Goal: Task Accomplishment & Management: Use online tool/utility

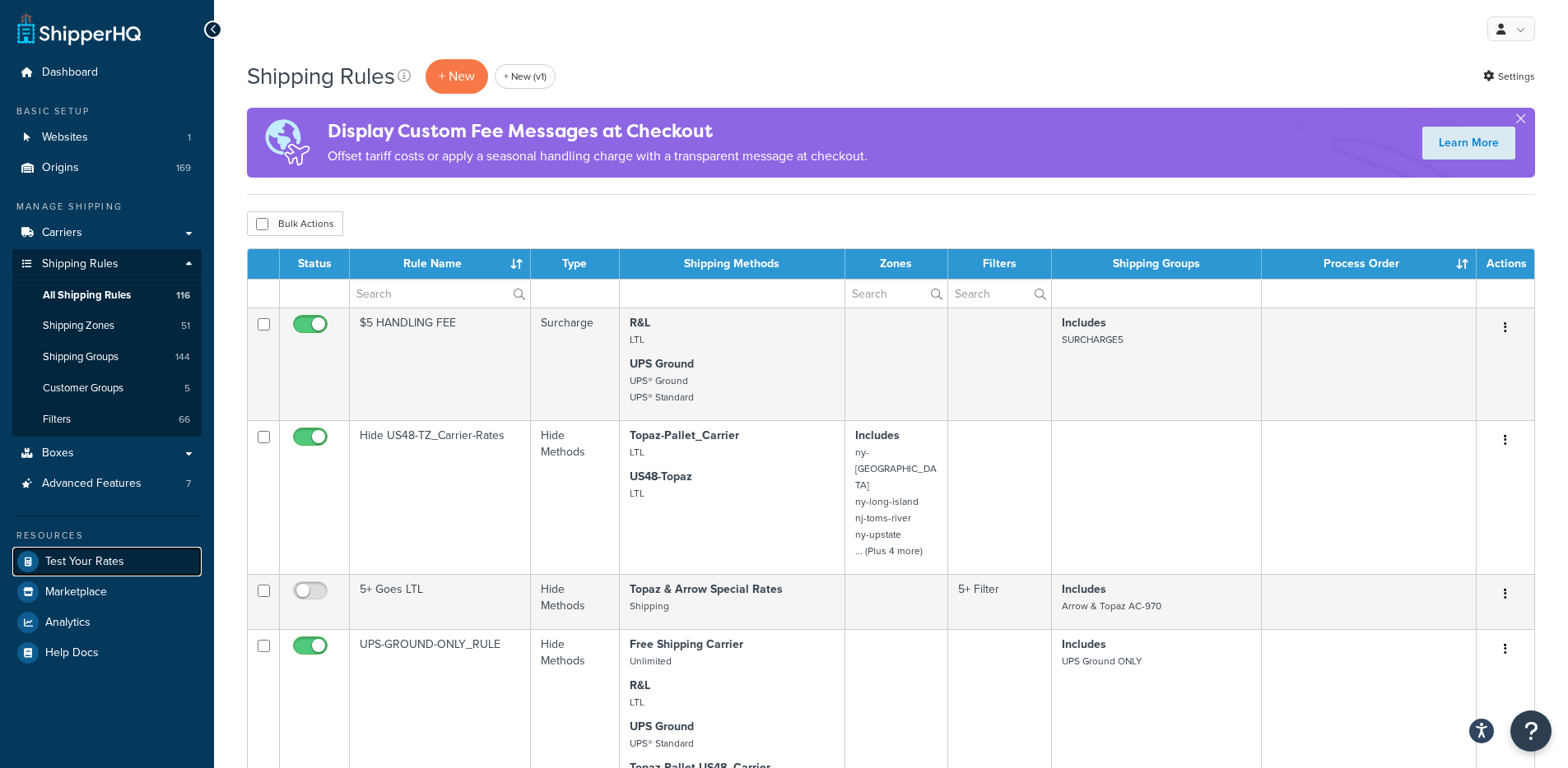
click at [120, 569] on span "Test Your Rates" at bounding box center [84, 562] width 79 height 14
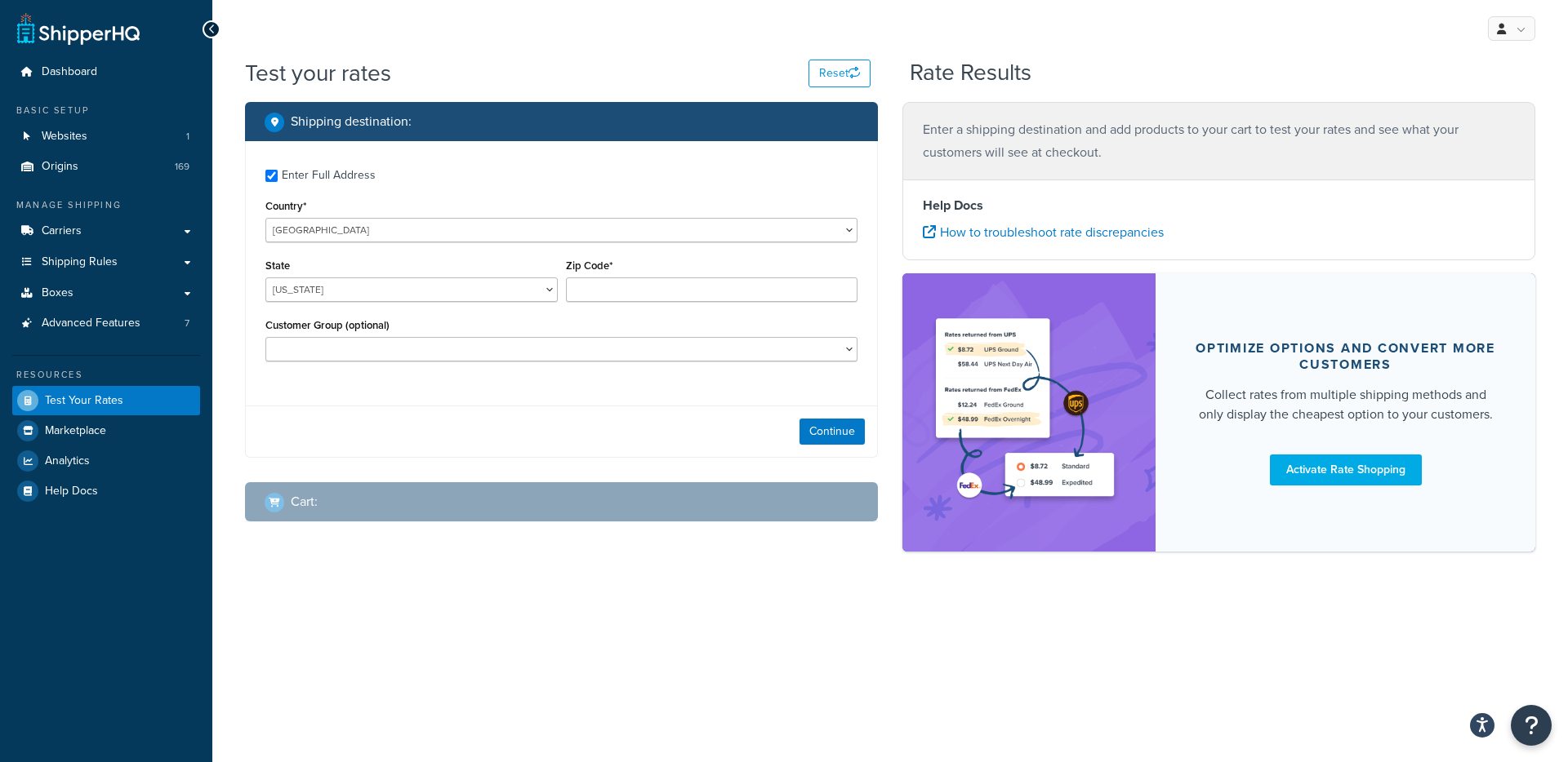
checkbox input "true"
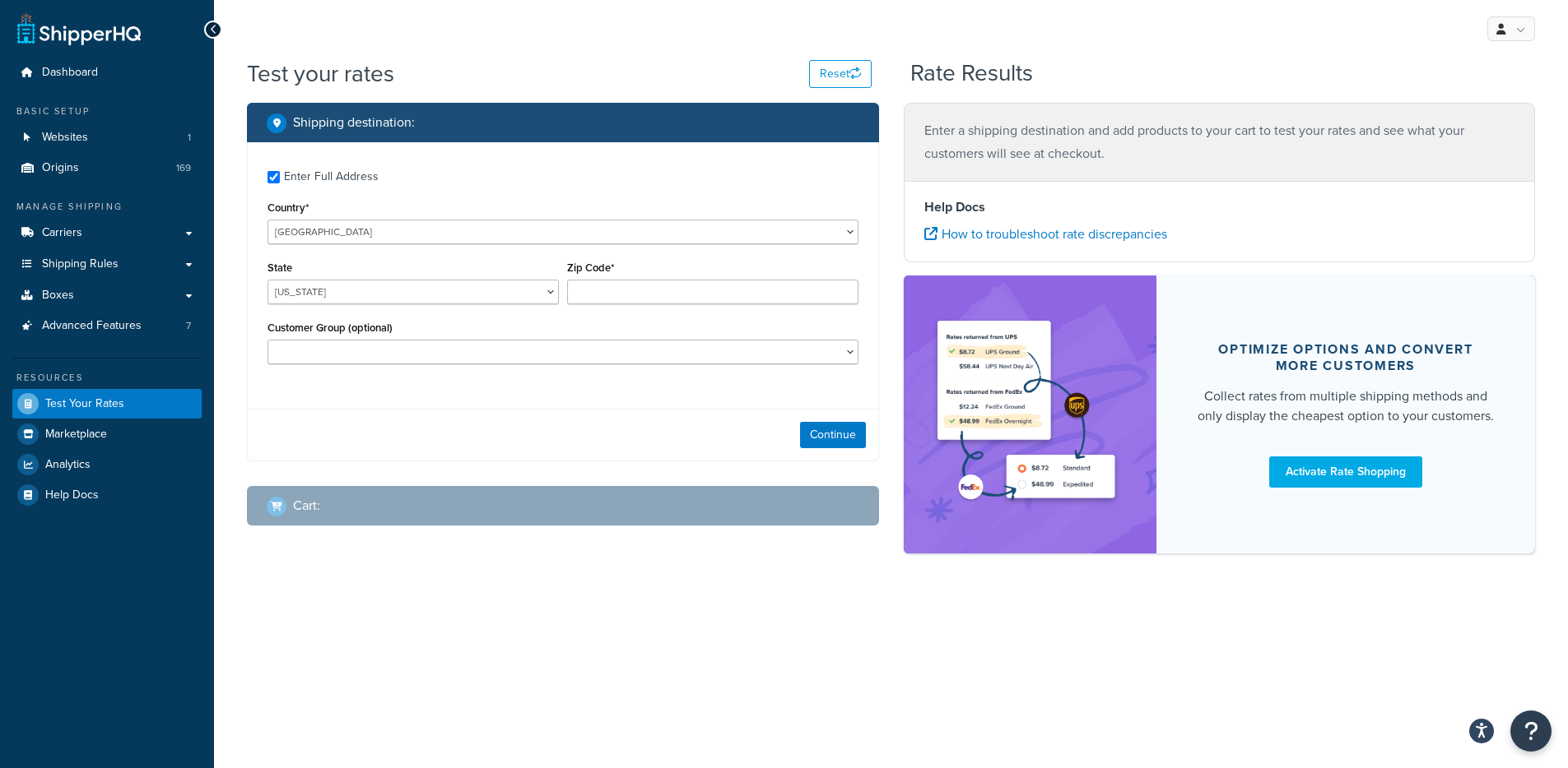
type input "78759"
select select "[GEOGRAPHIC_DATA]"
select select
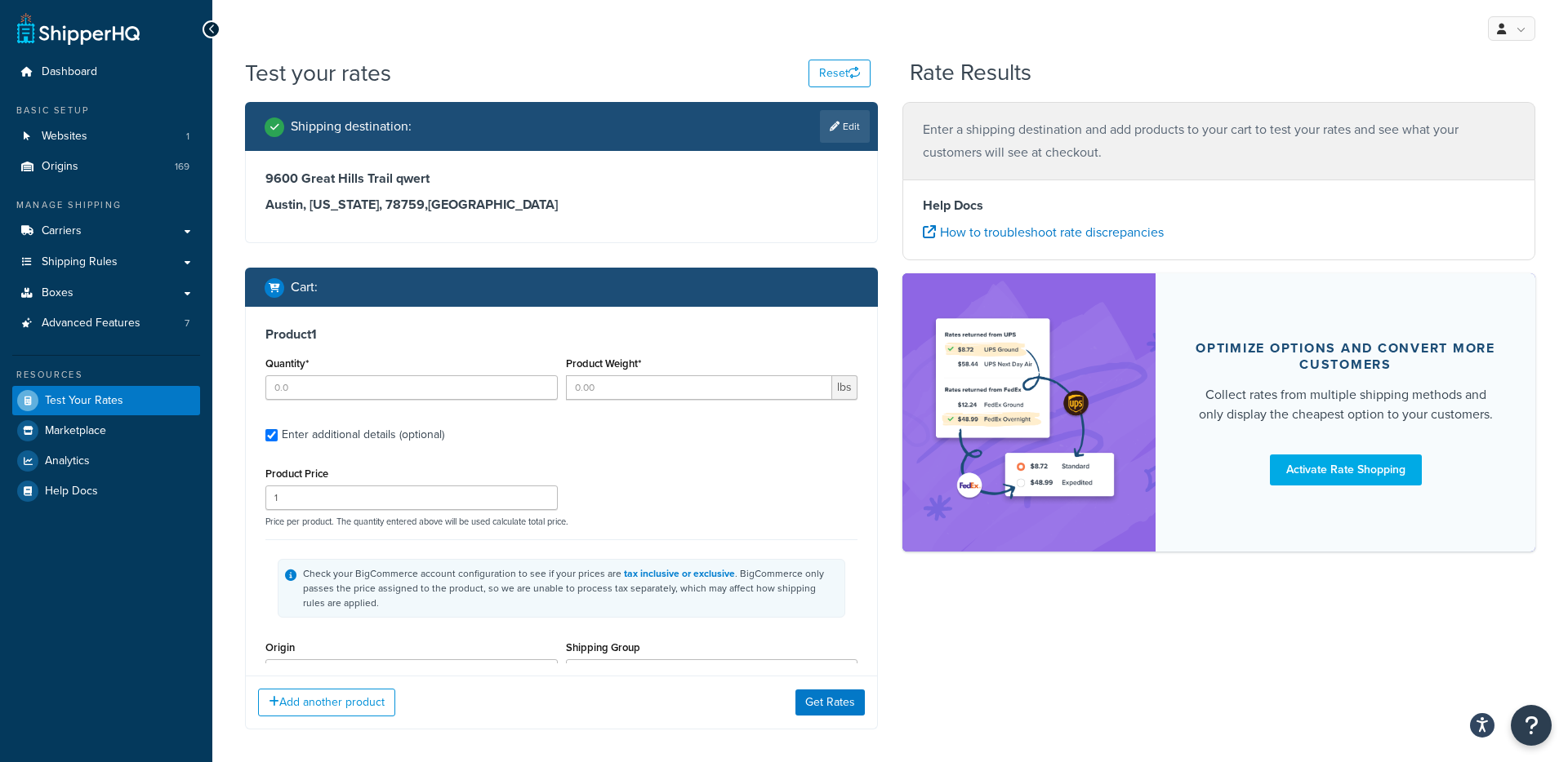
type input "1"
type input "65"
type input "199.95"
type input "24.0000"
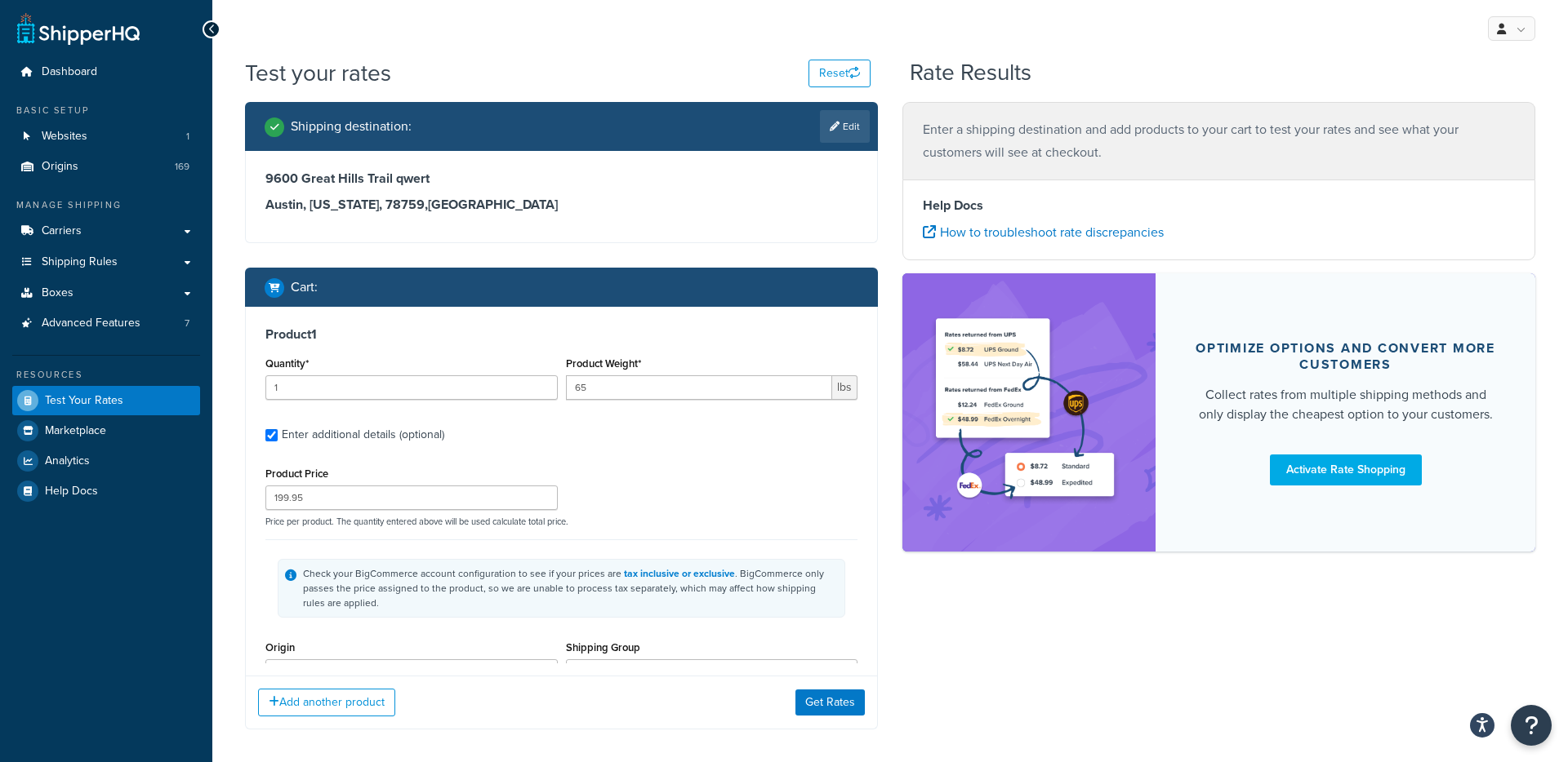
type input "24.0000"
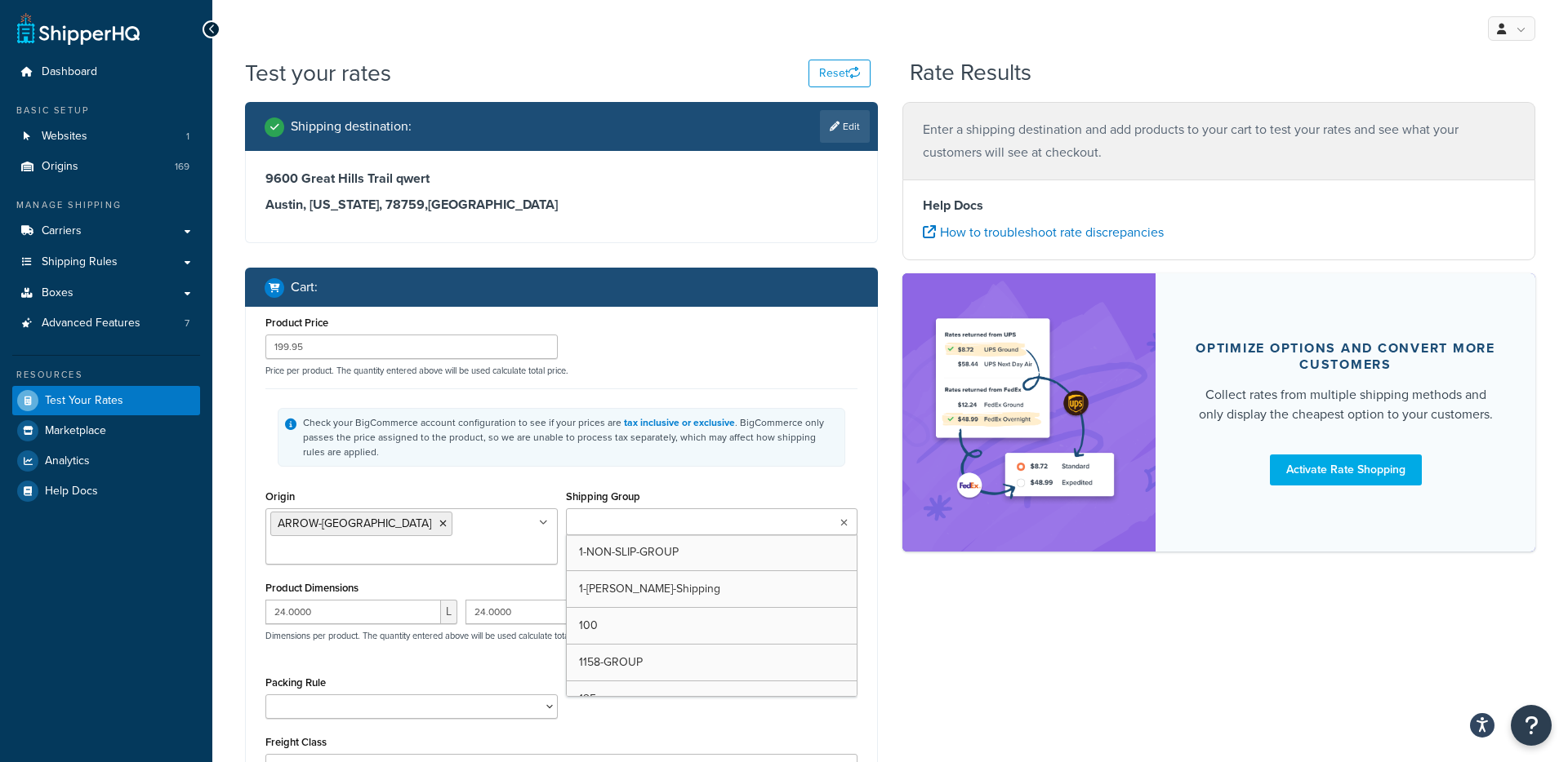
scroll to position [188, 0]
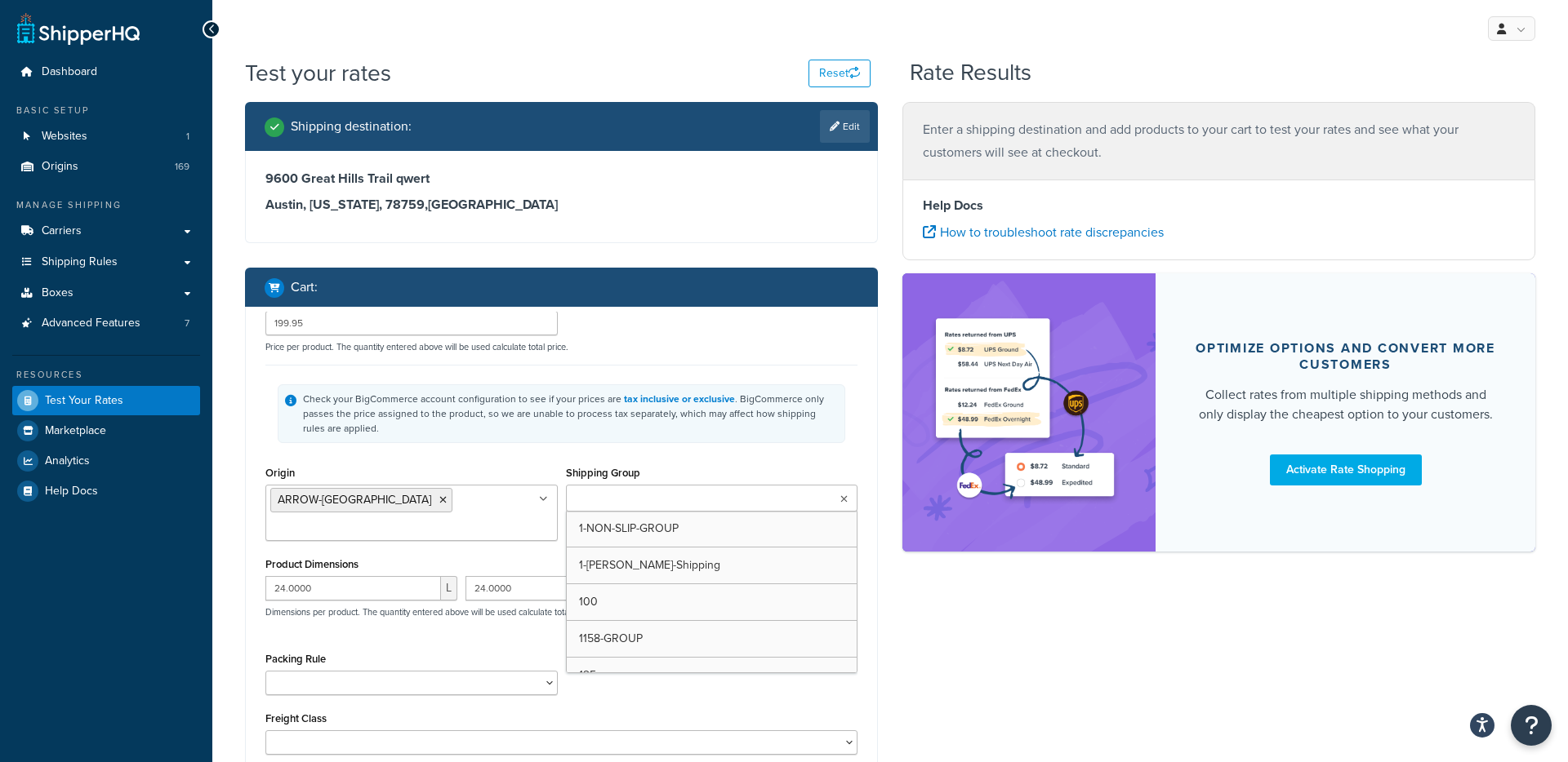
type input "1"
type input "108"
type input "895"
type input "45.0000"
type input "89.0000"
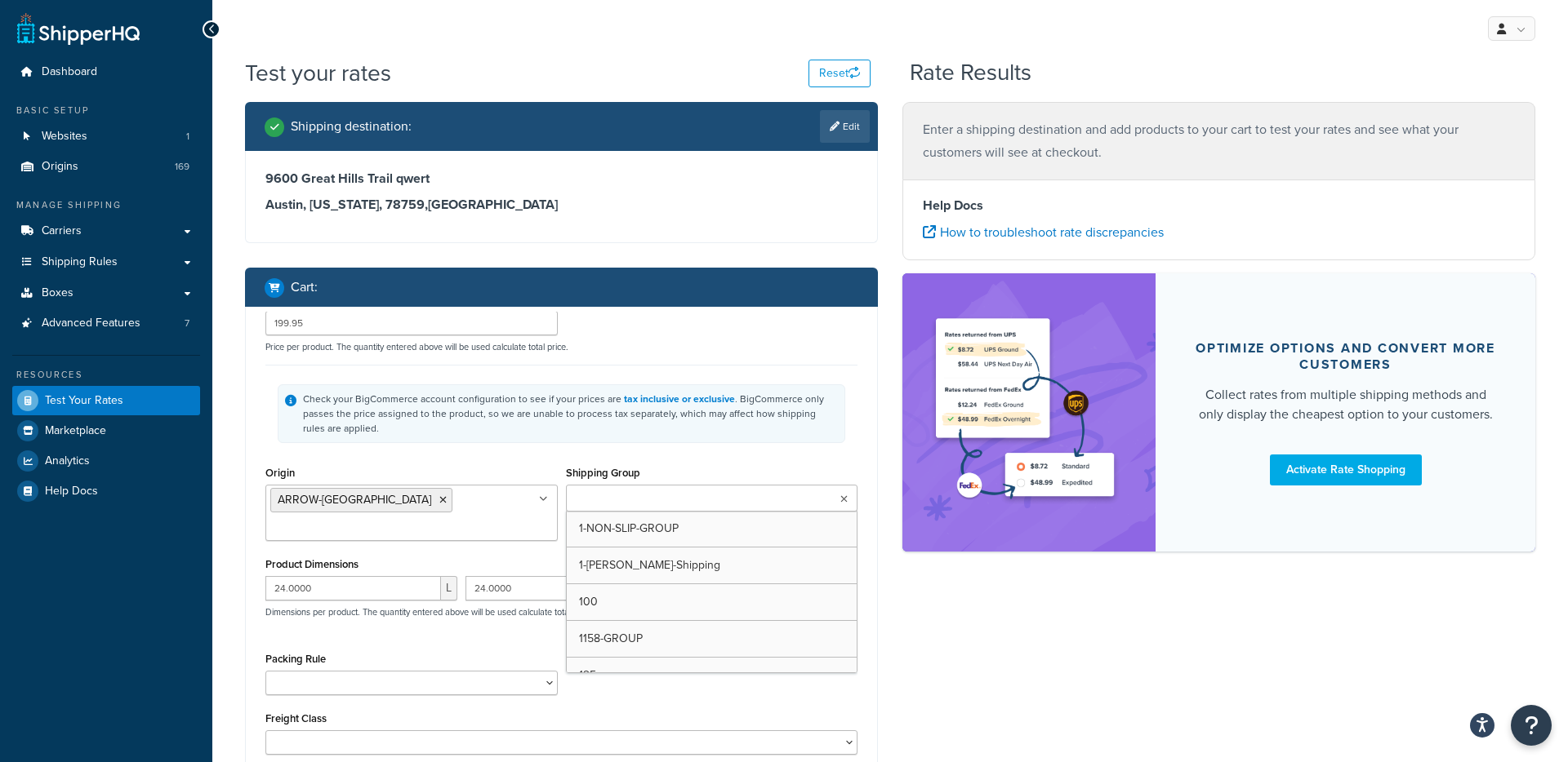
type input "60.0000"
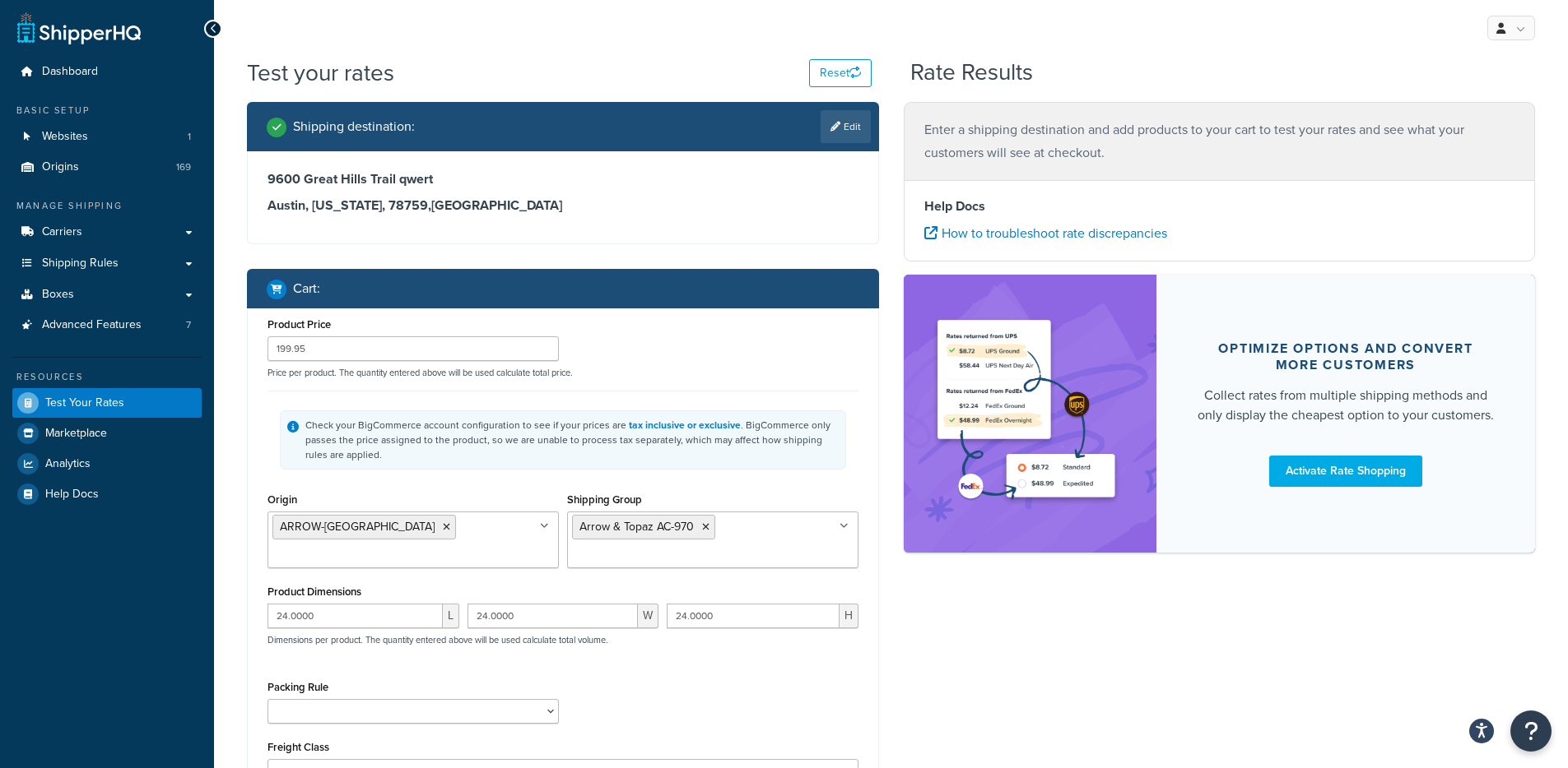
scroll to position [0, 0]
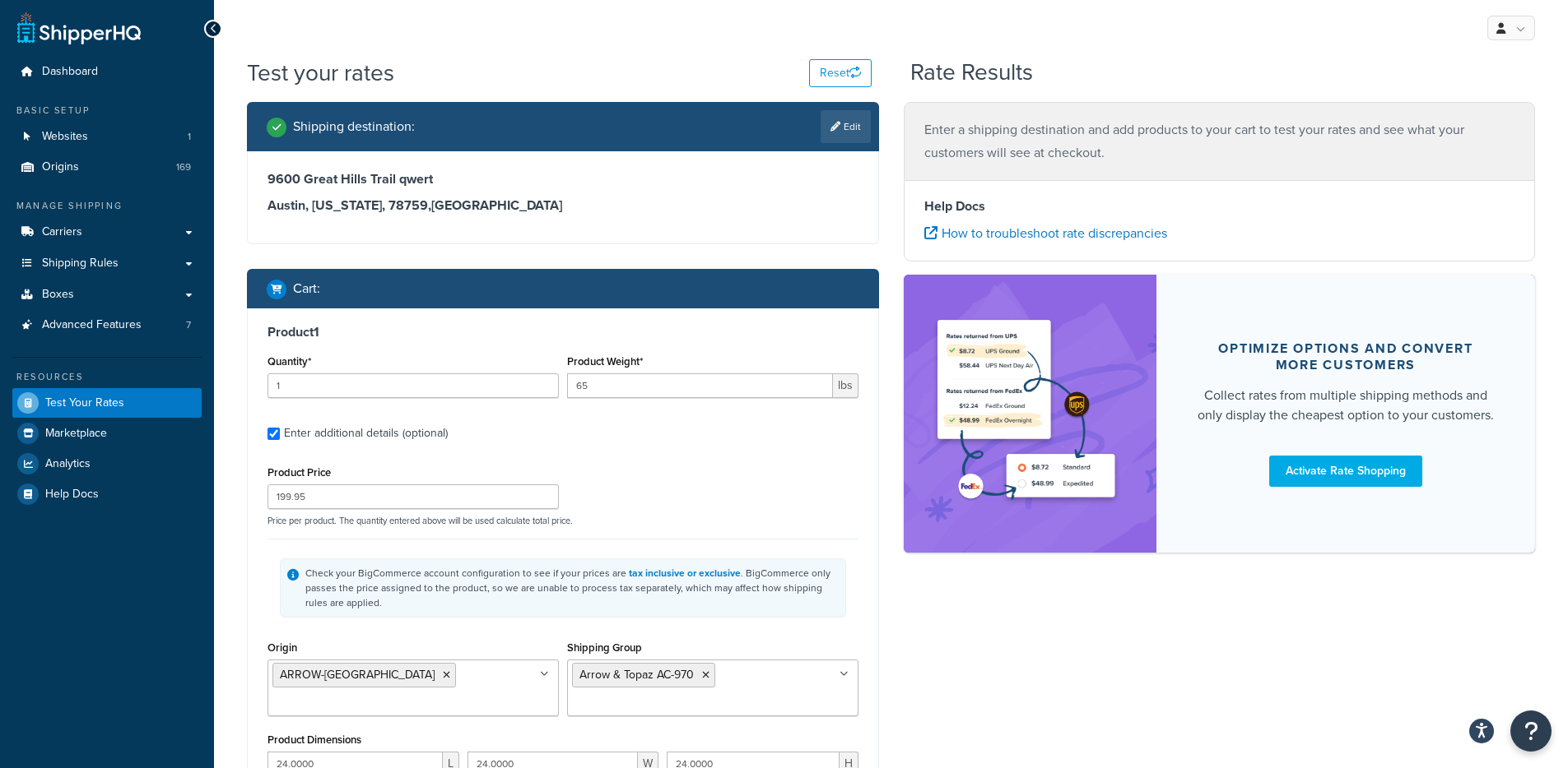
type input "1"
type input "90"
type input "594"
type input "35.0000"
type input "83.0000"
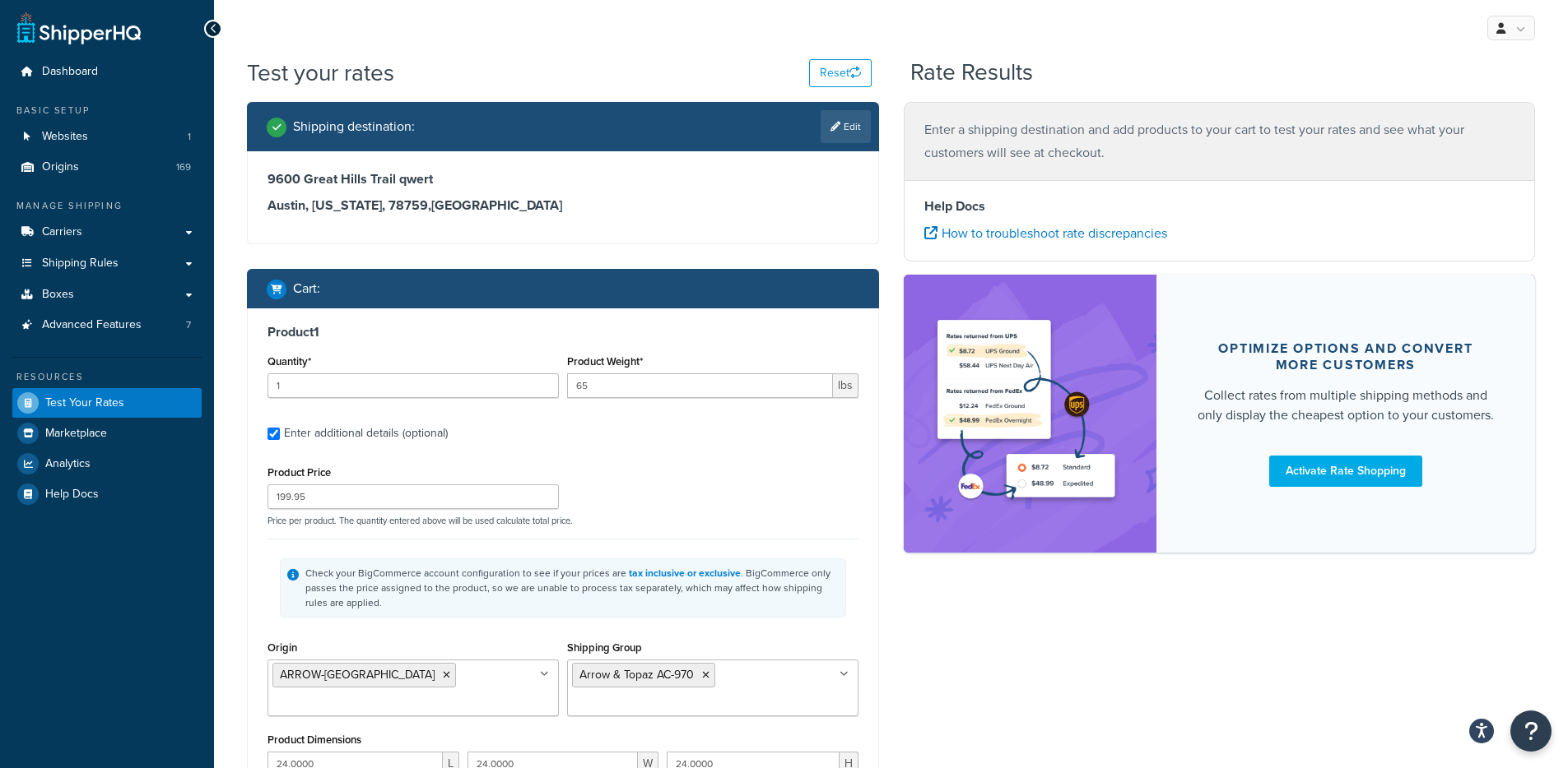
type input "9.0000"
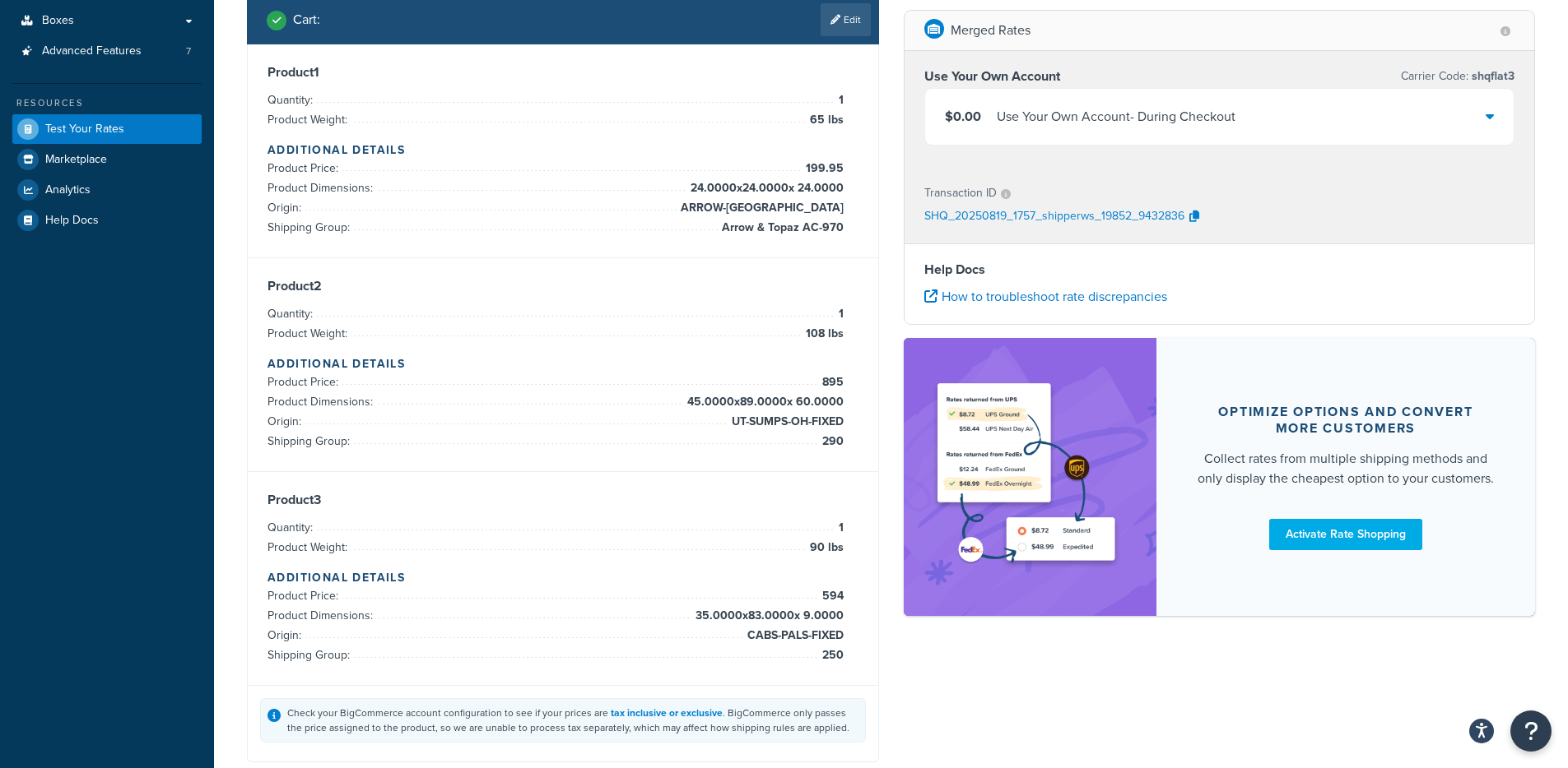
scroll to position [268, 0]
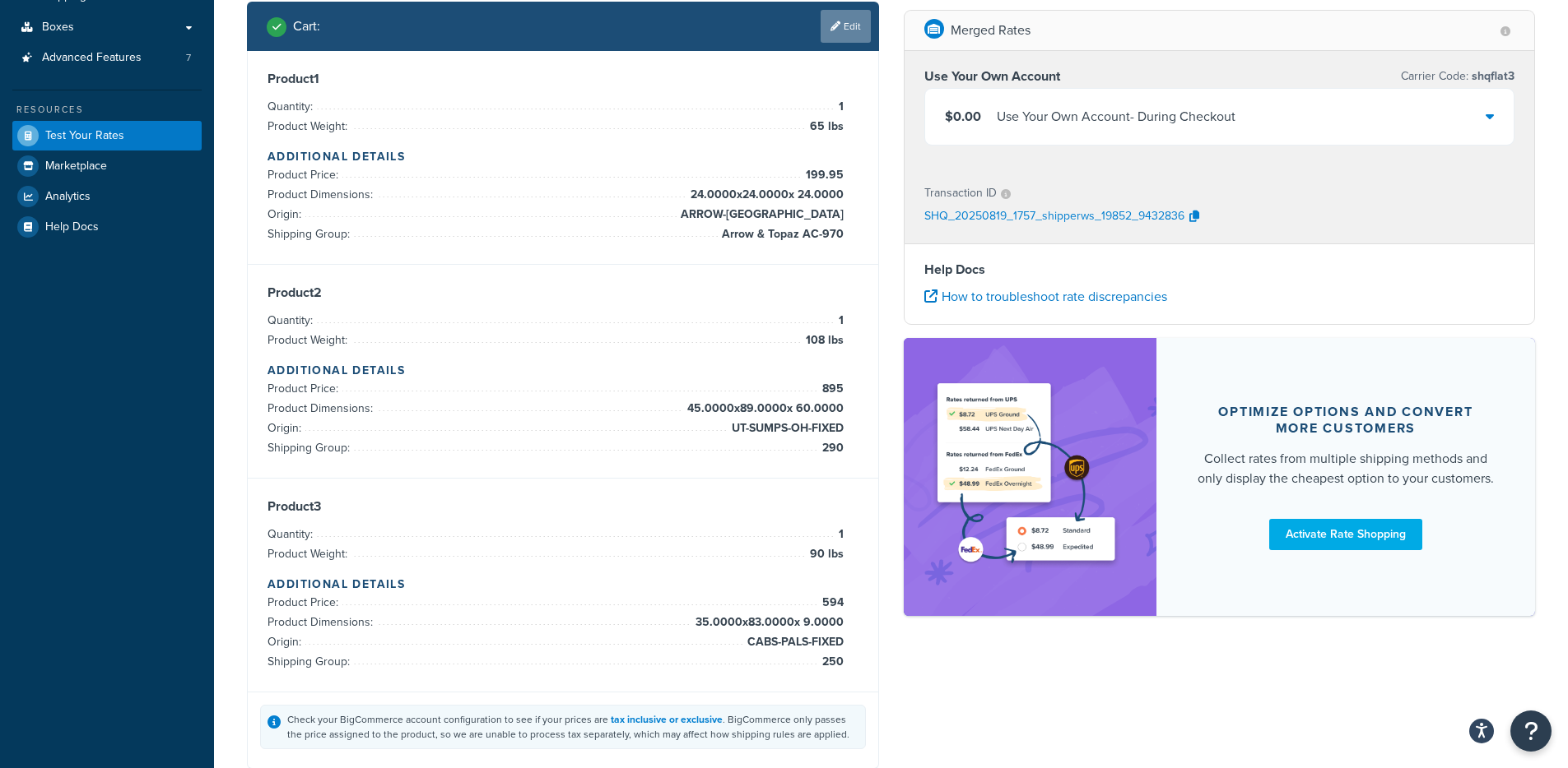
click at [841, 39] on link "Edit" at bounding box center [846, 26] width 50 height 33
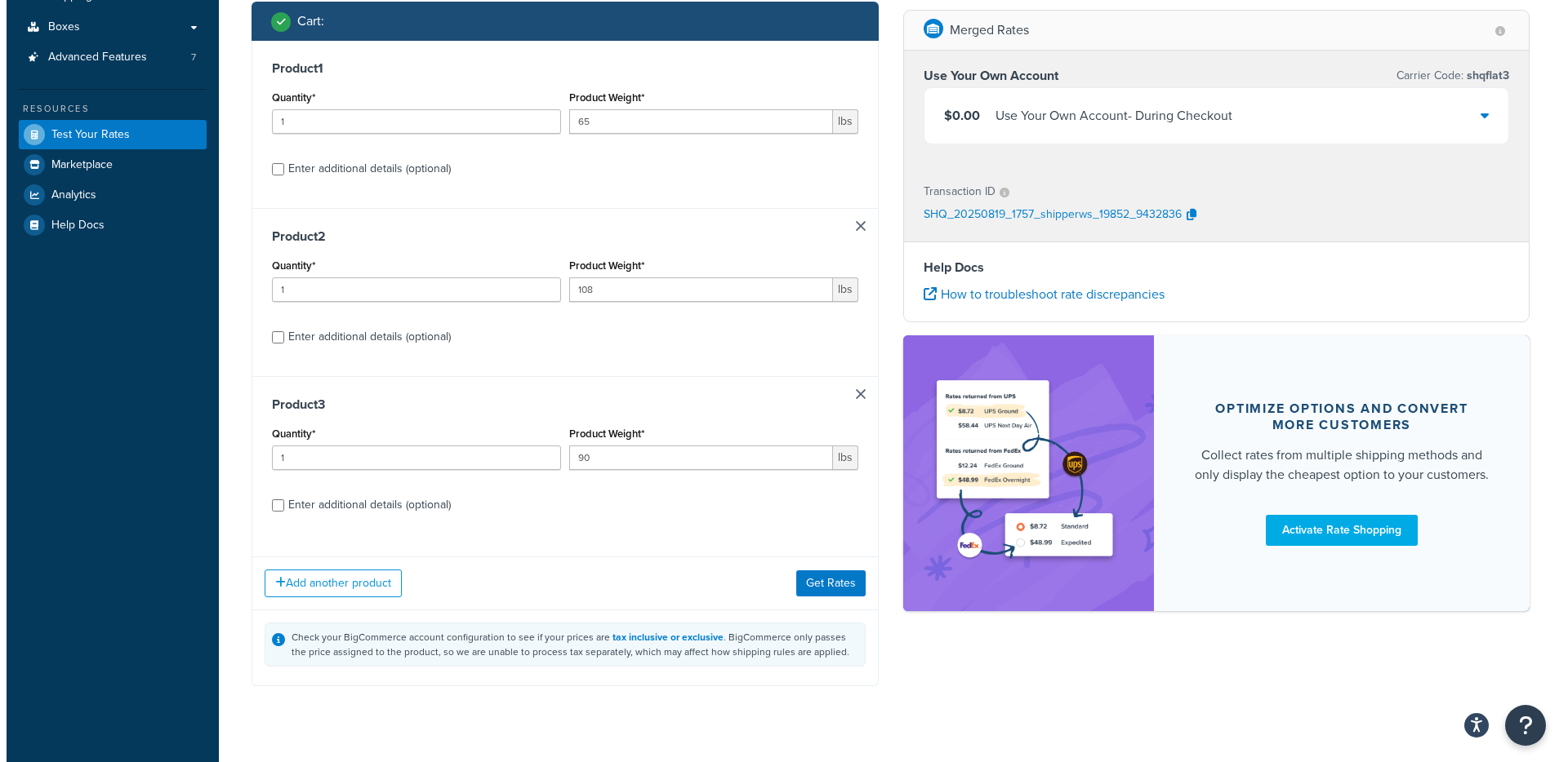
scroll to position [0, 0]
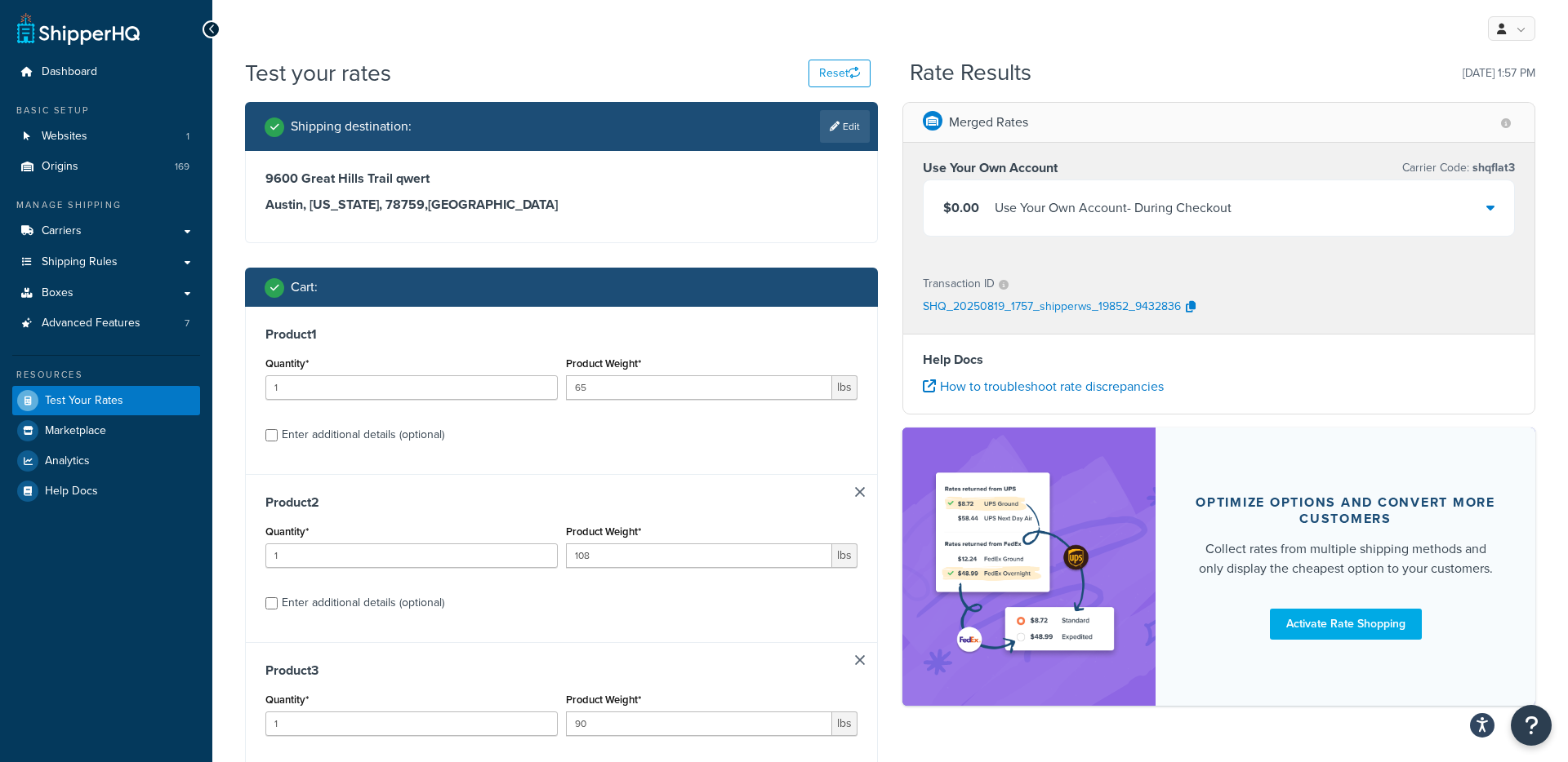
select select "TX"
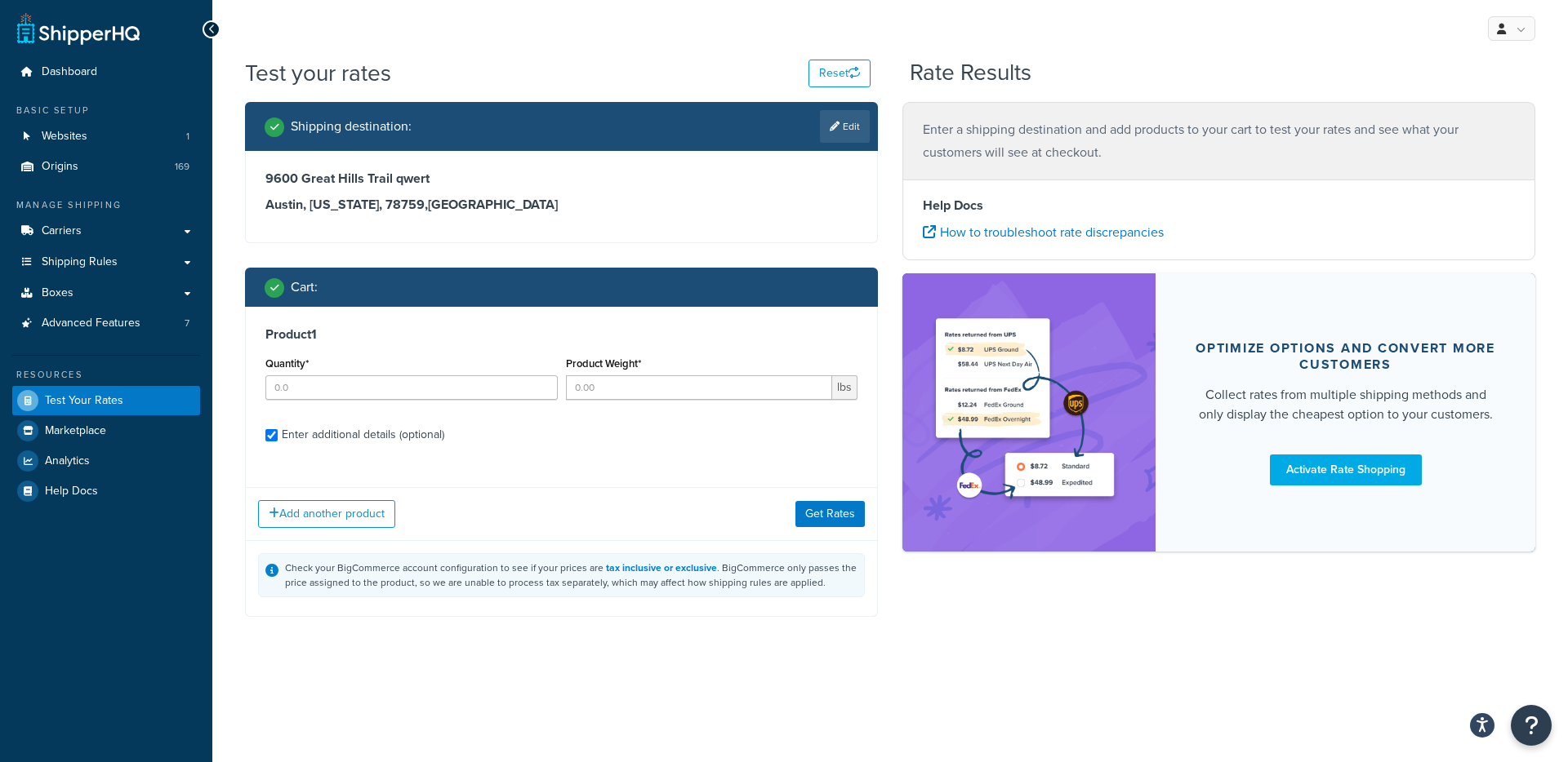
checkbox input "true"
type input "1"
type input "108"
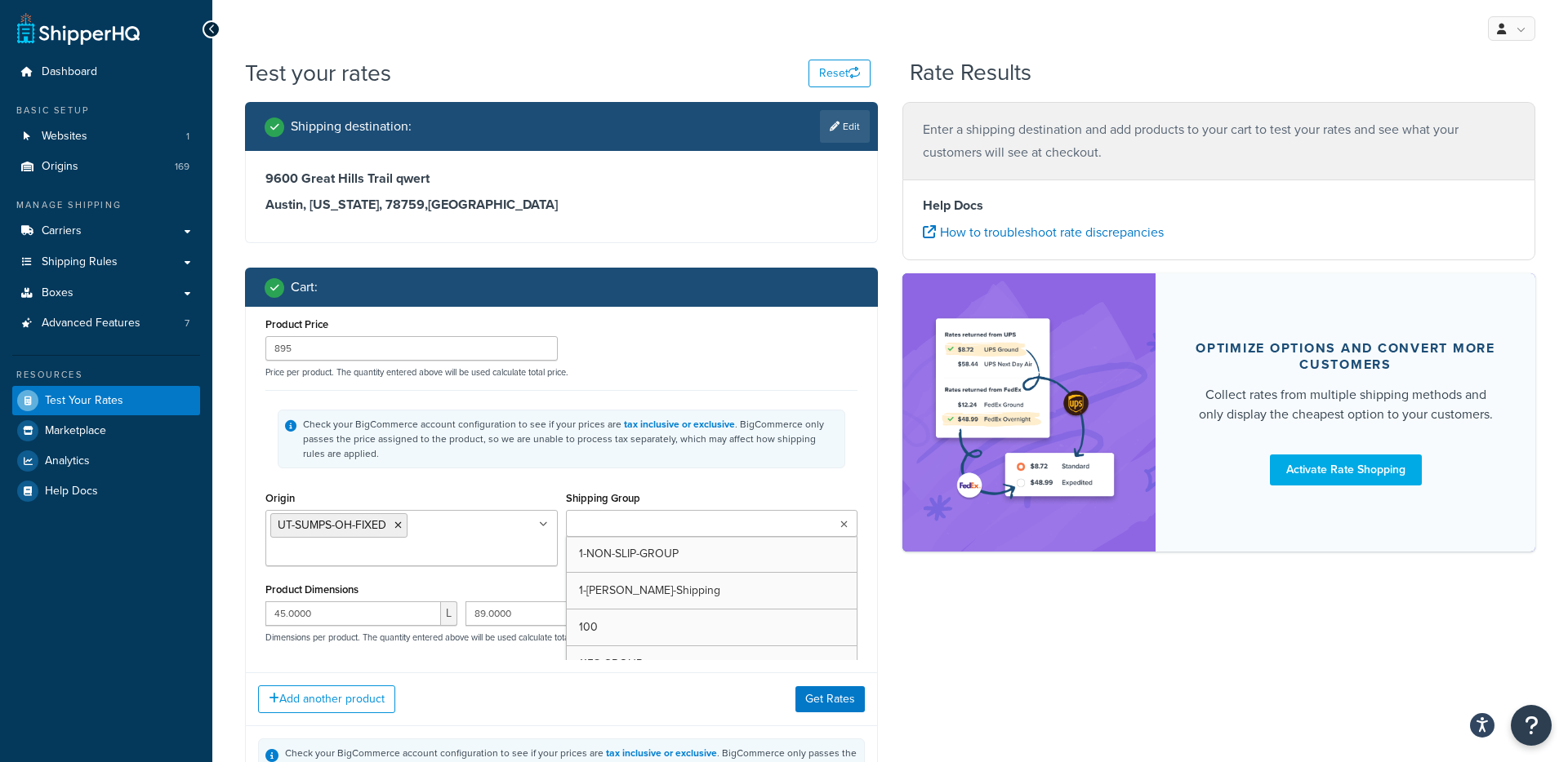
type input "1"
type input "90"
type input "594"
type input "35.0000"
type input "83.0000"
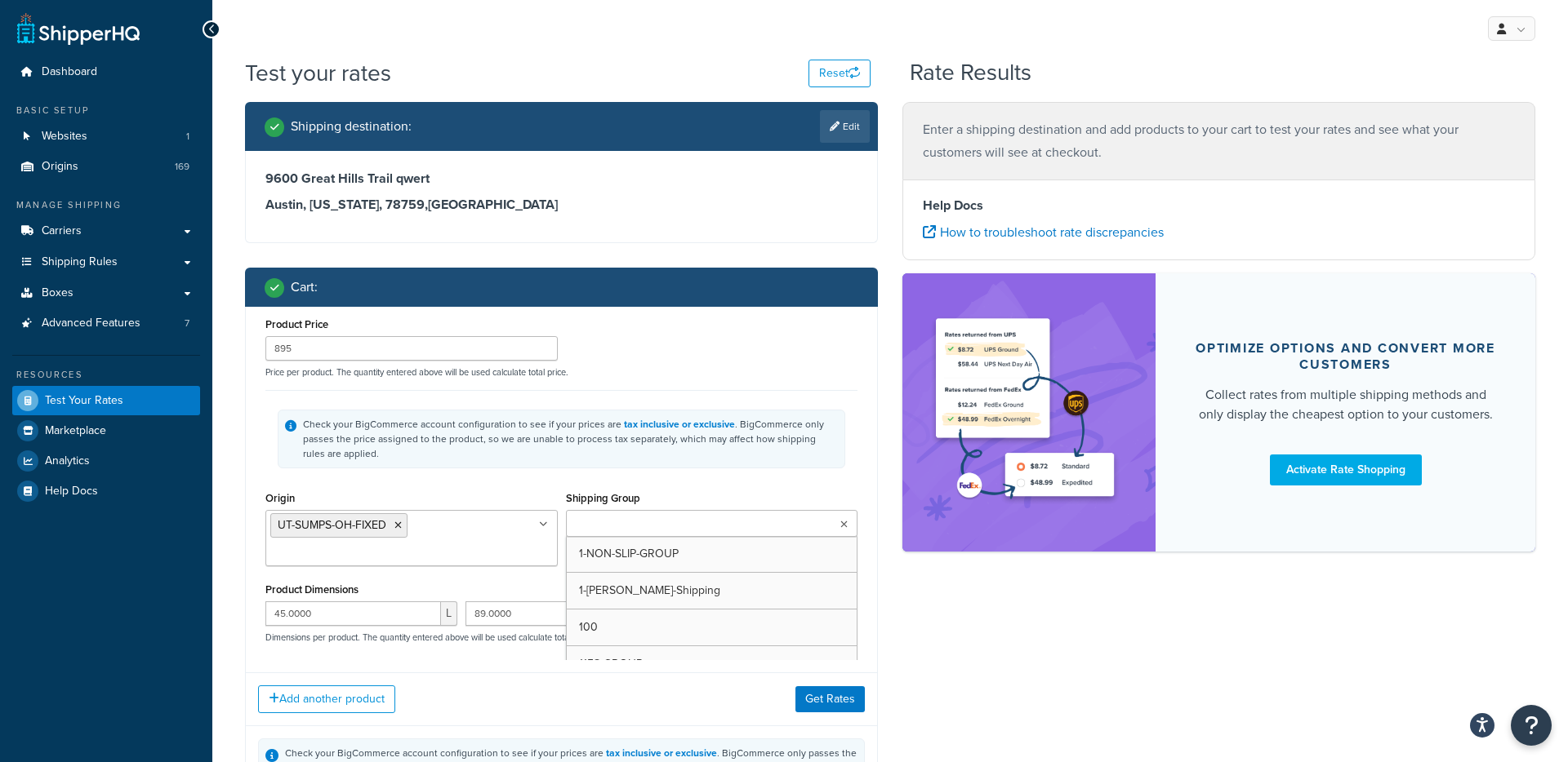
type input "9.0000"
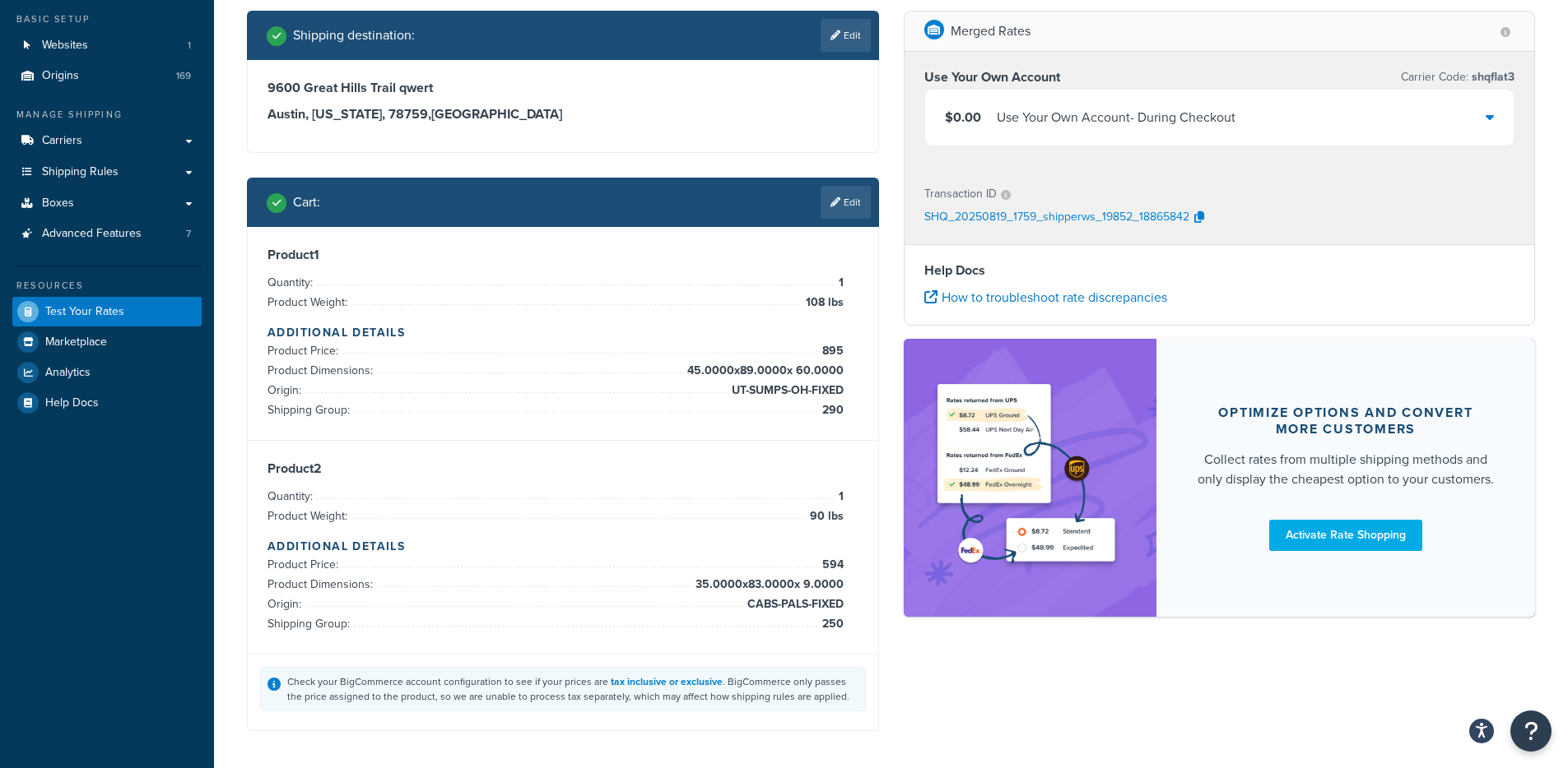
scroll to position [79, 0]
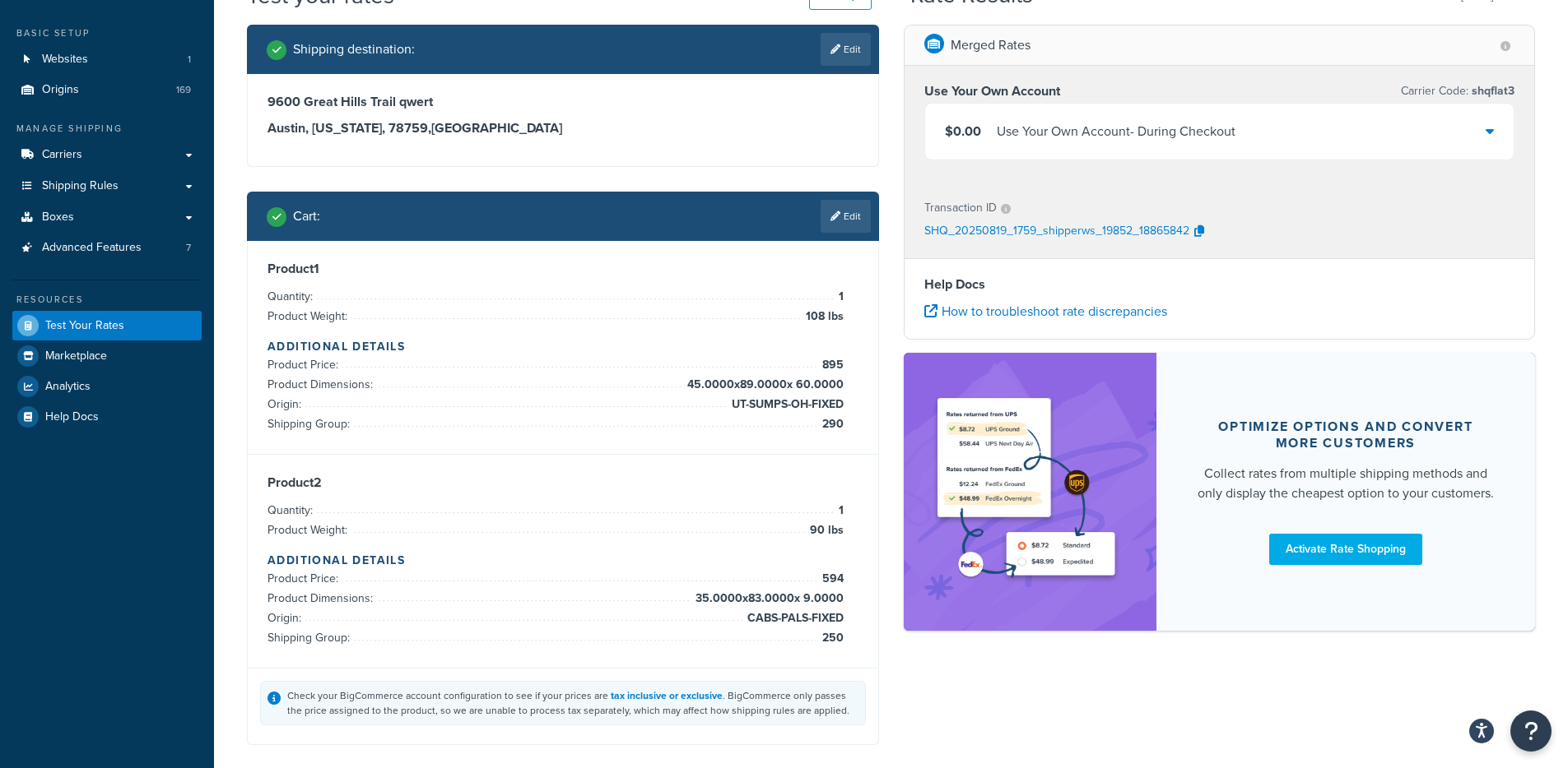
click at [1125, 135] on div "Use Your Own Account - During Checkout" at bounding box center [1115, 131] width 239 height 23
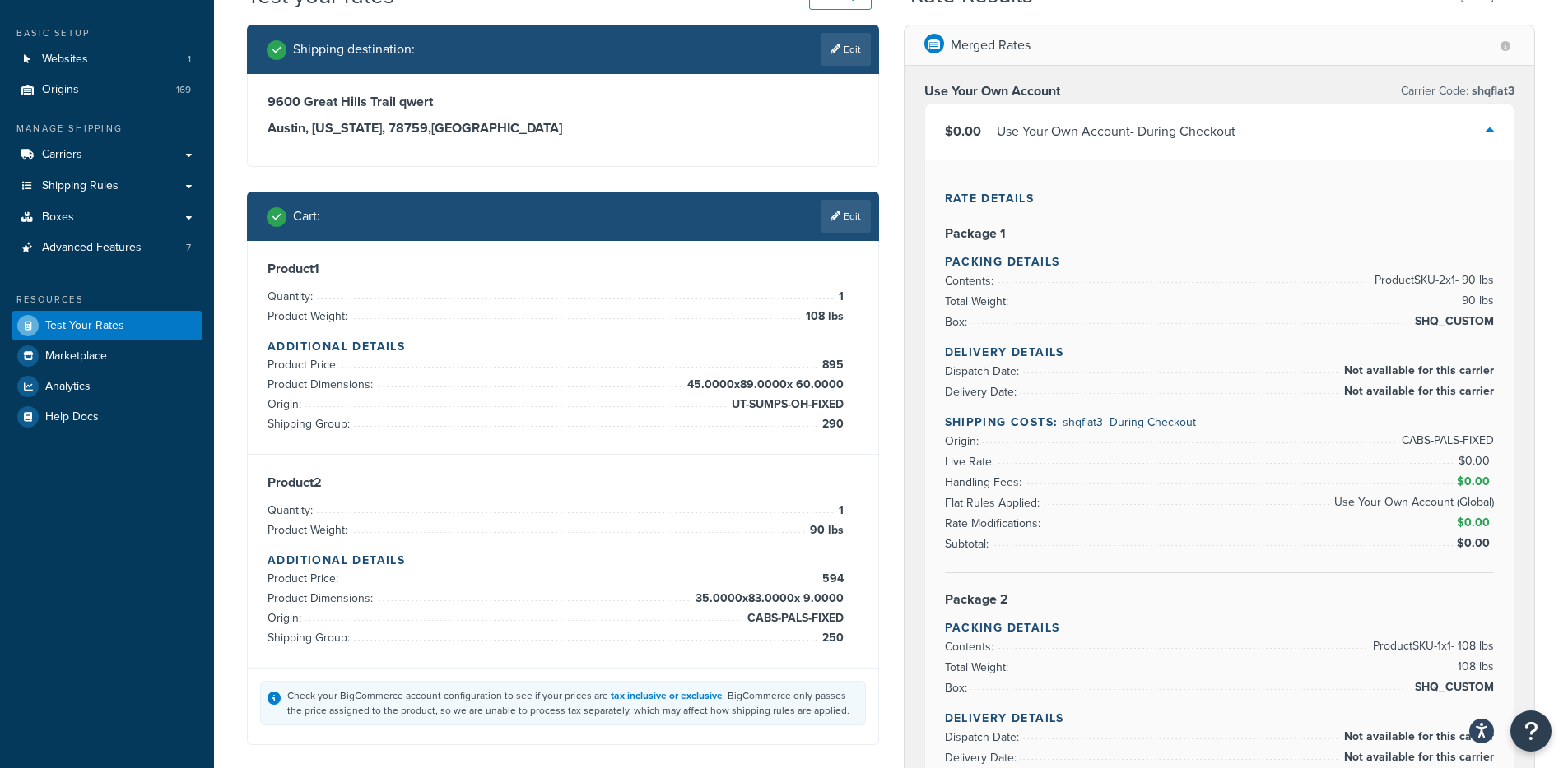
click at [1125, 137] on div "Use Your Own Account - During Checkout" at bounding box center [1115, 131] width 239 height 23
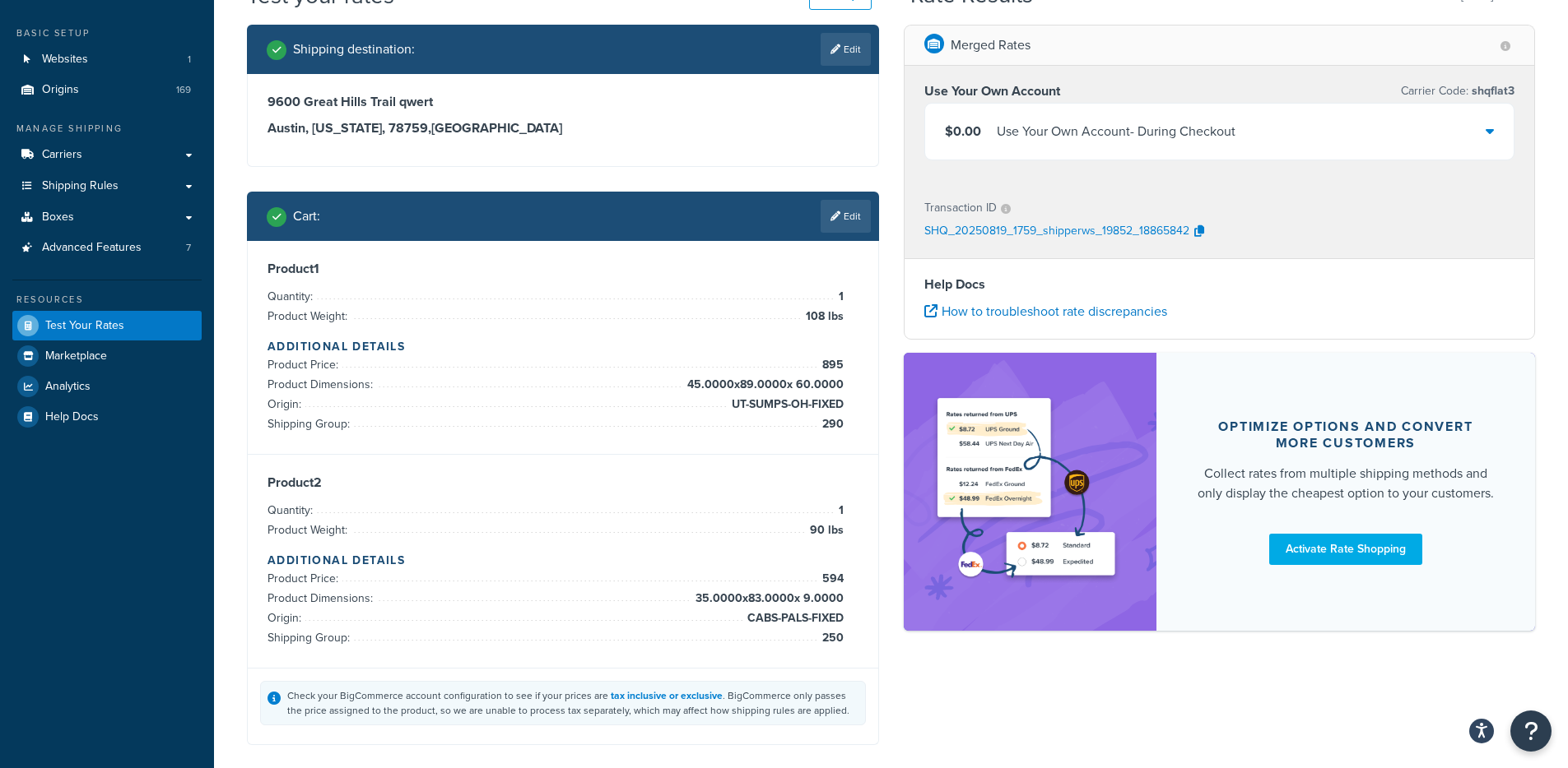
click at [655, 171] on div "Shipping destination : Edit 9600 Great Hills Trail qwert Austin, Texas, 78759 ,…" at bounding box center [563, 397] width 657 height 745
drag, startPoint x: 634, startPoint y: 519, endPoint x: 751, endPoint y: 610, distance: 148.2
click at [675, 562] on div "Product 2 Quantity: 1 Product Weight: 90 lbs Additional Details Product Price: …" at bounding box center [562, 561] width 591 height 173
drag, startPoint x: 760, startPoint y: 612, endPoint x: 798, endPoint y: 615, distance: 38.1
click at [761, 613] on span "CABS-PALS-FIXED" at bounding box center [793, 619] width 101 height 20
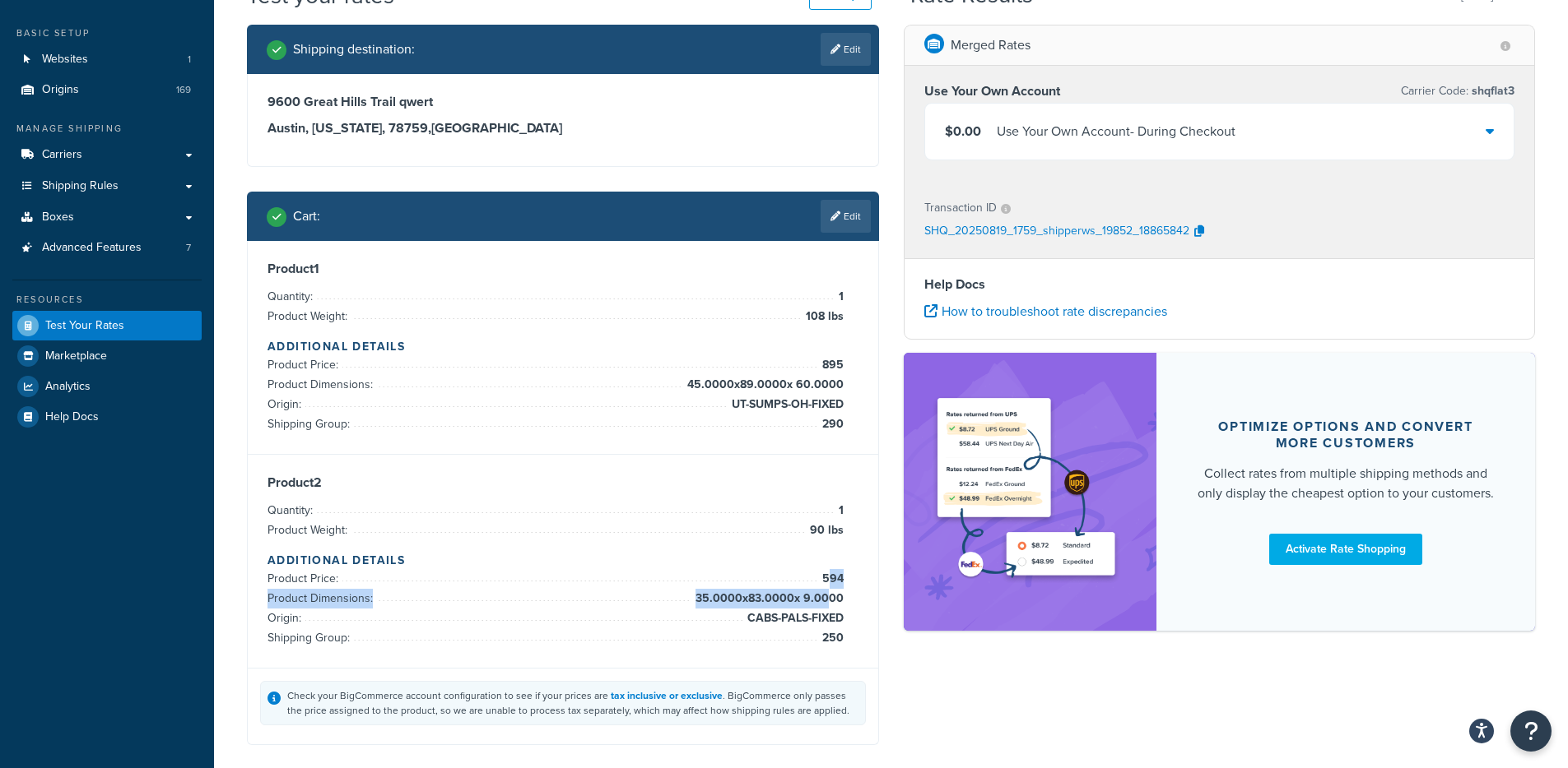
drag, startPoint x: 829, startPoint y: 575, endPoint x: 829, endPoint y: 613, distance: 38.0
click at [829, 612] on ul "Product Price: 594 Product Dimensions: 35.0000 x 83.0000 x 9.0000 Origin: CABS-…" at bounding box center [555, 609] width 576 height 79
click at [829, 615] on span "CABS-PALS-FIXED" at bounding box center [793, 619] width 101 height 20
drag, startPoint x: 843, startPoint y: 599, endPoint x: 656, endPoint y: 595, distance: 187.0
click at [653, 595] on li "Product Dimensions: 35.0000 x 83.0000 x 9.0000" at bounding box center [555, 599] width 576 height 20
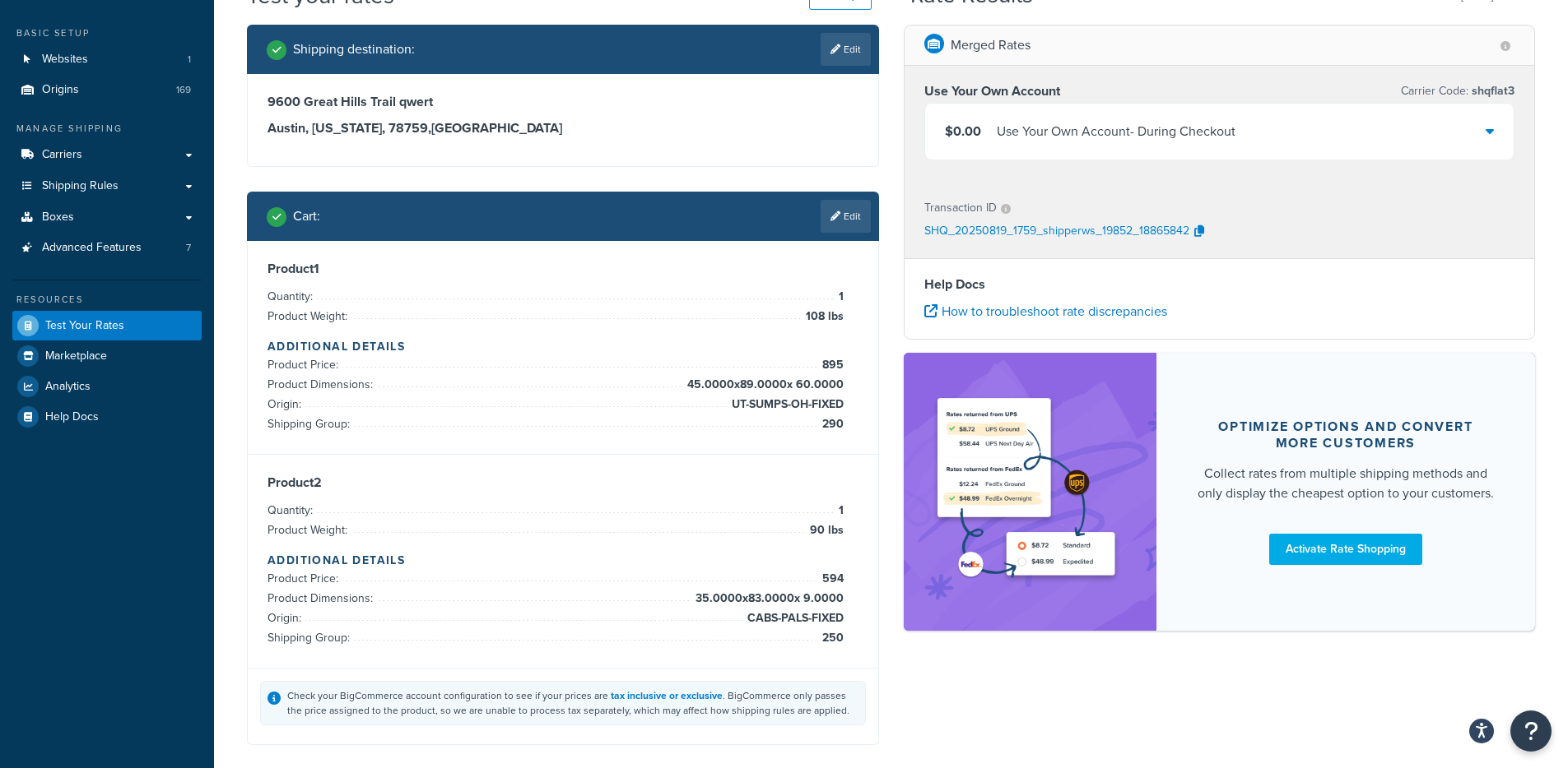
click at [660, 364] on li "Product Price: 895" at bounding box center [555, 365] width 576 height 20
drag, startPoint x: 682, startPoint y: 383, endPoint x: 852, endPoint y: 380, distance: 170.0
click at [851, 380] on div "Product 1 Quantity: 1 Product Weight: 108 lbs Additional Details Product Price:…" at bounding box center [562, 347] width 591 height 173
click at [852, 380] on div "Product 1 Quantity: 1 Product Weight: 108 lbs Additional Details Product Price:…" at bounding box center [562, 347] width 591 height 173
drag, startPoint x: 816, startPoint y: 383, endPoint x: 835, endPoint y: 389, distance: 19.9
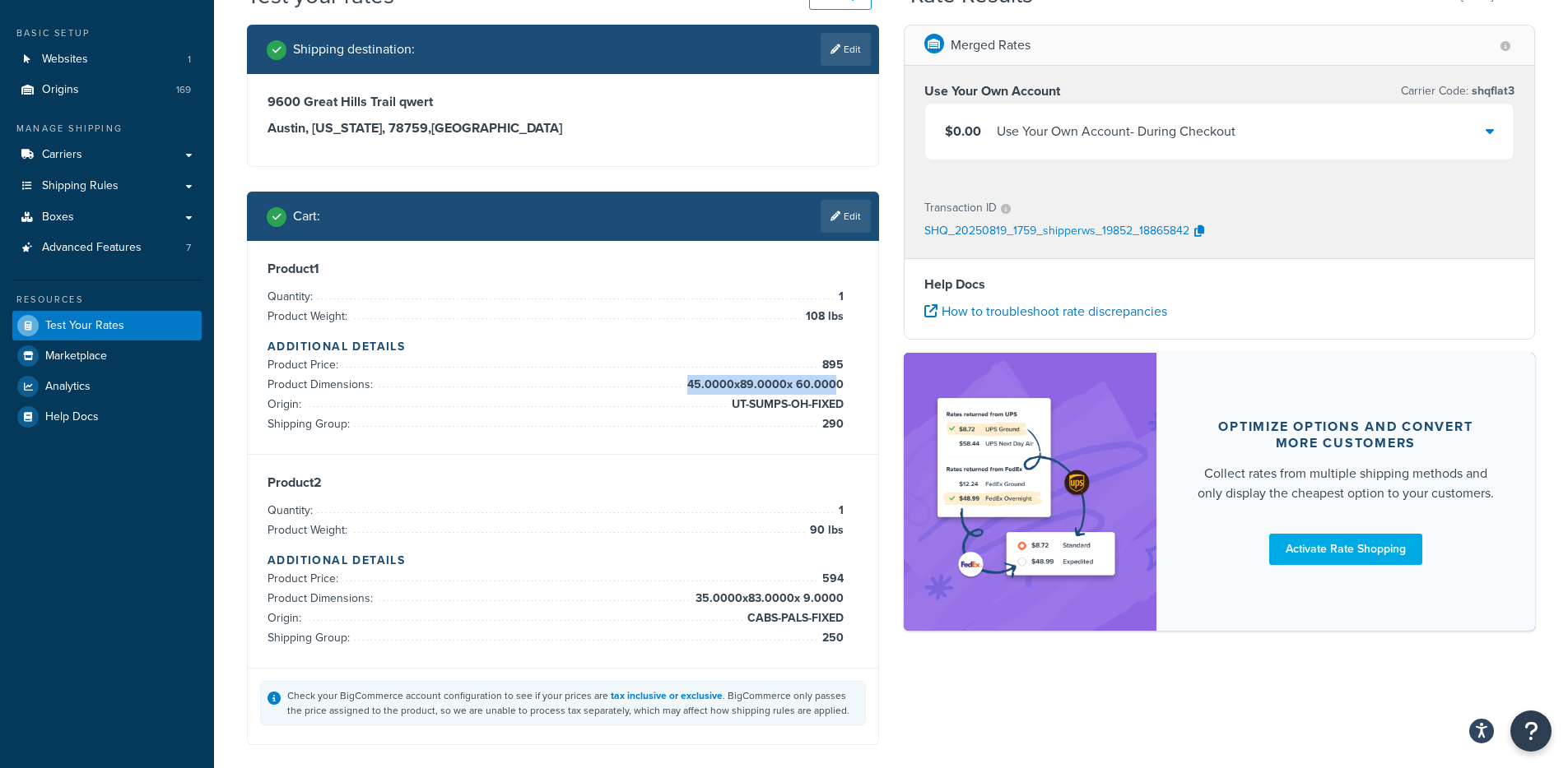
click at [835, 389] on div "Product 1 Quantity: 1 Product Weight: 108 lbs Additional Details Product Price:…" at bounding box center [562, 347] width 591 height 173
click at [835, 394] on span "45.0000 x 89.0000 x 60.0000" at bounding box center [763, 385] width 161 height 20
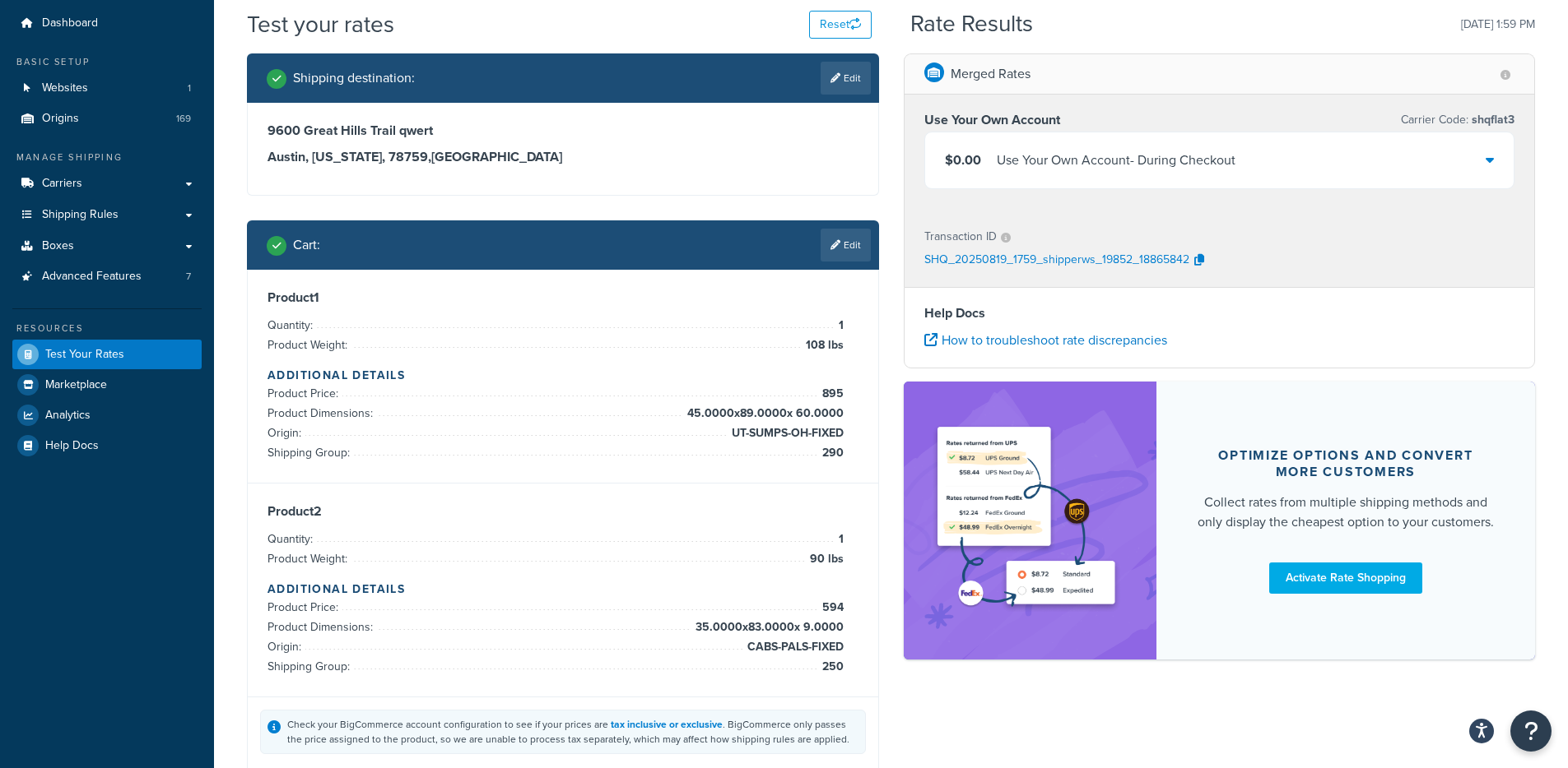
scroll to position [0, 0]
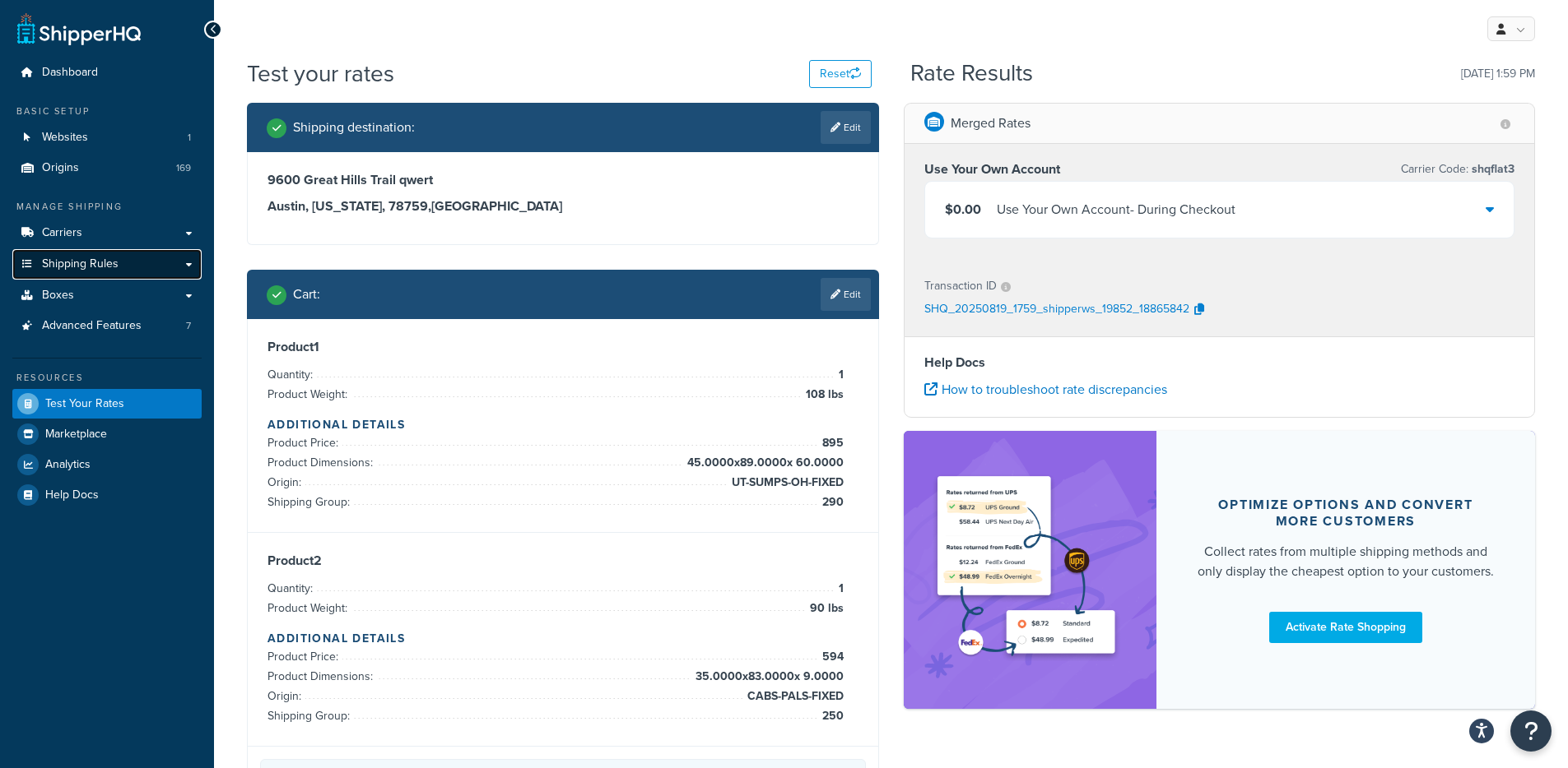
click at [125, 265] on link "Shipping Rules" at bounding box center [107, 264] width 190 height 31
click at [137, 323] on span "Advanced Features" at bounding box center [92, 326] width 100 height 14
click at [707, 478] on li "Origin: UT-SUMPS-OH-FIXED" at bounding box center [555, 483] width 576 height 20
drag, startPoint x: 742, startPoint y: 481, endPoint x: 840, endPoint y: 484, distance: 98.0
click at [840, 484] on span "UT-SUMPS-OH-FIXED" at bounding box center [784, 483] width 116 height 20
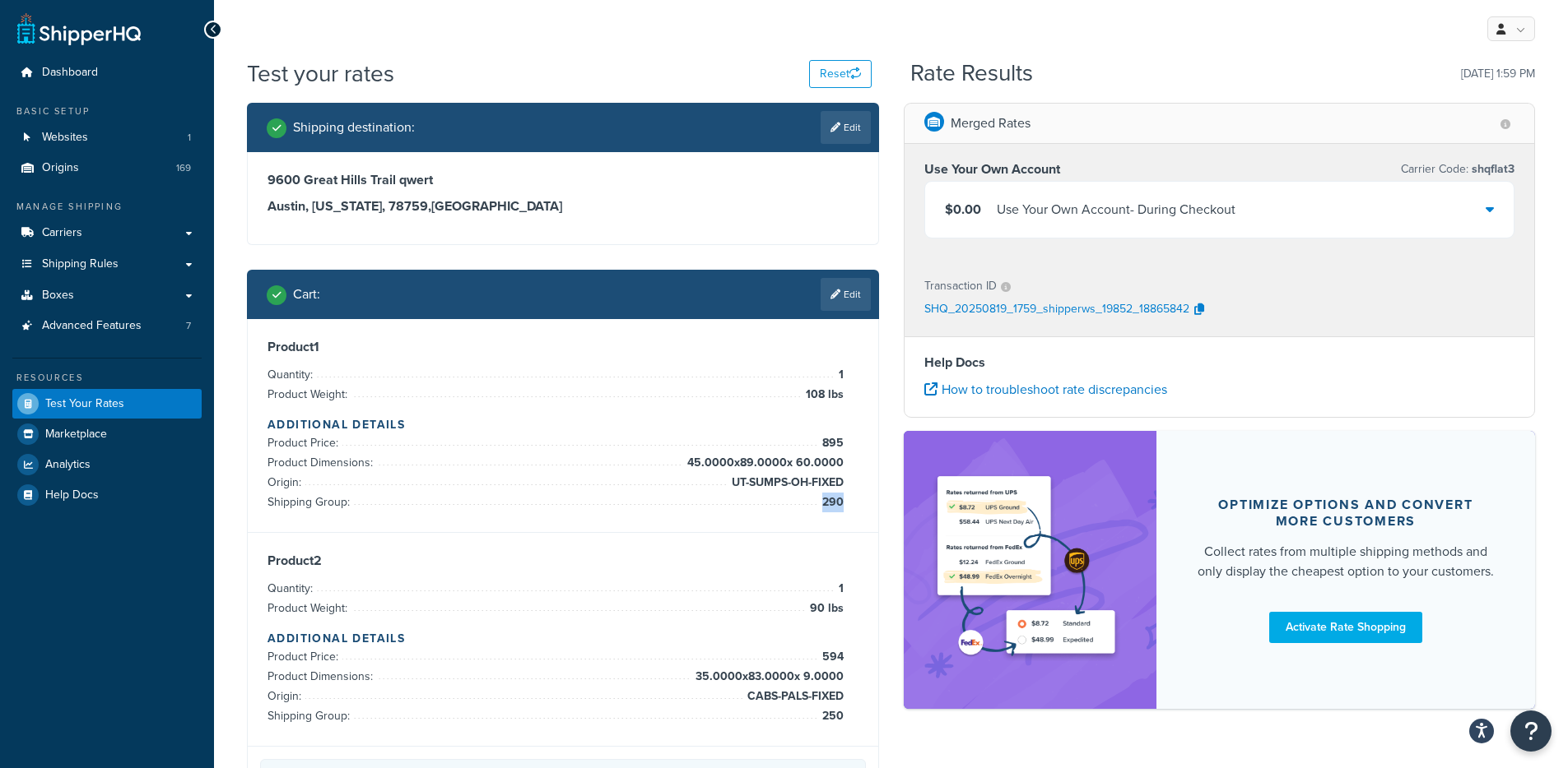
click at [843, 503] on div "Product 1 Quantity: 1 Product Weight: 108 lbs Additional Details Product Price:…" at bounding box center [562, 425] width 591 height 173
copy li "290"
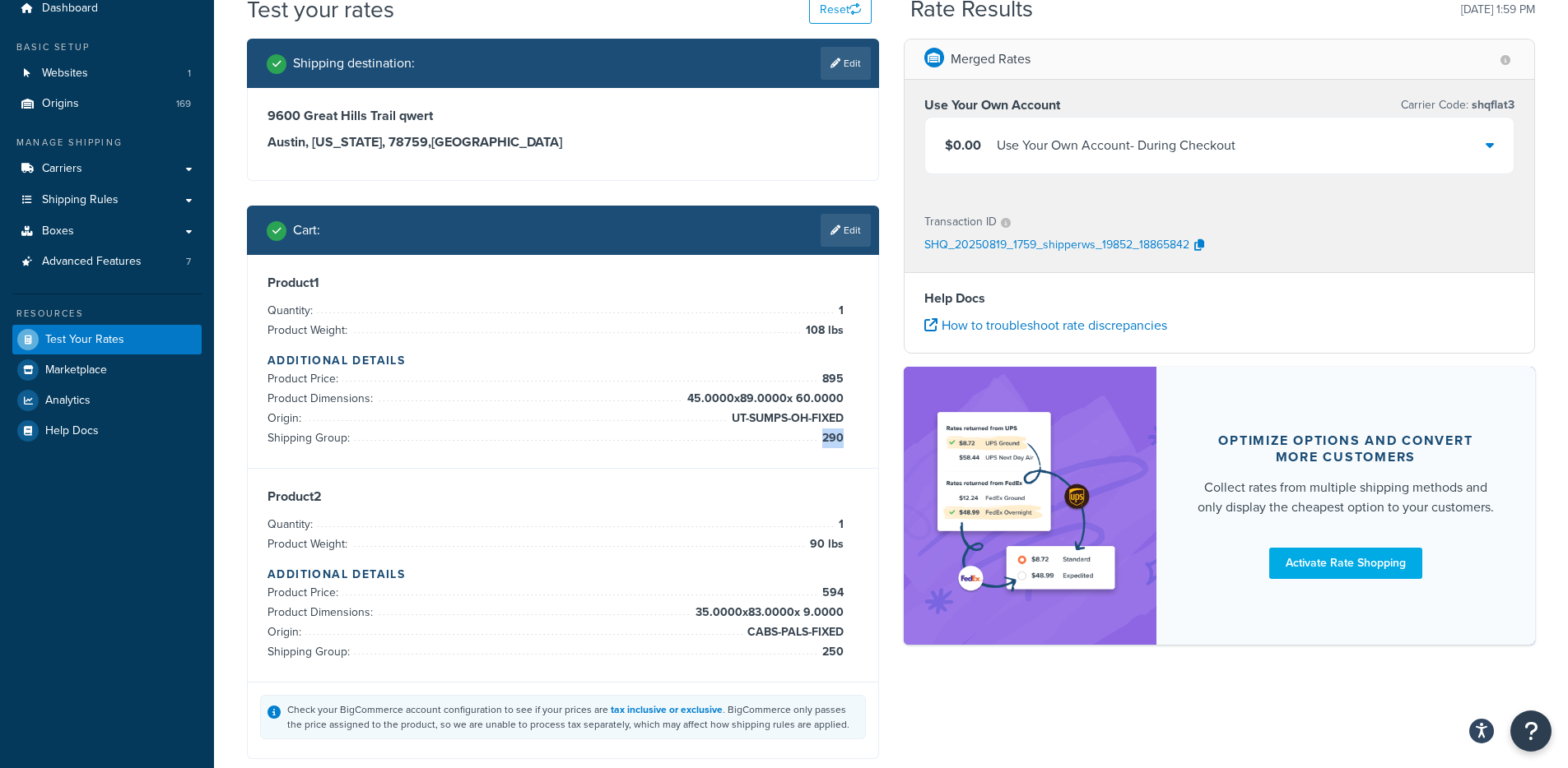
scroll to position [162, 0]
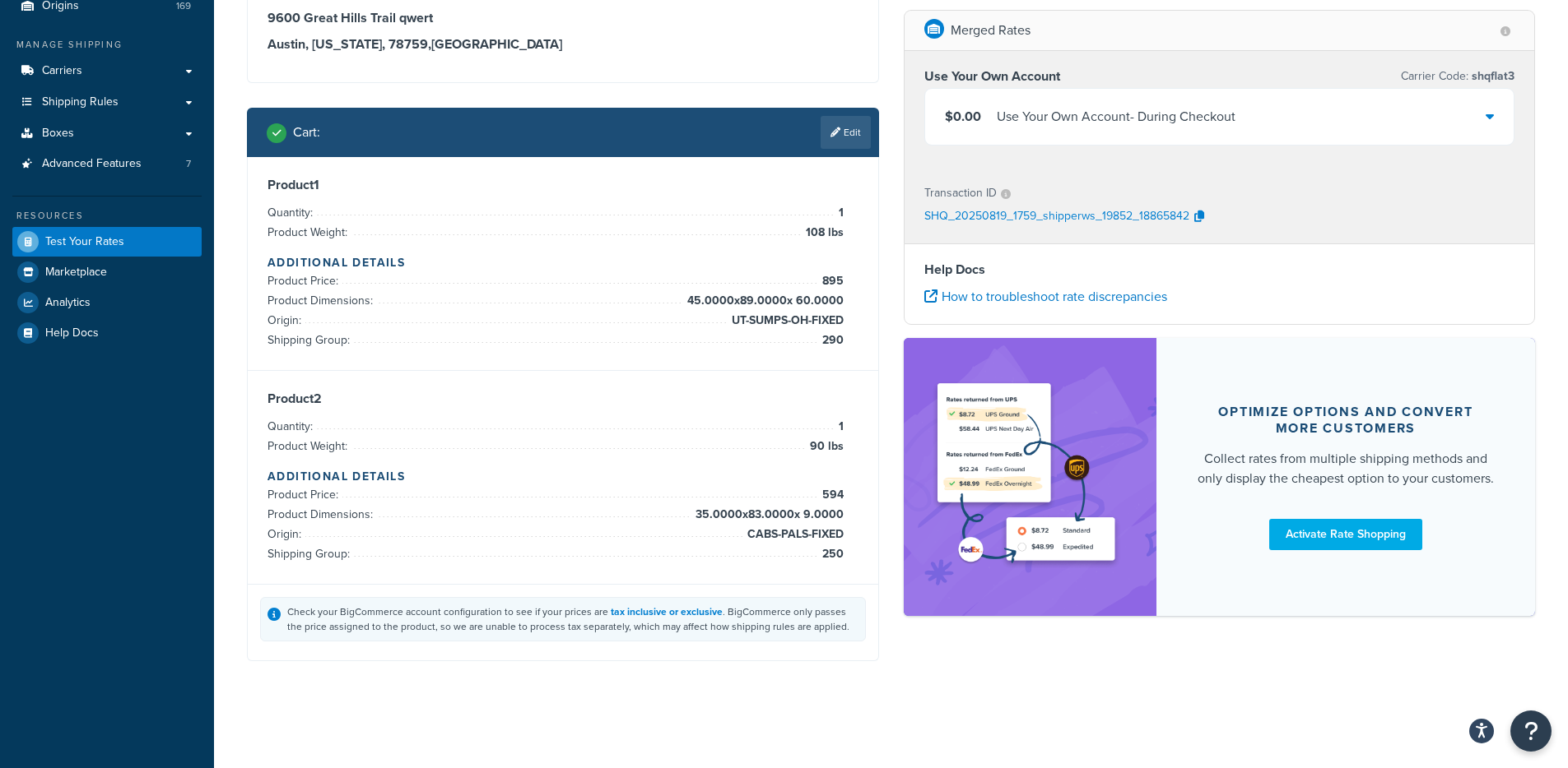
click at [800, 591] on div "Check your BigCommerce account configuration to see if your prices are tax incl…" at bounding box center [563, 622] width 630 height 77
drag, startPoint x: 827, startPoint y: 557, endPoint x: 856, endPoint y: 554, distance: 29.2
click at [856, 554] on div "Product 2 Quantity: 1 Product Weight: 90 lbs Additional Details Product Price: …" at bounding box center [562, 477] width 591 height 173
click at [842, 558] on span "250" at bounding box center [830, 554] width 26 height 20
click at [842, 553] on div "Product 2 Quantity: 1 Product Weight: 90 lbs Additional Details Product Price: …" at bounding box center [562, 477] width 591 height 173
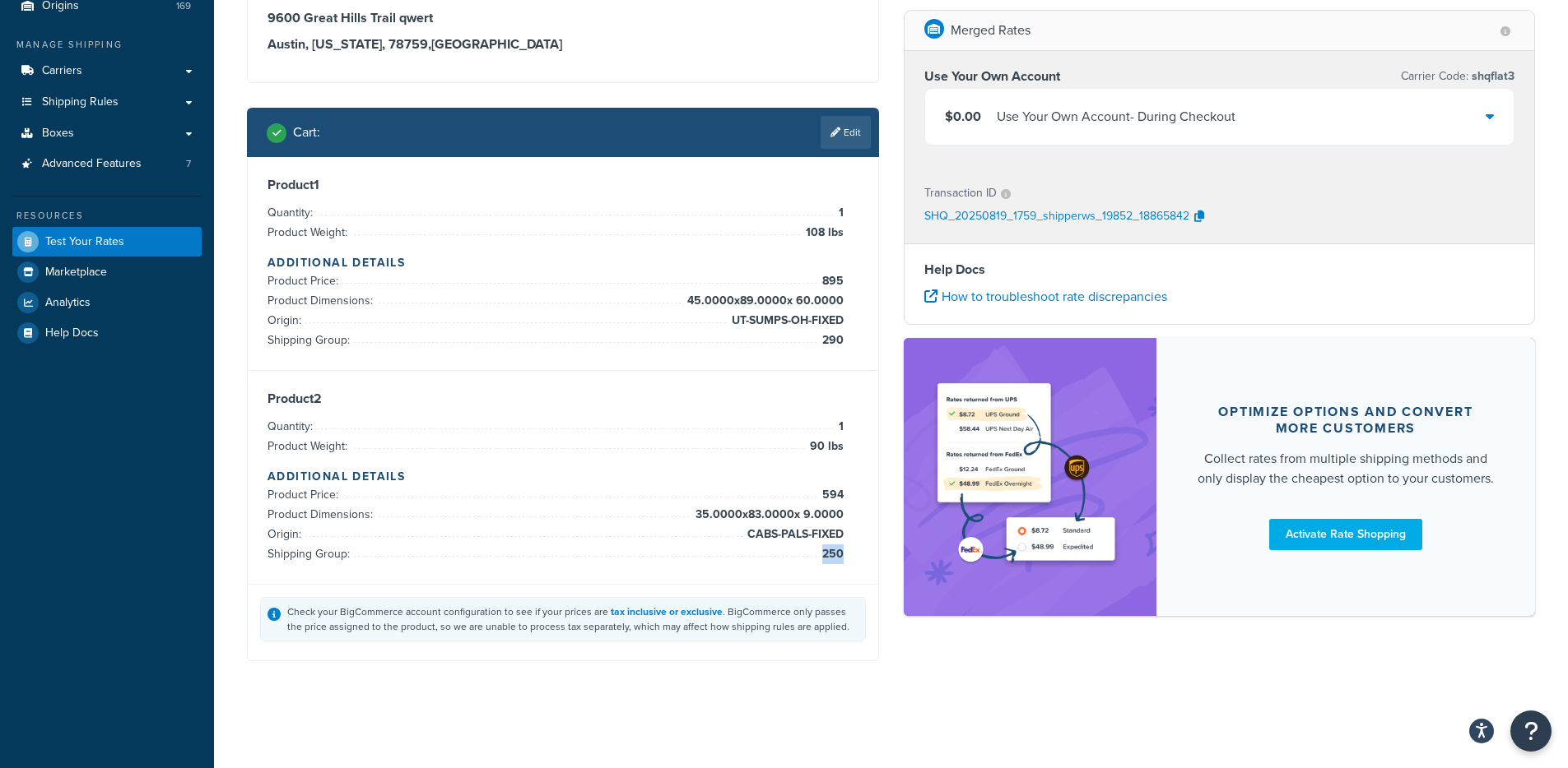
copy li "250"
drag, startPoint x: 798, startPoint y: 235, endPoint x: 819, endPoint y: 446, distance: 212.0
click at [871, 233] on div "Product 1 Quantity: 1 Product Weight: 108 lbs Additional Details Product Price:…" at bounding box center [563, 263] width 630 height 214
drag, startPoint x: 816, startPoint y: 483, endPoint x: 856, endPoint y: 500, distance: 43.5
click at [856, 500] on div "Product 2 Quantity: 1 Product Weight: 90 lbs Additional Details Product Price: …" at bounding box center [562, 477] width 591 height 173
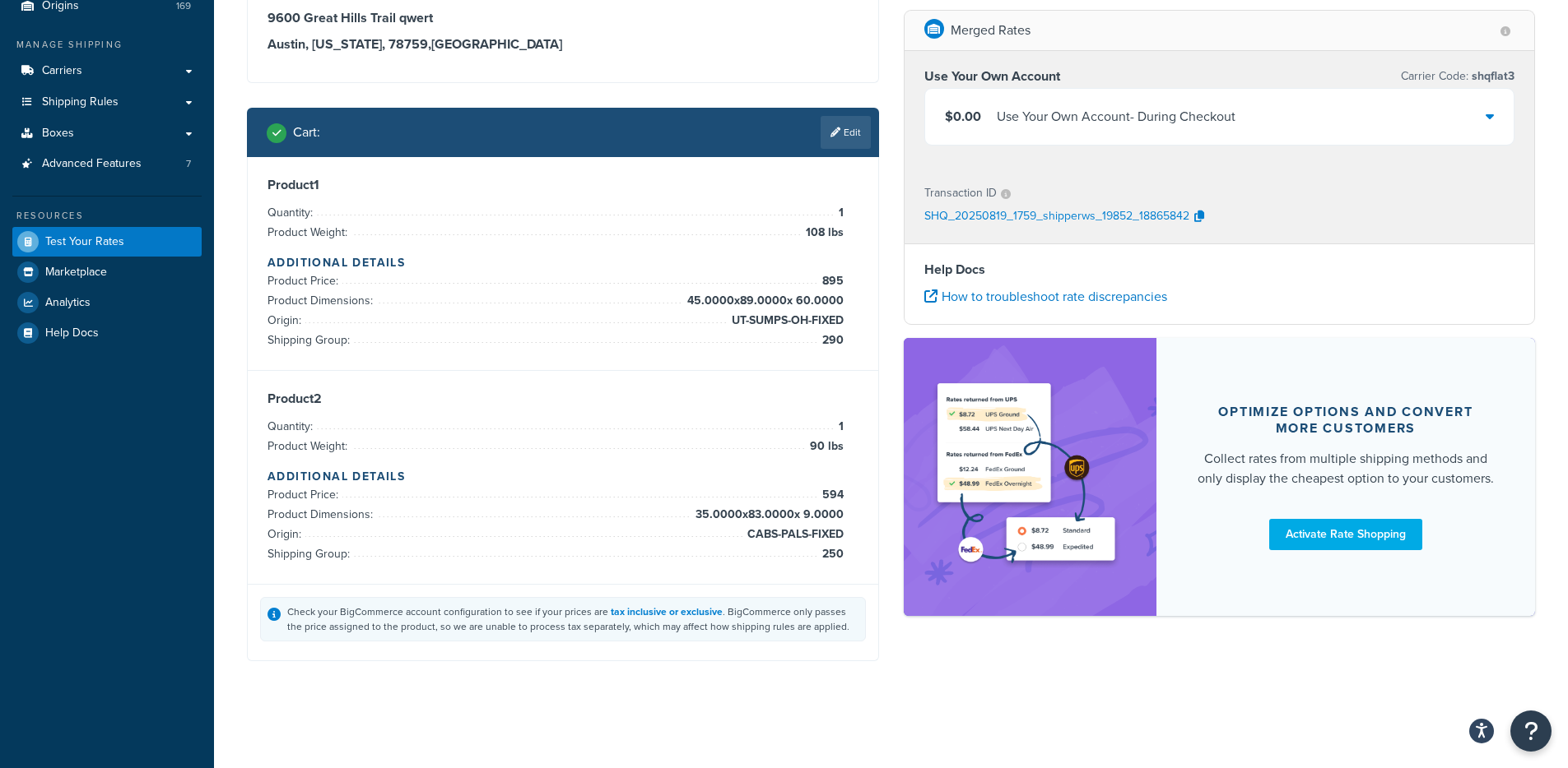
click at [845, 435] on div "Product 2 Quantity: 1 Product Weight: 90 lbs Additional Details Product Price: …" at bounding box center [562, 477] width 591 height 173
click at [831, 441] on div "Product 2 Quantity: 1 Product Weight: 90 lbs Additional Details Product Price: …" at bounding box center [562, 477] width 591 height 173
drag, startPoint x: 822, startPoint y: 228, endPoint x: 844, endPoint y: 247, distance: 29.1
click at [838, 240] on ul "Quantity: 1 Product Weight: 108 lbs" at bounding box center [555, 222] width 576 height 39
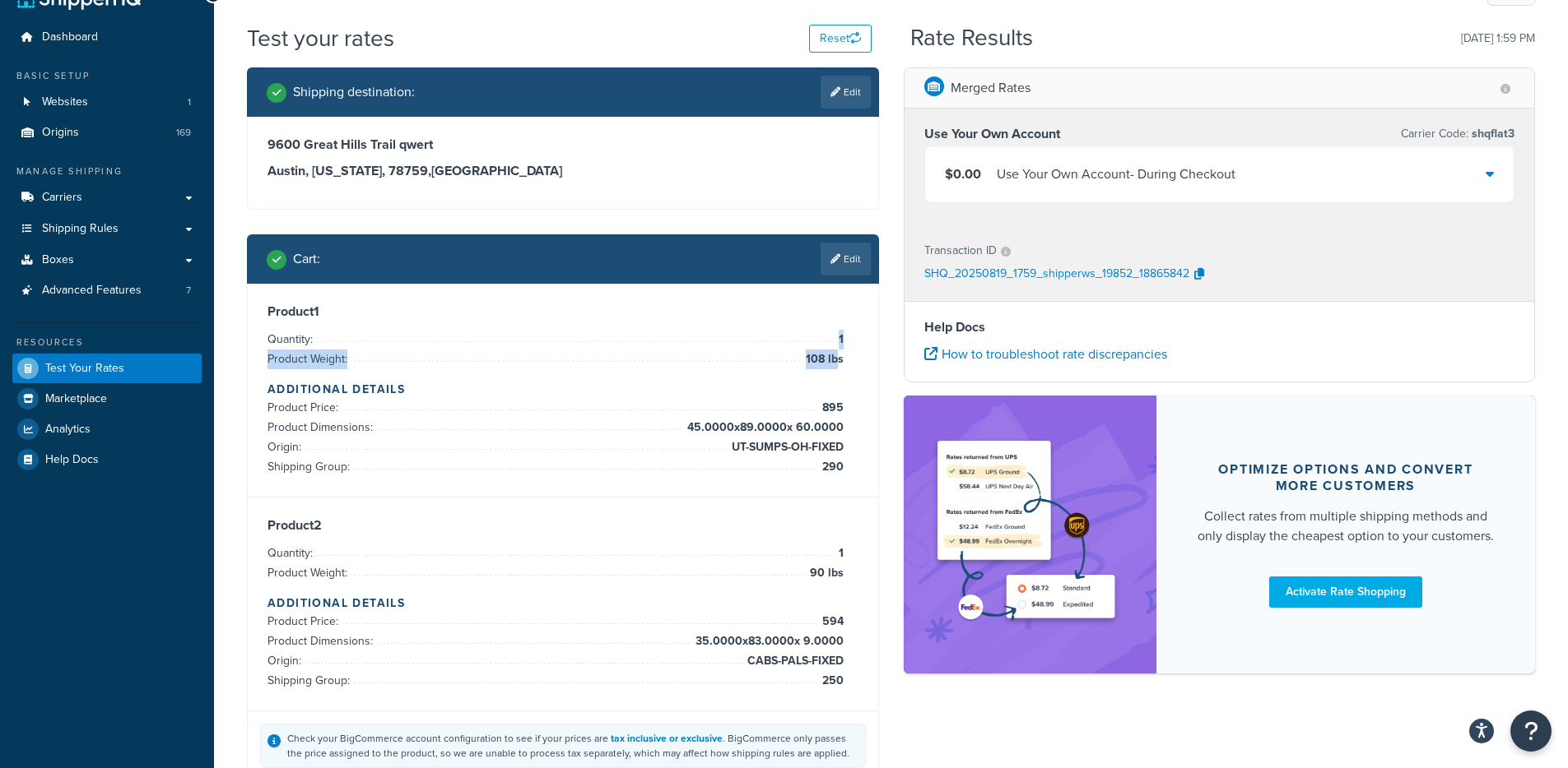
scroll to position [0, 0]
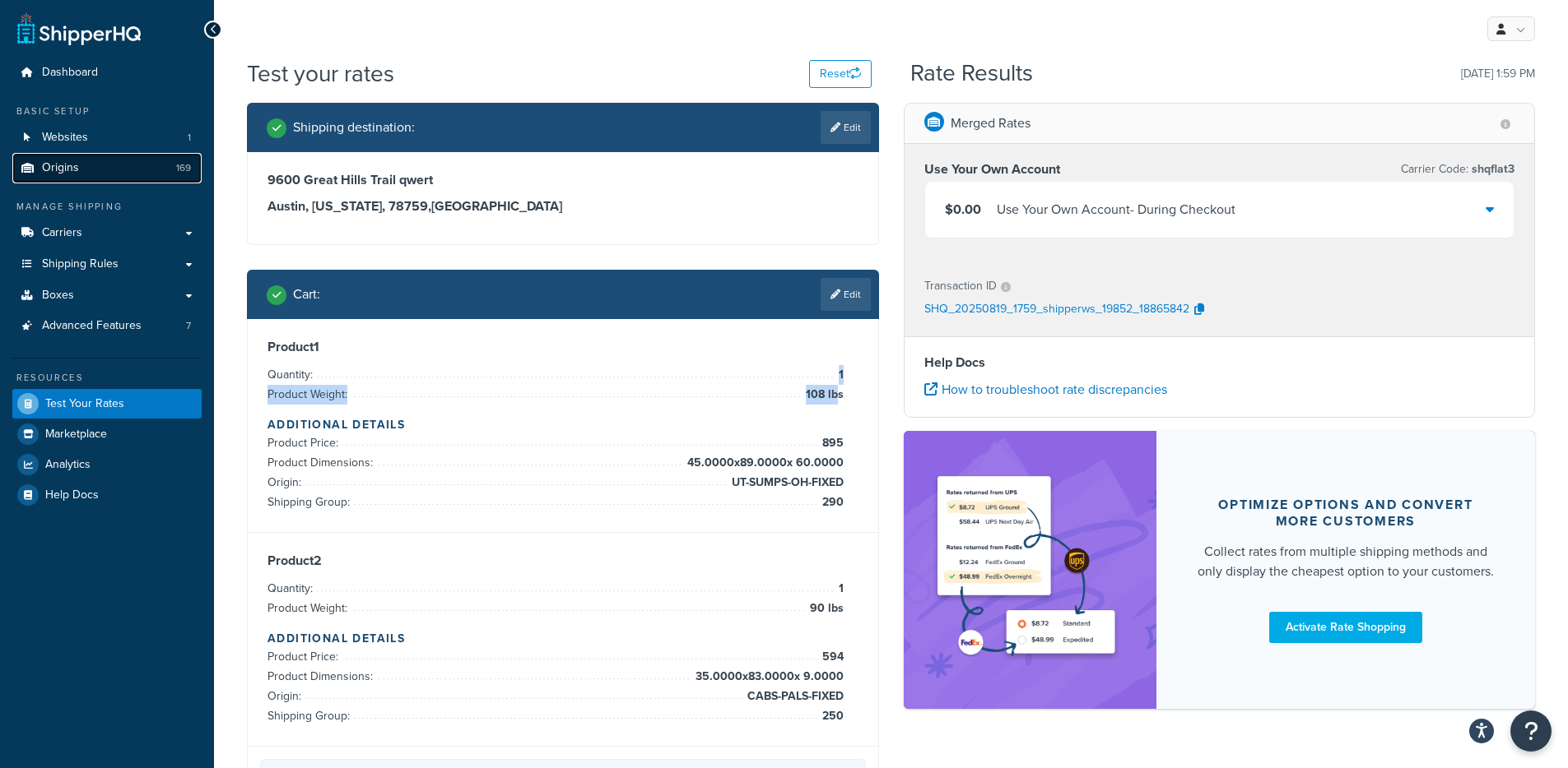
click at [108, 158] on link "Origins 169" at bounding box center [107, 169] width 190 height 31
drag, startPoint x: 751, startPoint y: 481, endPoint x: 716, endPoint y: 478, distance: 35.1
click at [751, 481] on span "UT-SUMPS-OH-FIXED" at bounding box center [784, 483] width 116 height 20
drag, startPoint x: 741, startPoint y: 482, endPoint x: 841, endPoint y: 484, distance: 100.0
click at [841, 484] on span "UT-SUMPS-OH-FIXED" at bounding box center [784, 483] width 116 height 20
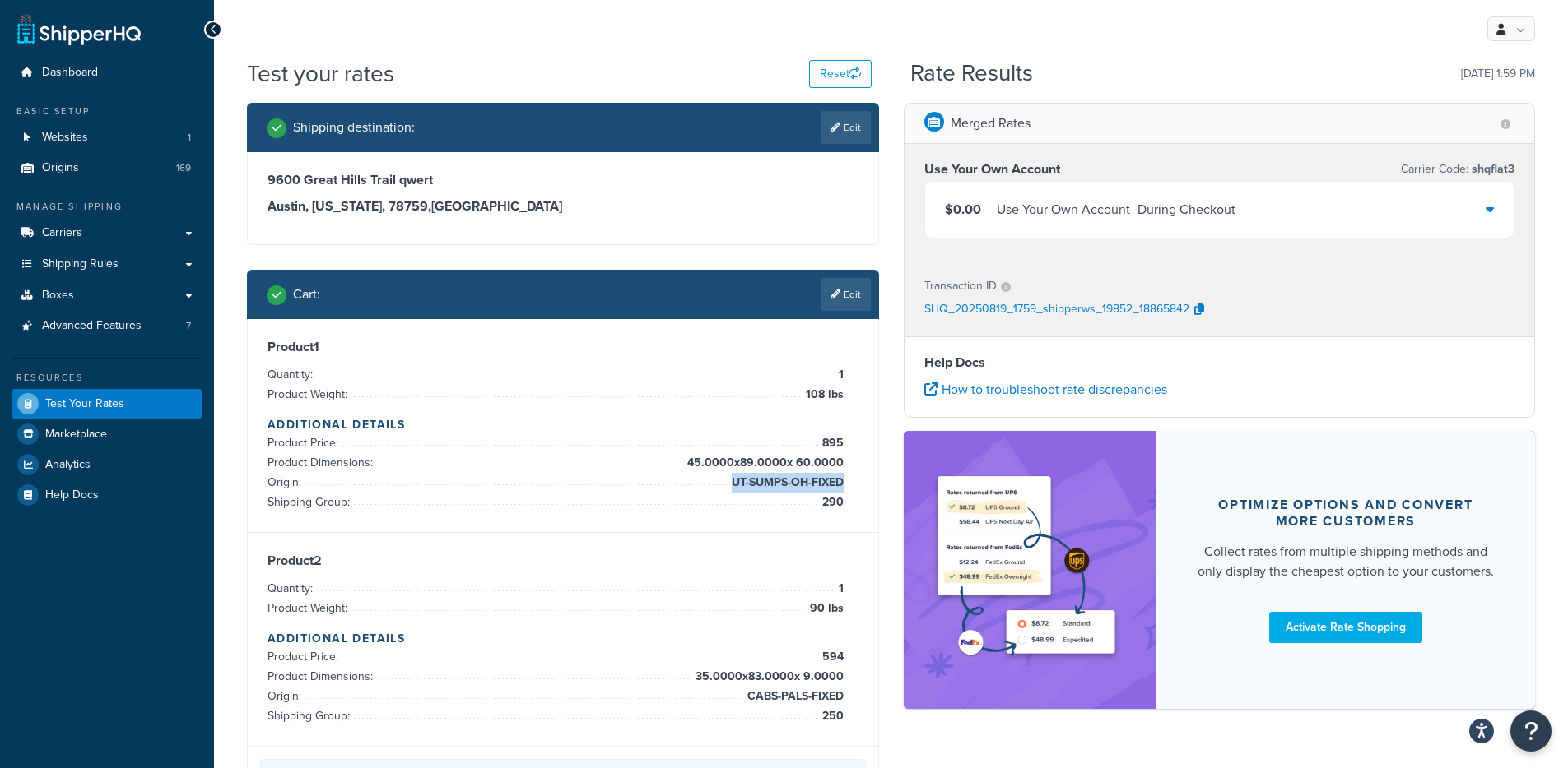
copy span "UT-SUMPS-OH-FIXED"
click at [827, 472] on span "45.0000 x 89.0000 x 60.0000" at bounding box center [763, 463] width 161 height 20
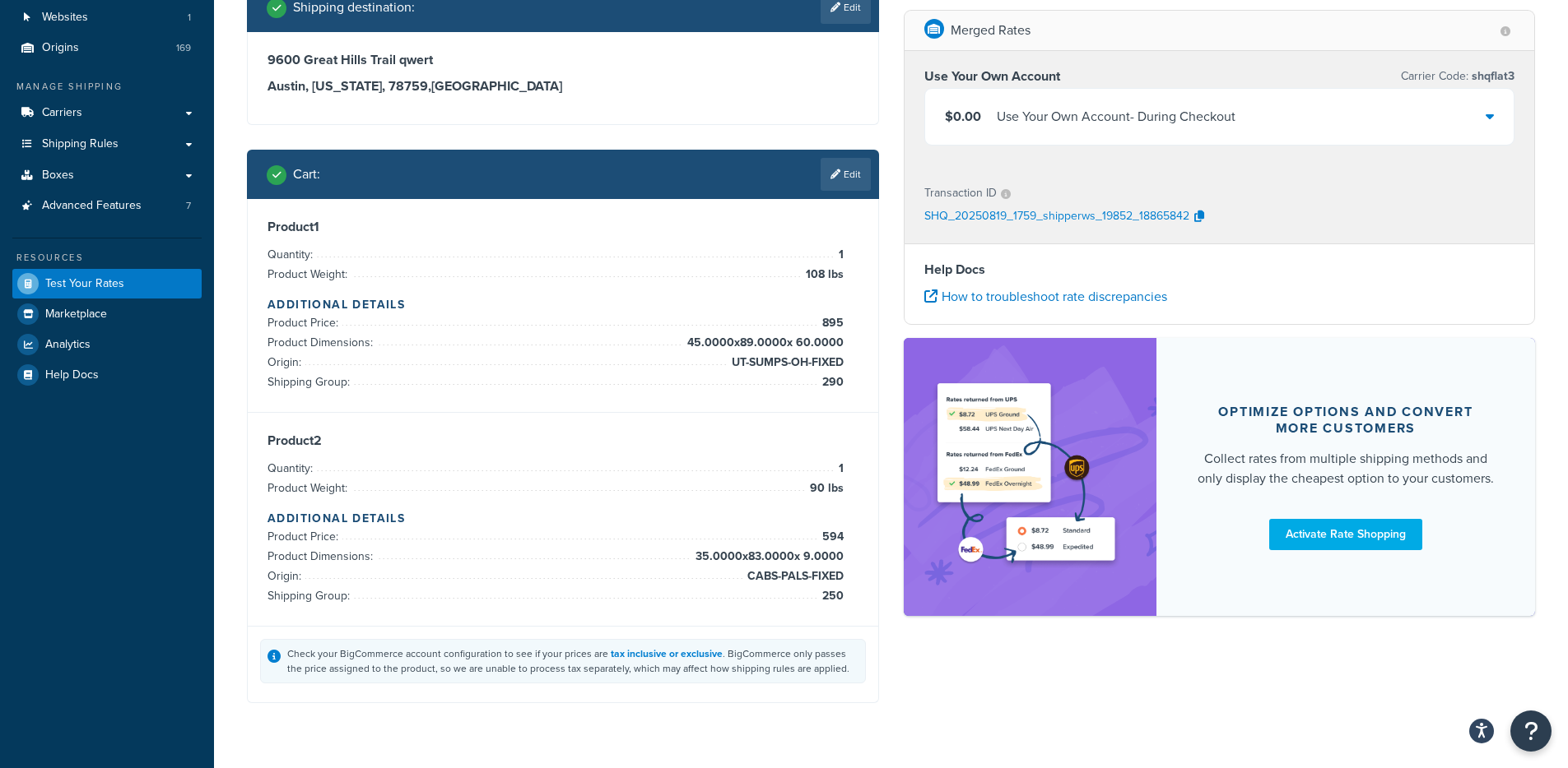
scroll to position [136, 0]
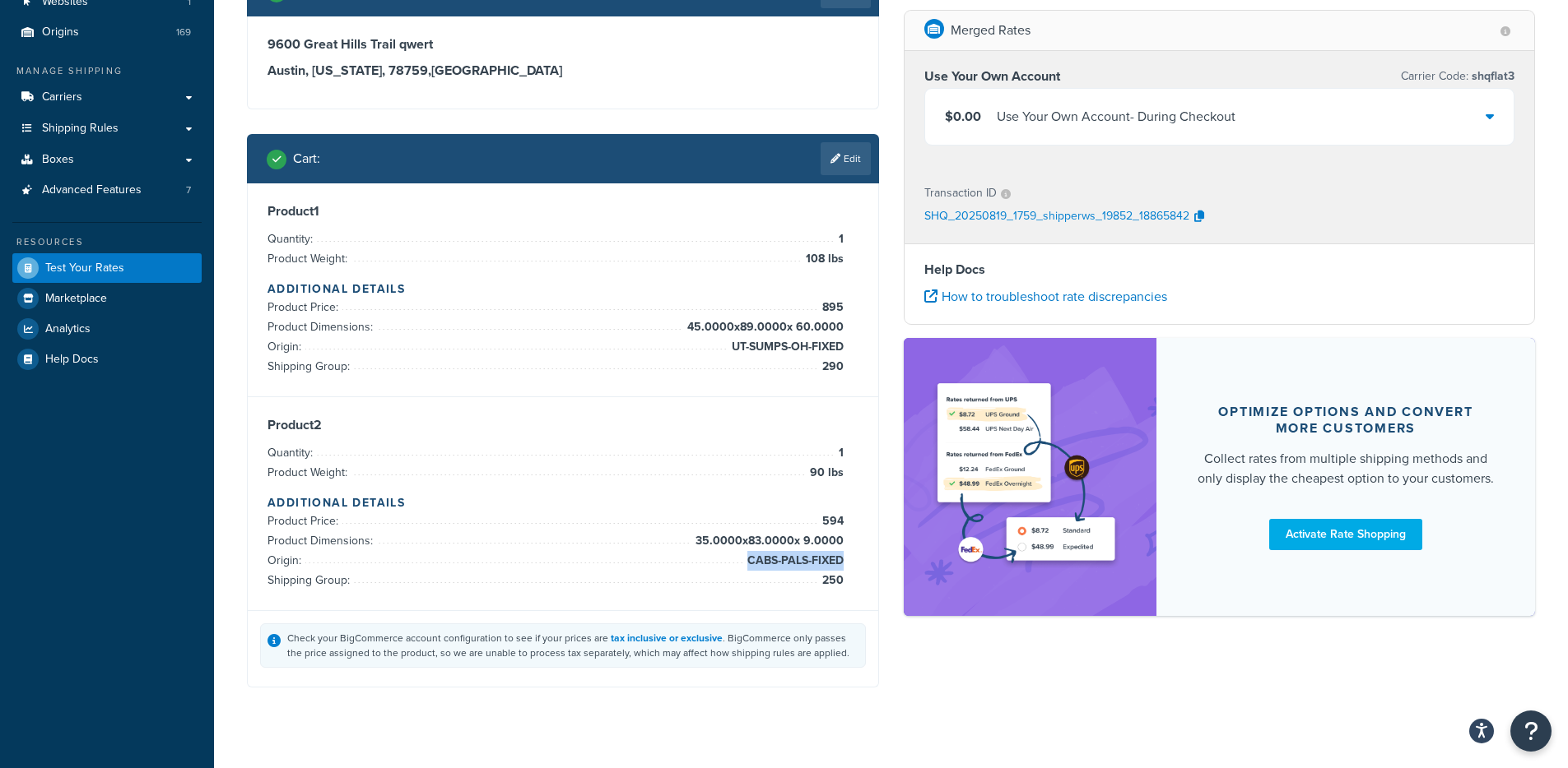
drag, startPoint x: 746, startPoint y: 562, endPoint x: 841, endPoint y: 560, distance: 95.0
click at [841, 560] on span "CABS-PALS-FIXED" at bounding box center [793, 561] width 101 height 20
copy span "CABS-PALS-FIXED"
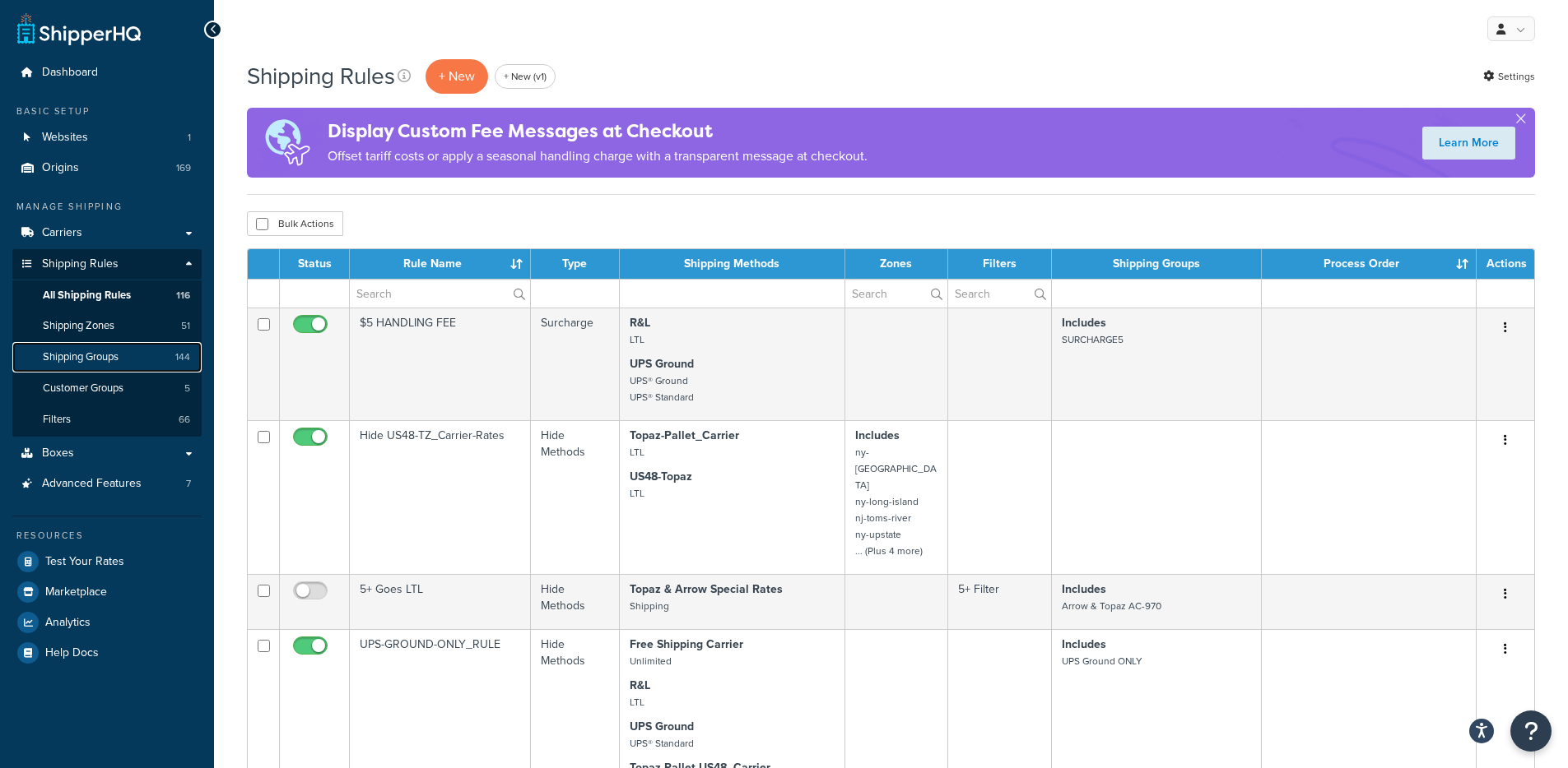
click at [88, 353] on span "Shipping Groups" at bounding box center [80, 357] width 76 height 14
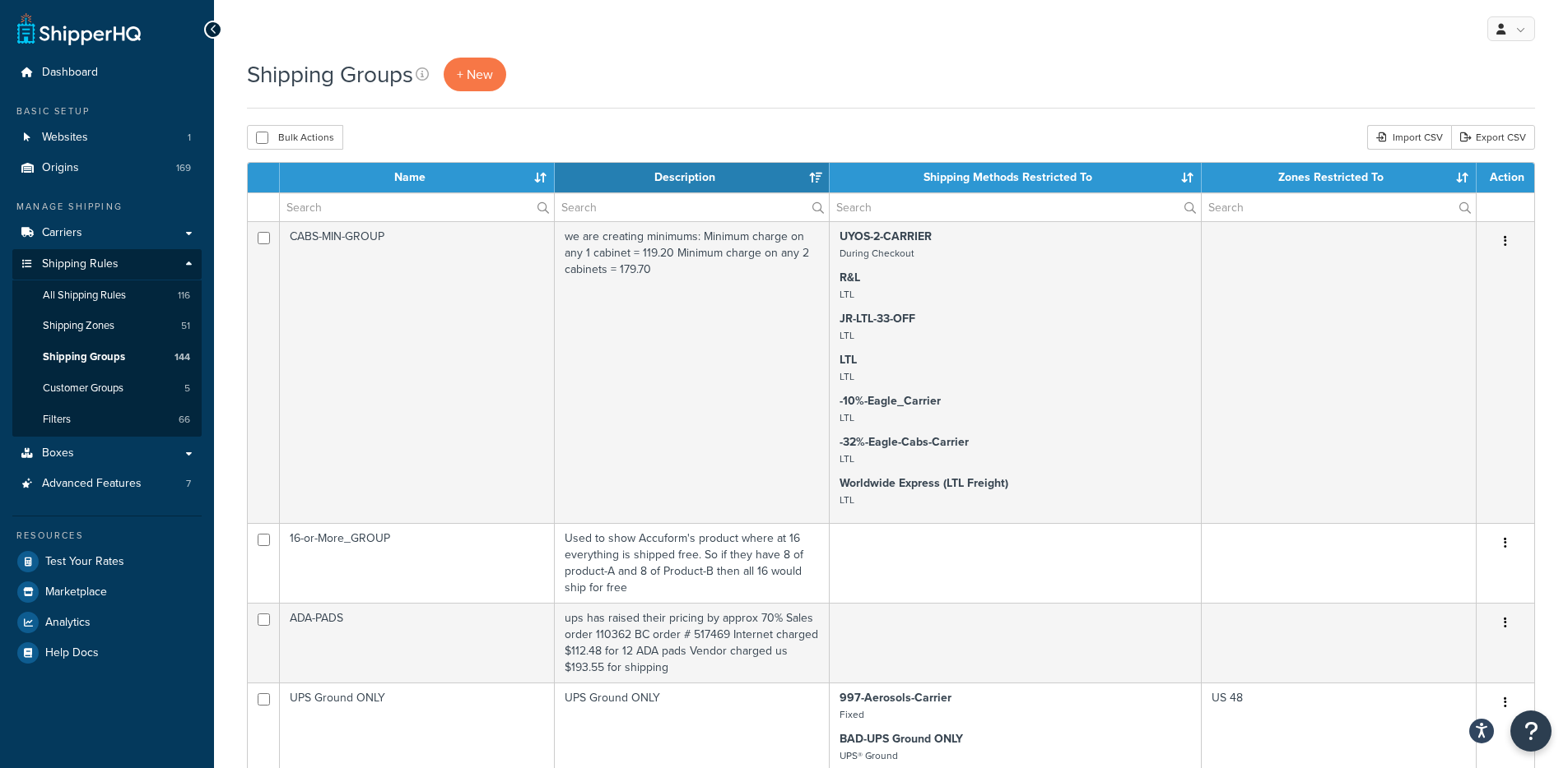
click at [722, 75] on div "Shipping Groups + New" at bounding box center [891, 74] width 1288 height 34
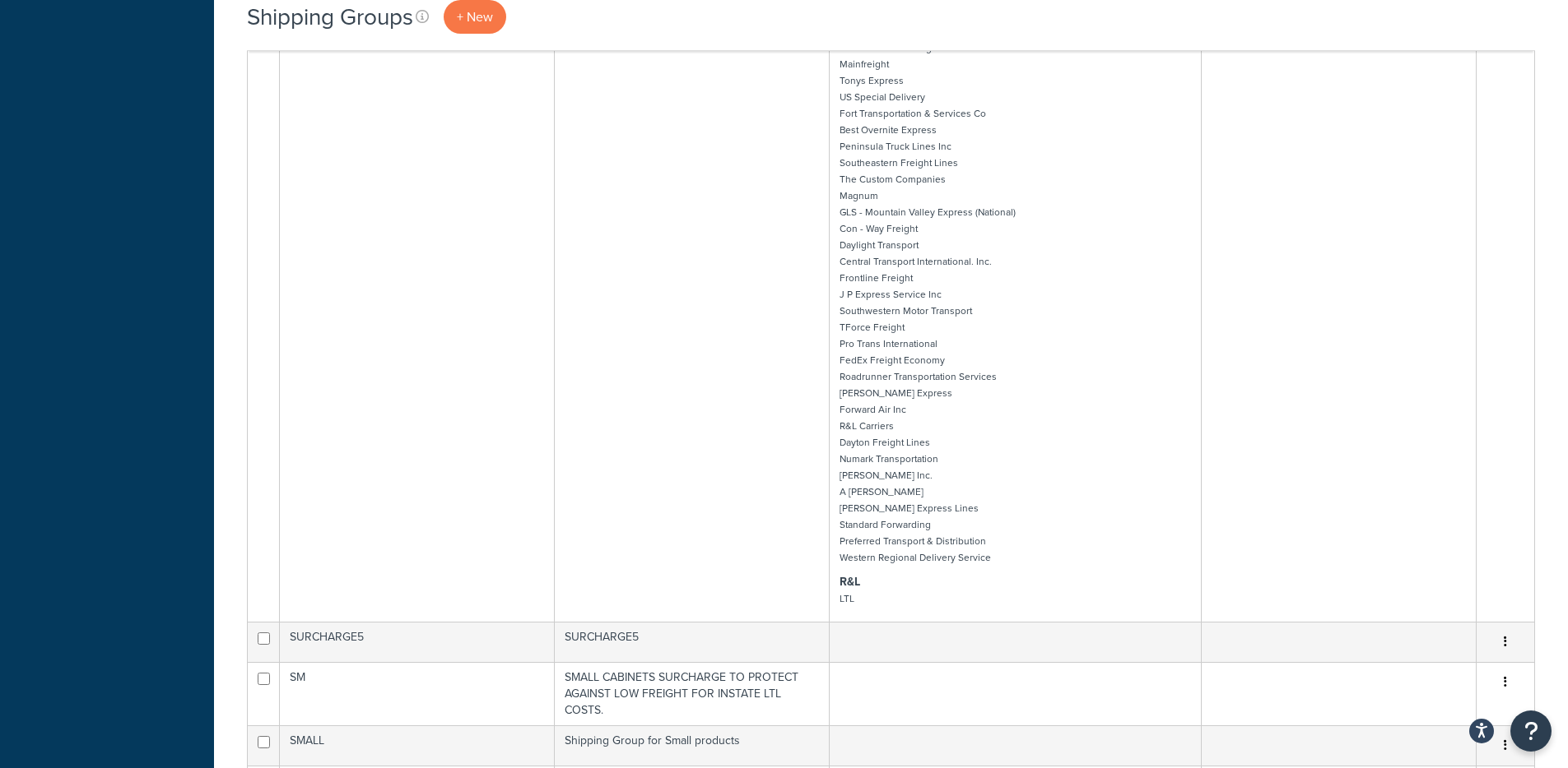
scroll to position [2993, 0]
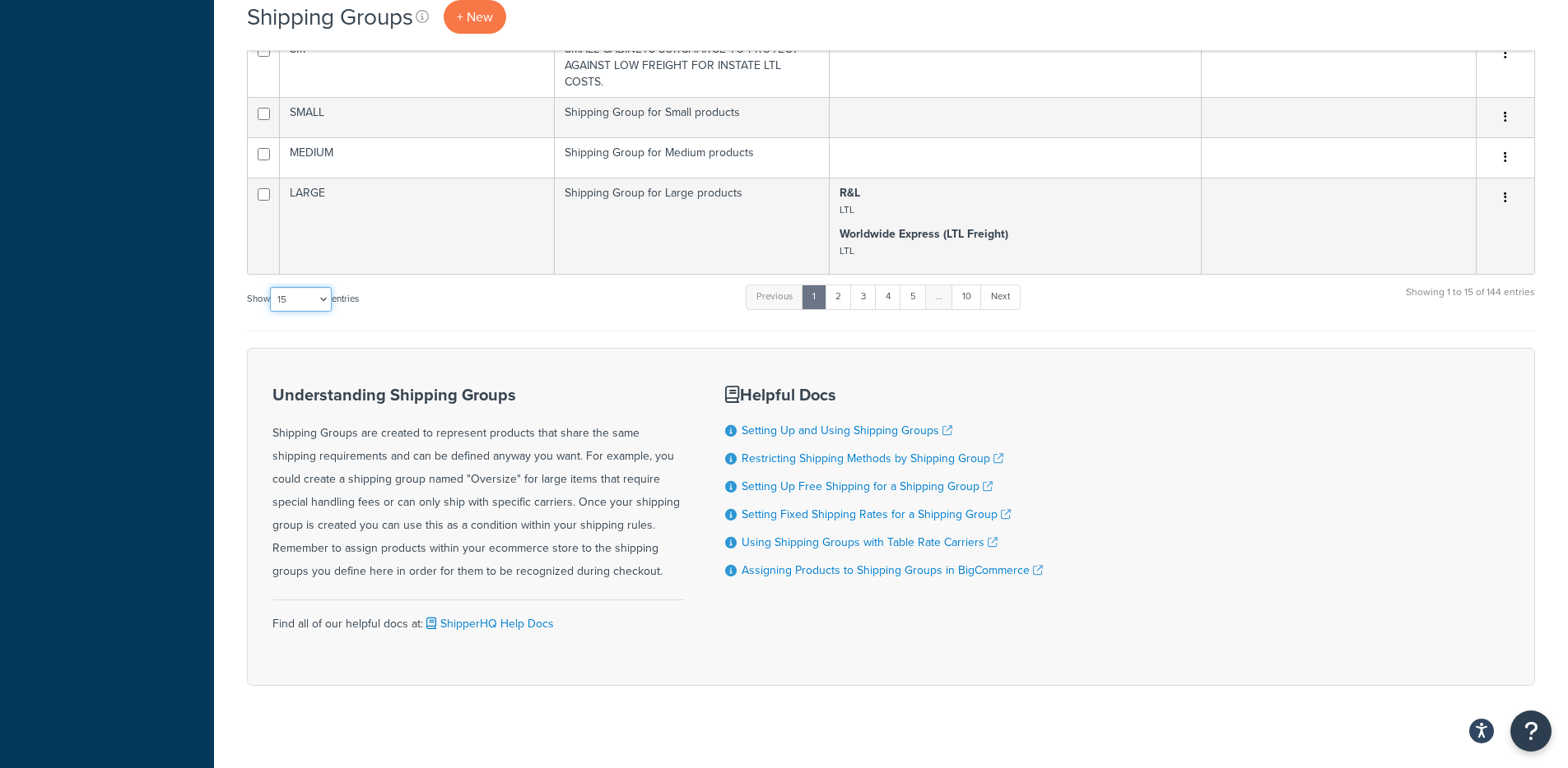
click at [307, 291] on select "10 15 25 50 100" at bounding box center [301, 300] width 61 height 25
select select "100"
click at [272, 312] on select "10 15 25 50 100" at bounding box center [301, 300] width 61 height 25
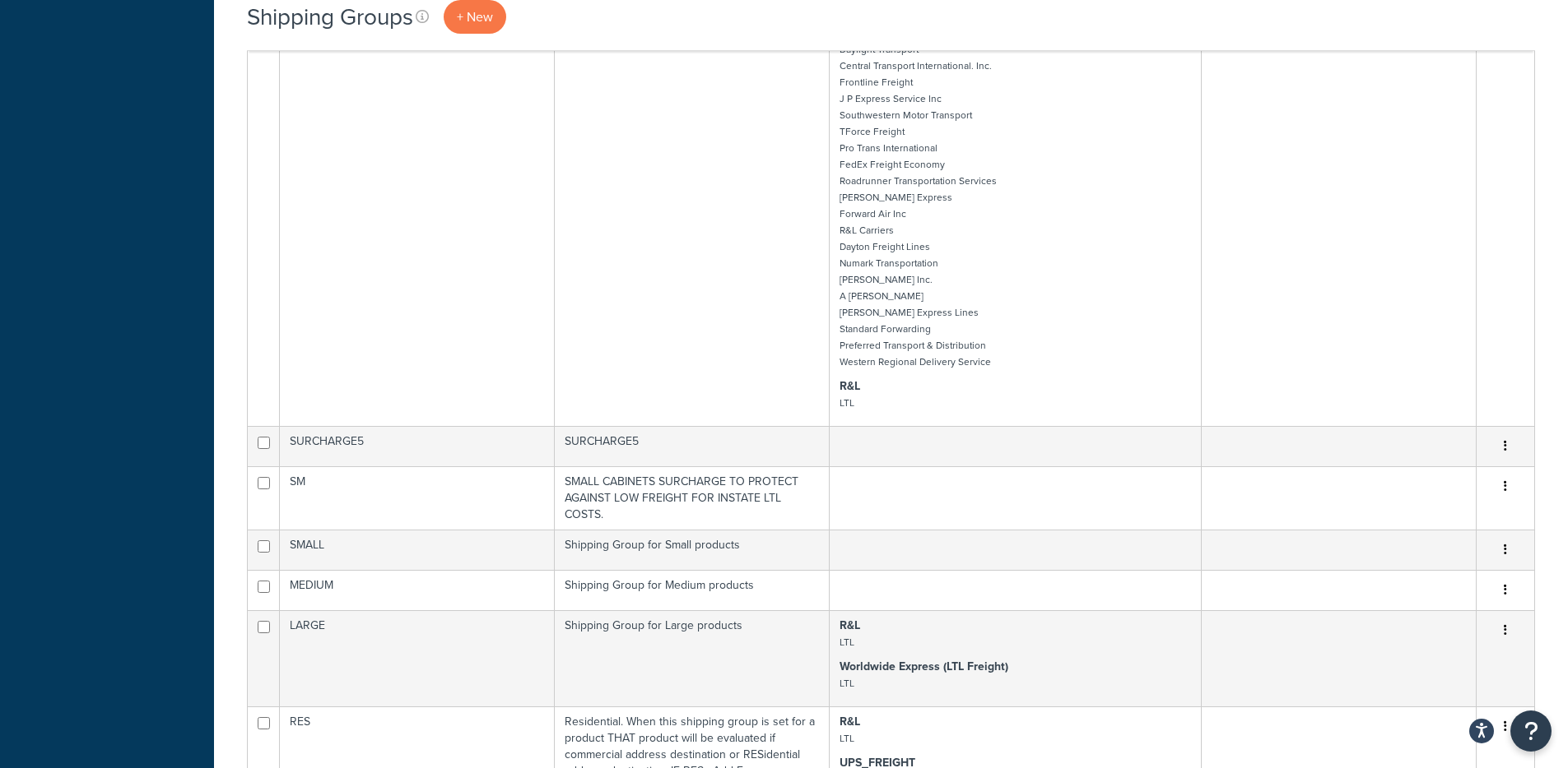
scroll to position [2033, 0]
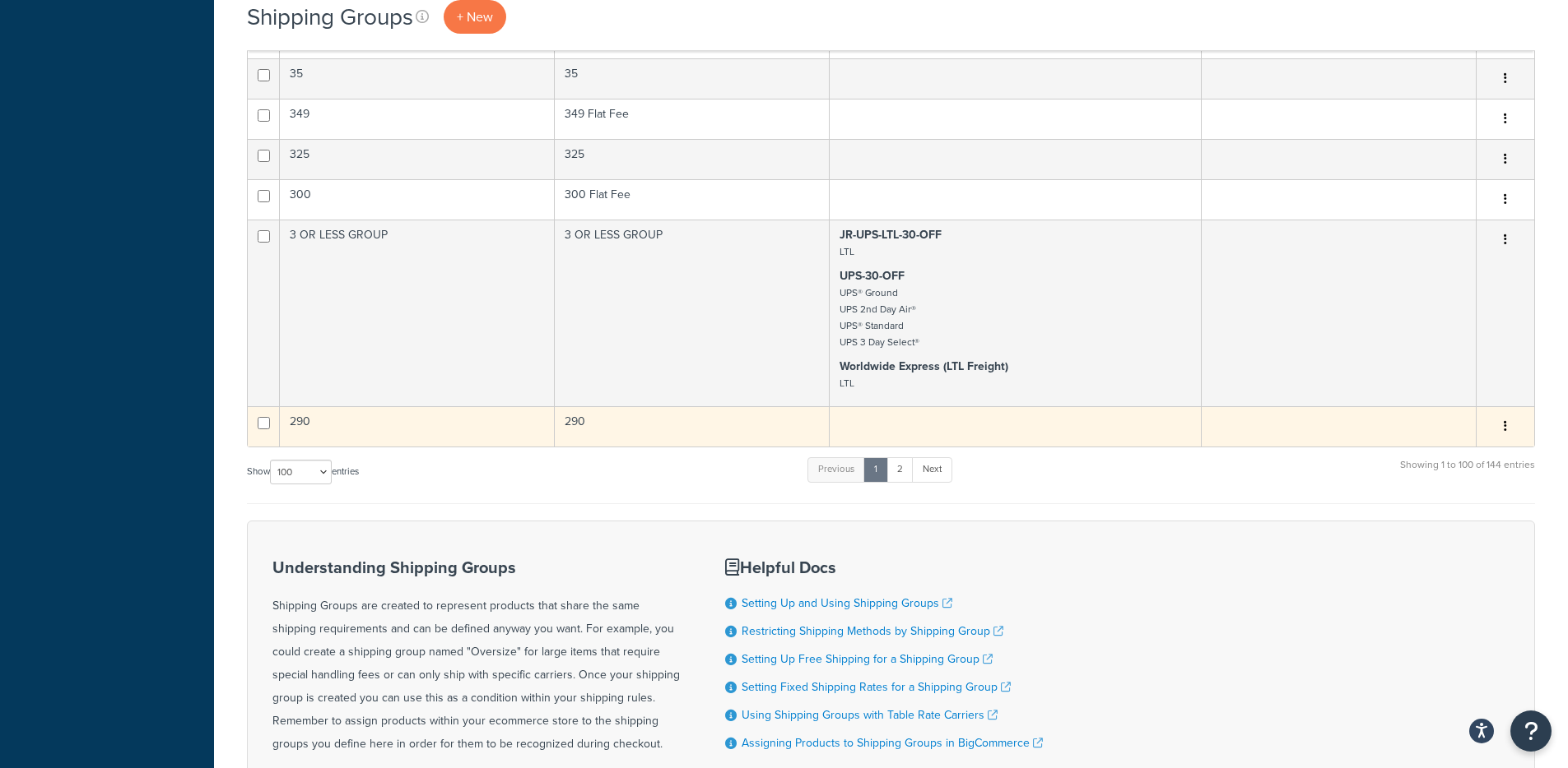
click at [1504, 420] on icon "button" at bounding box center [1505, 426] width 3 height 11
click at [1475, 417] on link "Edit" at bounding box center [1439, 420] width 130 height 34
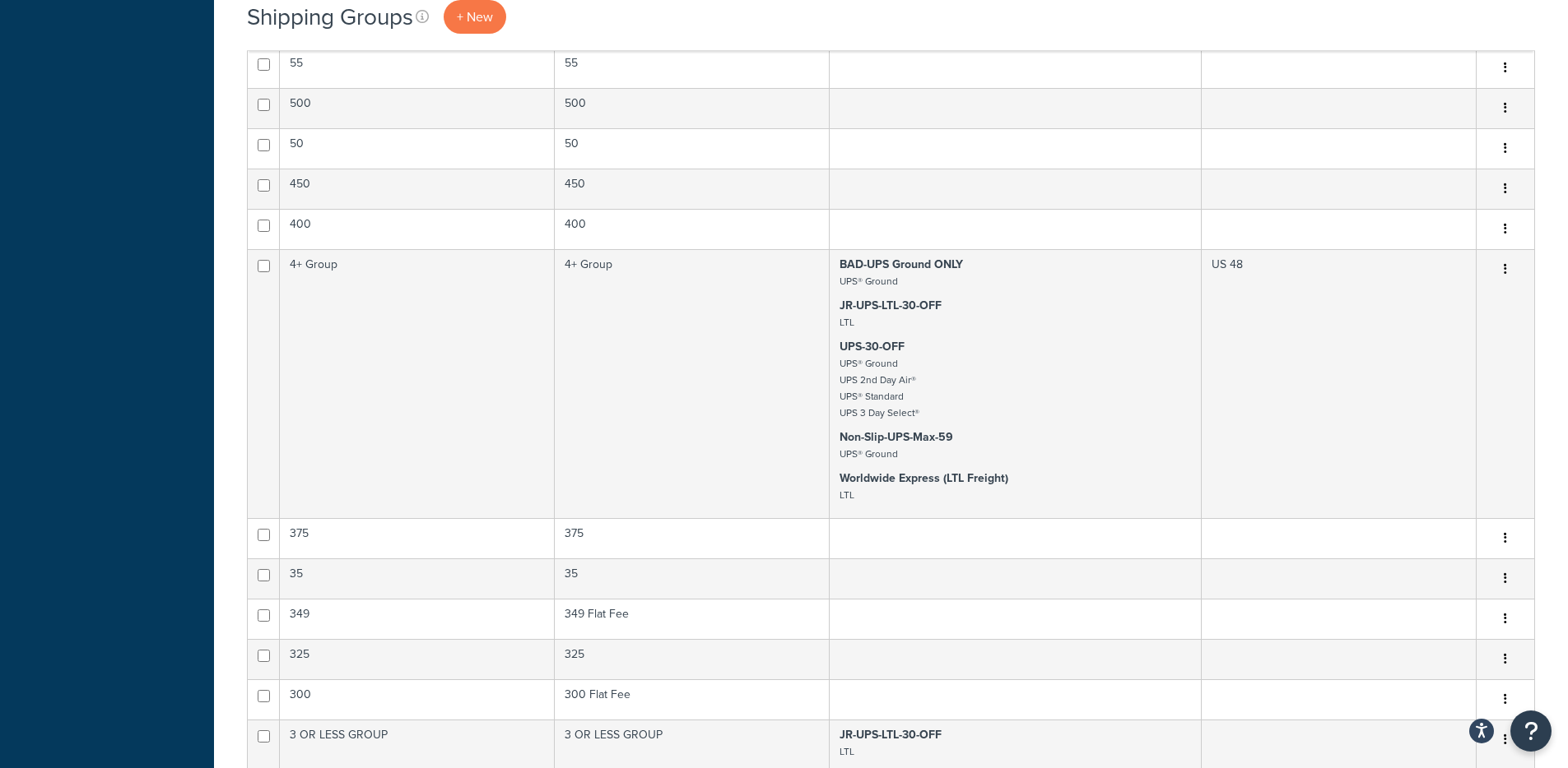
scroll to position [12403, 0]
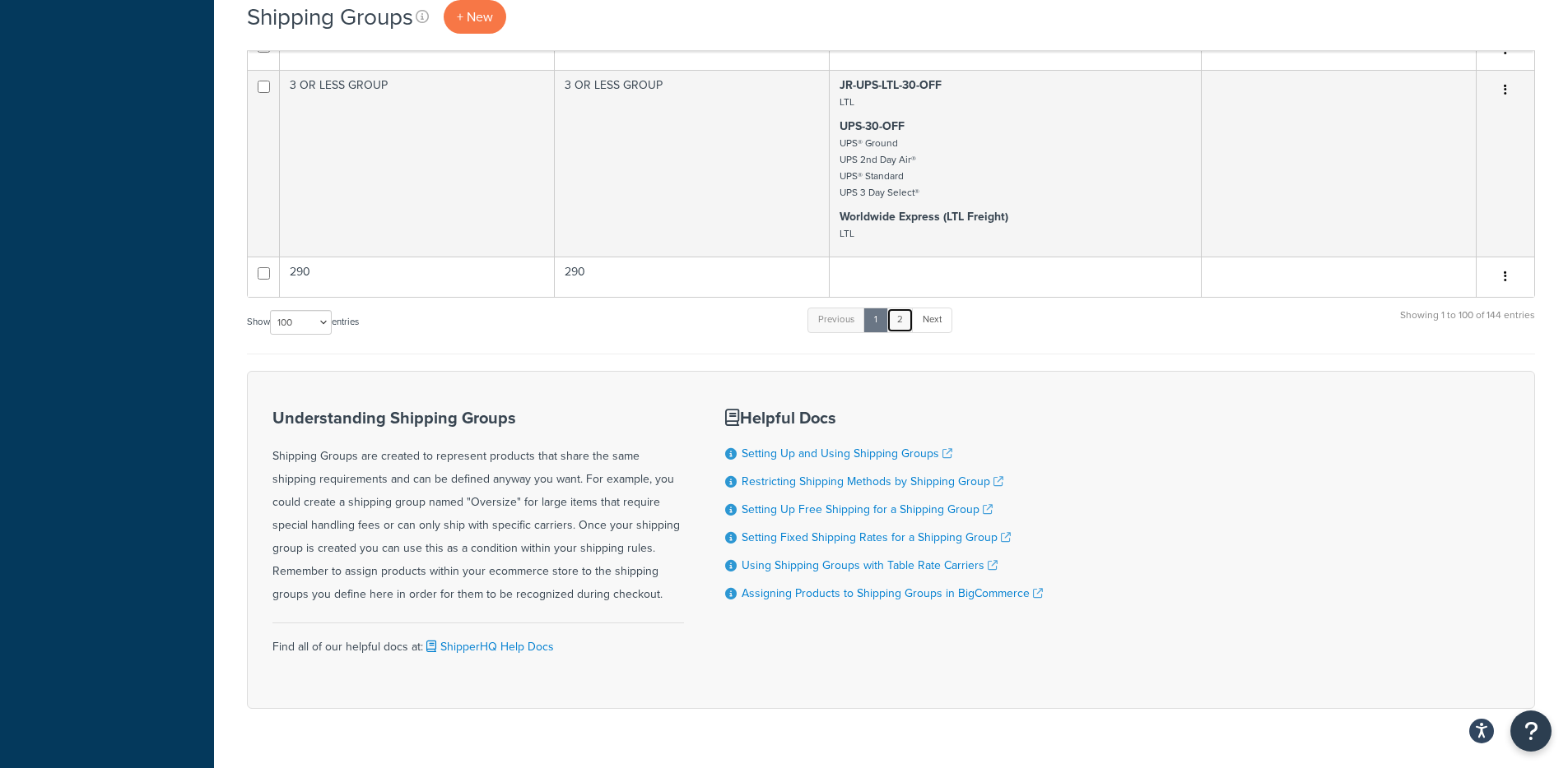
click at [911, 307] on link "2" at bounding box center [899, 320] width 27 height 25
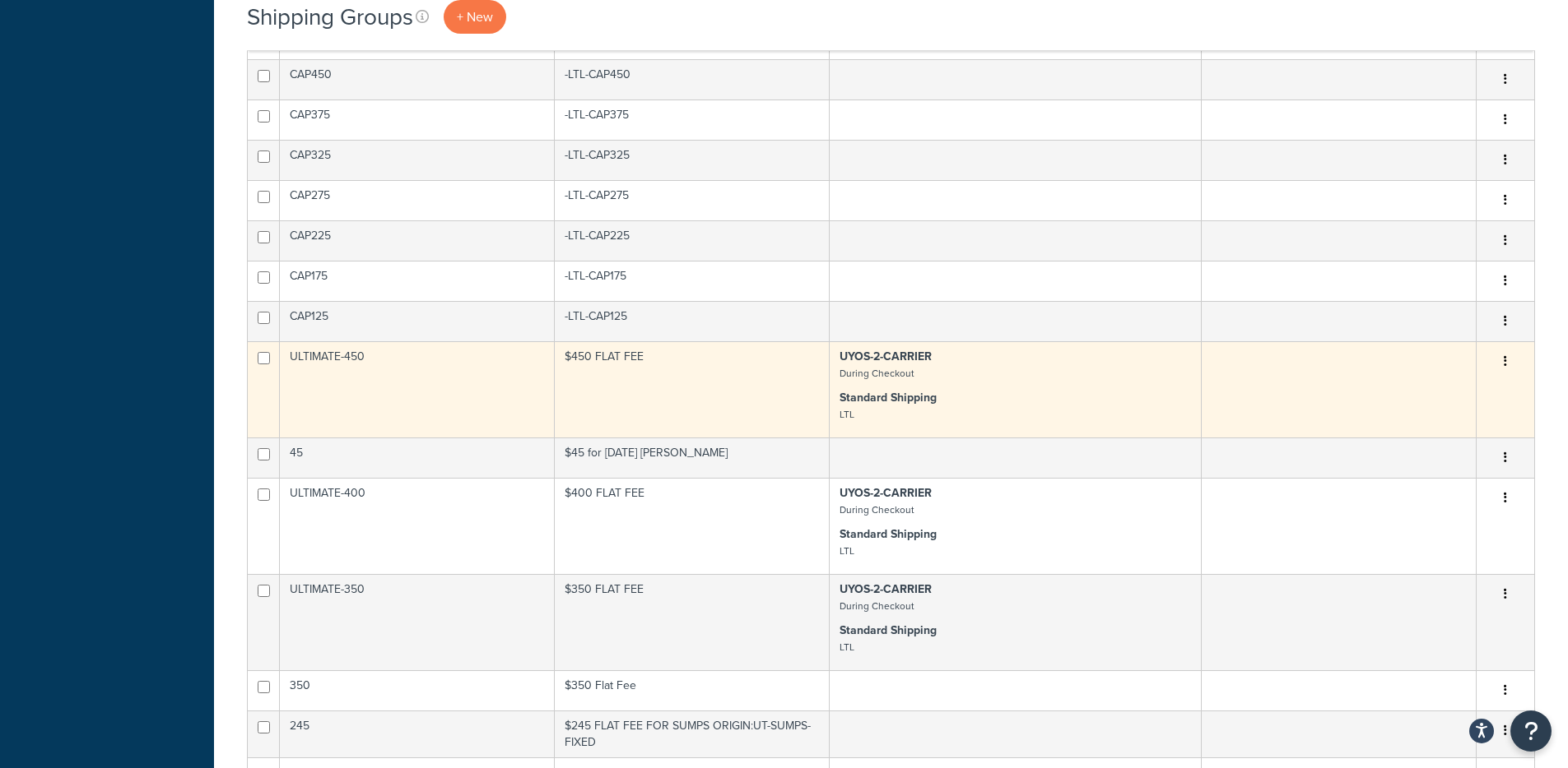
scroll to position [0, 0]
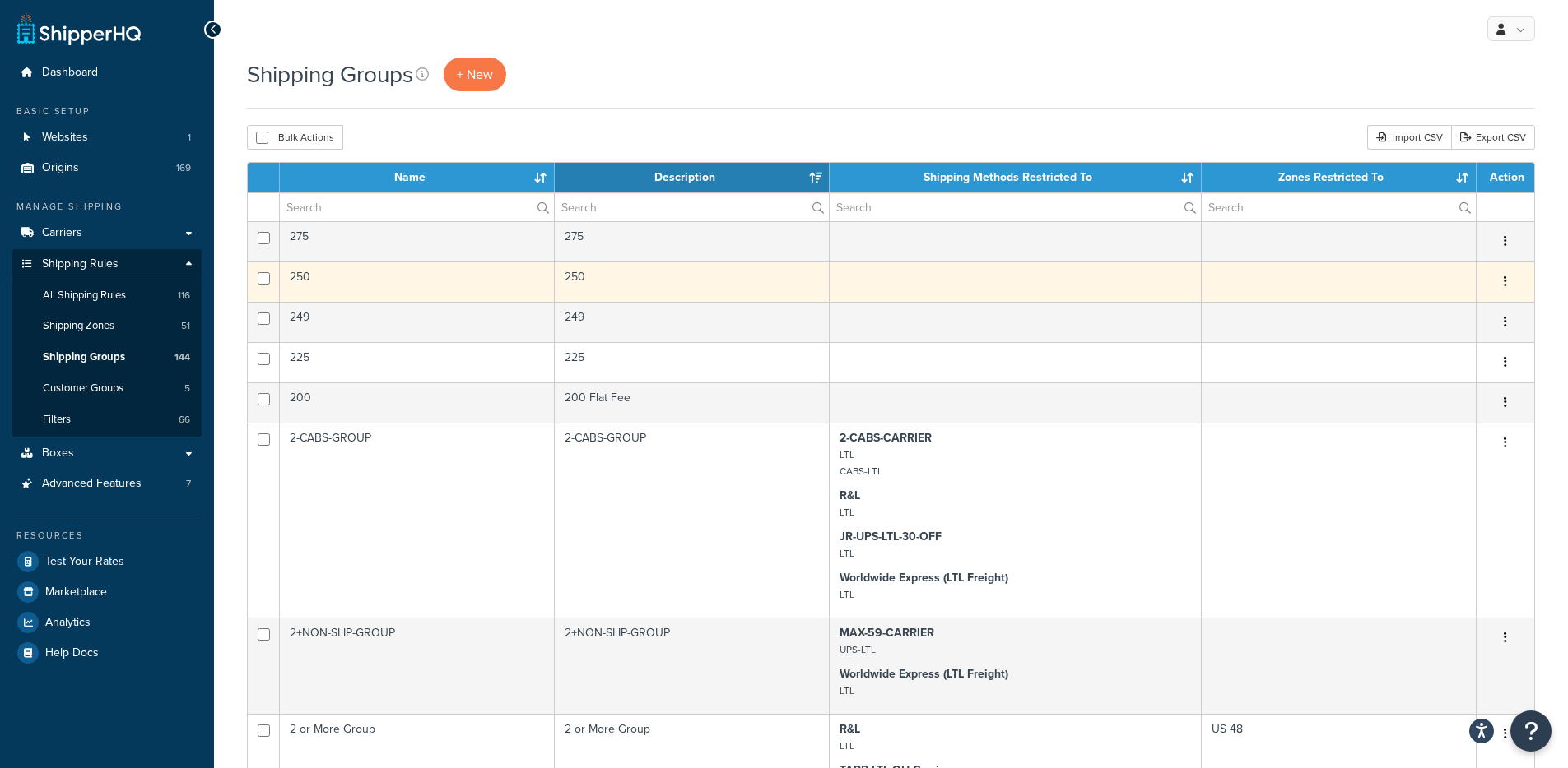
click at [529, 274] on td "250" at bounding box center [417, 282] width 275 height 40
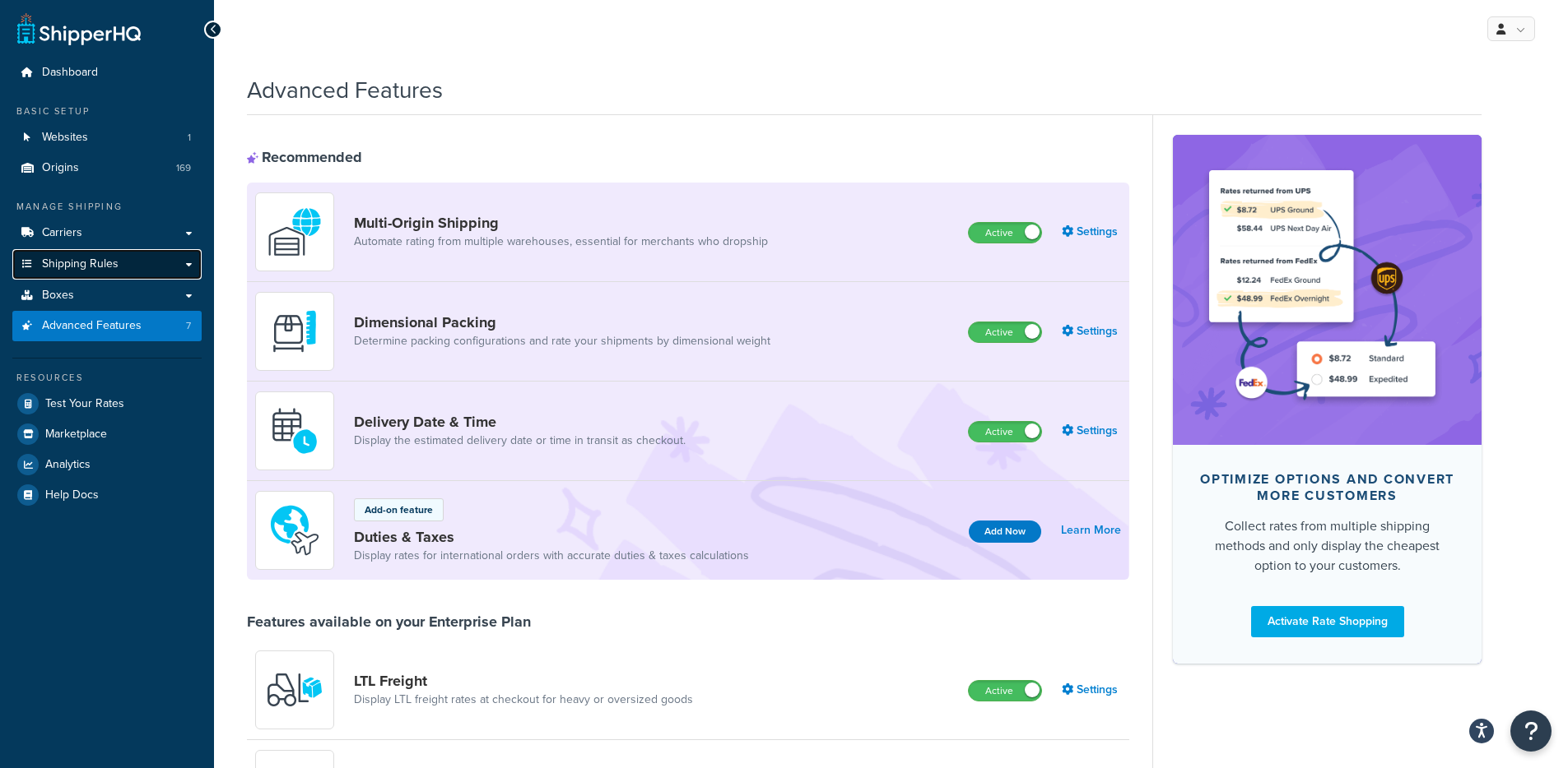
click at [102, 261] on span "Shipping Rules" at bounding box center [80, 264] width 77 height 14
click at [110, 240] on link "Carriers" at bounding box center [107, 234] width 190 height 31
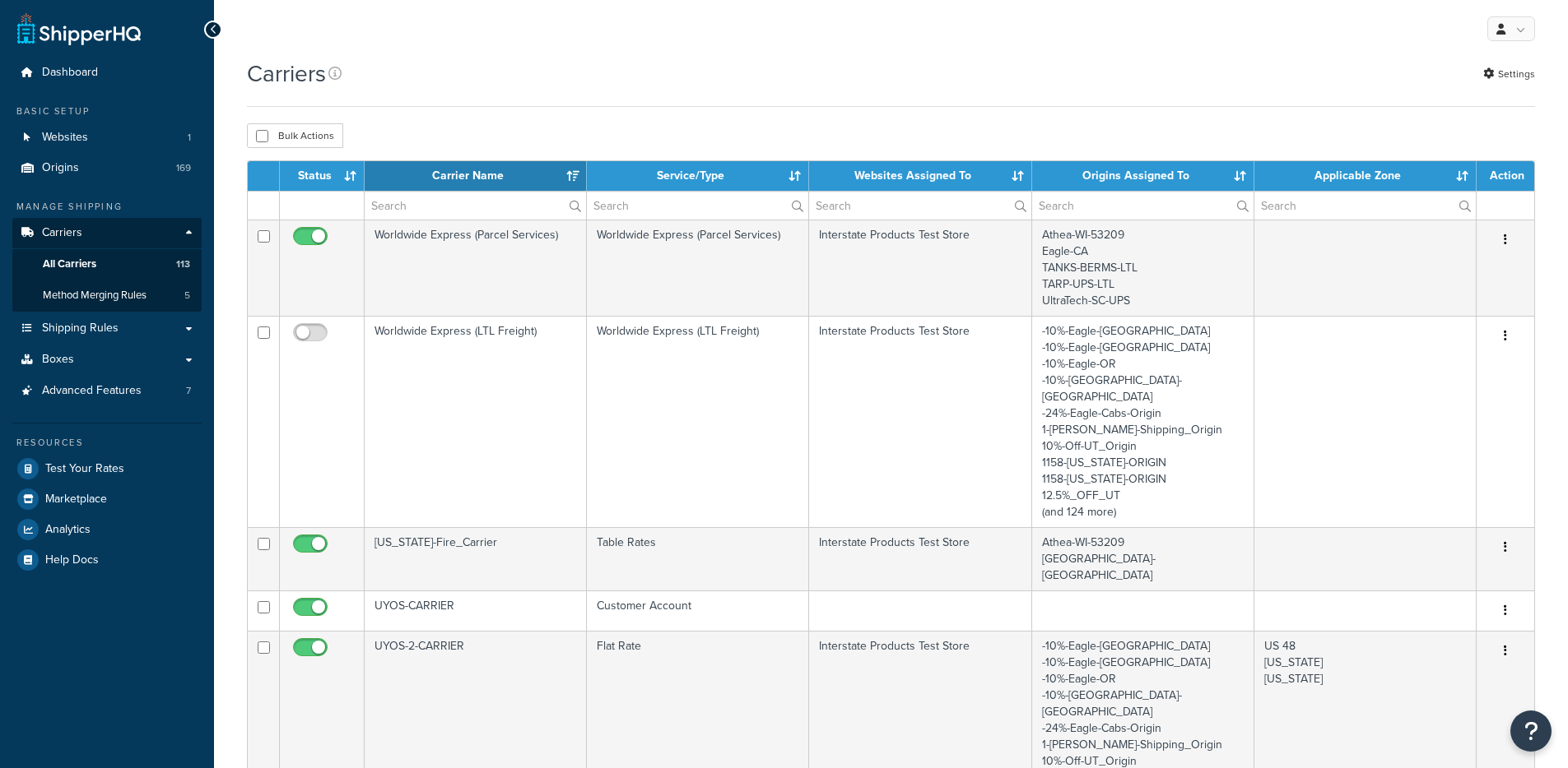
select select "15"
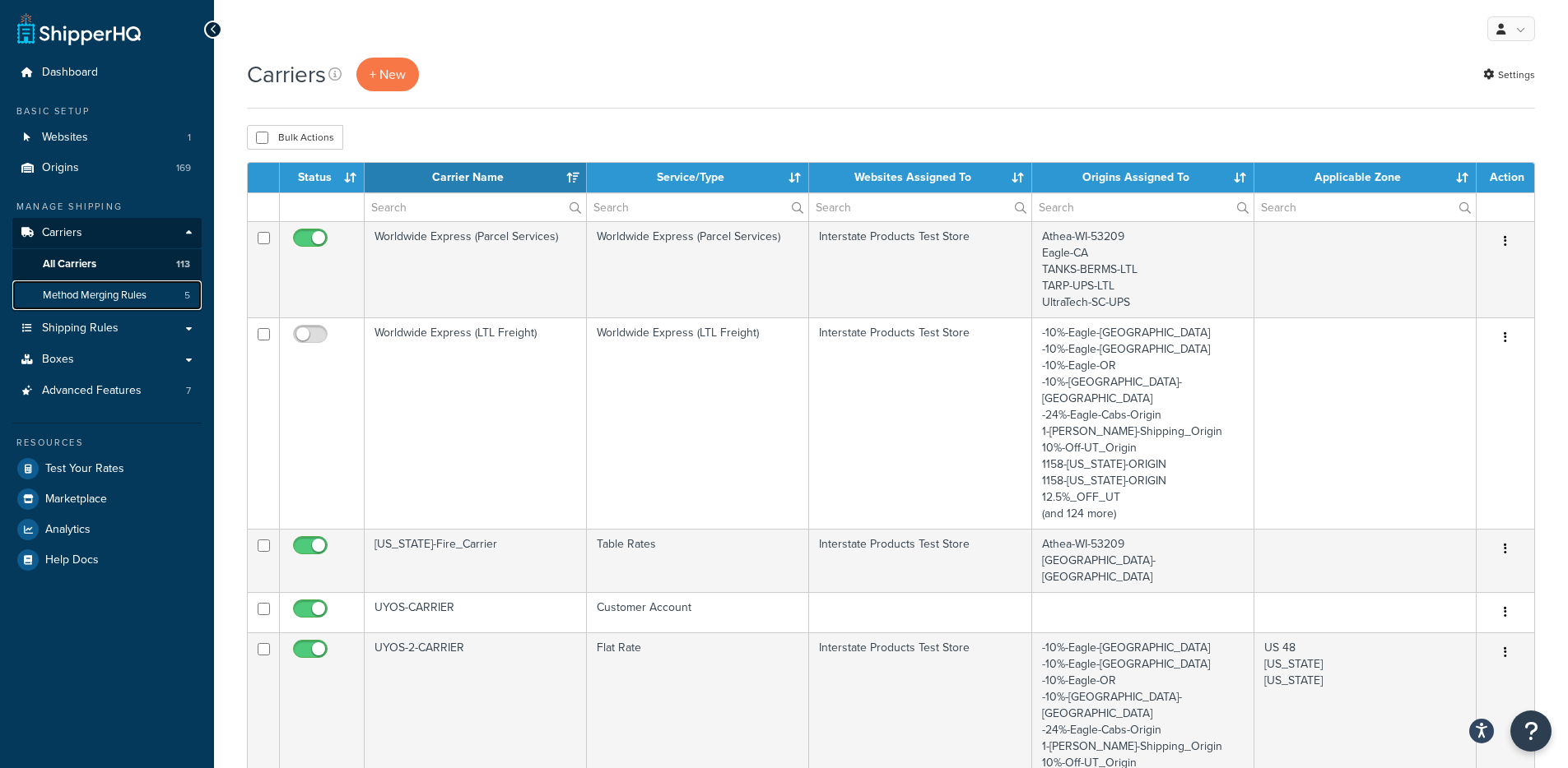
click at [80, 301] on span "Method Merging Rules" at bounding box center [95, 296] width 103 height 14
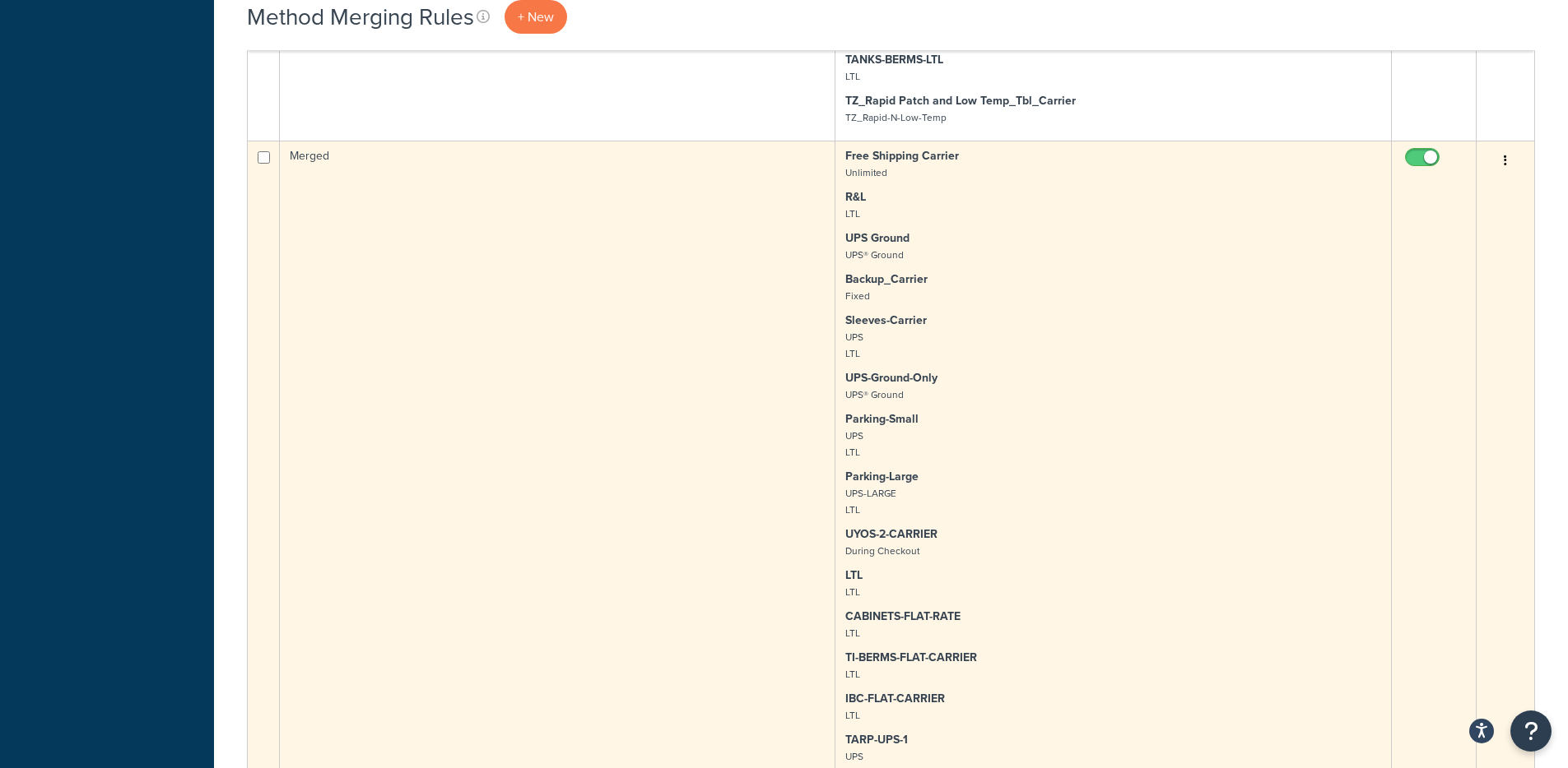
scroll to position [4326, 0]
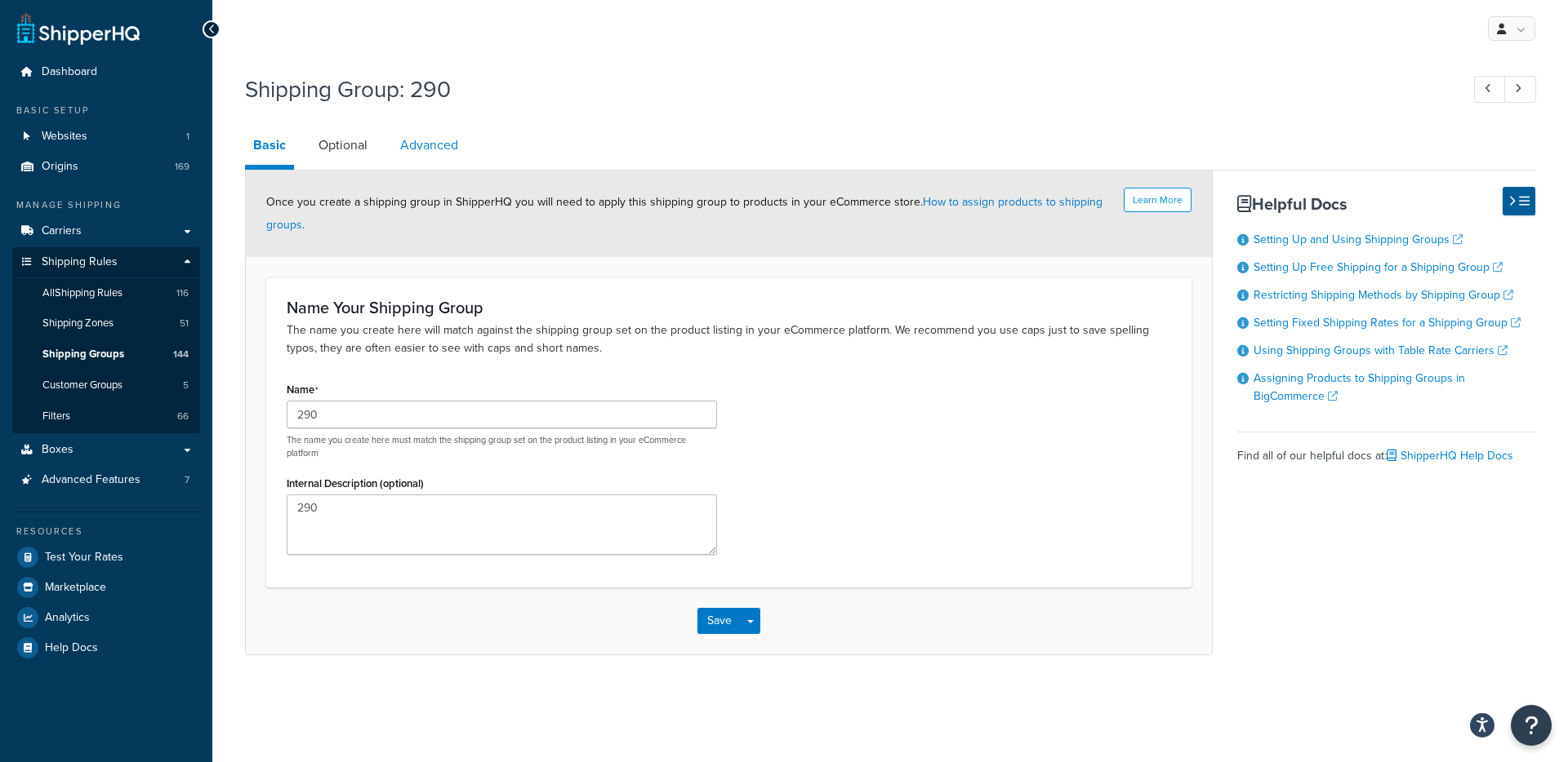
click at [424, 148] on link "Advanced" at bounding box center [429, 144] width 74 height 39
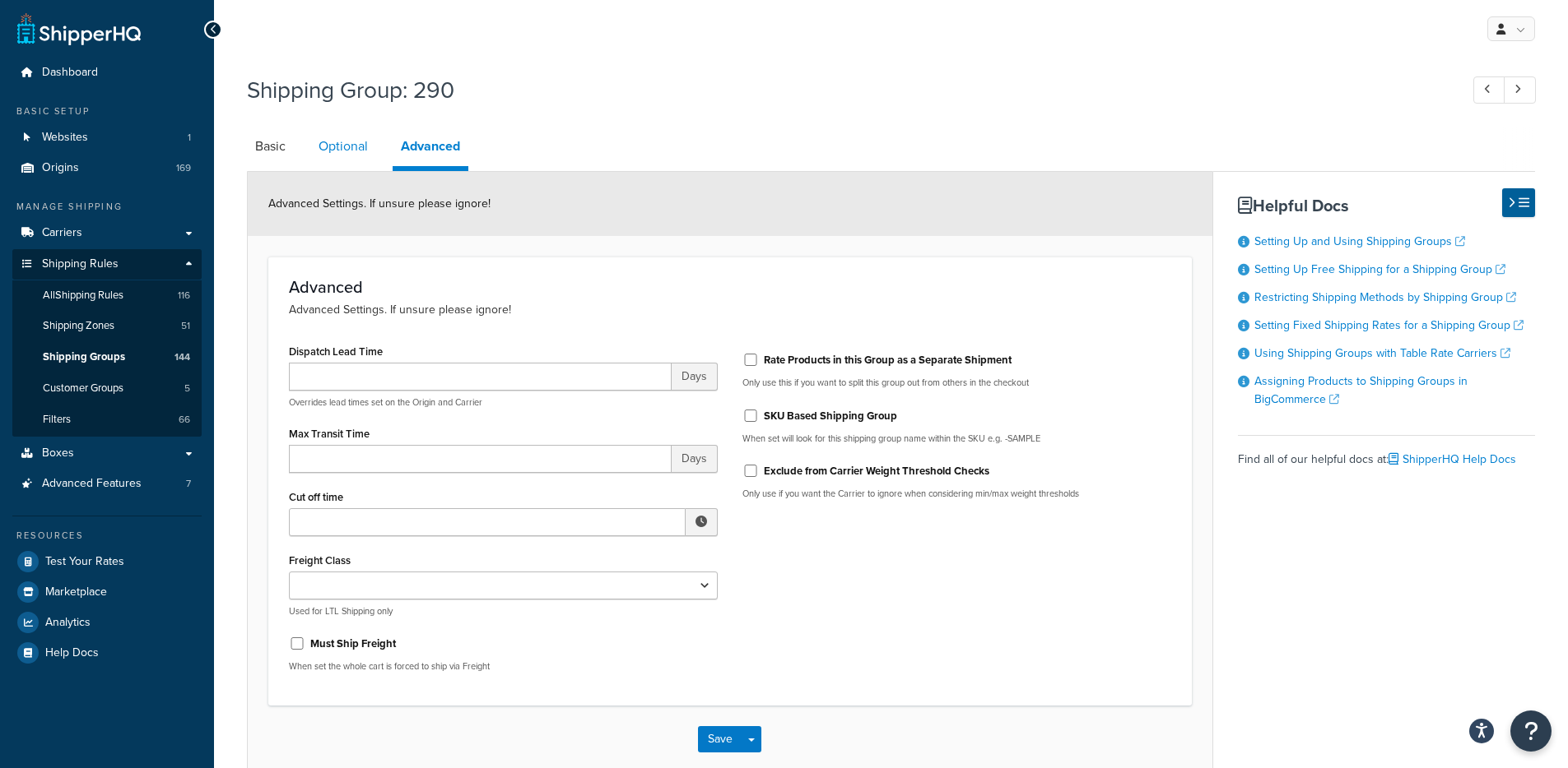
click at [362, 157] on link "Optional" at bounding box center [343, 146] width 66 height 39
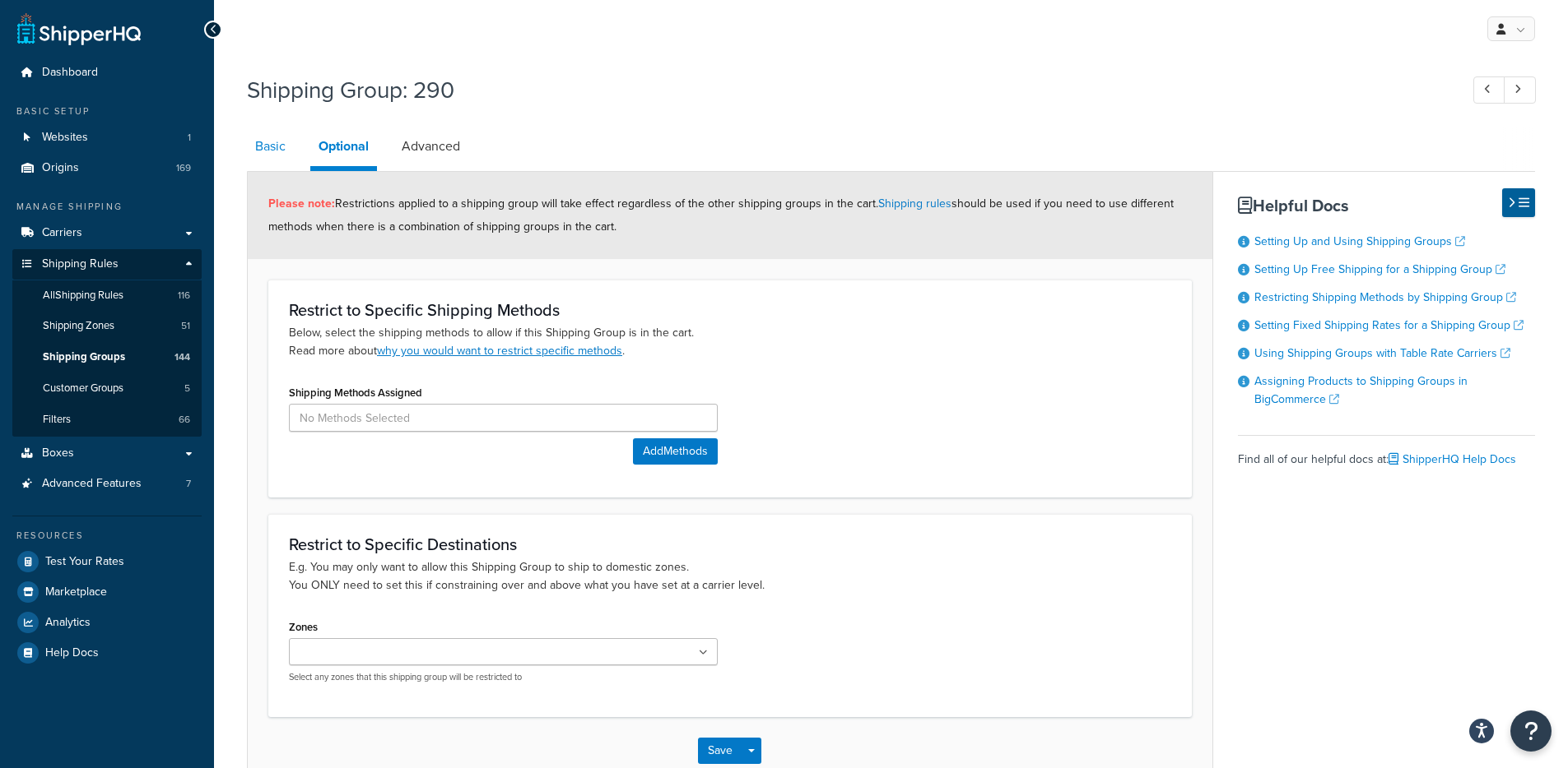
click at [278, 160] on link "Basic" at bounding box center [270, 146] width 47 height 39
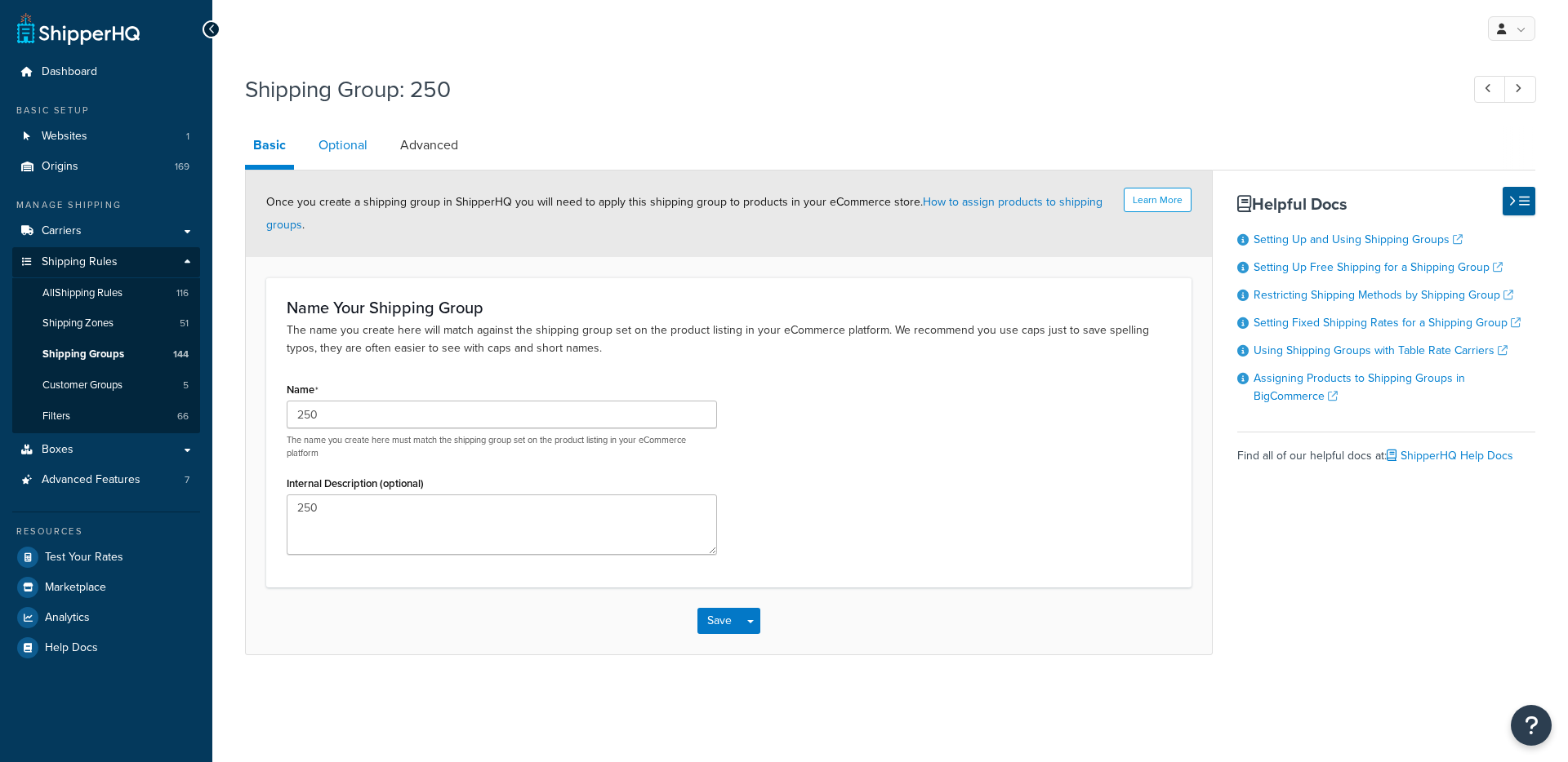
click at [349, 159] on link "Optional" at bounding box center [342, 144] width 66 height 39
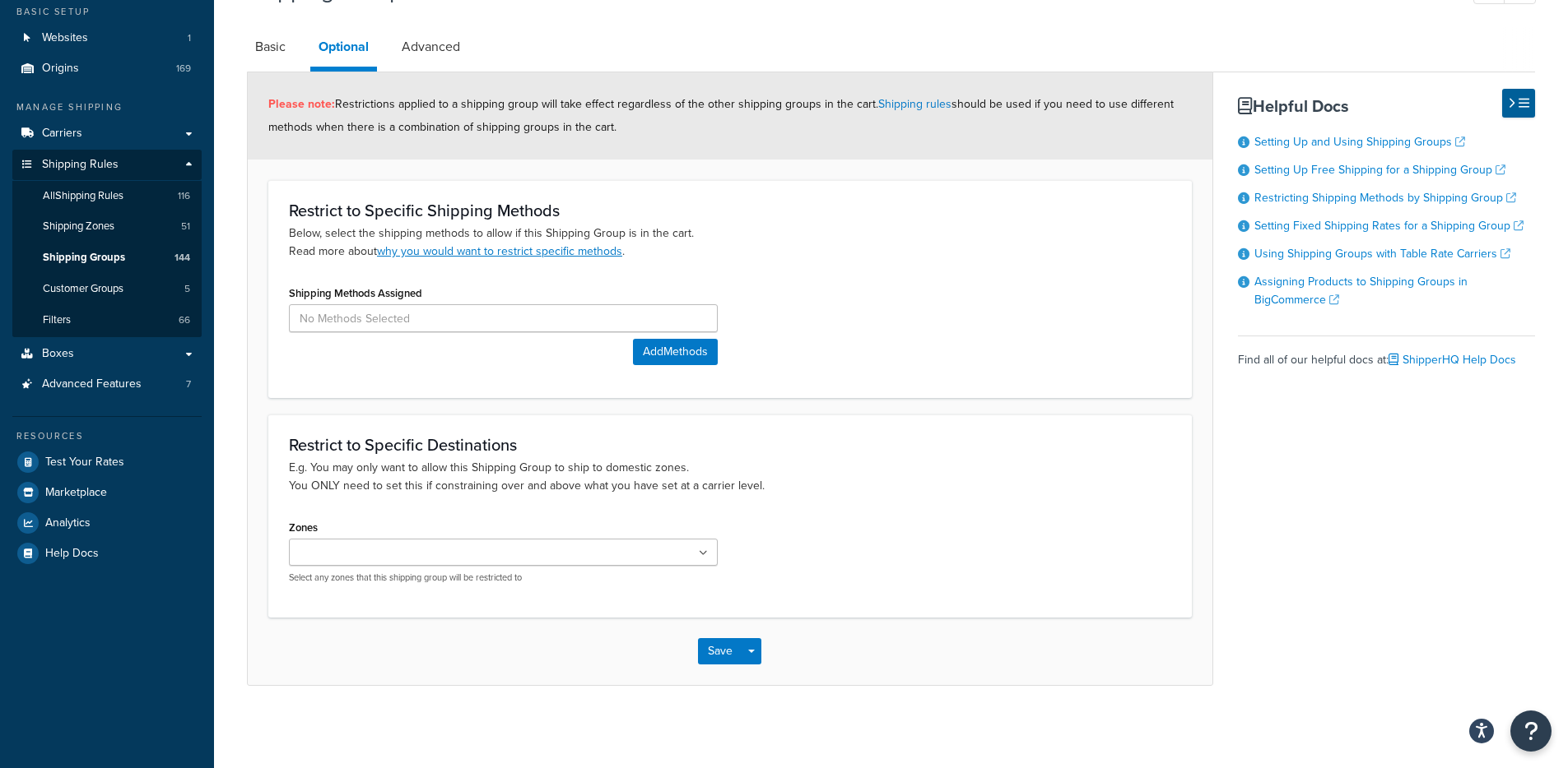
scroll to position [97, 0]
click at [420, 68] on link "Advanced" at bounding box center [431, 49] width 75 height 39
select select "250"
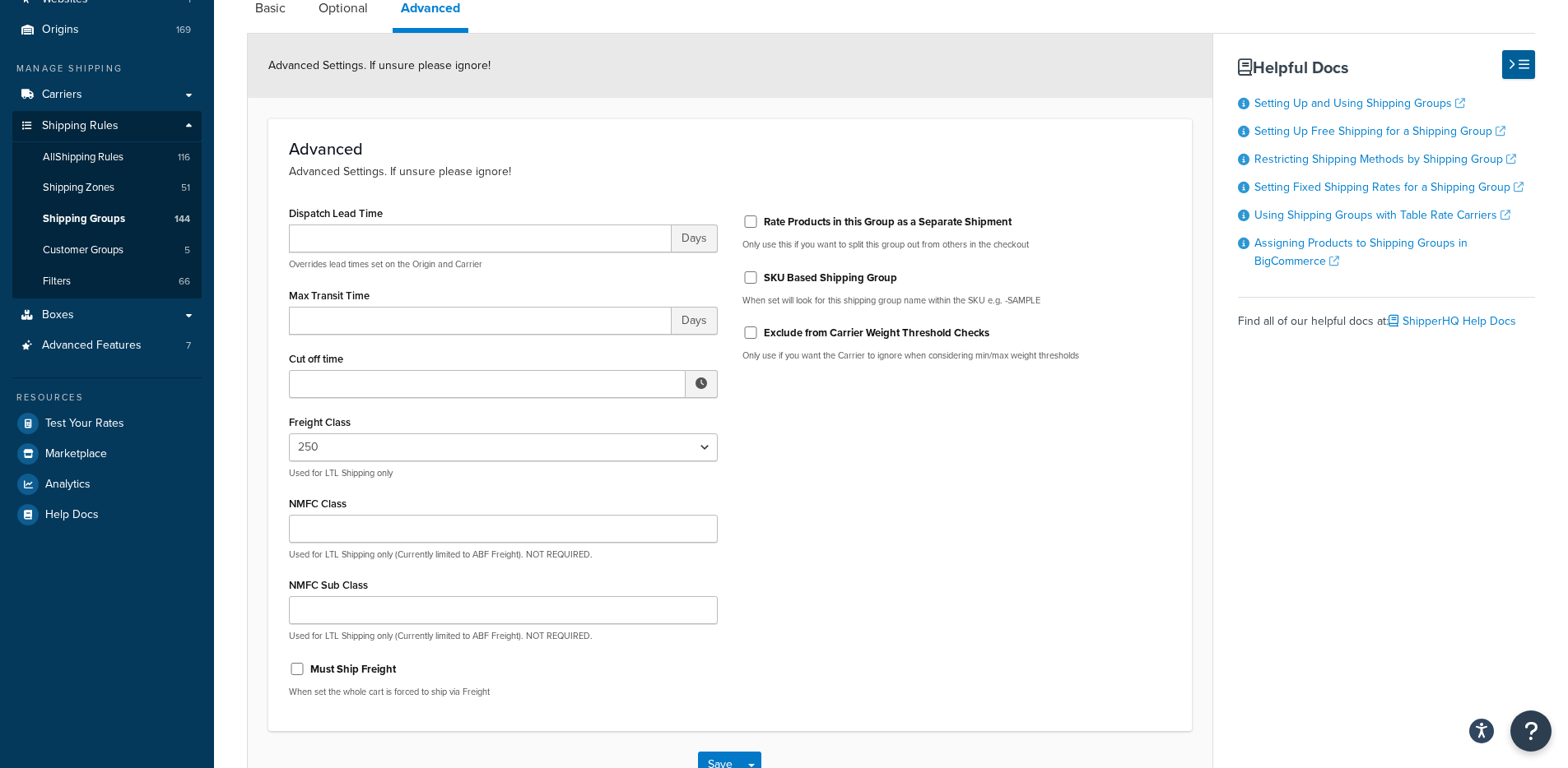
scroll to position [134, 0]
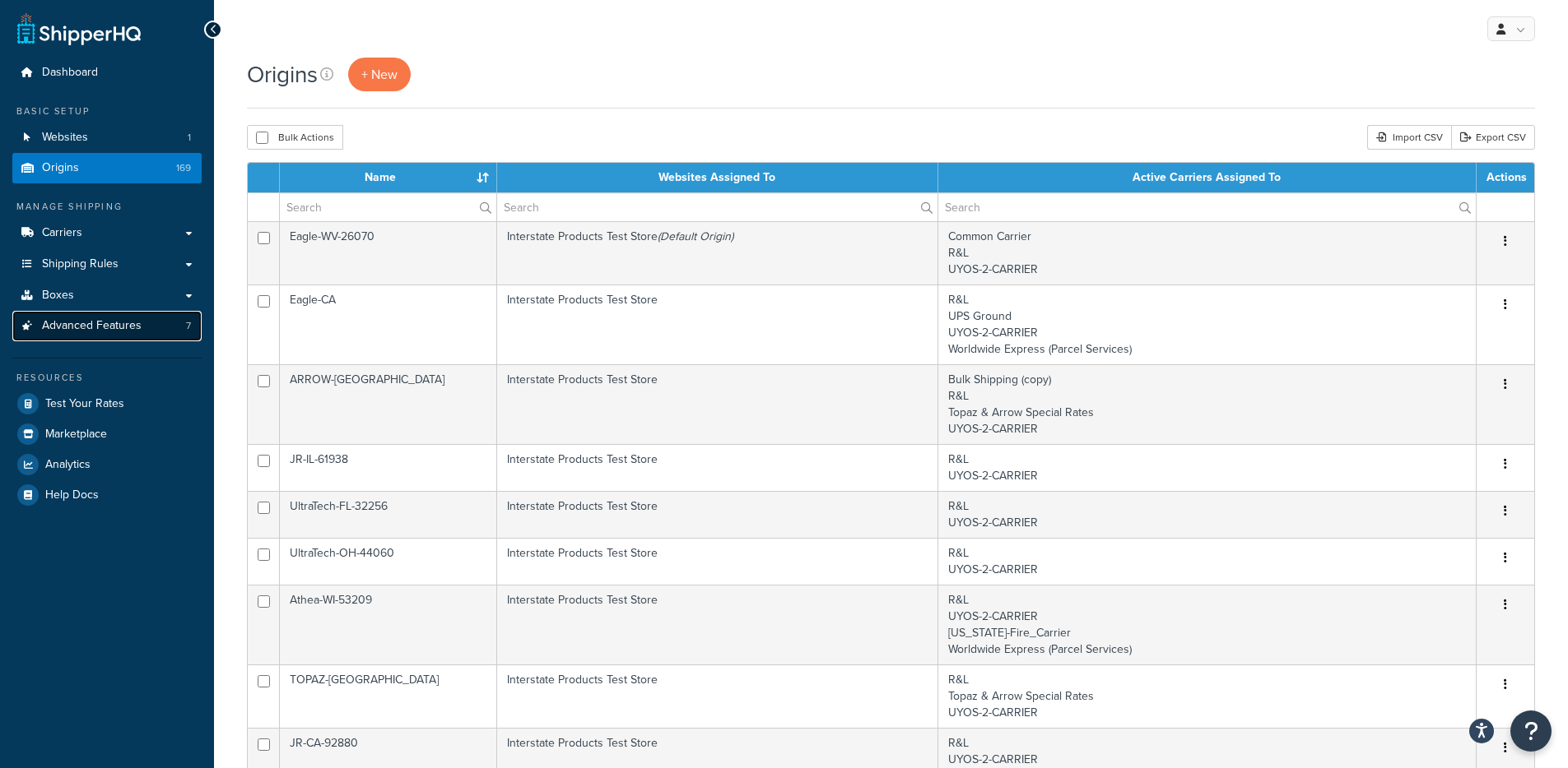
click at [94, 337] on link "Advanced Features 7" at bounding box center [107, 327] width 190 height 31
click at [593, 117] on div "Origins + New Bulk Actions Duplicate Delete Import CSV Export CSV Contact Us Se…" at bounding box center [890, 617] width 1353 height 1118
click at [540, 103] on div "Origins + New" at bounding box center [891, 82] width 1288 height 51
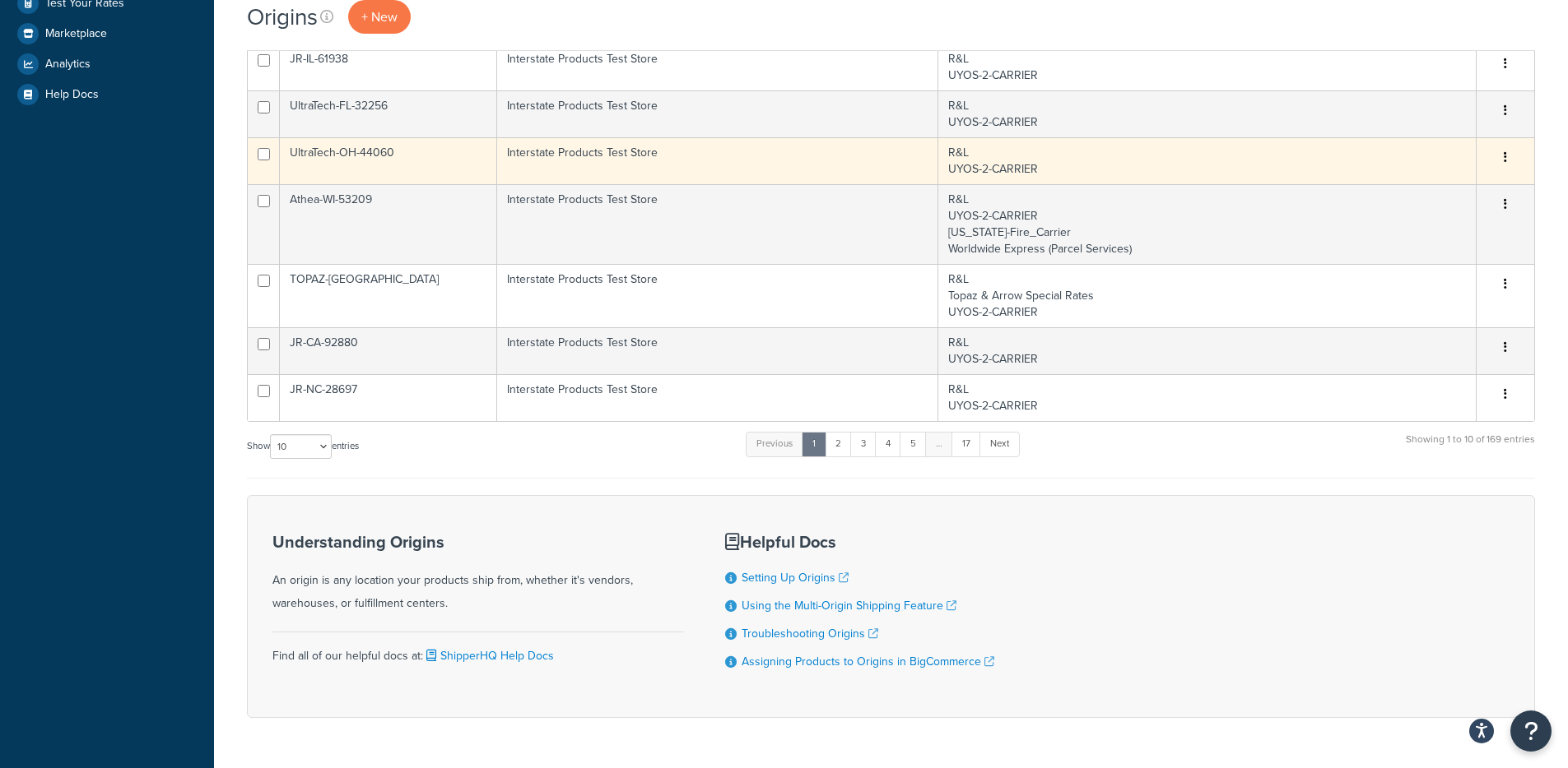
scroll to position [449, 0]
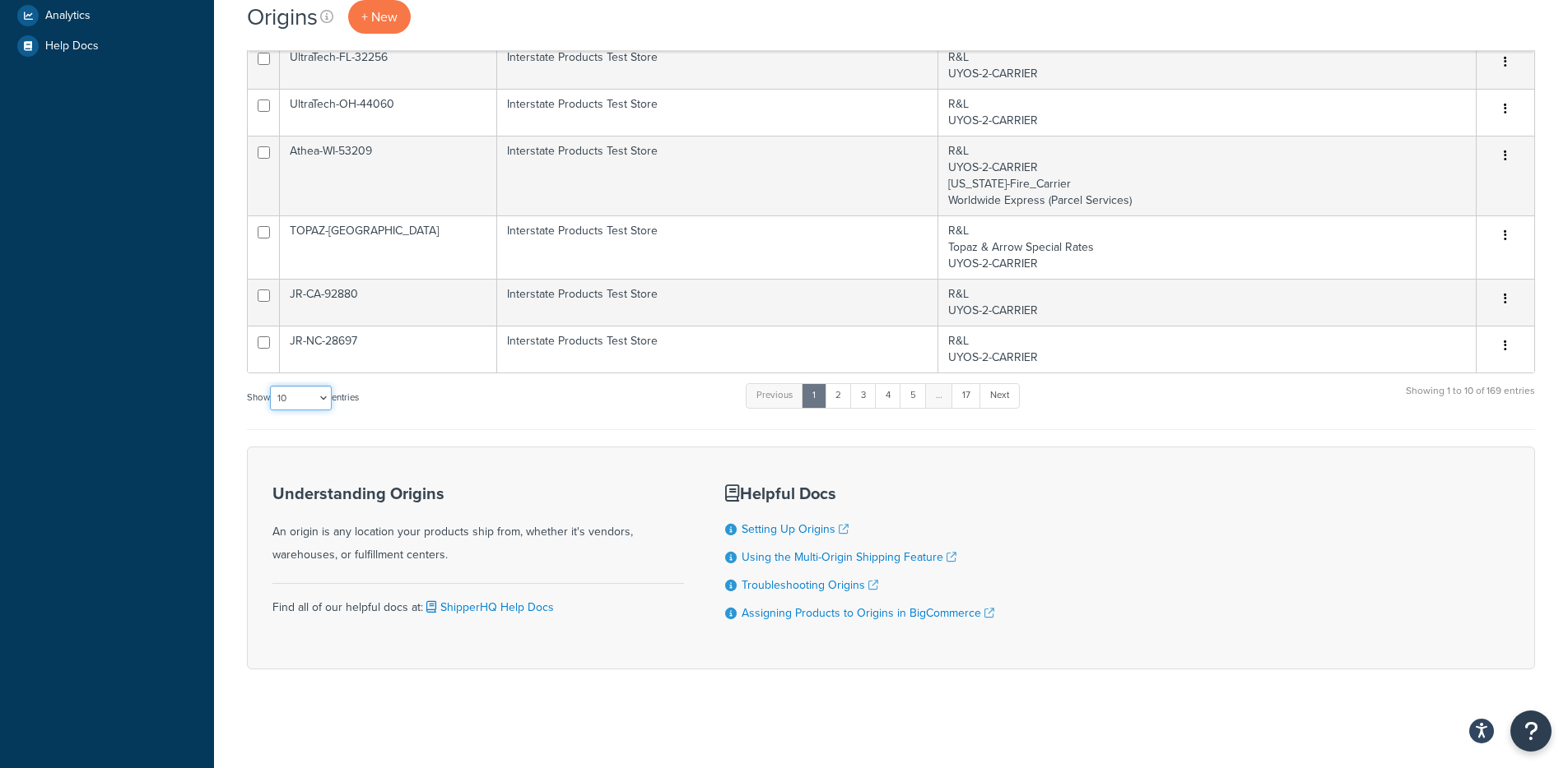
click at [325, 406] on select "10 15 25 50 100 1000" at bounding box center [301, 398] width 61 height 25
select select "1000"
click at [272, 387] on select "10 15 25 50 100 1000" at bounding box center [301, 398] width 61 height 25
click at [221, 348] on div "Origins + New Bulk Actions Duplicate Delete Import CSV Export CSV Contact Us Se…" at bounding box center [890, 168] width 1353 height 1118
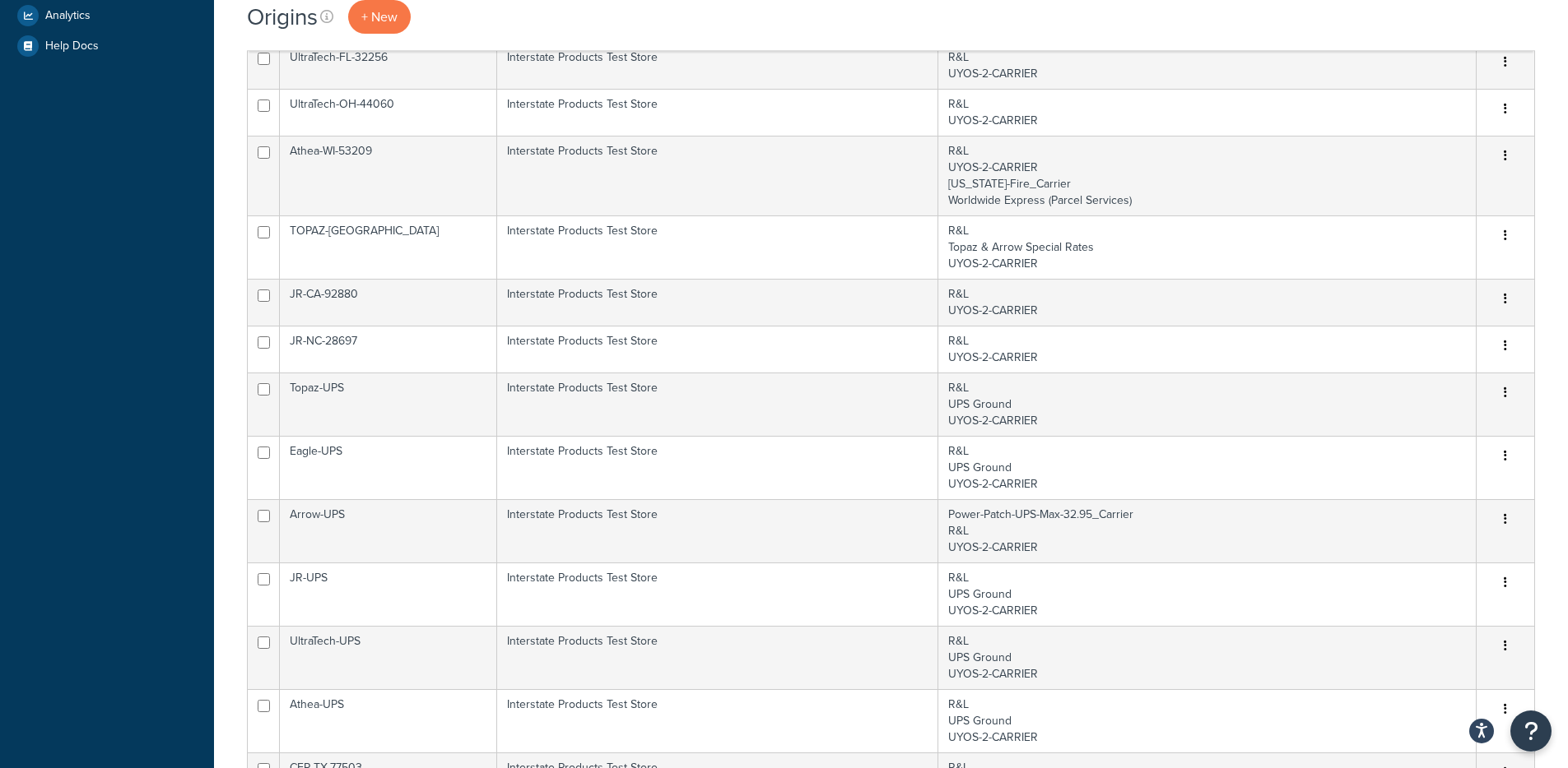
scroll to position [9891, 0]
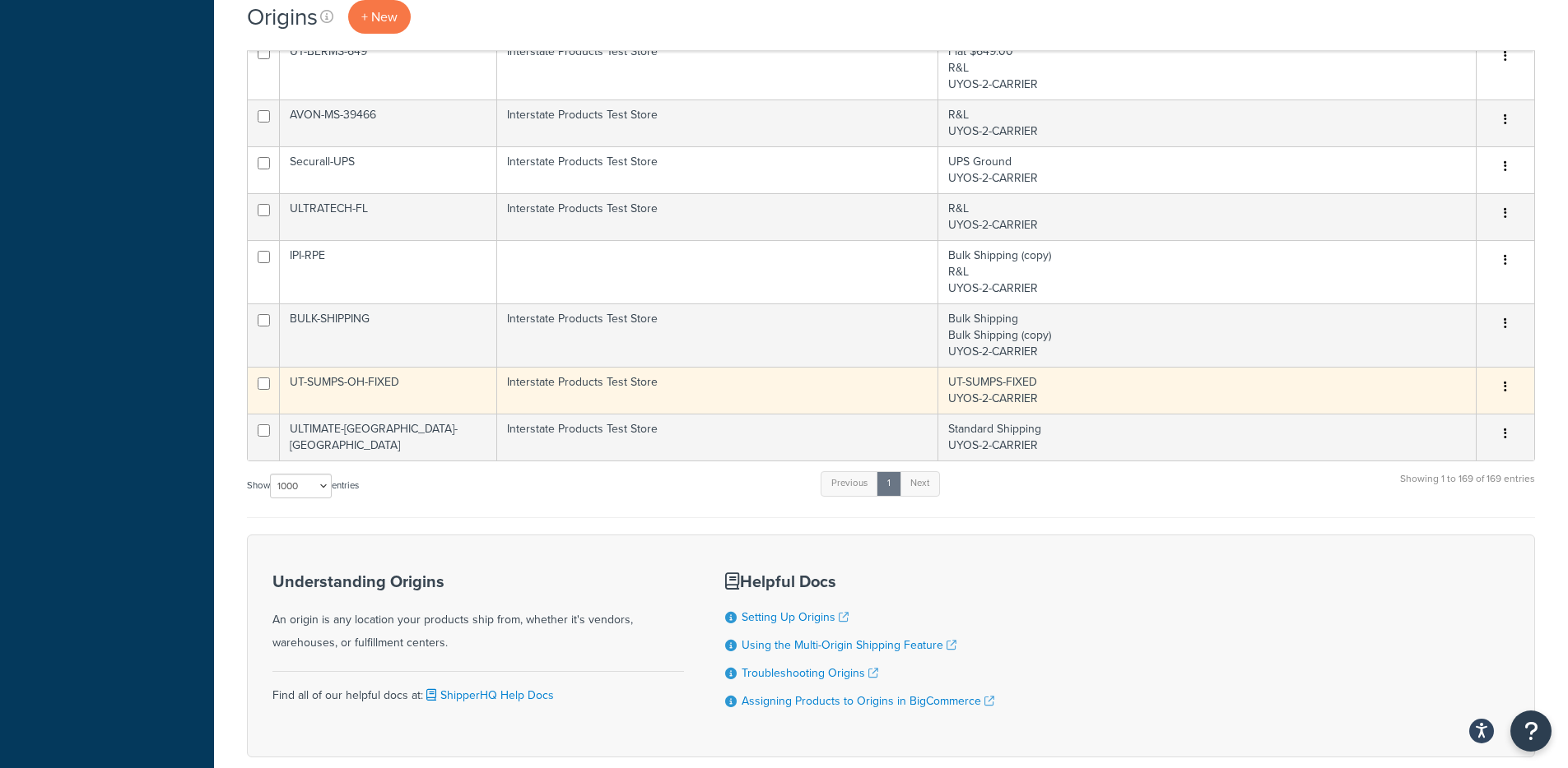
click at [1506, 385] on icon "button" at bounding box center [1505, 387] width 3 height 11
click at [1478, 420] on link "Edit" at bounding box center [1451, 418] width 130 height 34
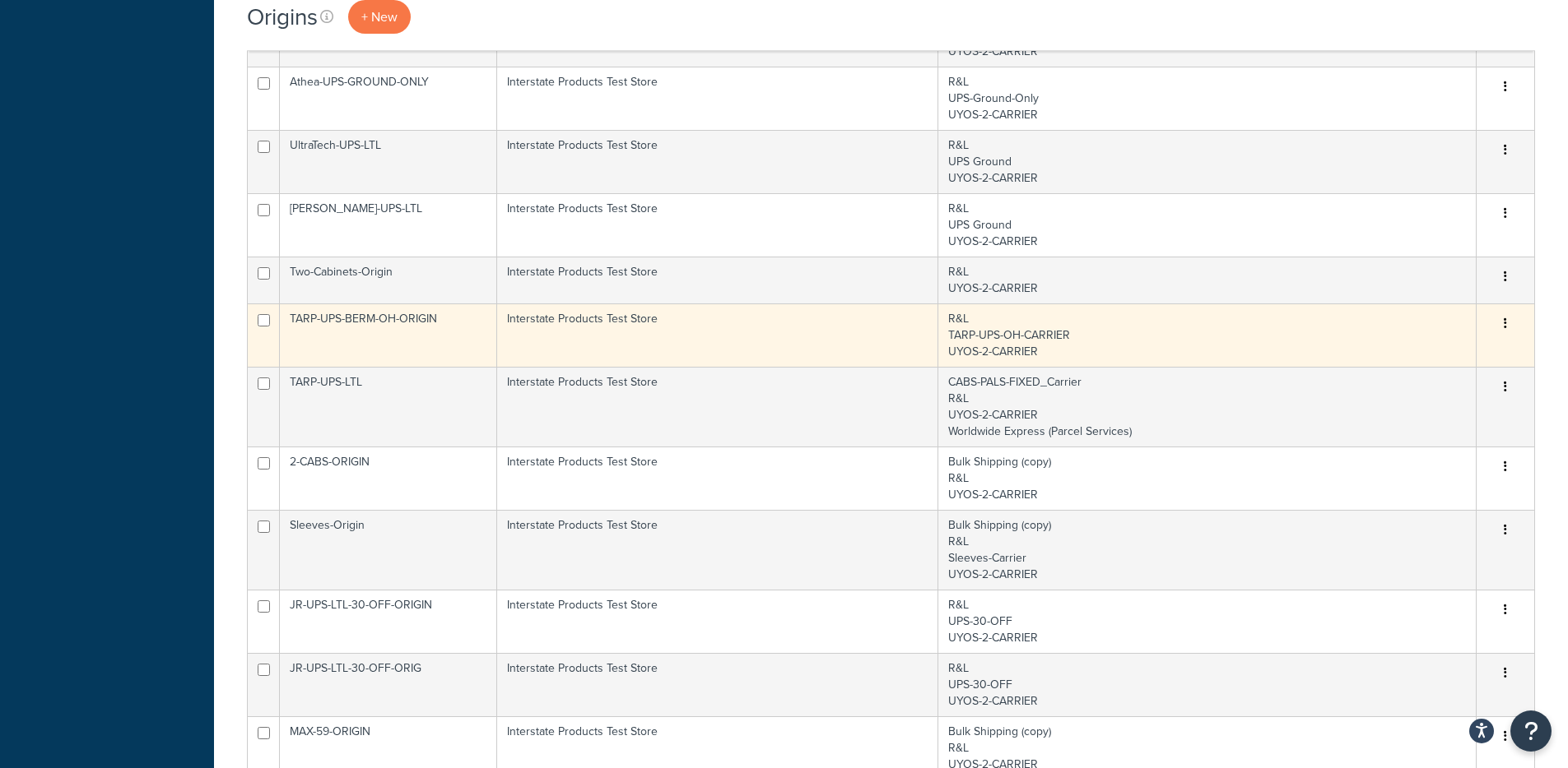
scroll to position [8607, 0]
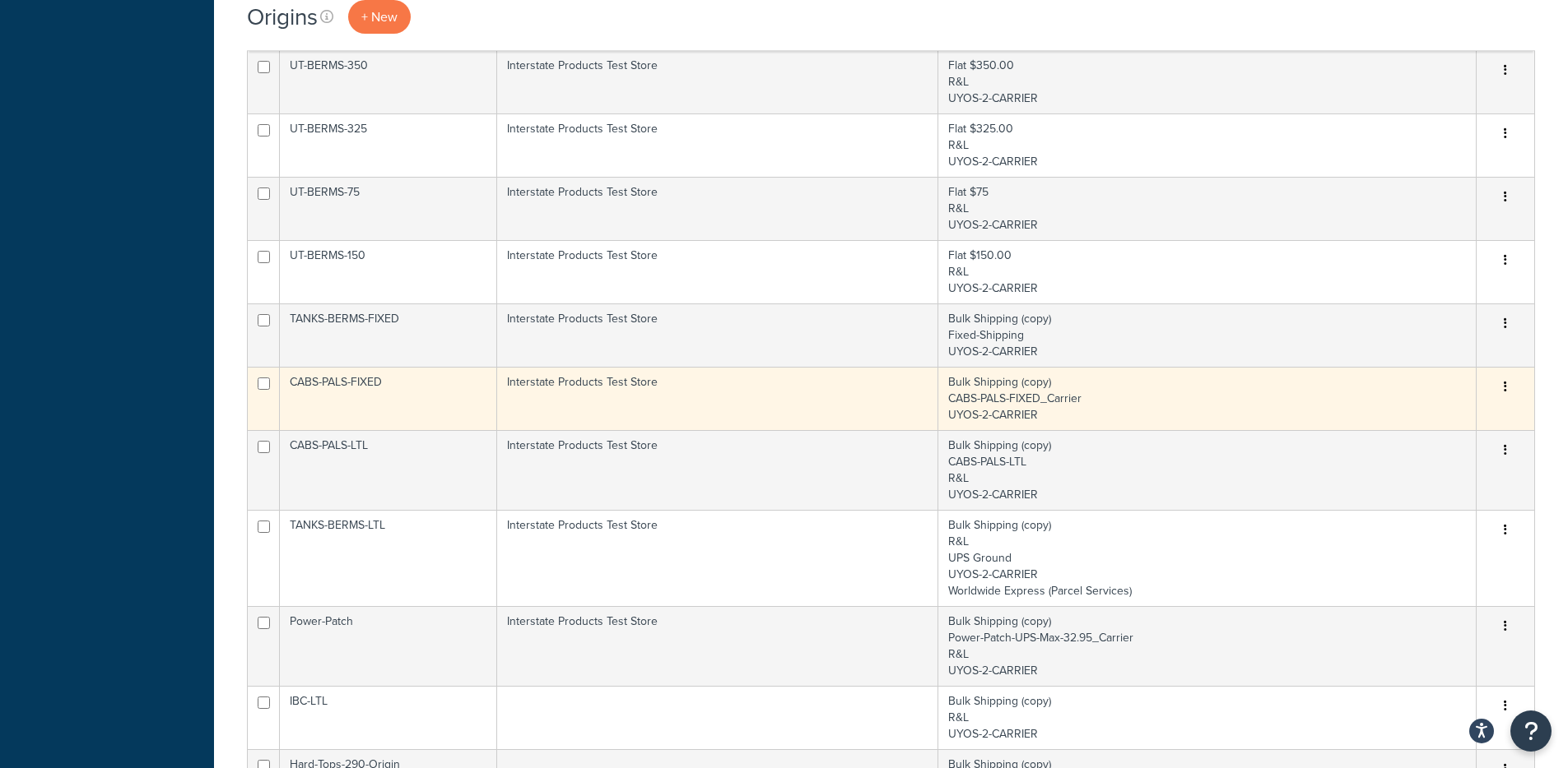
click at [1287, 397] on td "Bulk Shipping (copy) CABS-PALS-FIXED_Carrier UYOS-2-CARRIER" at bounding box center [1207, 398] width 538 height 63
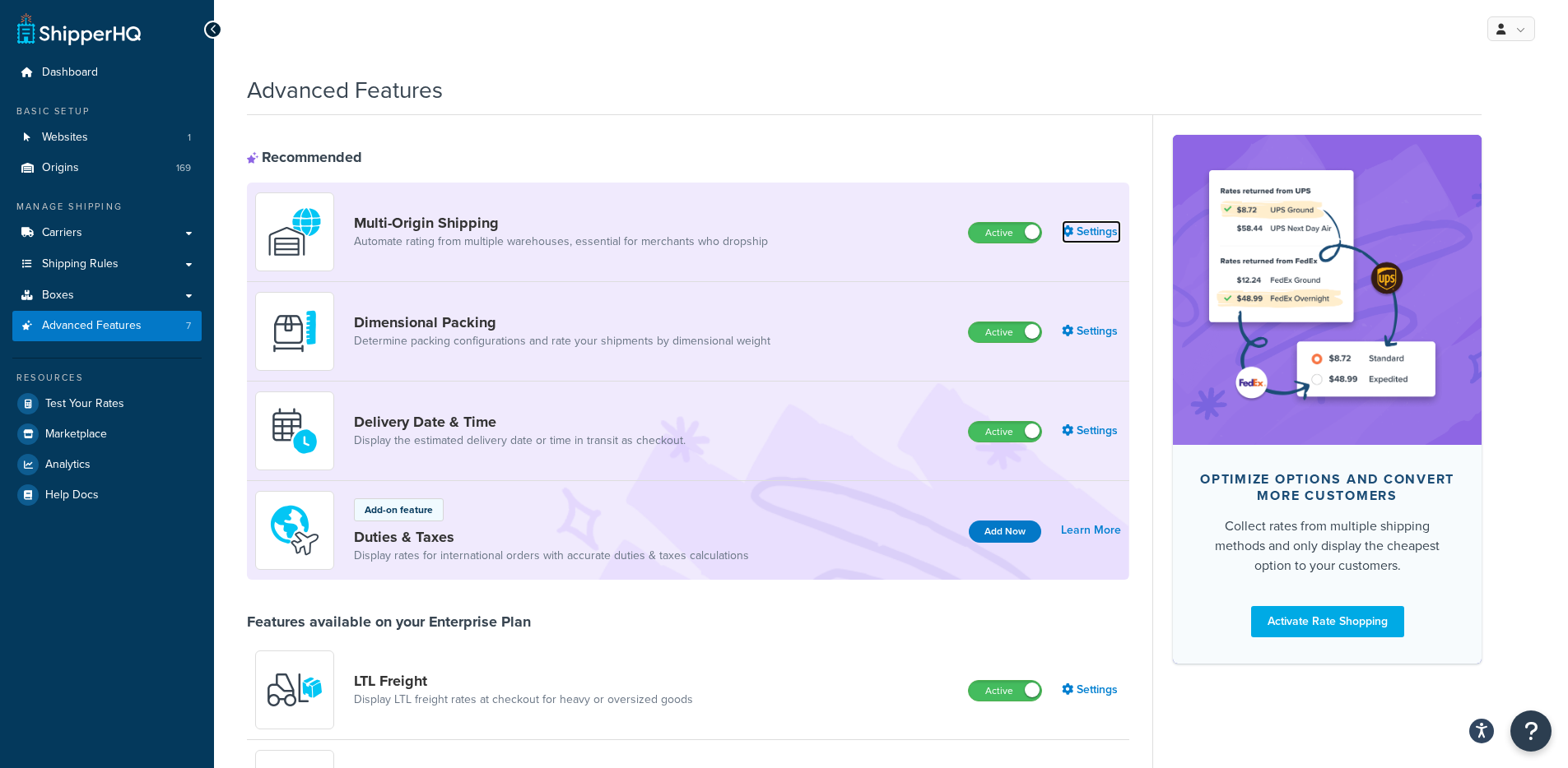
click at [1113, 226] on link "Settings" at bounding box center [1091, 232] width 59 height 23
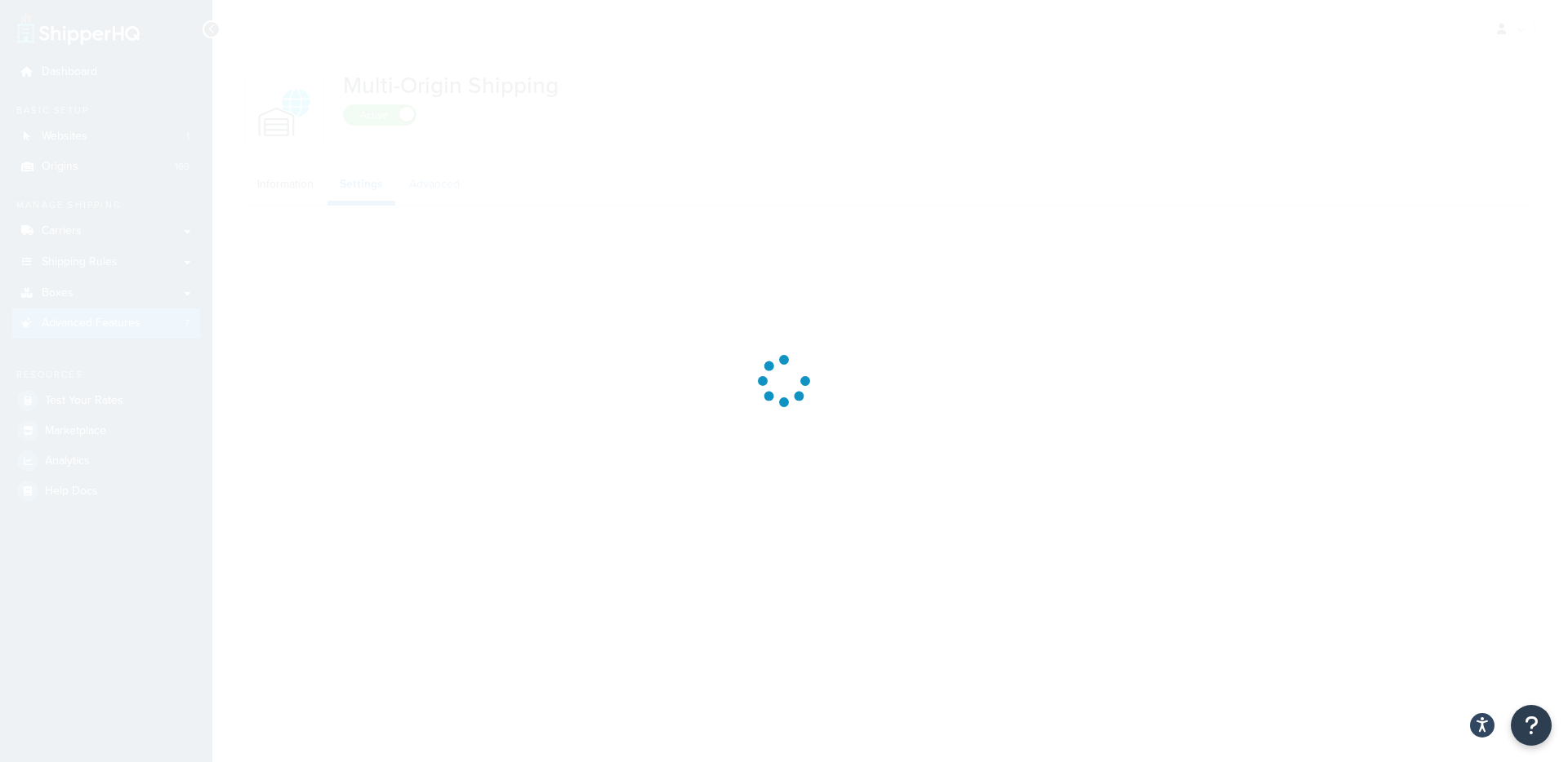
select select "false"
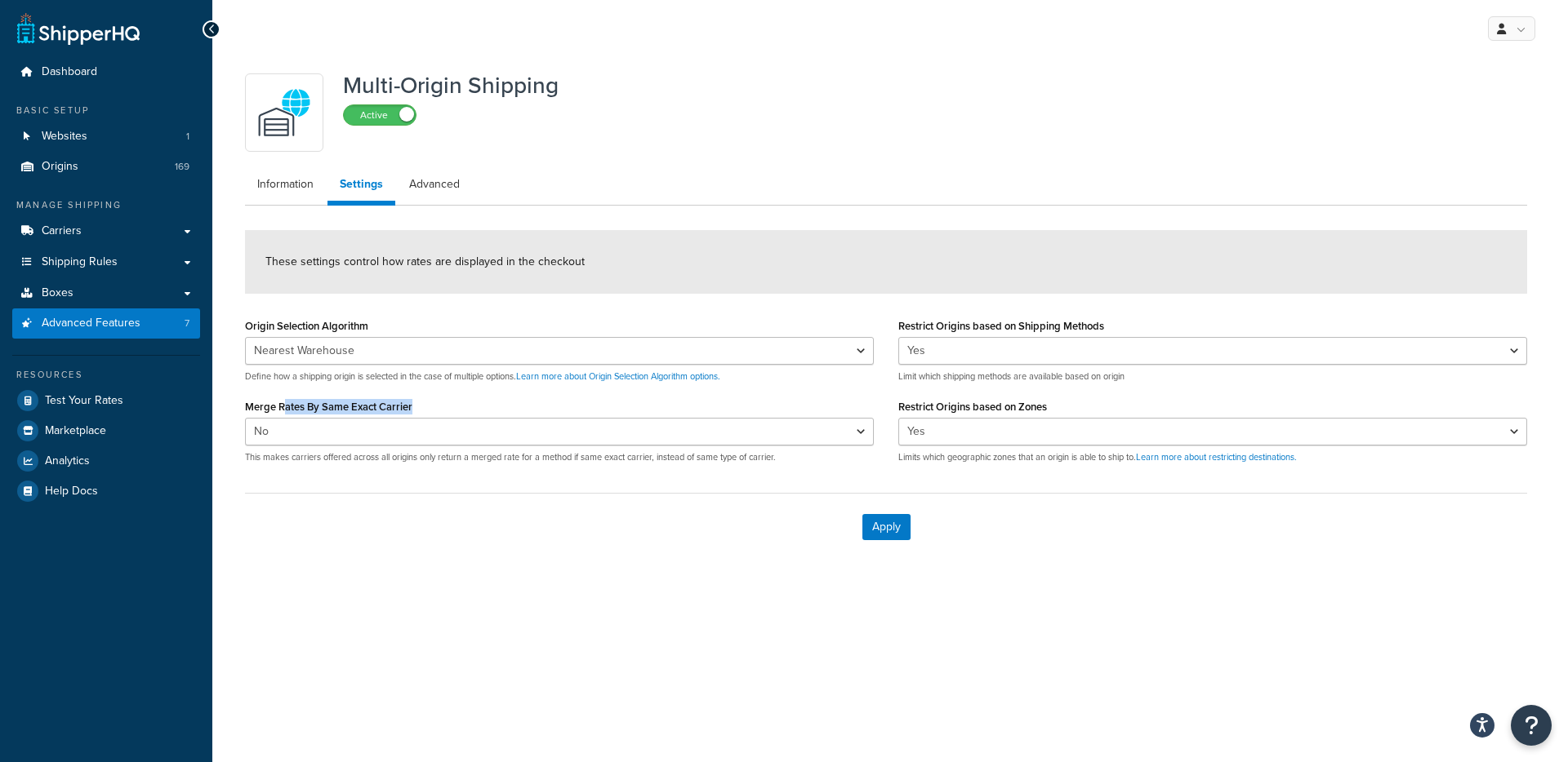
drag, startPoint x: 284, startPoint y: 410, endPoint x: 411, endPoint y: 410, distance: 127.0
click at [411, 410] on label "Merge Rates By Same Exact Carrier" at bounding box center [329, 407] width 167 height 12
drag, startPoint x: 1020, startPoint y: 321, endPoint x: 1100, endPoint y: 362, distance: 89.9
click at [1115, 319] on div "Restrict Origins based on Shipping Methods Yes No Limit which shipping methods …" at bounding box center [1213, 349] width 629 height 68
drag, startPoint x: 959, startPoint y: 409, endPoint x: 1059, endPoint y: 410, distance: 100.0
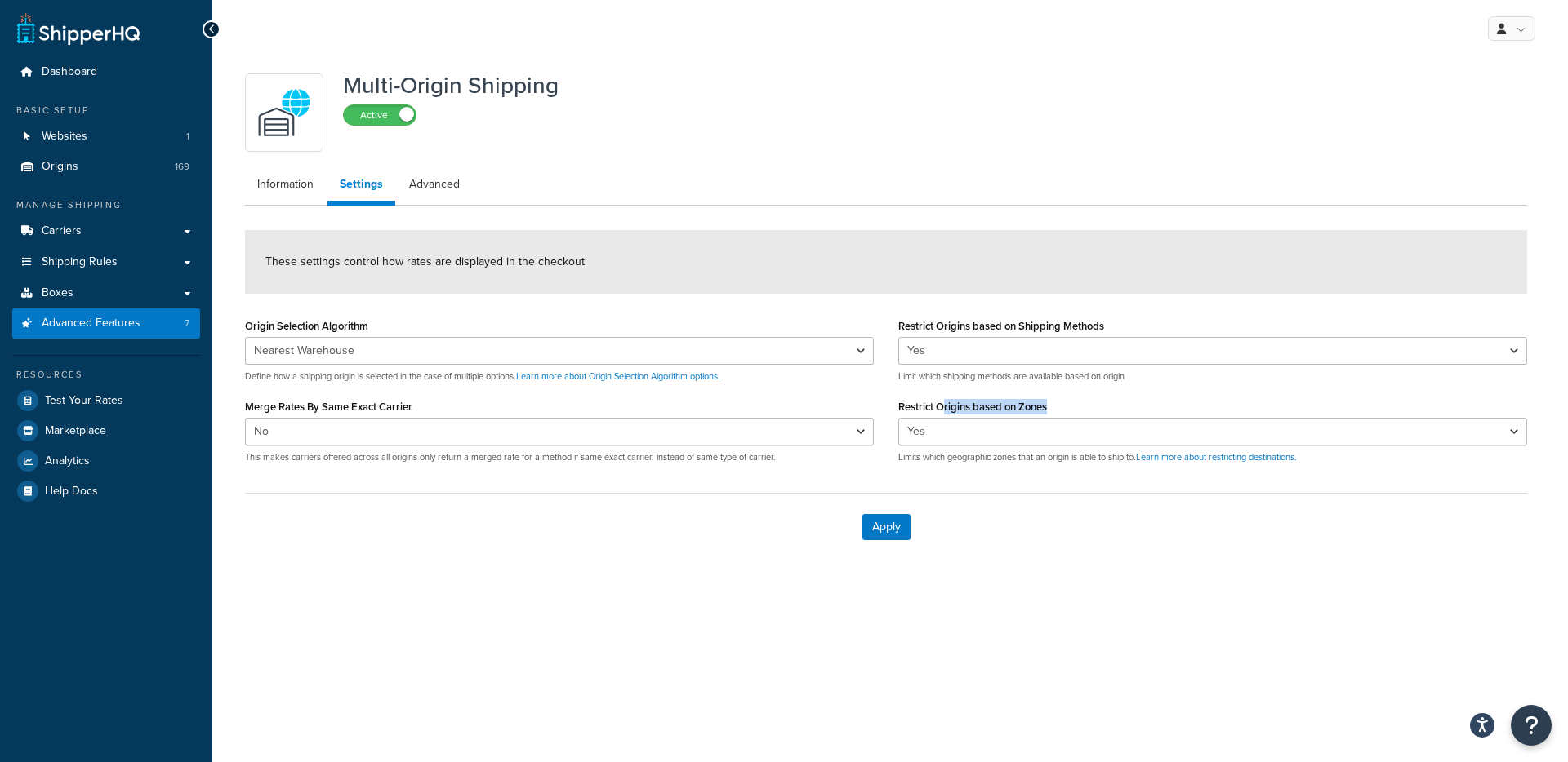
click at [1059, 410] on div "Restrict Origins based on Zones Yes No Limits which geographic zones that an or…" at bounding box center [1213, 429] width 629 height 68
drag, startPoint x: 890, startPoint y: 460, endPoint x: 1096, endPoint y: 515, distance: 213.2
click at [1116, 464] on div "Restrict Origins based on Shipping Methods Yes No Limit which shipping methods …" at bounding box center [1212, 395] width 653 height 162
click at [1091, 521] on div "Apply" at bounding box center [886, 526] width 1282 height 67
click at [437, 180] on link "Advanced" at bounding box center [434, 184] width 75 height 32
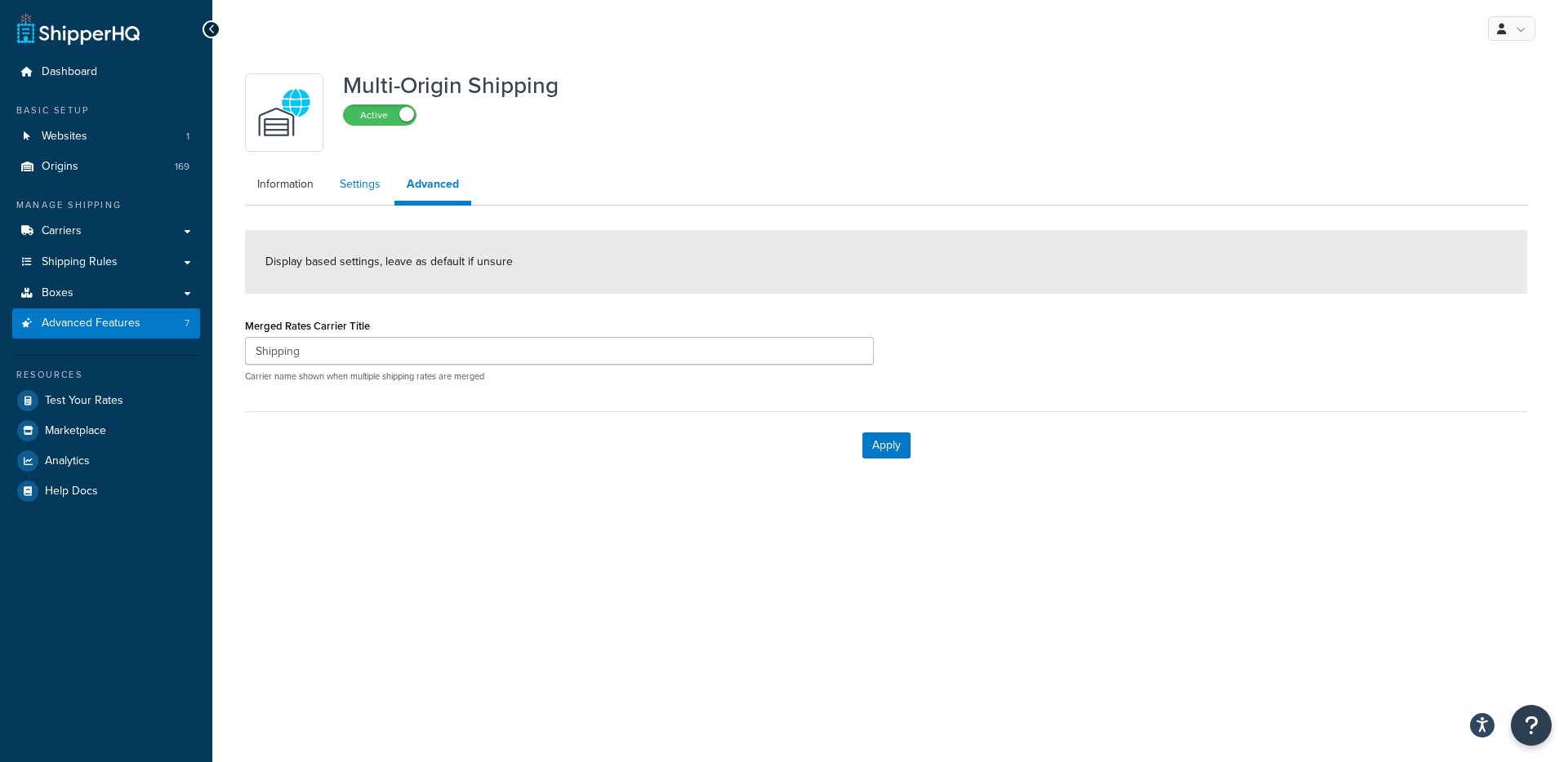
click at [356, 189] on link "Settings" at bounding box center [360, 184] width 66 height 32
select select "false"
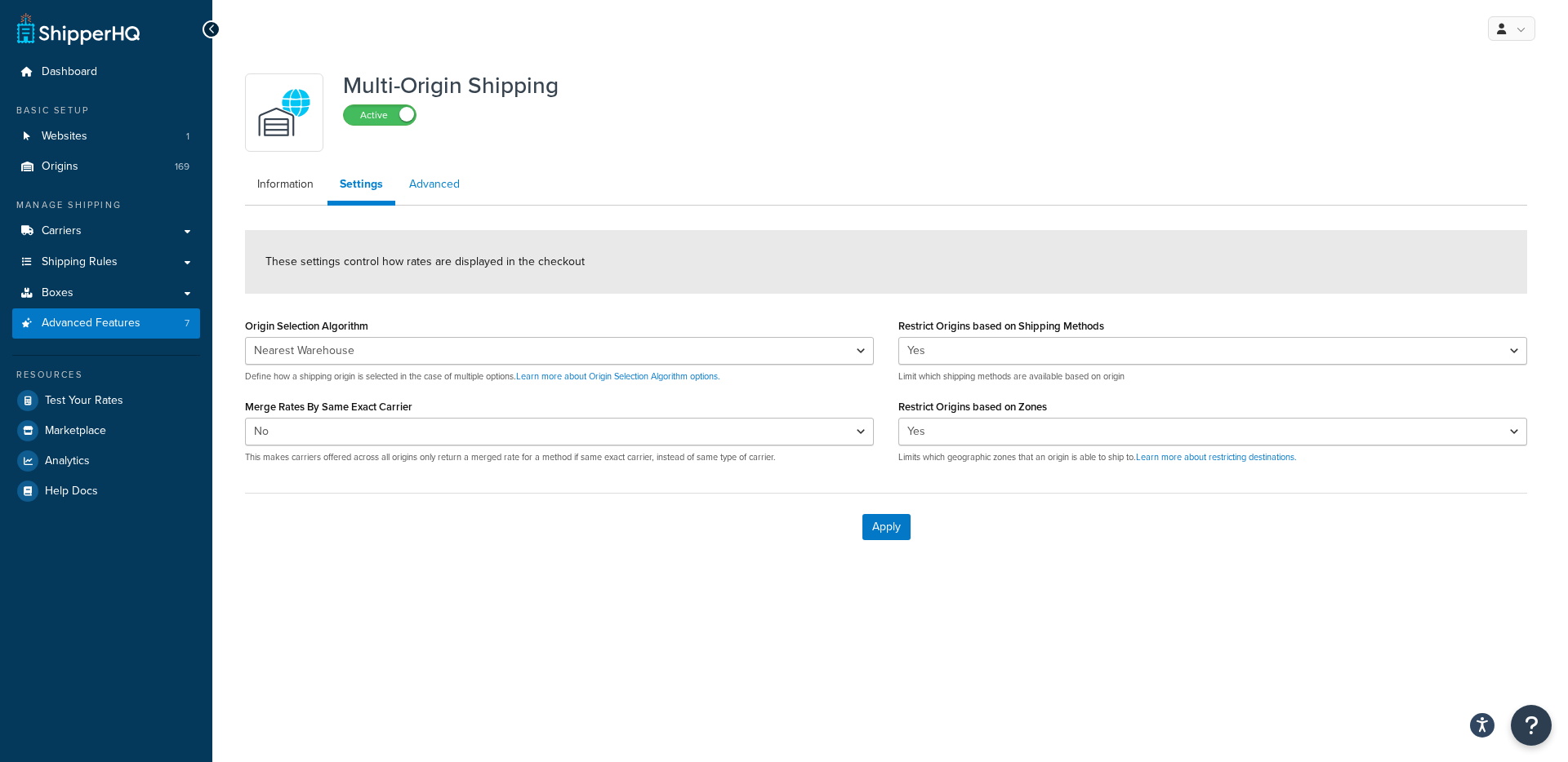
click at [412, 172] on link "Advanced" at bounding box center [434, 184] width 75 height 32
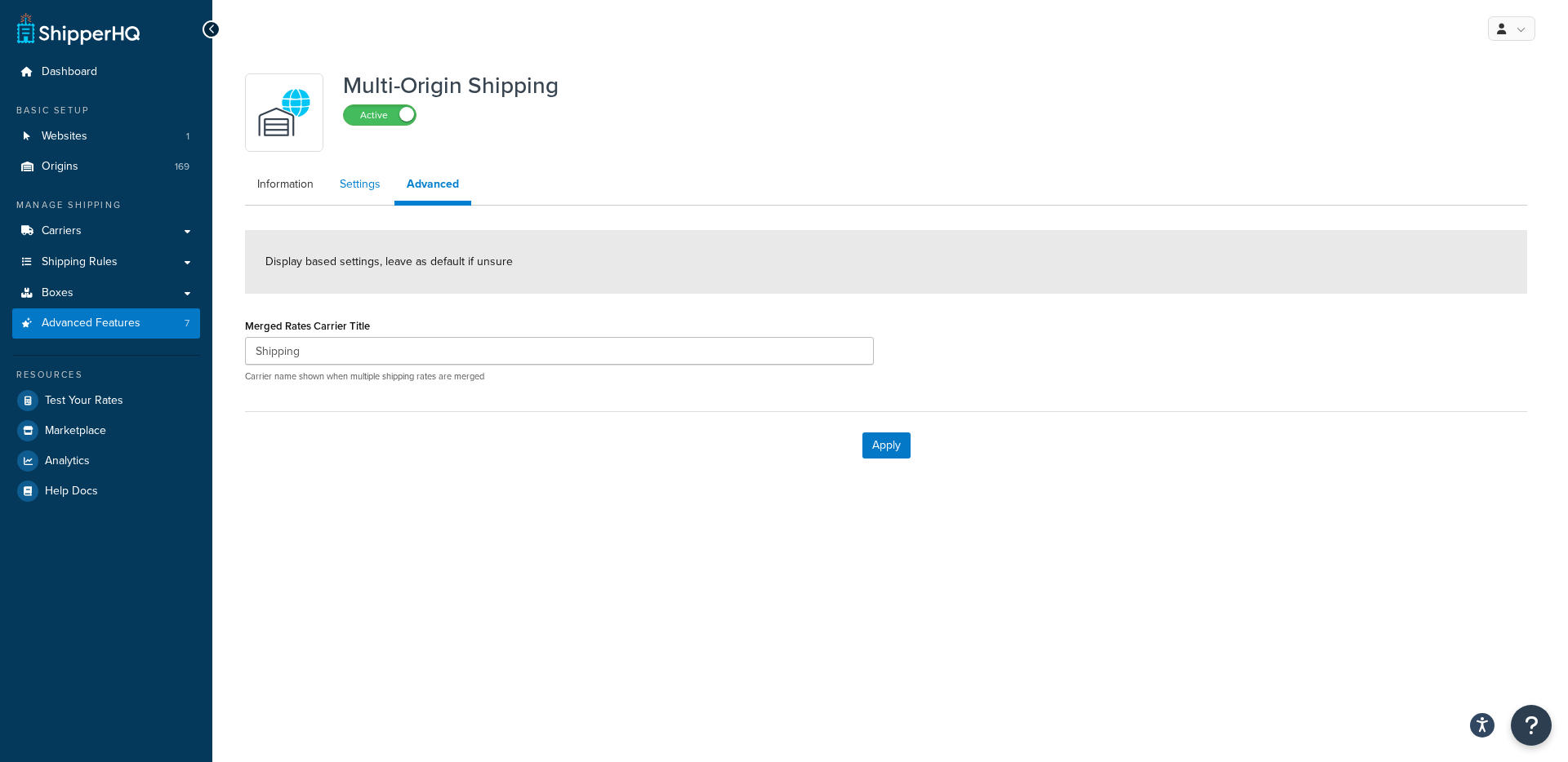
click at [384, 187] on link "Settings" at bounding box center [360, 184] width 66 height 32
select select "false"
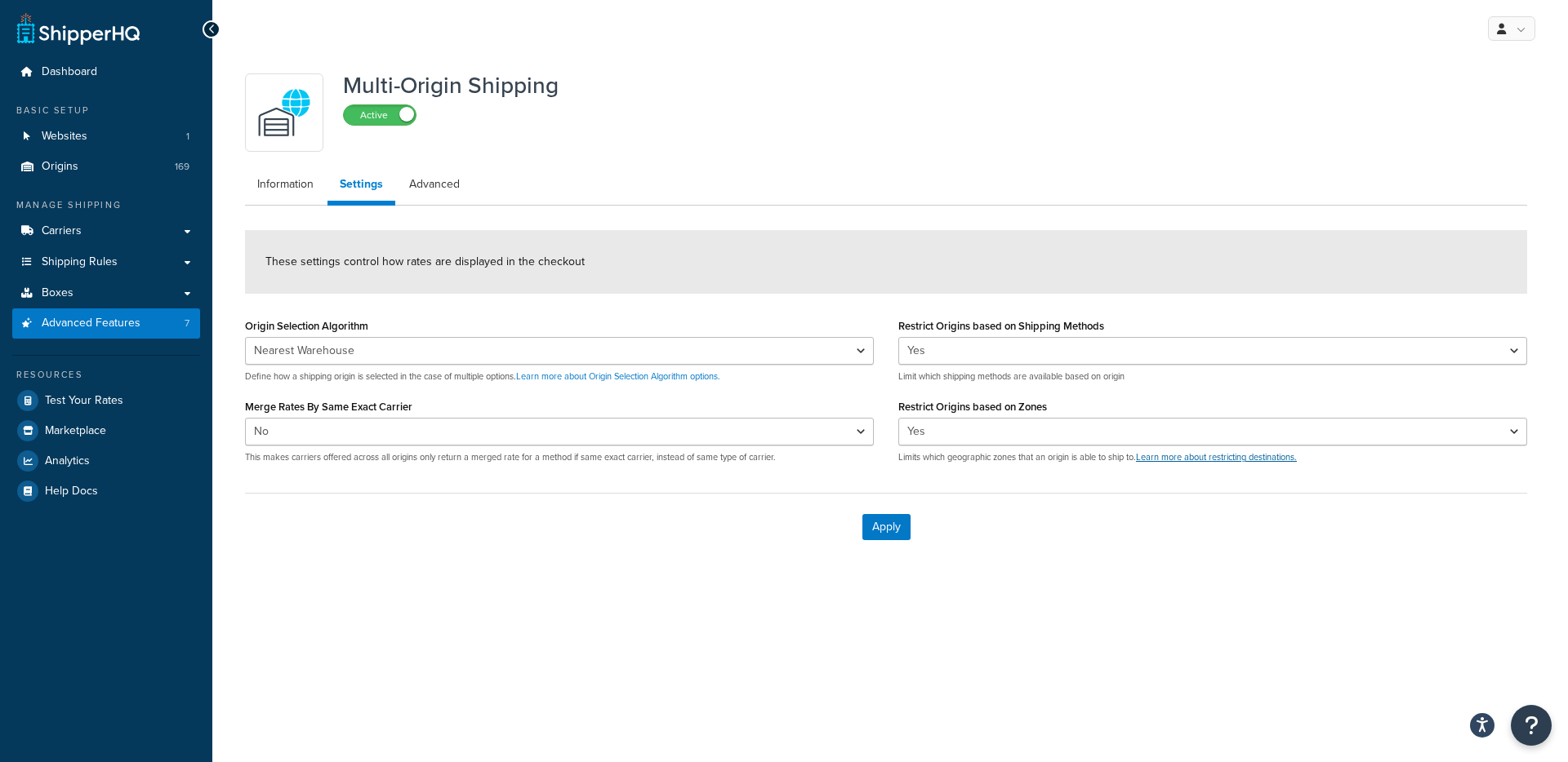
drag, startPoint x: 908, startPoint y: 456, endPoint x: 1144, endPoint y: 463, distance: 236.1
click at [1145, 463] on p "Limits which geographic zones that an origin is able to ship to. Learn more abo…" at bounding box center [1213, 457] width 629 height 12
click at [935, 324] on label "Restrict Origins based on Shipping Methods" at bounding box center [1001, 326] width 206 height 12
click at [935, 337] on select "Yes No" at bounding box center [1213, 351] width 629 height 28
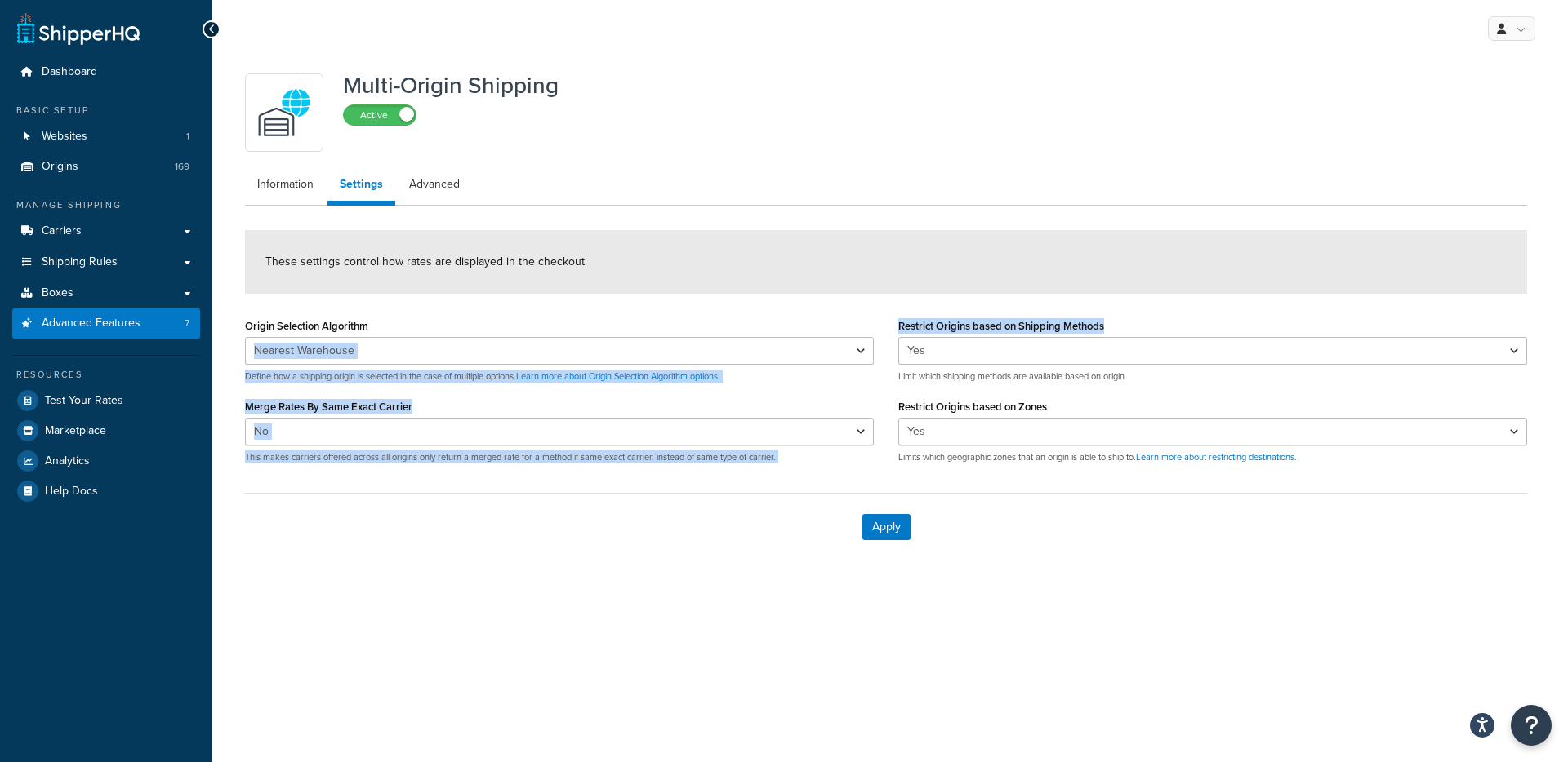
drag, startPoint x: 869, startPoint y: 320, endPoint x: 1149, endPoint y: 325, distance: 280.0
click at [1149, 325] on div "Origin Selection Algorithm Nearest Warehouse Fewest Warehouses Define how a shi…" at bounding box center [886, 395] width 1307 height 162
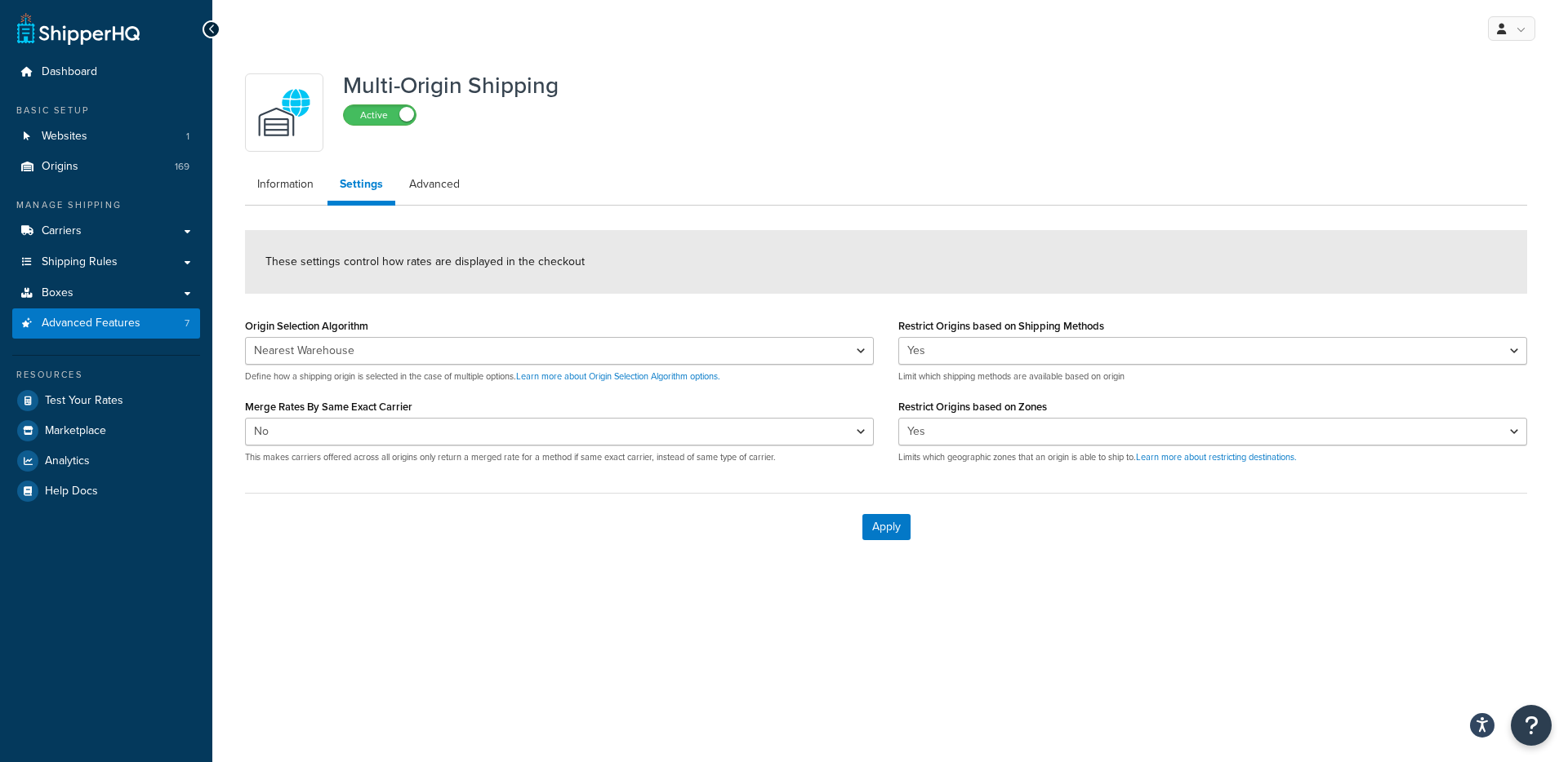
click at [1152, 289] on div "These settings control how rates are displayed in the checkout" at bounding box center [886, 261] width 1282 height 64
drag, startPoint x: 904, startPoint y: 383, endPoint x: 1144, endPoint y: 384, distance: 240.0
click at [1144, 384] on div "Restrict Origins based on Shipping Methods Yes No Limit which shipping methods …" at bounding box center [1212, 395] width 653 height 162
drag, startPoint x: 912, startPoint y: 461, endPoint x: 1124, endPoint y: 463, distance: 212.0
click at [1124, 463] on p "Limits which geographic zones that an origin is able to ship to. Learn more abo…" at bounding box center [1213, 457] width 629 height 12
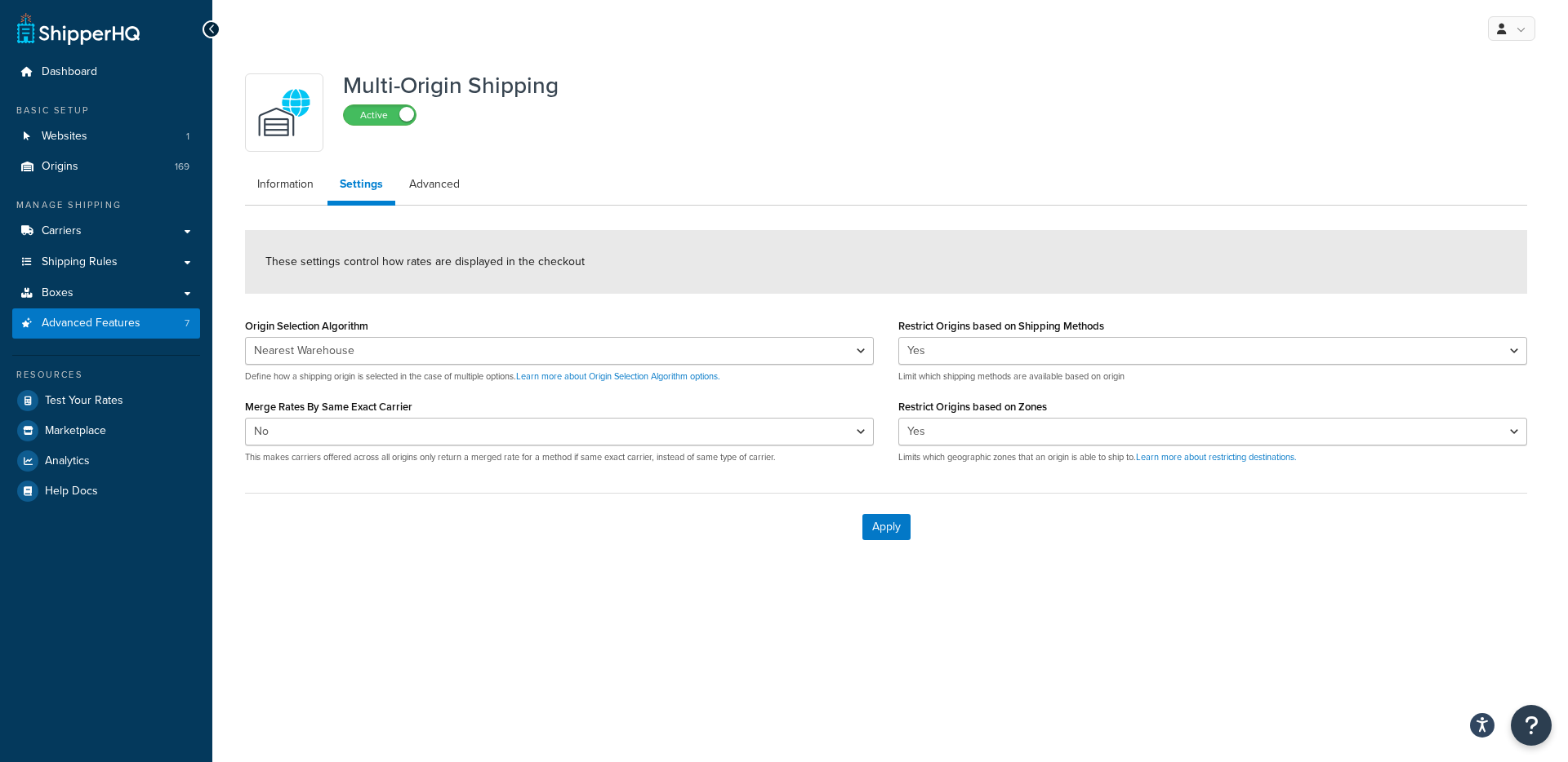
click at [1093, 469] on div "Restrict Origins based on Shipping Methods Yes No Limit which shipping methods …" at bounding box center [1212, 395] width 653 height 162
drag, startPoint x: 932, startPoint y: 460, endPoint x: 1100, endPoint y: 465, distance: 168.1
click at [1105, 459] on p "Limits which geographic zones that an origin is able to ship to. Learn more abo…" at bounding box center [1213, 457] width 629 height 12
click at [449, 501] on div "Apply" at bounding box center [886, 526] width 1282 height 67
drag, startPoint x: 258, startPoint y: 456, endPoint x: 650, endPoint y: 465, distance: 392.1
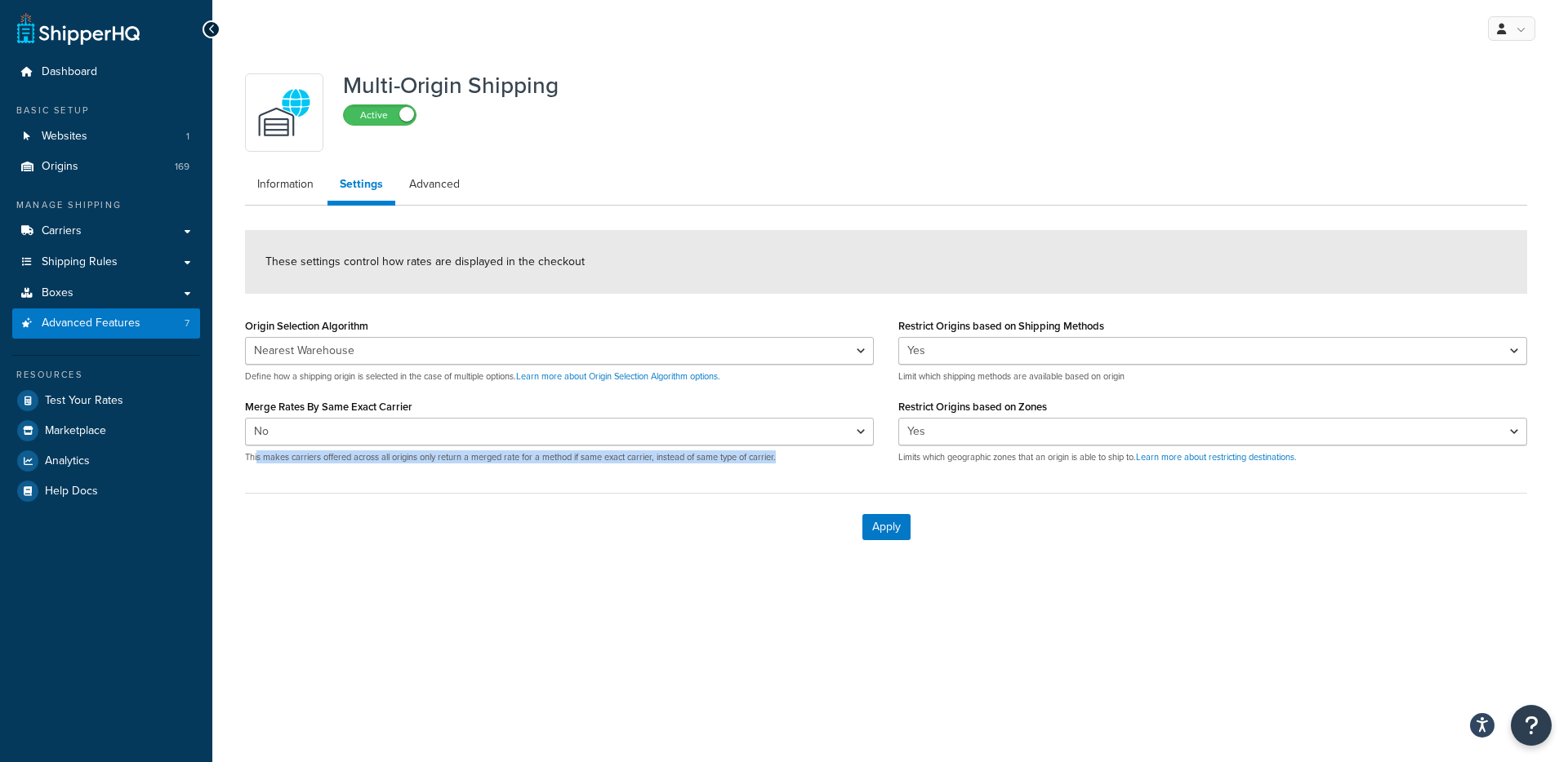
click at [650, 465] on div "Origin Selection Algorithm Nearest Warehouse Fewest Warehouses Define how a shi…" at bounding box center [559, 395] width 653 height 162
click at [650, 466] on div "Origin Selection Algorithm Nearest Warehouse Fewest Warehouses Define how a shi…" at bounding box center [559, 395] width 653 height 162
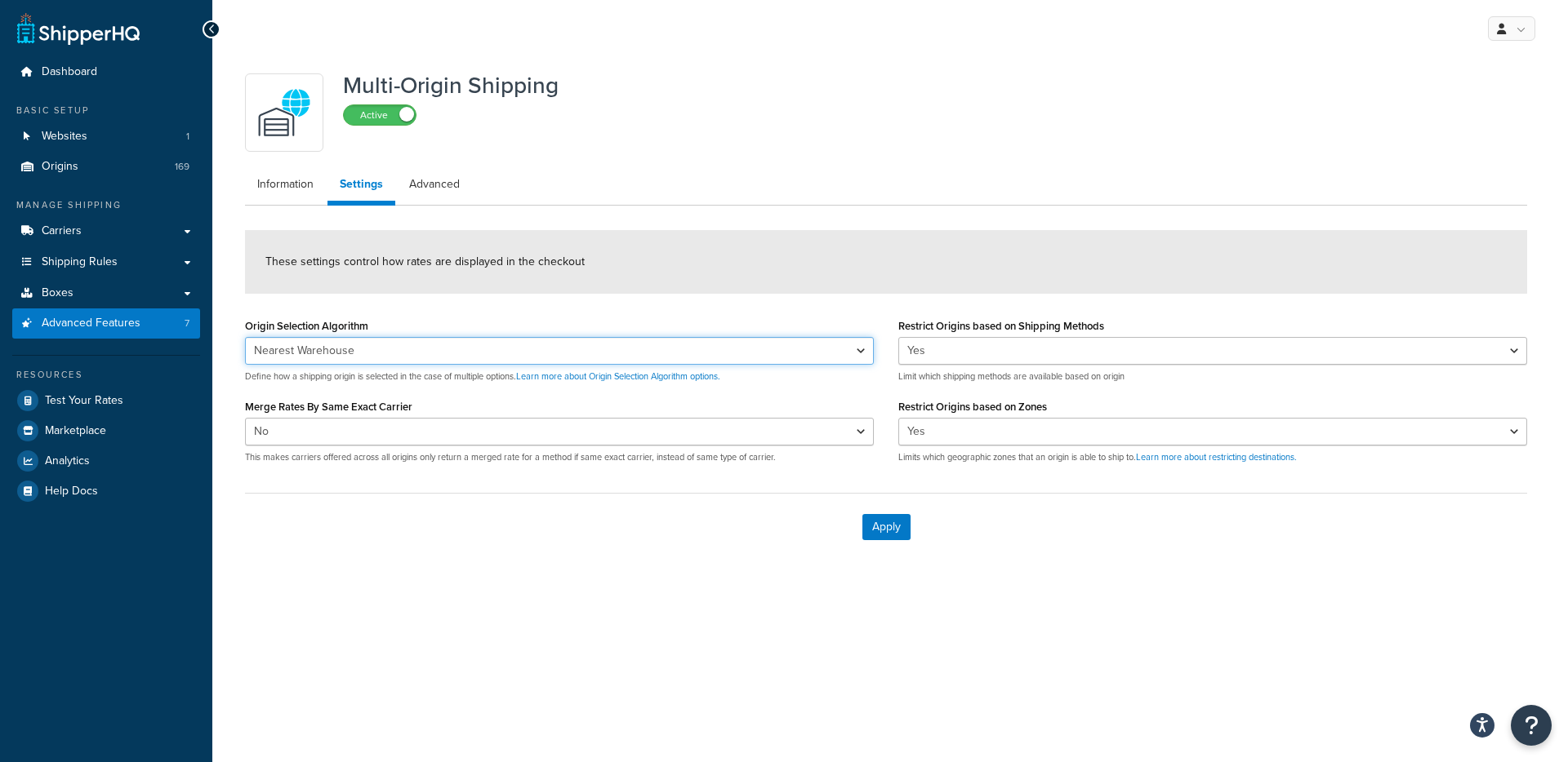
click at [368, 339] on select "Nearest Warehouse Fewest Warehouses" at bounding box center [560, 351] width 629 height 28
click link "Advanced"
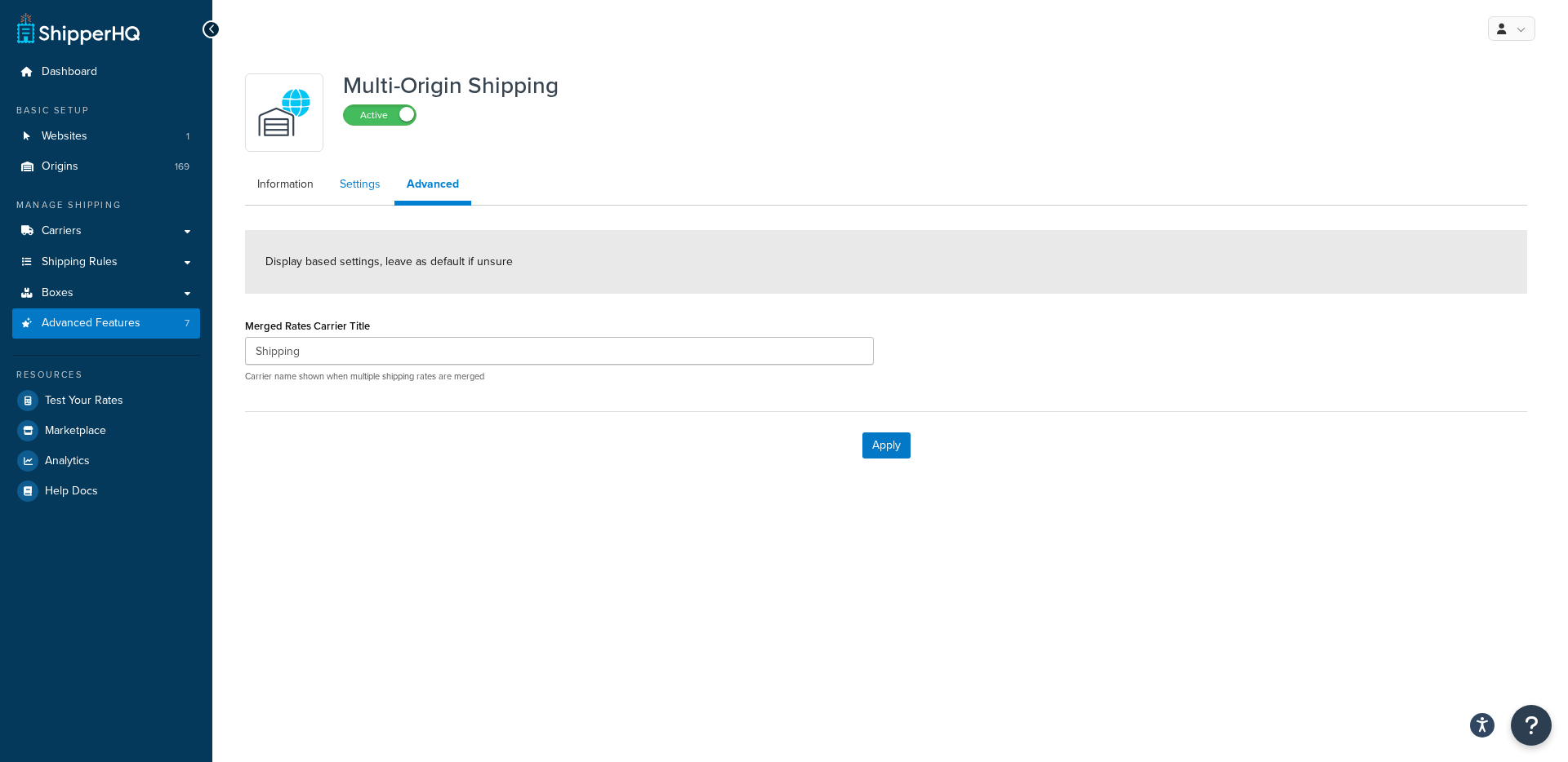
click link "Settings"
select select "false"
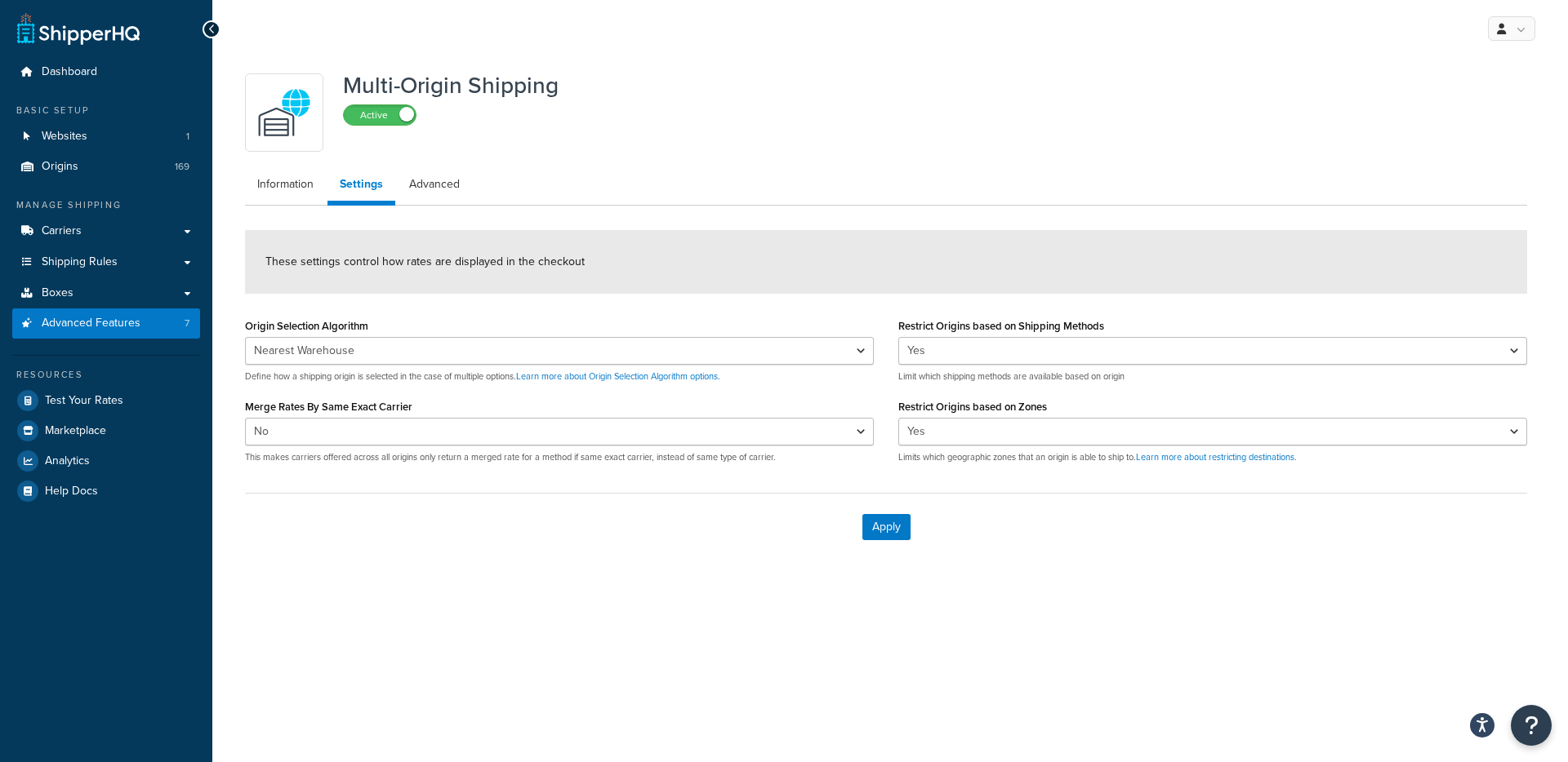
click div "These settings control how rates are displayed in the checkout"
drag, startPoint x: 970, startPoint y: 325, endPoint x: 1054, endPoint y: 327, distance: 84.0
click label "Restrict Origins based on Shipping Methods"
click form "These settings control how rates are displayed in the checkout Origin Selection…"
drag, startPoint x: 913, startPoint y: 378, endPoint x: 1138, endPoint y: 383, distance: 225.1
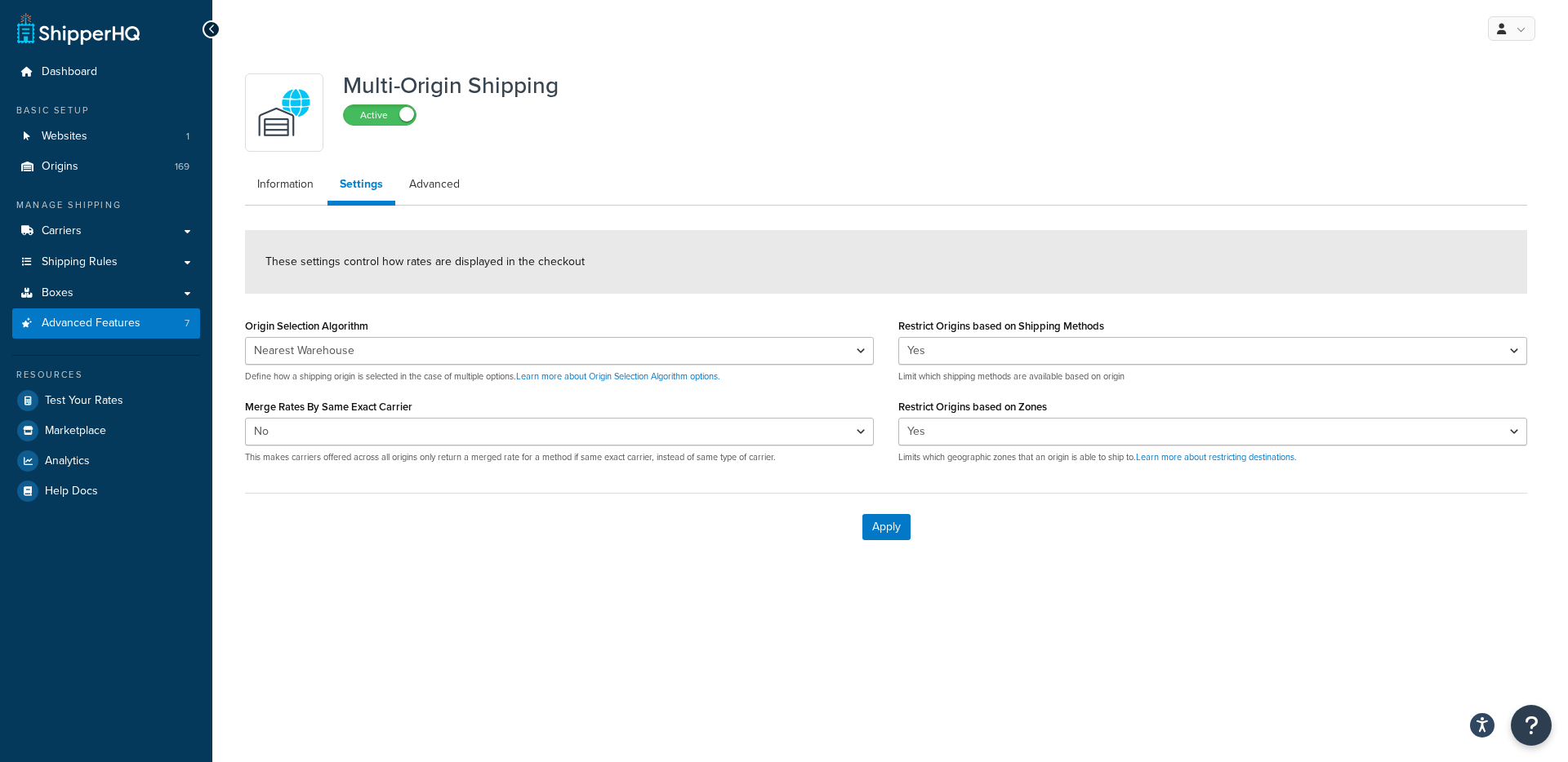
click p "Limit which shipping methods are available based on origin"
drag, startPoint x: 1133, startPoint y: 377, endPoint x: 1023, endPoint y: 387, distance: 110.5
click p "Limit which shipping methods are available based on origin"
click link "Advanced"
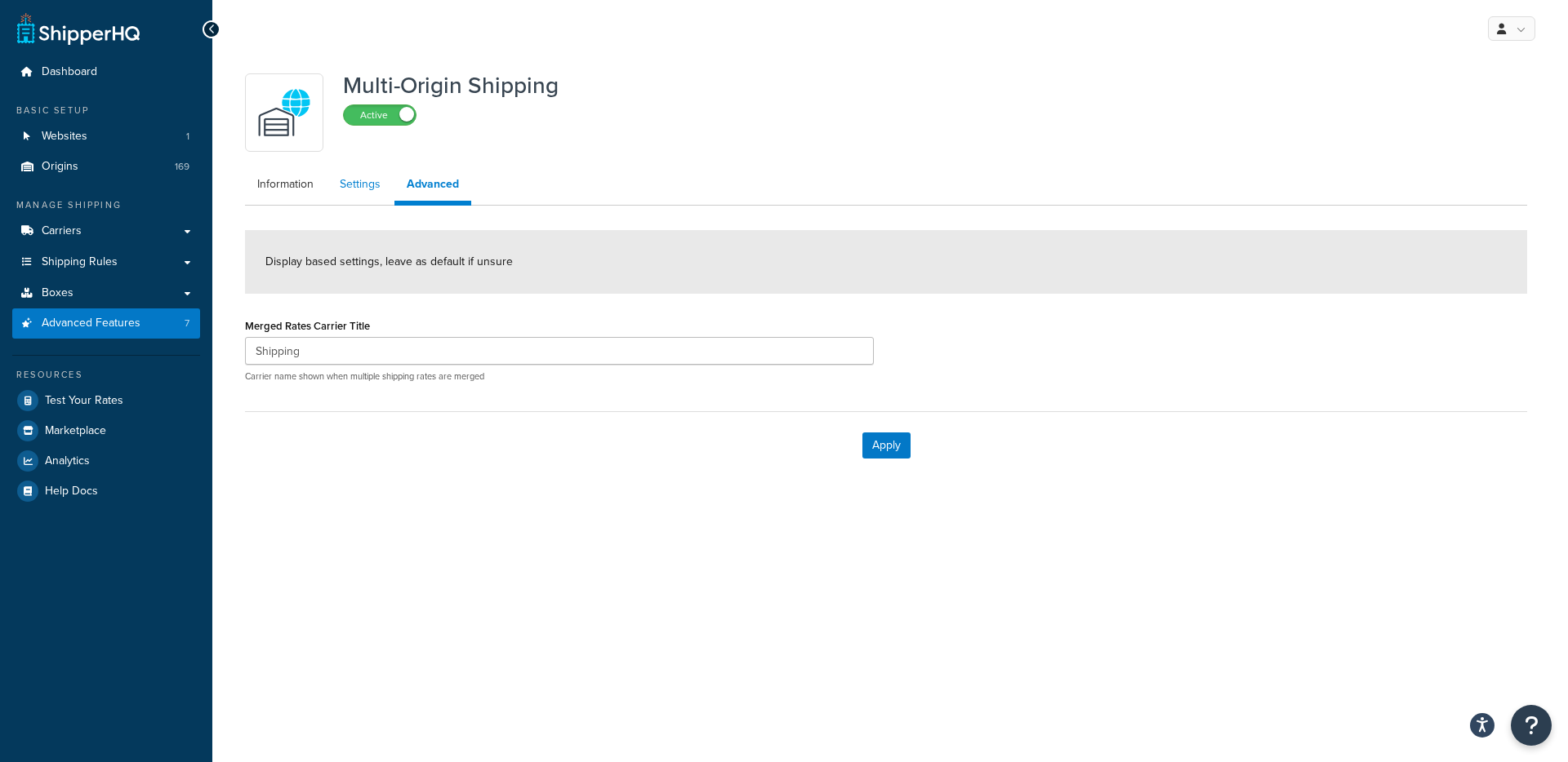
click link "Settings"
select select "false"
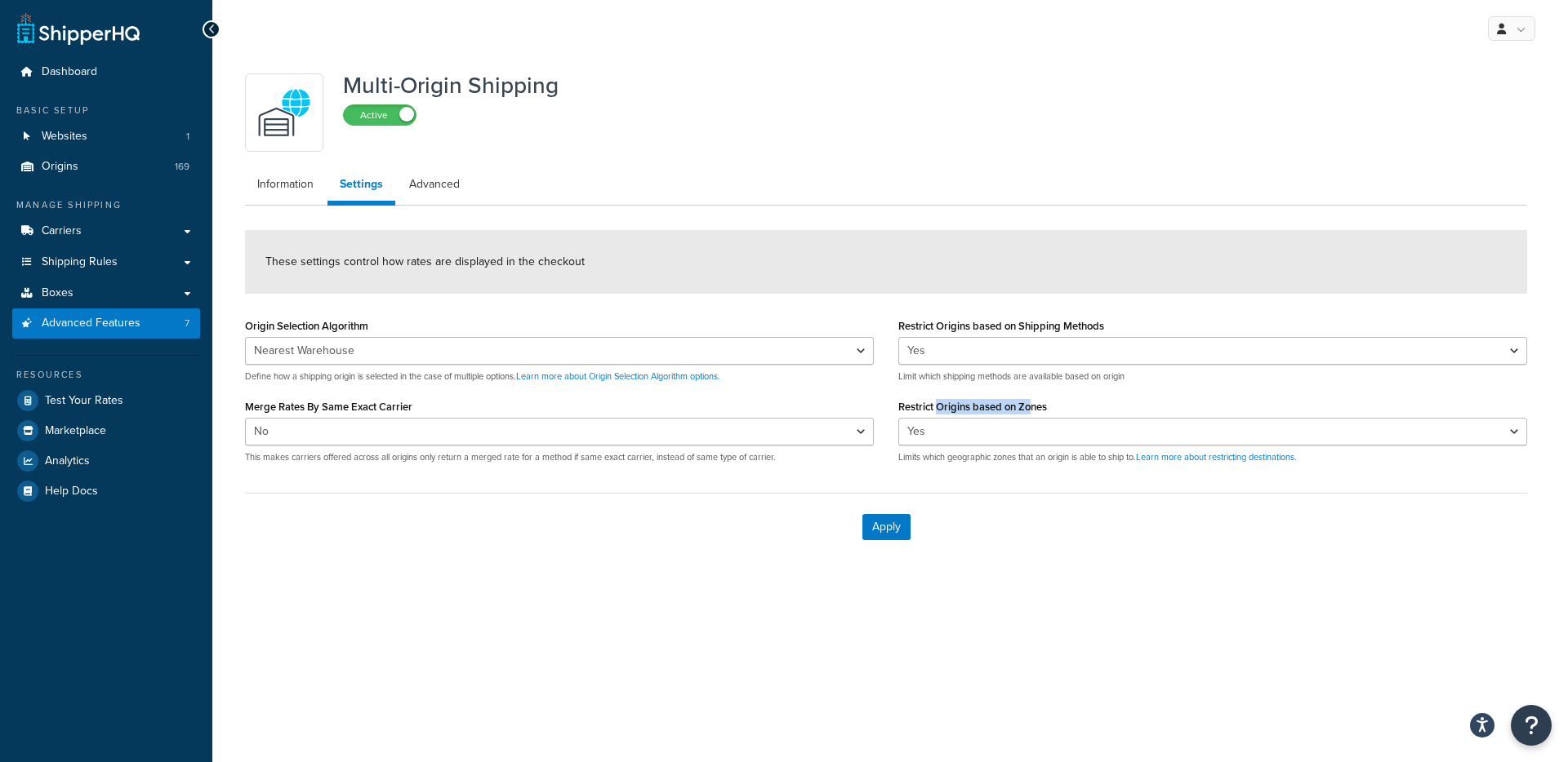
drag, startPoint x: 938, startPoint y: 403, endPoint x: 1035, endPoint y: 401, distance: 97.0
click label "Restrict Origins based on Zones"
drag, startPoint x: 919, startPoint y: 456, endPoint x: 947, endPoint y: 462, distance: 28.6
click p "Limits which geographic zones that an origin is able to ship to. Learn more abo…"
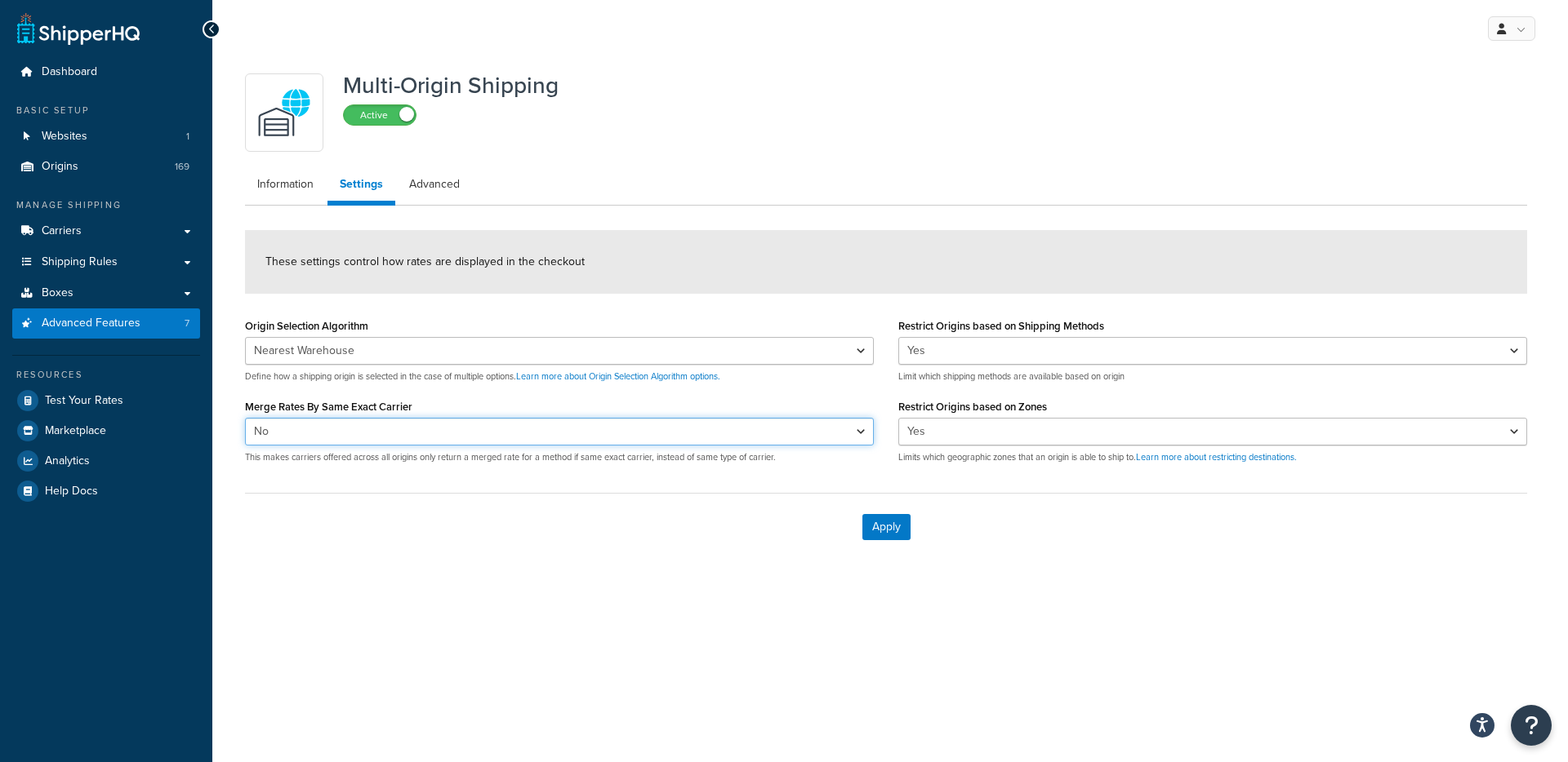
click select "Yes No"
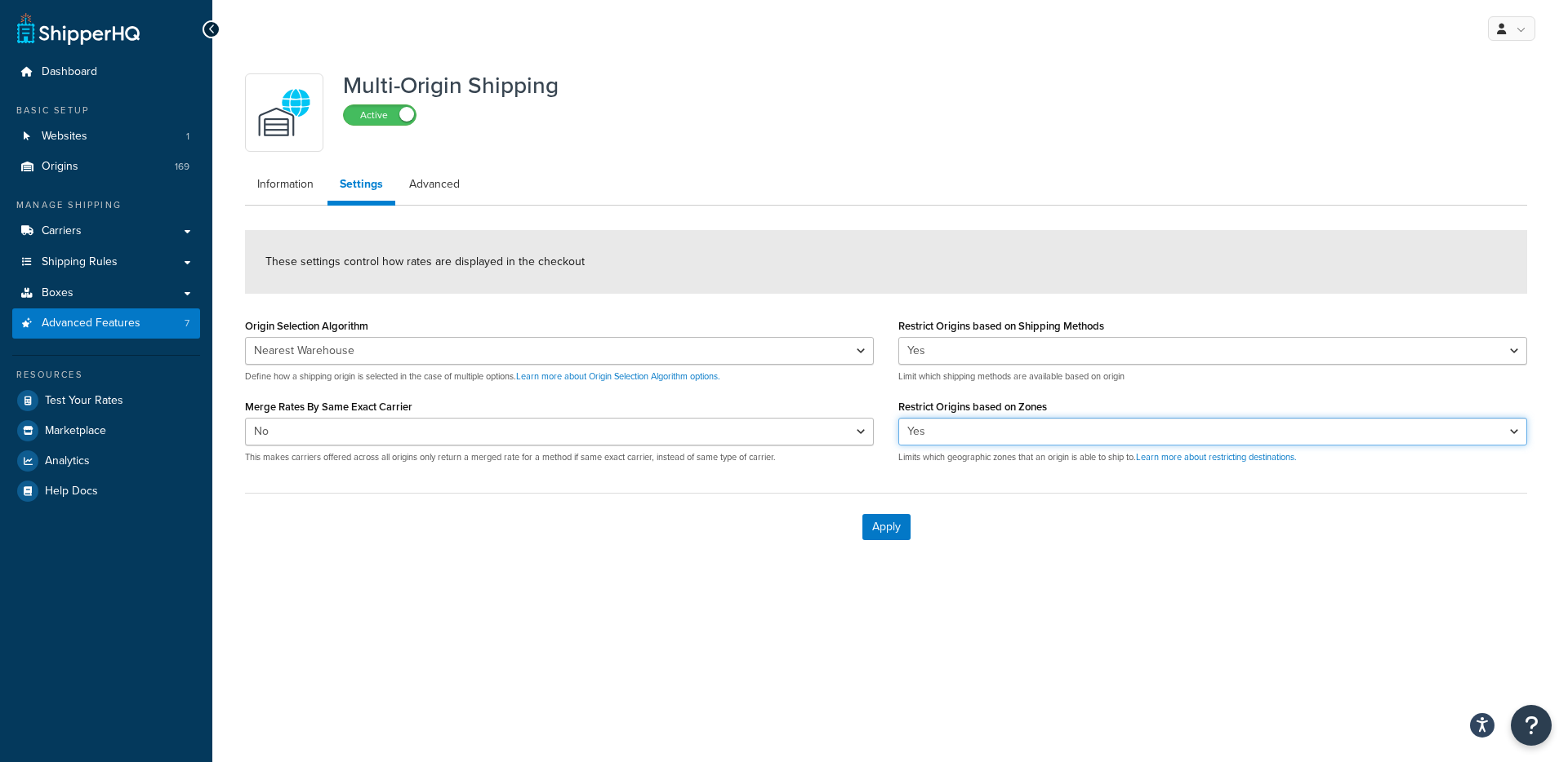
click select "Yes No"
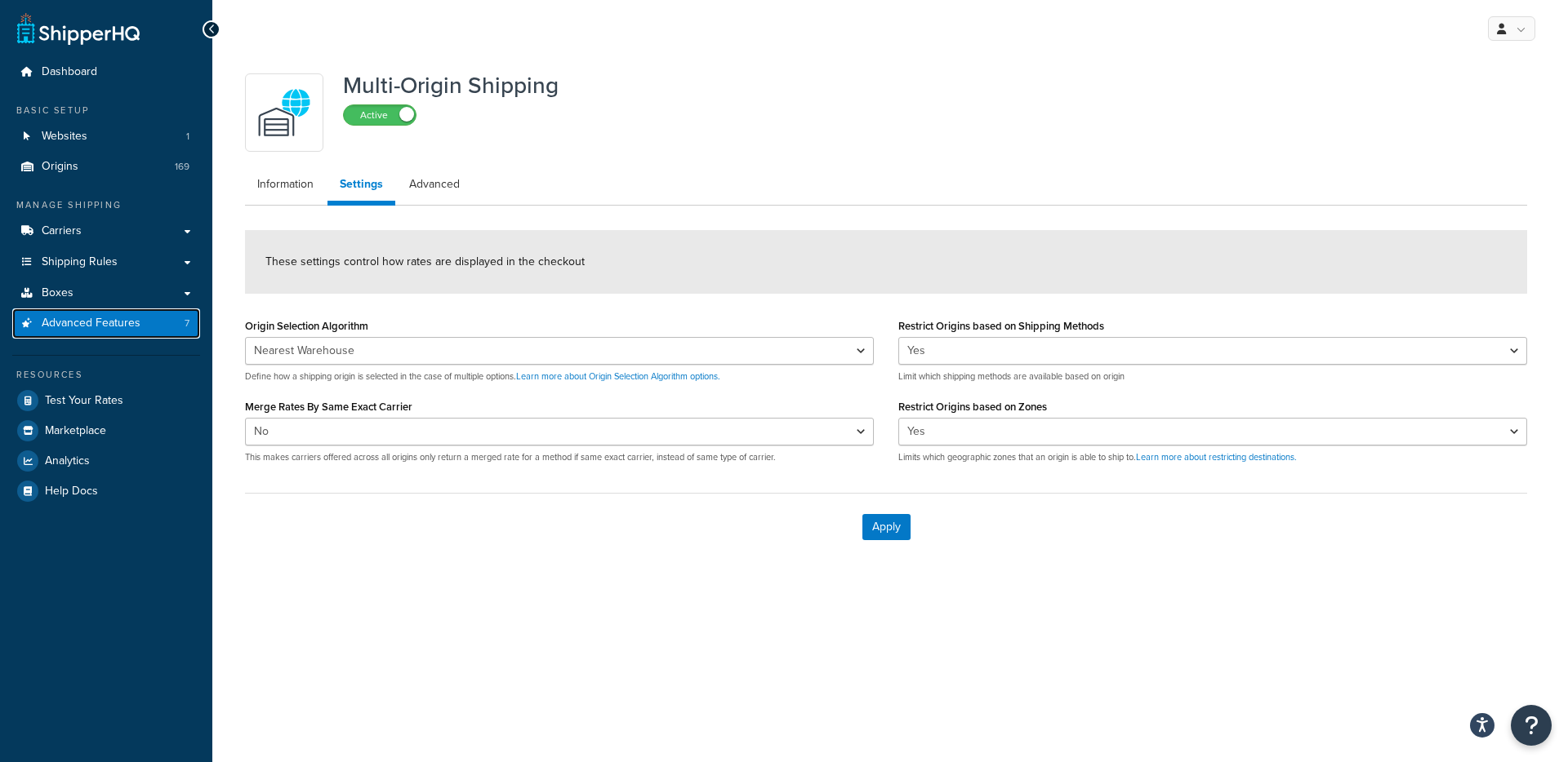
click span "Advanced Features"
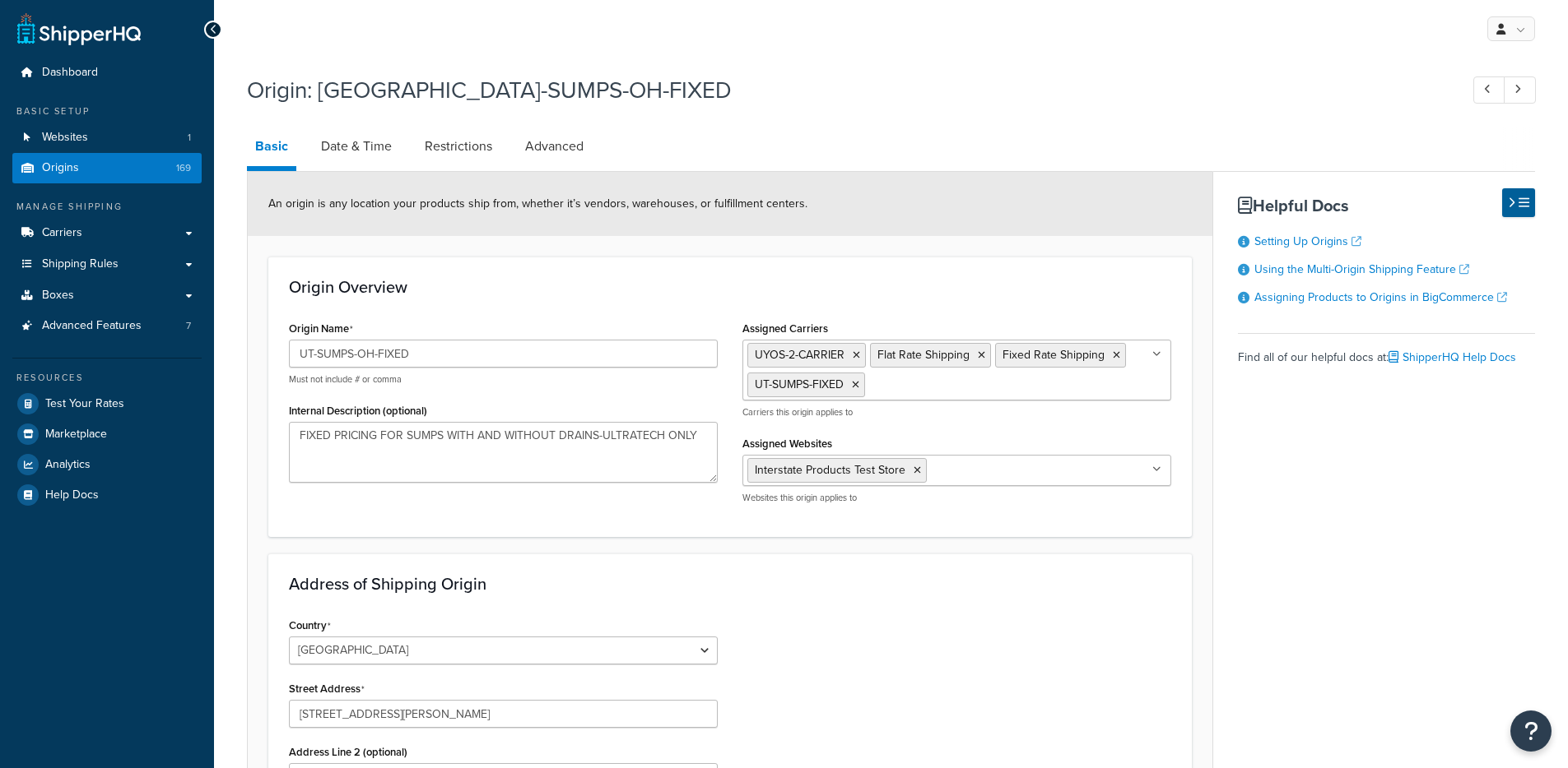
select select "35"
click at [330, 163] on link "Date & Time" at bounding box center [355, 146] width 87 height 39
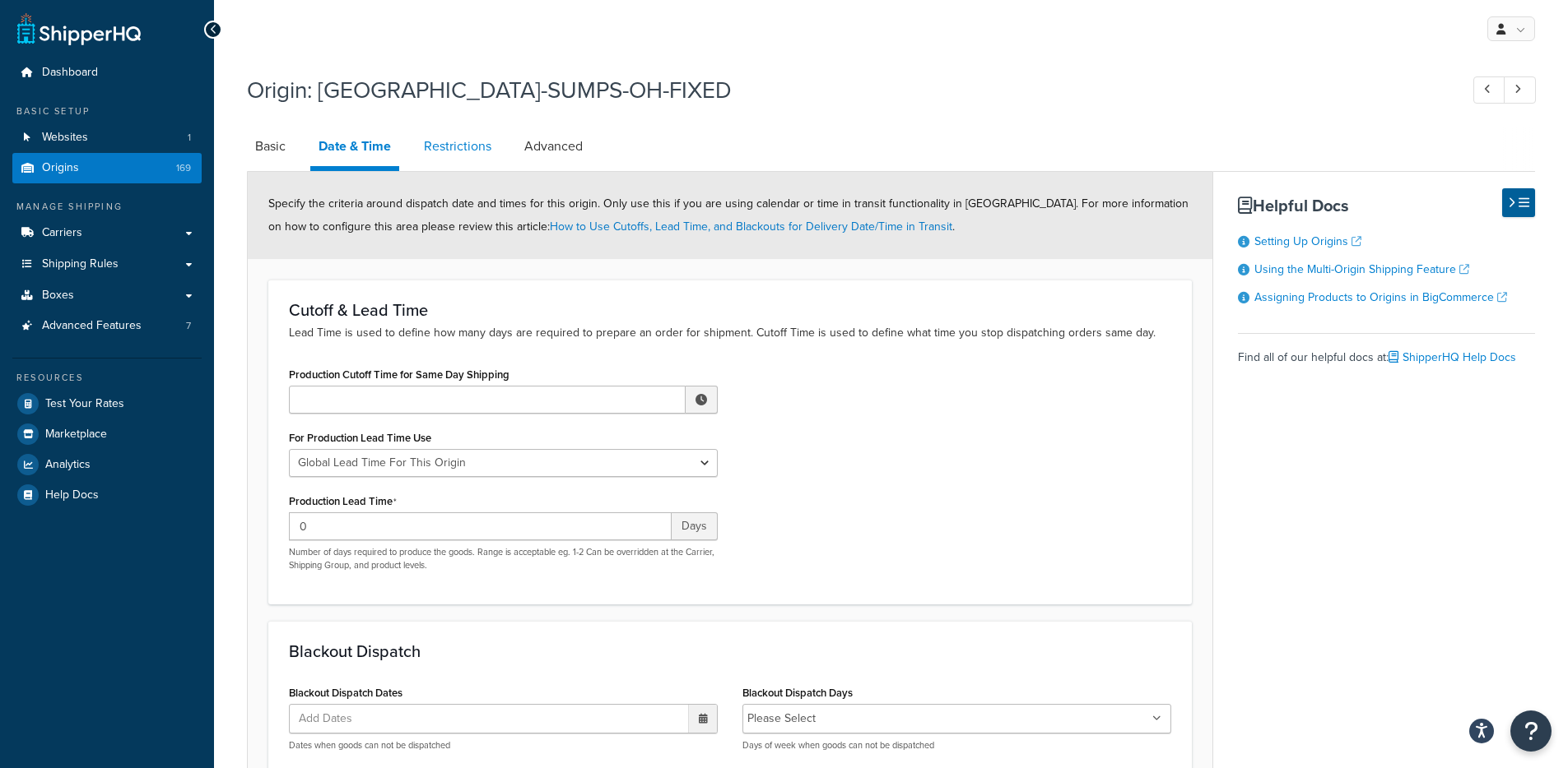
click at [467, 149] on link "Restrictions" at bounding box center [458, 146] width 84 height 39
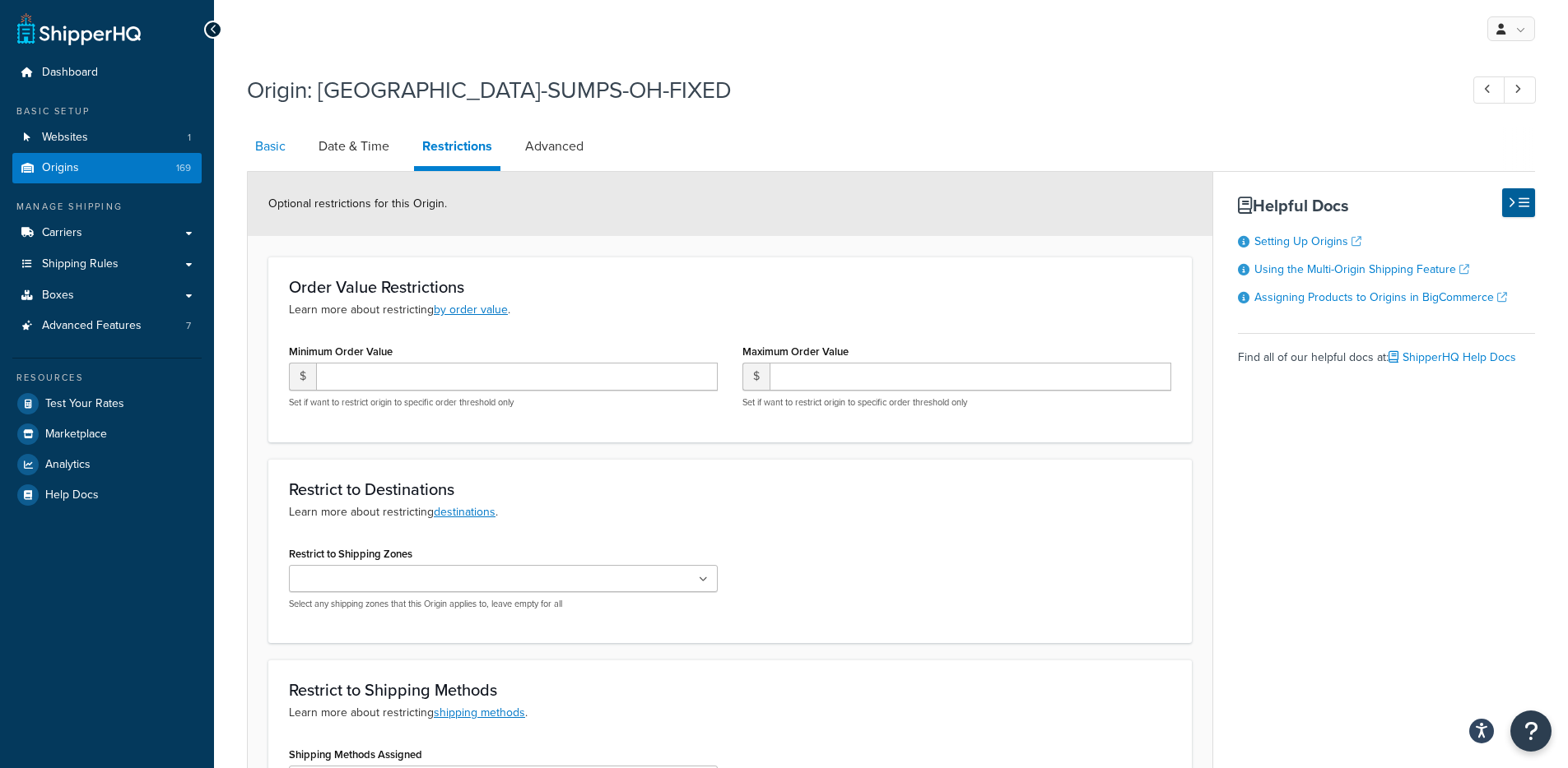
click at [280, 148] on link "Basic" at bounding box center [270, 146] width 47 height 39
select select "35"
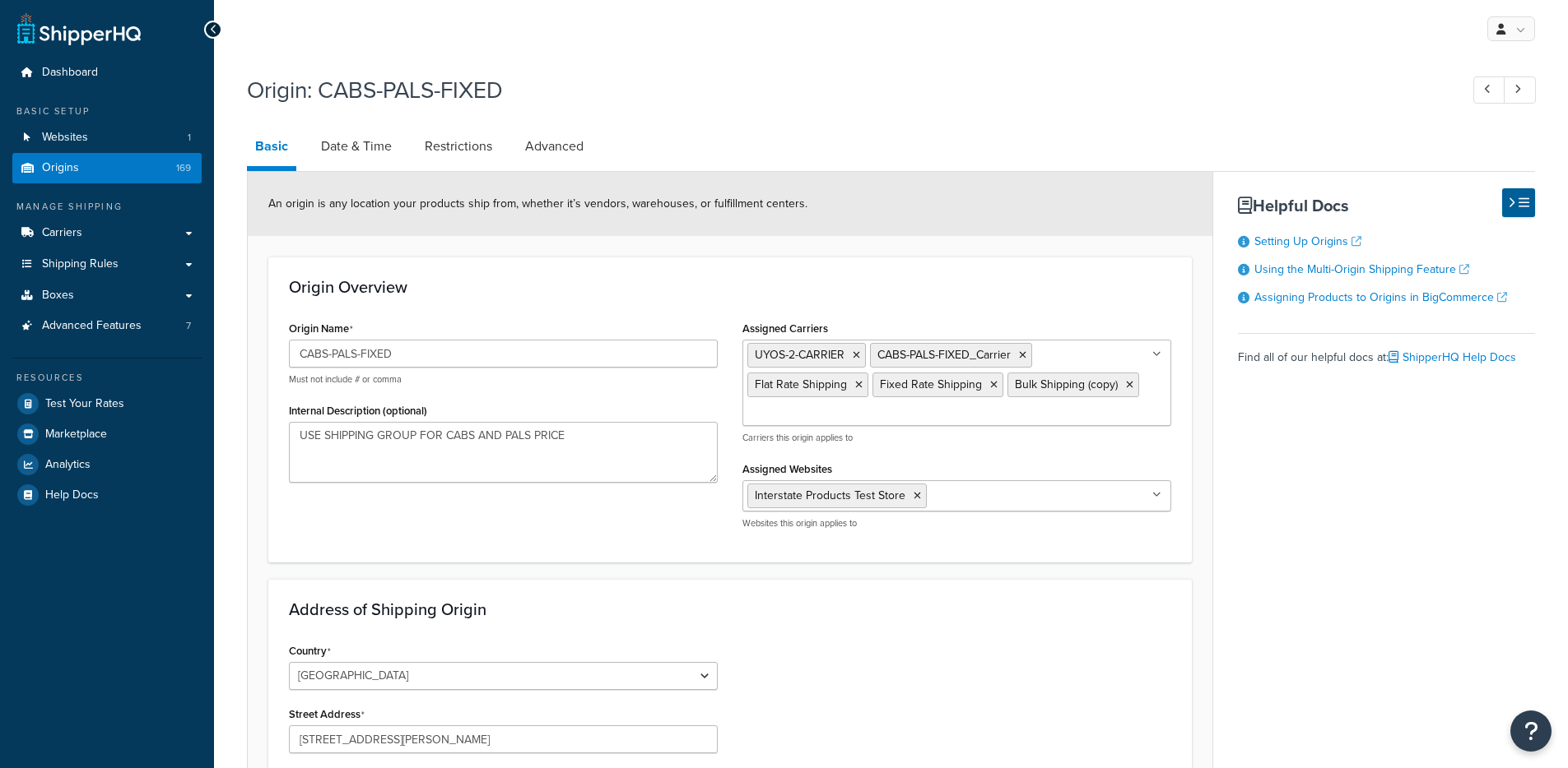
select select "9"
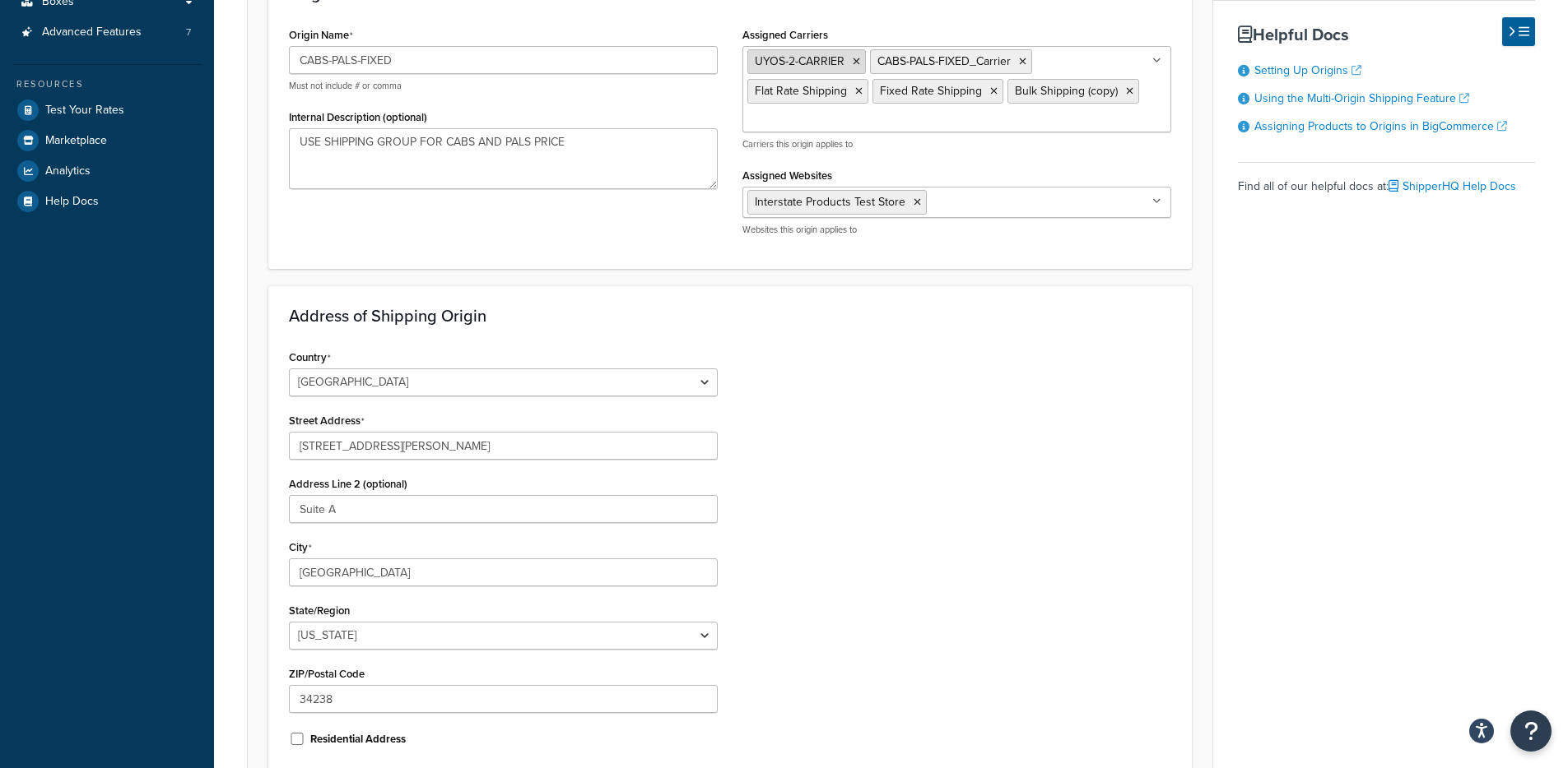
scroll to position [130, 0]
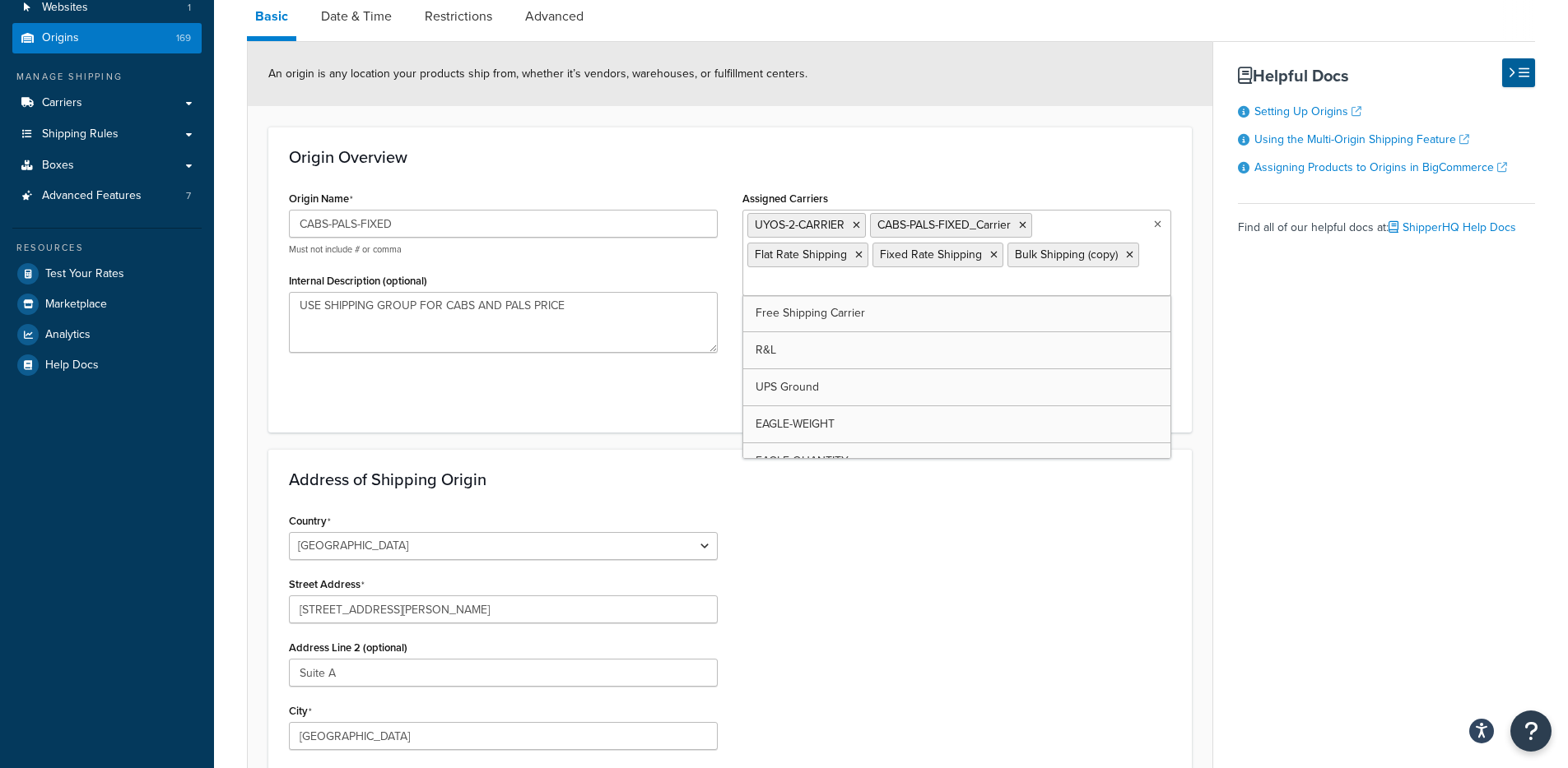
click at [1148, 214] on ul "UYOS-2-CARRIER CABS-PALS-FIXED_Carrier Flat Rate Shipping Fixed Rate Shipping B…" at bounding box center [957, 253] width 429 height 86
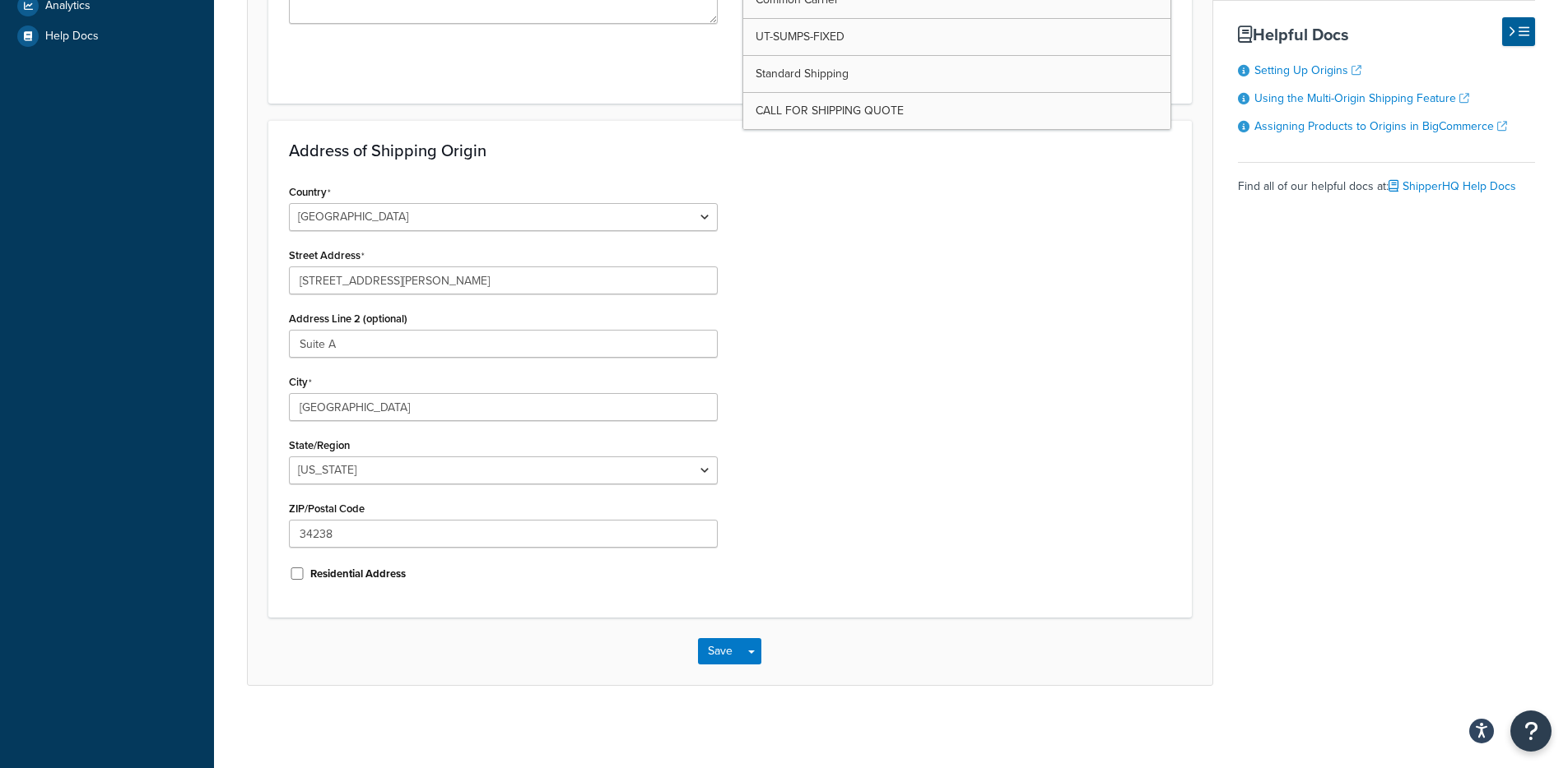
click at [1299, 389] on div "Basic Date & Time Restrictions Advanced An origin is any location your products…" at bounding box center [891, 177] width 1288 height 1019
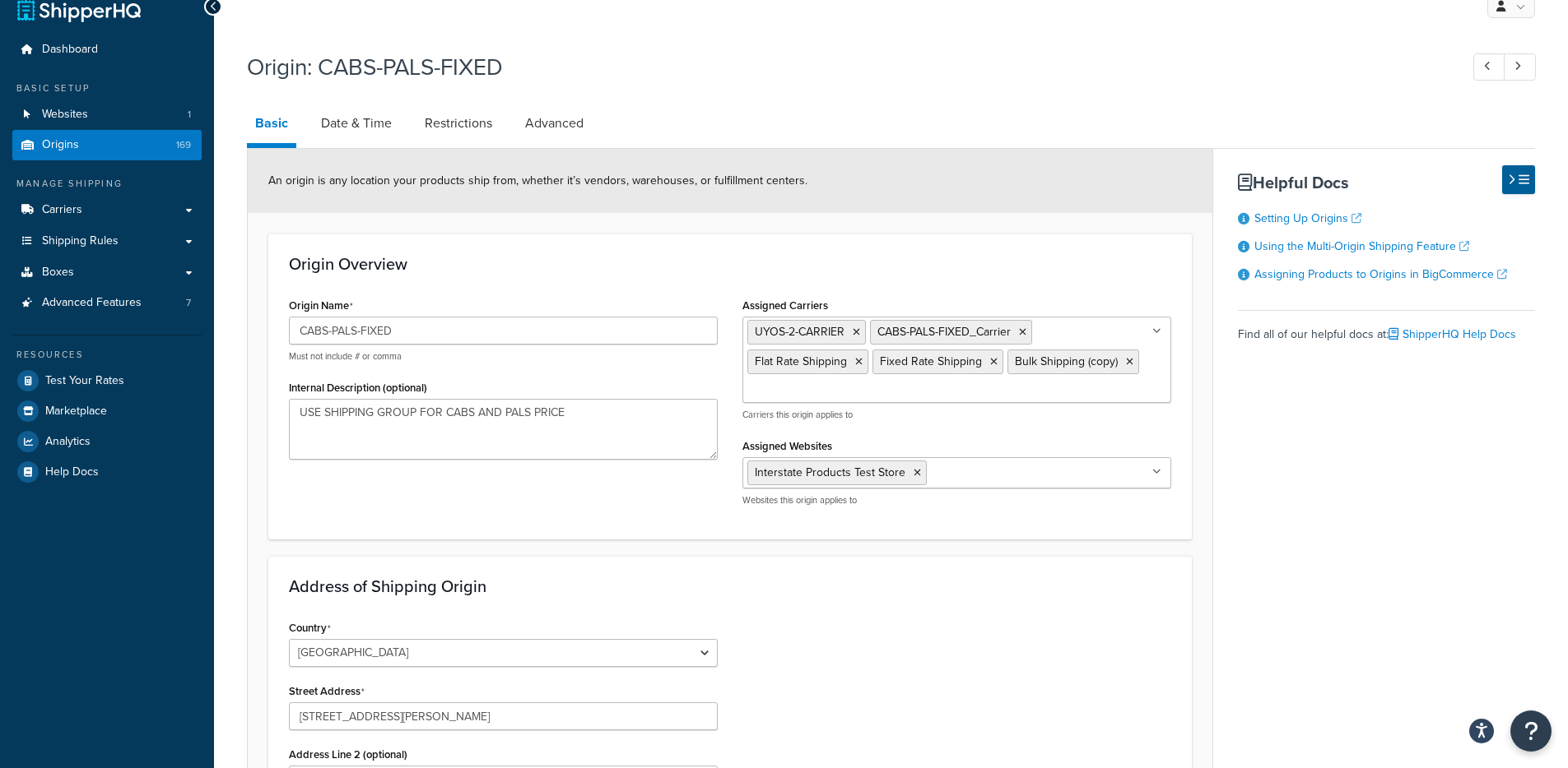
scroll to position [0, 0]
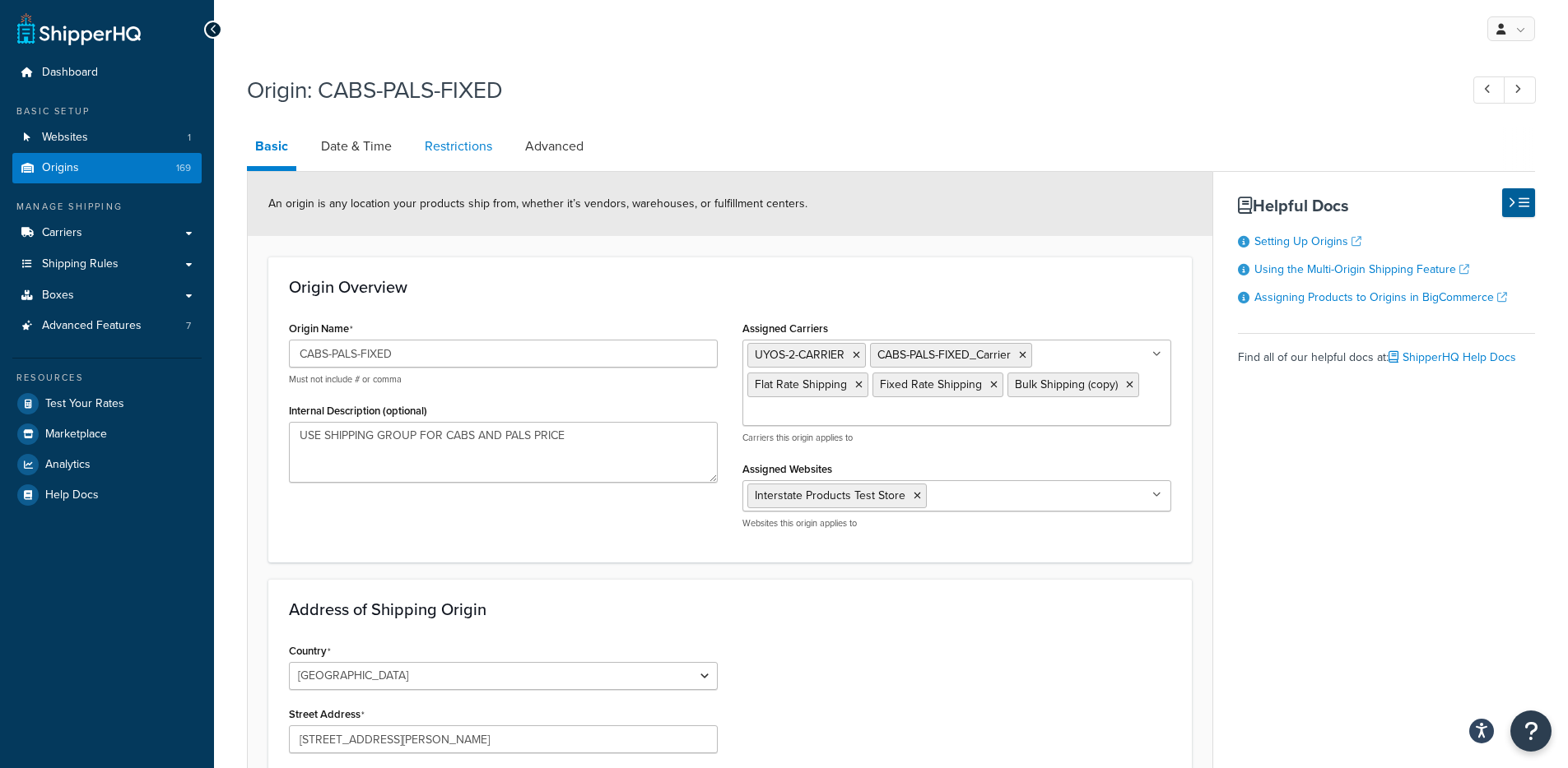
click at [420, 161] on link "Restrictions" at bounding box center [459, 146] width 84 height 39
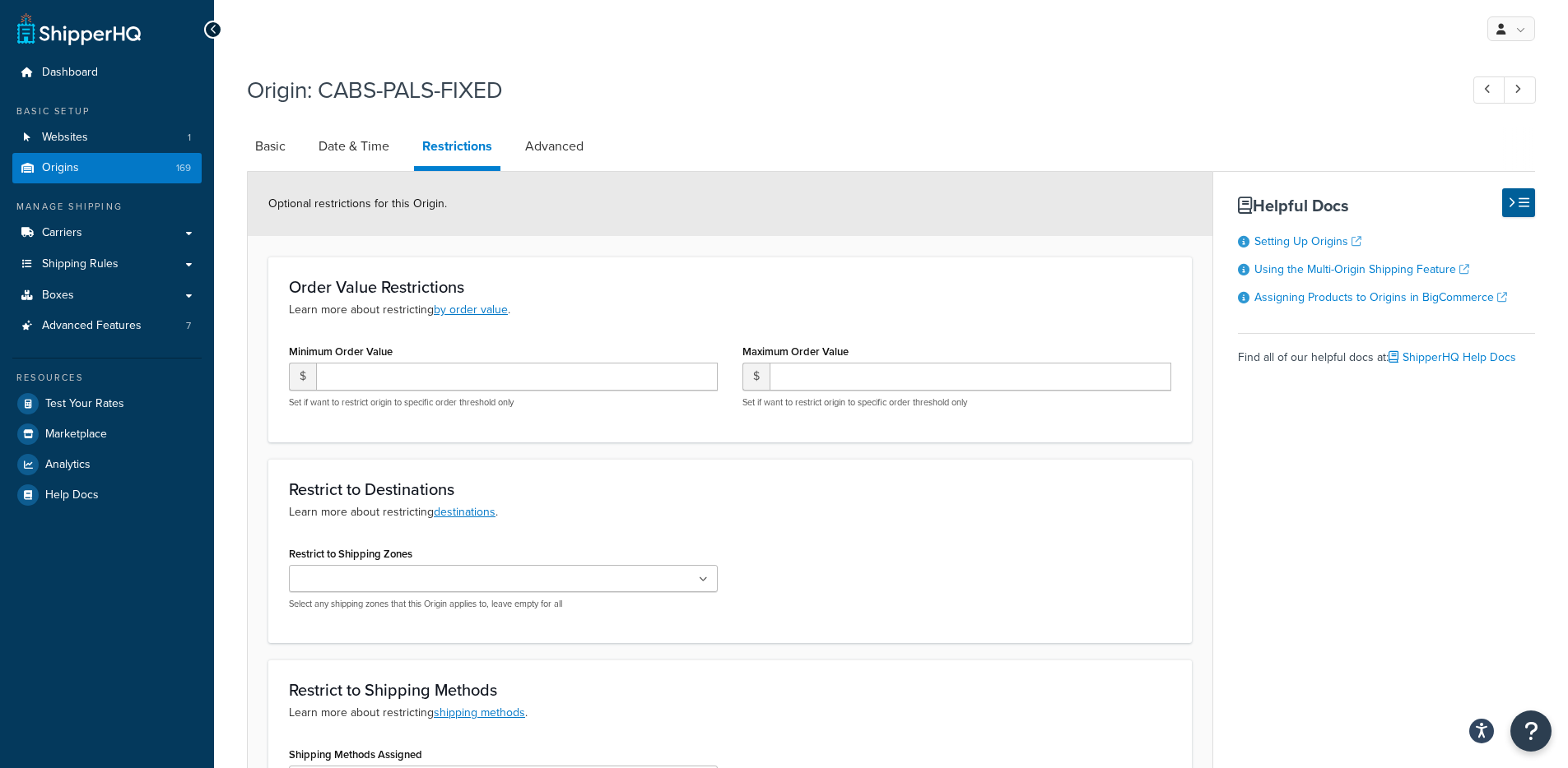
drag, startPoint x: 267, startPoint y: 145, endPoint x: 300, endPoint y: 147, distance: 33.1
click at [267, 144] on link "Basic" at bounding box center [270, 146] width 47 height 39
select select "9"
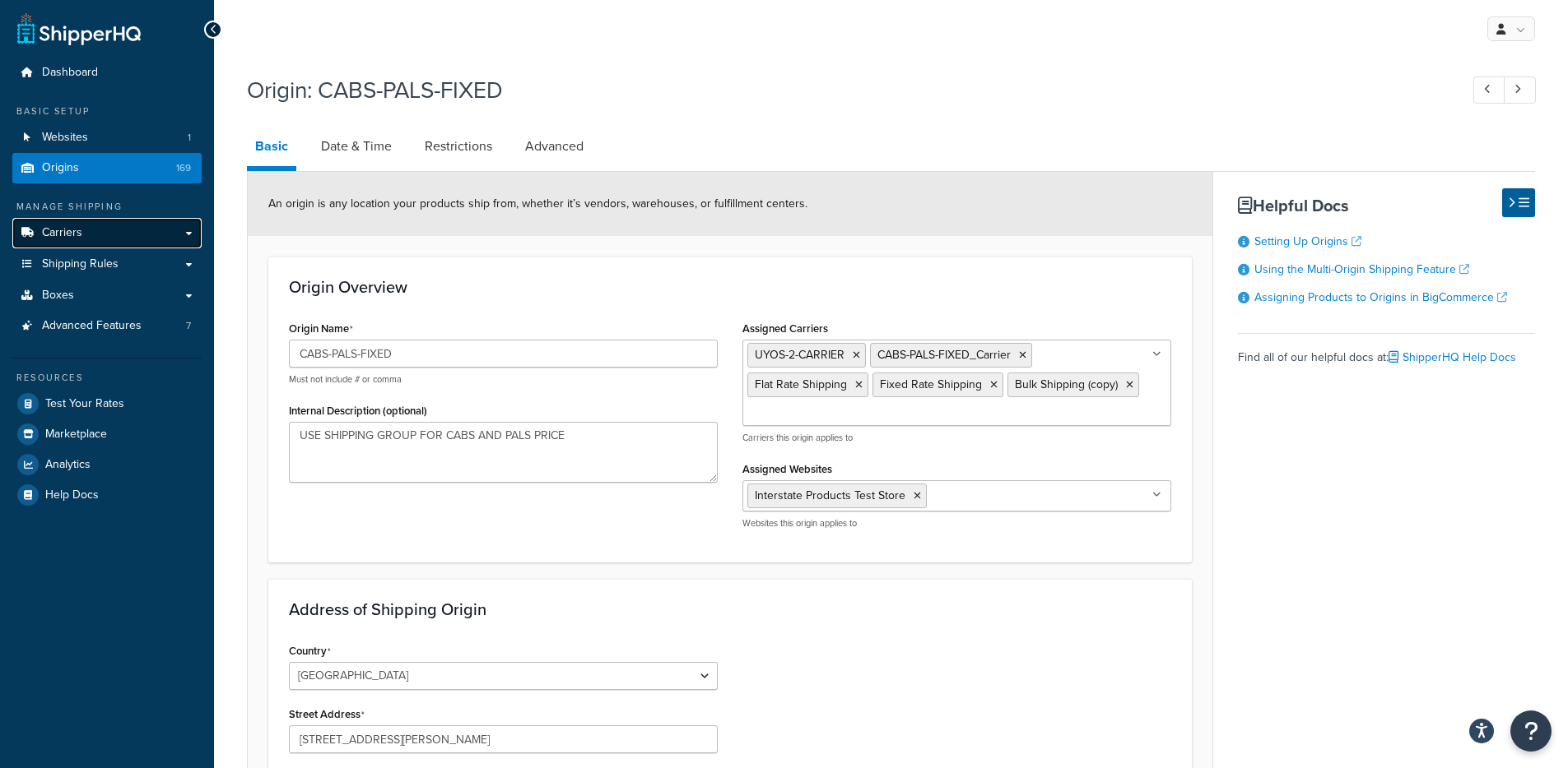
click at [145, 226] on link "Carriers" at bounding box center [107, 234] width 190 height 31
drag, startPoint x: 876, startPoint y: 353, endPoint x: 1003, endPoint y: 348, distance: 127.1
click at [1003, 348] on span "CABS-PALS-FIXED_Carrier" at bounding box center [943, 355] width 133 height 17
click at [1142, 396] on ul "UYOS-2-CARRIER CABS-PALS-FIXED_Carrier Flat Rate Shipping Fixed Rate Shipping B…" at bounding box center [957, 383] width 429 height 86
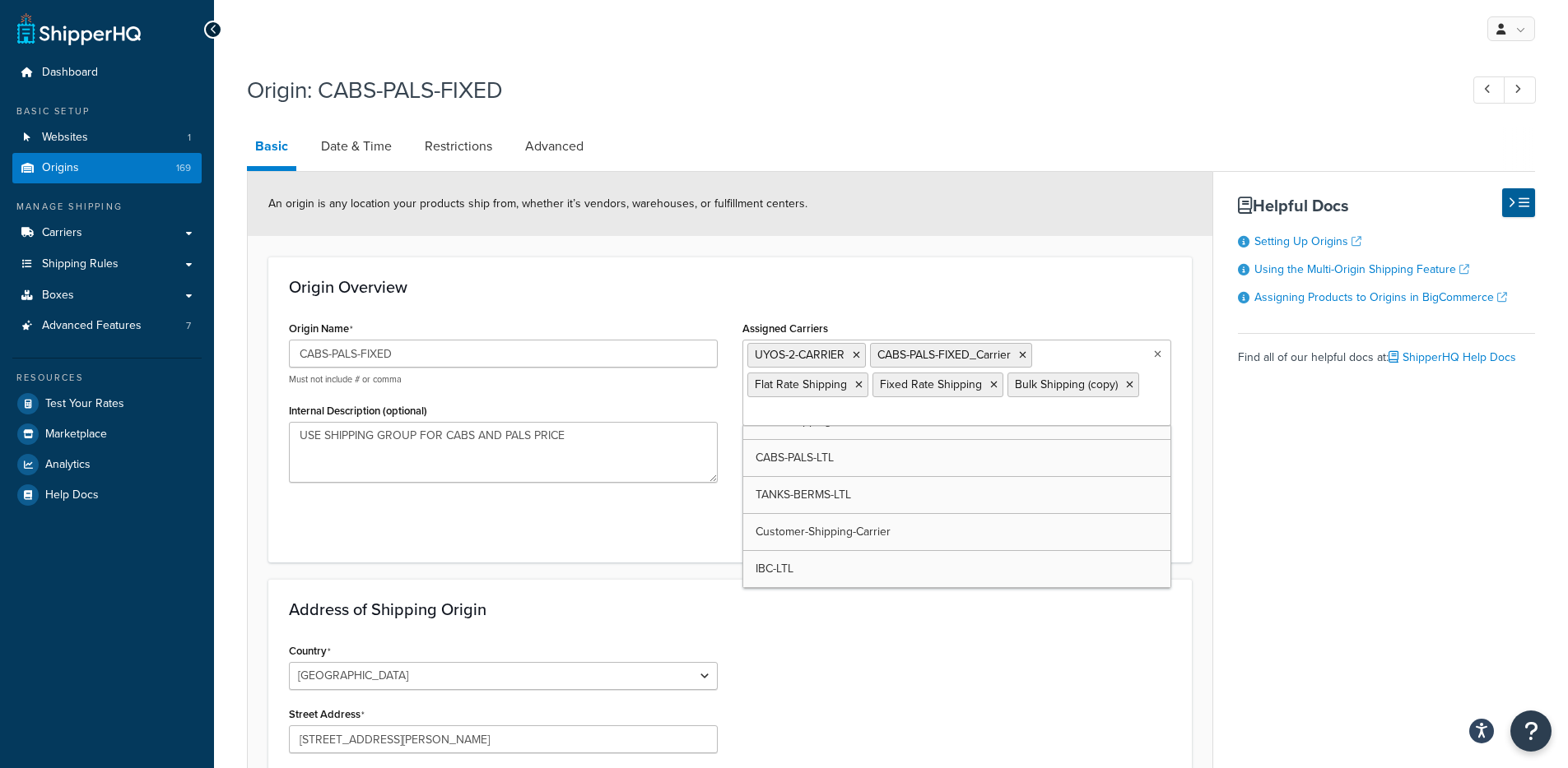
scroll to position [3857, 0]
click at [1473, 502] on div "Basic Date & Time Restrictions Advanced An origin is any location your products…" at bounding box center [891, 636] width 1288 height 1019
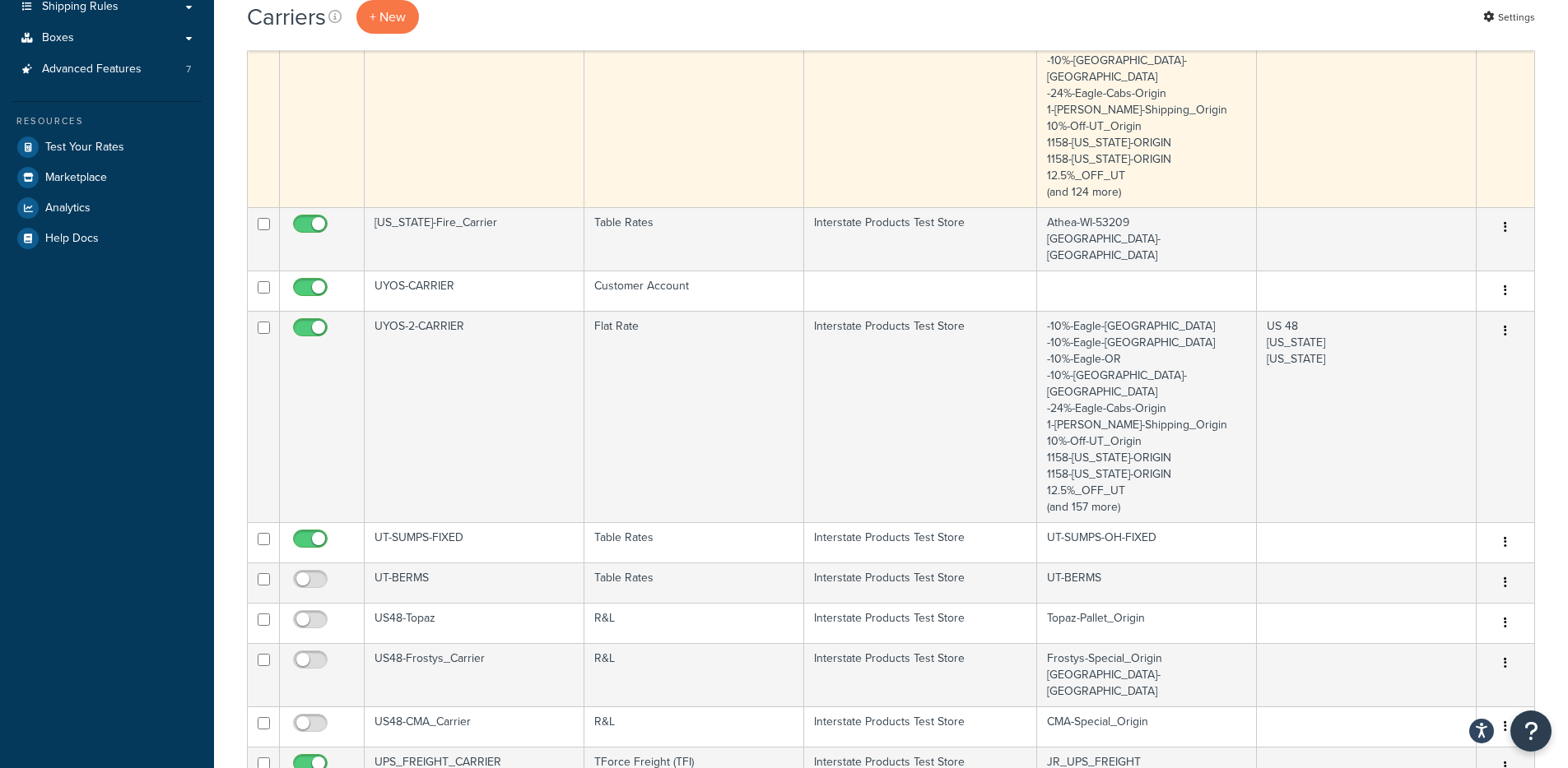
scroll to position [1230, 0]
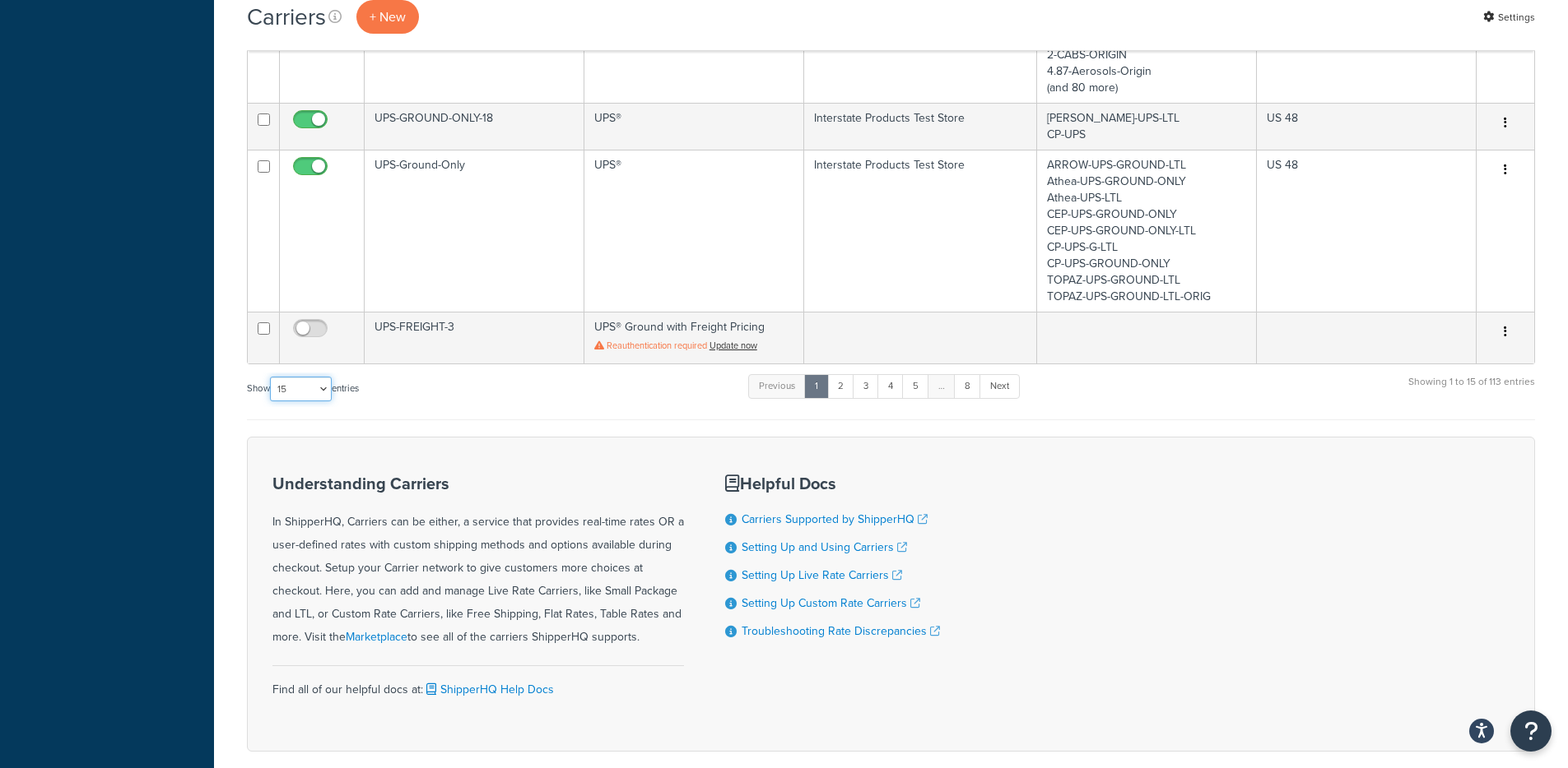
click at [300, 376] on select "10 15 25 50 100" at bounding box center [301, 389] width 61 height 25
select select "100"
click at [272, 401] on select "10 15 25 50 100" at bounding box center [301, 389] width 61 height 25
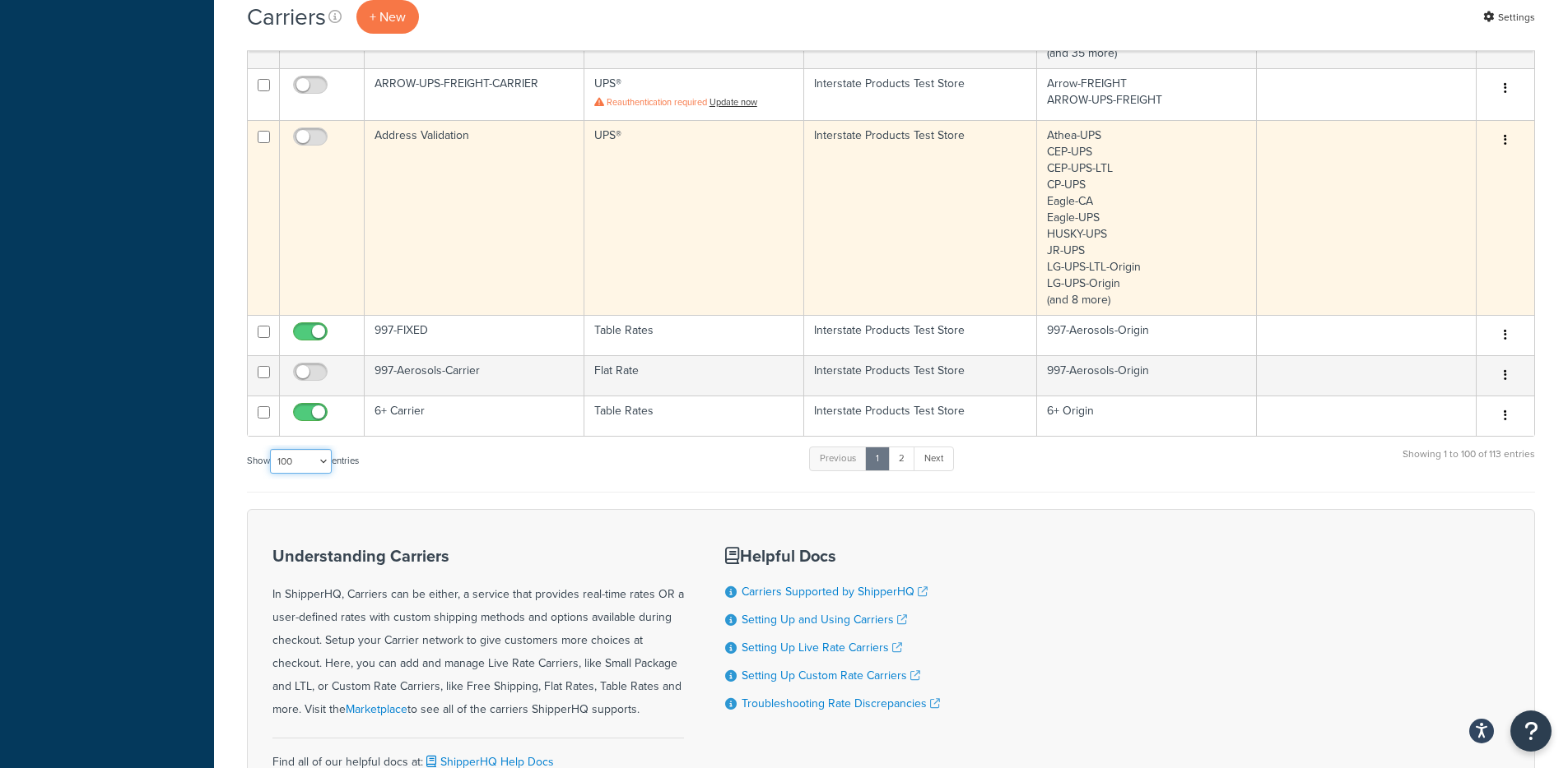
scroll to position [5855, 0]
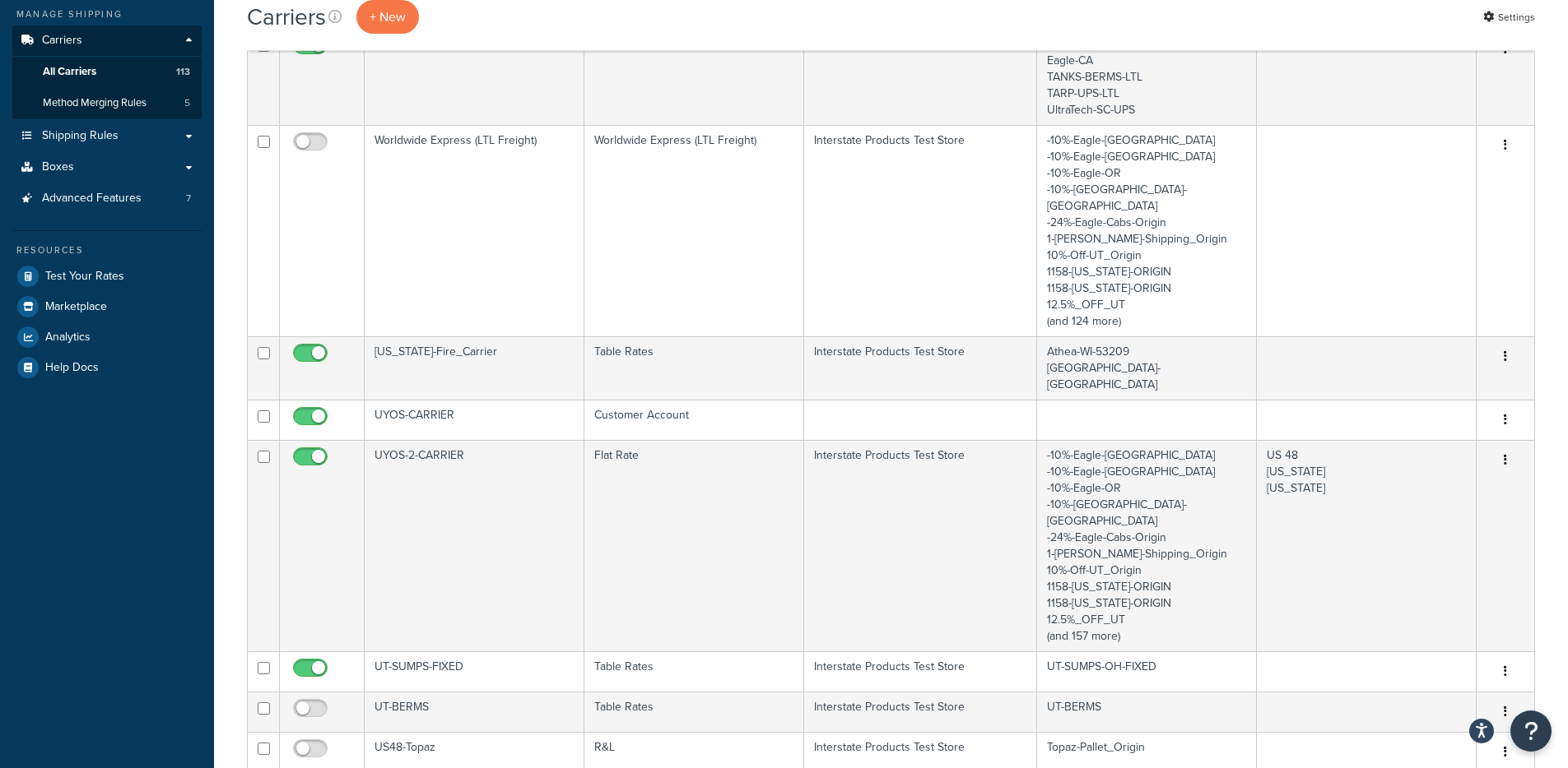
click at [134, 102] on span "Method Merging Rules" at bounding box center [95, 106] width 103 height 14
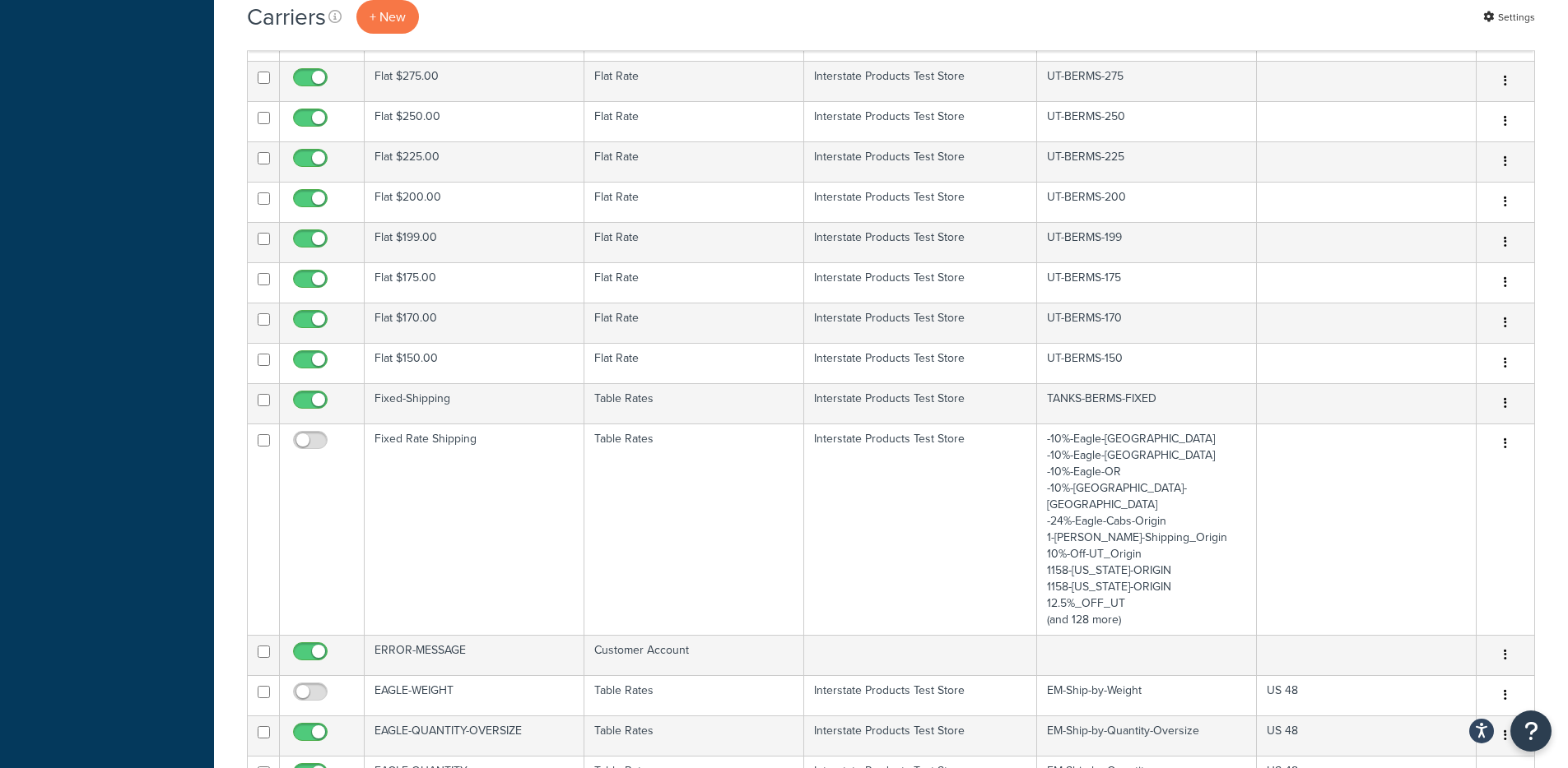
scroll to position [5294, 0]
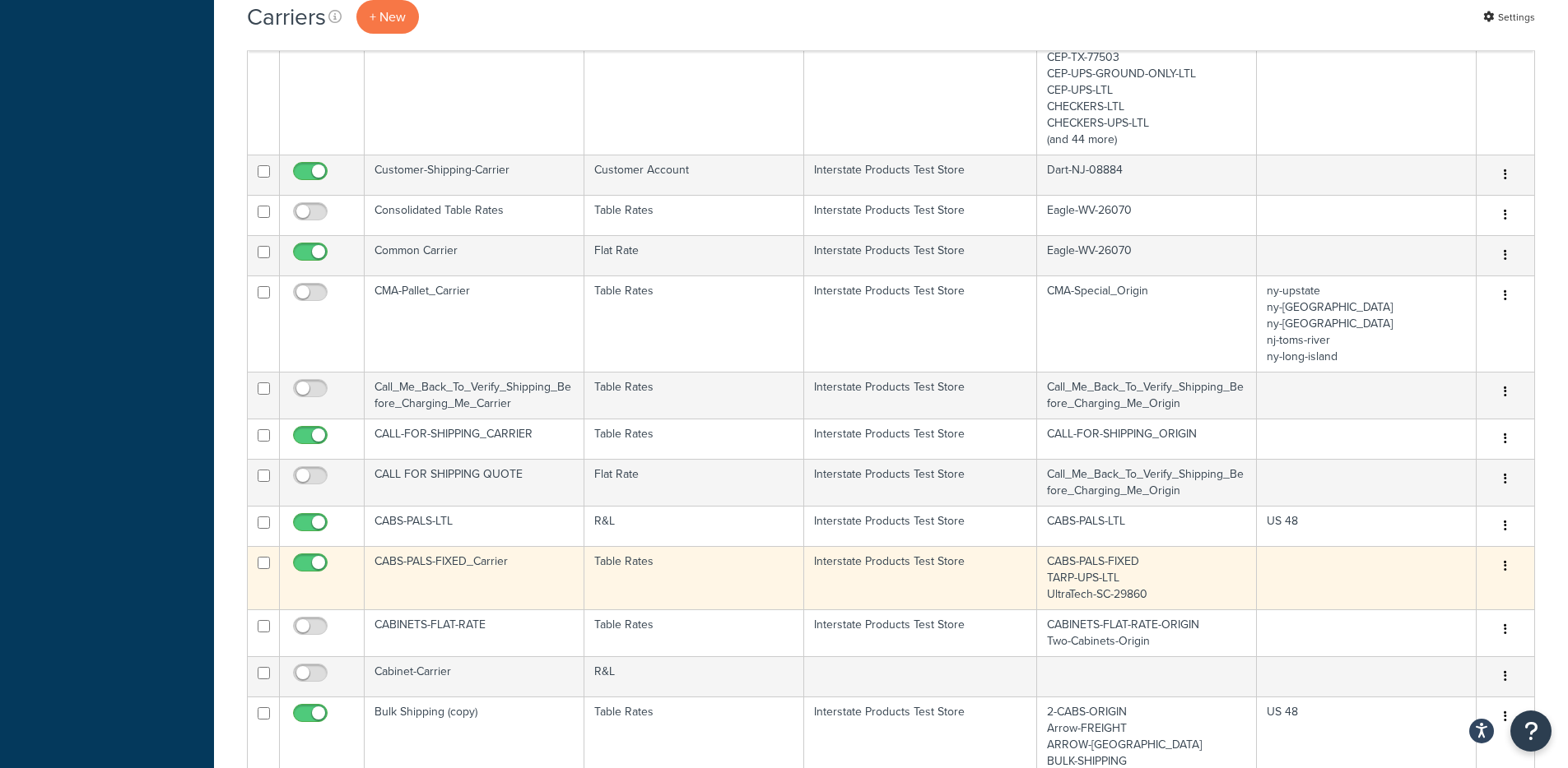
click at [497, 546] on td "CABS-PALS-FIXED_Carrier" at bounding box center [474, 577] width 219 height 63
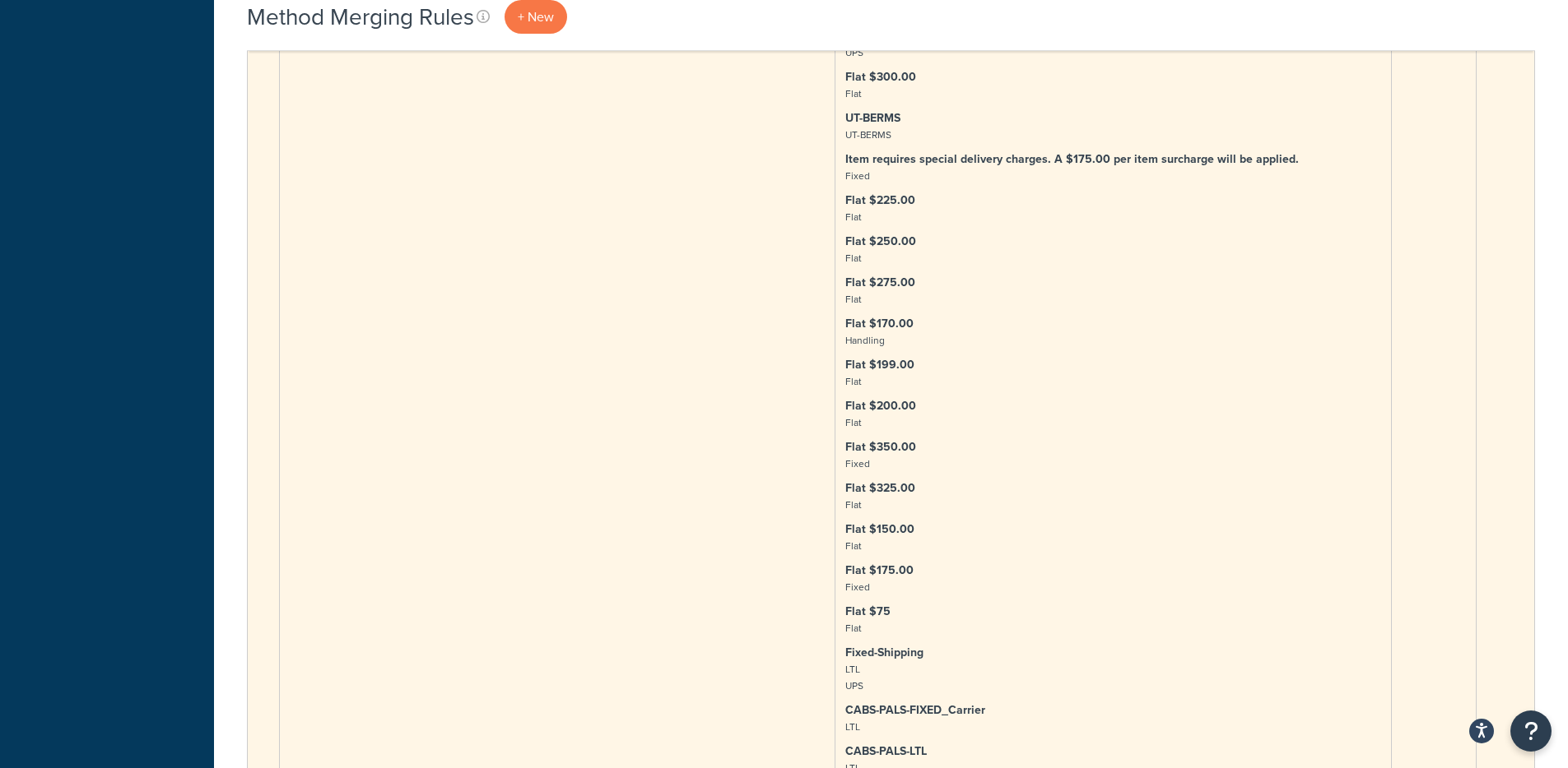
scroll to position [5375, 0]
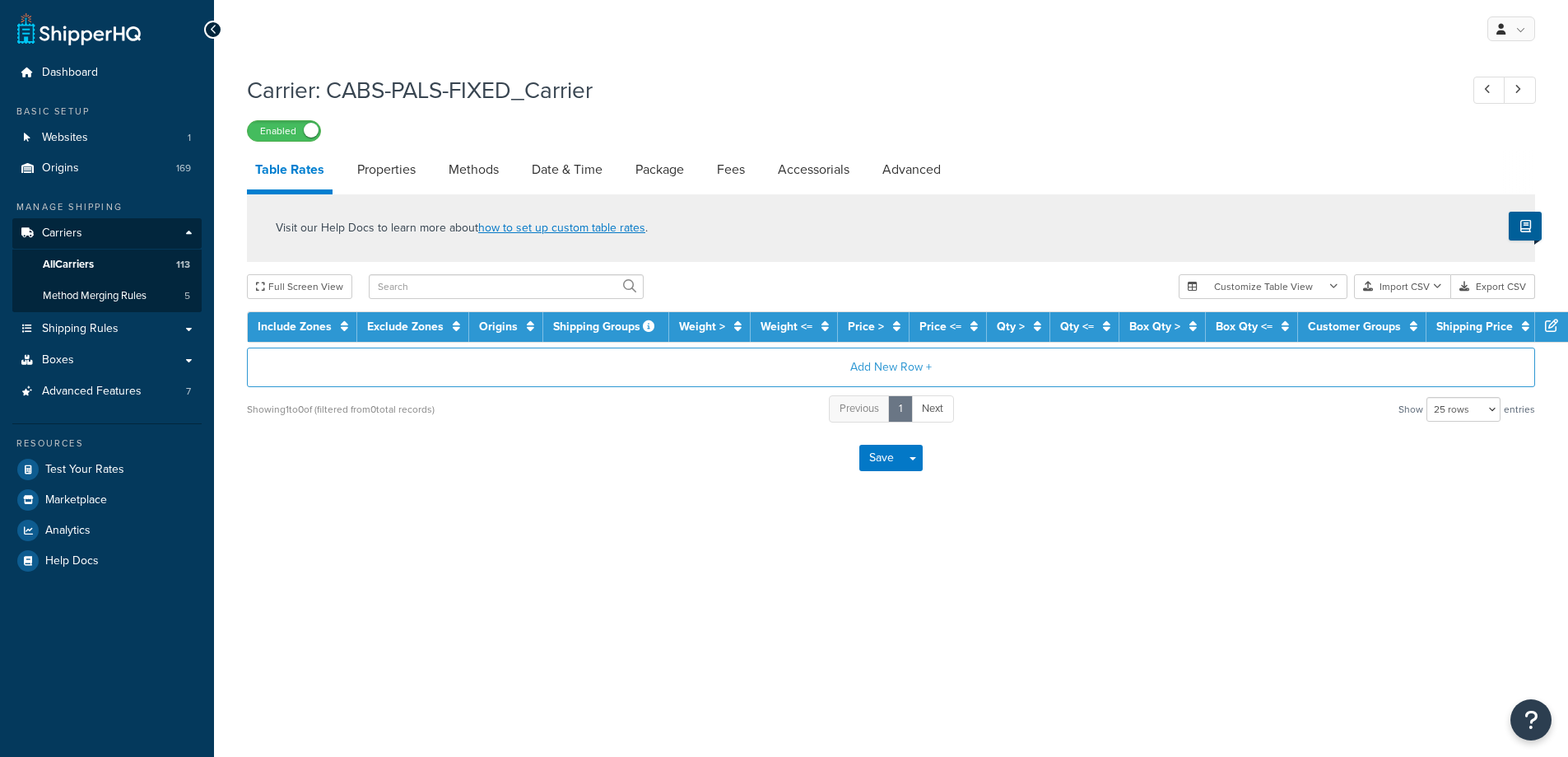
select select "25"
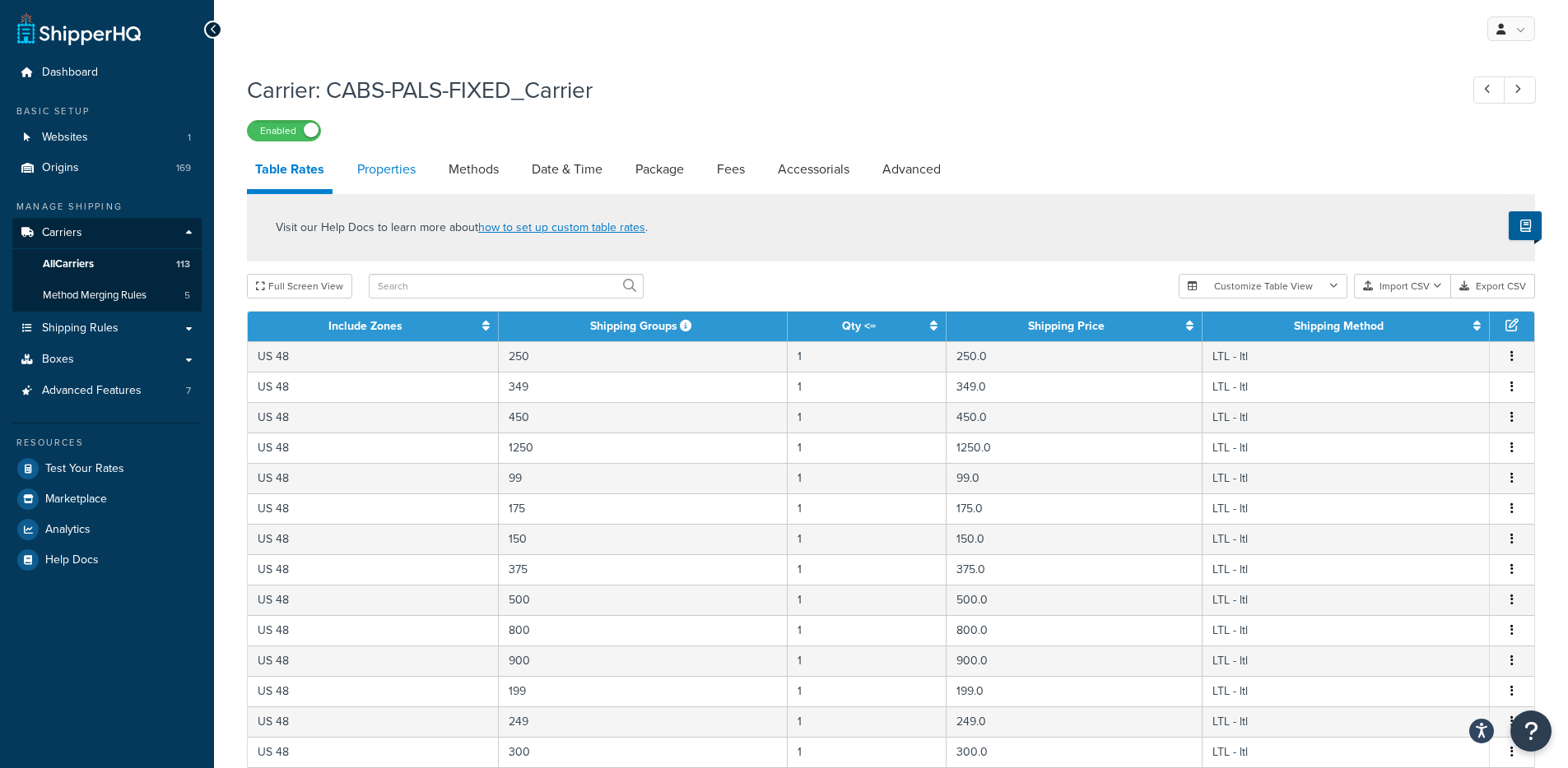
click at [413, 178] on link "Properties" at bounding box center [386, 169] width 75 height 39
select select "PERITEM"
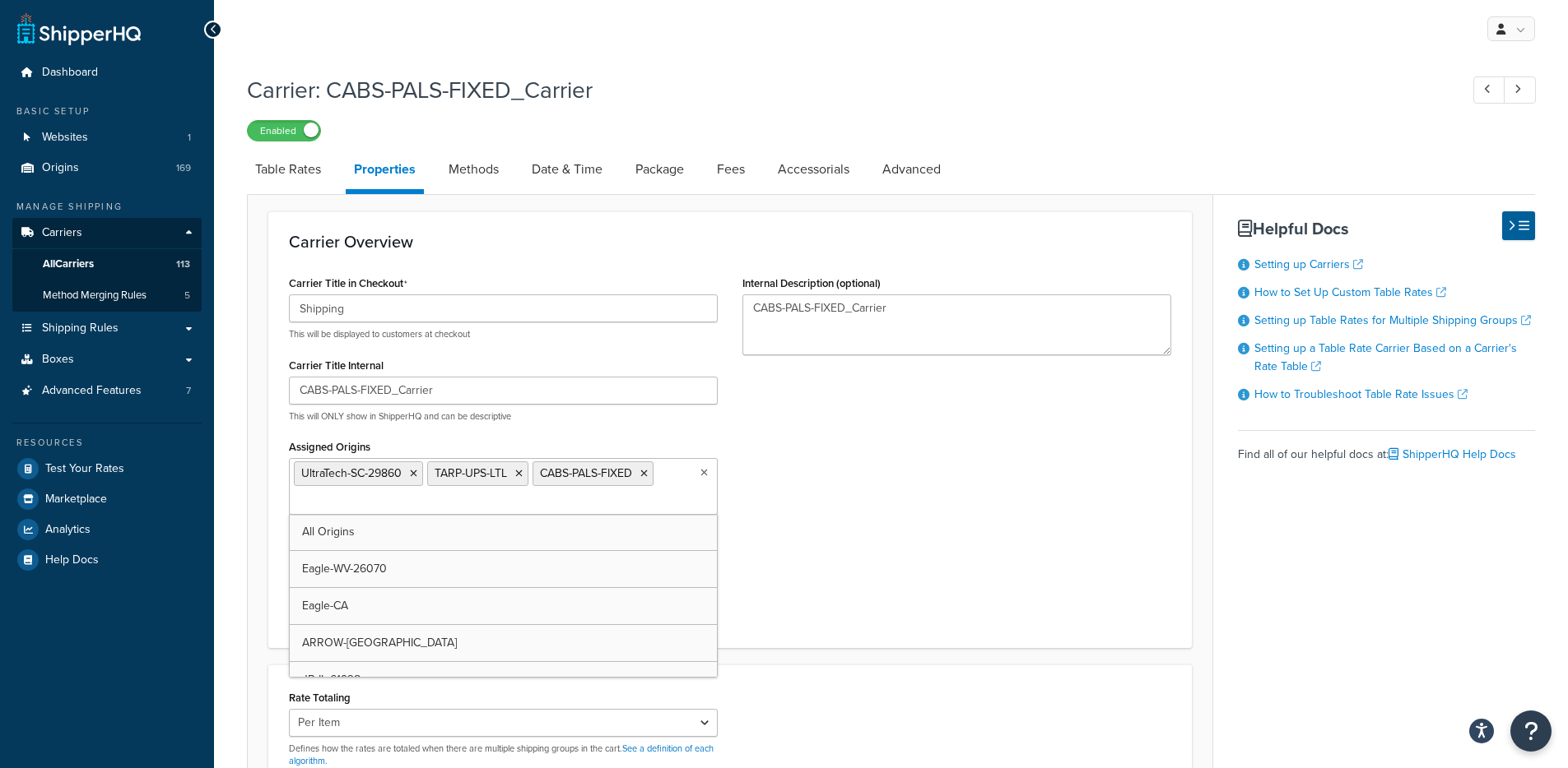
click at [711, 477] on ul "UltraTech-SC-29860 TARP-UPS-LTL CABS-PALS-FIXED" at bounding box center [504, 486] width 429 height 56
click at [910, 464] on div "Carrier Title in Checkout Shipping This will be displayed to customers at check…" at bounding box center [730, 450] width 907 height 356
click at [723, 478] on div "Carrier Title in Checkout Shipping This will be displayed to customers at check…" at bounding box center [503, 450] width 453 height 356
click at [704, 478] on icon at bounding box center [704, 473] width 8 height 10
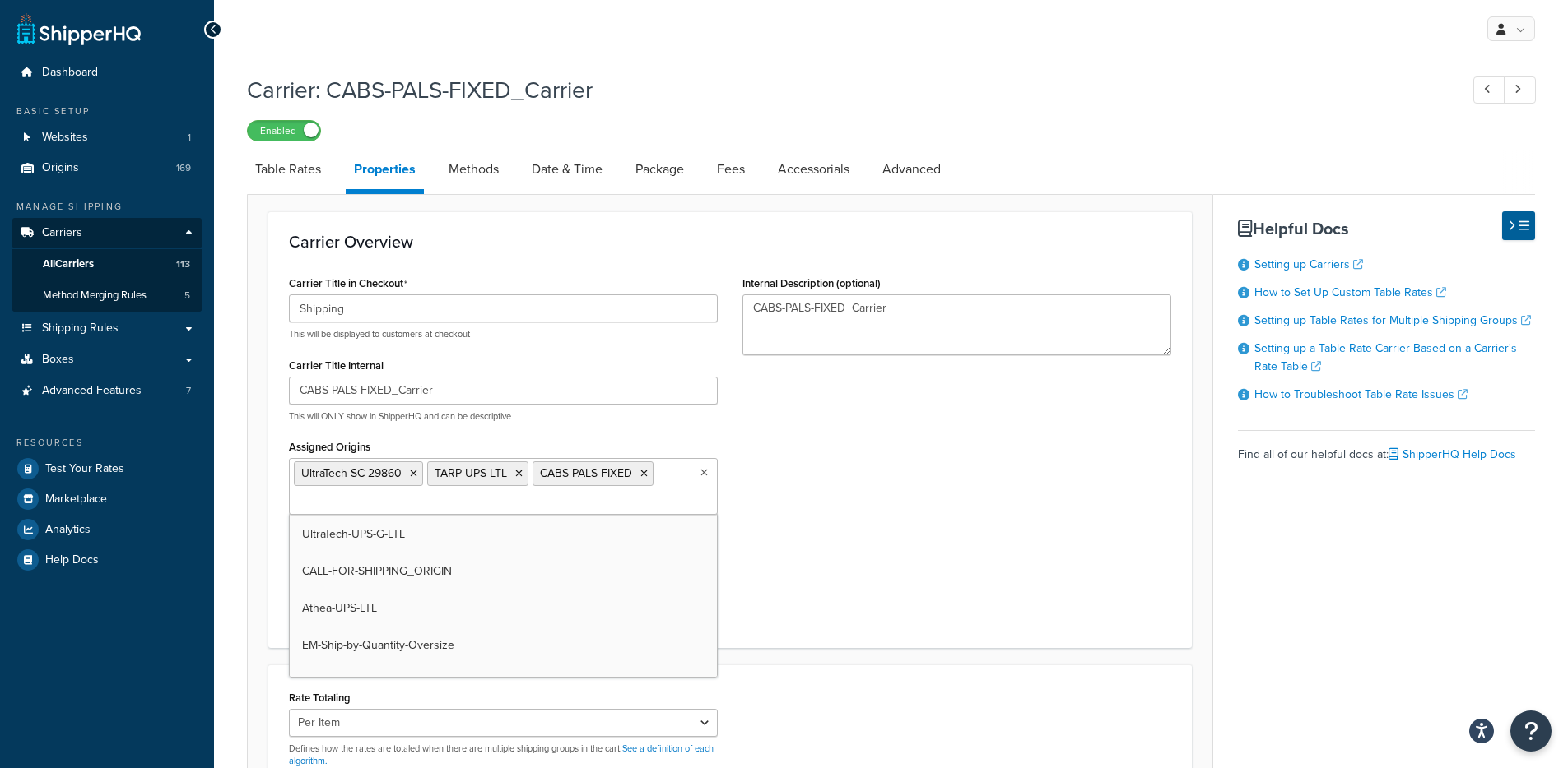
click at [916, 546] on div "Carrier Title in Checkout Shipping This will be displayed to customers at check…" at bounding box center [730, 450] width 907 height 356
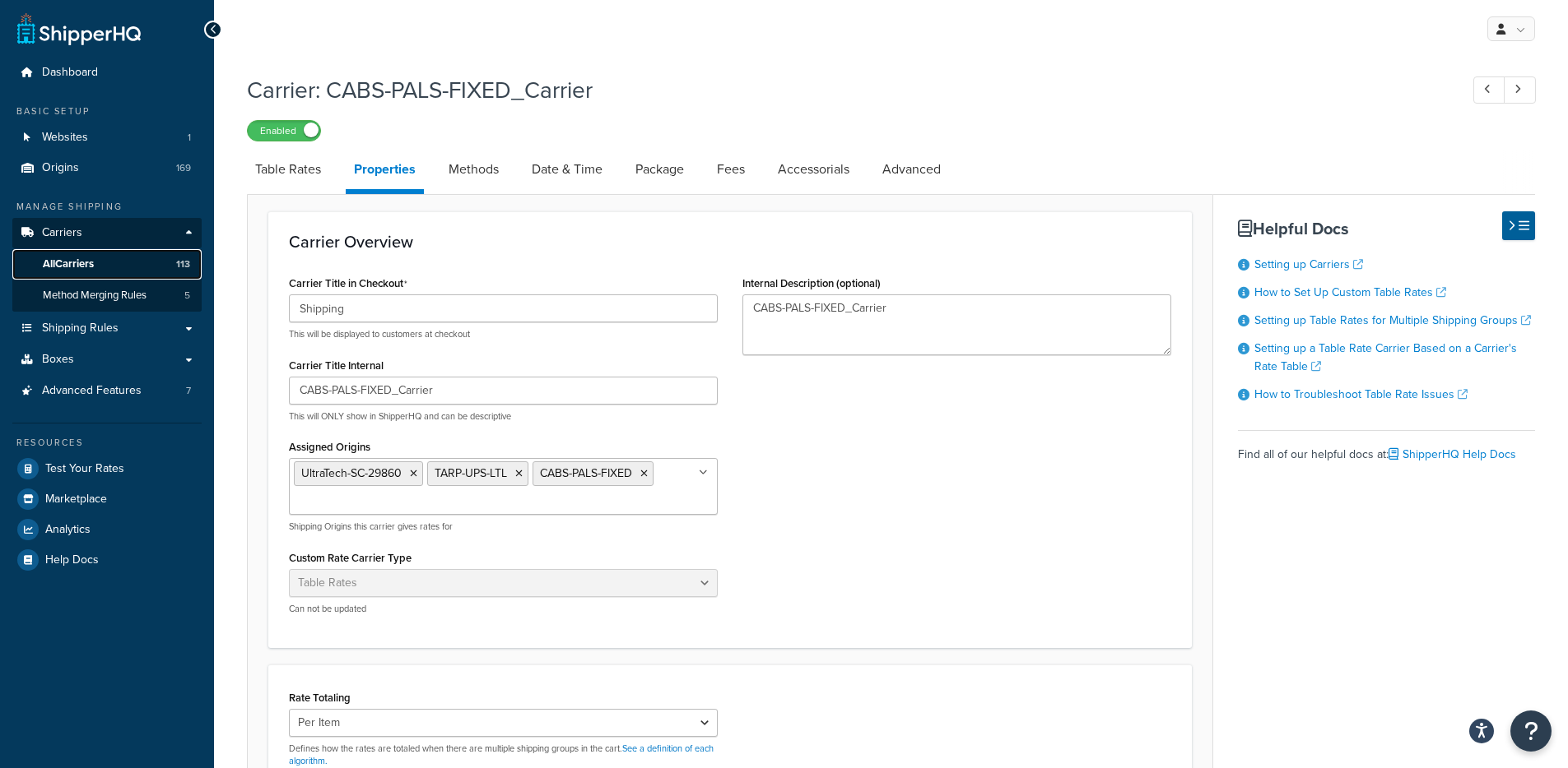
click at [144, 263] on link "All Carriers 113" at bounding box center [107, 264] width 190 height 31
click at [920, 158] on link "Advanced" at bounding box center [911, 169] width 75 height 39
select select "false"
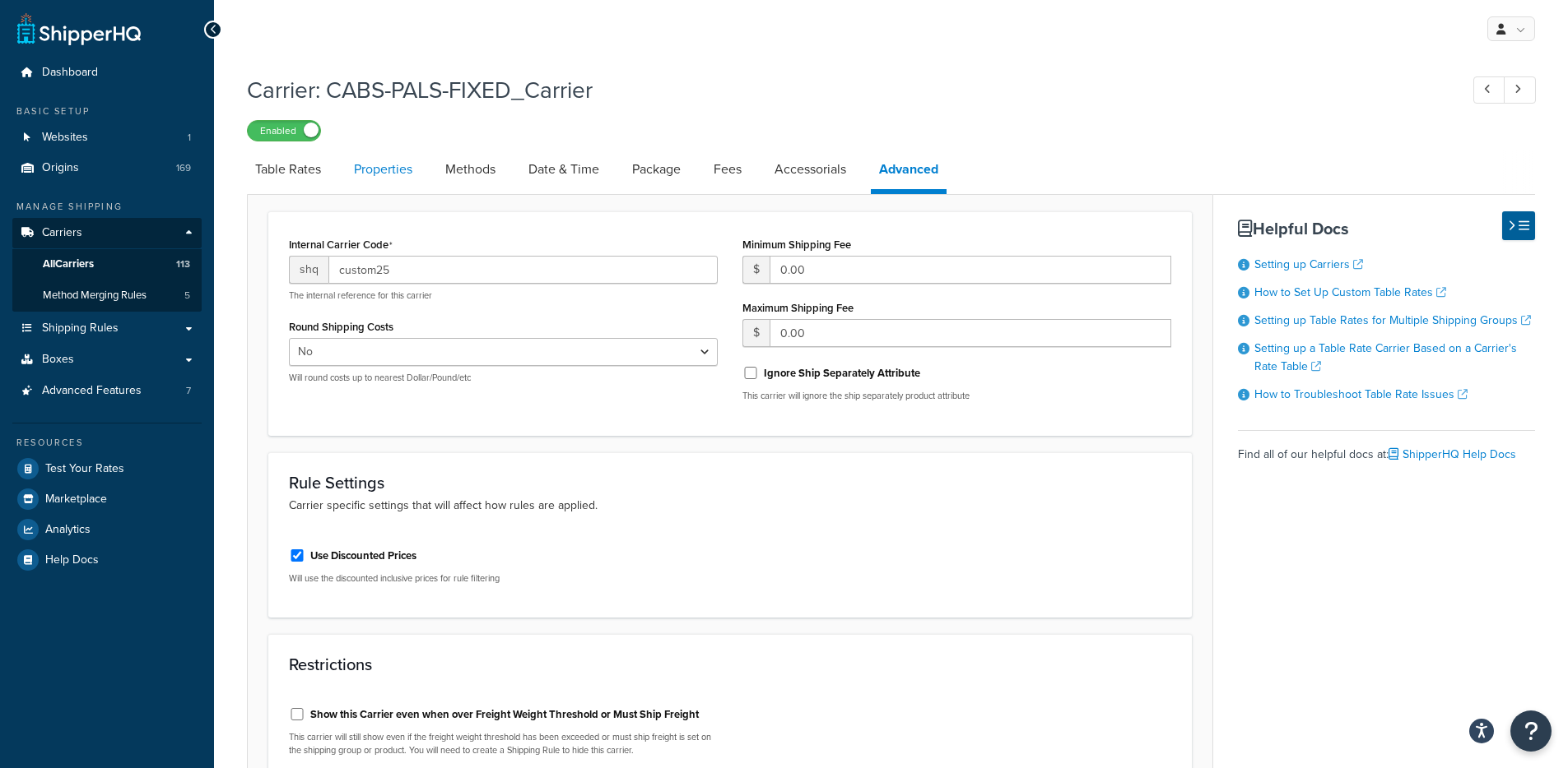
click at [387, 167] on link "Properties" at bounding box center [383, 169] width 75 height 39
select select "PERITEM"
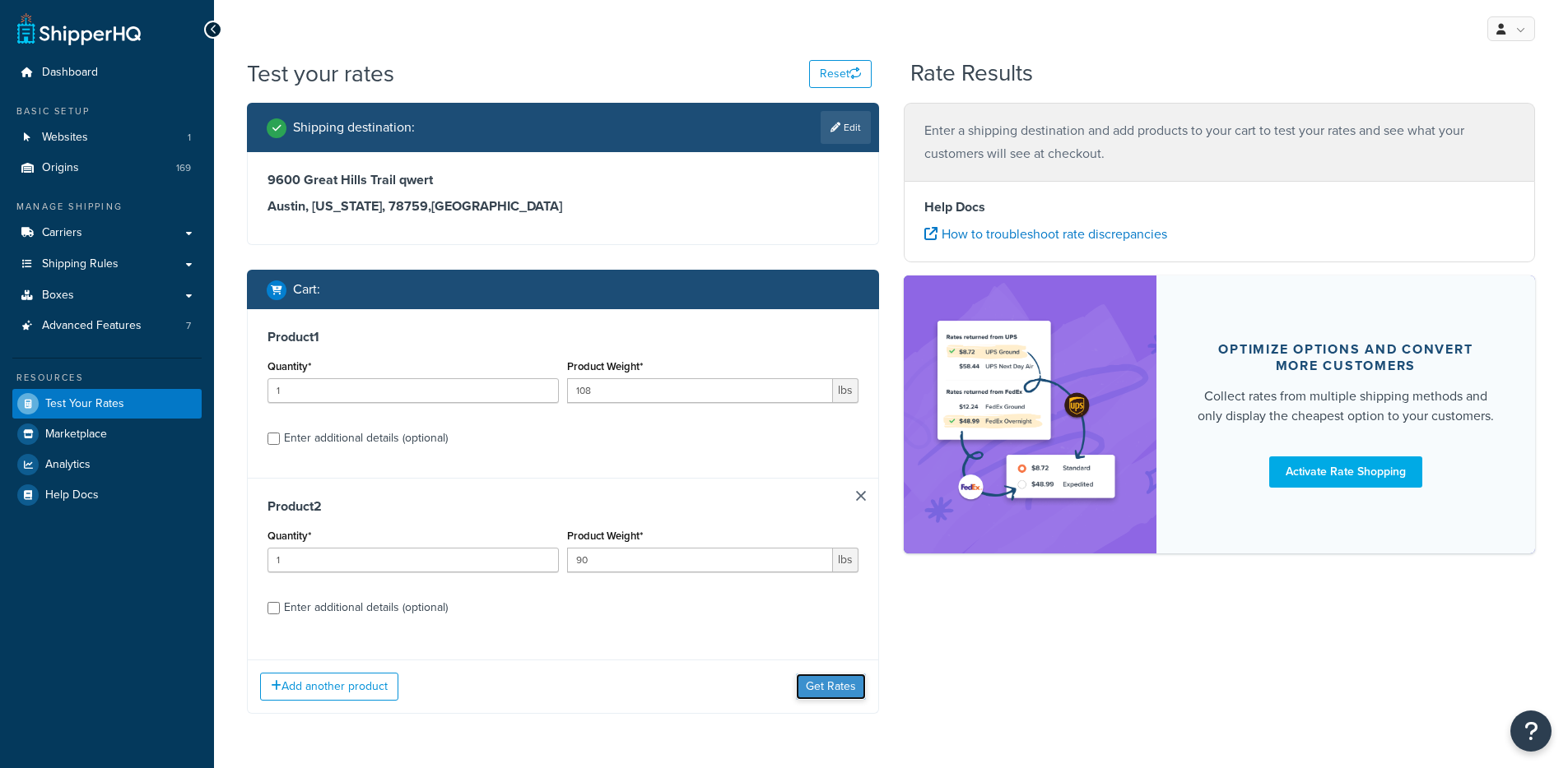
click at [808, 695] on button "Get Rates" at bounding box center [830, 687] width 70 height 26
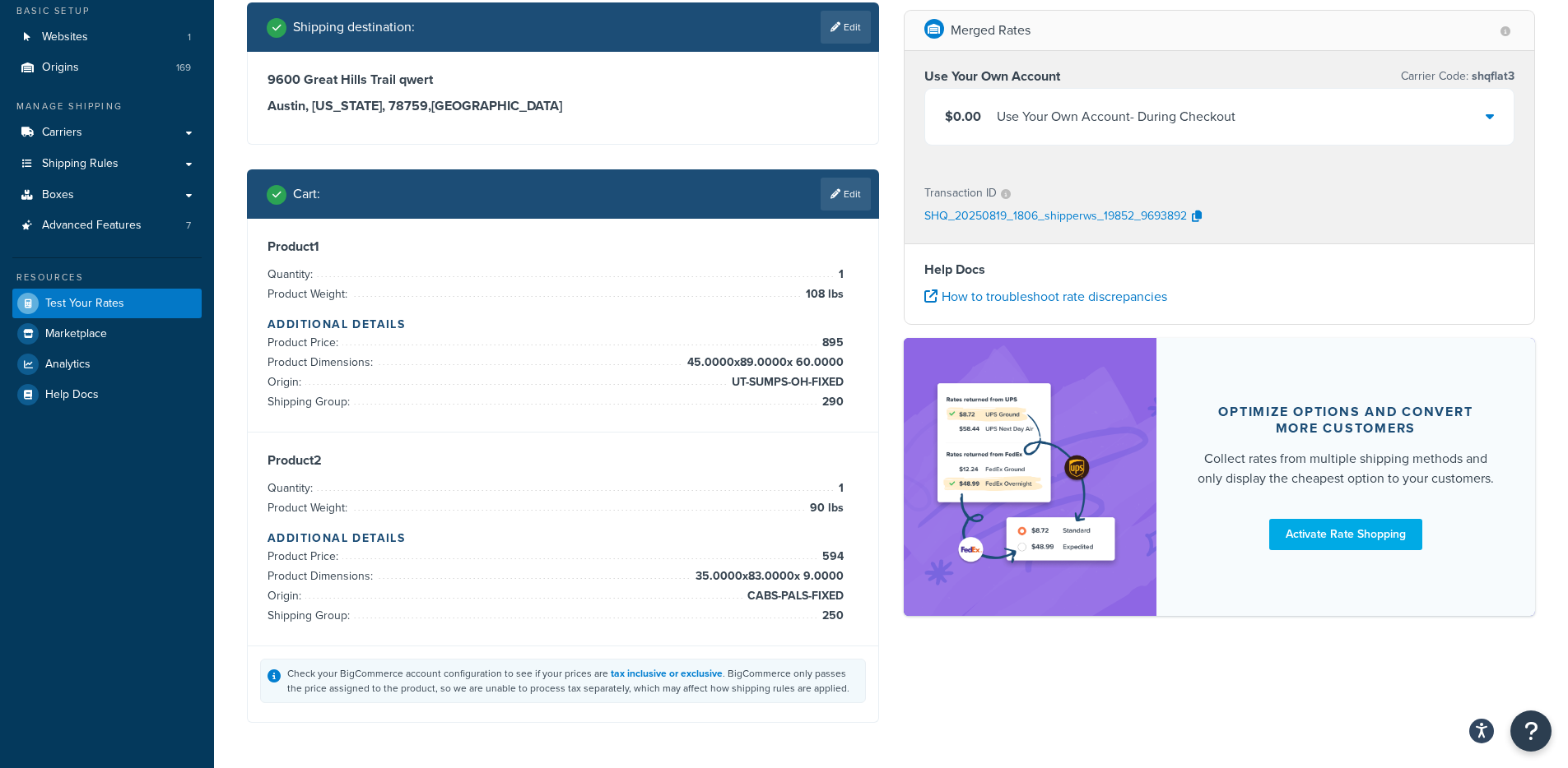
scroll to position [78, 0]
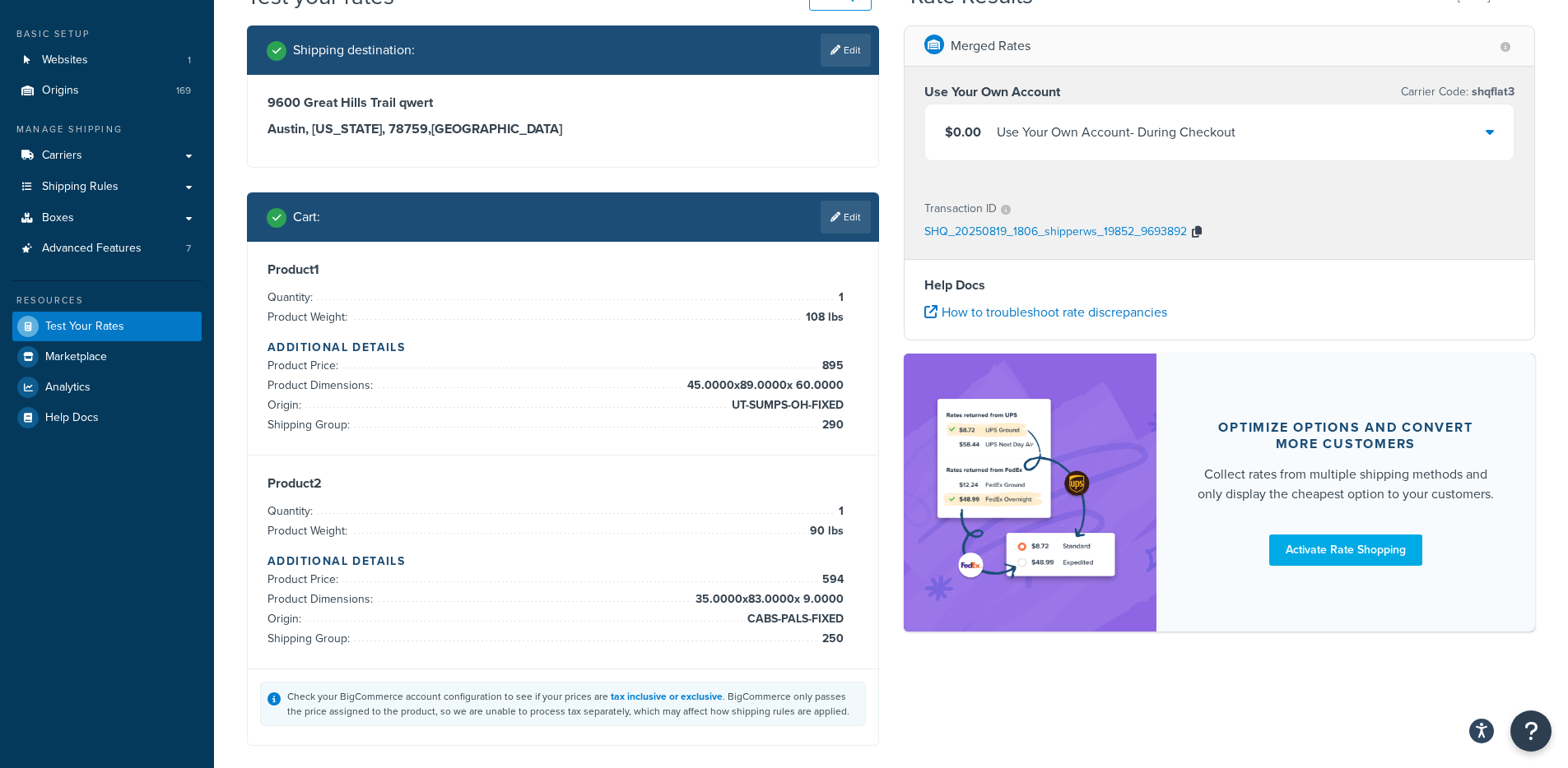
click at [1196, 230] on icon "button" at bounding box center [1196, 232] width 10 height 11
click at [1207, 155] on div "$0.00 Use Your Own Account - During Checkout" at bounding box center [1219, 132] width 589 height 56
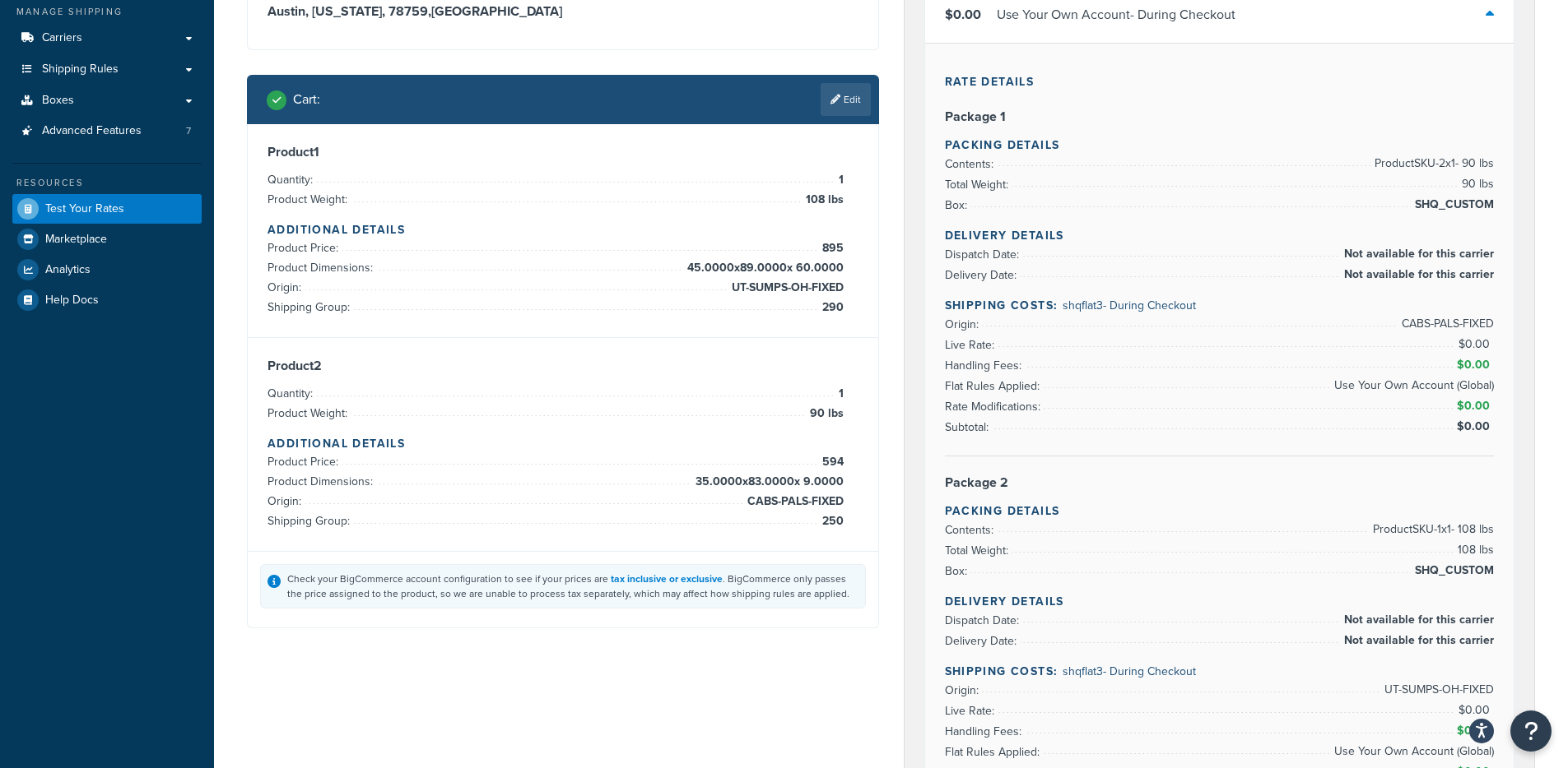
scroll to position [330, 0]
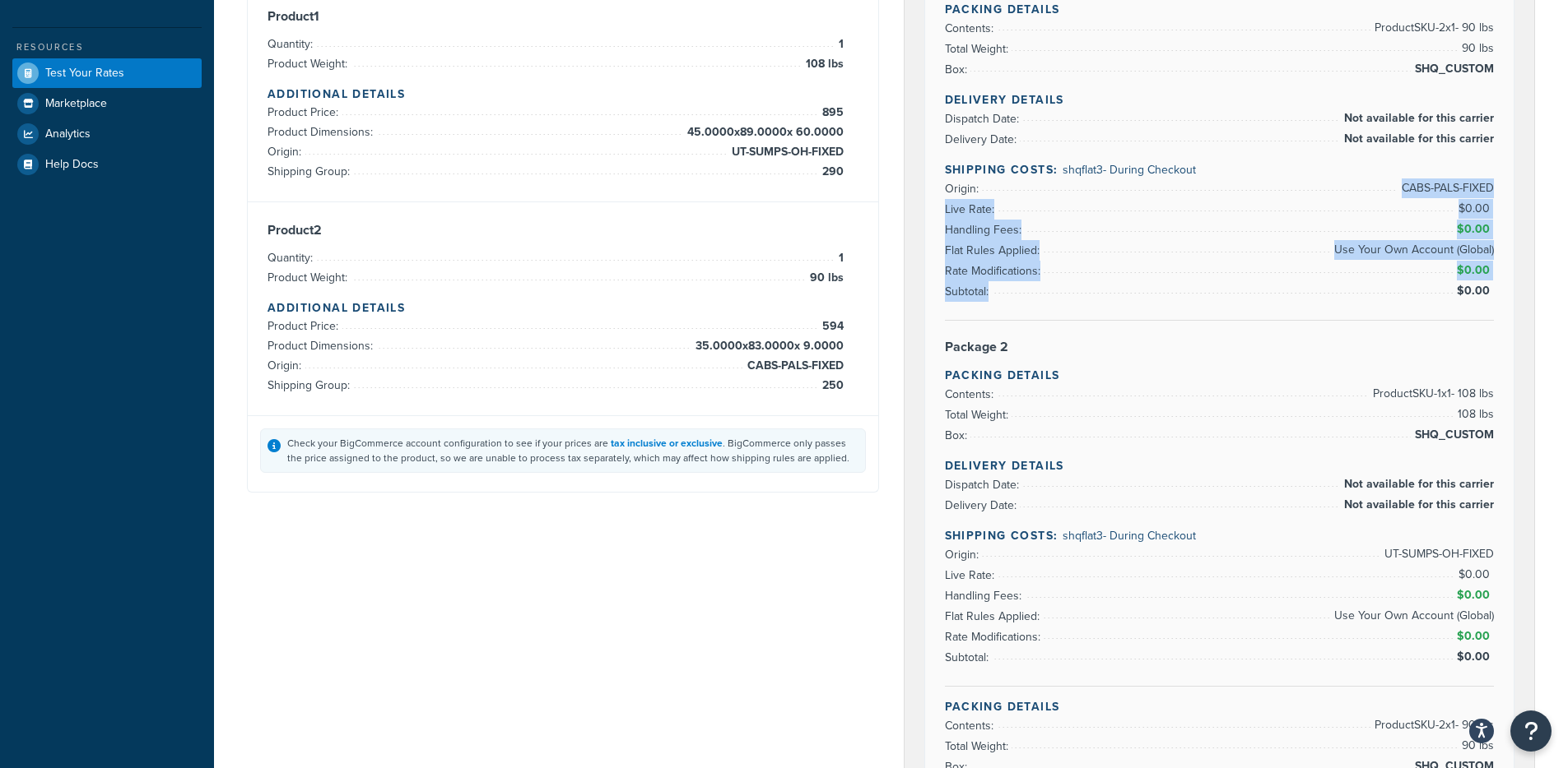
drag, startPoint x: 1410, startPoint y: 205, endPoint x: 1454, endPoint y: 305, distance: 109.3
click at [1453, 304] on div "Delivery Details Dispatch Date: Not available for this carrier Delivery Date: N…" at bounding box center [1219, 206] width 550 height 230
click at [1454, 305] on div "Delivery Details Dispatch Date: Not available for this carrier Delivery Date: N…" at bounding box center [1219, 206] width 550 height 230
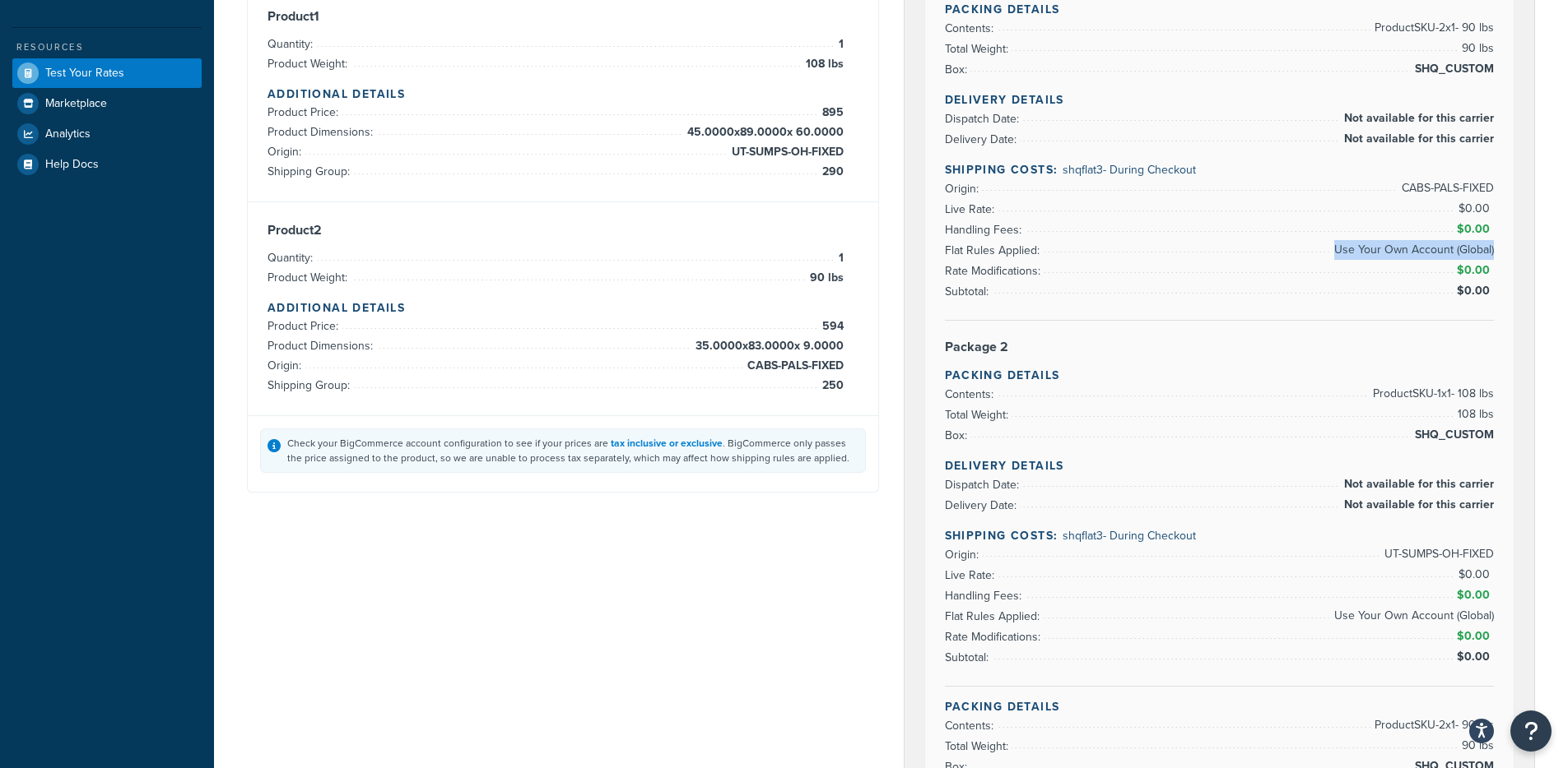
drag, startPoint x: 1332, startPoint y: 253, endPoint x: 1492, endPoint y: 254, distance: 160.0
click at [1492, 254] on span "Use Your Own Account (Global)" at bounding box center [1411, 250] width 164 height 20
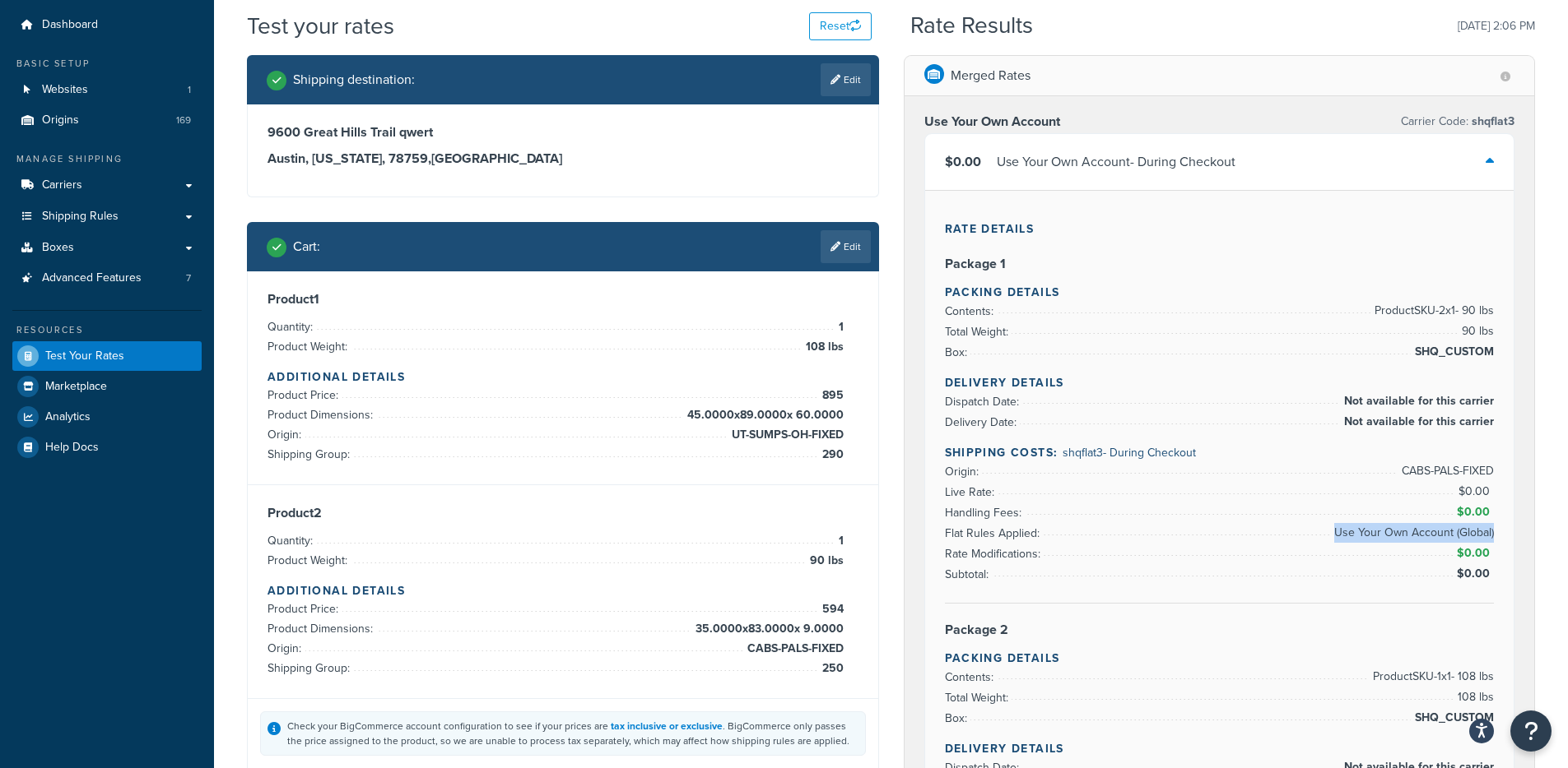
scroll to position [35, 0]
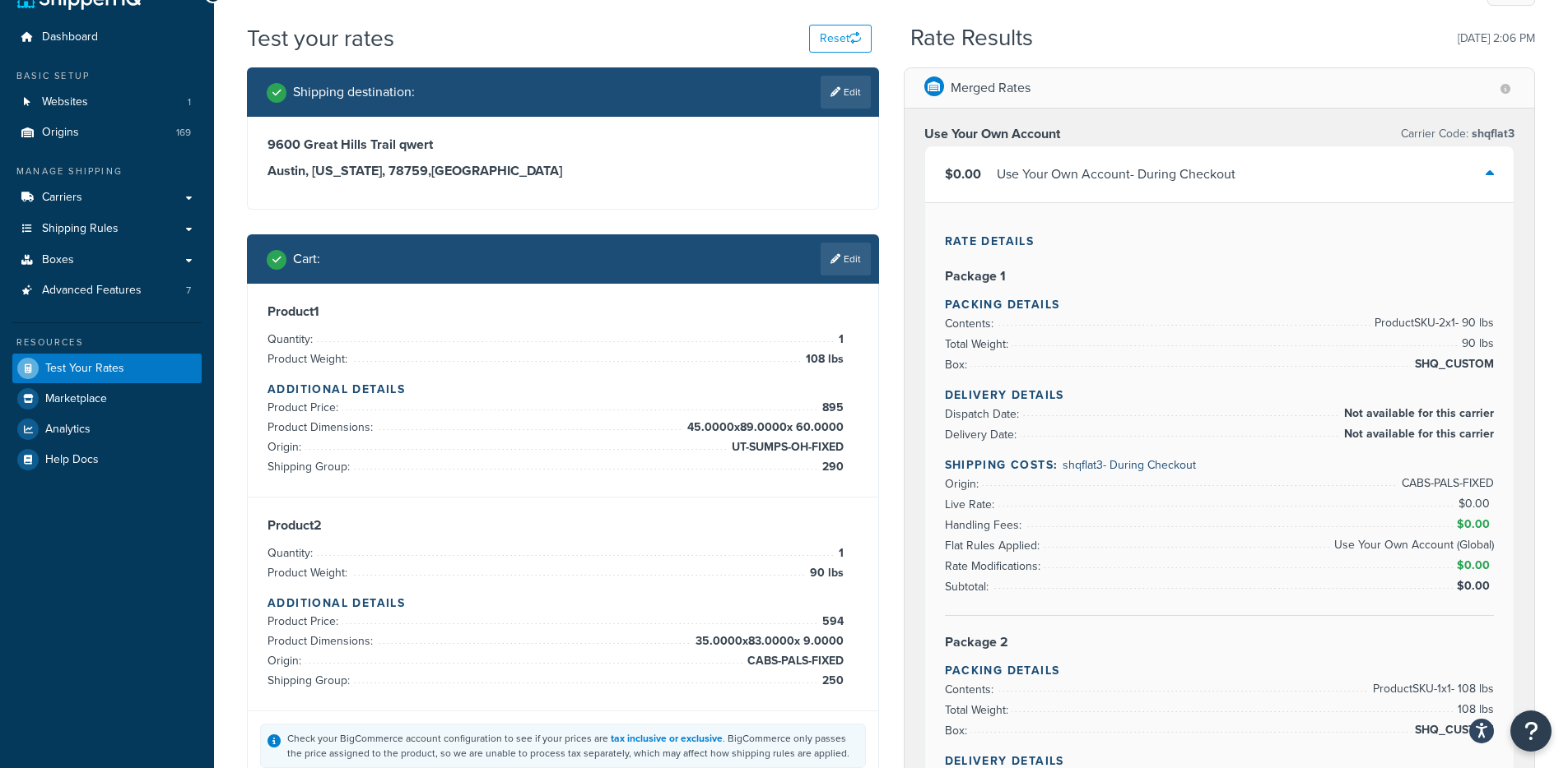
click at [1142, 175] on div "Use Your Own Account - During Checkout" at bounding box center [1115, 174] width 239 height 23
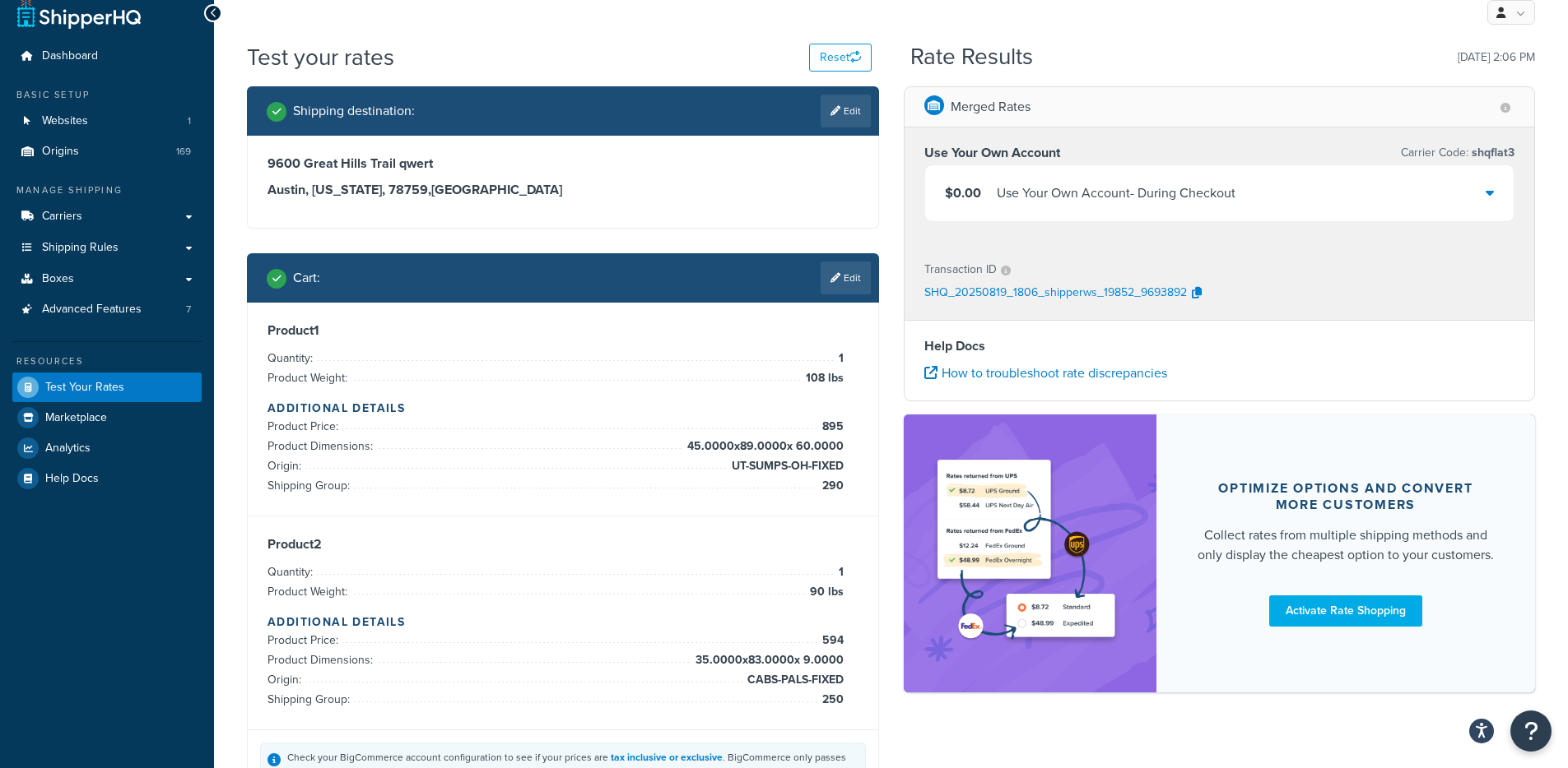
scroll to position [0, 0]
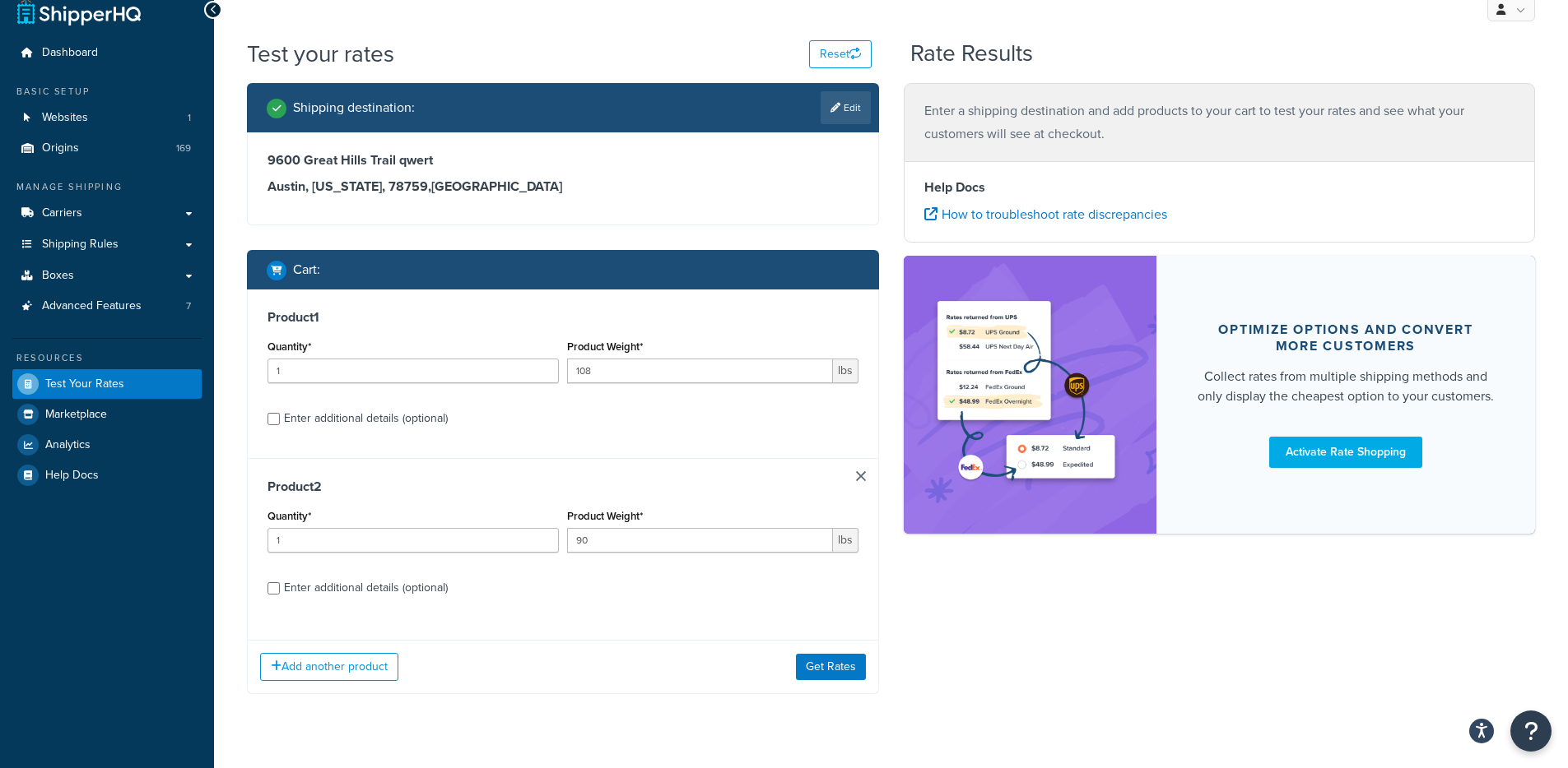
scroll to position [54, 0]
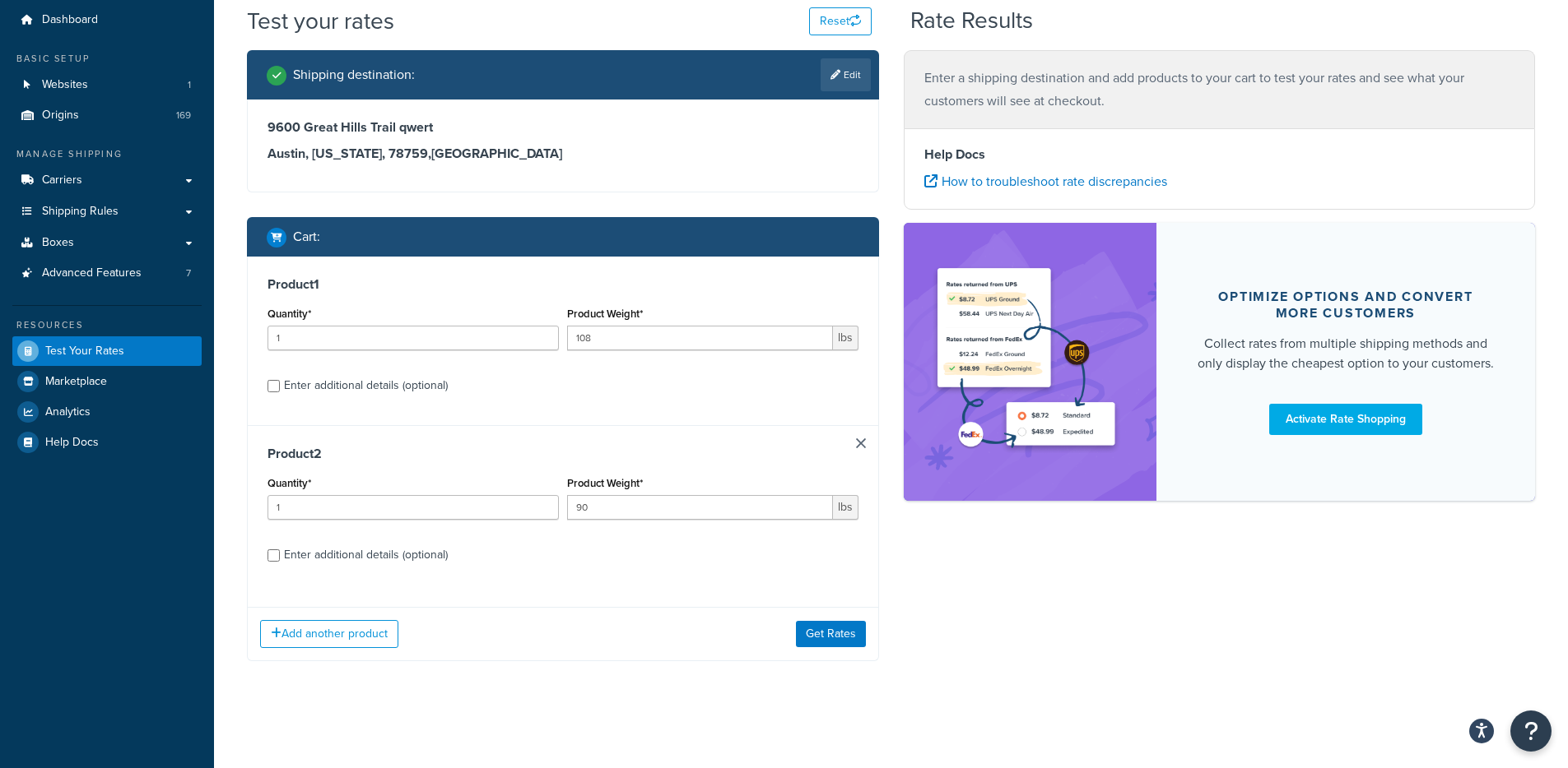
click at [861, 440] on link at bounding box center [861, 443] width 10 height 10
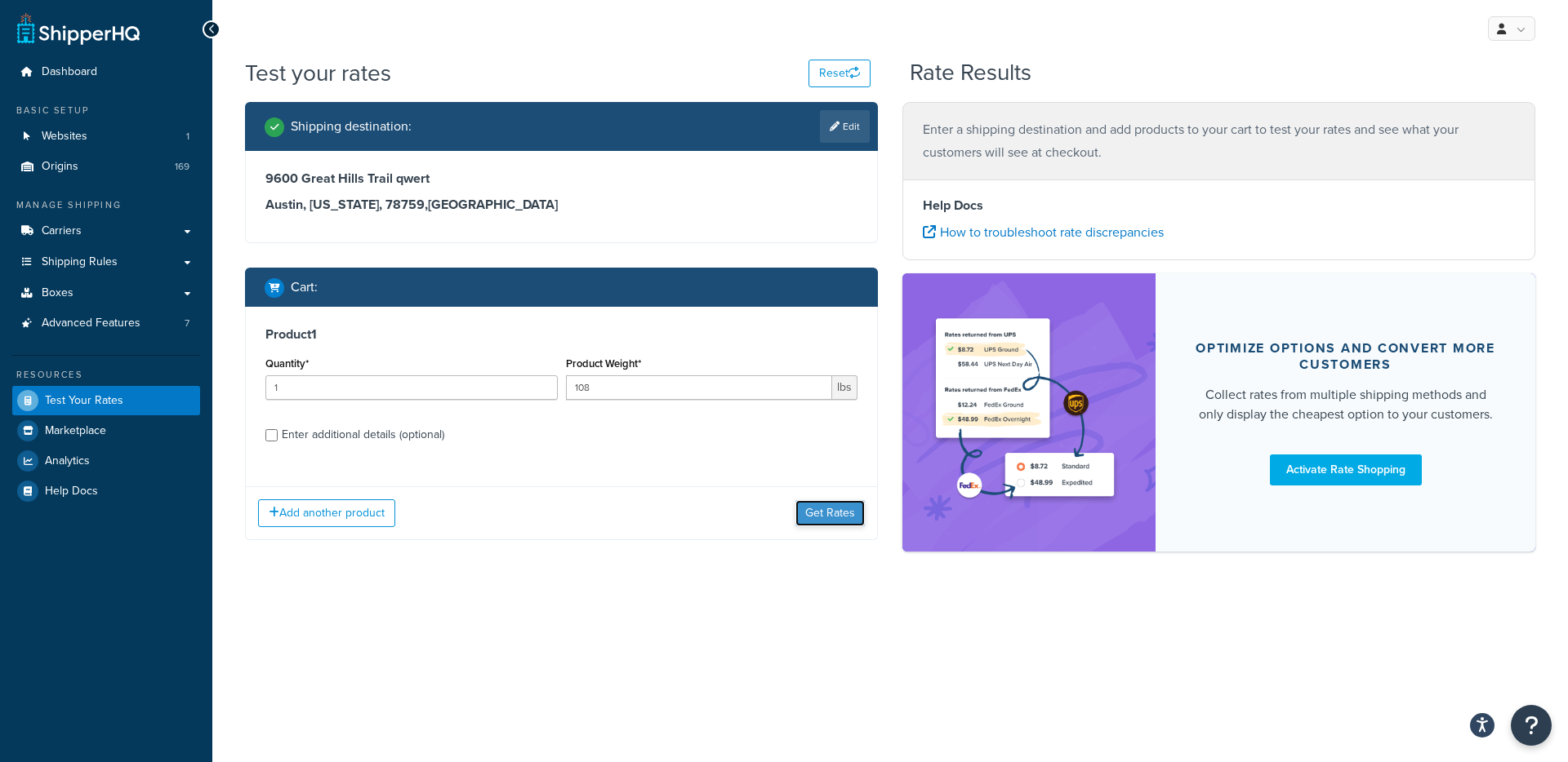
click at [837, 514] on button "Get Rates" at bounding box center [830, 513] width 69 height 26
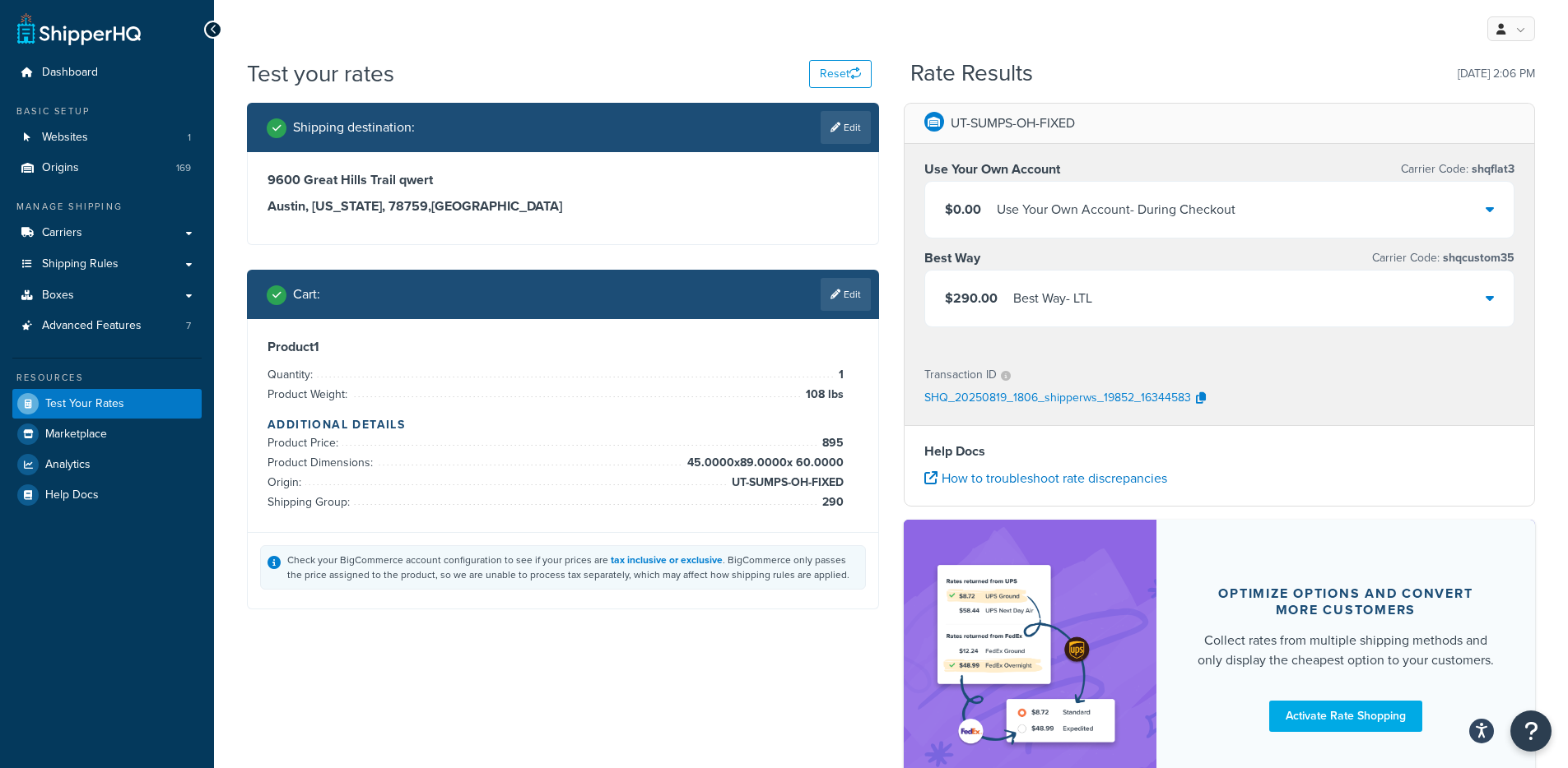
click at [1022, 296] on div "Best Way - LTL" at bounding box center [1053, 299] width 79 height 23
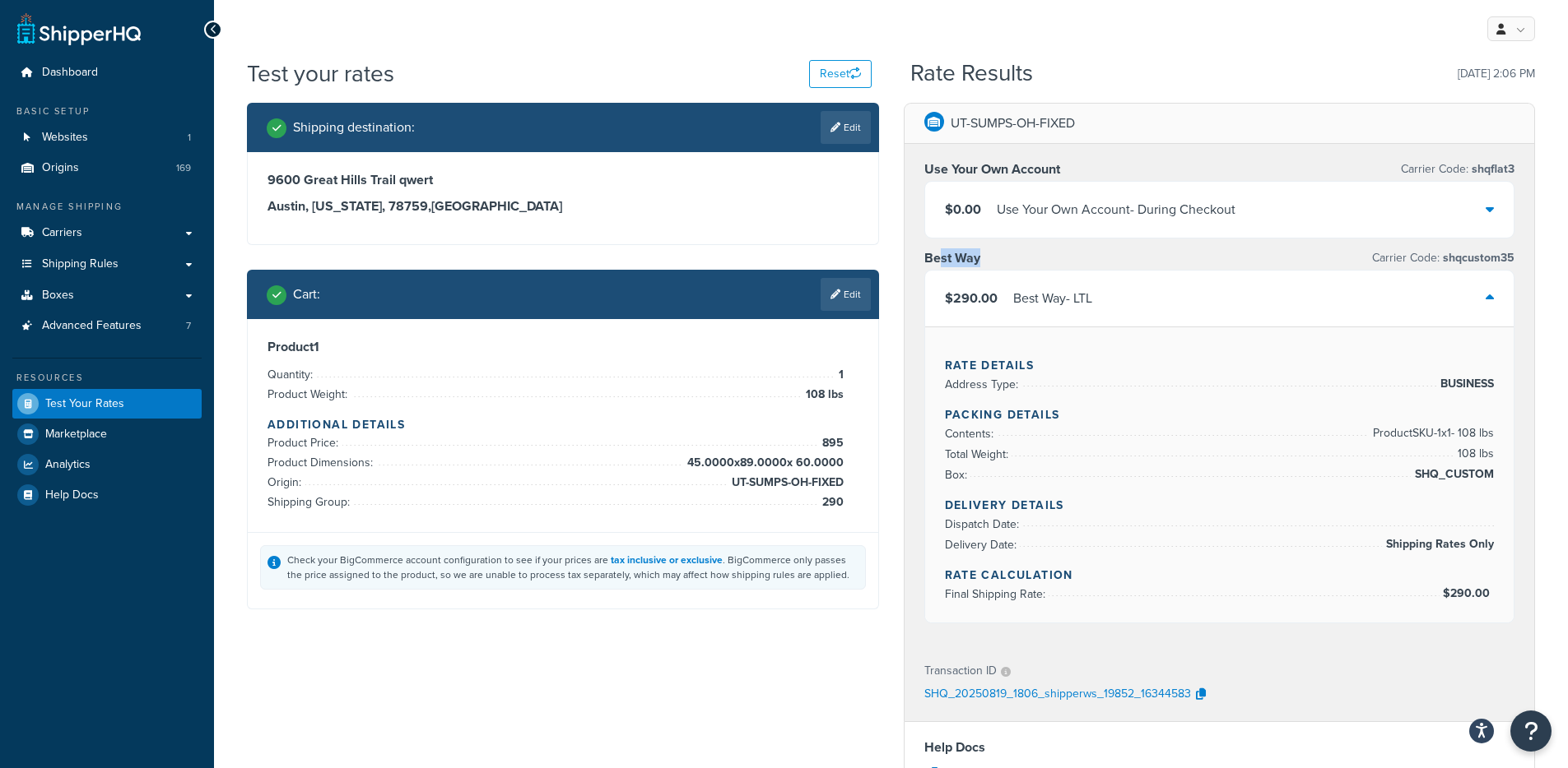
drag, startPoint x: 940, startPoint y: 265, endPoint x: 1014, endPoint y: 260, distance: 74.2
click at [1014, 260] on div "Best Way Carrier Code: shqcustom35" at bounding box center [1219, 259] width 591 height 23
click at [1055, 296] on div "Best Way - LTL" at bounding box center [1053, 299] width 79 height 23
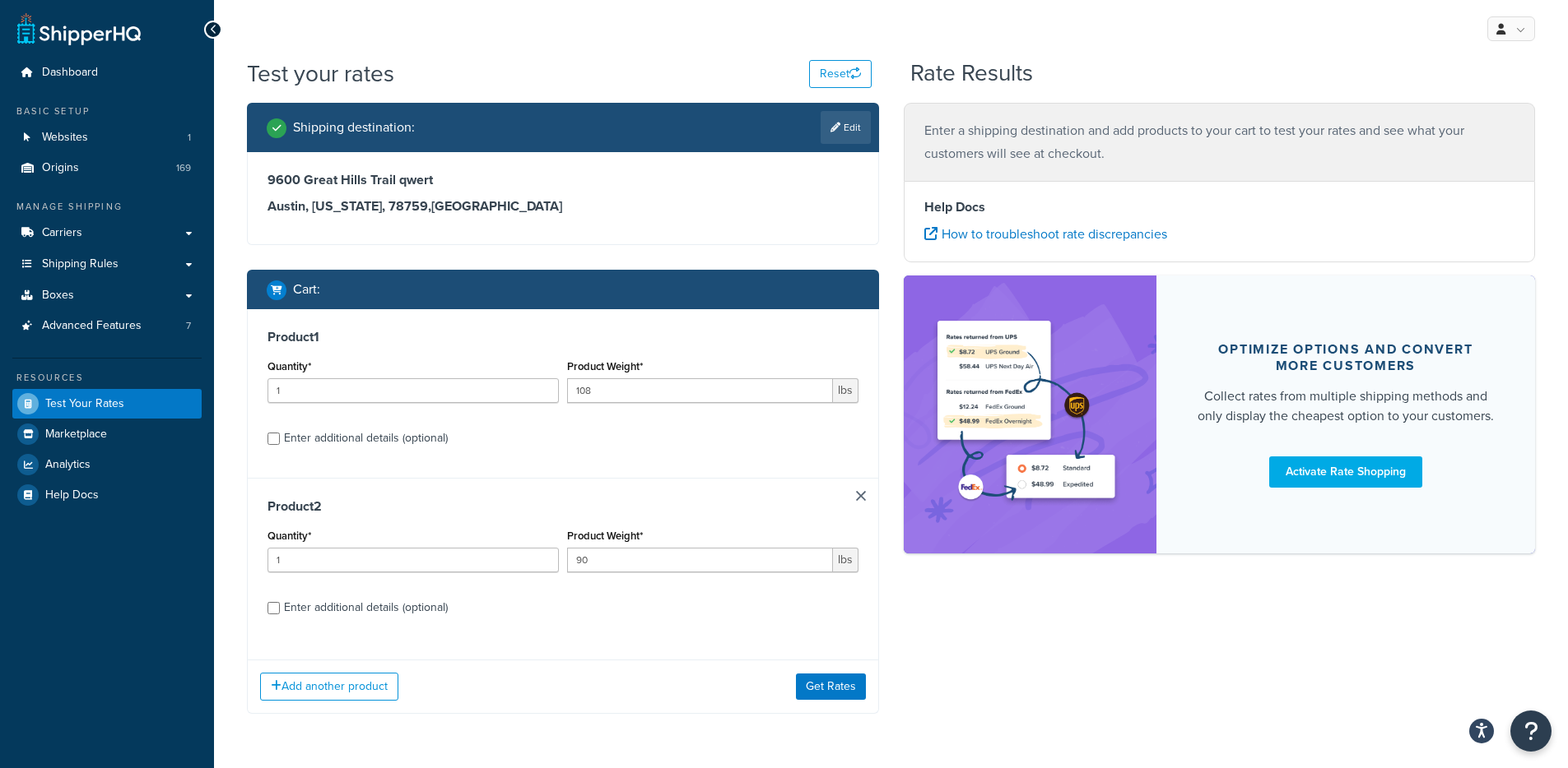
drag, startPoint x: 331, startPoint y: 432, endPoint x: 340, endPoint y: 430, distance: 9.2
click at [331, 433] on div "Enter additional details (optional)" at bounding box center [365, 439] width 164 height 23
click at [280, 433] on input "Enter additional details (optional)" at bounding box center [273, 439] width 12 height 12
checkbox input "true"
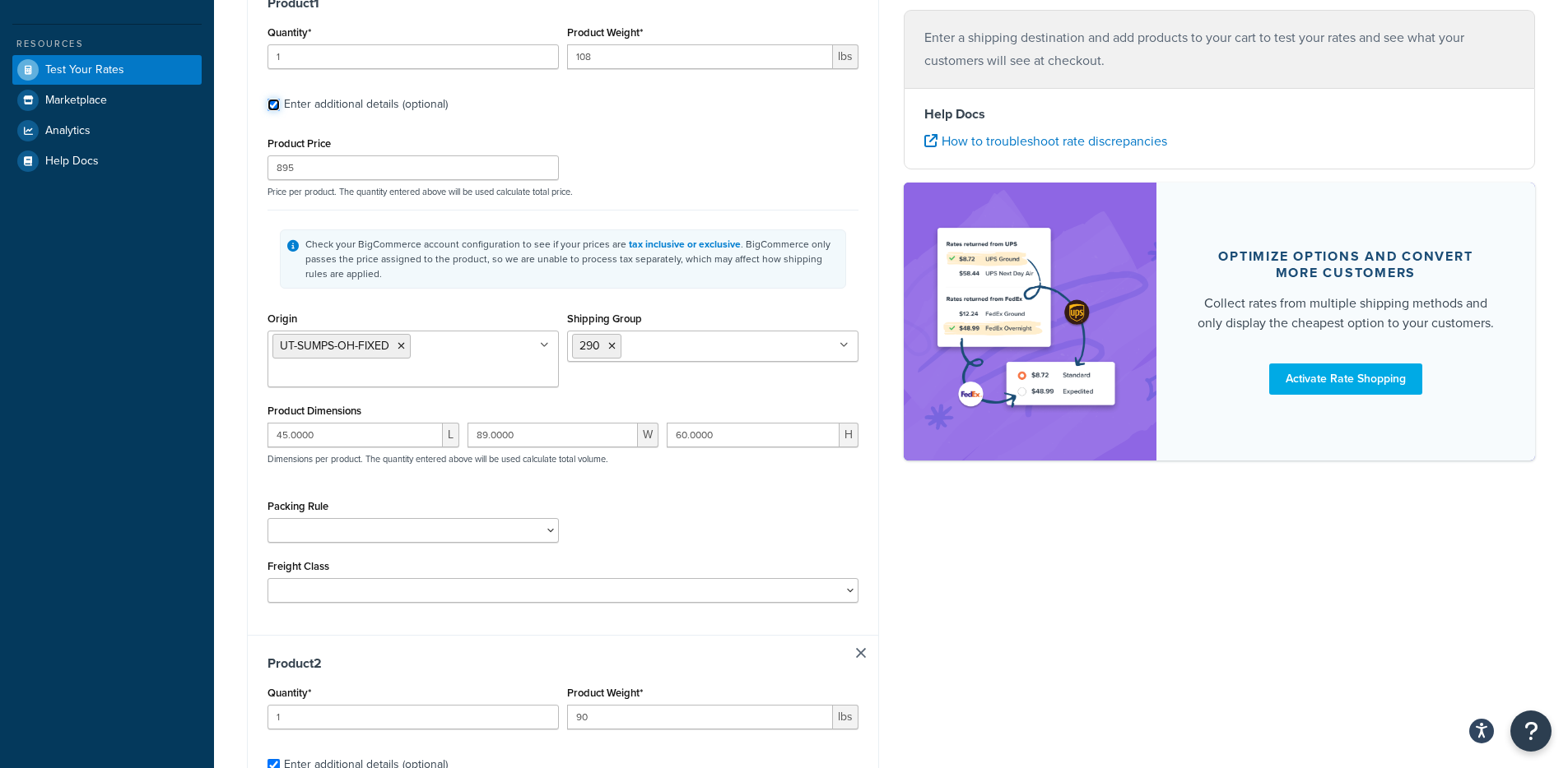
scroll to position [330, 0]
drag, startPoint x: 625, startPoint y: 59, endPoint x: 540, endPoint y: 95, distance: 92.3
click at [519, 60] on div "Quantity* 1 Product Weight* 108 lbs" at bounding box center [562, 55] width 599 height 60
click at [624, 722] on input "90" at bounding box center [700, 721] width 266 height 25
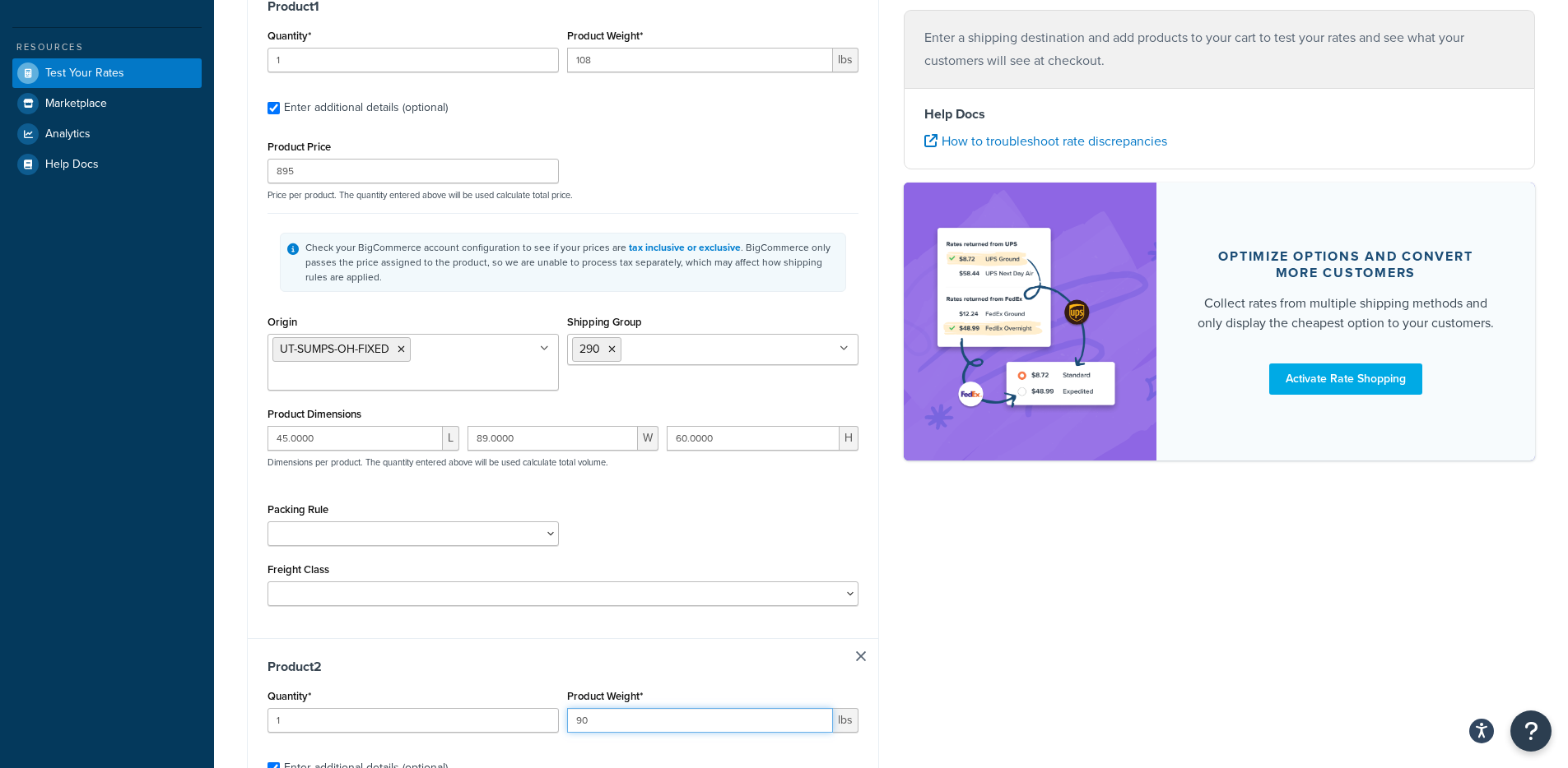
click at [624, 722] on input "90" at bounding box center [700, 721] width 266 height 25
drag, startPoint x: 623, startPoint y: 58, endPoint x: 530, endPoint y: 58, distance: 93.0
click at [530, 58] on div "Quantity* 1 Product Weight* 108 lbs" at bounding box center [562, 55] width 599 height 60
paste input "90"
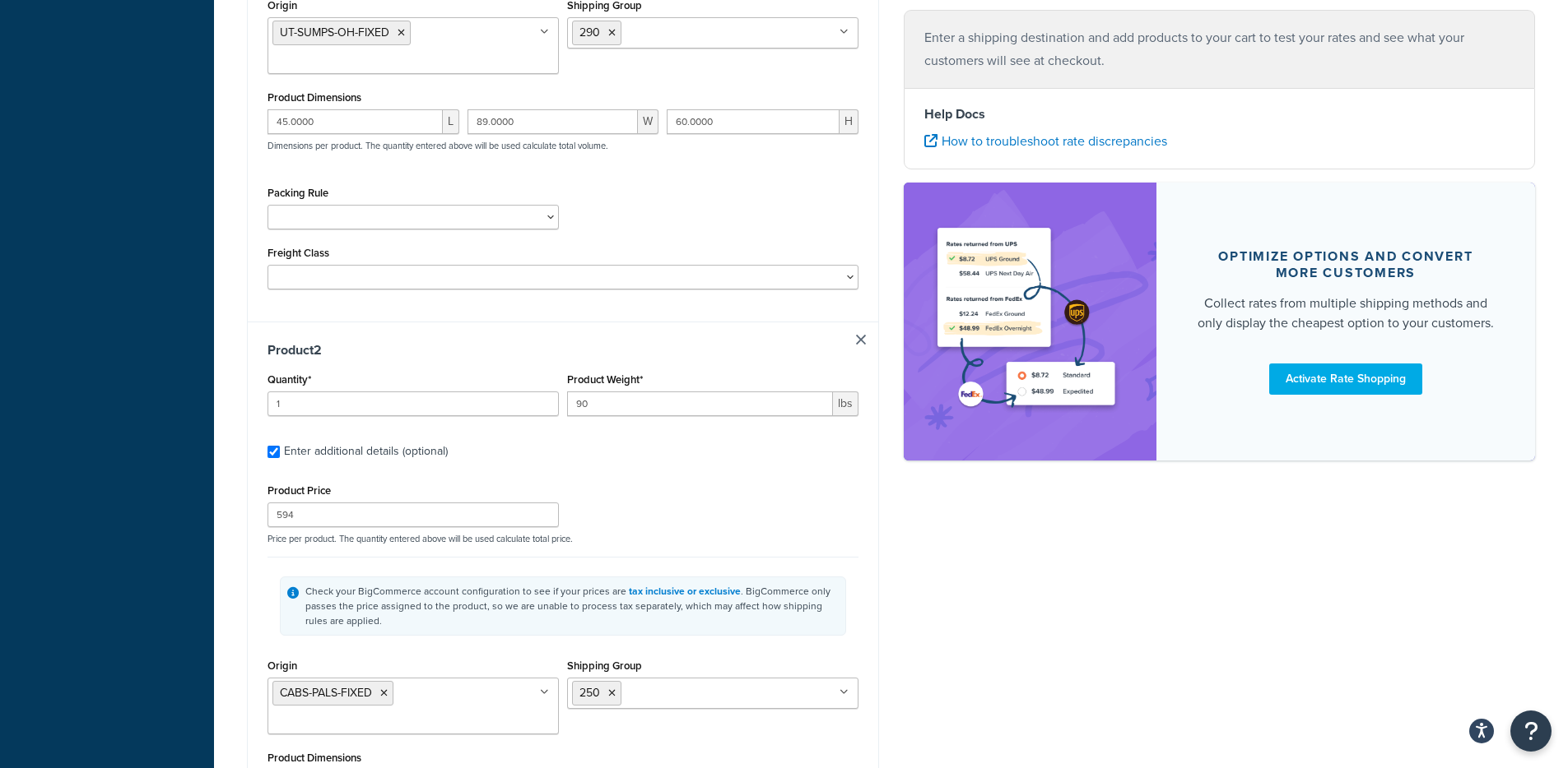
scroll to position [644, 0]
type input "90"
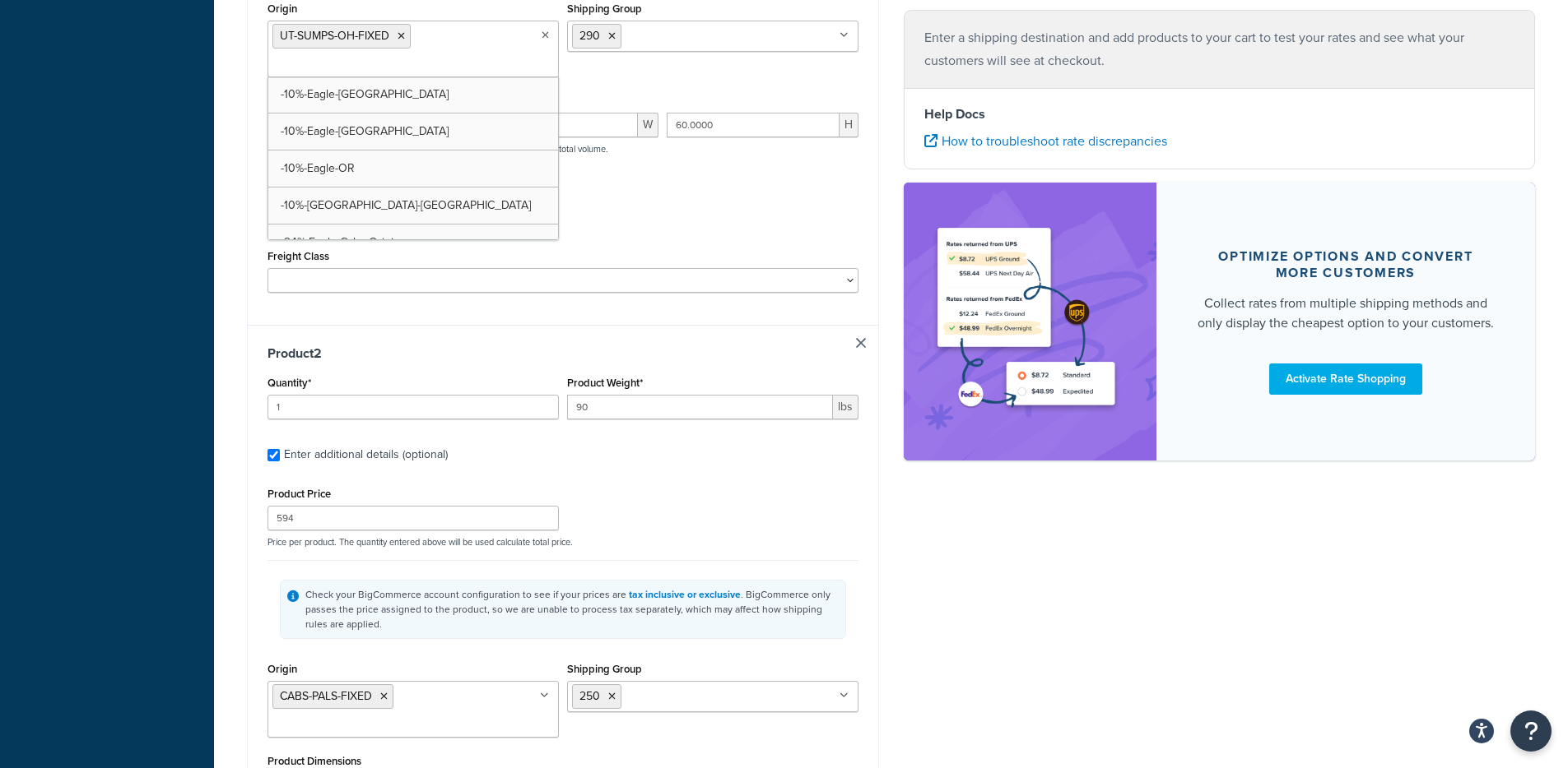
click at [489, 38] on ul "UT-SUMPS-OH-FIXED" at bounding box center [413, 48] width 291 height 56
type input "CABs-pals"
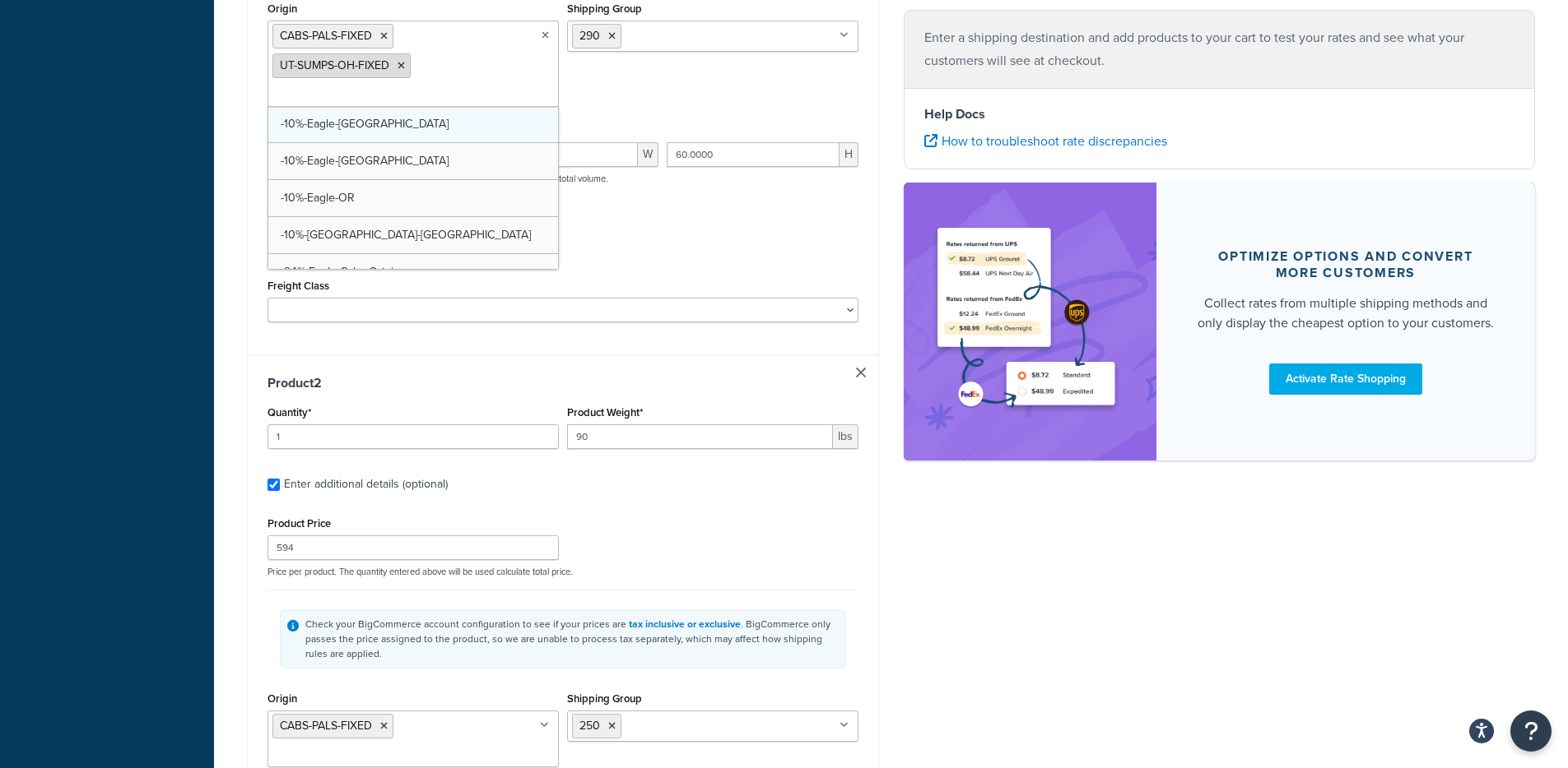
click at [400, 65] on icon at bounding box center [401, 66] width 8 height 10
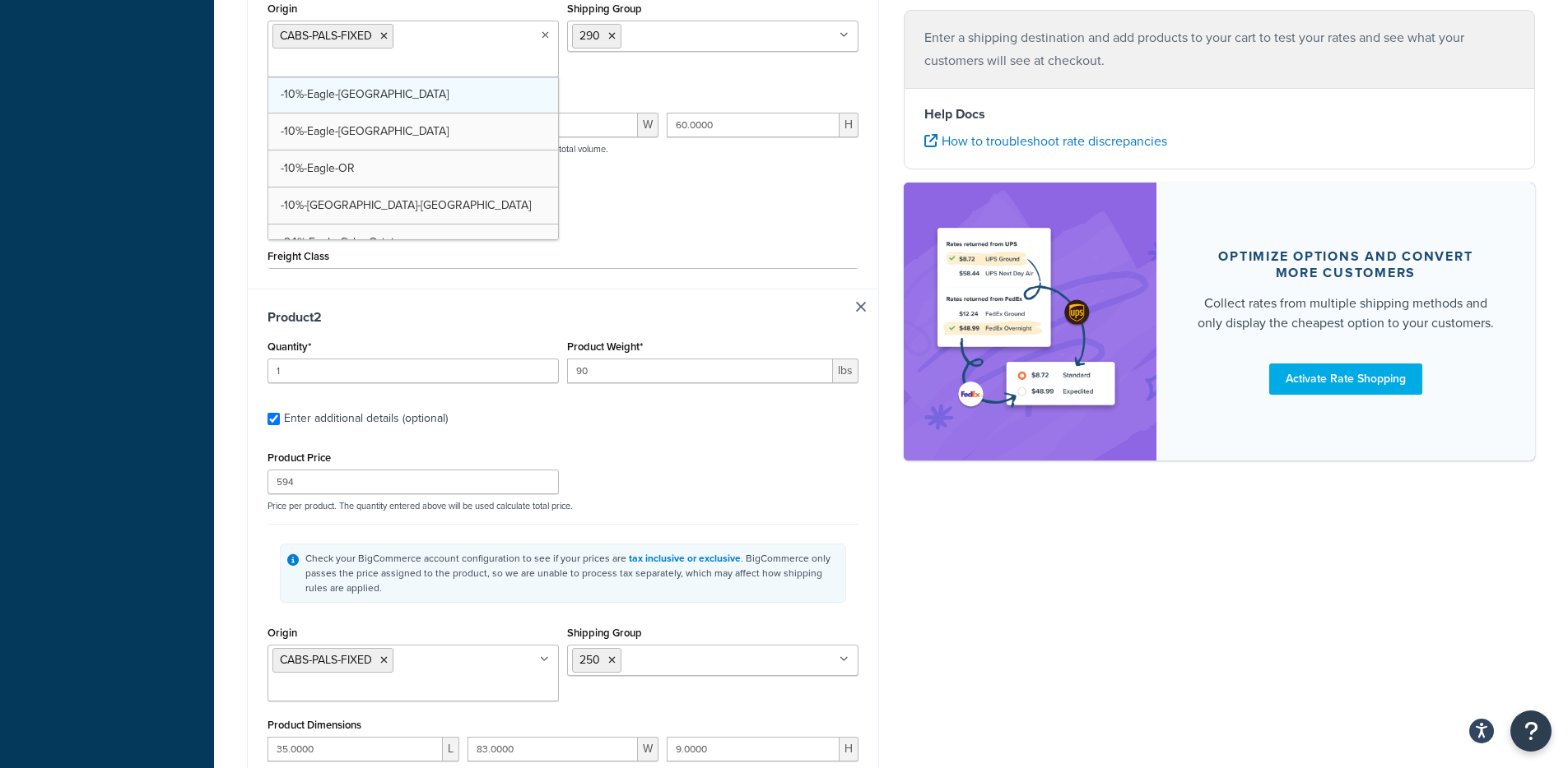
click at [709, 39] on input "Shipping Group" at bounding box center [698, 34] width 146 height 18
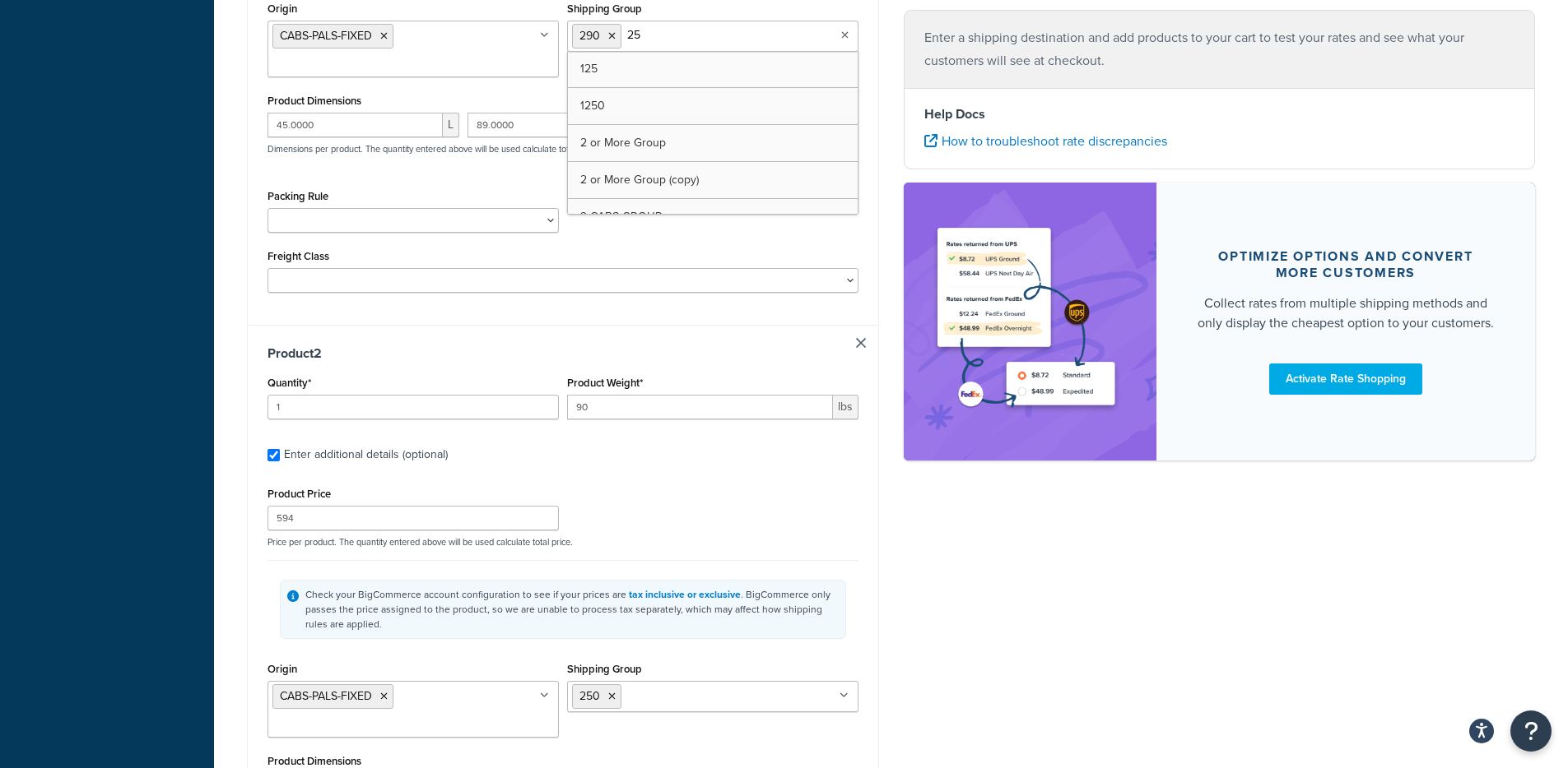
type input "250"
click at [667, 36] on icon at bounding box center [666, 36] width 8 height 10
click at [213, 145] on div "Dashboard Basic Setup Websites 1 Origins 169 Manage Shipping Carriers Carriers …" at bounding box center [106, 257] width 214 height 1803
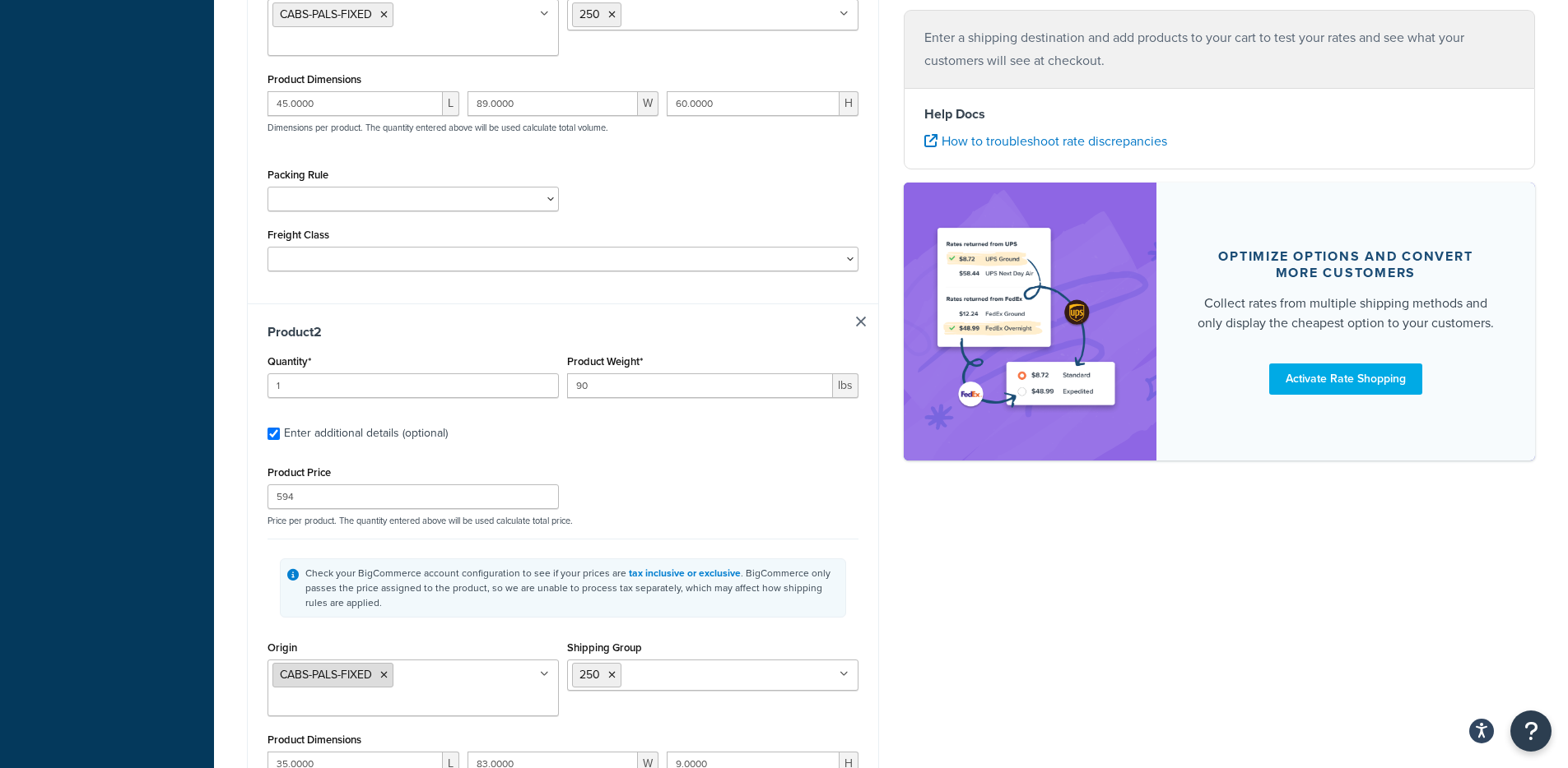
scroll to position [674, 0]
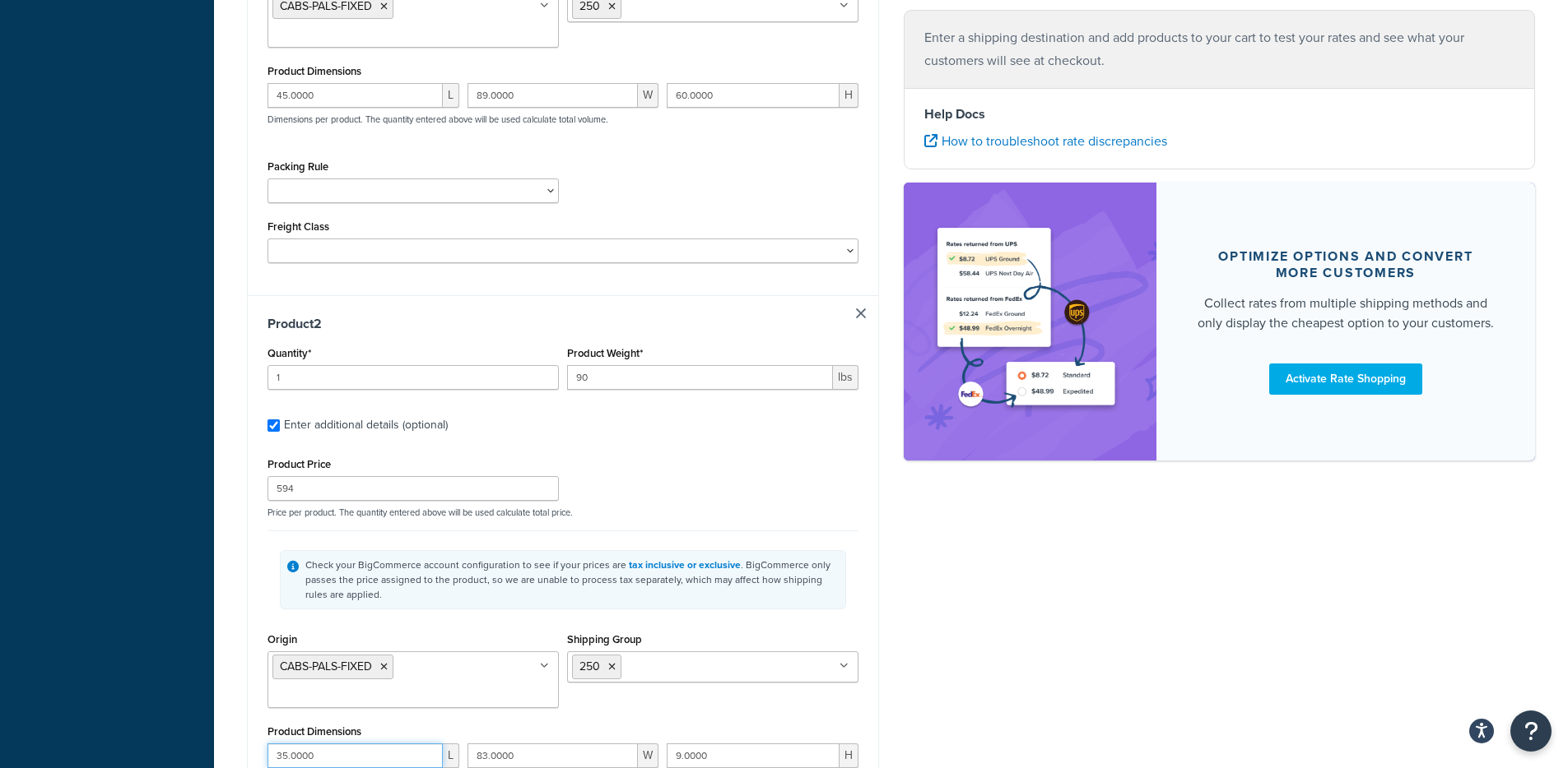
drag, startPoint x: 333, startPoint y: 710, endPoint x: 258, endPoint y: 707, distance: 75.1
click at [258, 708] on div "Product 2 Quantity* 1 Product Weight* 90 lbs Enter additional details (optional…" at bounding box center [563, 625] width 630 height 661
drag, startPoint x: 330, startPoint y: 67, endPoint x: 236, endPoint y: 77, distance: 94.5
click at [235, 75] on div "Shipping destination : Edit [STREET_ADDRESS][US_STATE] Cart : Product 1 Quantit…" at bounding box center [563, 238] width 657 height 1618
paste input "3"
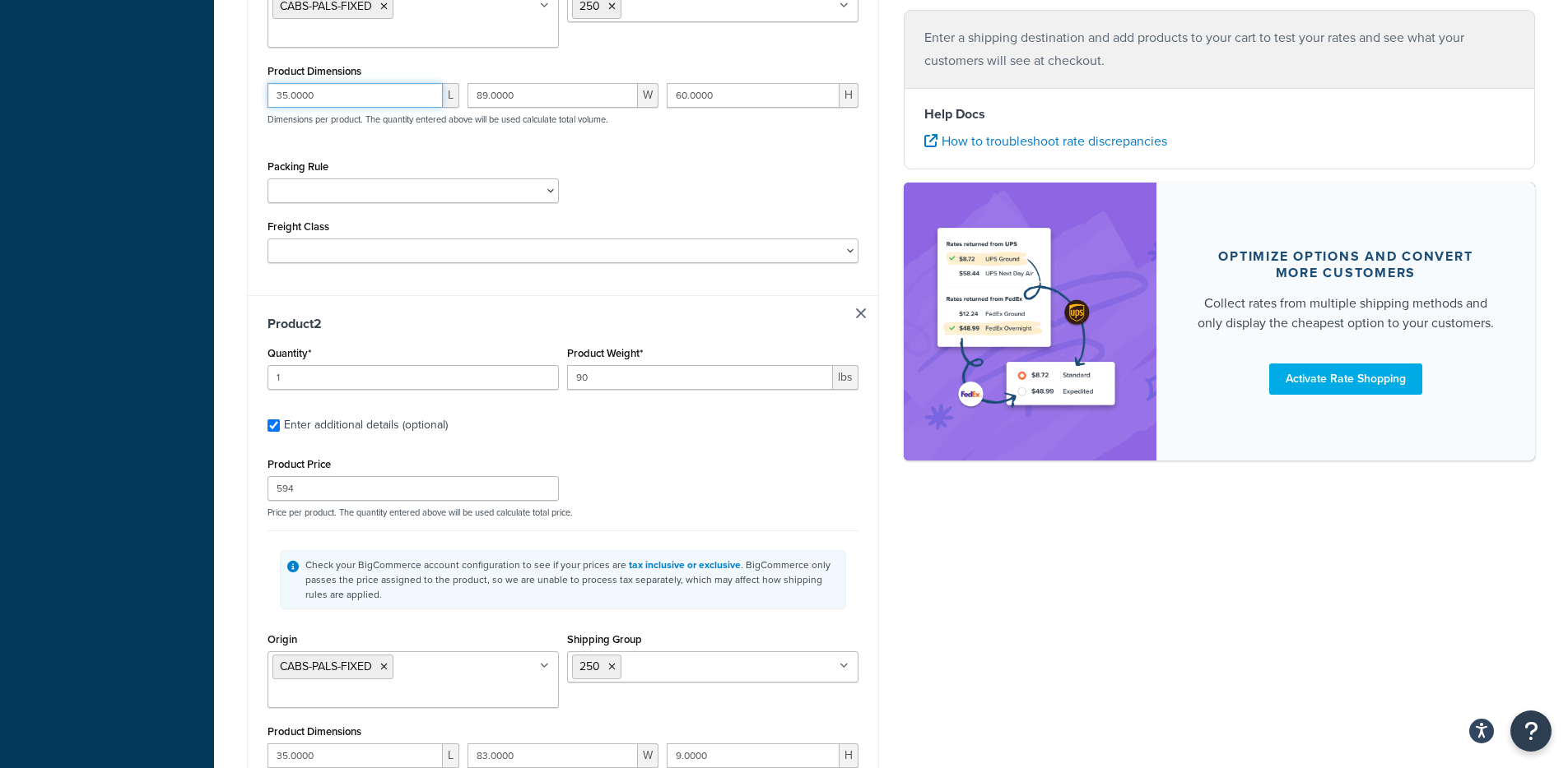
type input "35.0000"
drag, startPoint x: 550, startPoint y: 710, endPoint x: 432, endPoint y: 675, distance: 123.1
click at [423, 744] on div "35.0000 L 83.0000 W 9.0000 H Dimensions per product. The quantity entered above…" at bounding box center [562, 774] width 599 height 60
drag, startPoint x: 556, startPoint y: 65, endPoint x: 432, endPoint y: 89, distance: 126.3
click at [410, 83] on div "35.0000 L 89.0000 W 60.0000 H Dimensions per product. The quantity entered abov…" at bounding box center [562, 113] width 599 height 60
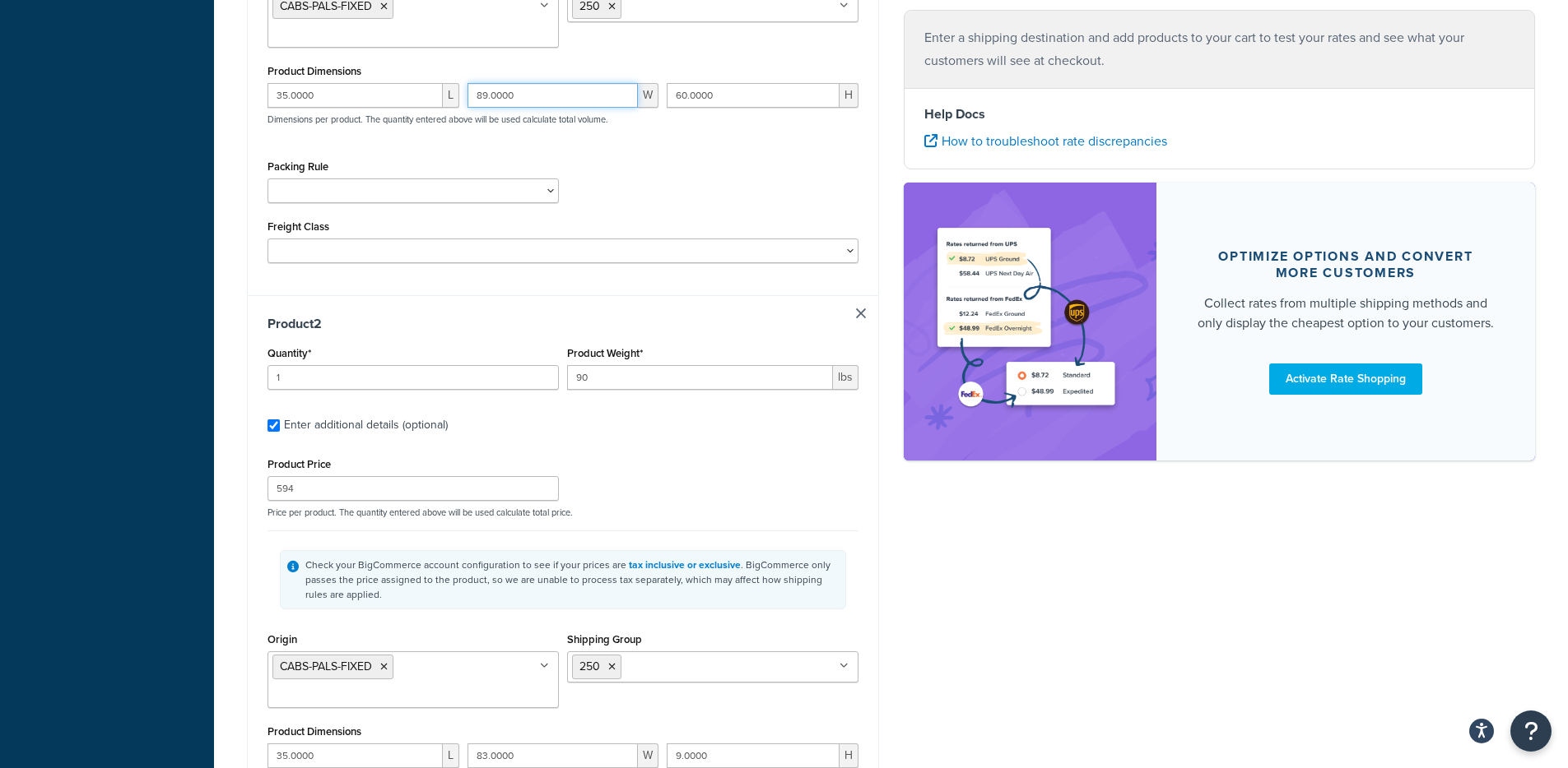
paste input "3"
type input "83.0000"
drag, startPoint x: 756, startPoint y: 712, endPoint x: 593, endPoint y: 655, distance: 172.7
click at [576, 744] on div "35.0000 L 83.0000 W 9.0000 H Dimensions per product. The quantity entered above…" at bounding box center [562, 774] width 599 height 60
drag, startPoint x: 725, startPoint y: 71, endPoint x: 534, endPoint y: 80, distance: 191.2
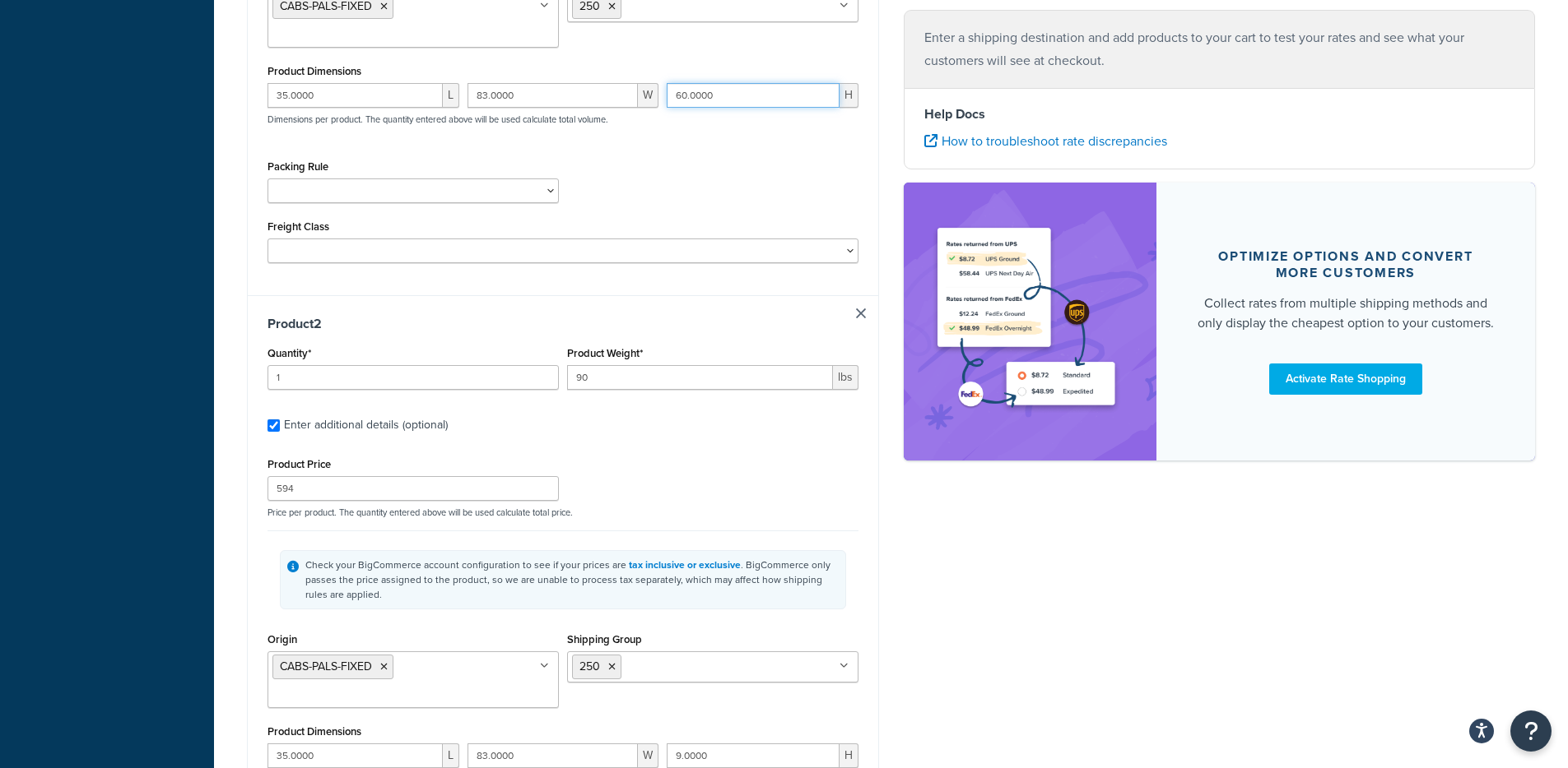
click at [529, 83] on div "35.0000 L 83.0000 W 60.0000 H Dimensions per product. The quantity entered abov…" at bounding box center [562, 113] width 599 height 60
paste input "9"
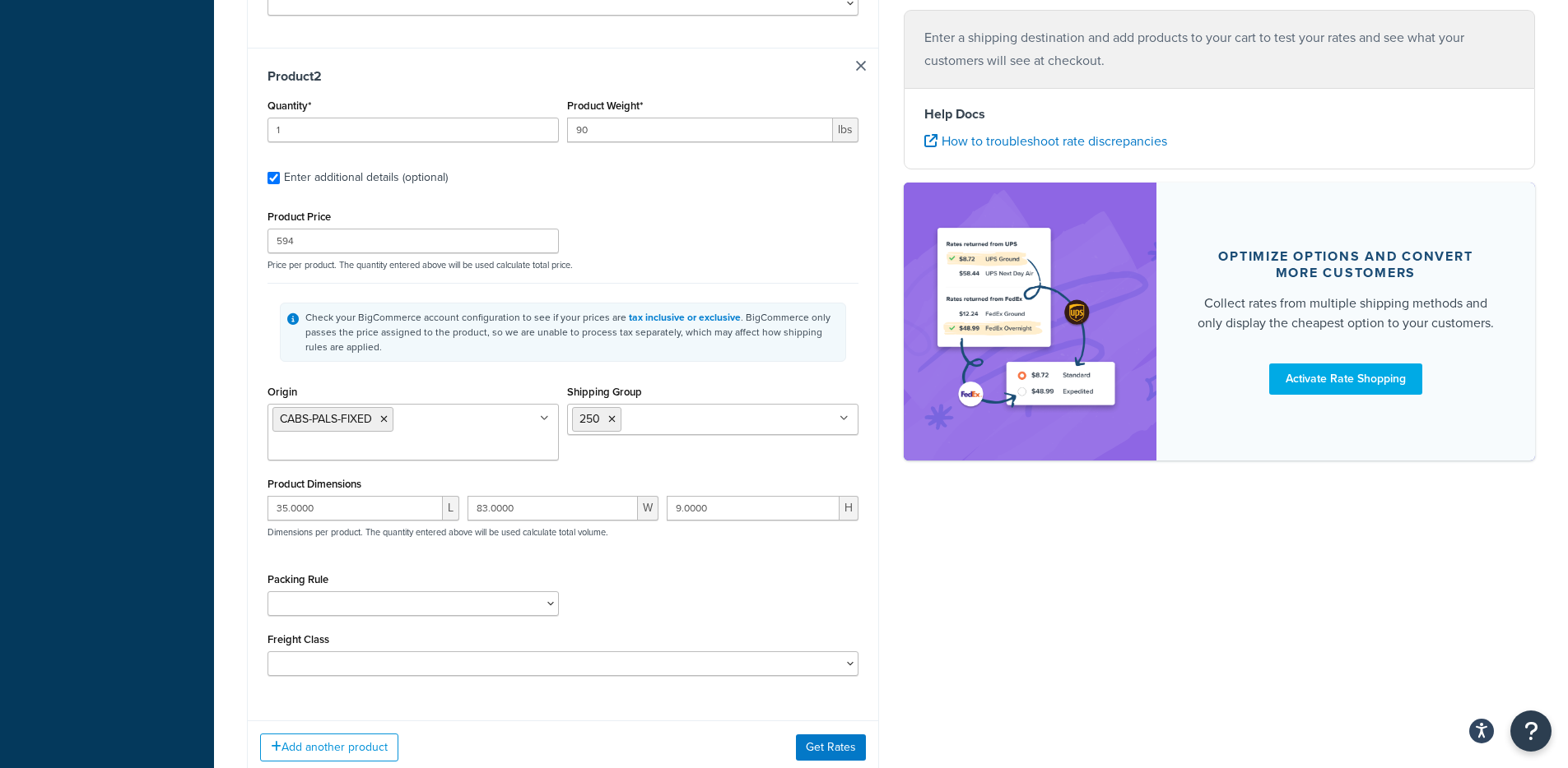
scroll to position [903, 0]
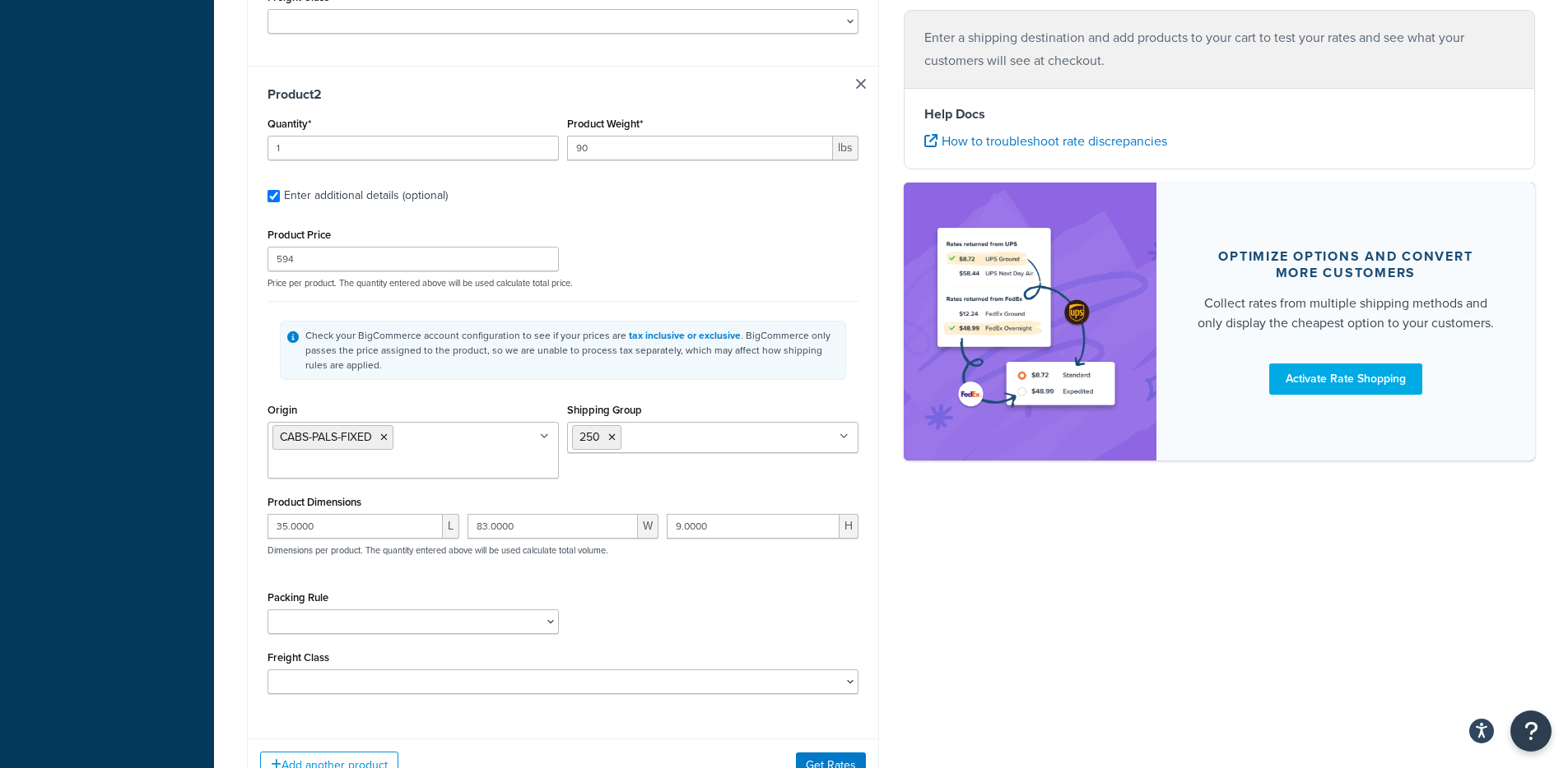
type input "9.0000"
click at [862, 79] on link at bounding box center [861, 83] width 10 height 10
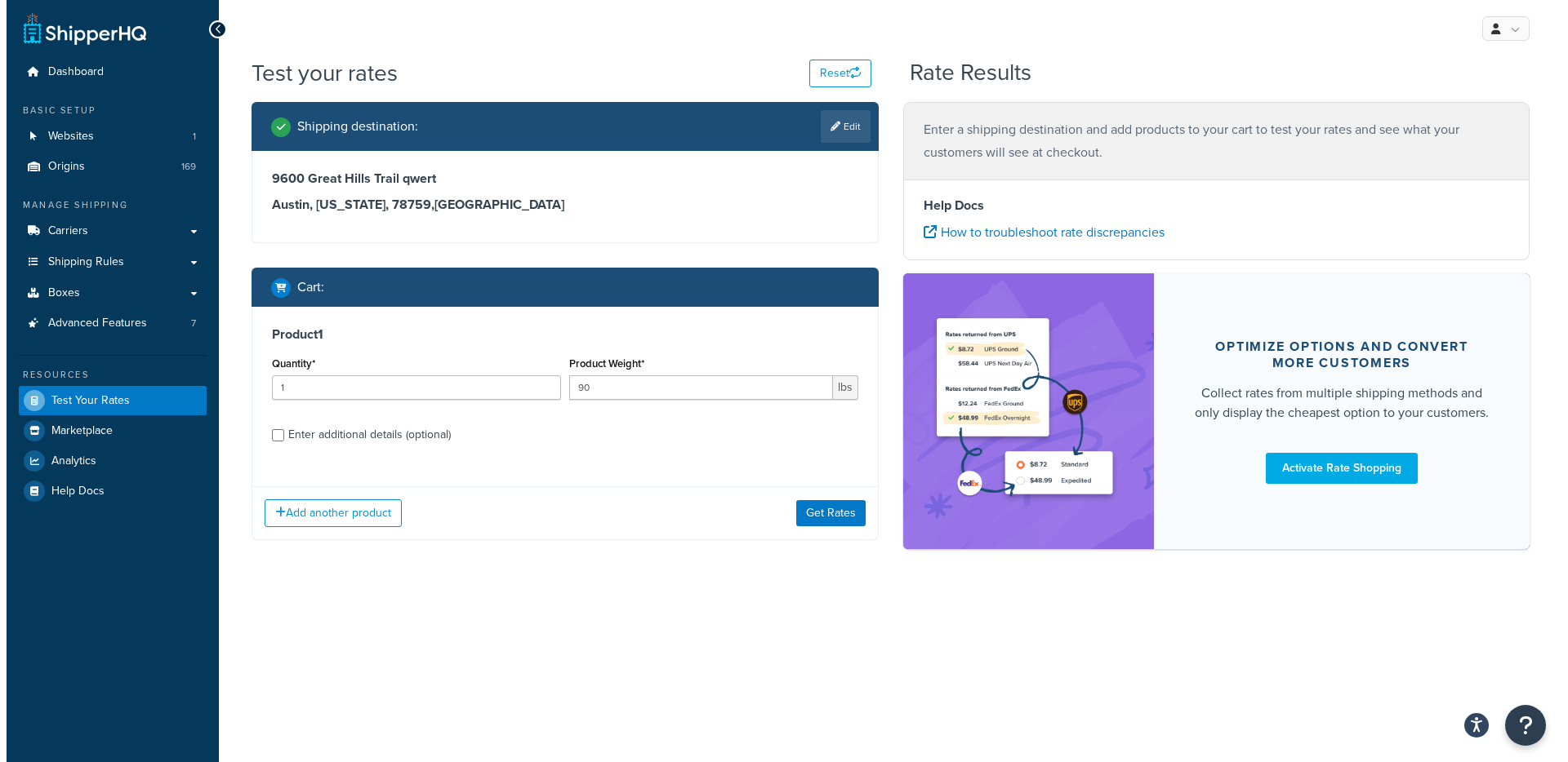
scroll to position [0, 0]
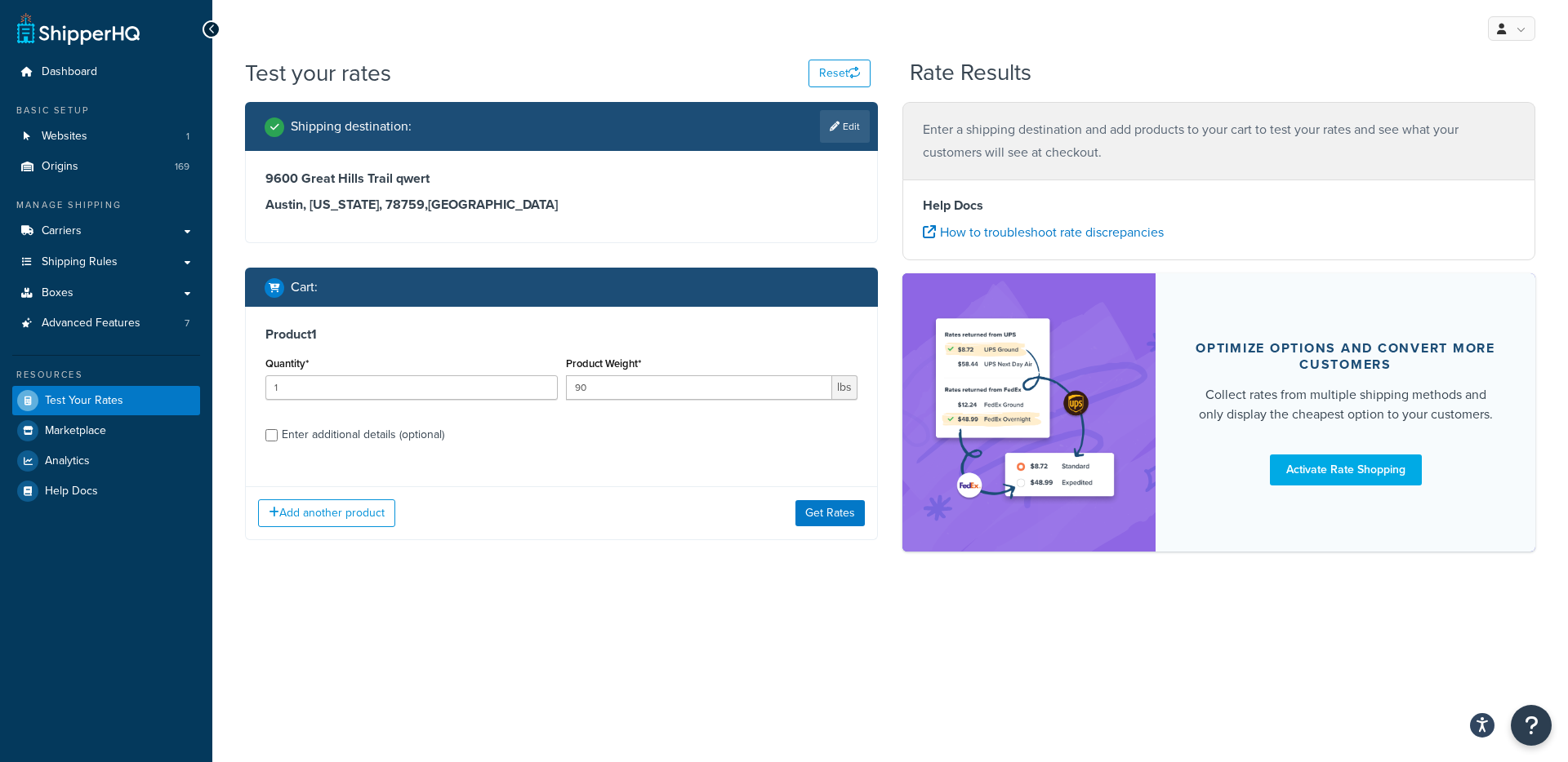
click at [309, 445] on div "Enter additional details (optional)" at bounding box center [362, 435] width 163 height 23
click at [277, 442] on input "Enter additional details (optional)" at bounding box center [271, 435] width 12 height 12
checkbox input "true"
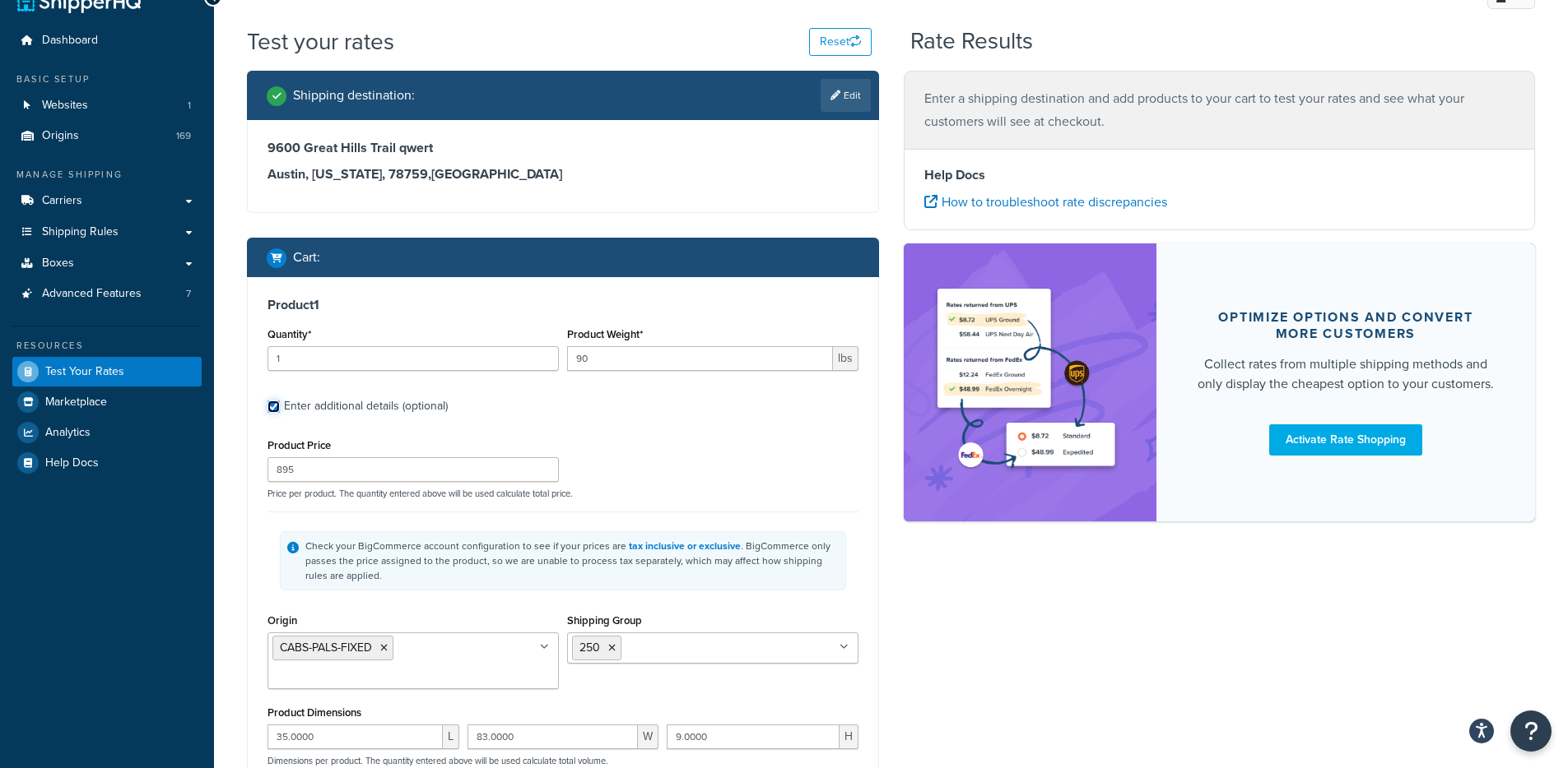
scroll to position [56, 0]
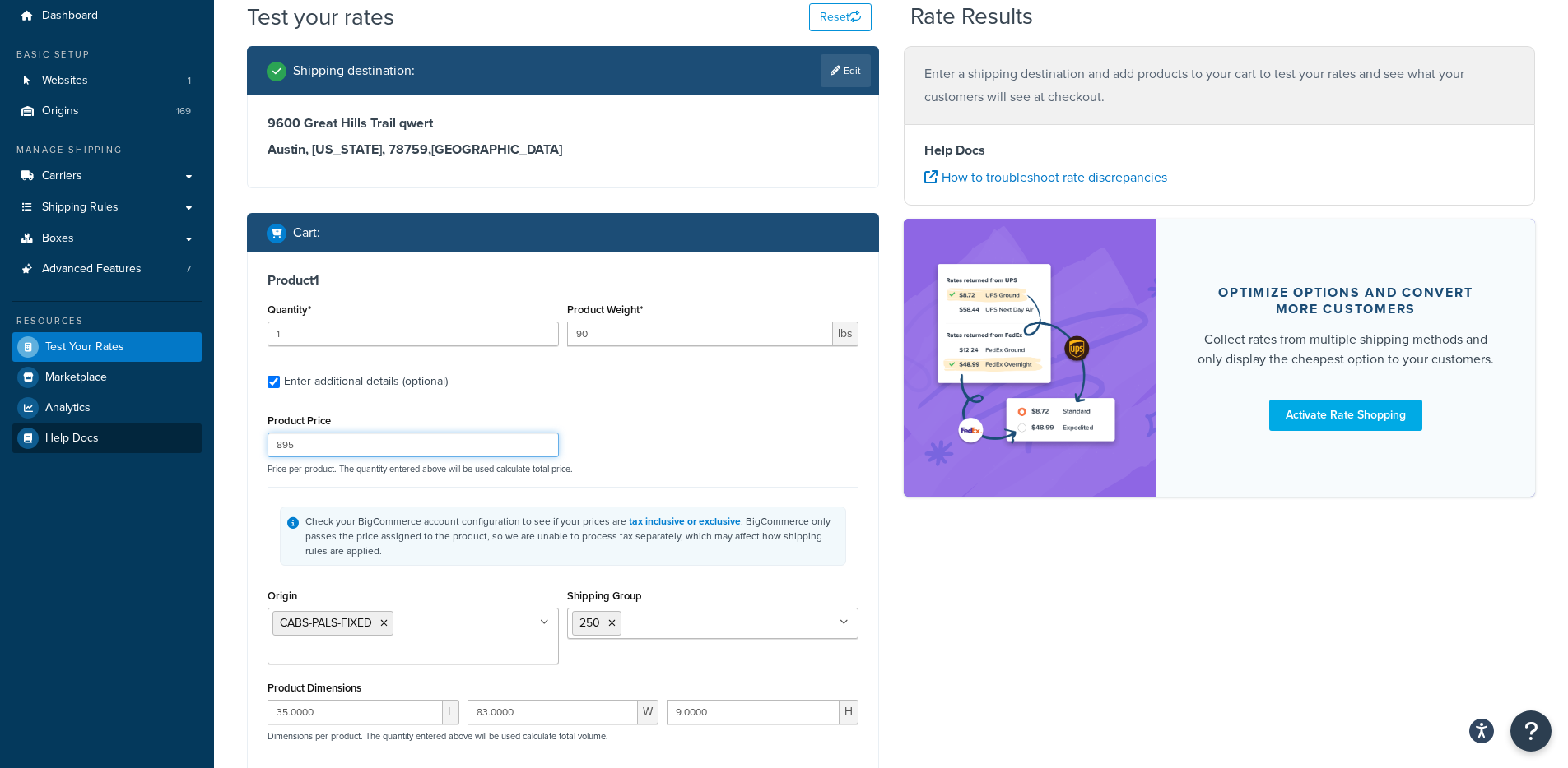
drag, startPoint x: 342, startPoint y: 453, endPoint x: 176, endPoint y: 450, distance: 166.0
click at [197, 434] on div "Dashboard Basic Setup Websites 1 Origins 169 Manage Shipping Carriers Carriers …" at bounding box center [784, 514] width 1568 height 1142
type input "594"
click at [264, 462] on div "Product Price 594 Price per product. The quantity entered above will be used ca…" at bounding box center [562, 442] width 599 height 65
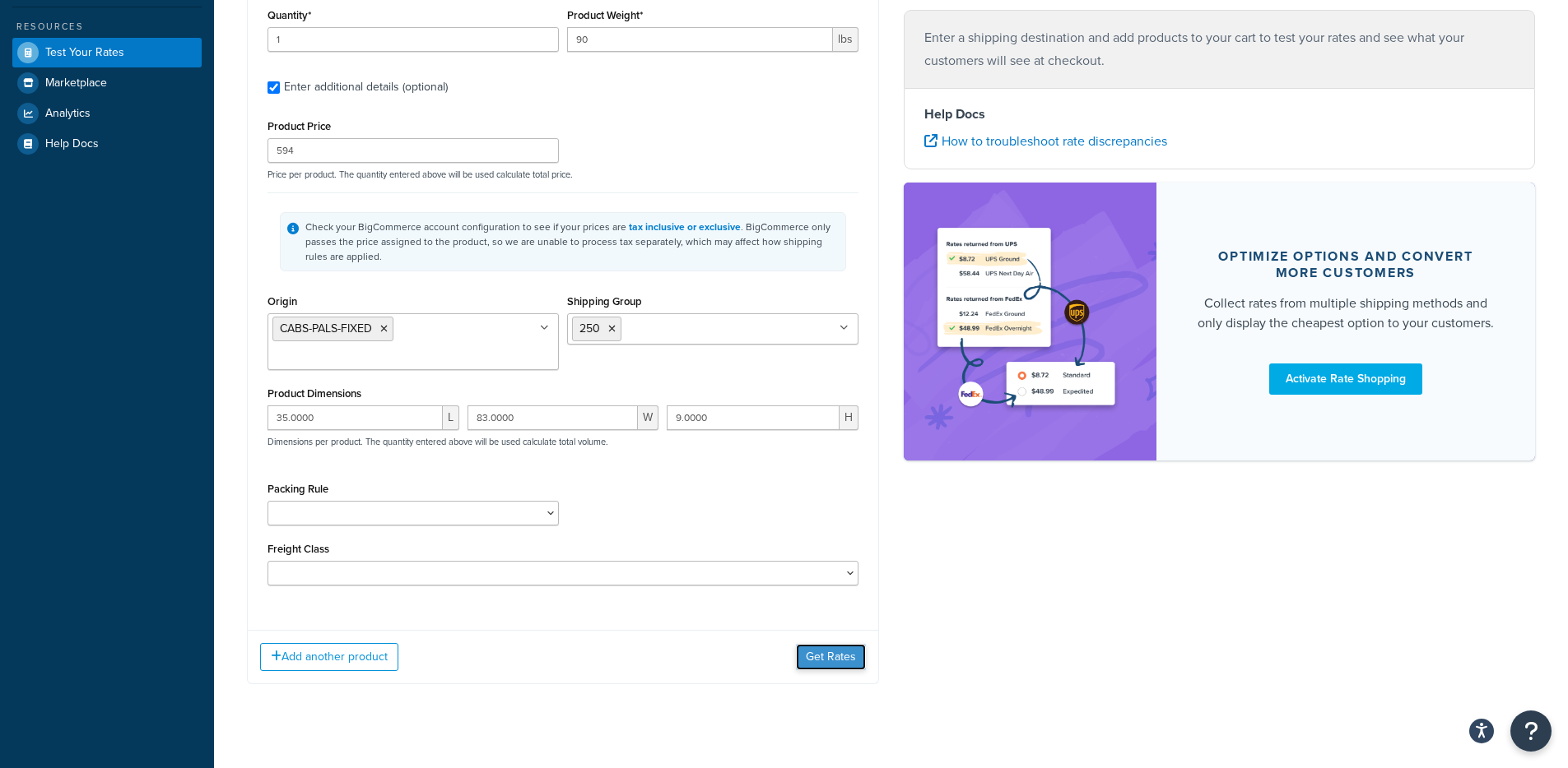
click at [812, 644] on button "Get Rates" at bounding box center [830, 657] width 70 height 26
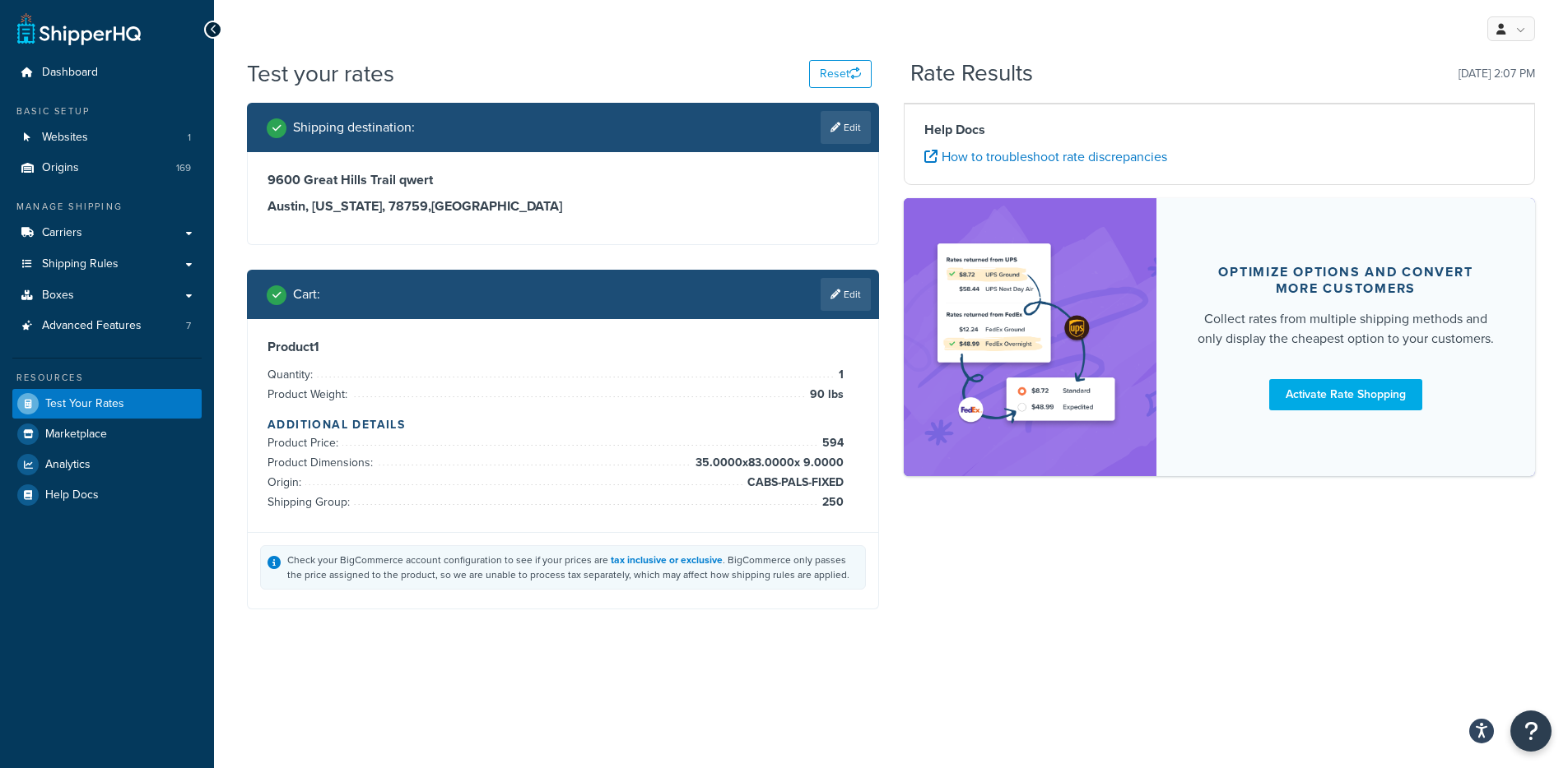
scroll to position [0, 0]
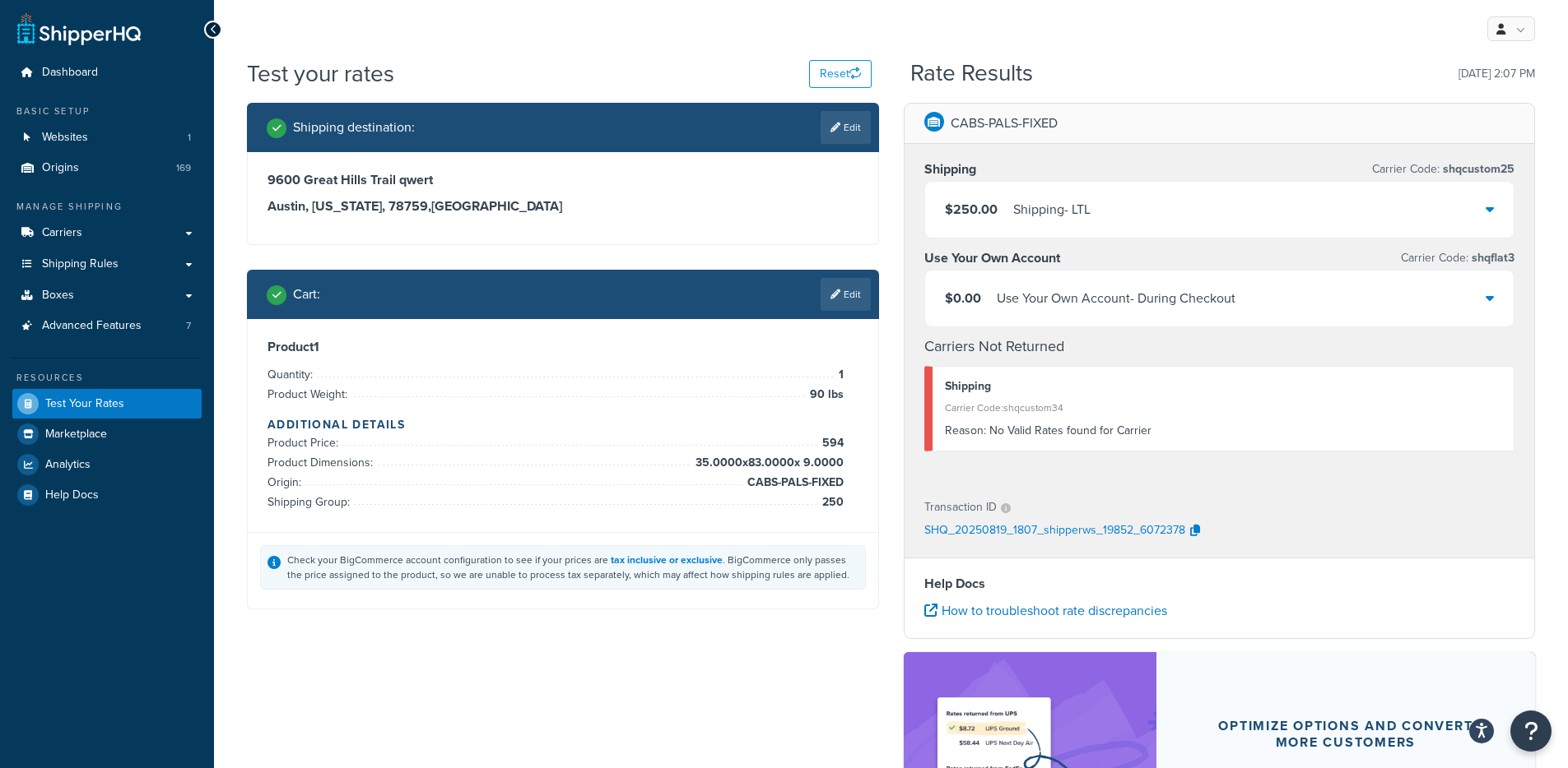
click at [1367, 208] on div "$250.00 Shipping - LTL" at bounding box center [1219, 210] width 589 height 56
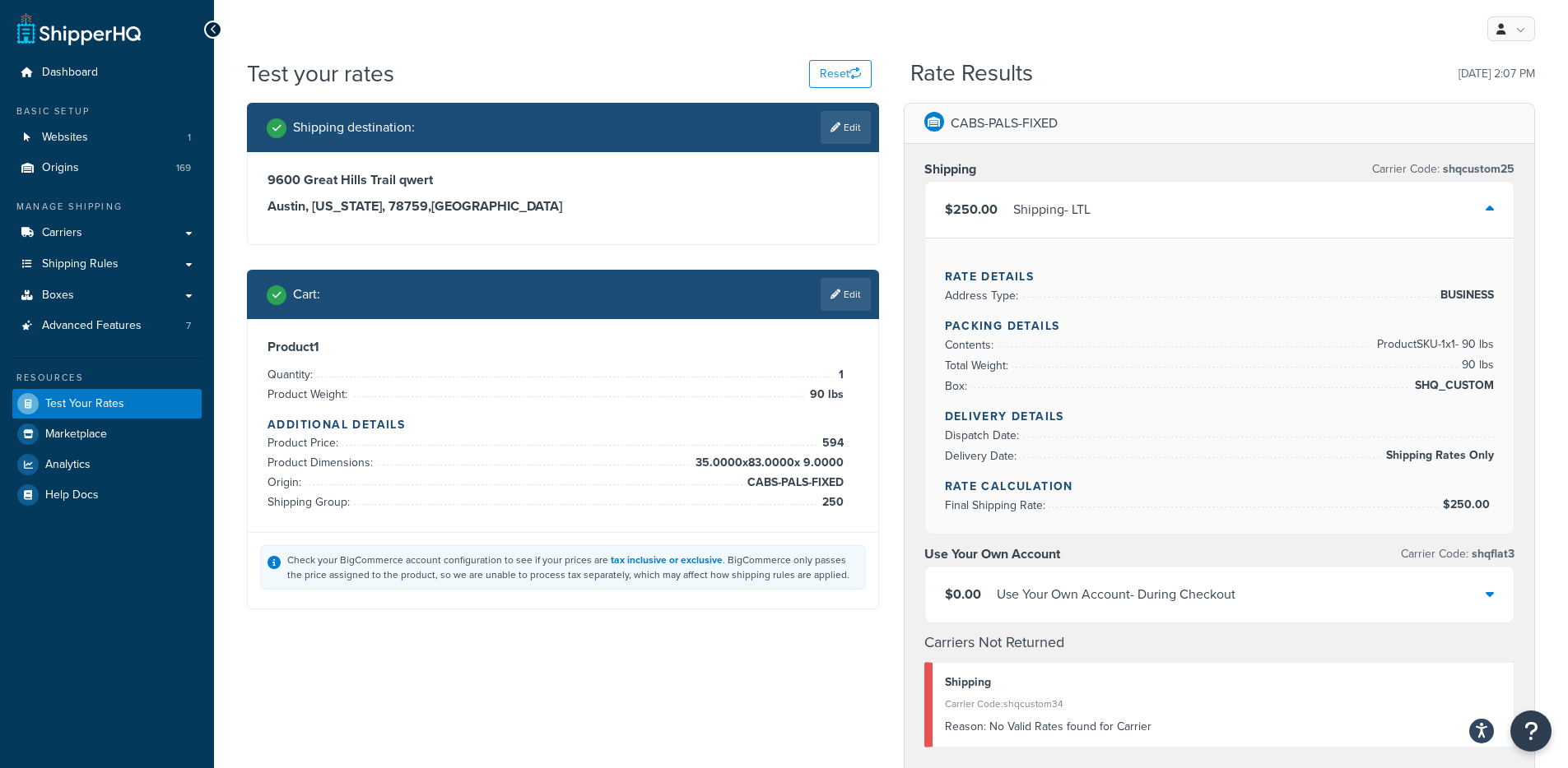
click at [1218, 213] on div "$250.00 Shipping - LTL" at bounding box center [1219, 210] width 589 height 56
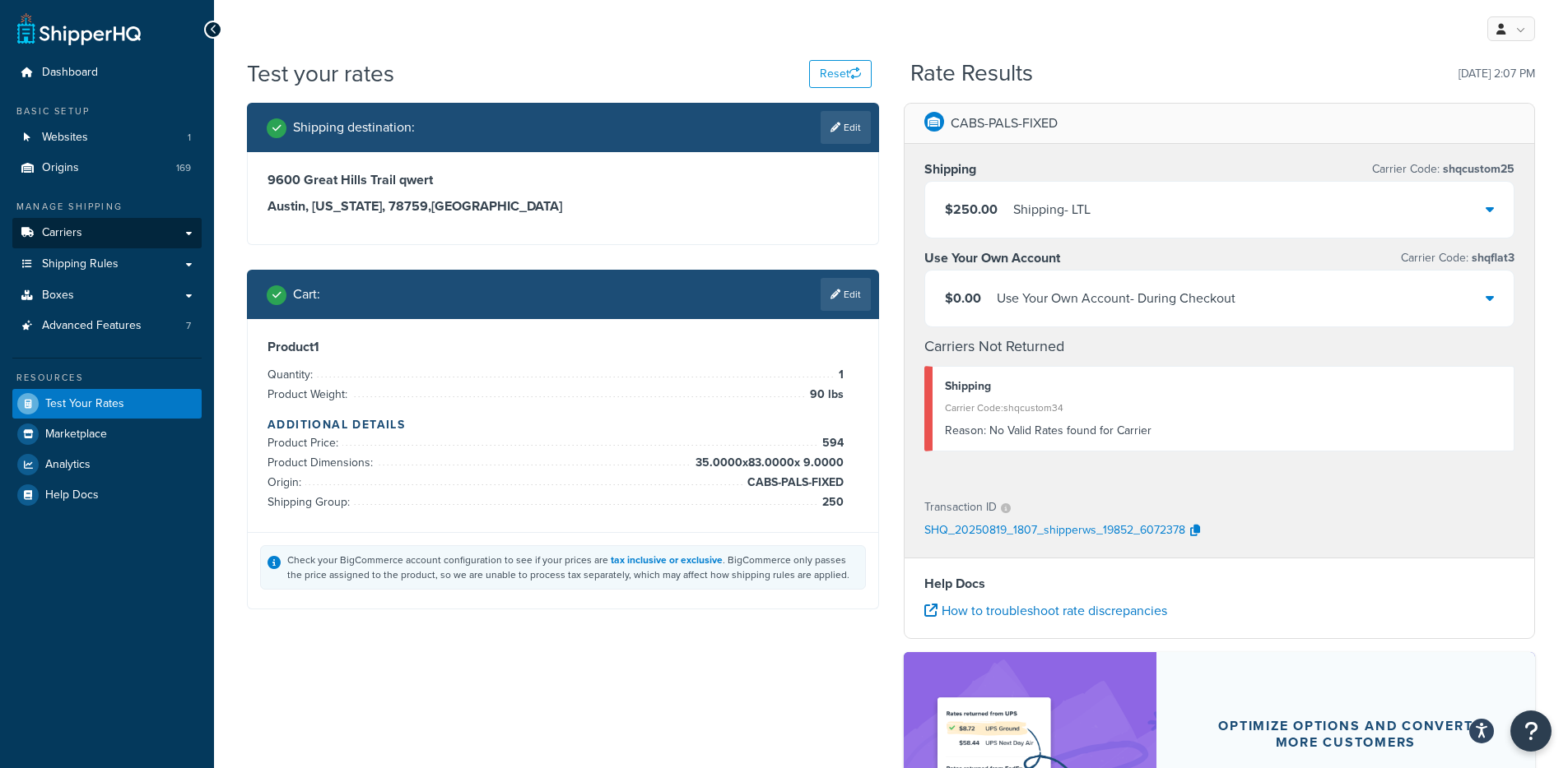
click at [134, 225] on link "Carriers" at bounding box center [107, 234] width 190 height 31
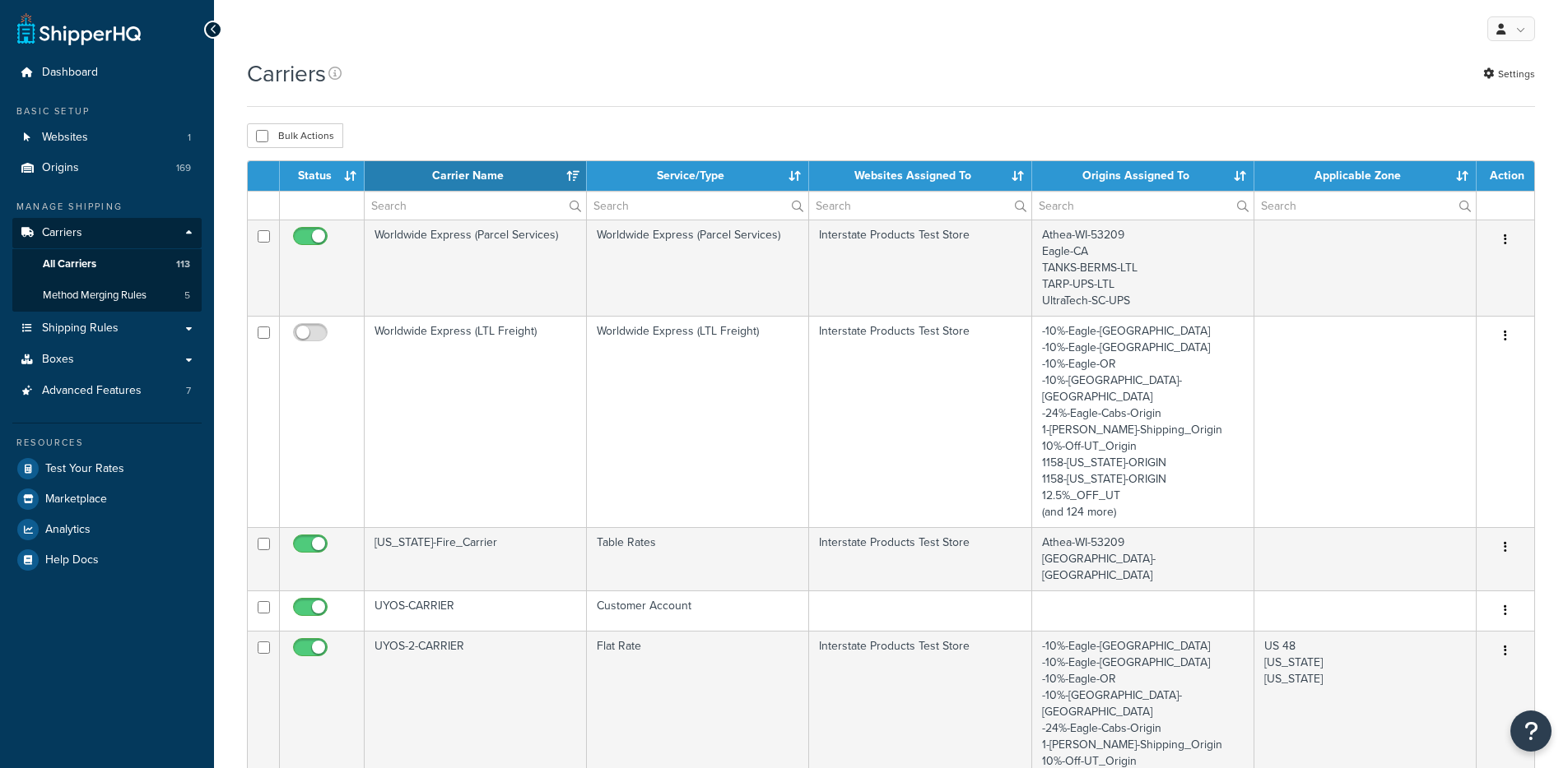
select select "15"
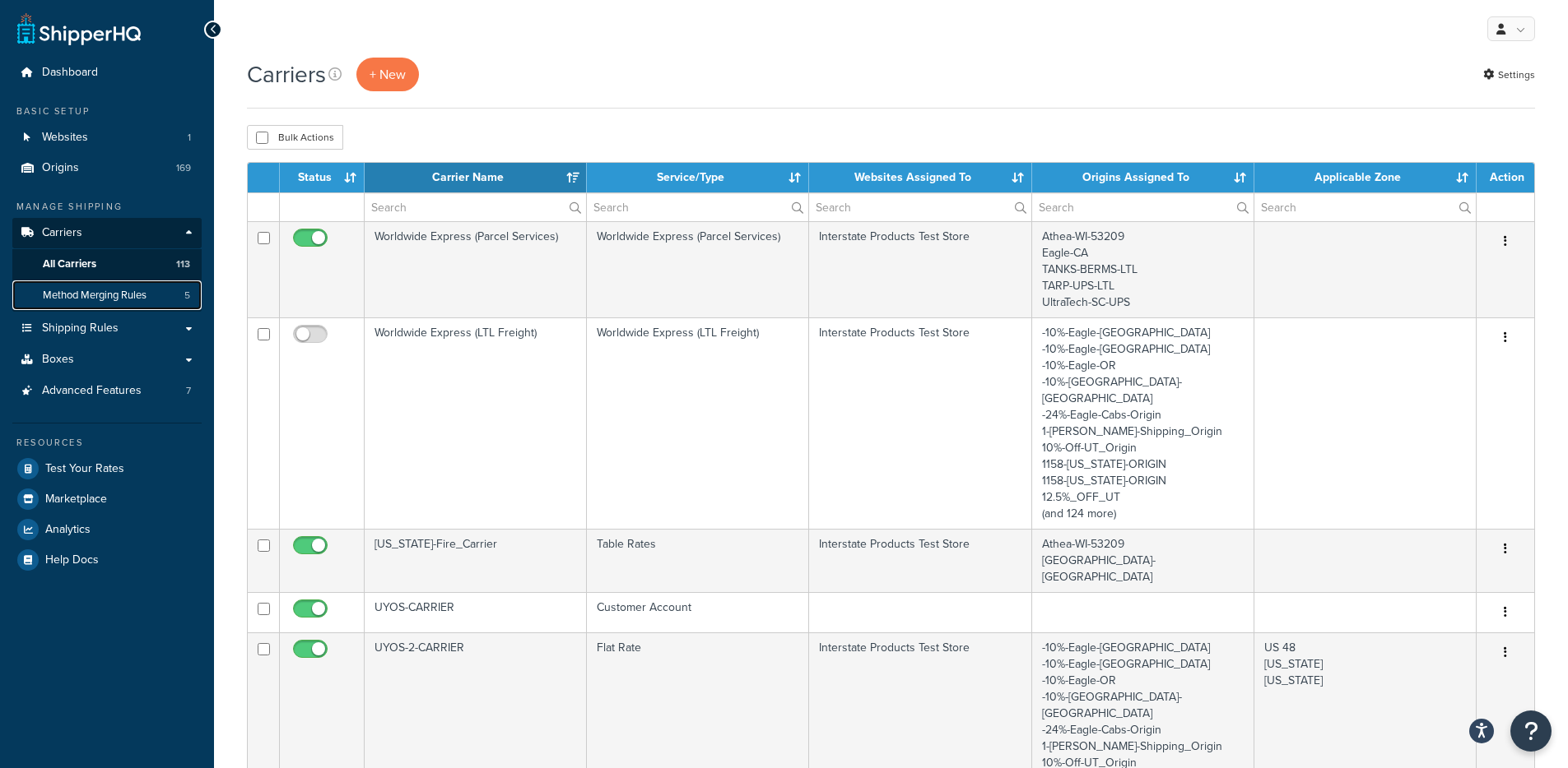
click link "Method Merging Rules 5"
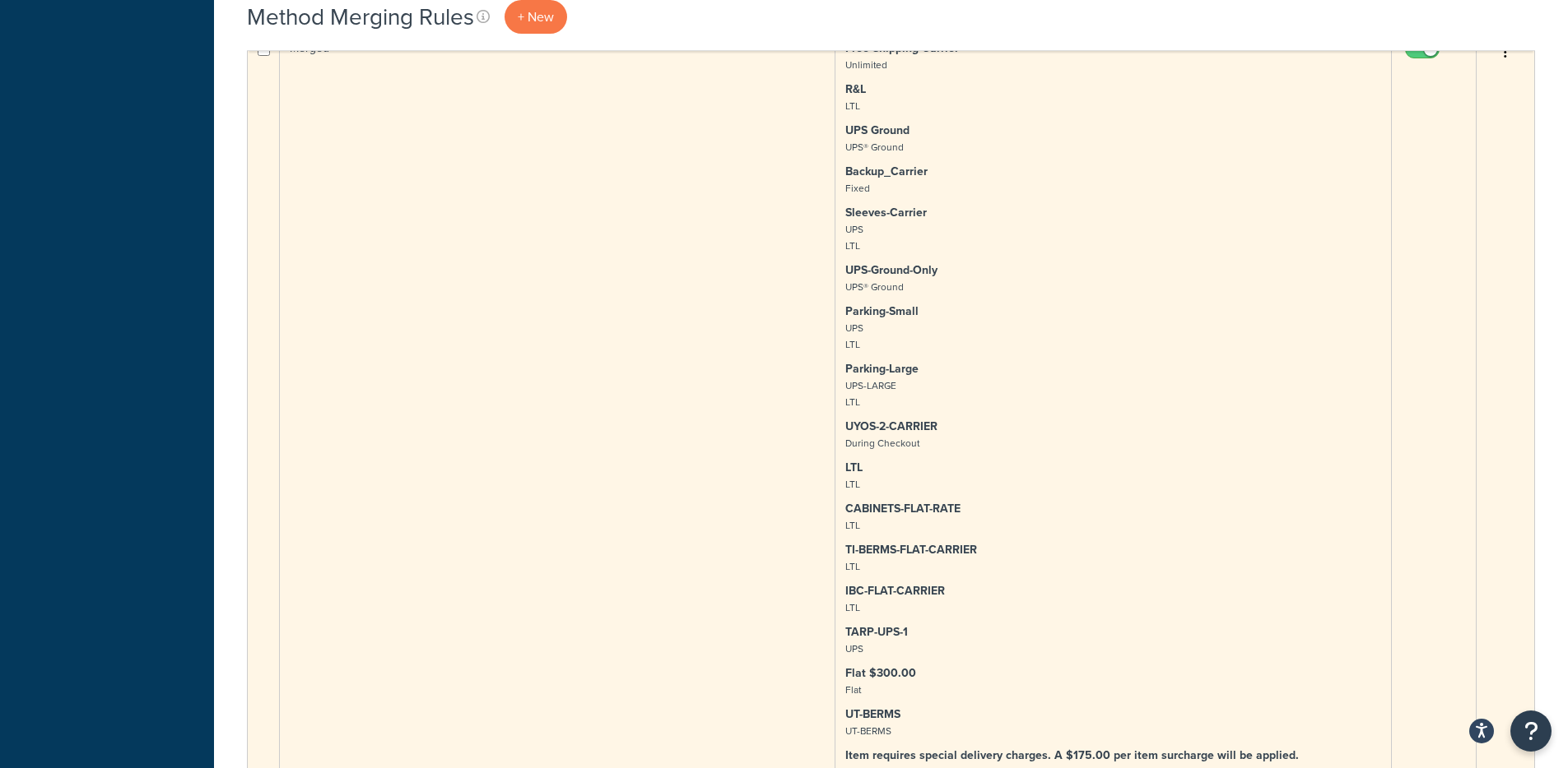
scroll to position [4450, 0]
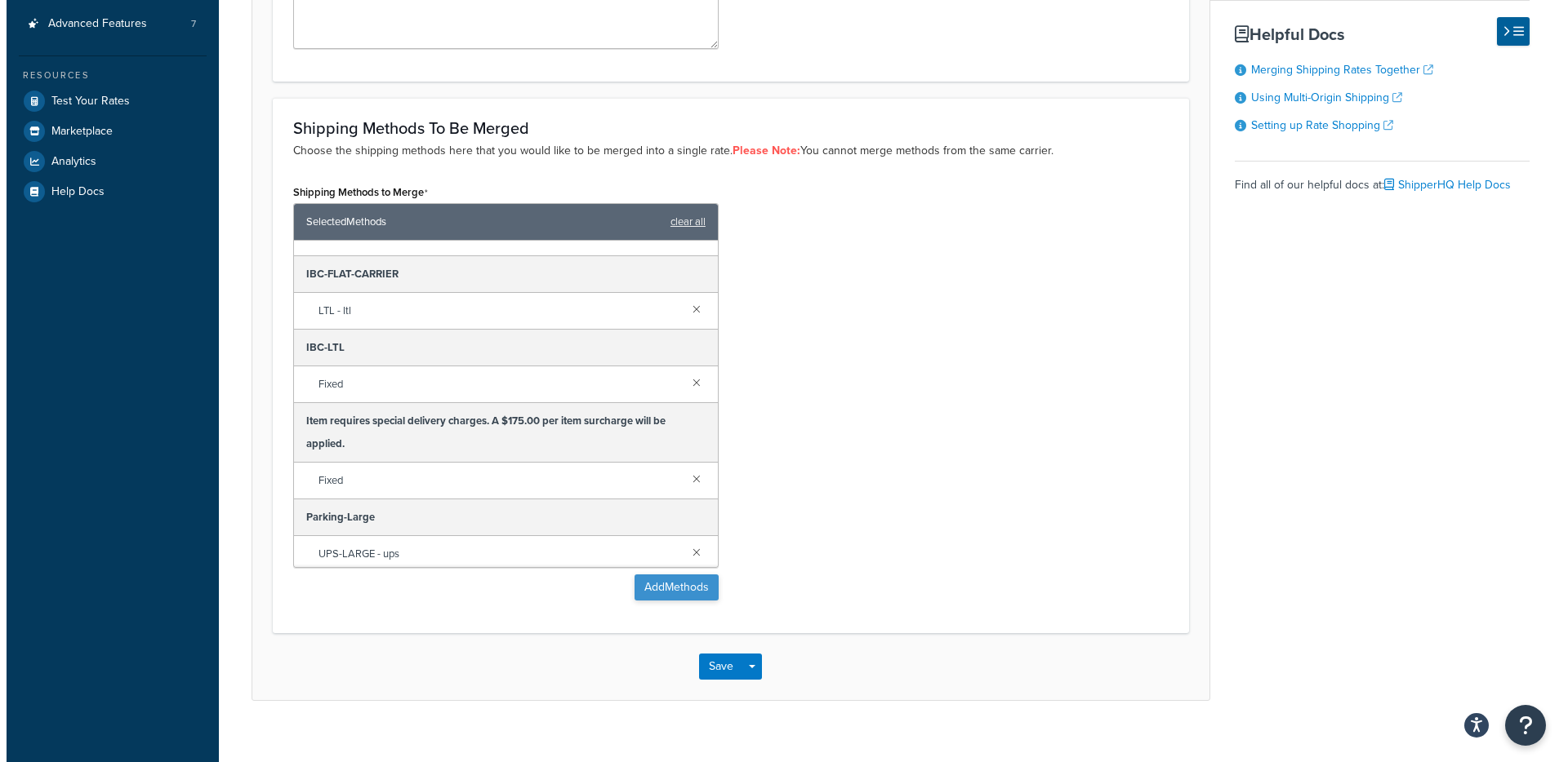
scroll to position [1628, 0]
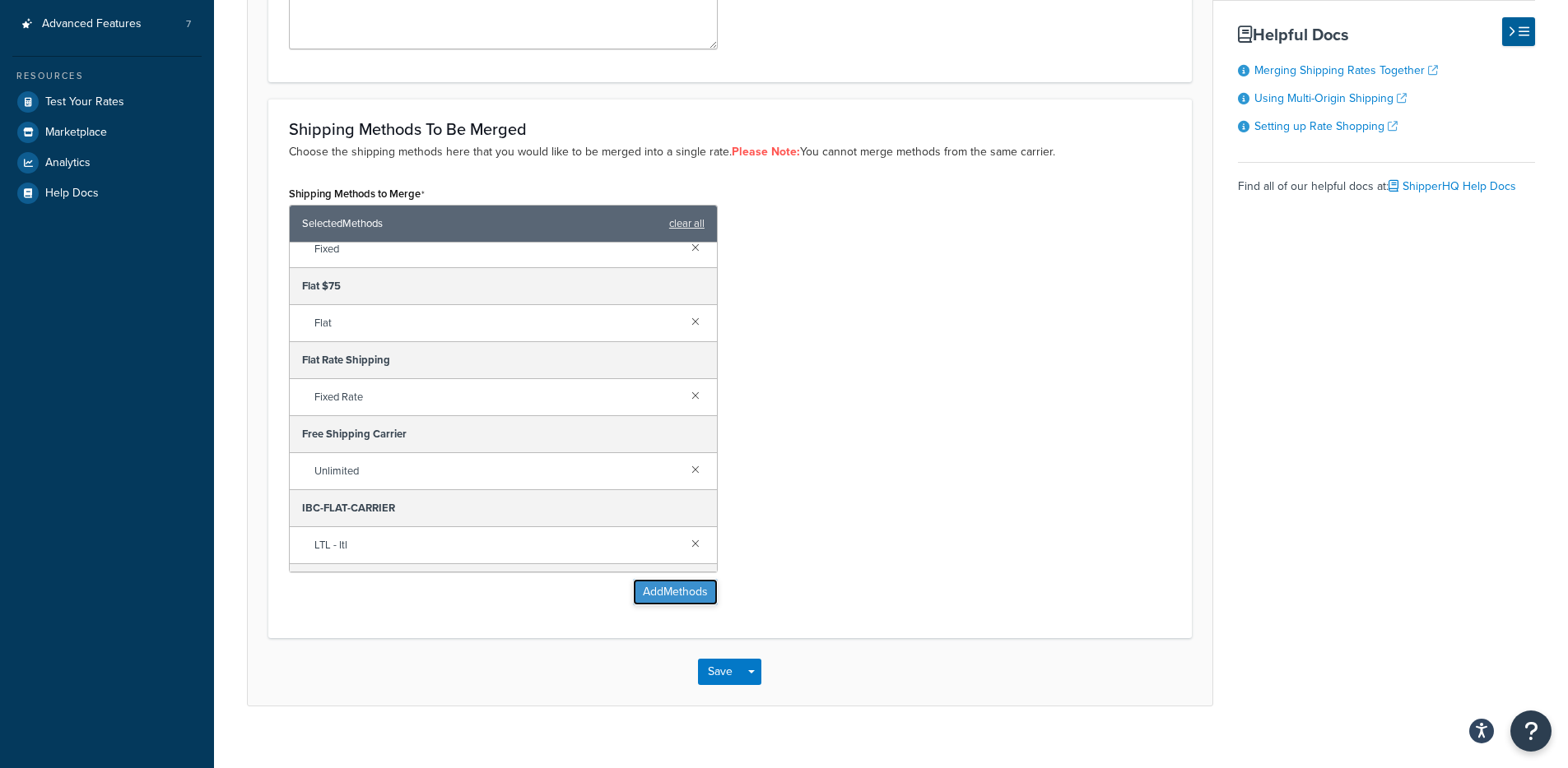
click at [662, 604] on button "Add Methods" at bounding box center [675, 592] width 84 height 26
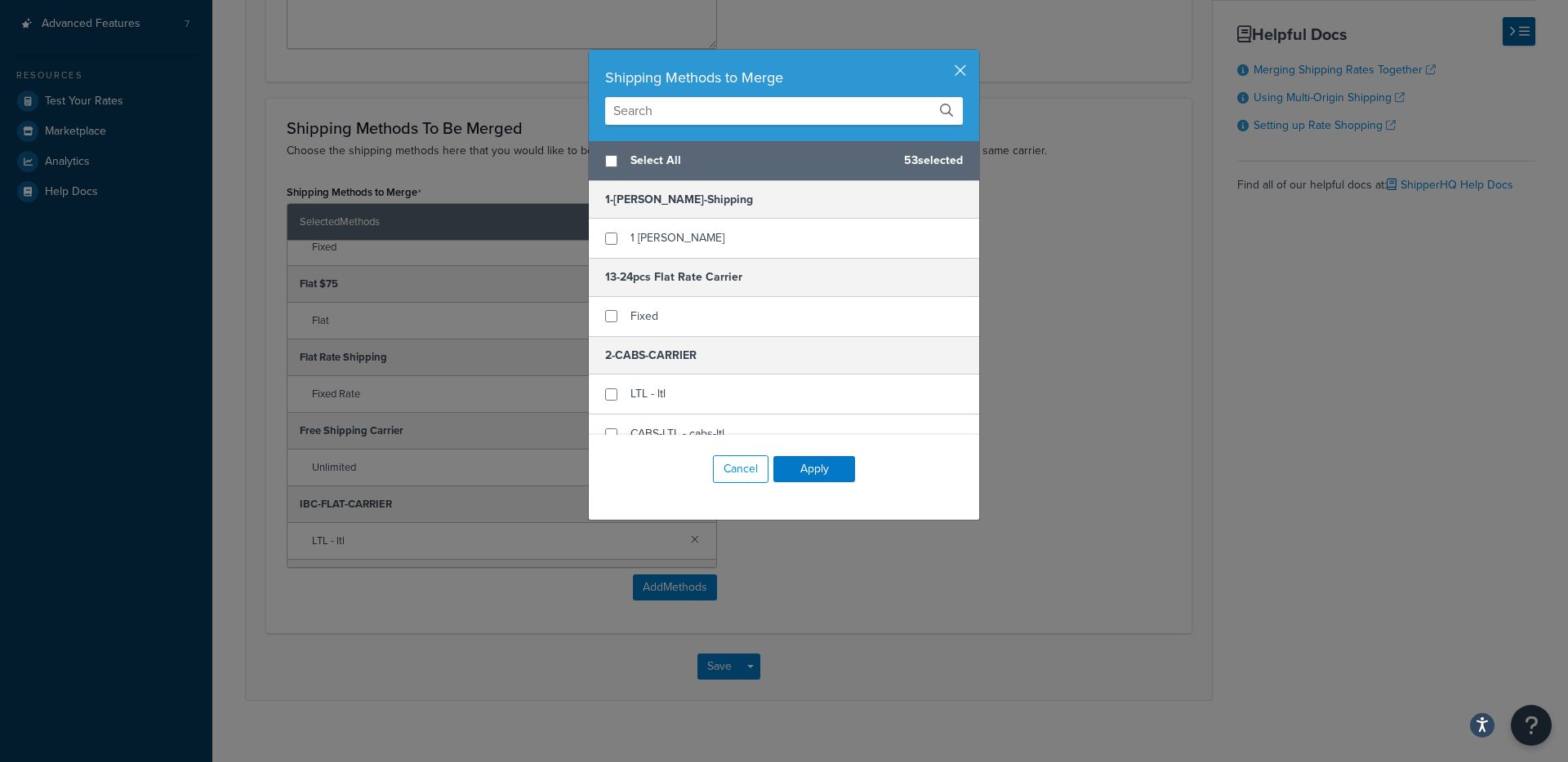
click at [673, 102] on input "text" at bounding box center [784, 110] width 357 height 28
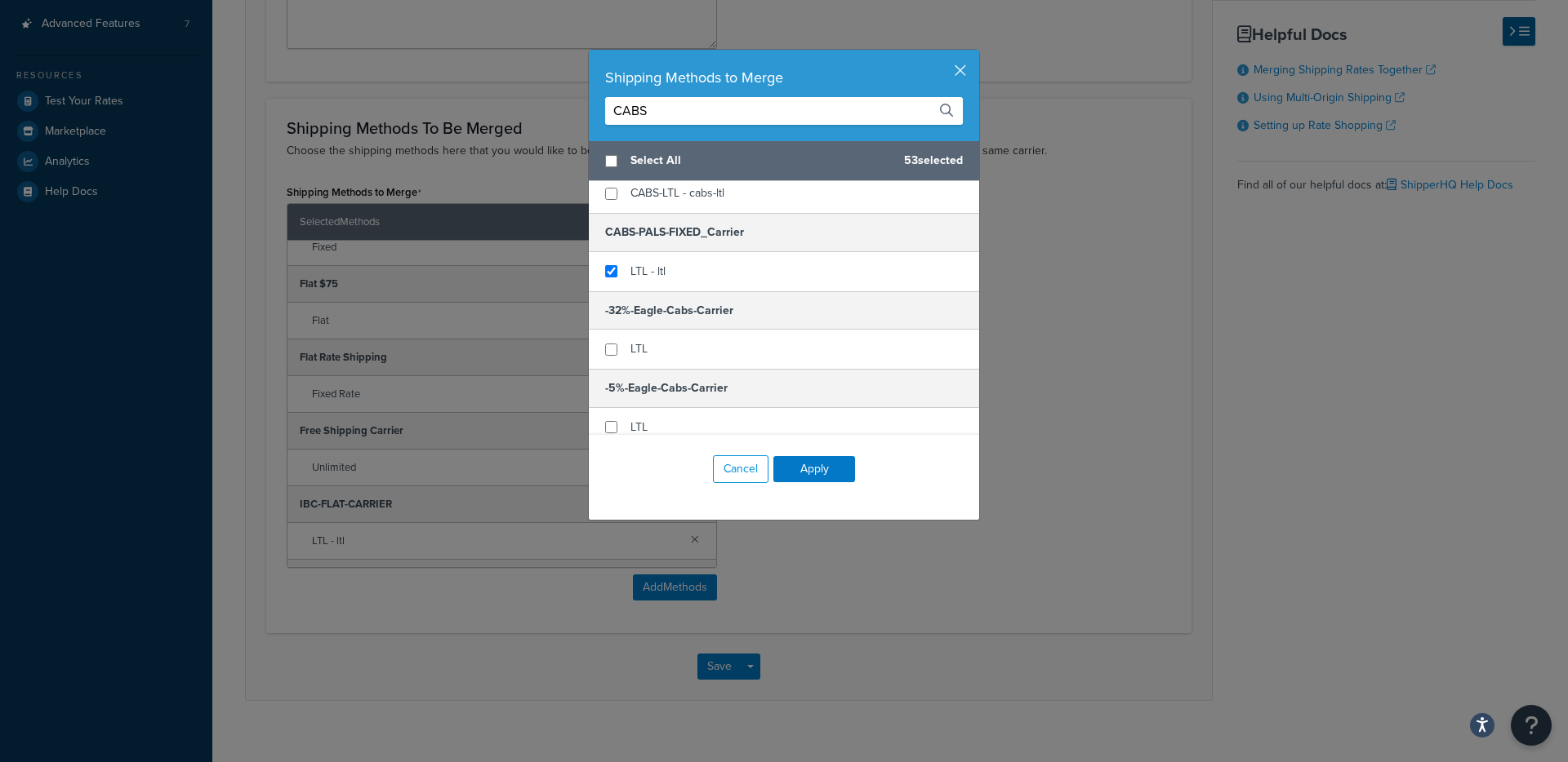
scroll to position [96, 0]
drag, startPoint x: 673, startPoint y: 118, endPoint x: 489, endPoint y: 119, distance: 184.0
click at [489, 119] on div "Shipping Methods to Merge CABS Select All 53 selected 2-CABS-CARRIER LTL - ltl …" at bounding box center [784, 381] width 1568 height 762
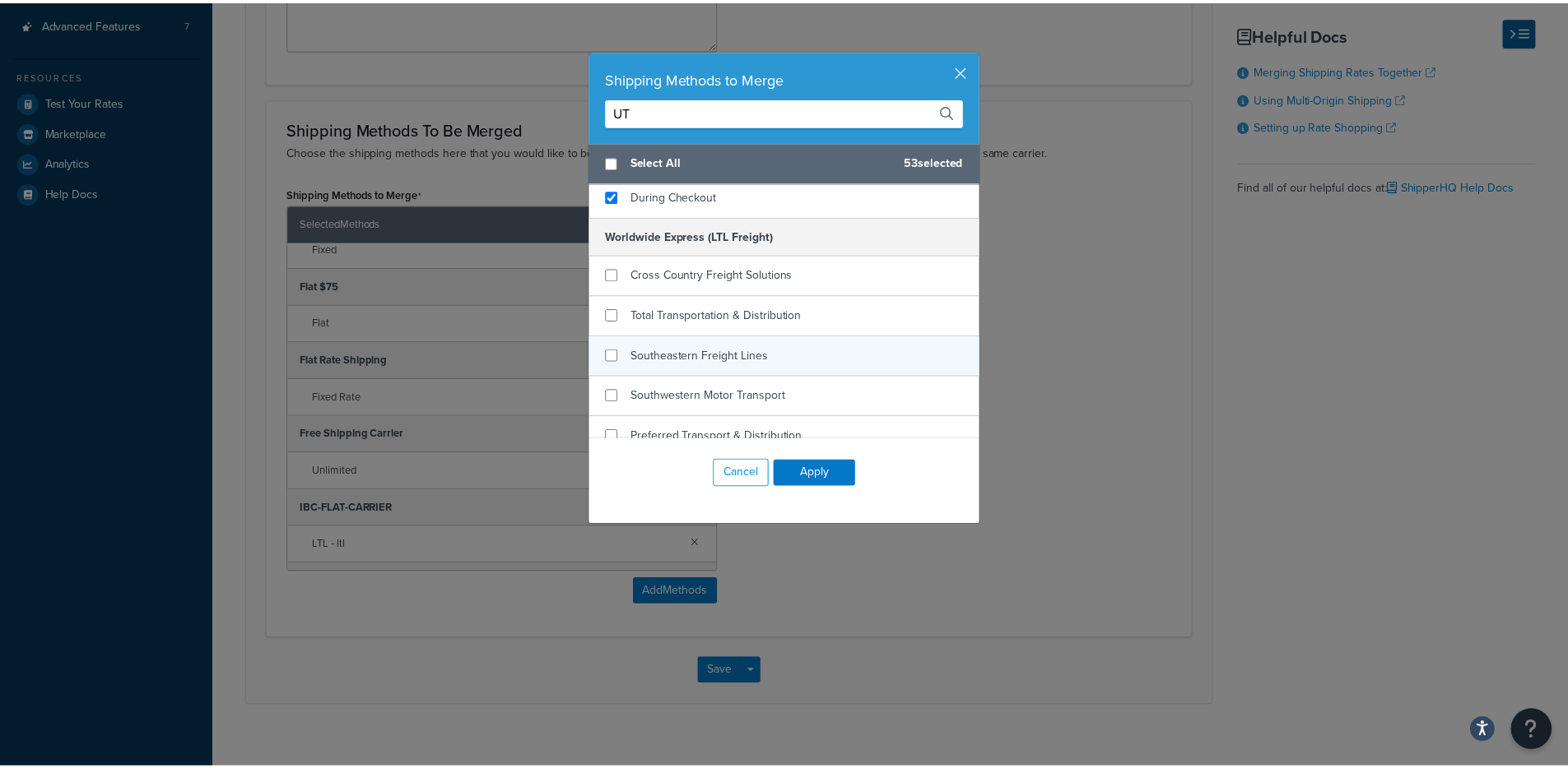
scroll to position [383, 0]
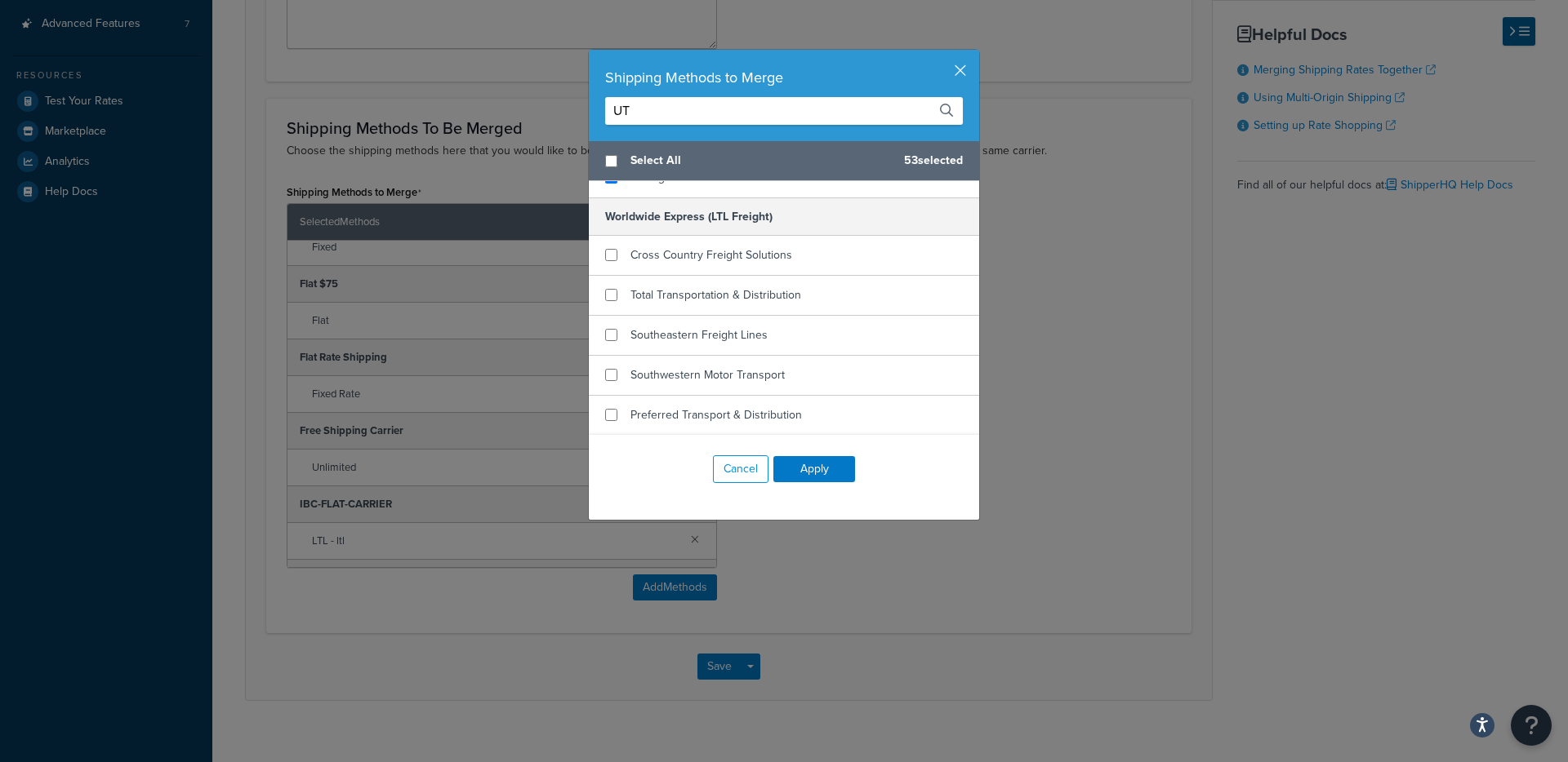
type input "UT"
click at [966, 55] on div "Shipping Methods to Merge UT" at bounding box center [783, 95] width 391 height 91
click at [963, 64] on div "Shipping Methods to Merge UT" at bounding box center [783, 95] width 391 height 91
click at [975, 54] on button "button" at bounding box center [977, 51] width 4 height 4
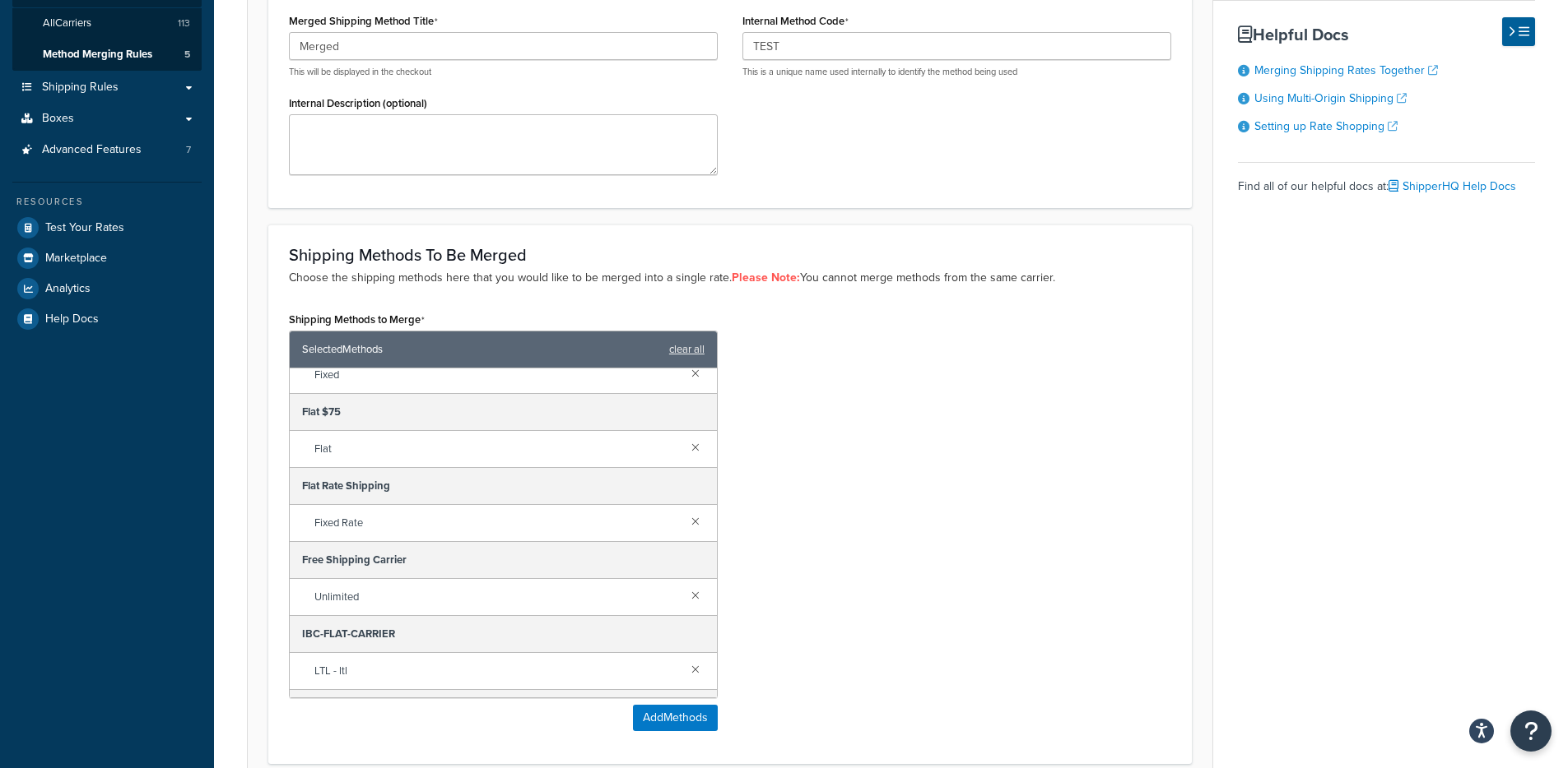
scroll to position [0, 0]
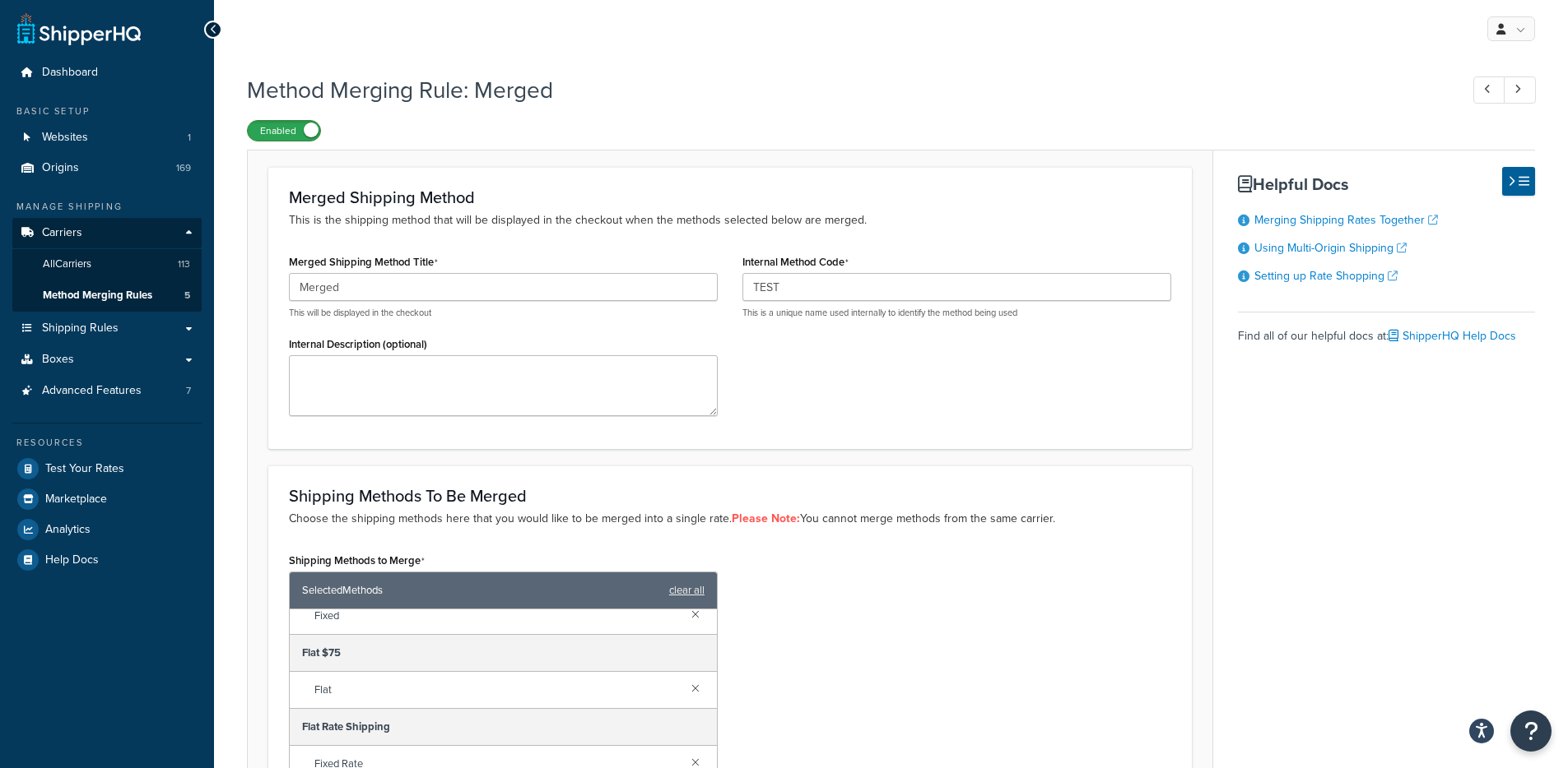
click at [256, 129] on label "Enabled" at bounding box center [284, 130] width 73 height 20
click at [97, 297] on span "Method Merging Rules" at bounding box center [98, 296] width 109 height 14
click at [273, 126] on label "Disabled" at bounding box center [284, 130] width 73 height 20
click at [313, 120] on div "Enabled" at bounding box center [891, 130] width 1288 height 23
click at [307, 130] on span at bounding box center [310, 129] width 14 height 14
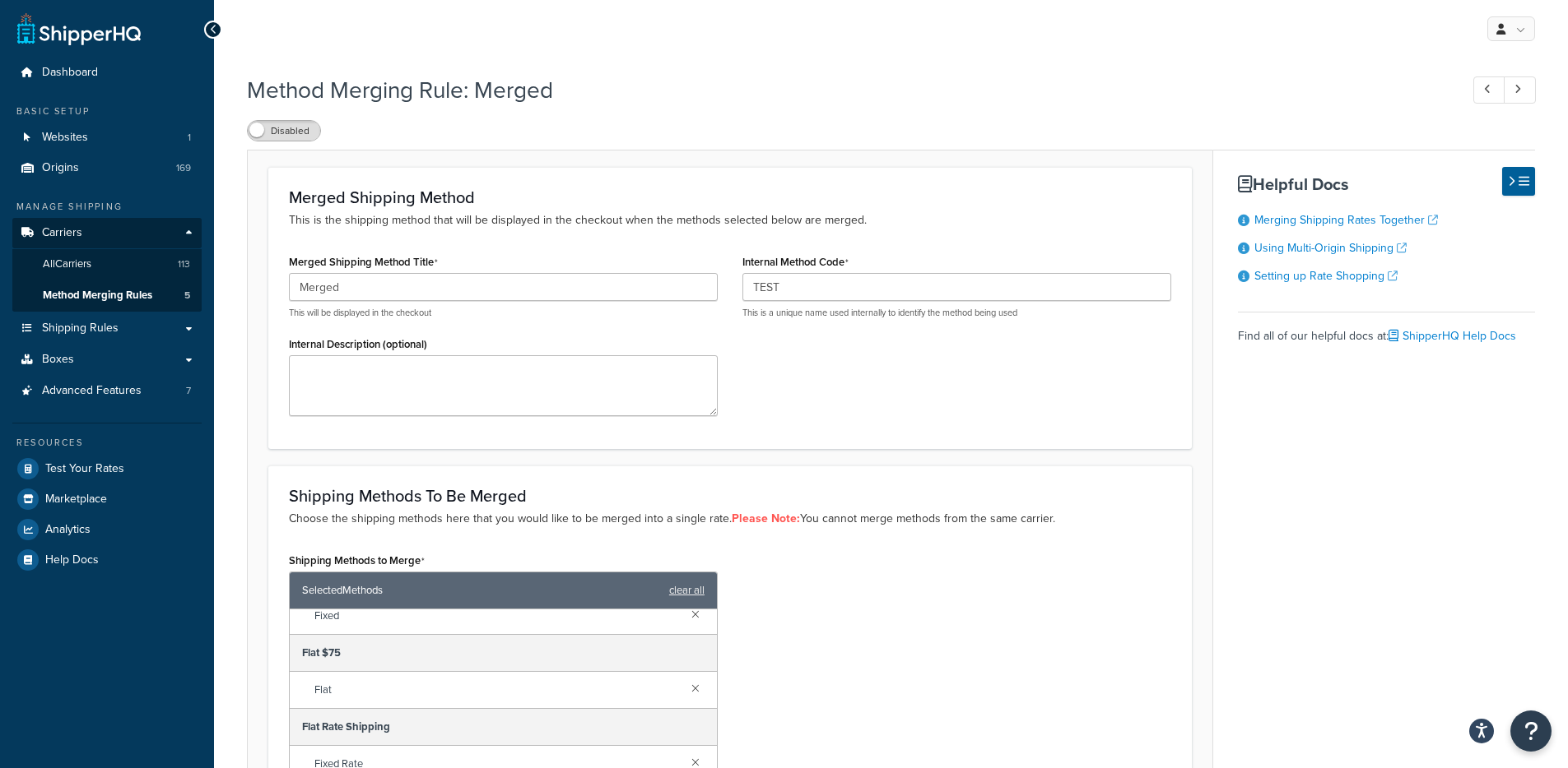
click at [262, 129] on span at bounding box center [256, 129] width 14 height 14
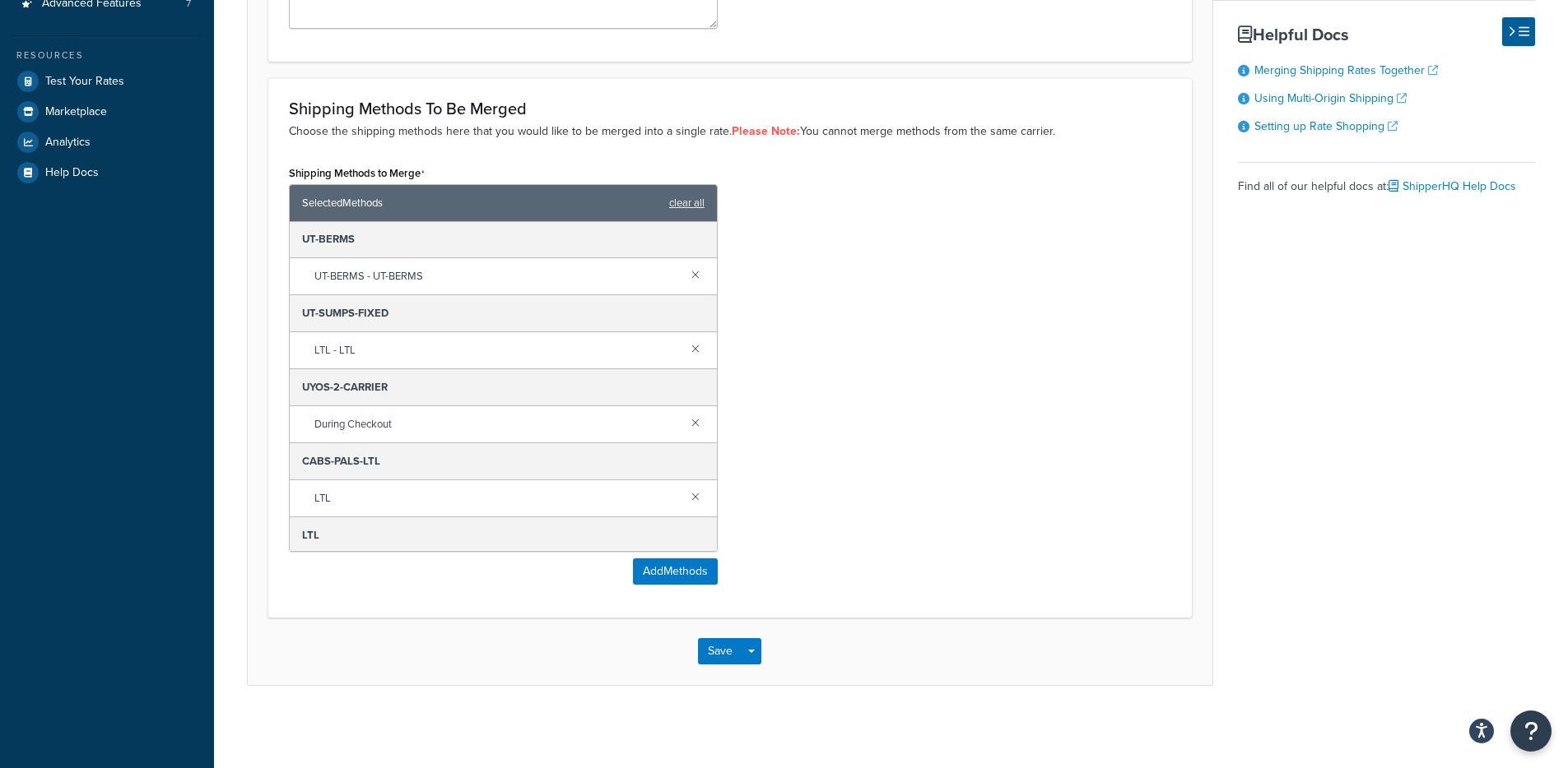
scroll to position [3396, 0]
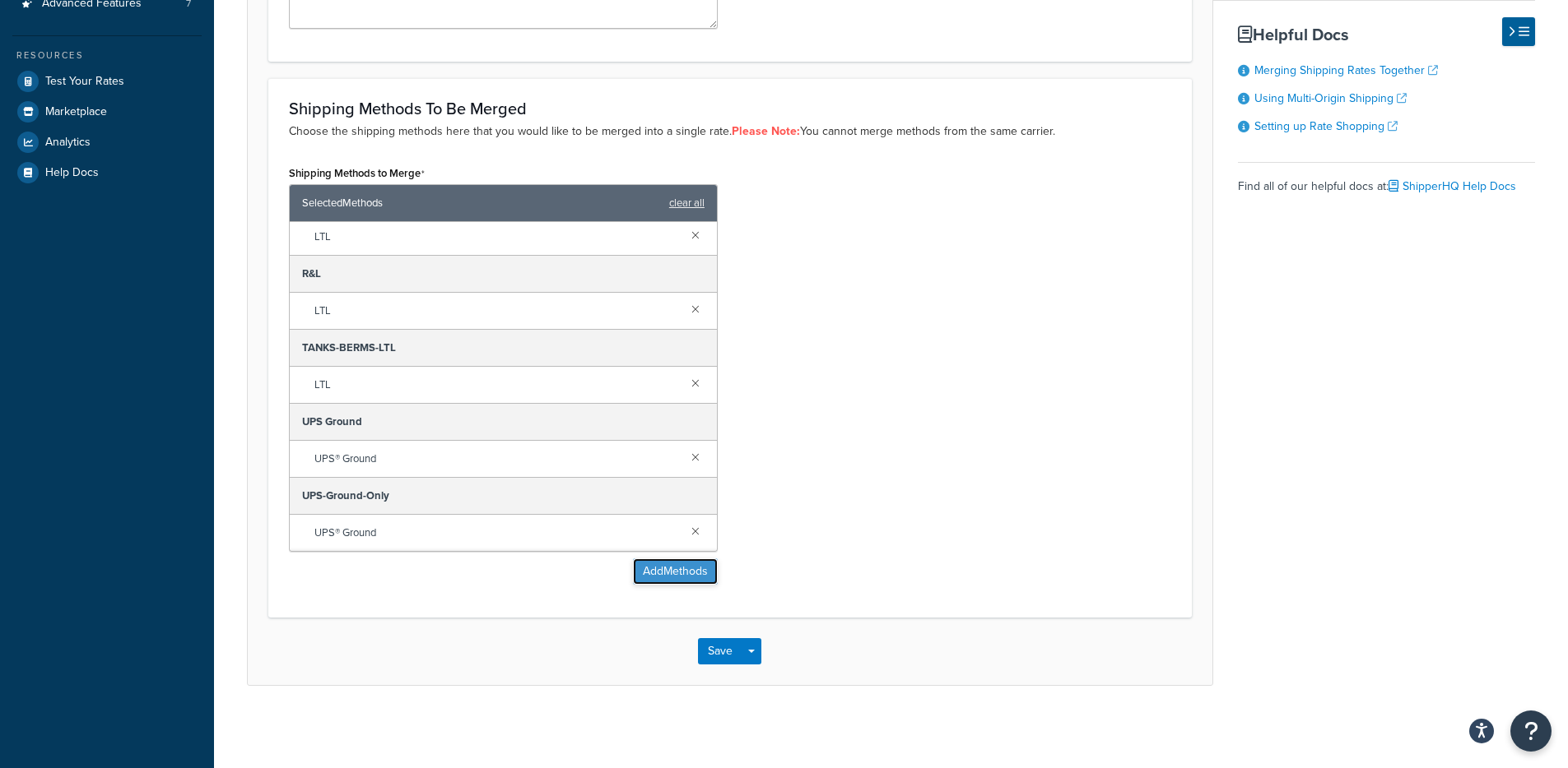
click at [633, 571] on button "Add Methods" at bounding box center [675, 571] width 84 height 26
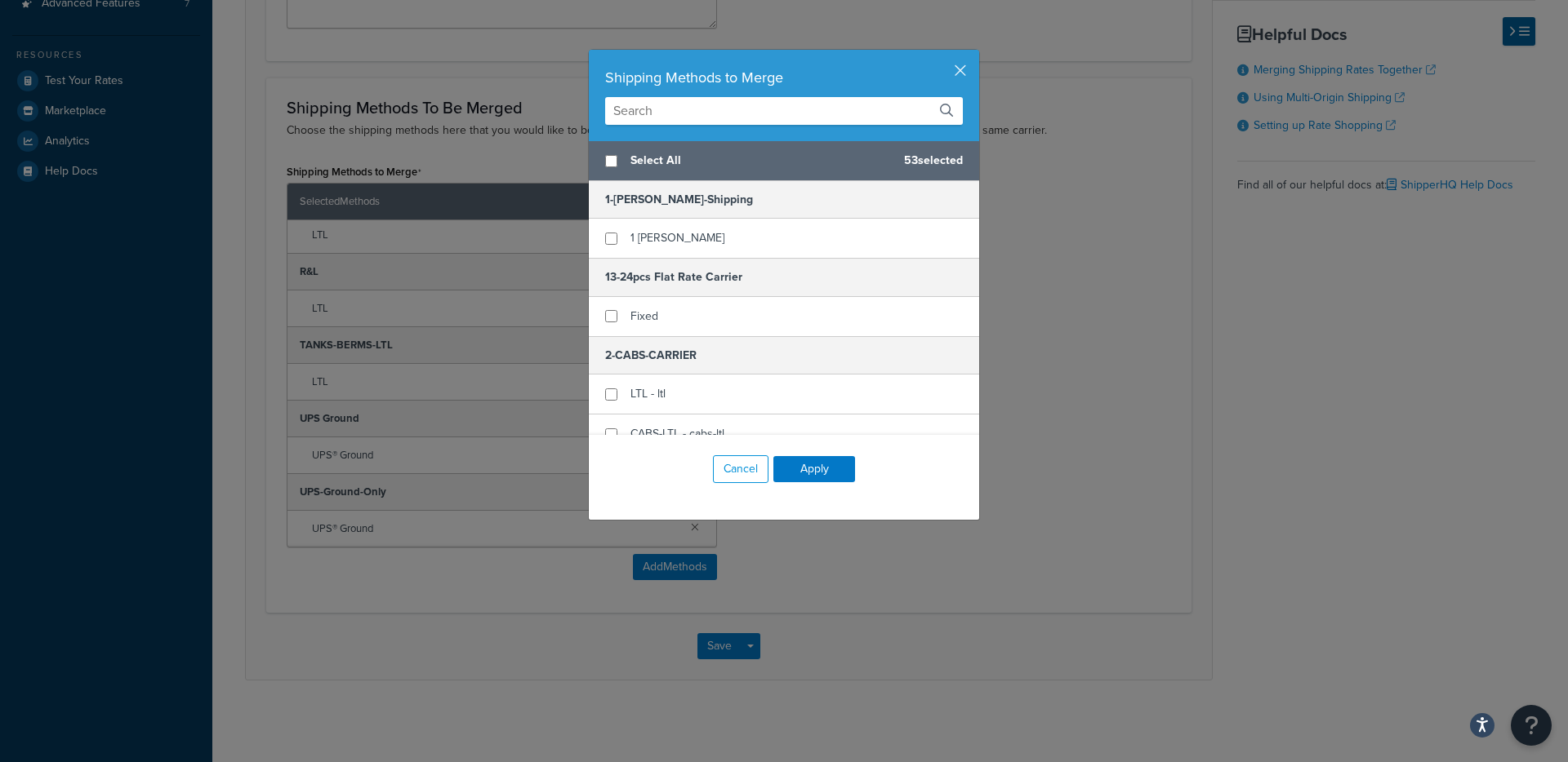
click at [757, 111] on input "text" at bounding box center [784, 110] width 357 height 28
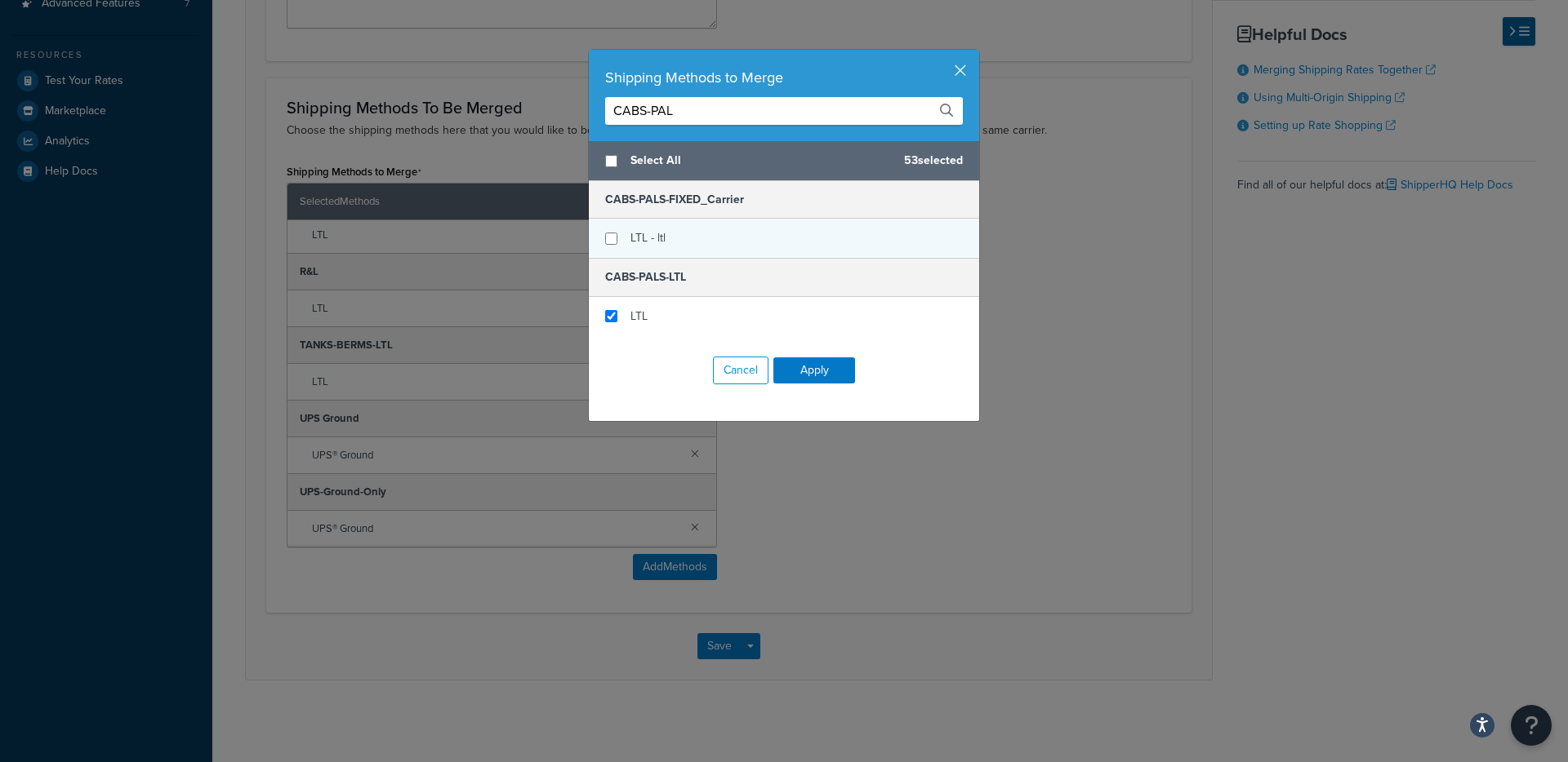
type input "CABS-PAL"
checkbox input "false"
click at [665, 236] on div "LTL - ltl" at bounding box center [783, 238] width 391 height 39
click at [803, 364] on button "Apply" at bounding box center [814, 370] width 82 height 26
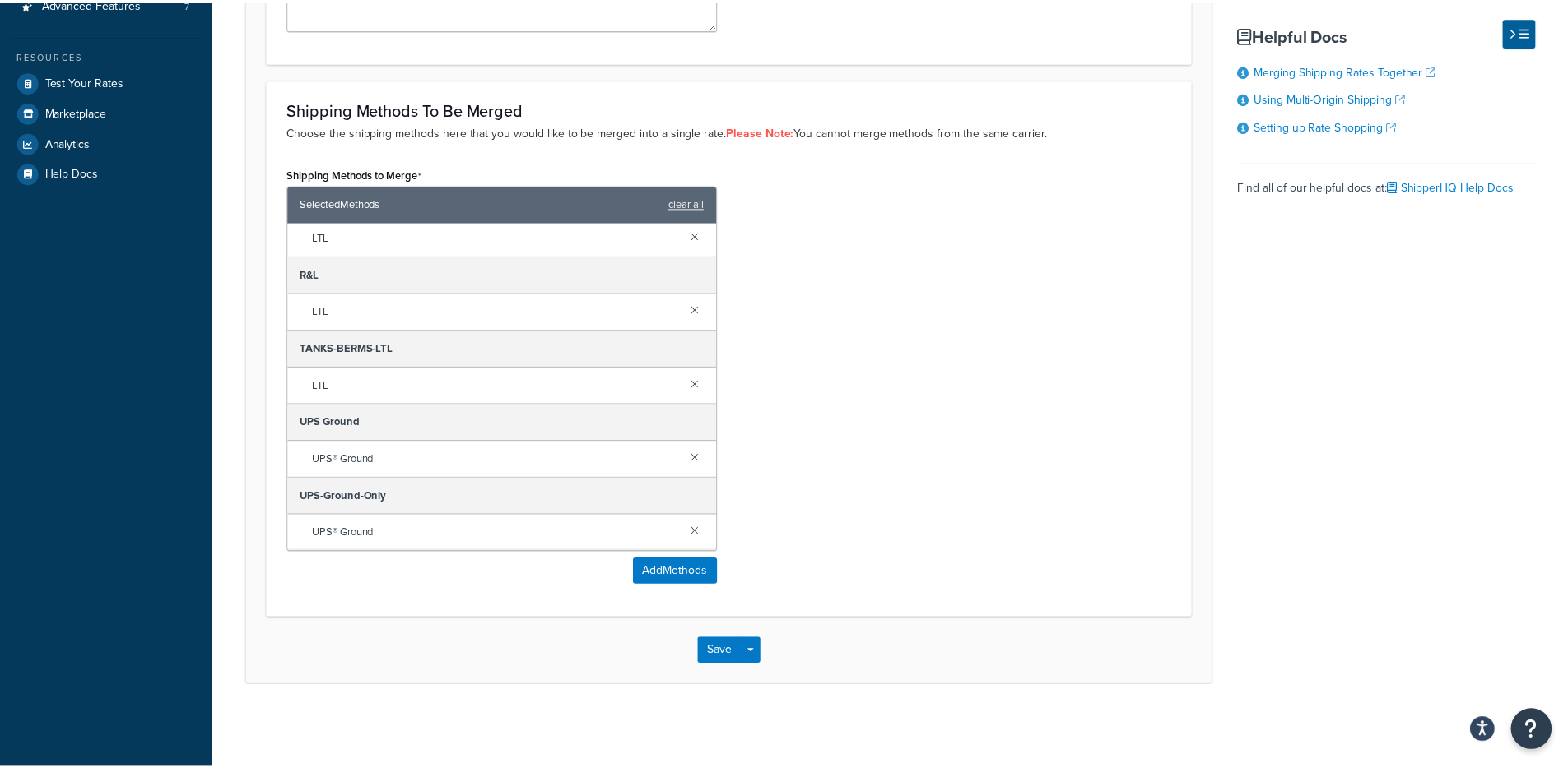
scroll to position [3321, 0]
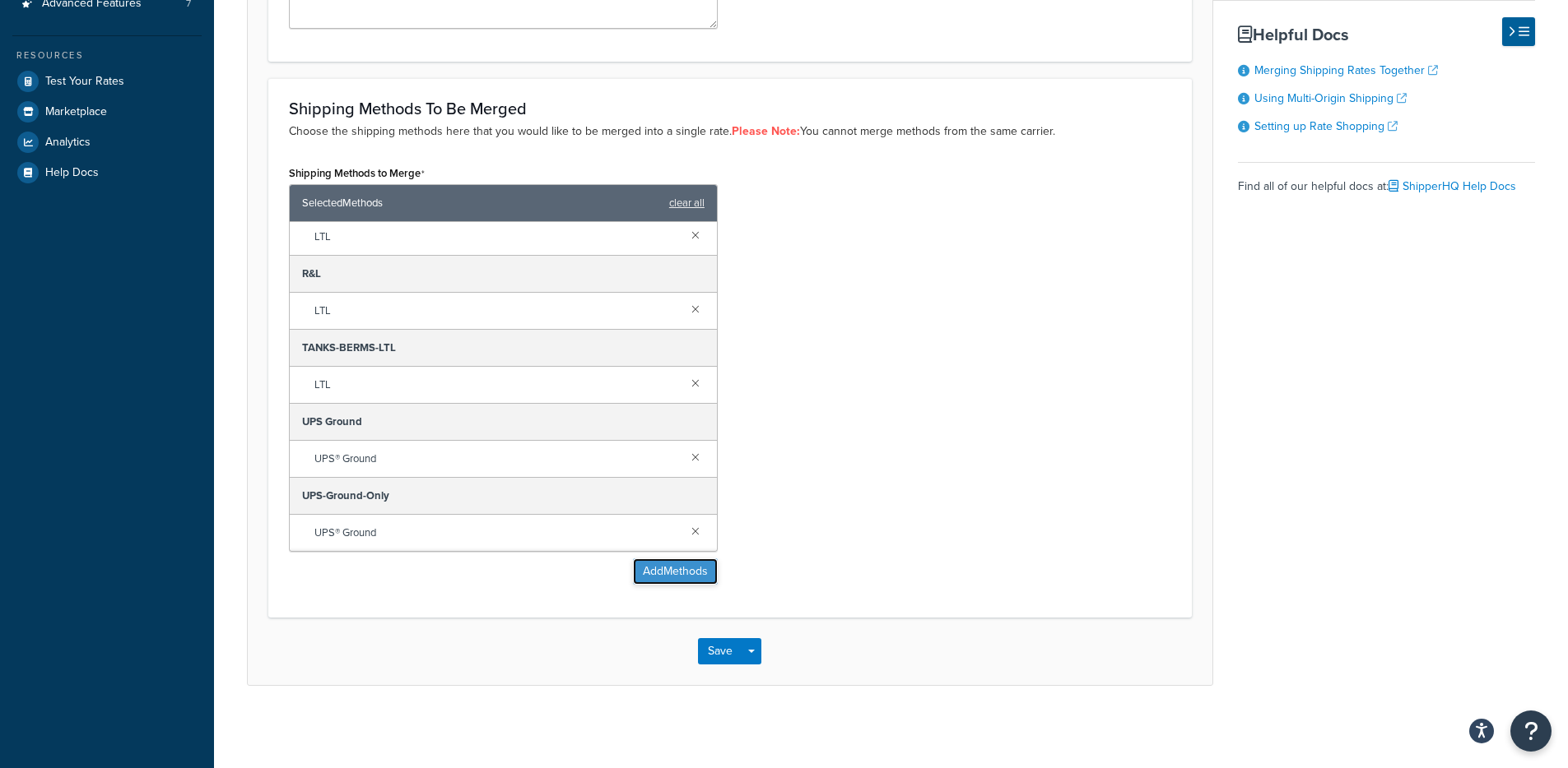
click at [710, 582] on button "Add Methods" at bounding box center [675, 571] width 84 height 26
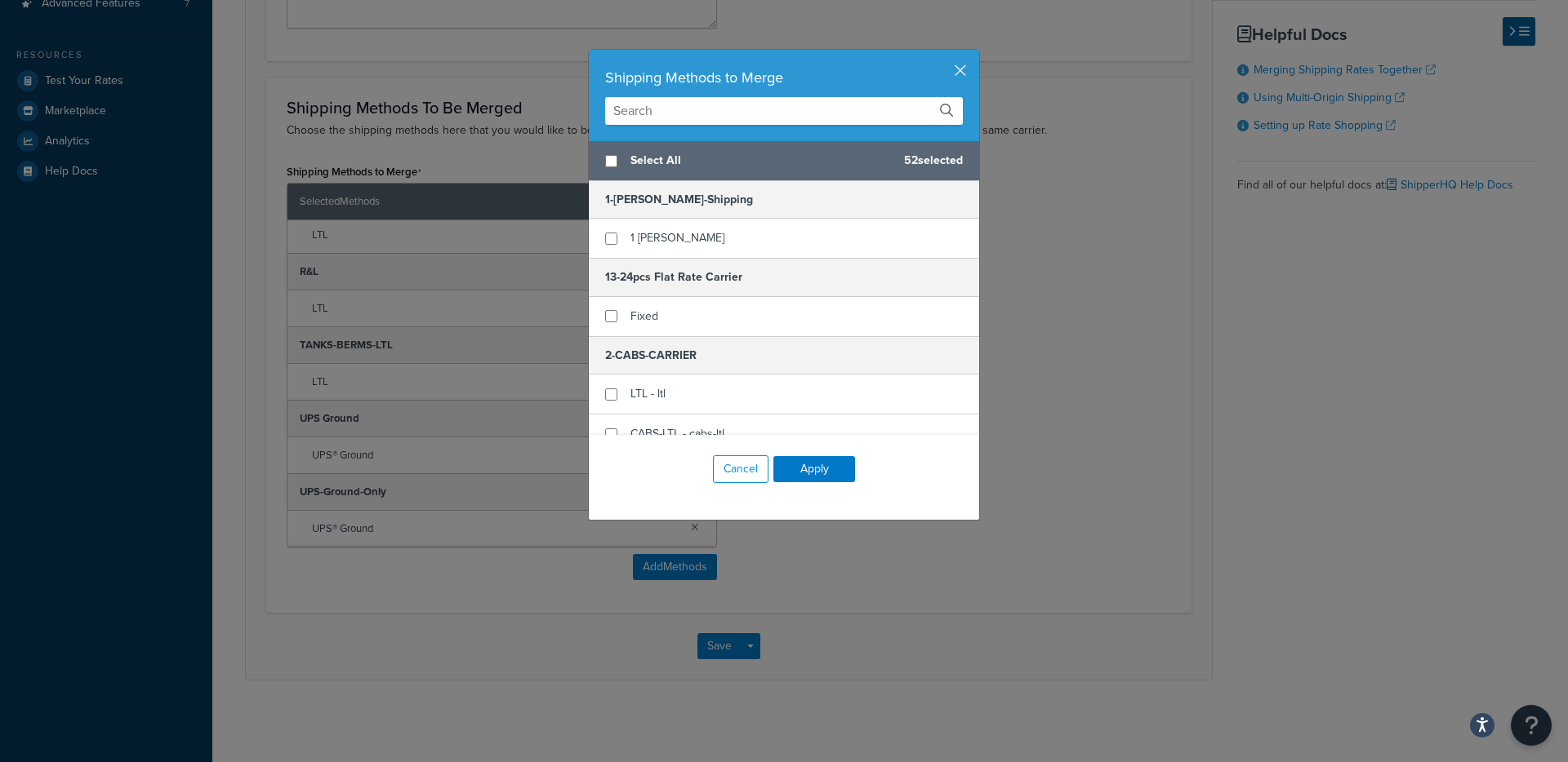
click at [669, 107] on input "text" at bounding box center [784, 110] width 357 height 28
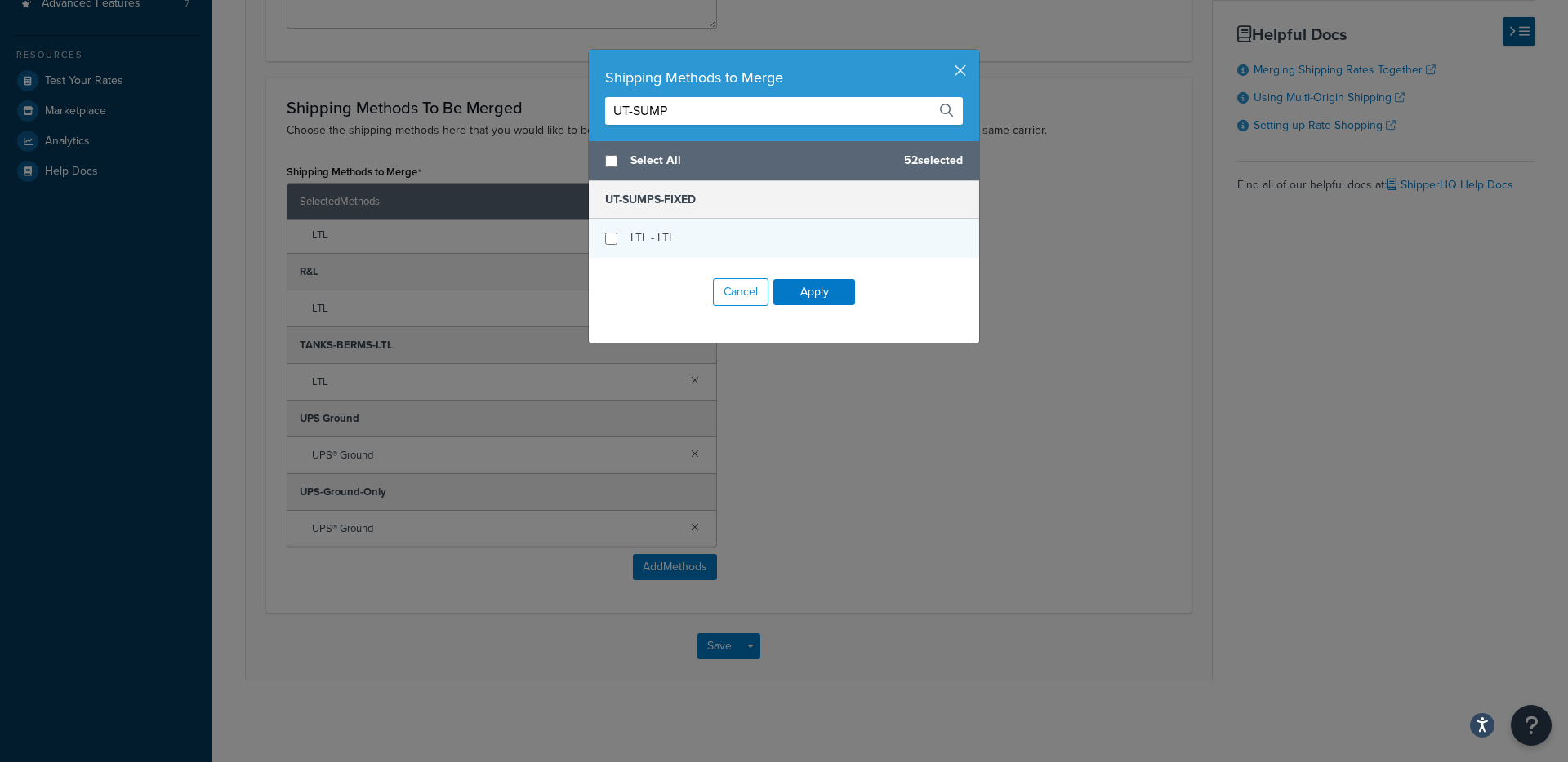
type input "UT-SUMP"
checkbox input "false"
click at [611, 238] on div "LTL - LTL" at bounding box center [783, 238] width 391 height 39
click at [849, 289] on div "Cancel Apply" at bounding box center [783, 292] width 391 height 68
click at [833, 293] on button "Apply" at bounding box center [814, 292] width 82 height 26
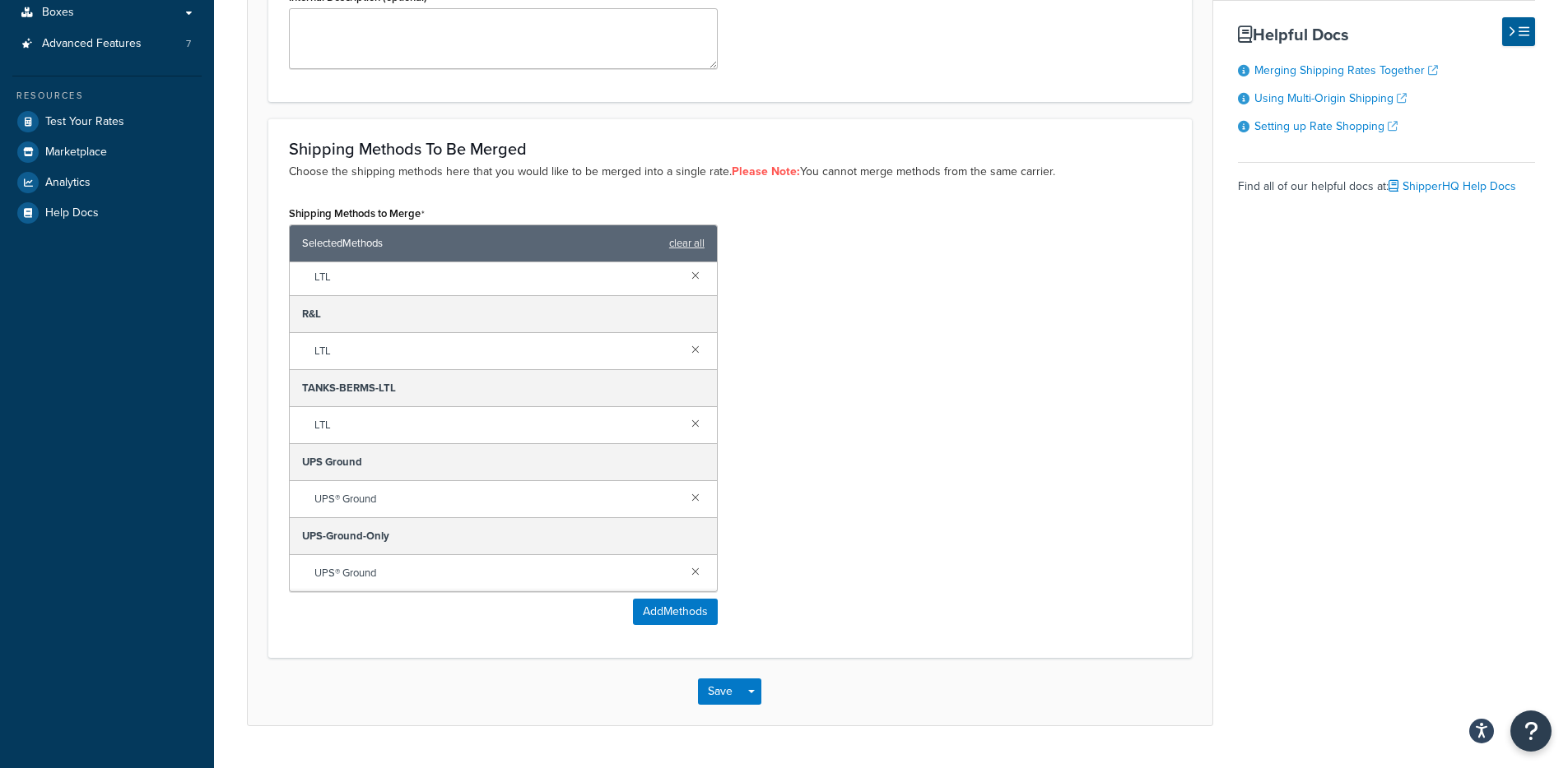
scroll to position [389, 0]
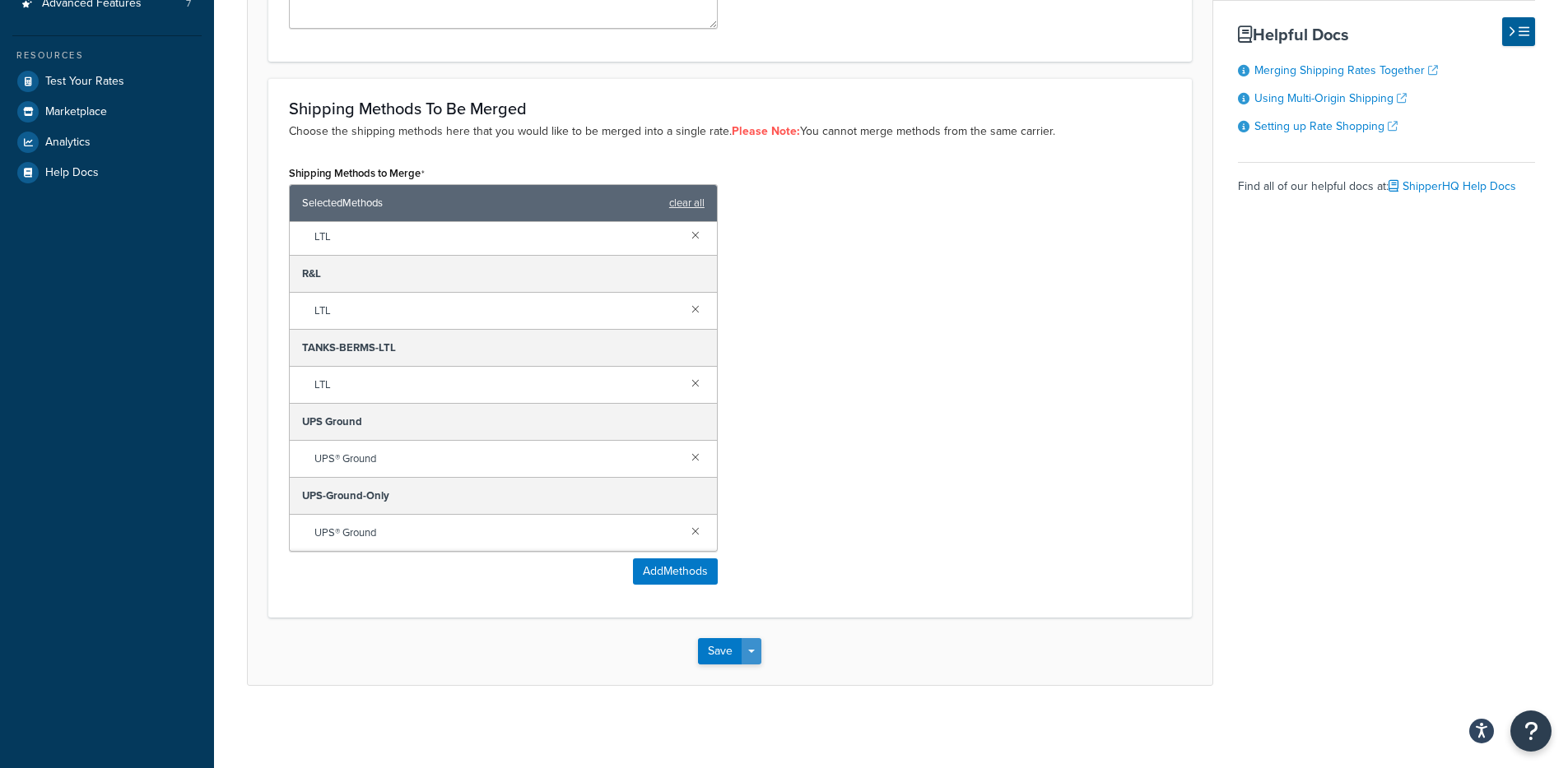
click at [752, 656] on button "Save Dropdown" at bounding box center [751, 651] width 20 height 26
click at [753, 681] on button "Save and Edit" at bounding box center [778, 682] width 159 height 34
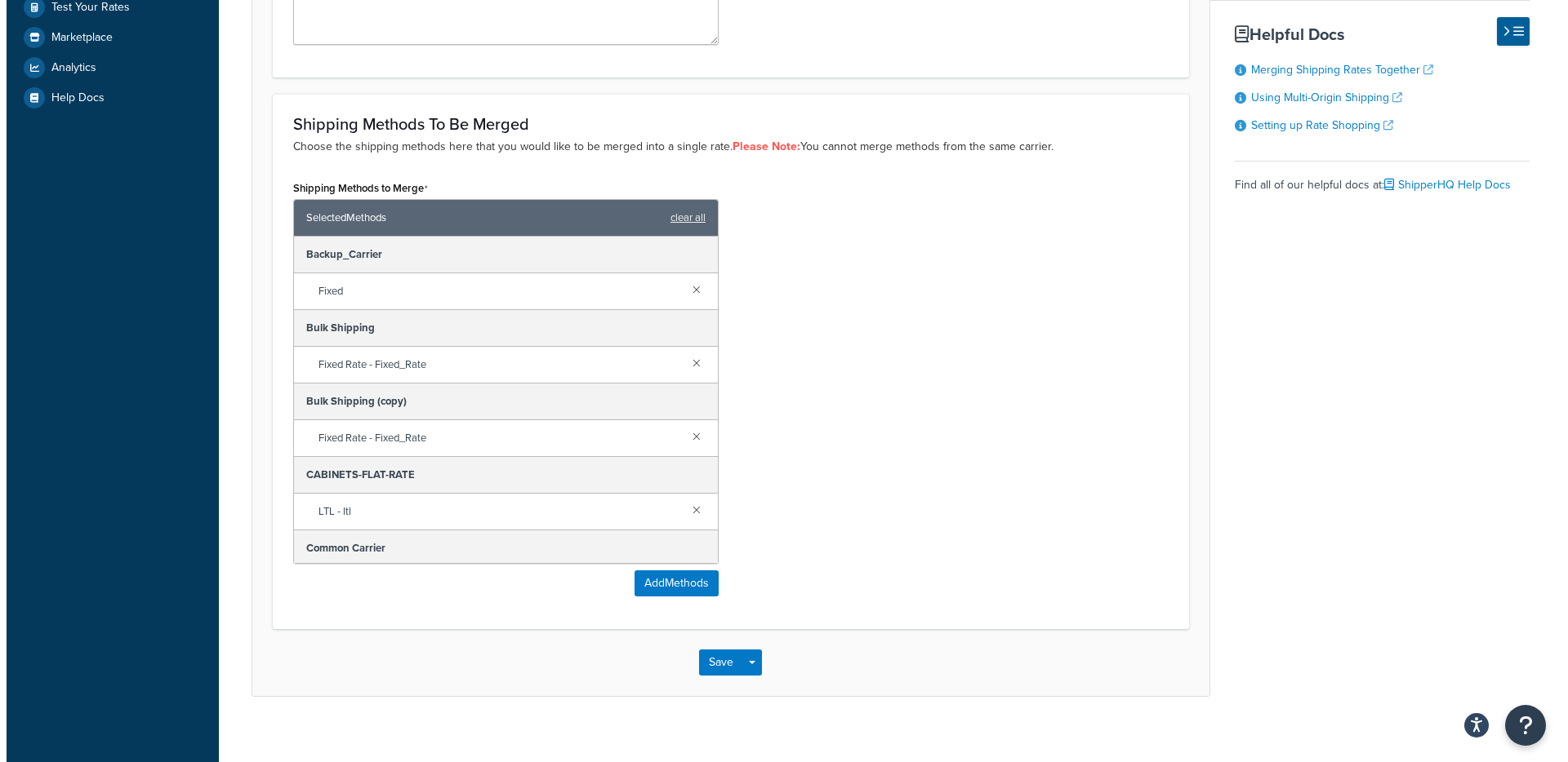
scroll to position [466, 0]
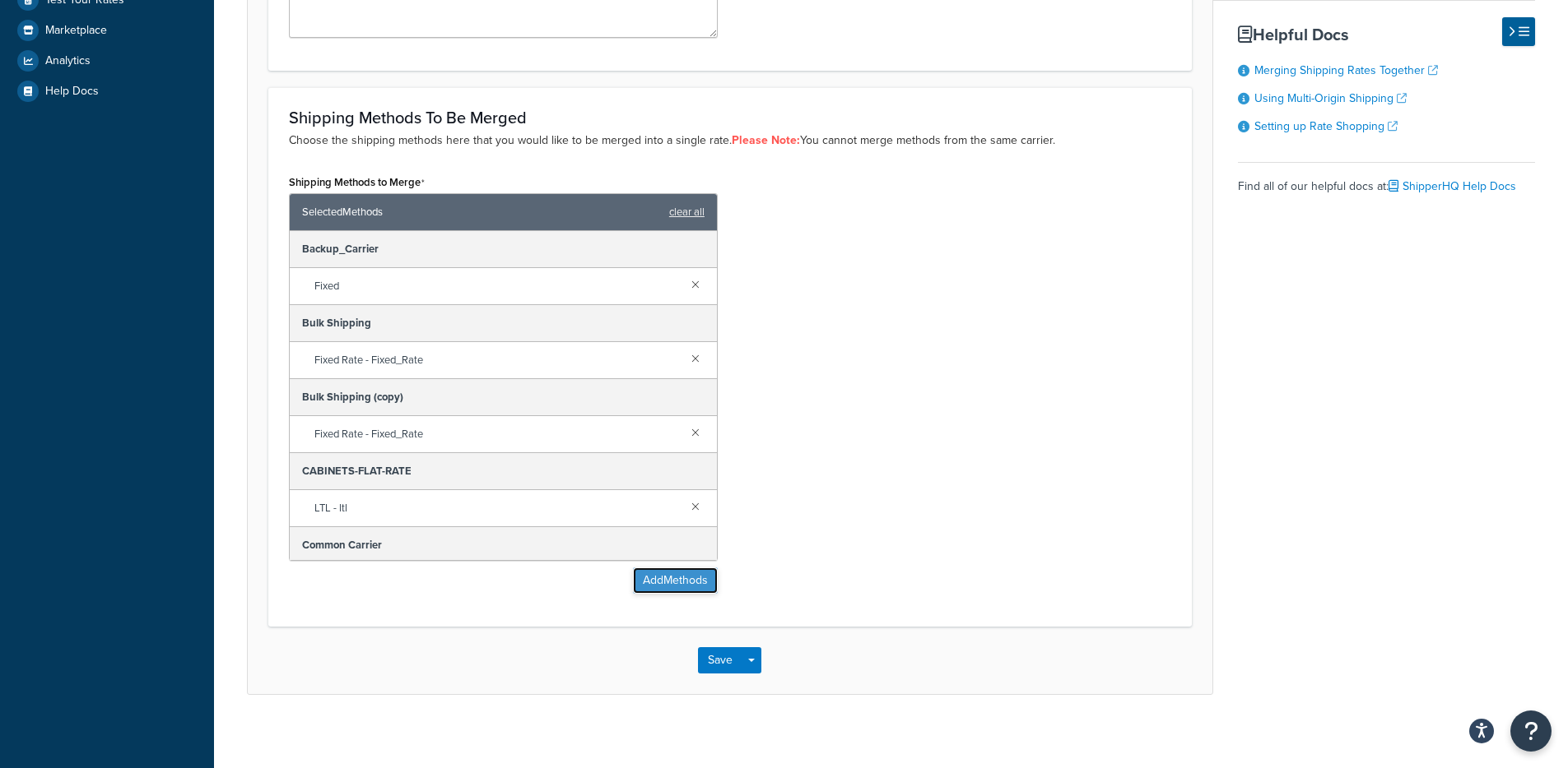
click at [638, 581] on button "Add Methods" at bounding box center [675, 580] width 84 height 26
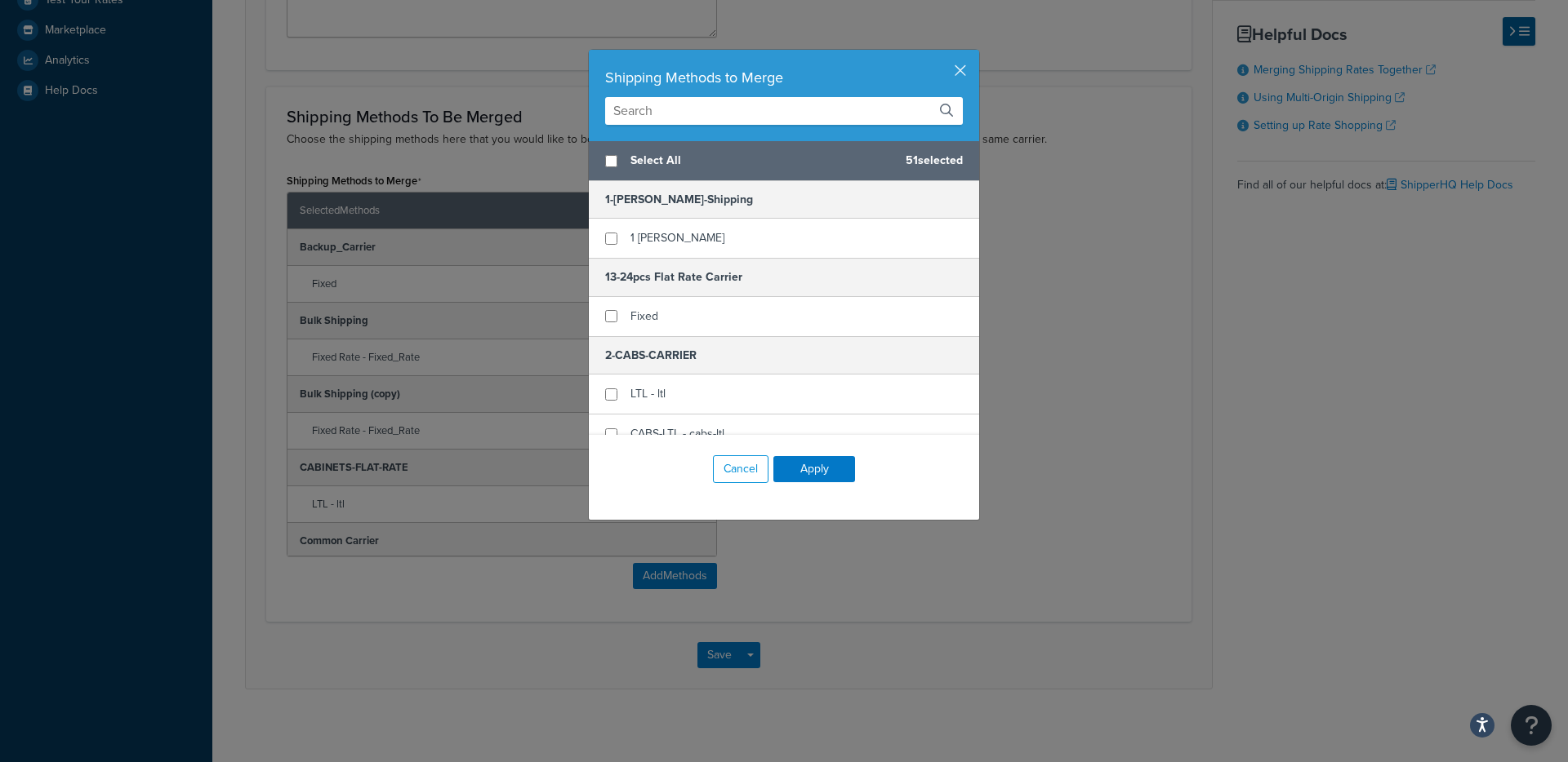
click at [779, 115] on input "text" at bounding box center [784, 110] width 357 height 28
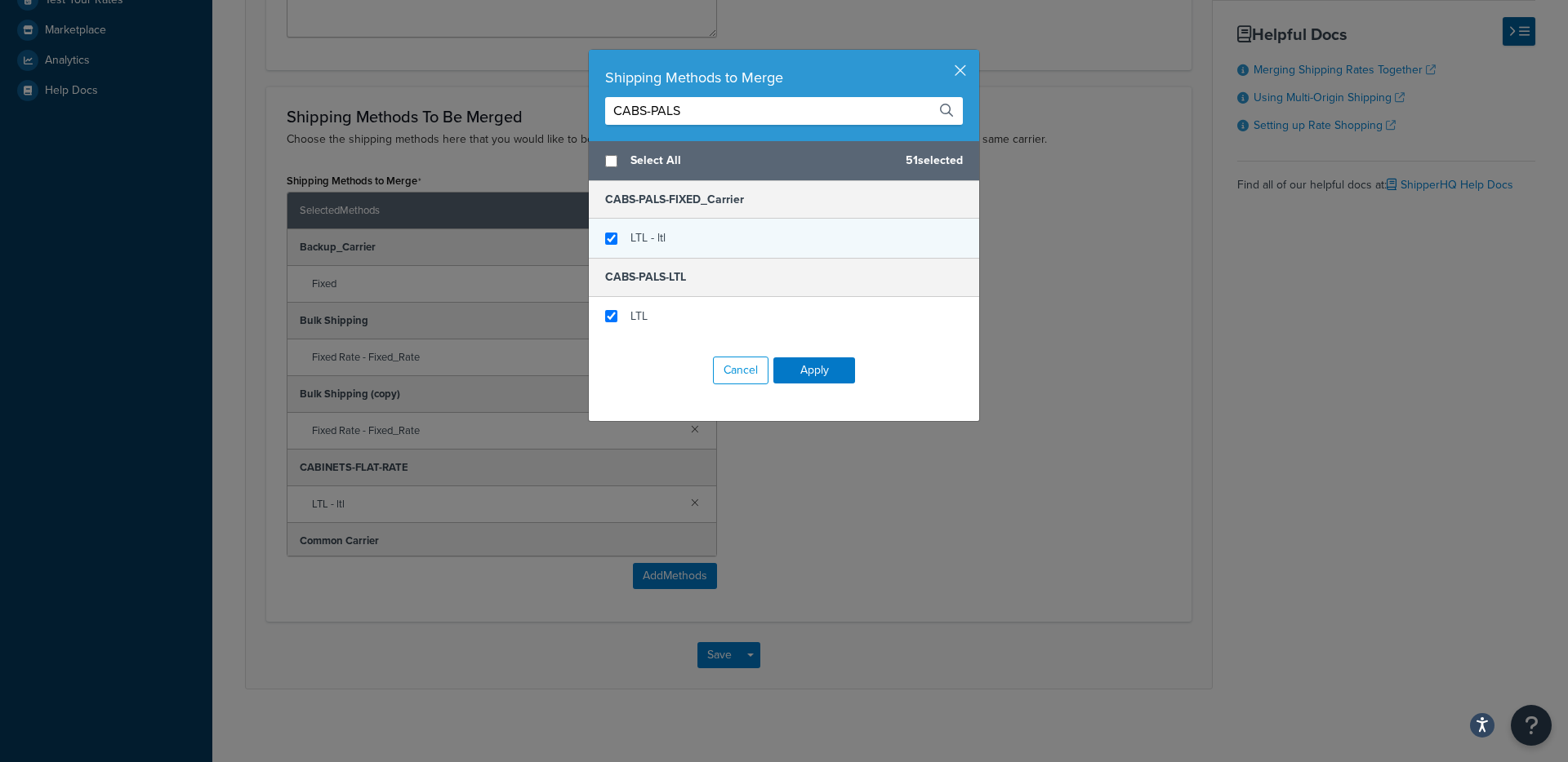
type input "CABS-PALS"
checkbox input "true"
click at [685, 246] on div "LTL - ltl" at bounding box center [783, 238] width 391 height 39
click at [708, 112] on input "CABS-PALS" at bounding box center [784, 110] width 357 height 28
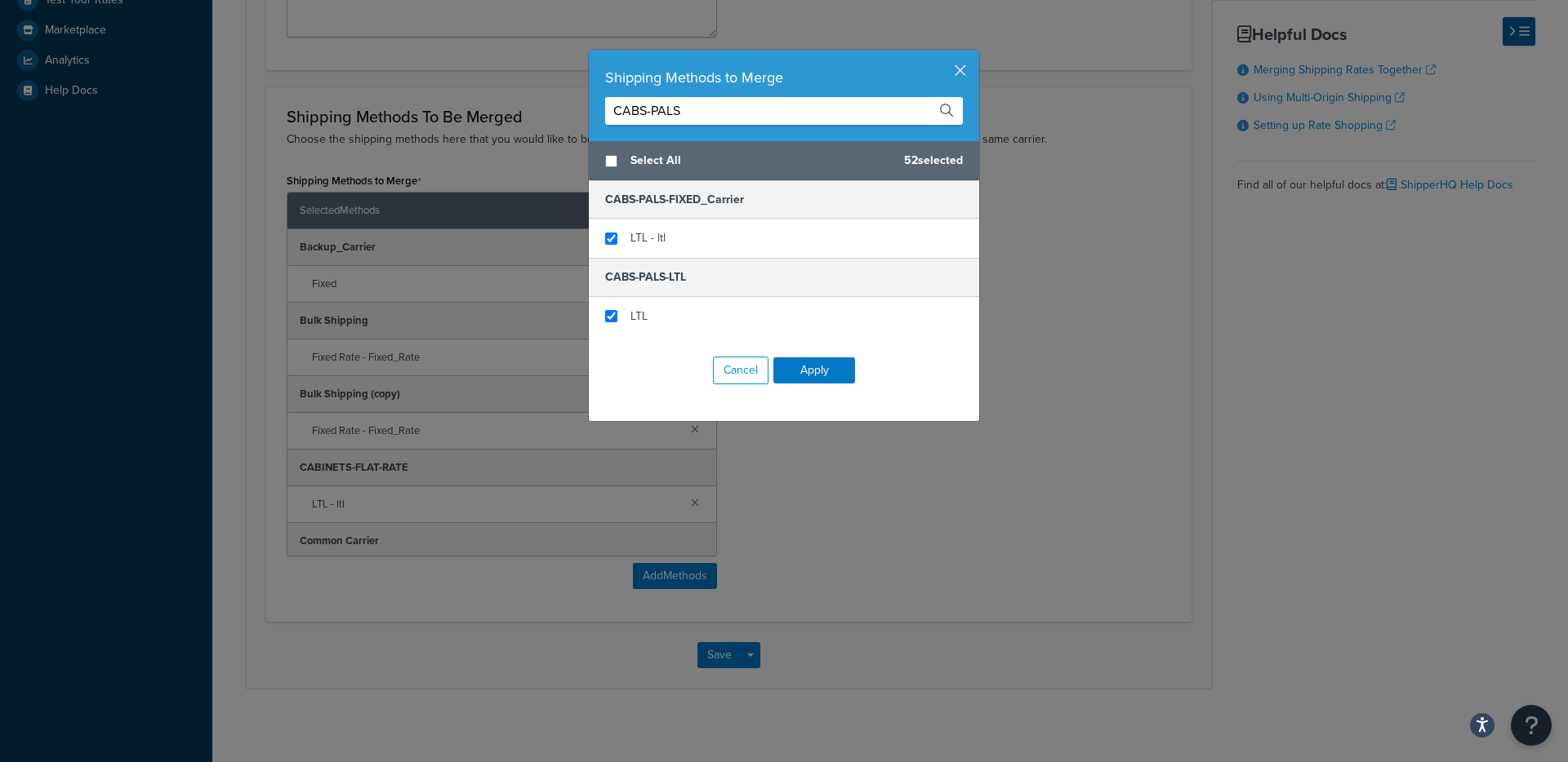
click at [708, 112] on input "CABS-PALS" at bounding box center [784, 110] width 357 height 28
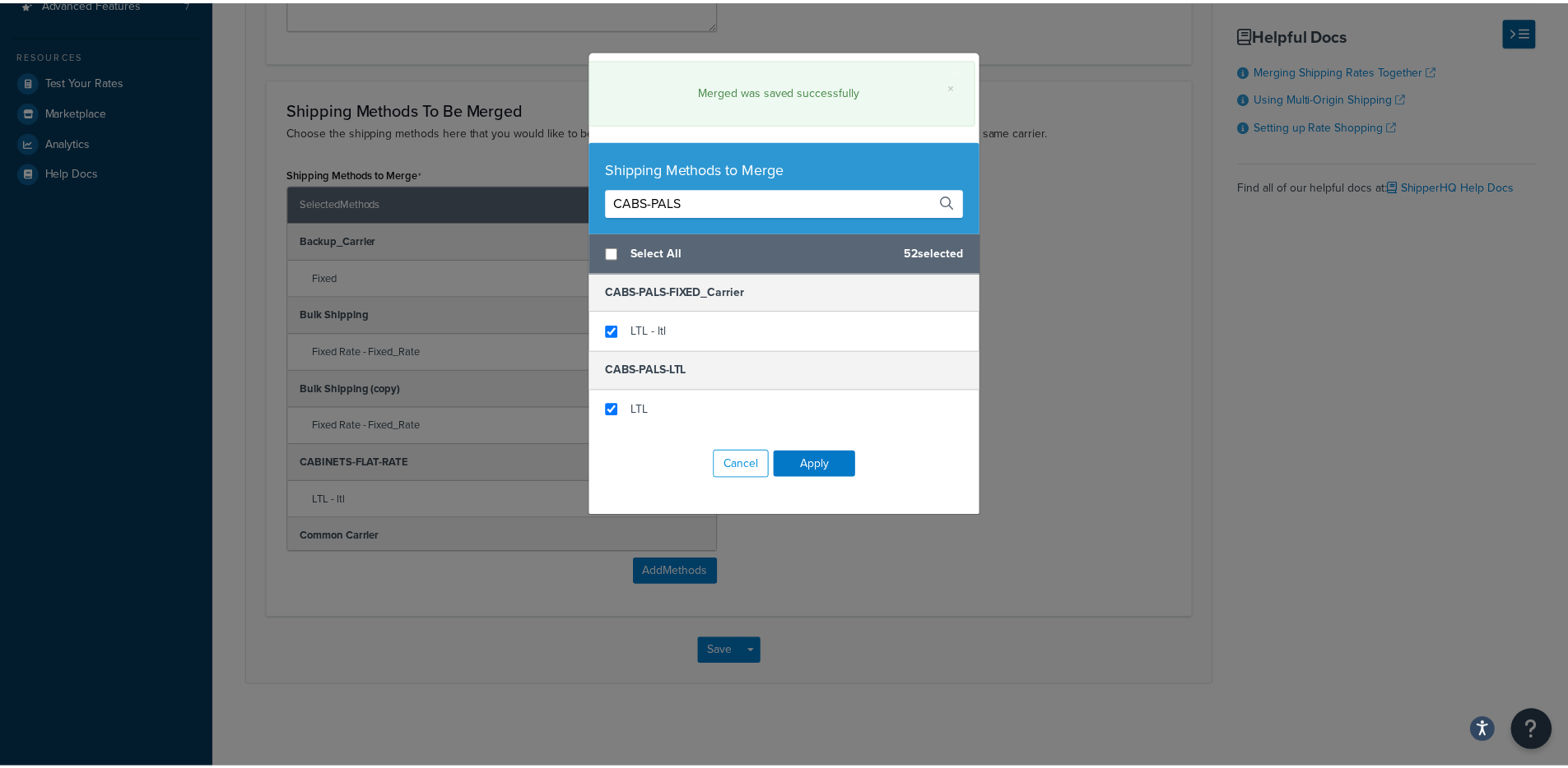
scroll to position [389, 0]
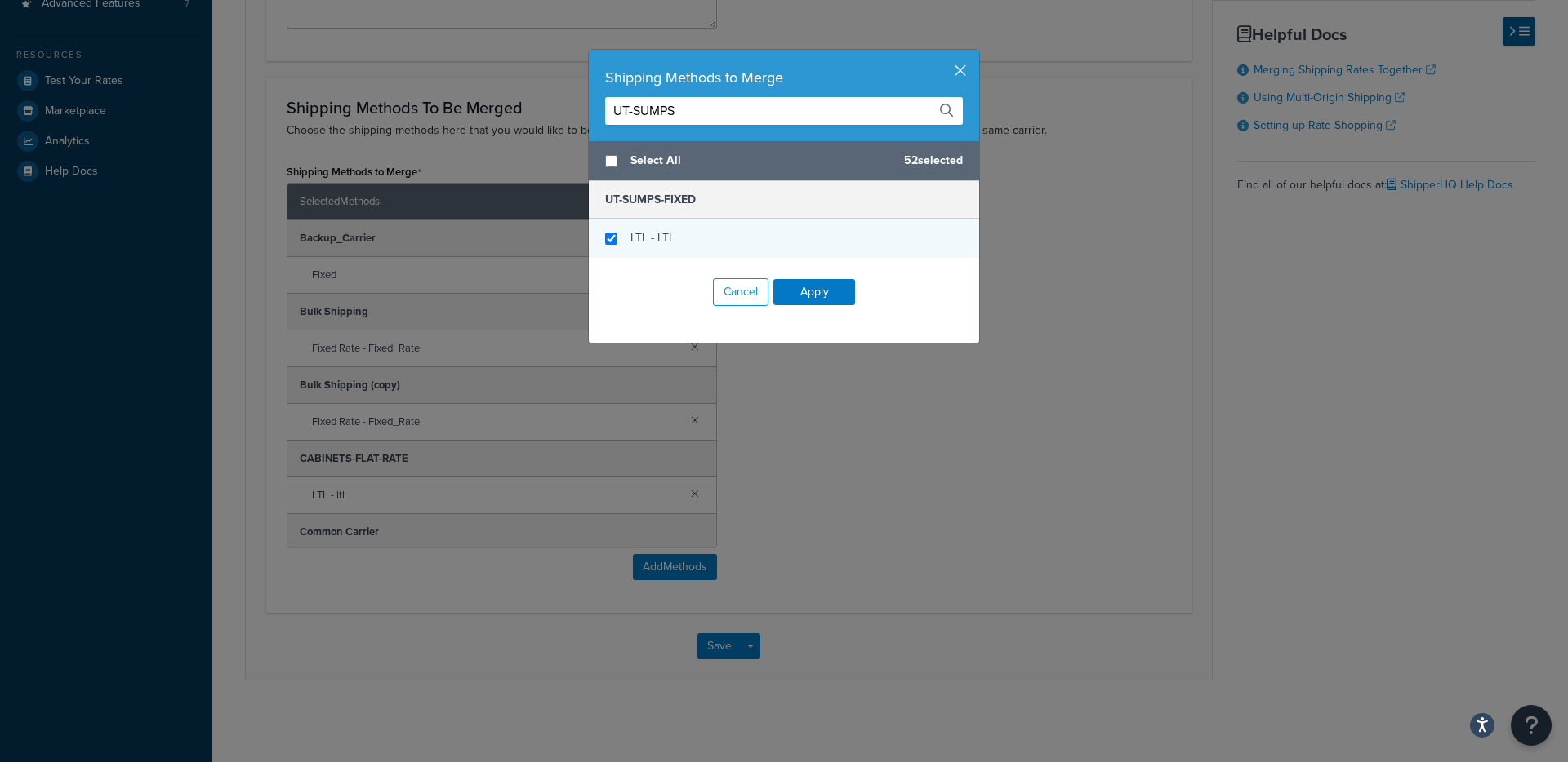
type input "UT-SUMPS"
checkbox input "true"
click at [651, 256] on div "LTL - LTL" at bounding box center [783, 238] width 391 height 39
click at [805, 298] on button "Apply" at bounding box center [814, 292] width 82 height 26
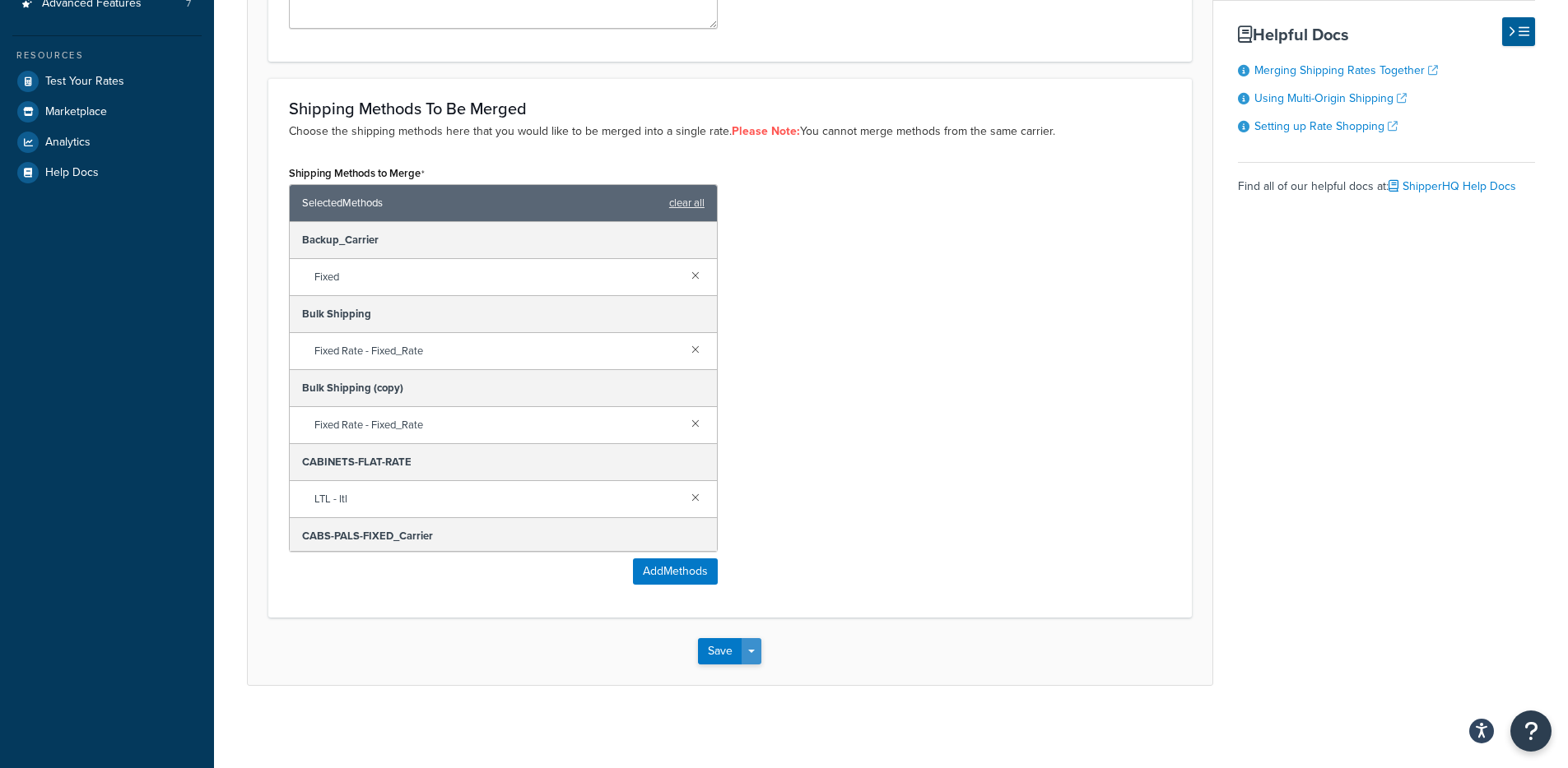
click at [758, 657] on button "Save Dropdown" at bounding box center [751, 651] width 20 height 26
click at [758, 665] on button "Save and Edit" at bounding box center [778, 682] width 159 height 34
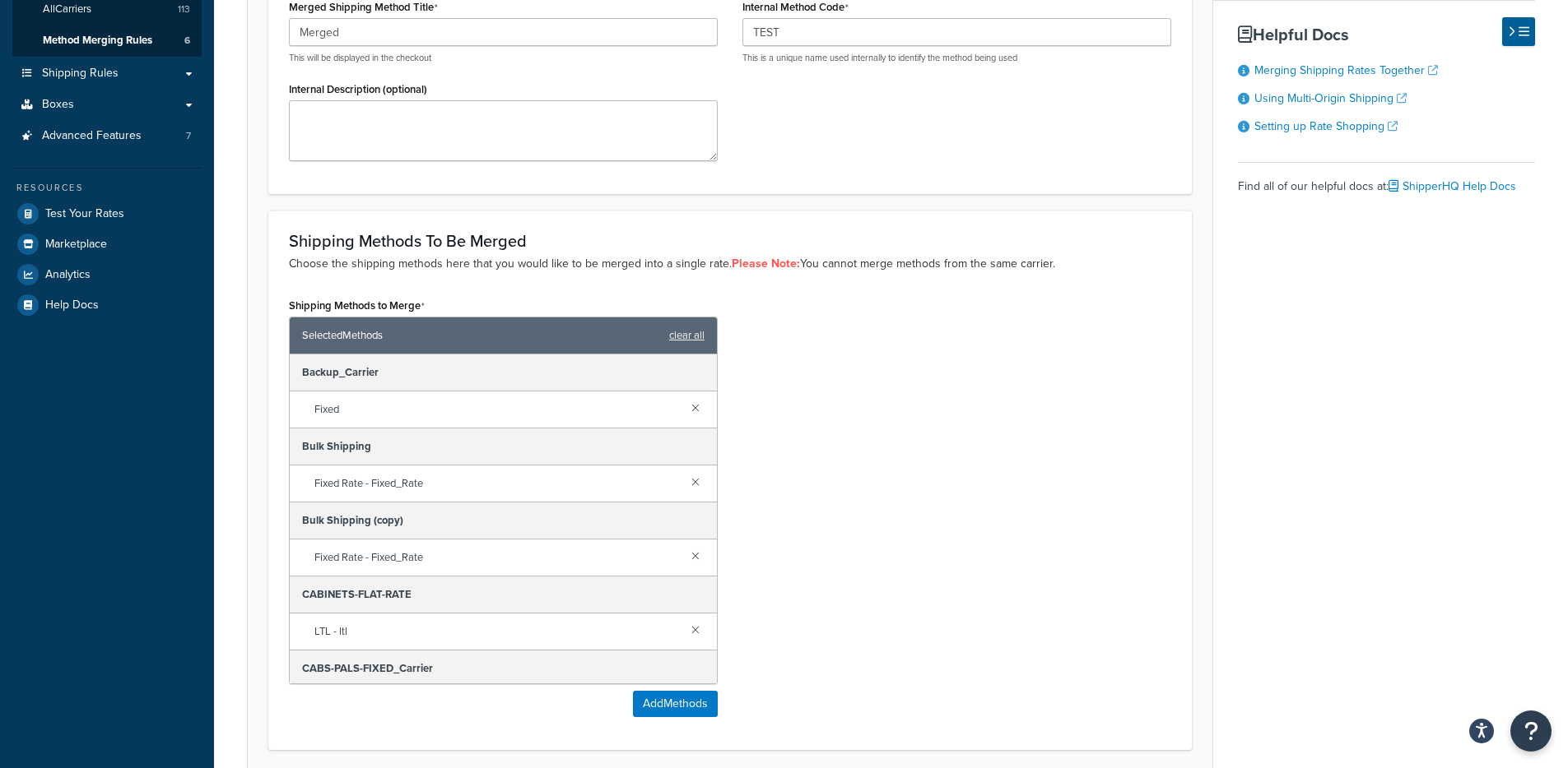
scroll to position [0, 0]
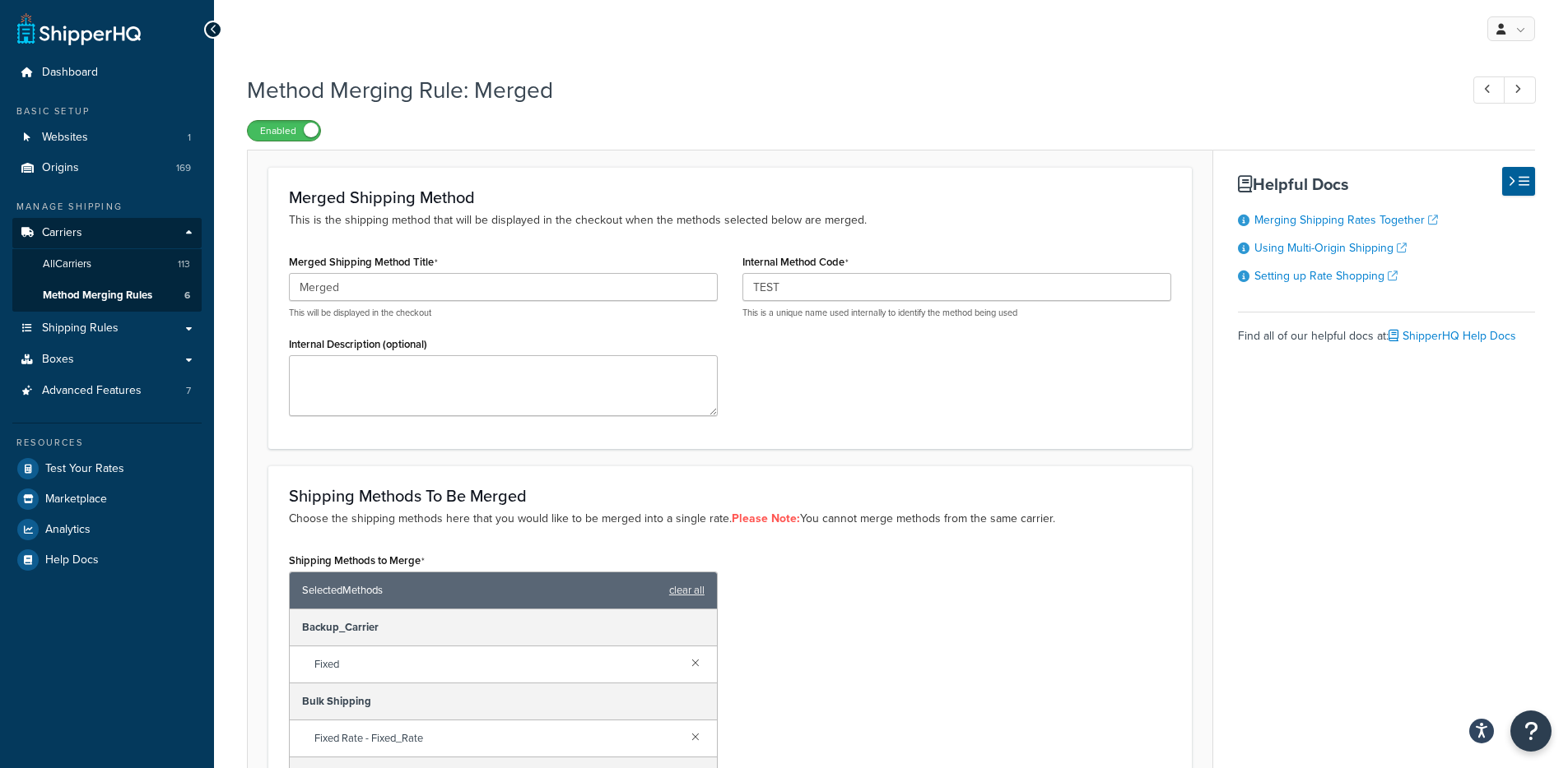
click at [304, 131] on span at bounding box center [310, 129] width 14 height 14
click at [278, 134] on label "Disabled" at bounding box center [284, 130] width 73 height 20
click at [275, 127] on label "Enabled" at bounding box center [284, 130] width 73 height 20
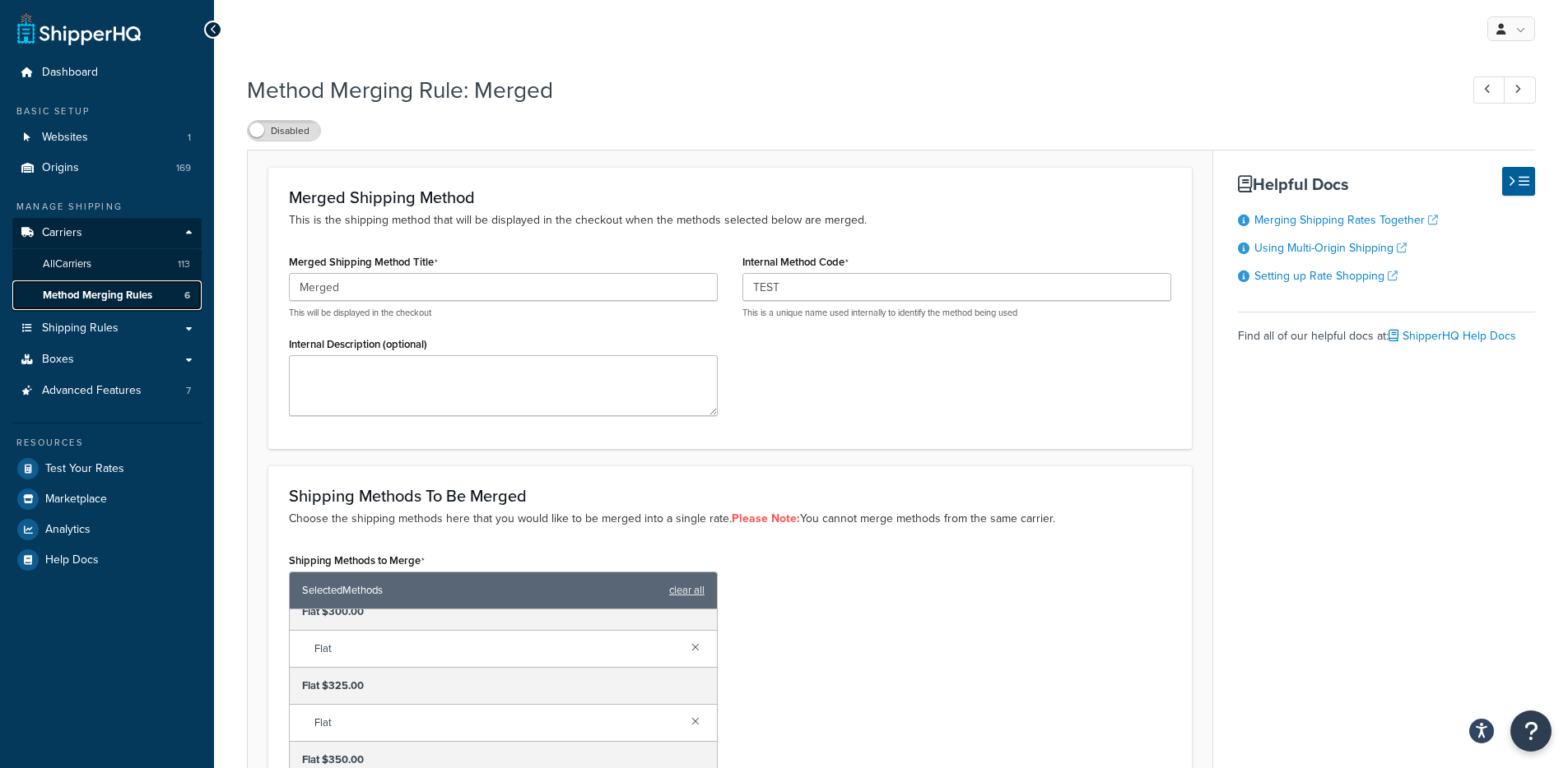
click at [106, 292] on span "Method Merging Rules" at bounding box center [98, 296] width 109 height 14
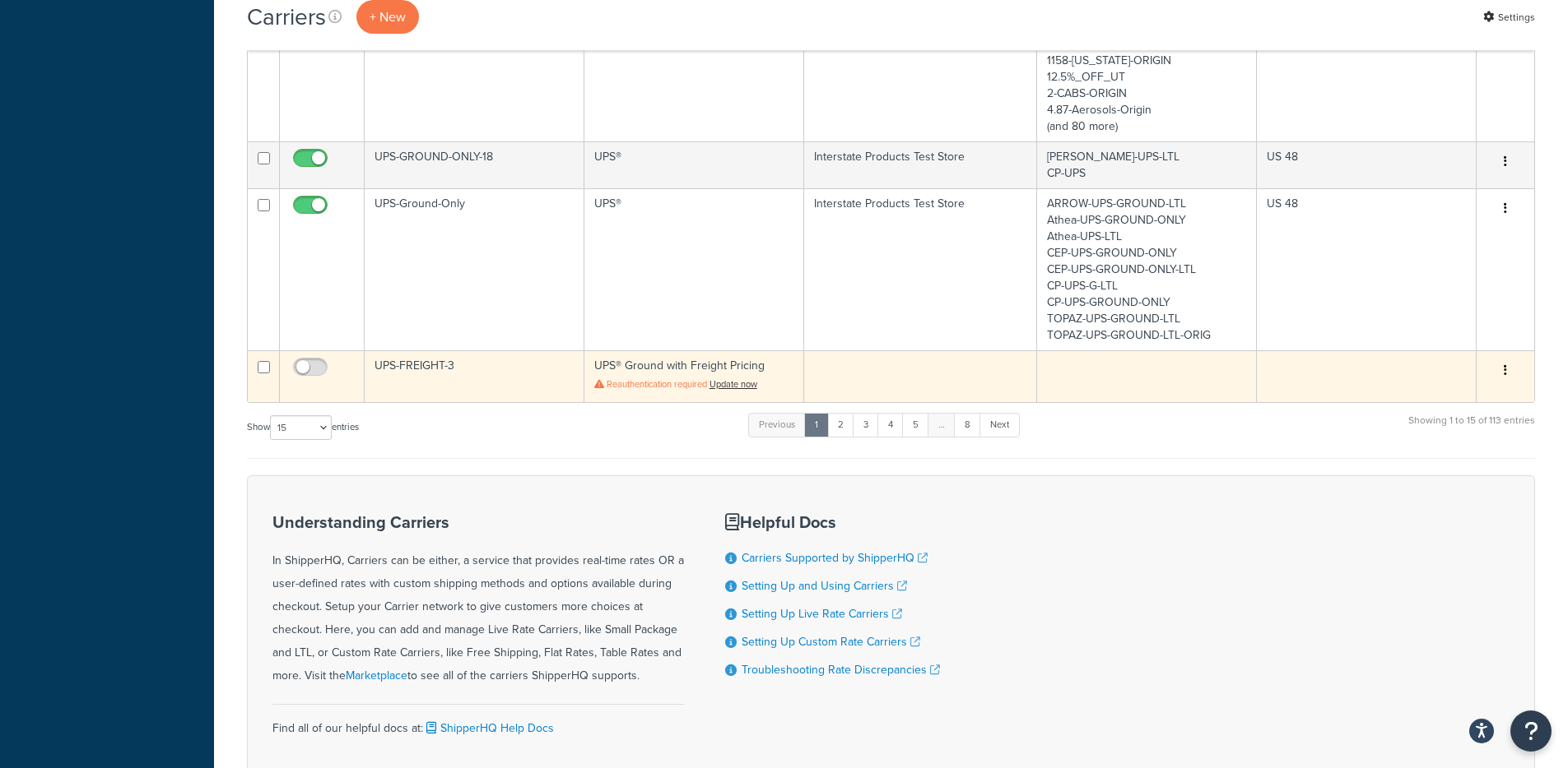
scroll to position [1230, 0]
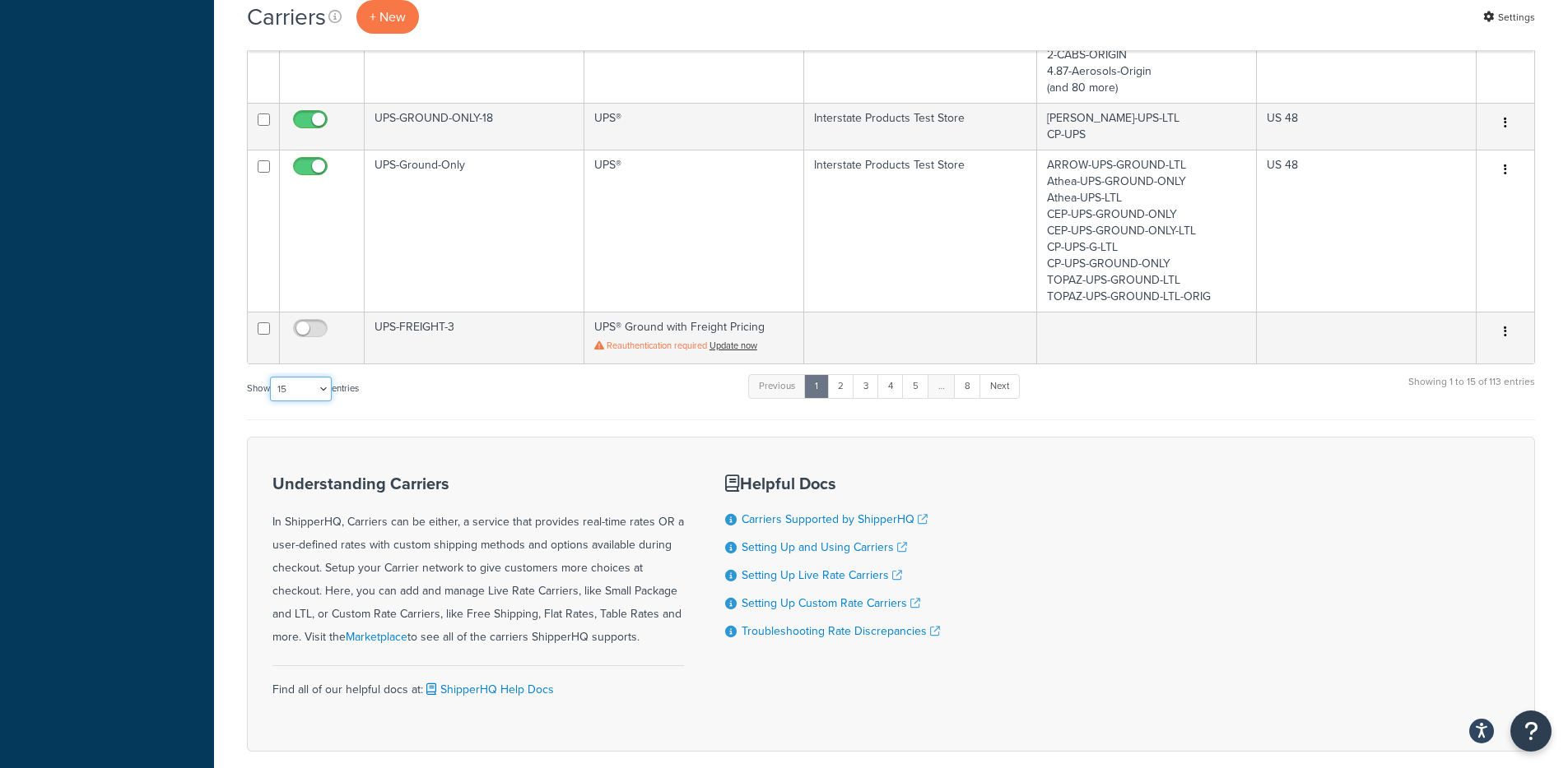
click at [289, 376] on select "10 15 25 50 100" at bounding box center [301, 389] width 61 height 25
select select "100"
click at [272, 401] on select "10 15 25 50 100" at bounding box center [301, 389] width 61 height 25
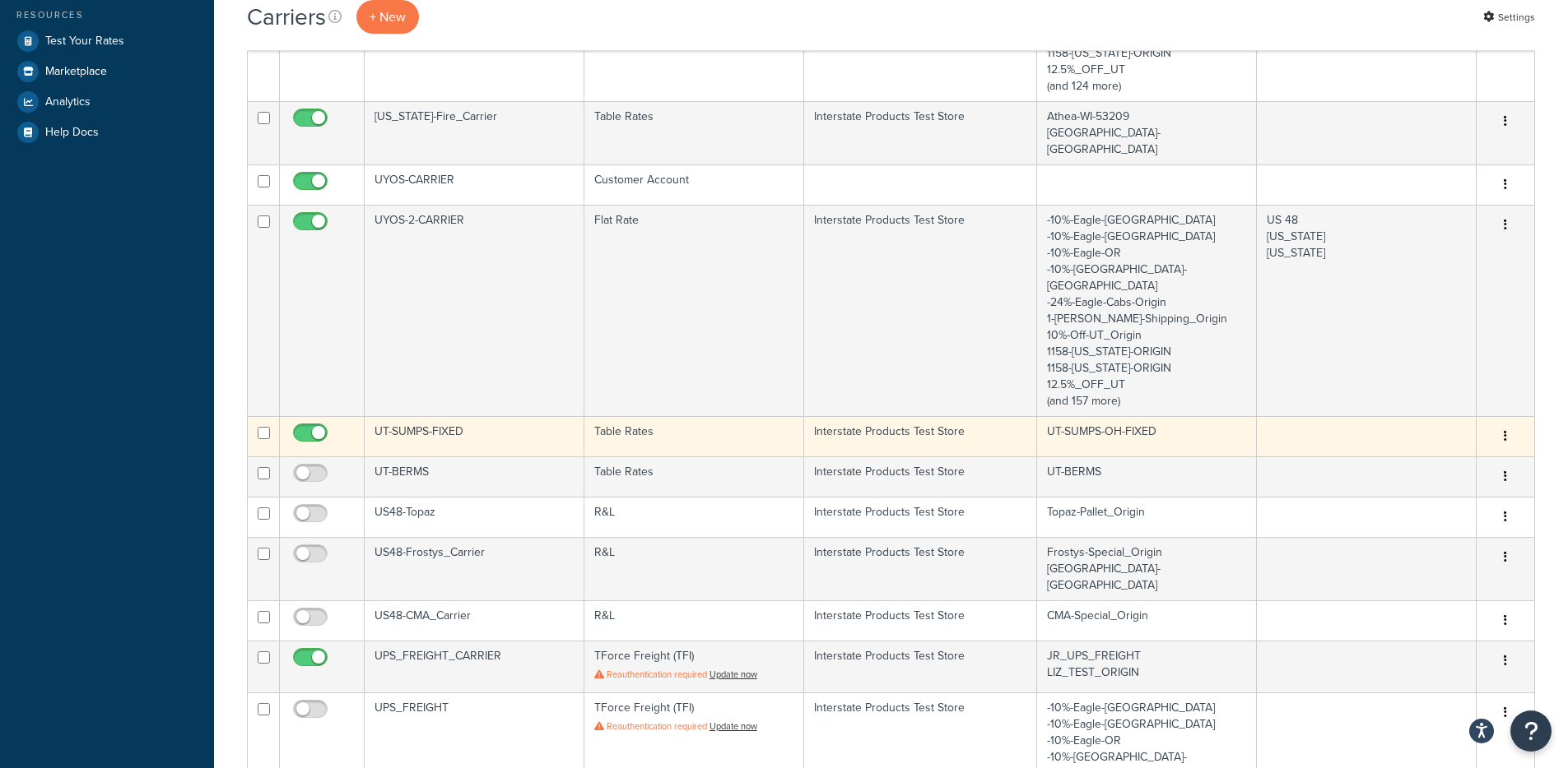
click at [511, 417] on td "UT-SUMPS-FIXED" at bounding box center [474, 437] width 219 height 40
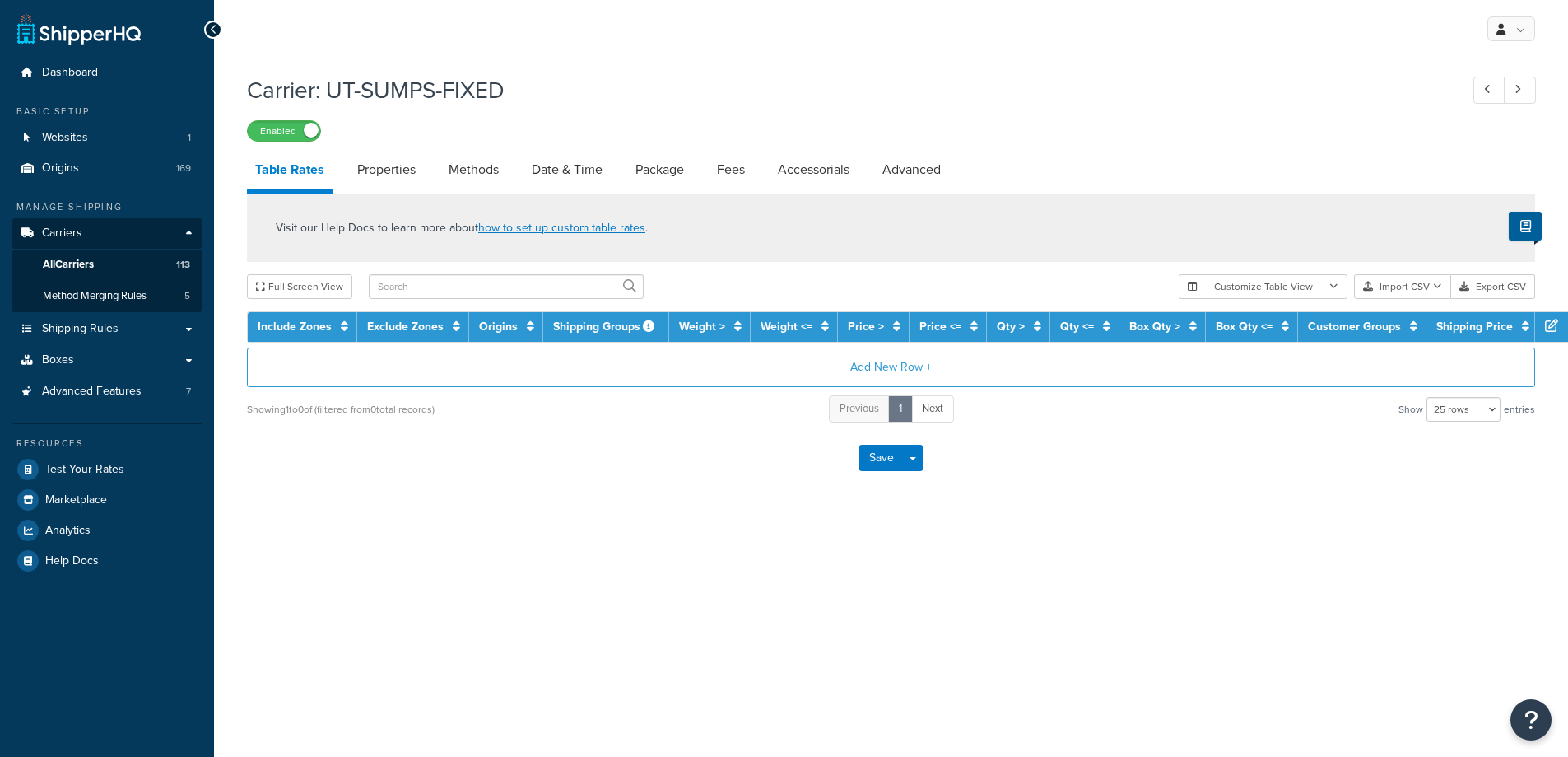
select select "25"
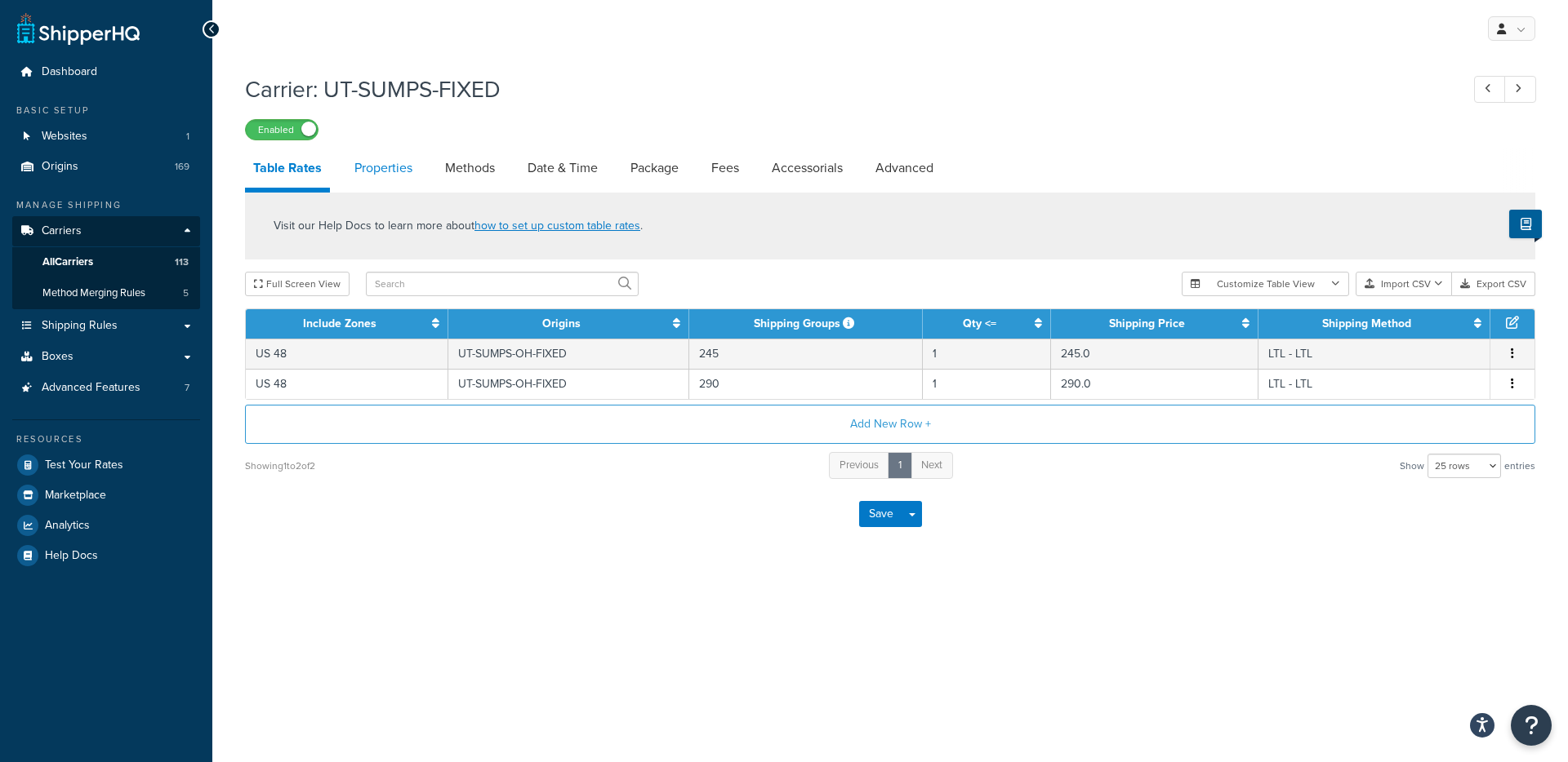
click at [403, 177] on link "Properties" at bounding box center [383, 167] width 74 height 39
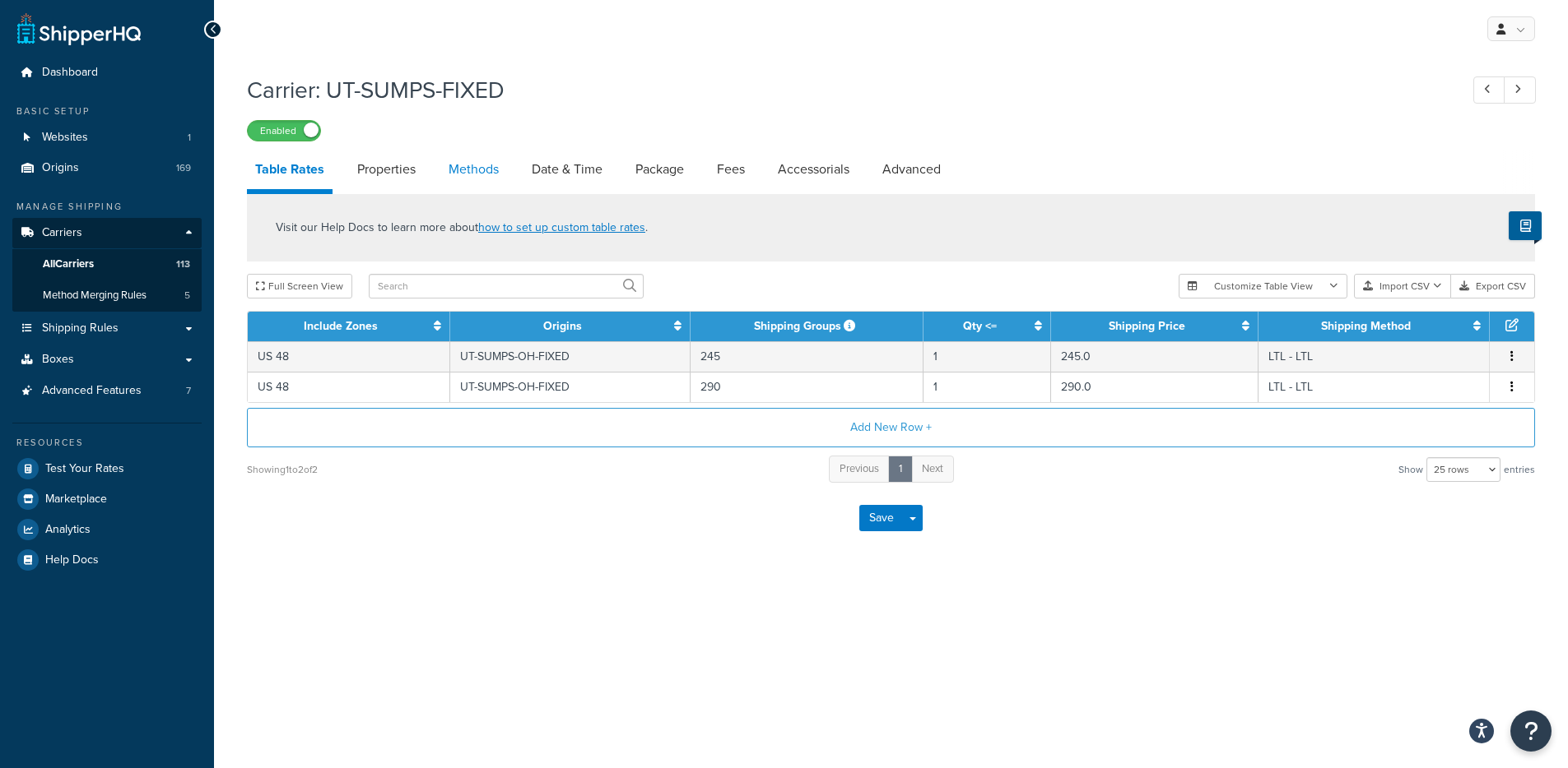
select select "PERITEM"
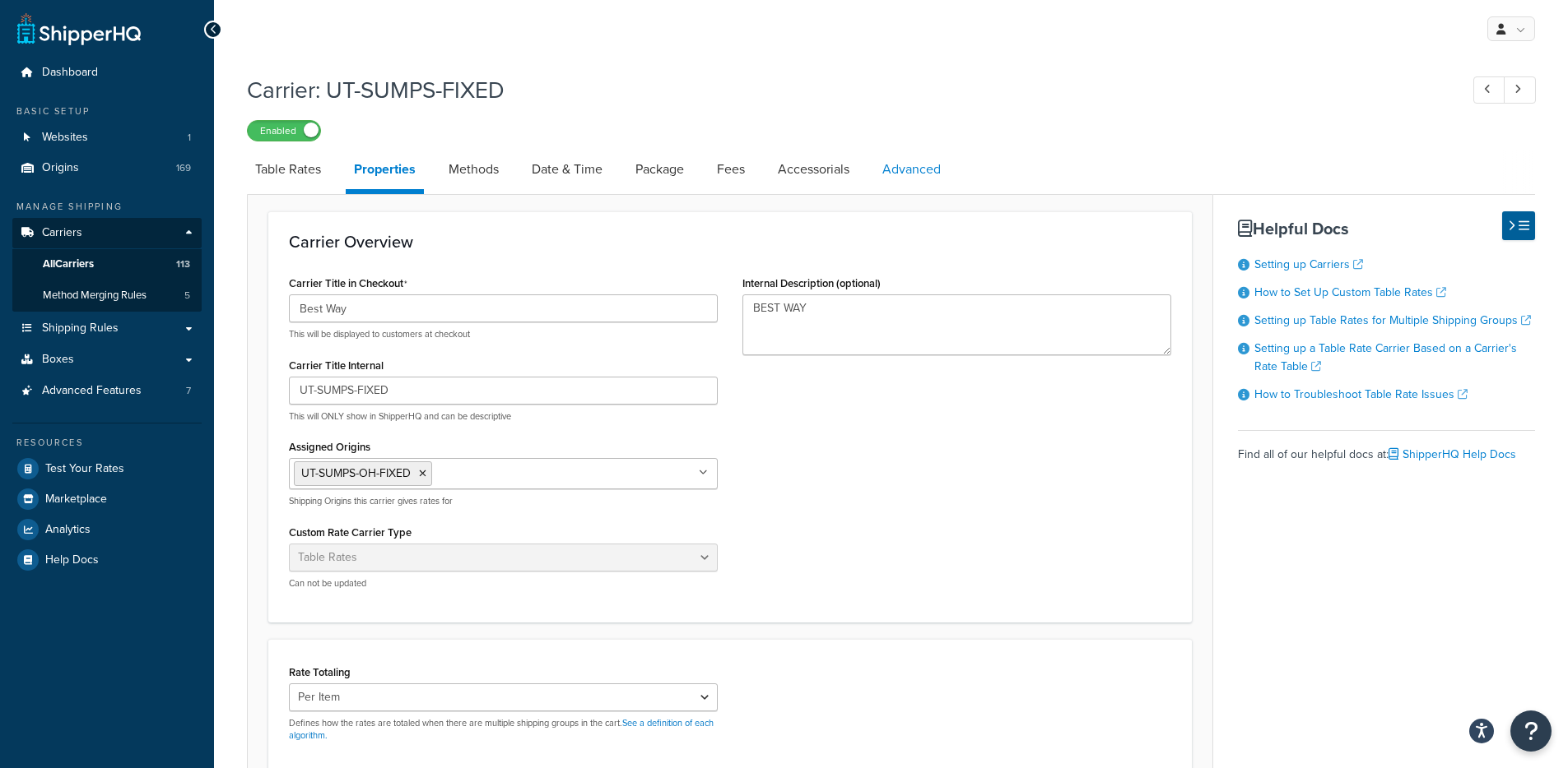
click at [938, 153] on link "Advanced" at bounding box center [911, 169] width 75 height 39
select select "false"
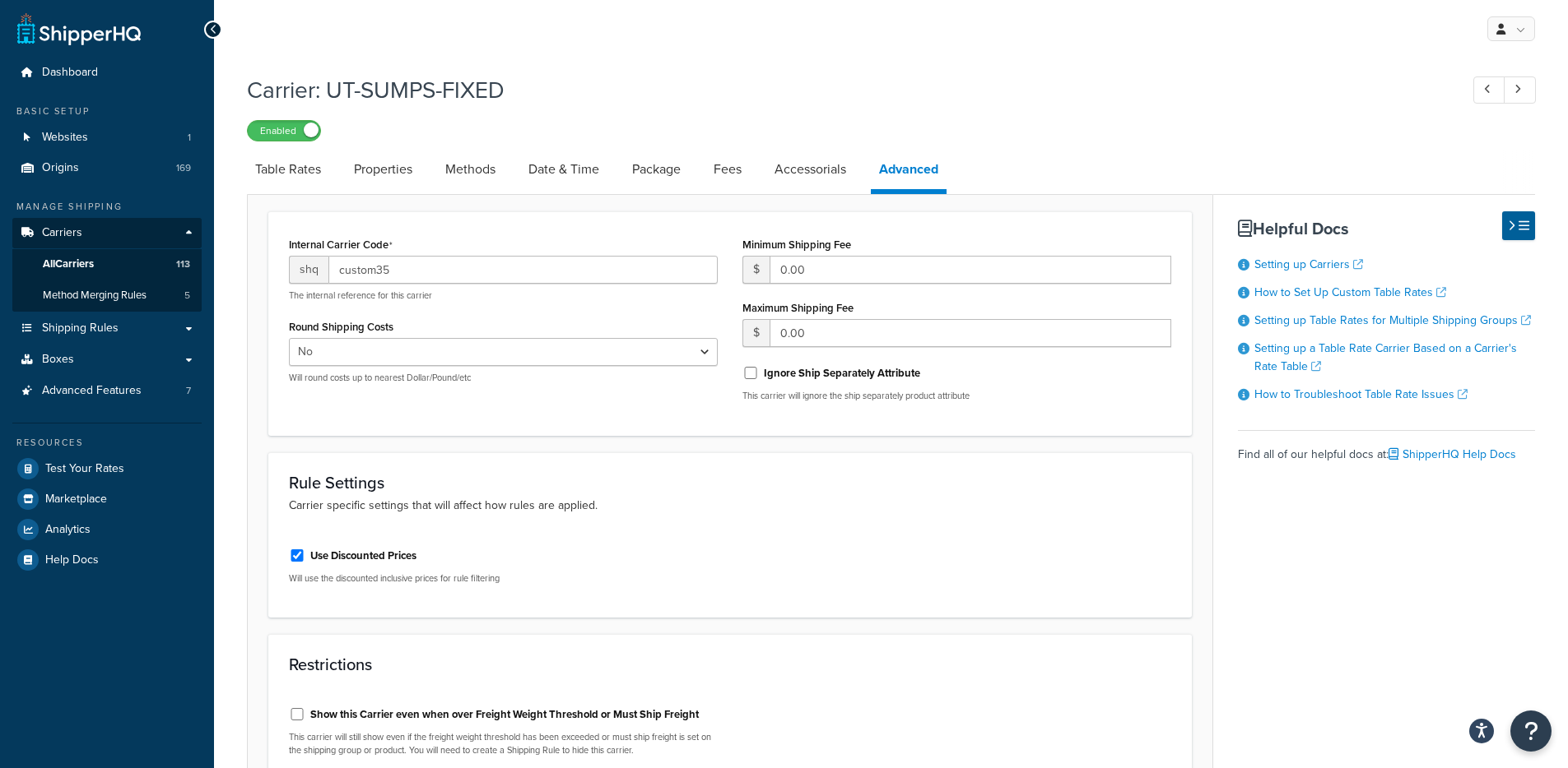
click at [924, 167] on link "Advanced" at bounding box center [908, 171] width 76 height 44
click at [400, 179] on link "Properties" at bounding box center [383, 169] width 75 height 39
select select "PERITEM"
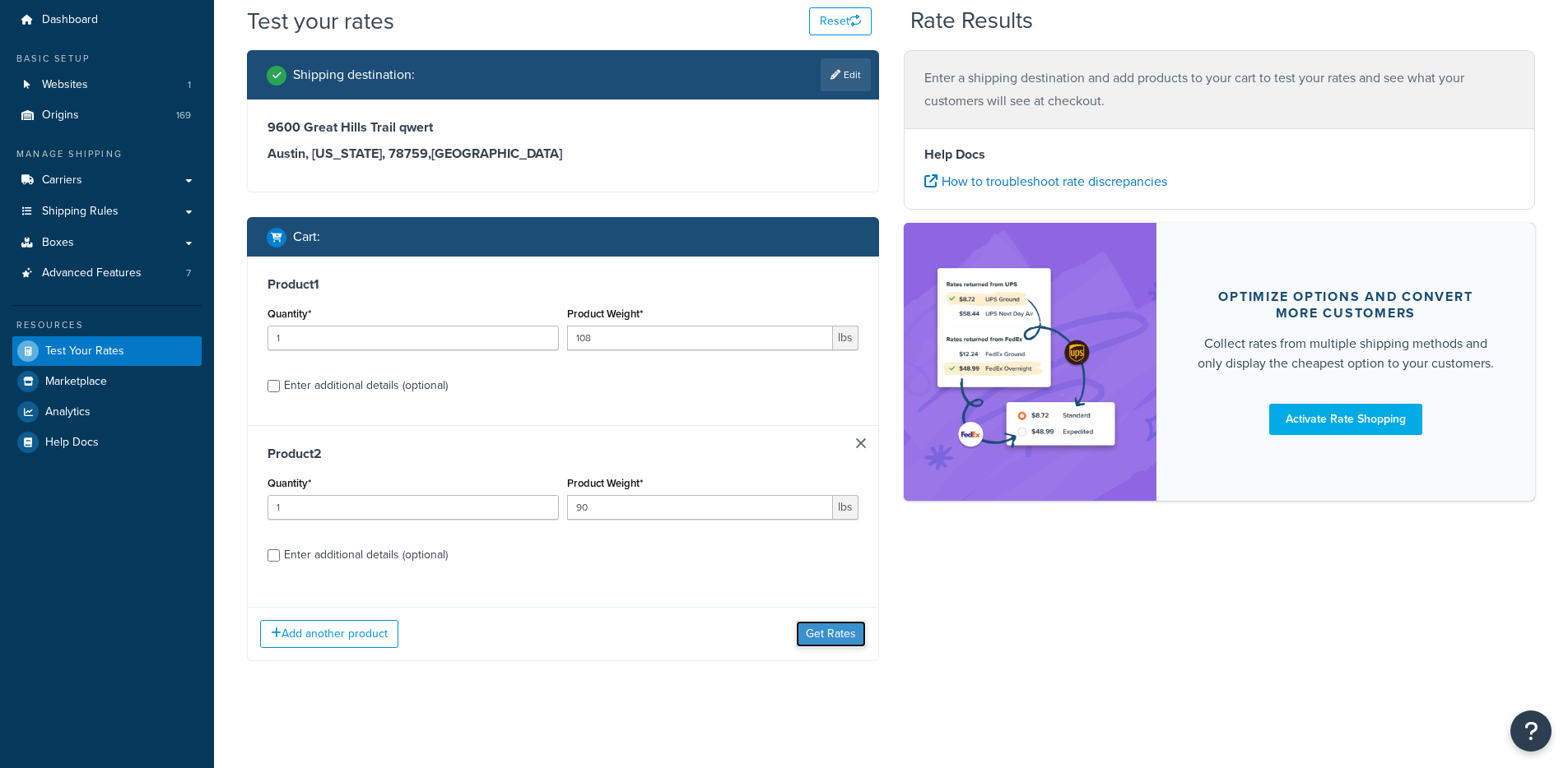
click at [820, 622] on button "Get Rates" at bounding box center [830, 634] width 70 height 26
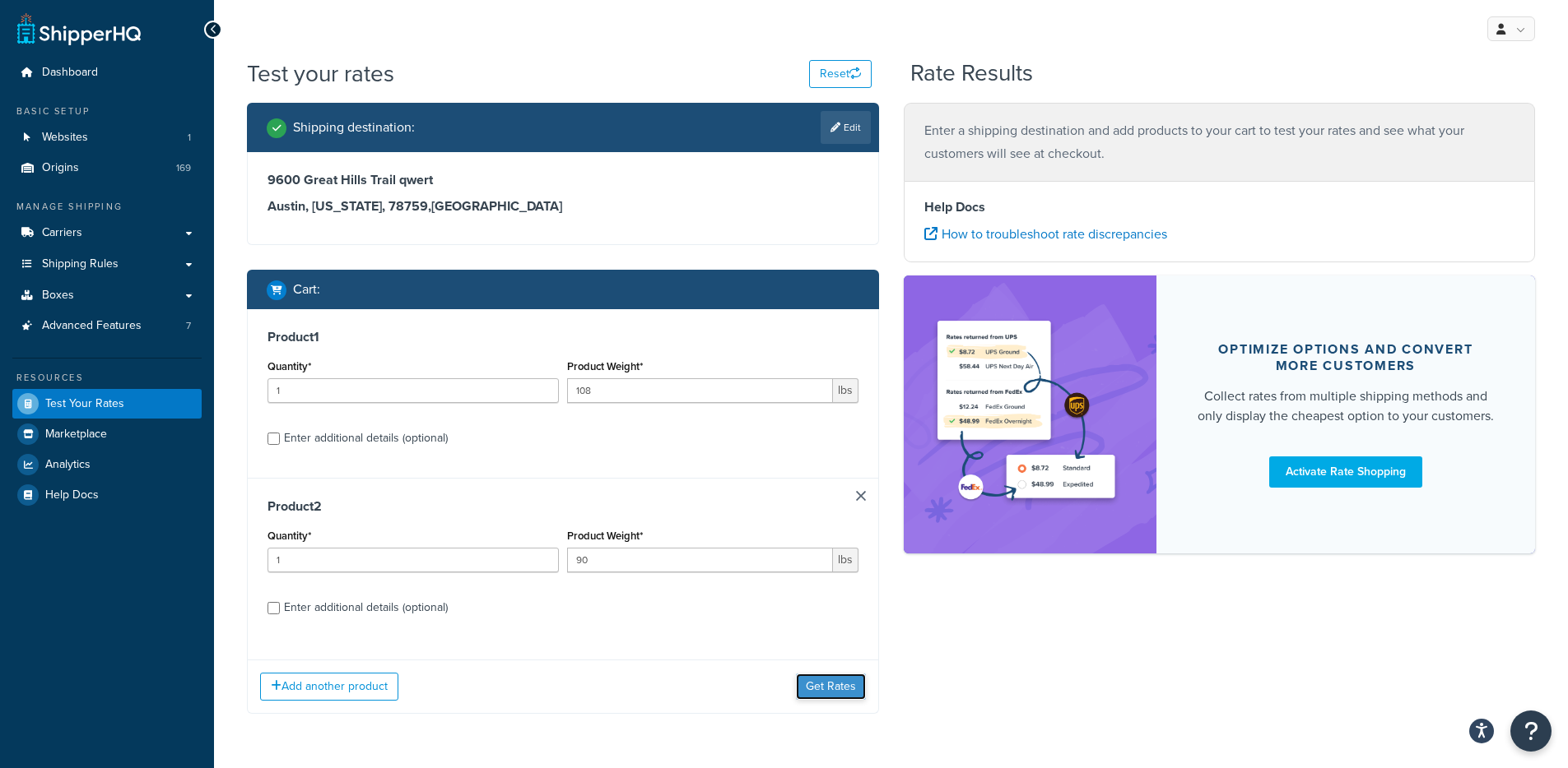
click at [821, 698] on button "Get Rates" at bounding box center [830, 687] width 70 height 26
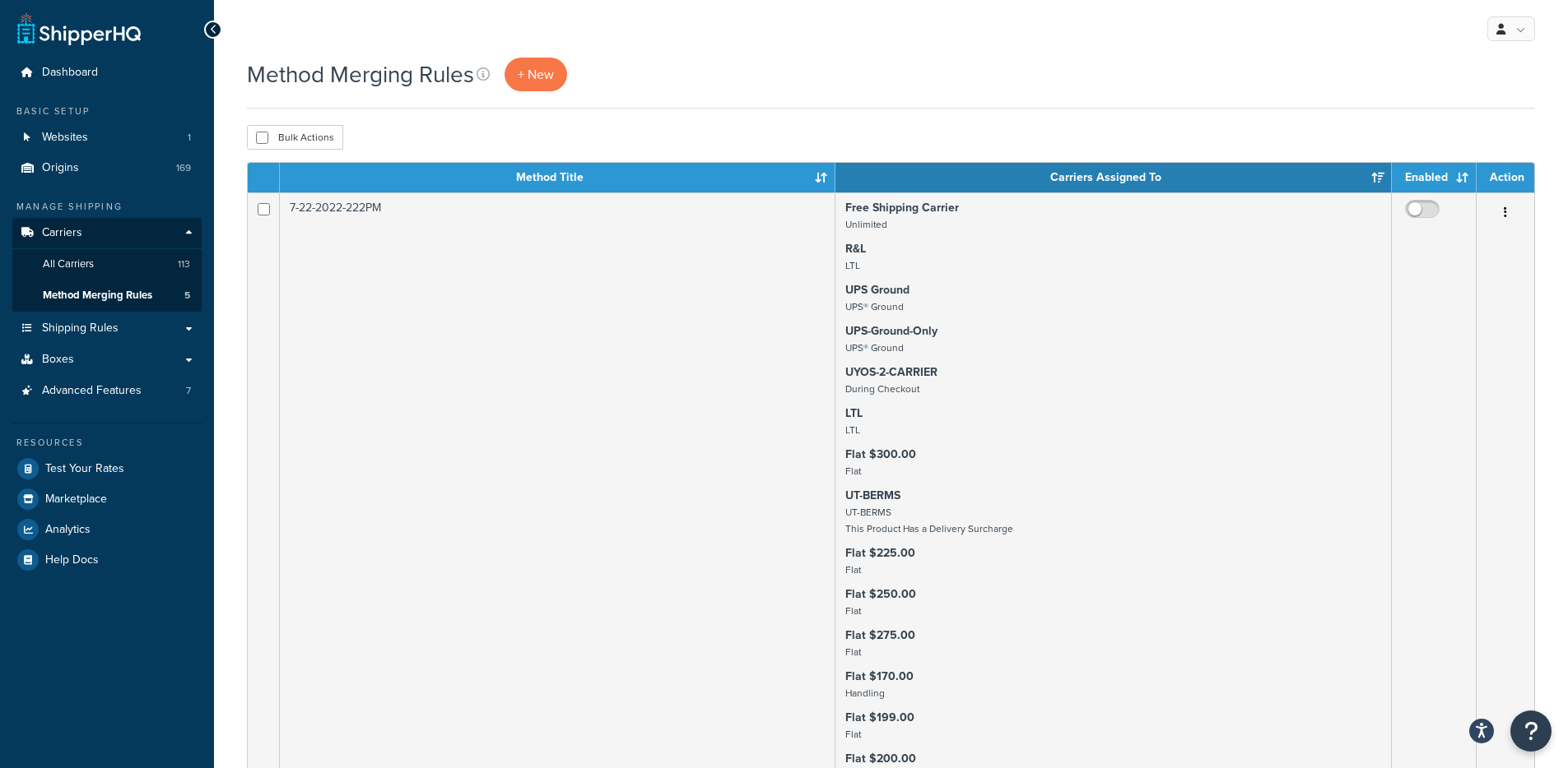
click at [575, 81] on div "Method Merging Rules + New" at bounding box center [411, 74] width 329 height 34
click at [565, 81] on link "+ New" at bounding box center [535, 74] width 62 height 34
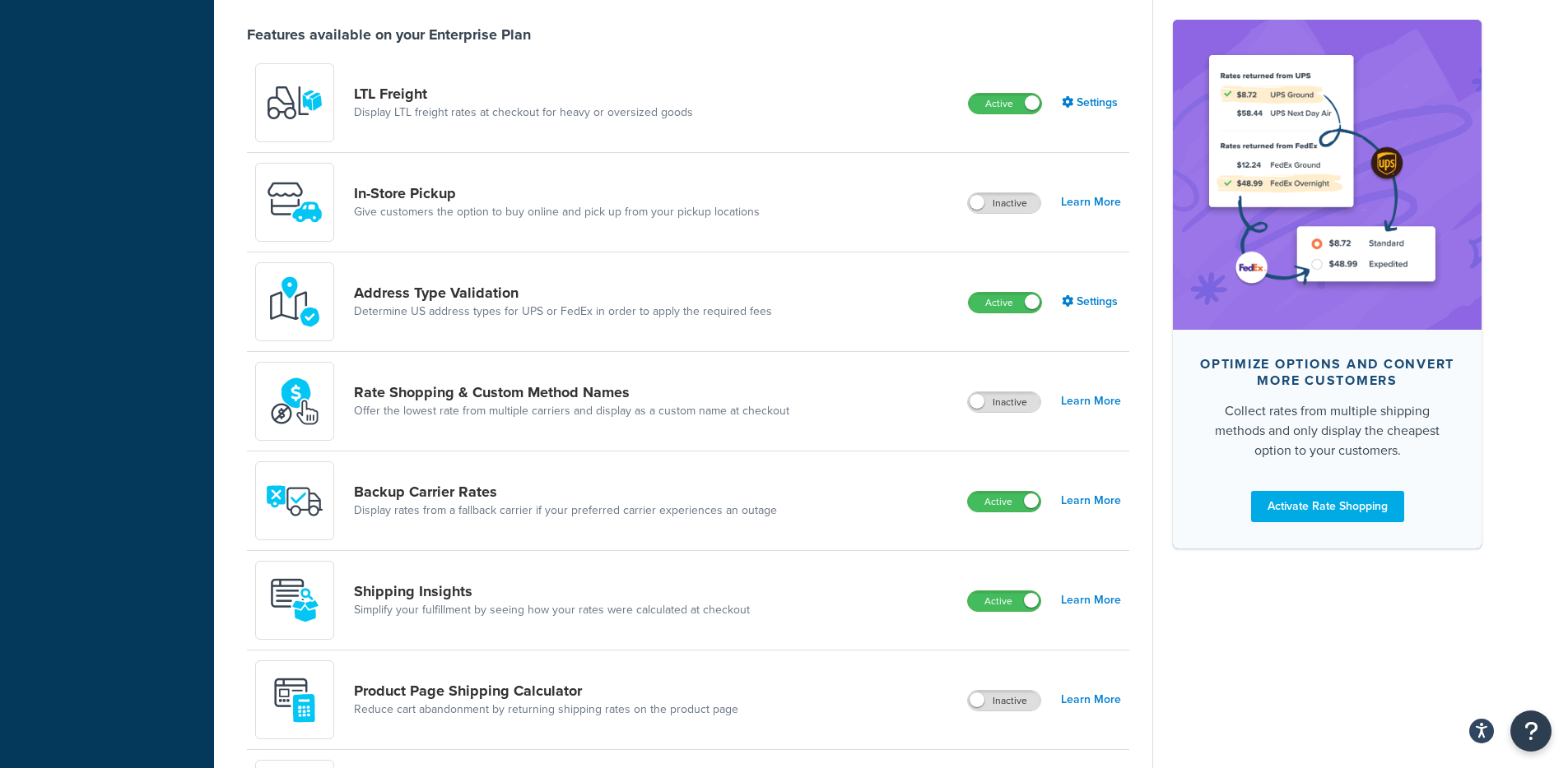
scroll to position [589, 0]
click at [1084, 97] on link "Settings" at bounding box center [1091, 102] width 59 height 23
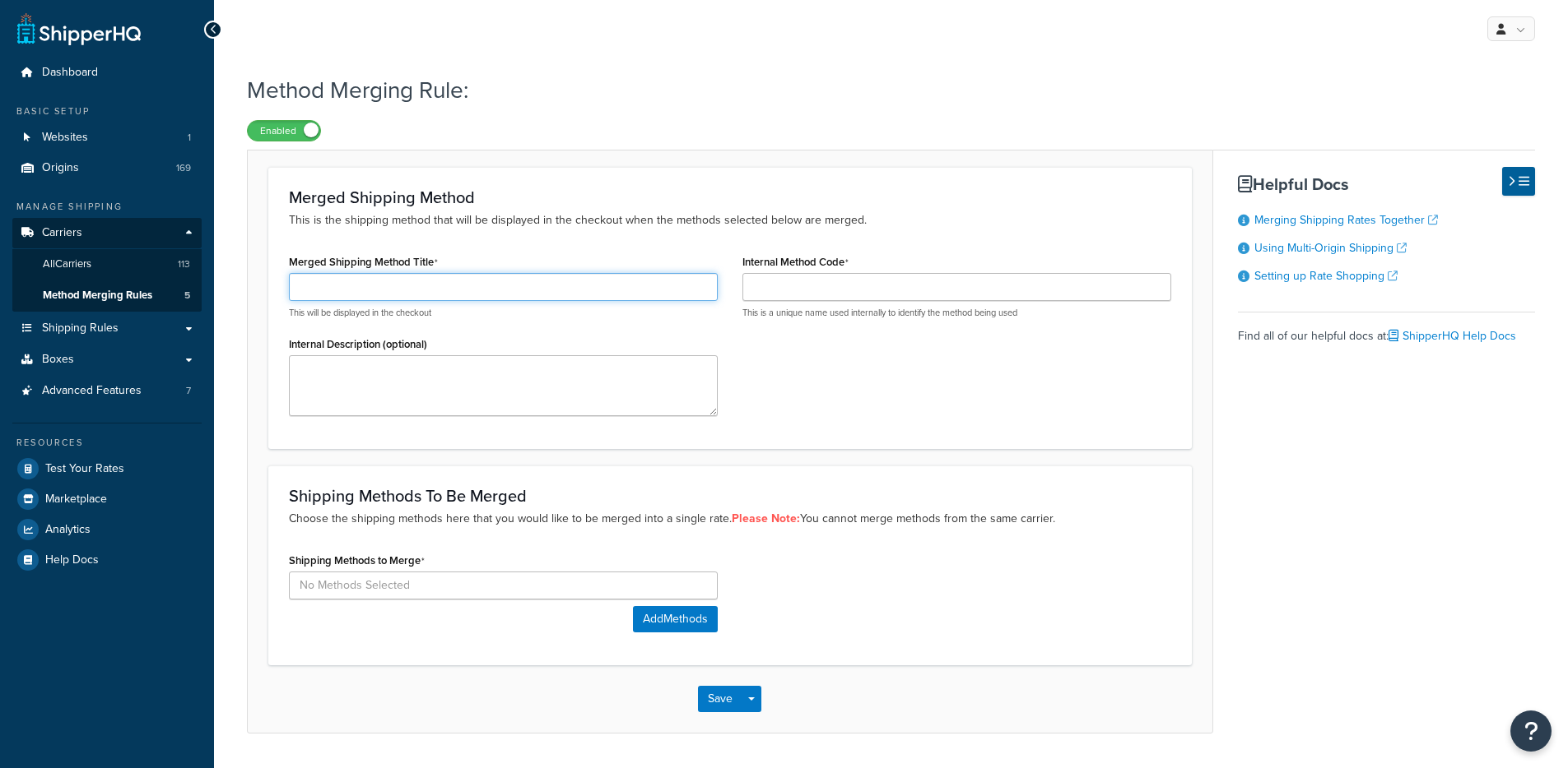
click at [457, 291] on input "Merged Shipping Method Title" at bounding box center [504, 286] width 429 height 28
type input "T"
type input "ShipperHQ - Test"
click at [401, 576] on input at bounding box center [504, 585] width 429 height 28
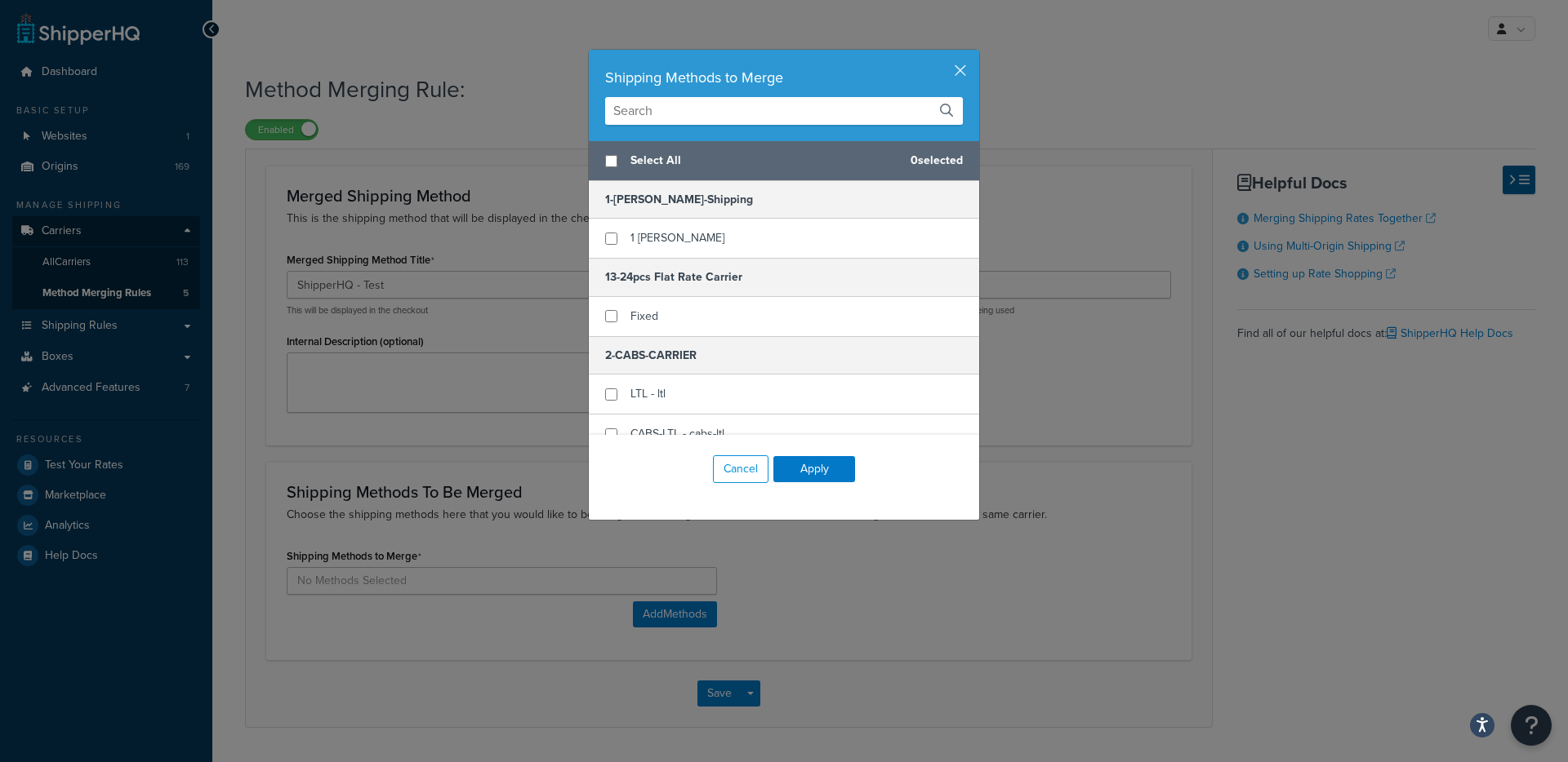
click at [700, 113] on input "text" at bounding box center [784, 110] width 357 height 28
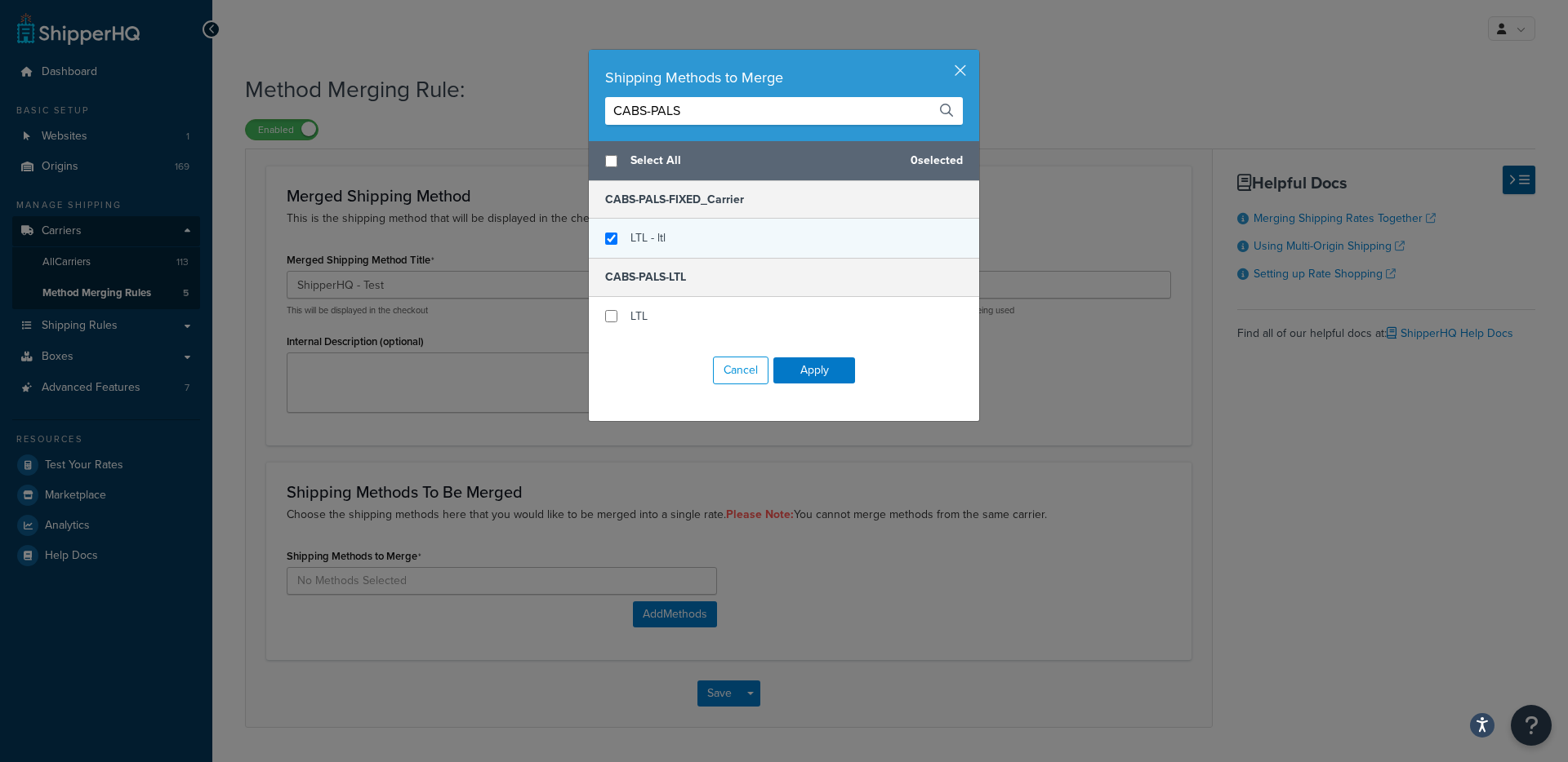
type input "CABS-PALS"
checkbox input "true"
click at [631, 246] on div "LTL - ltl" at bounding box center [647, 238] width 35 height 23
click at [829, 369] on button "Apply" at bounding box center [814, 370] width 82 height 26
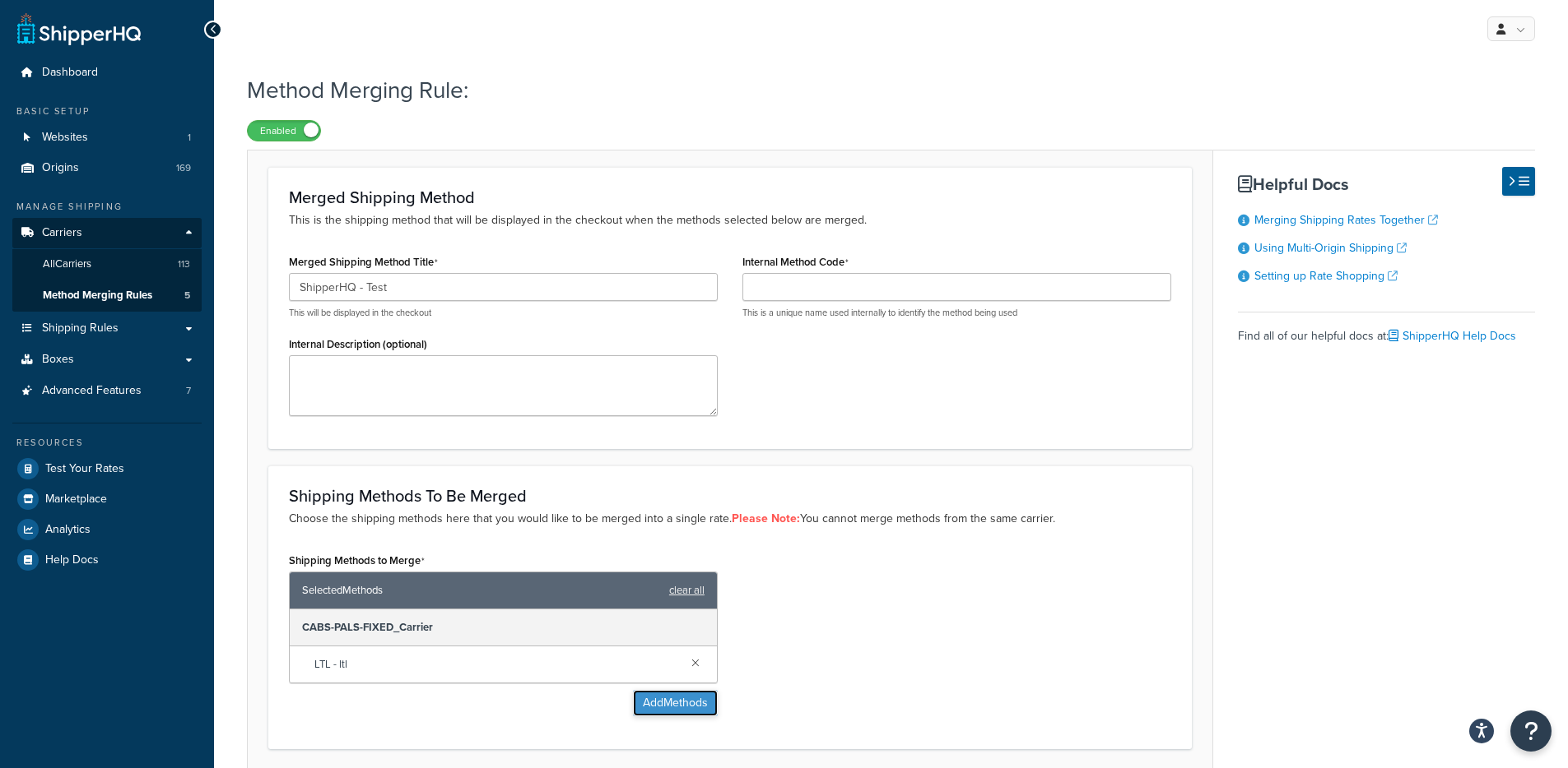
click at [638, 700] on button "Add Methods" at bounding box center [675, 703] width 84 height 26
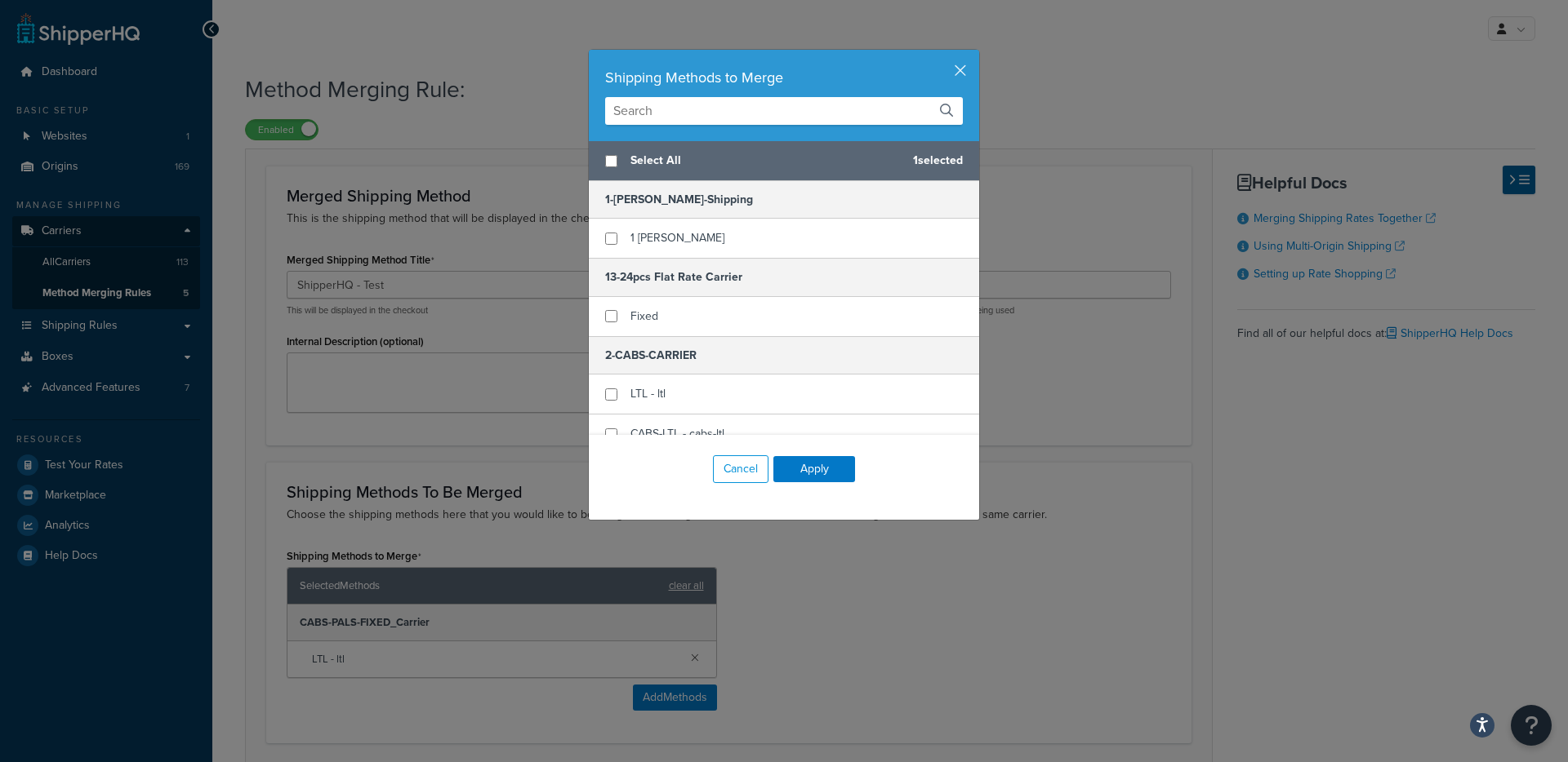
click at [636, 130] on div "Shipping Methods to Merge" at bounding box center [783, 95] width 391 height 91
click at [644, 120] on input "text" at bounding box center [784, 110] width 357 height 28
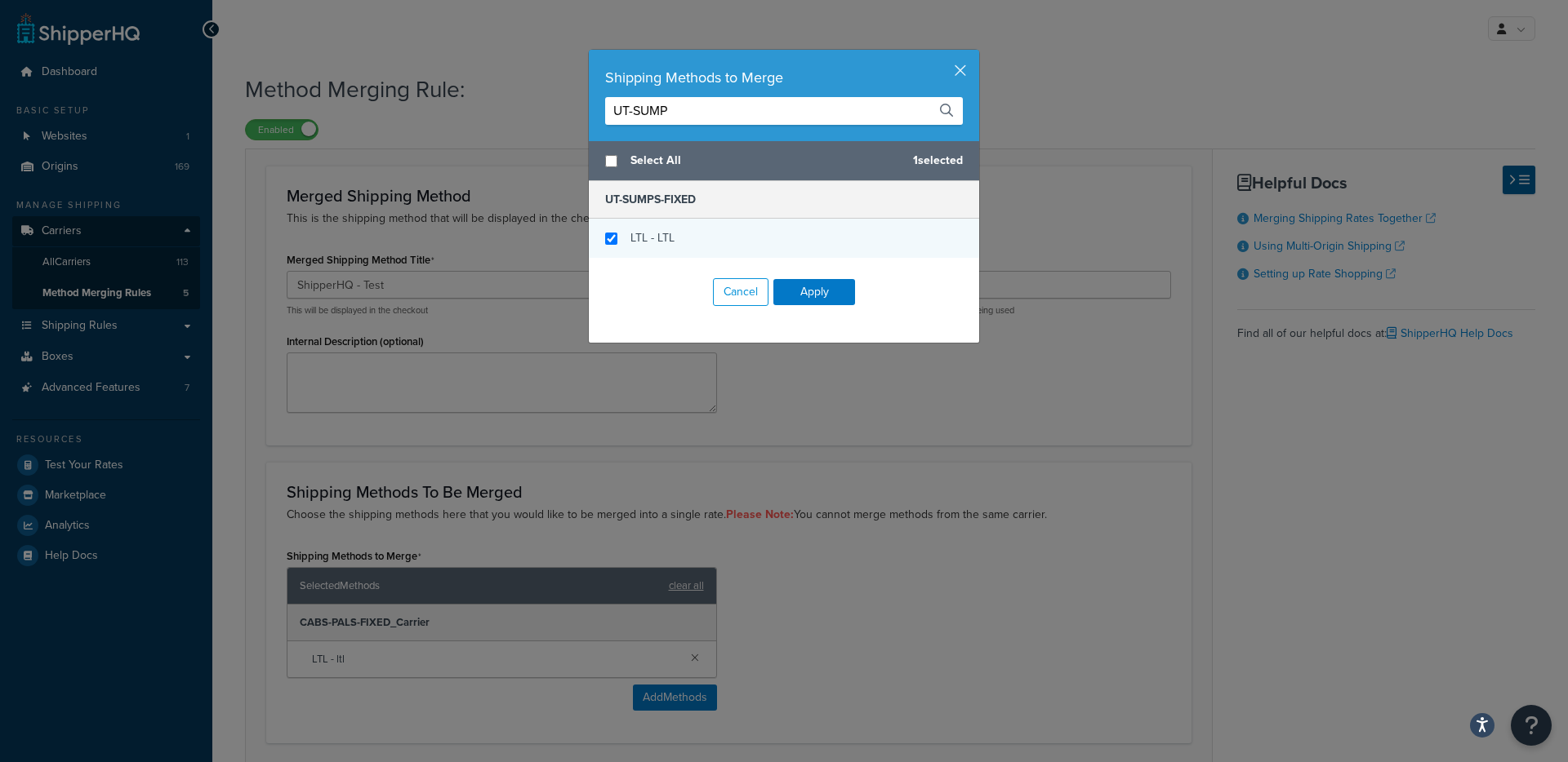
type input "UT-SUMP"
checkbox input "true"
click at [638, 228] on div "LTL - LTL" at bounding box center [652, 238] width 44 height 23
click at [829, 279] on button "Apply" at bounding box center [814, 292] width 82 height 26
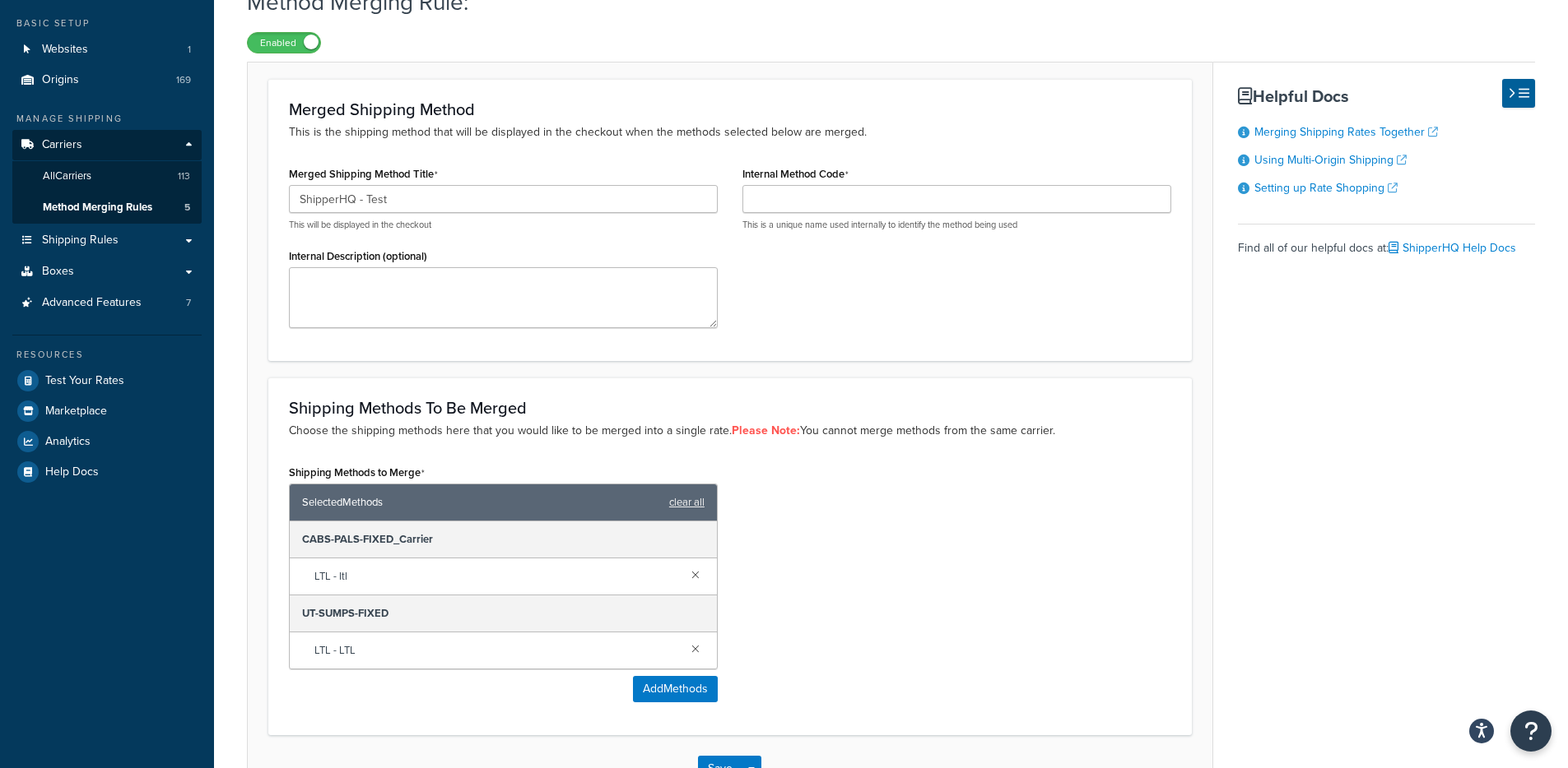
scroll to position [207, 0]
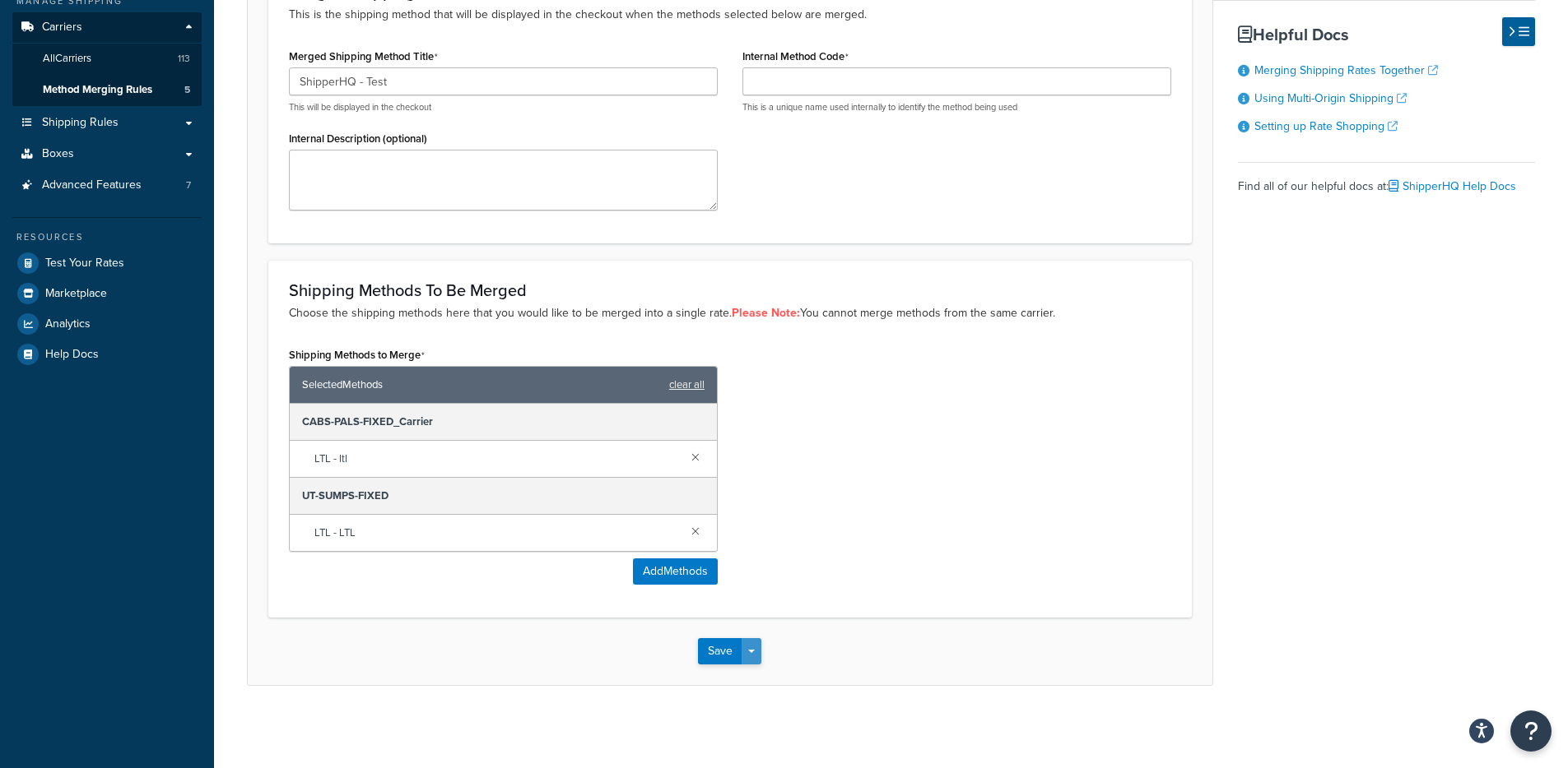
click at [752, 646] on button "Save Dropdown" at bounding box center [751, 651] width 20 height 26
click at [769, 681] on button "Save and Edit" at bounding box center [778, 682] width 159 height 34
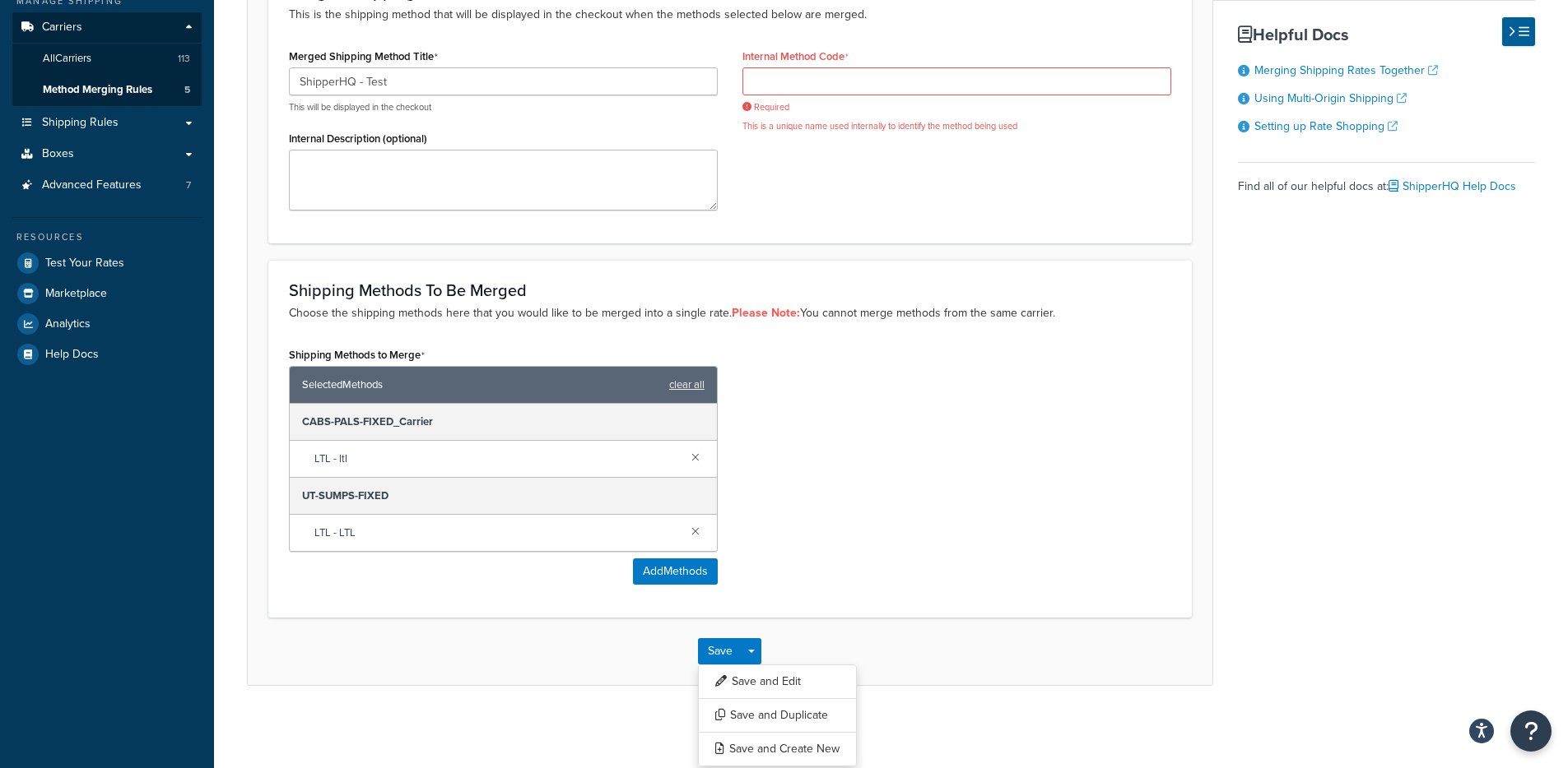
click at [781, 59] on label "Internal Method Code" at bounding box center [795, 56] width 106 height 13
click at [781, 67] on input "Internal Method Code" at bounding box center [957, 80] width 429 height 28
drag, startPoint x: 785, startPoint y: 74, endPoint x: 681, endPoint y: 70, distance: 104.1
click at [785, 75] on input "Internal Method Code" at bounding box center [957, 80] width 429 height 28
click at [606, 78] on input "ShipperHQ - Test" at bounding box center [504, 80] width 429 height 28
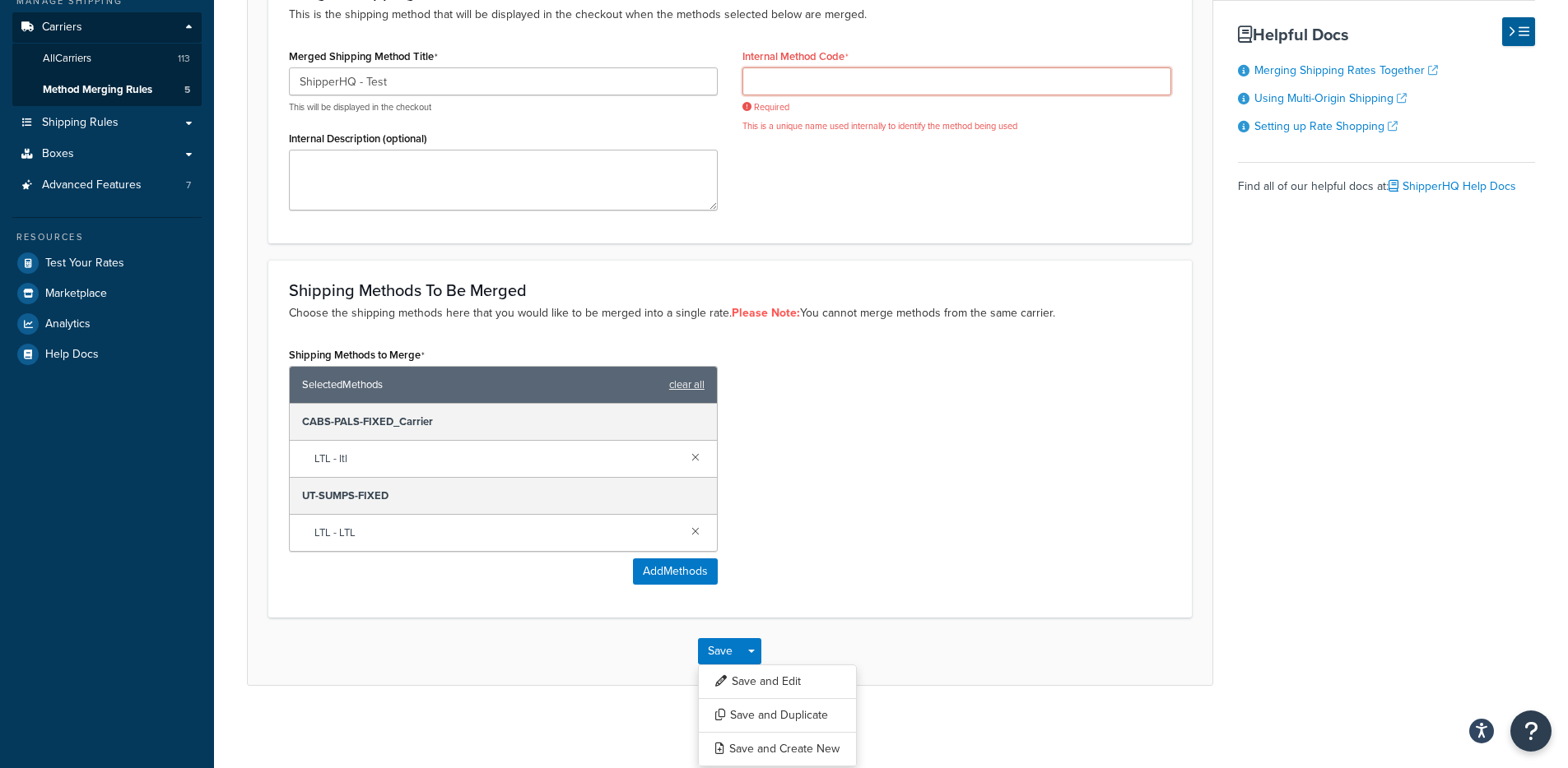
click at [800, 72] on input "Internal Method Code" at bounding box center [957, 80] width 429 height 28
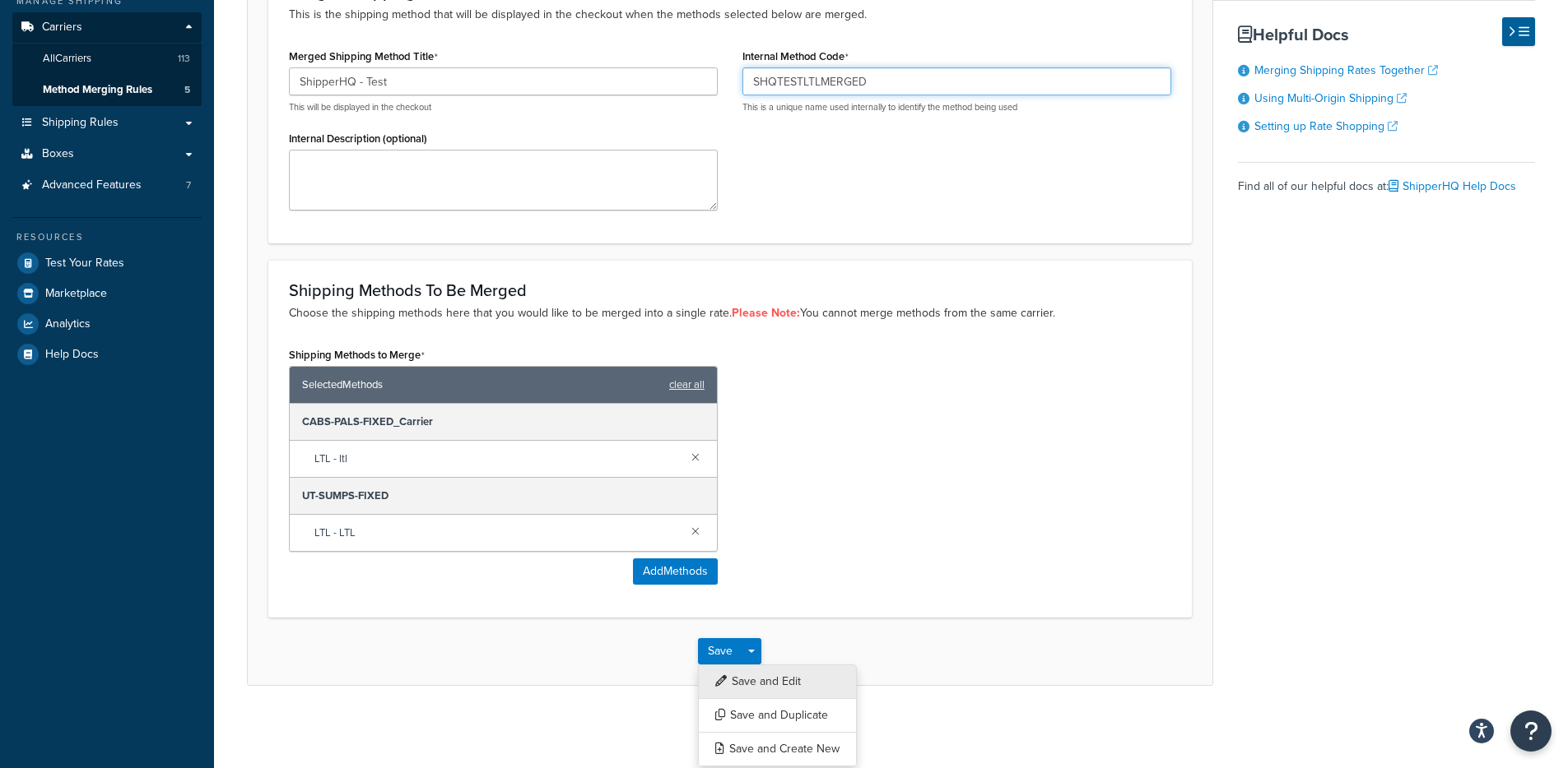
type input "SHQTESTLTLMERGED"
click at [765, 686] on button "Save and Edit" at bounding box center [778, 682] width 159 height 34
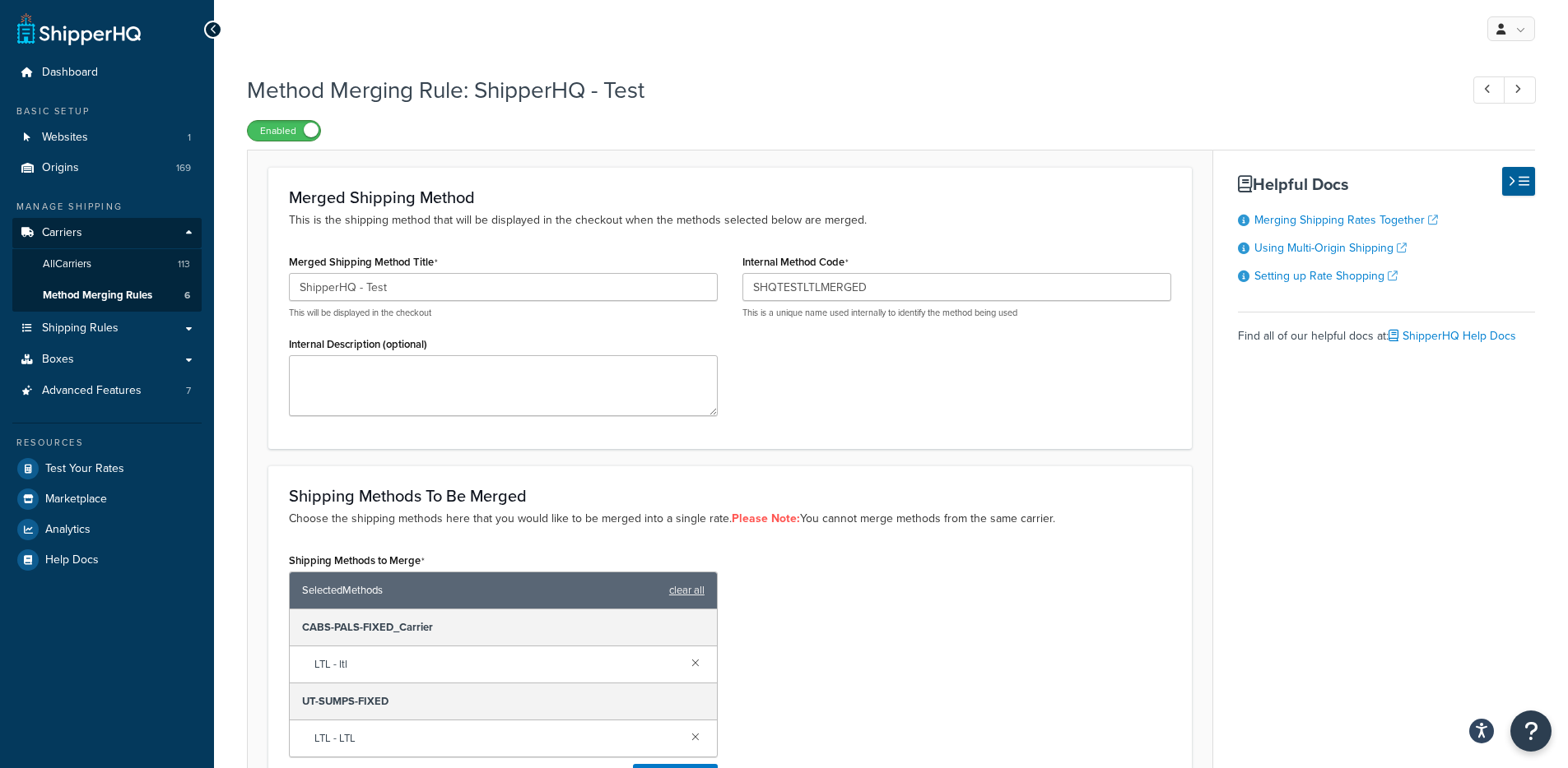
click at [307, 125] on span at bounding box center [310, 129] width 14 height 14
click at [129, 293] on span "Method Merging Rules" at bounding box center [98, 296] width 109 height 14
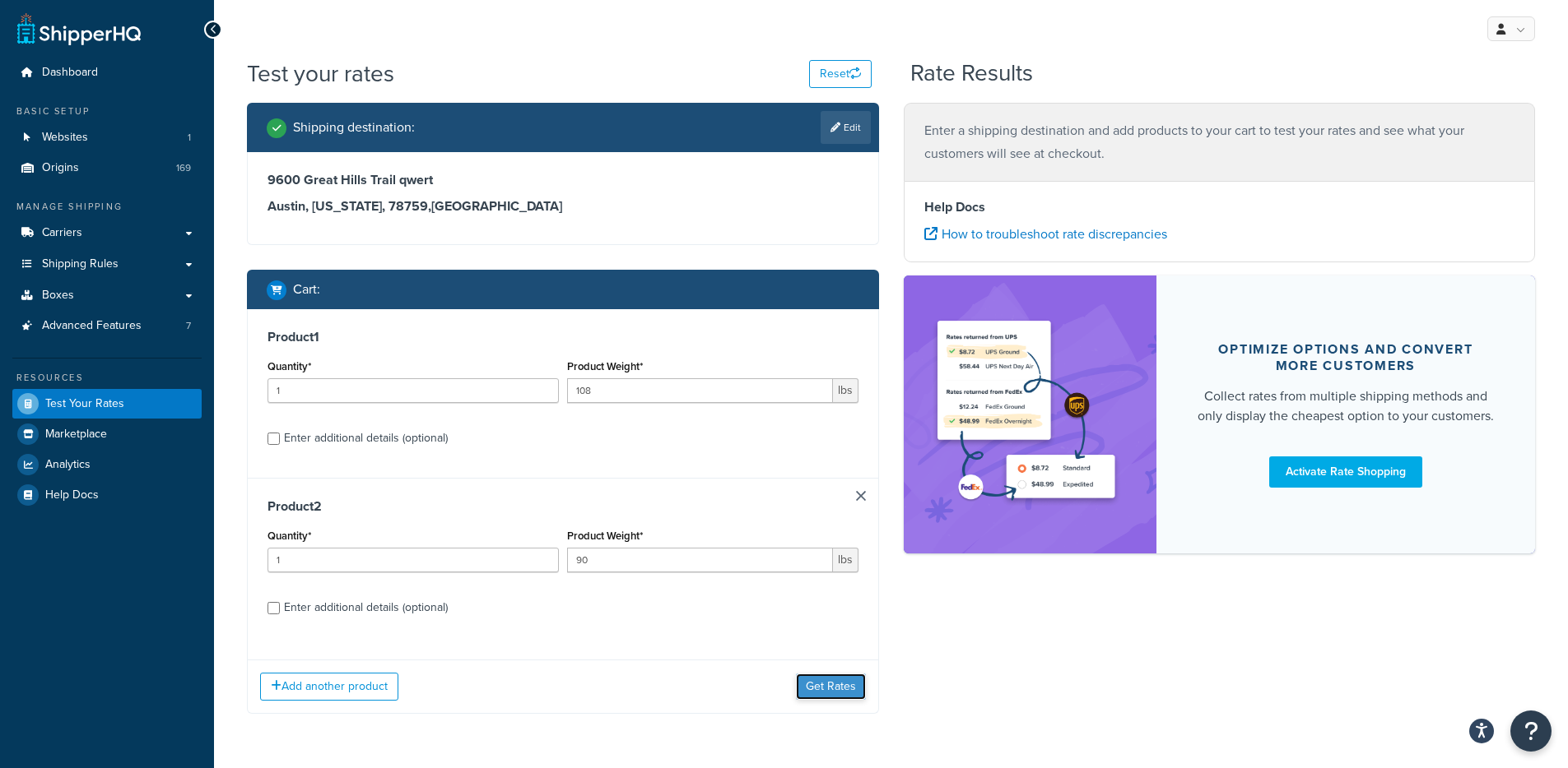
click at [819, 690] on button "Get Rates" at bounding box center [830, 687] width 70 height 26
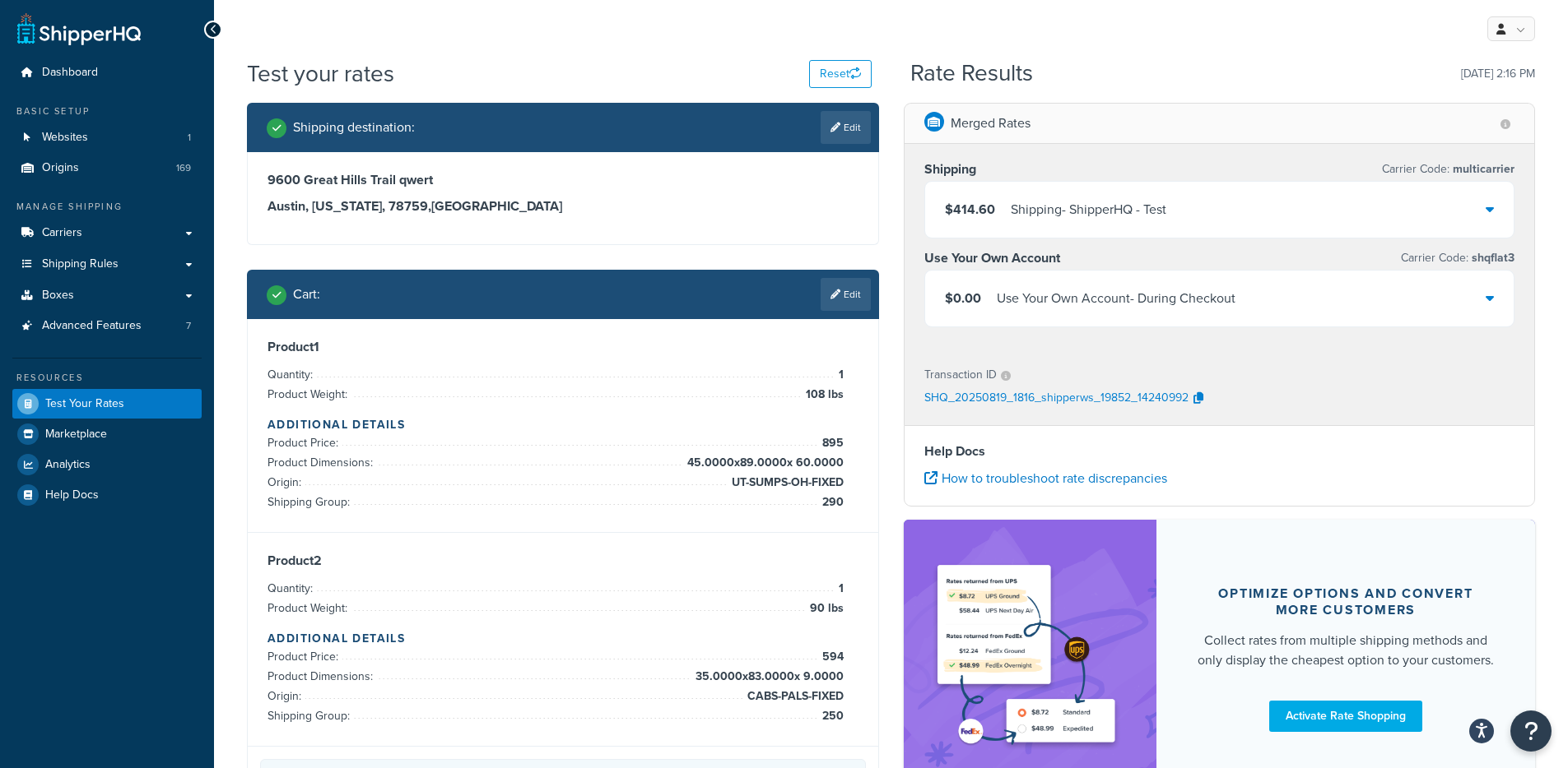
click at [1115, 206] on div "Shipping - ShipperHQ - Test" at bounding box center [1088, 210] width 155 height 23
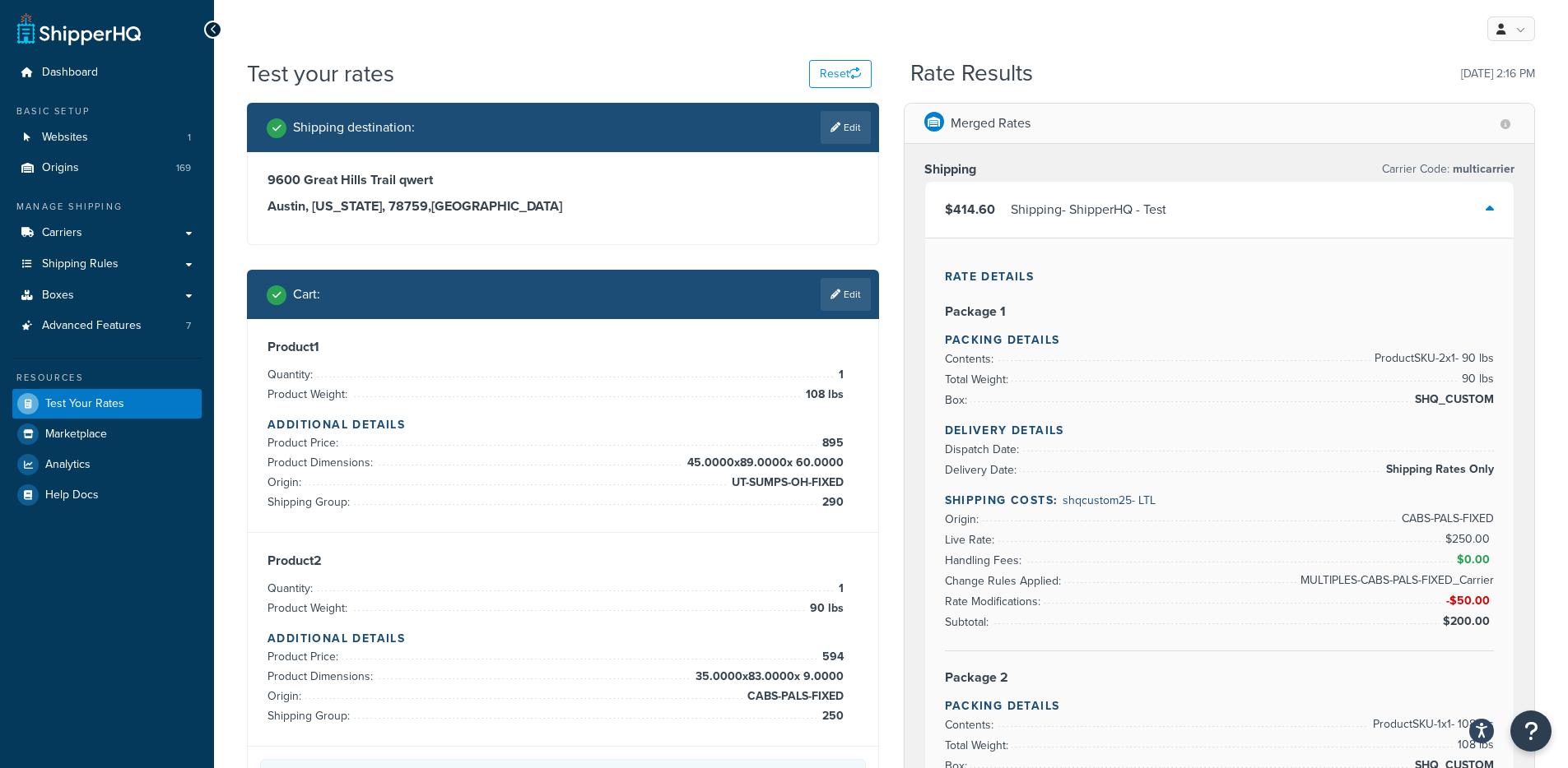
click at [1112, 214] on div "Shipping - ShipperHQ - Test" at bounding box center [1088, 210] width 155 height 23
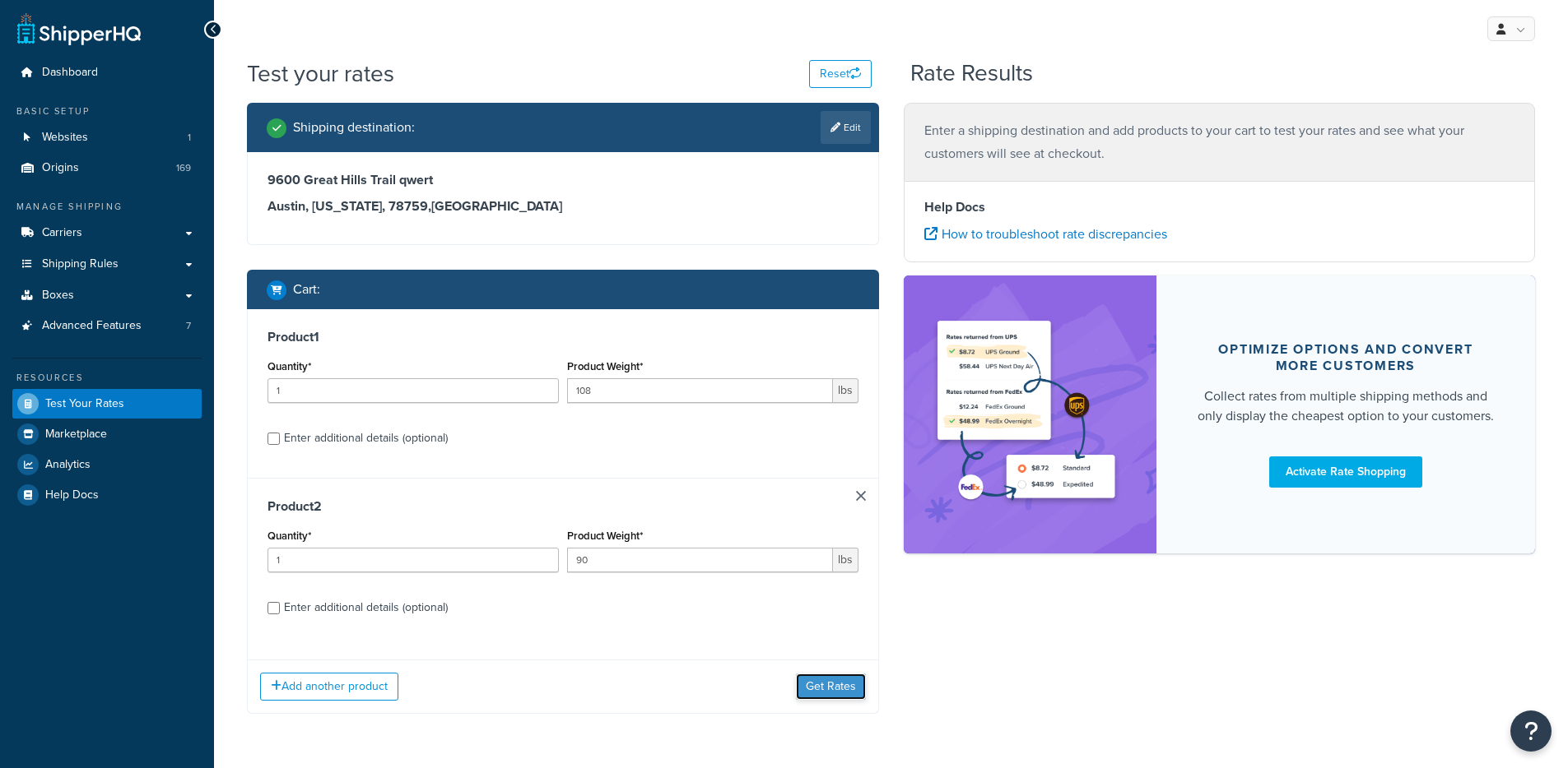
click at [824, 685] on button "Get Rates" at bounding box center [830, 687] width 70 height 26
drag, startPoint x: 845, startPoint y: 663, endPoint x: 835, endPoint y: 677, distance: 17.2
click at [845, 663] on div "Add another product Get Rates" at bounding box center [563, 687] width 630 height 54
click at [834, 679] on button "Get Rates" at bounding box center [830, 687] width 70 height 26
click at [832, 692] on button "Get Rates" at bounding box center [830, 687] width 70 height 26
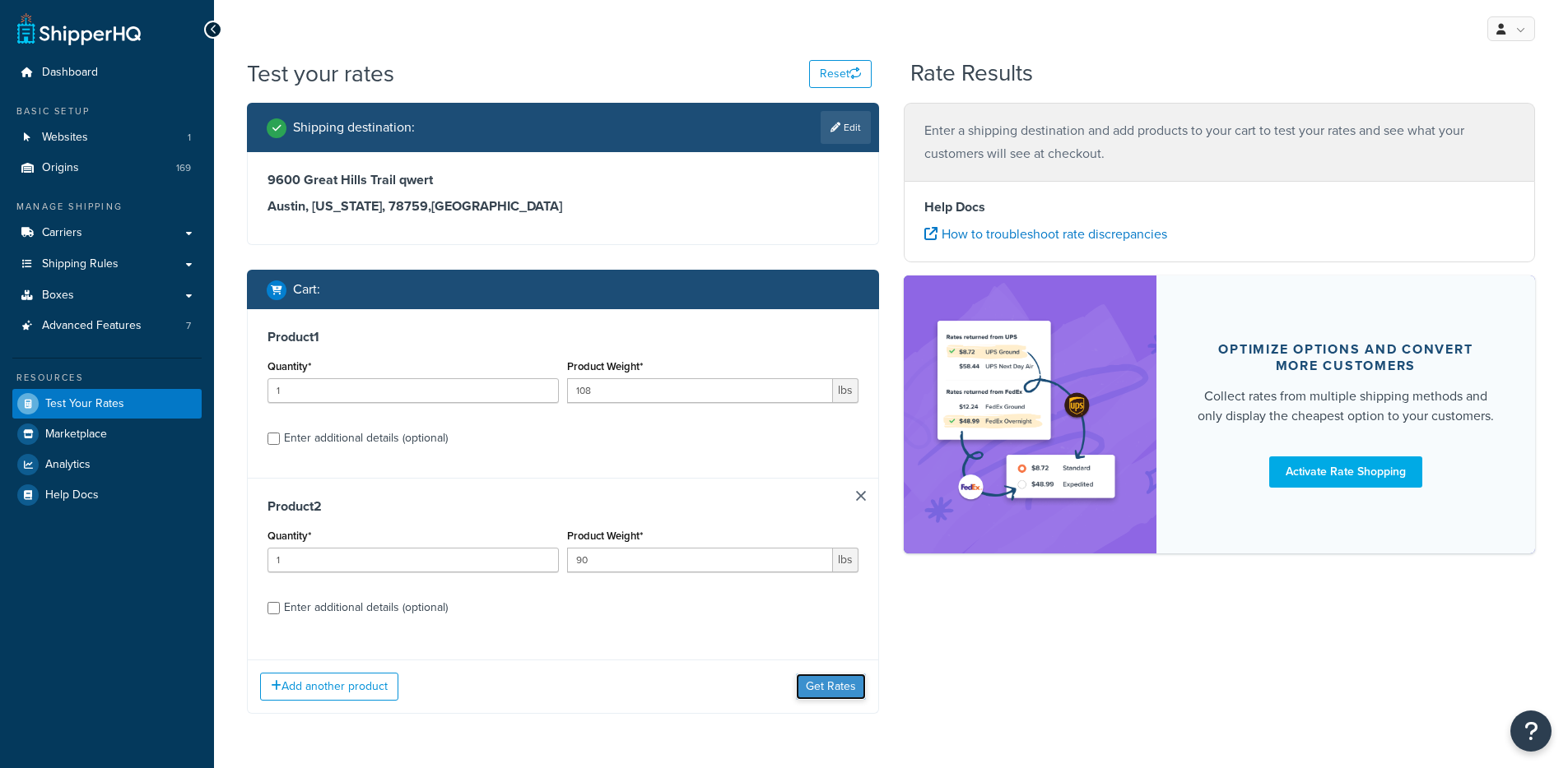
click at [829, 684] on button "Get Rates" at bounding box center [830, 687] width 70 height 26
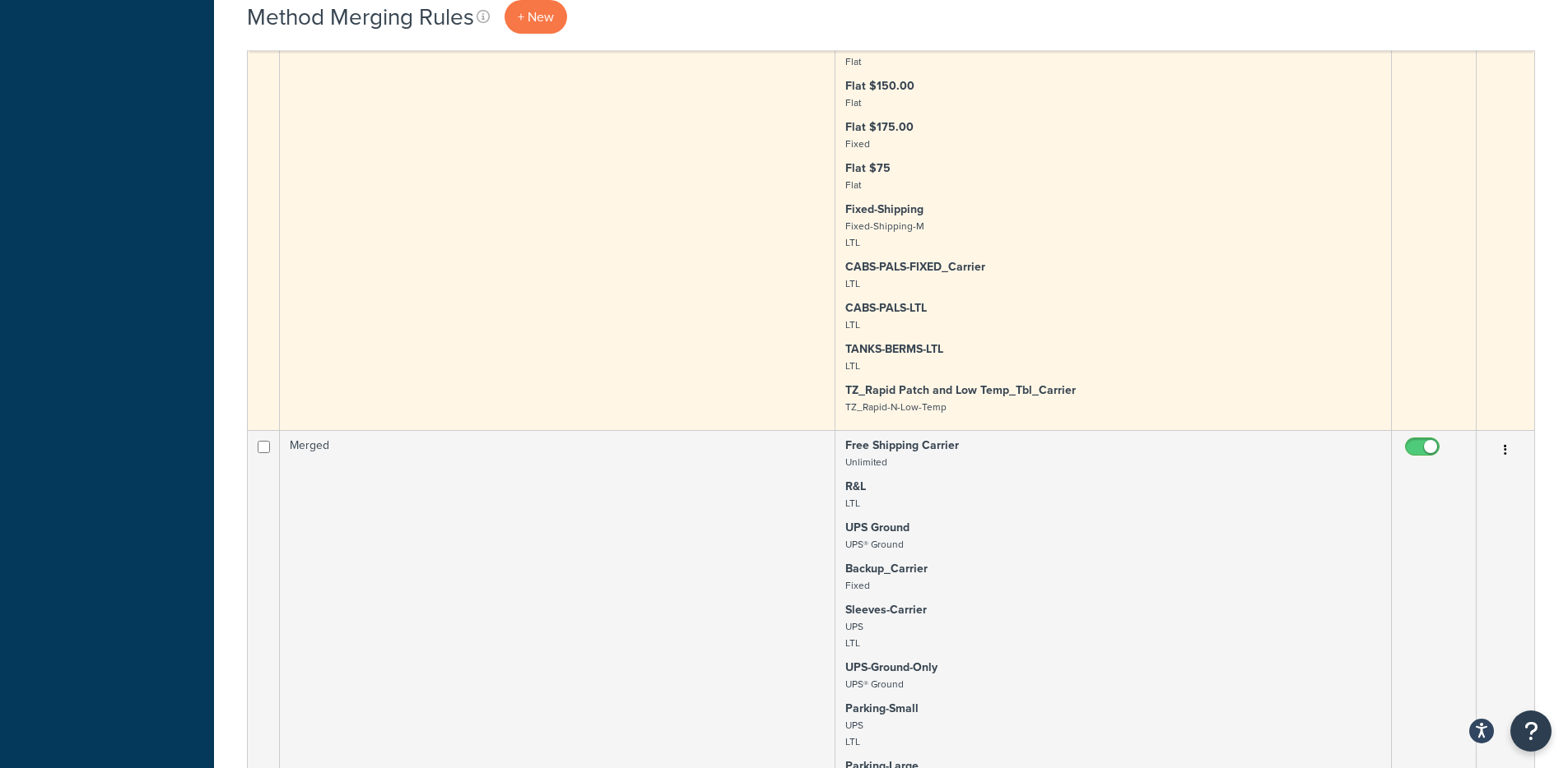
scroll to position [4133, 0]
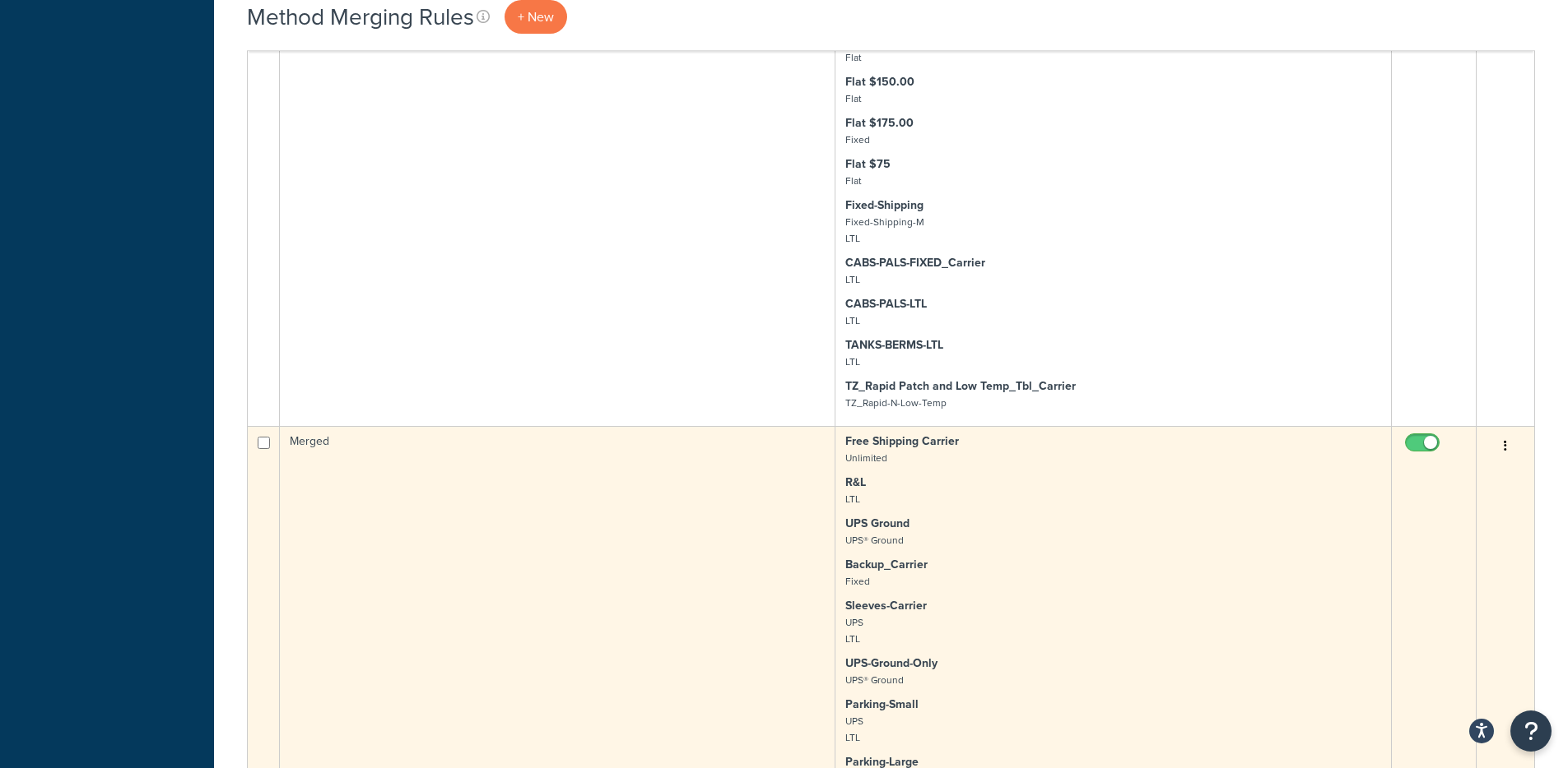
click at [1507, 447] on button "button" at bounding box center [1505, 446] width 23 height 26
click at [1456, 509] on link "Duplicate" at bounding box center [1439, 513] width 130 height 34
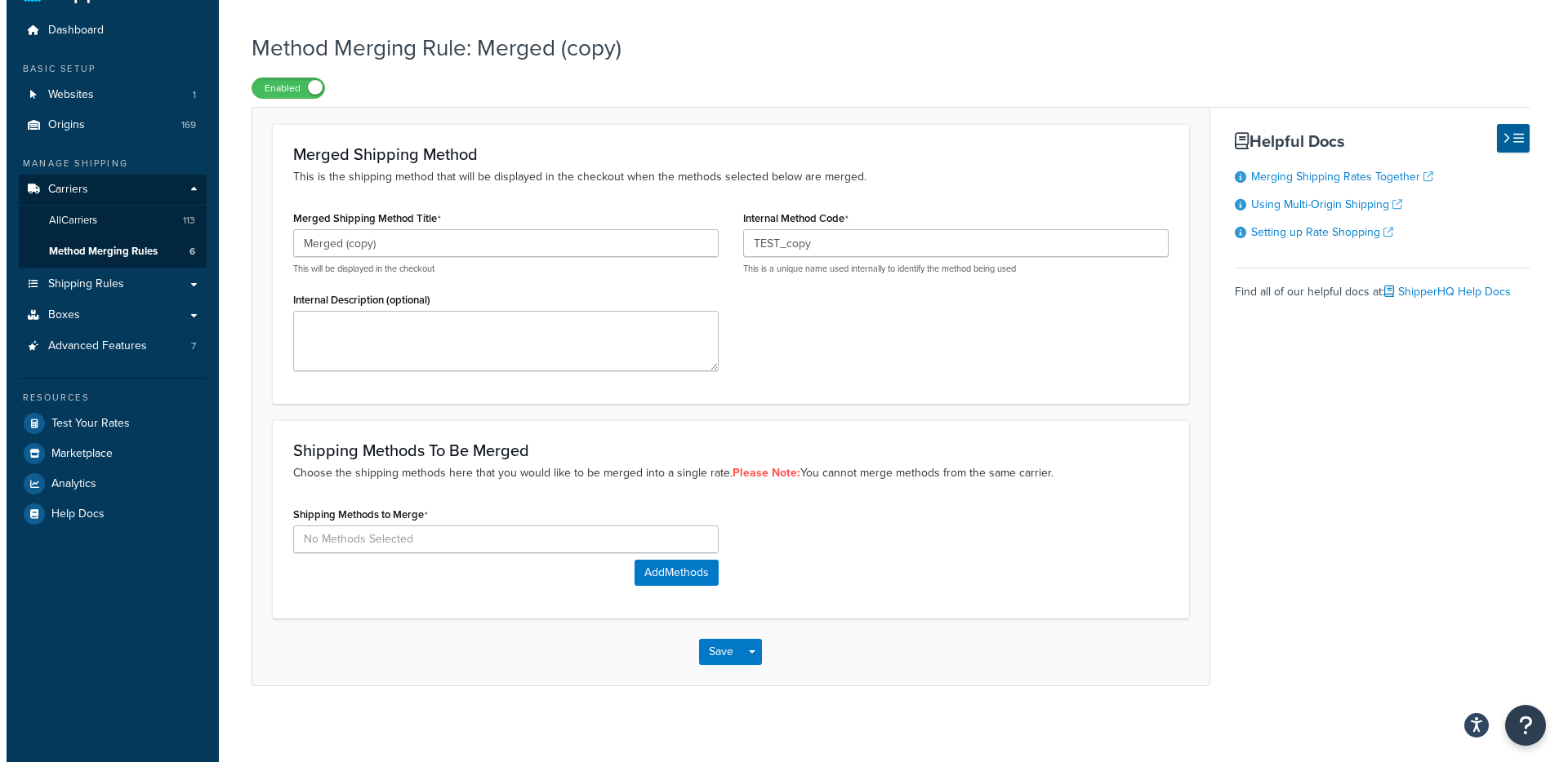
scroll to position [48, 0]
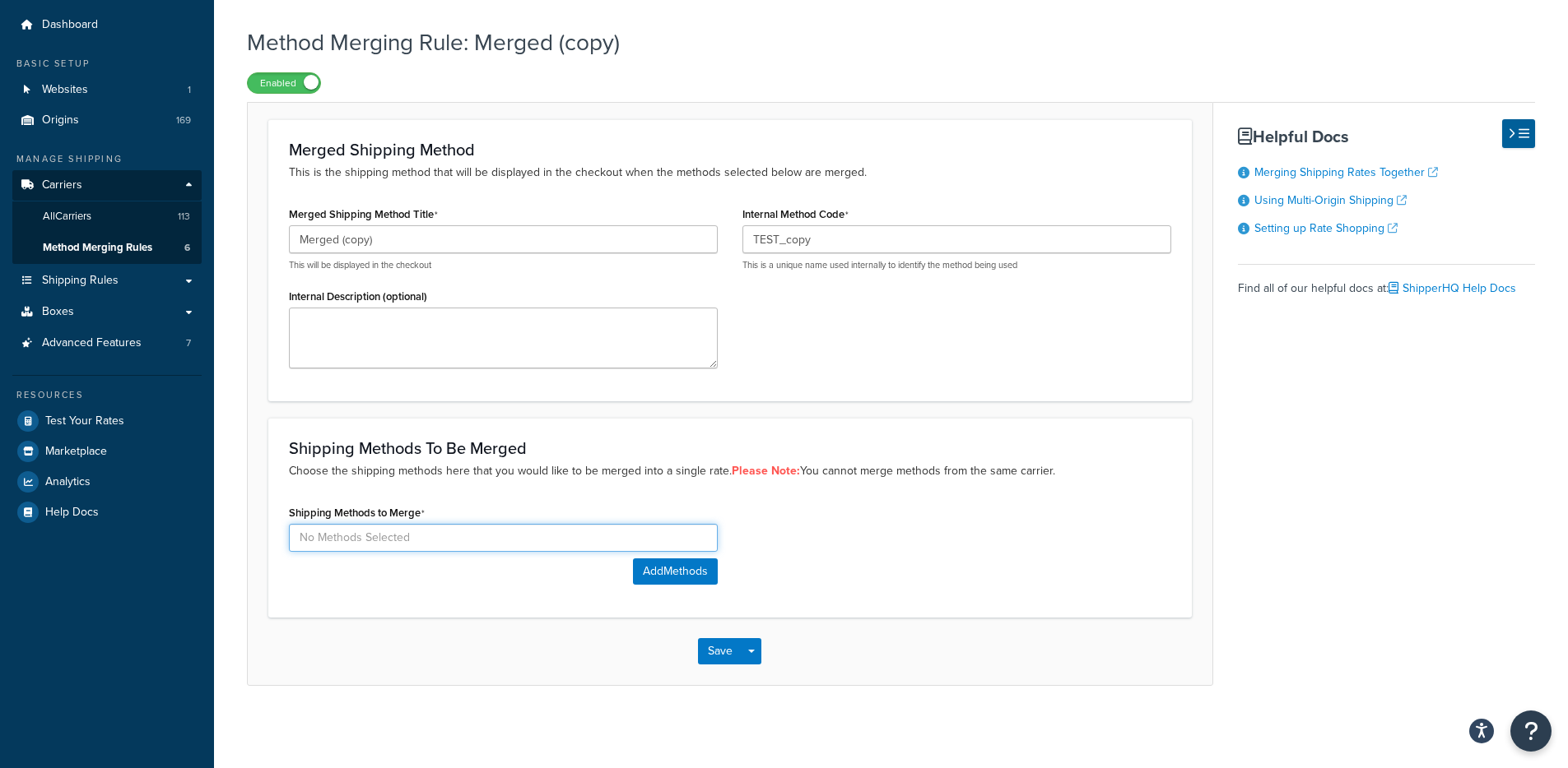
click at [467, 539] on input at bounding box center [504, 537] width 429 height 28
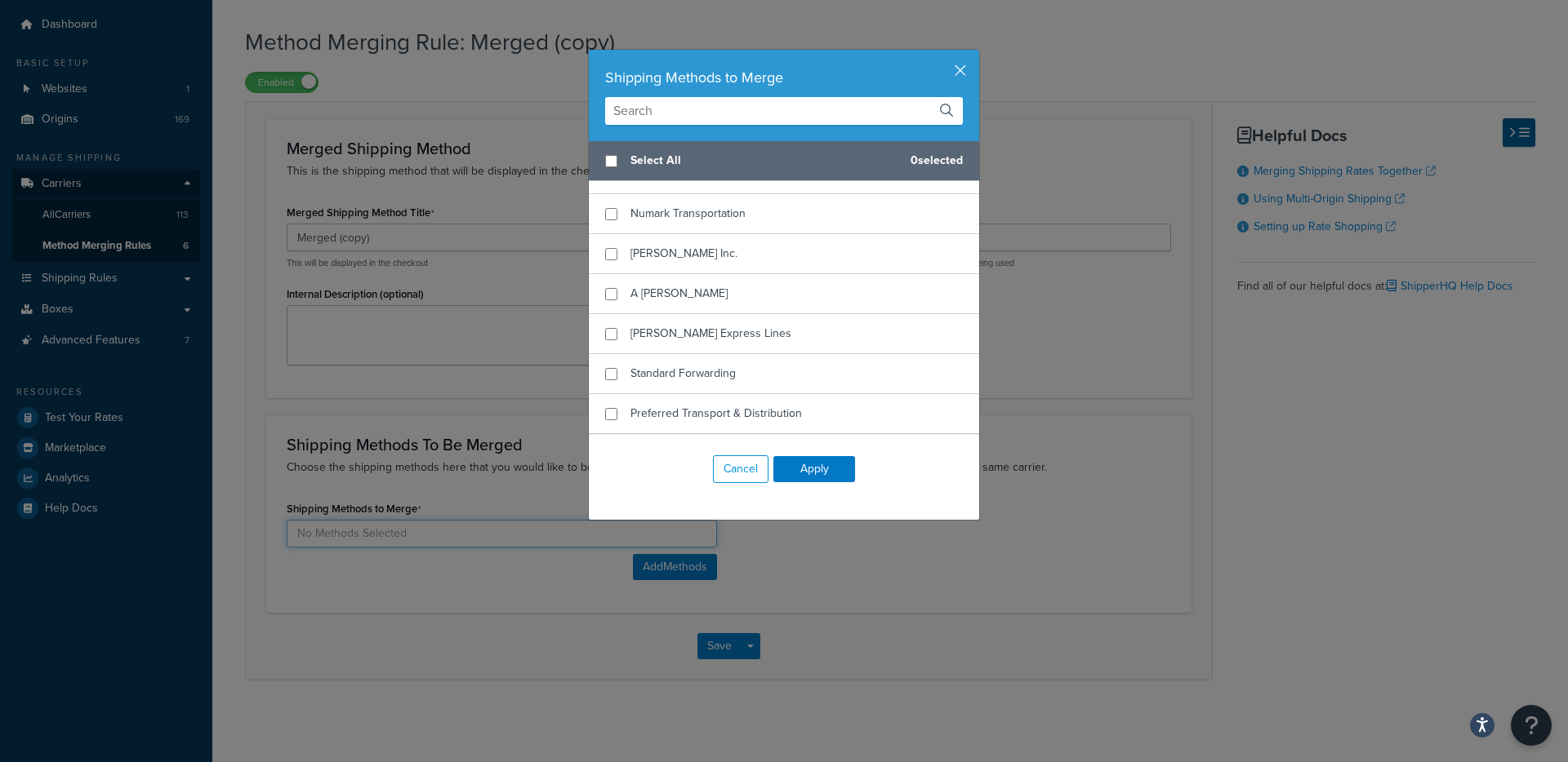
scroll to position [12966, 0]
click at [676, 103] on input "text" at bounding box center [784, 110] width 357 height 28
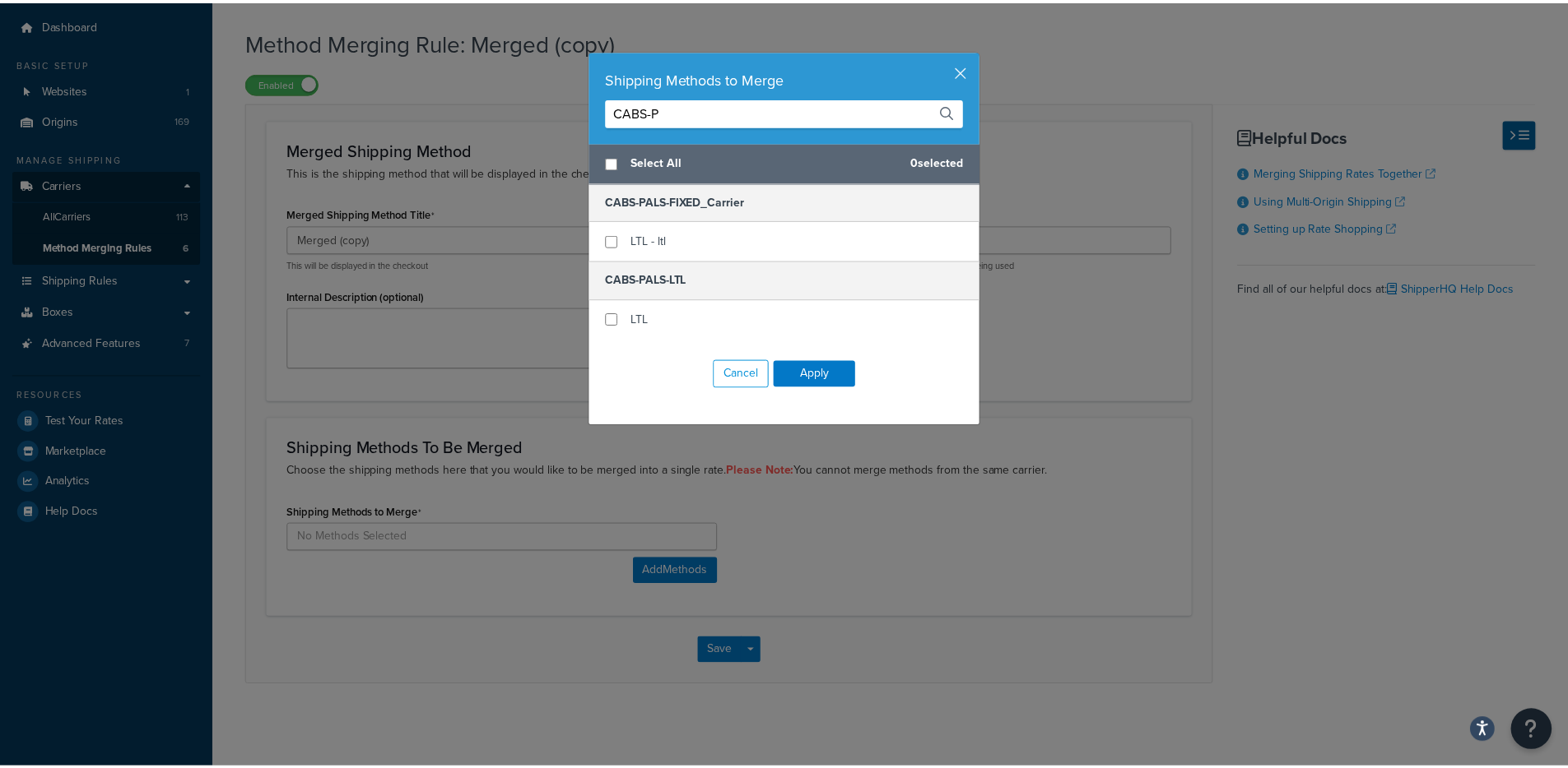
scroll to position [0, 0]
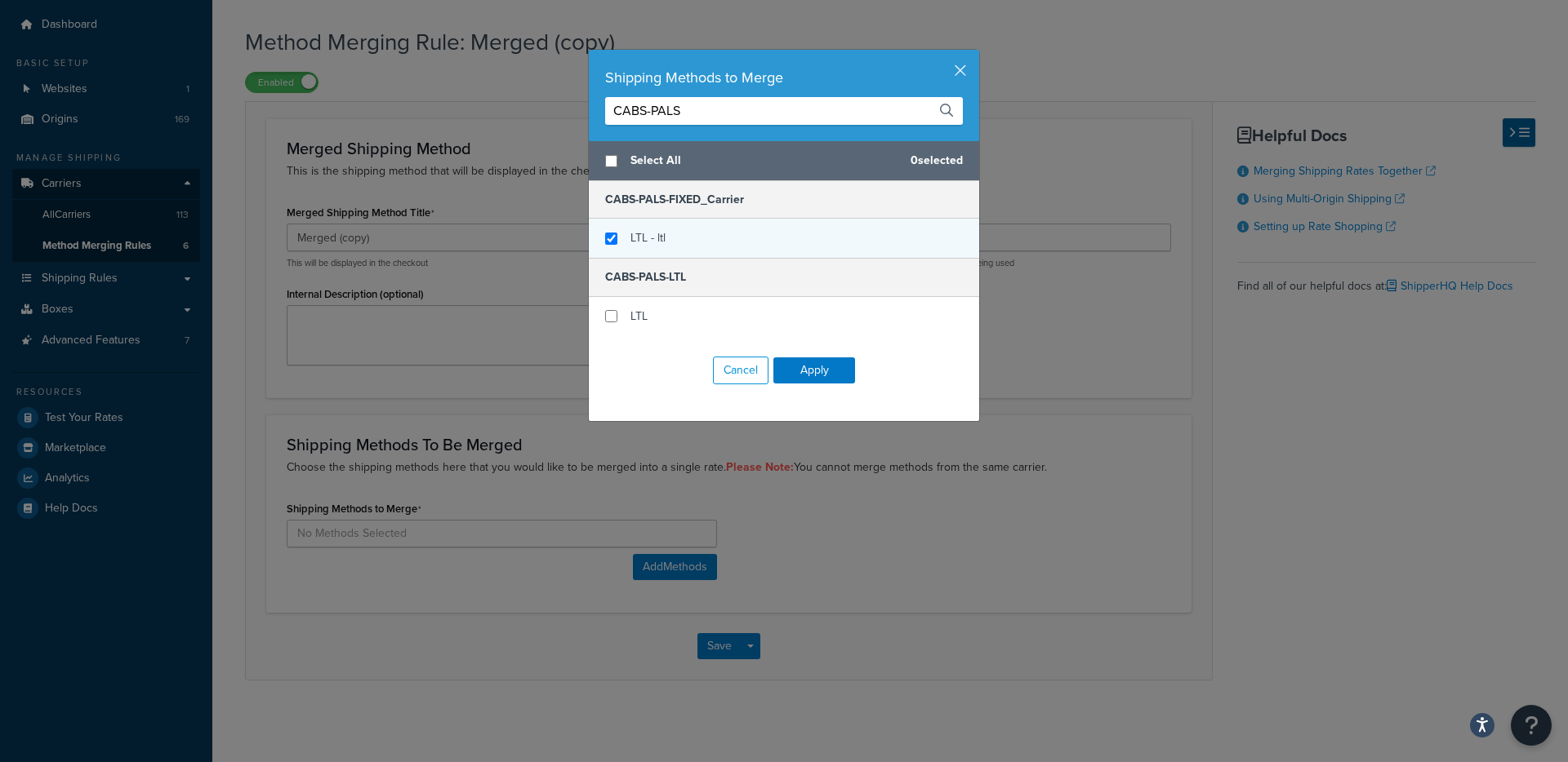
type input "CABS-PALS"
checkbox input "true"
click at [622, 235] on div "LTL - ltl" at bounding box center [783, 238] width 391 height 39
click at [716, 108] on input "CABS-PALS" at bounding box center [784, 110] width 357 height 28
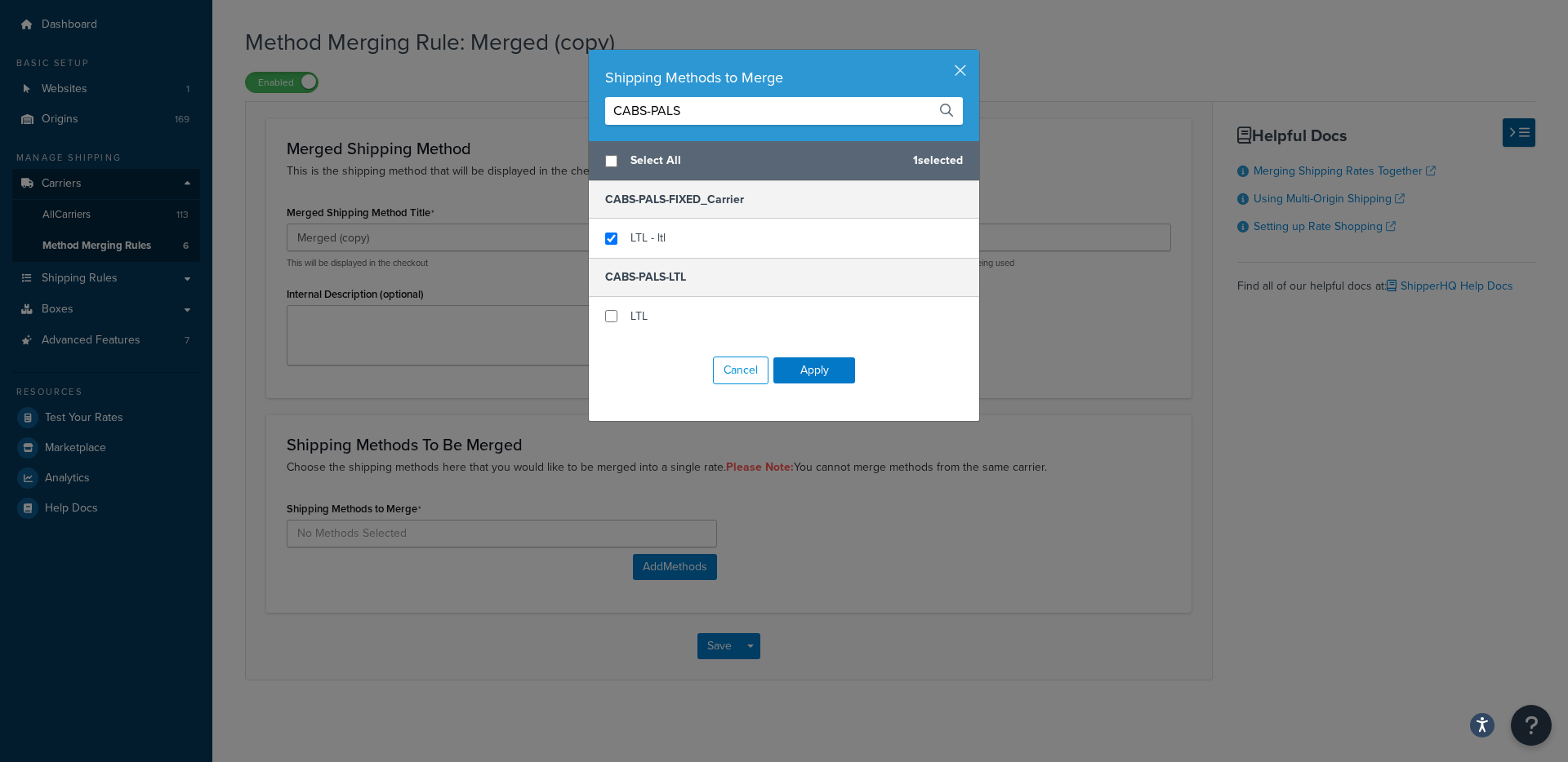
click at [716, 108] on input "CABS-PALS" at bounding box center [784, 110] width 357 height 28
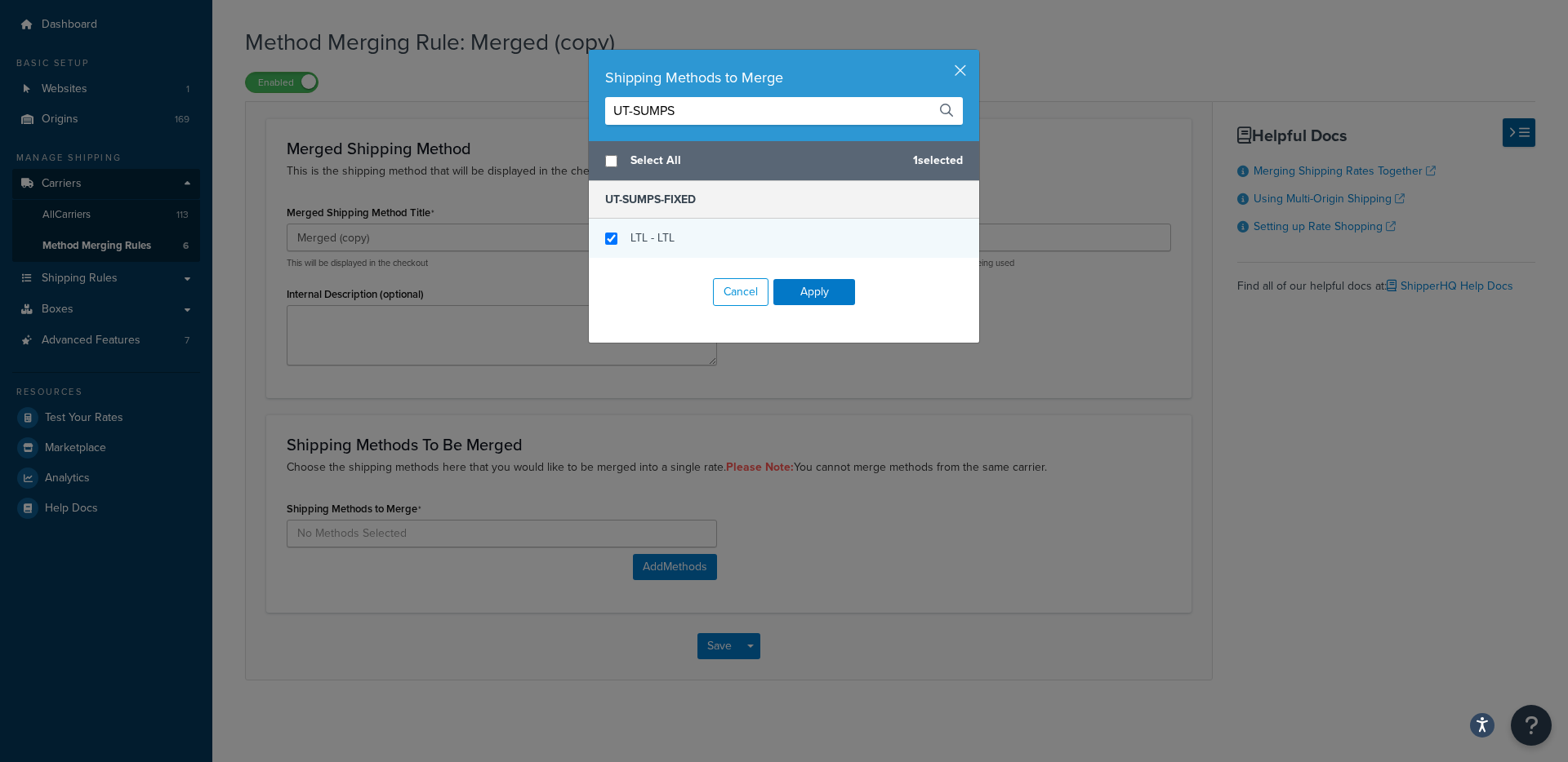
type input "UT-SUMPS"
checkbox input "true"
click at [656, 227] on div "LTL - LTL" at bounding box center [652, 238] width 44 height 23
click at [800, 295] on button "Apply" at bounding box center [814, 292] width 82 height 26
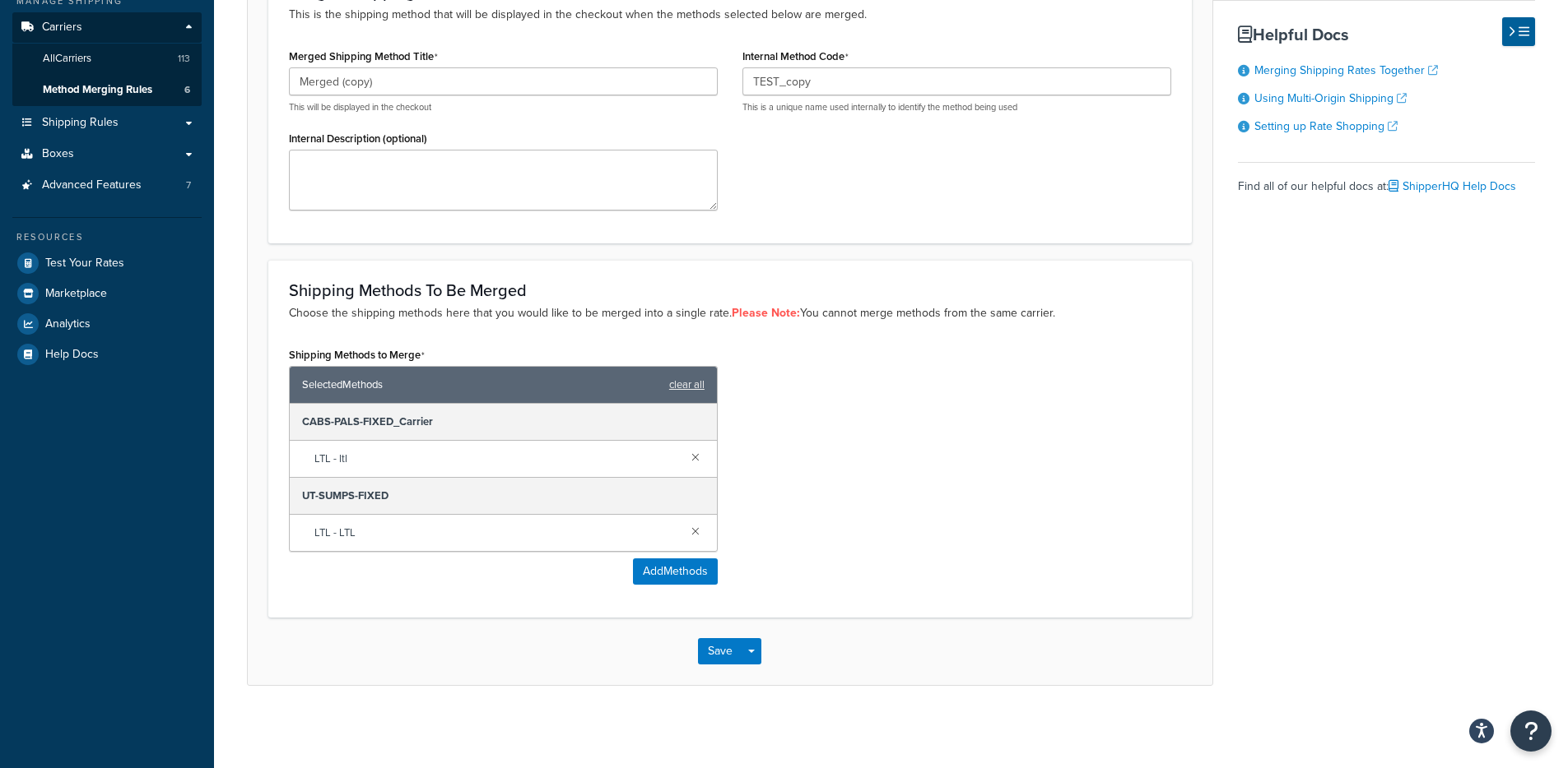
scroll to position [207, 0]
drag, startPoint x: 761, startPoint y: 646, endPoint x: 763, endPoint y: 682, distance: 36.1
click at [761, 646] on button "Save Dropdown" at bounding box center [751, 651] width 20 height 26
click at [764, 683] on button "Save and Edit" at bounding box center [778, 682] width 159 height 34
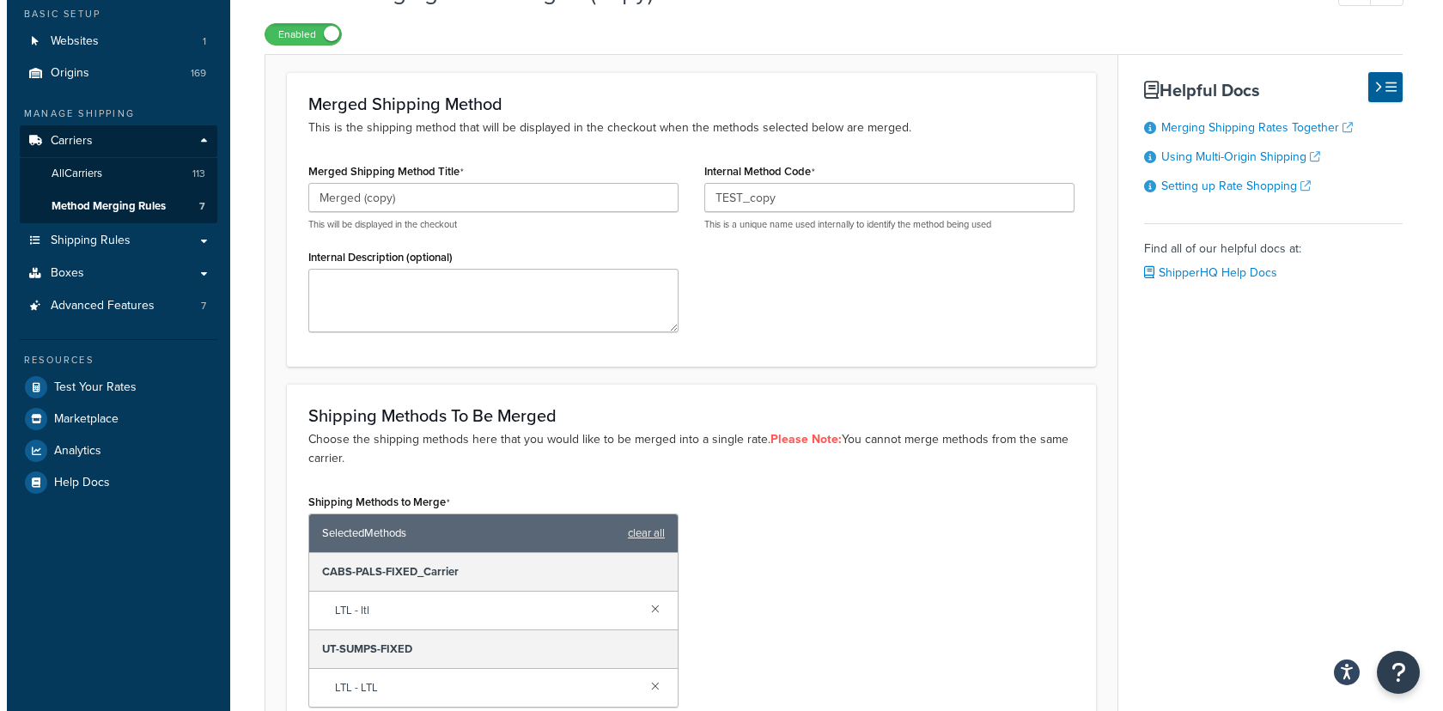
scroll to position [326, 0]
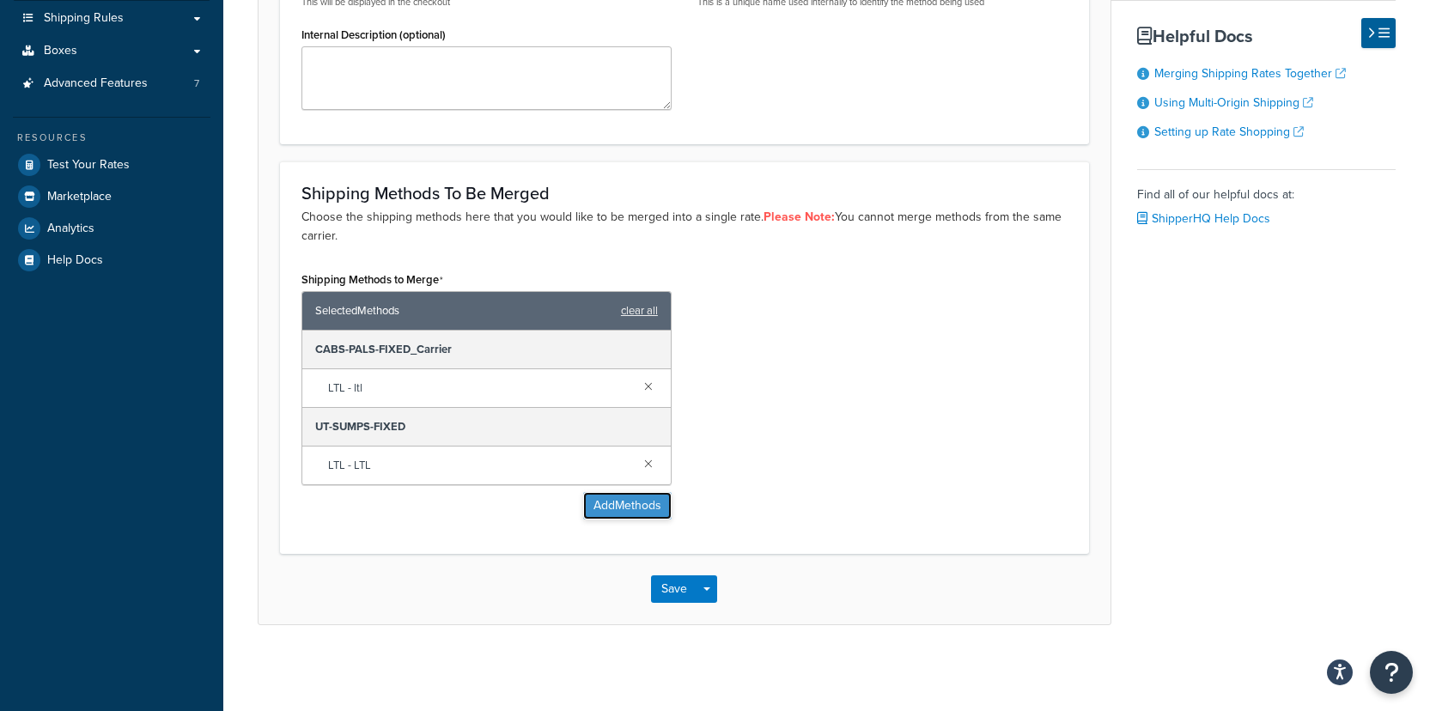
click at [613, 503] on button "Add Methods" at bounding box center [627, 505] width 88 height 27
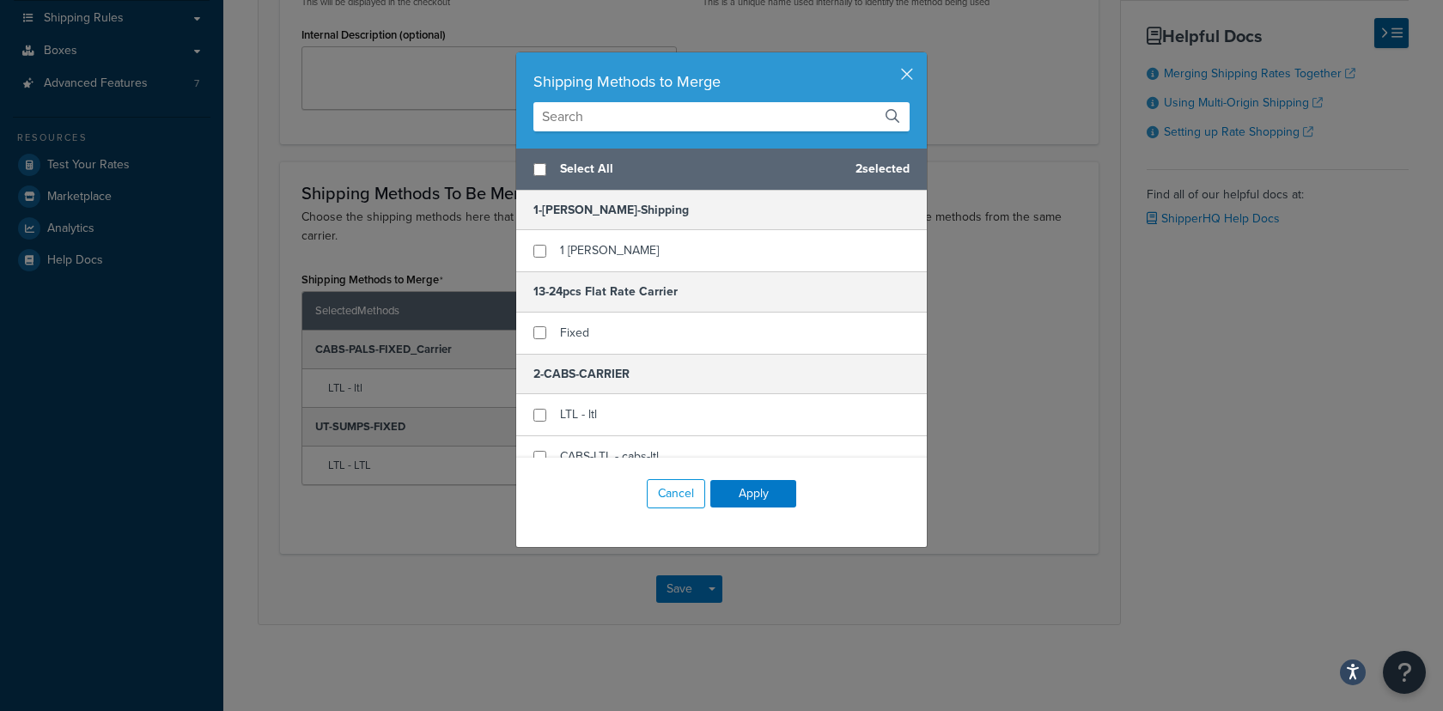
click at [648, 113] on input "text" at bounding box center [722, 116] width 376 height 29
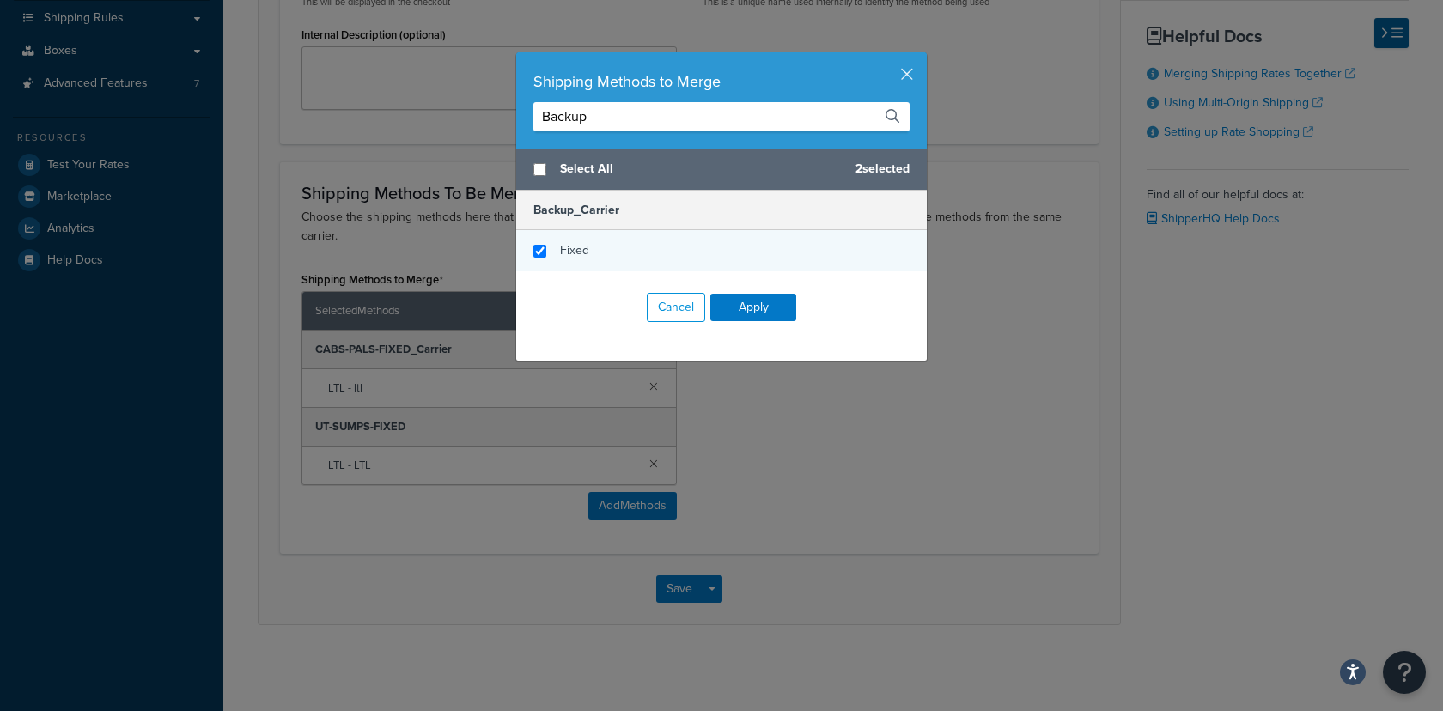
type input "Backup"
checkbox input "true"
click at [543, 258] on div "Fixed" at bounding box center [721, 250] width 411 height 41
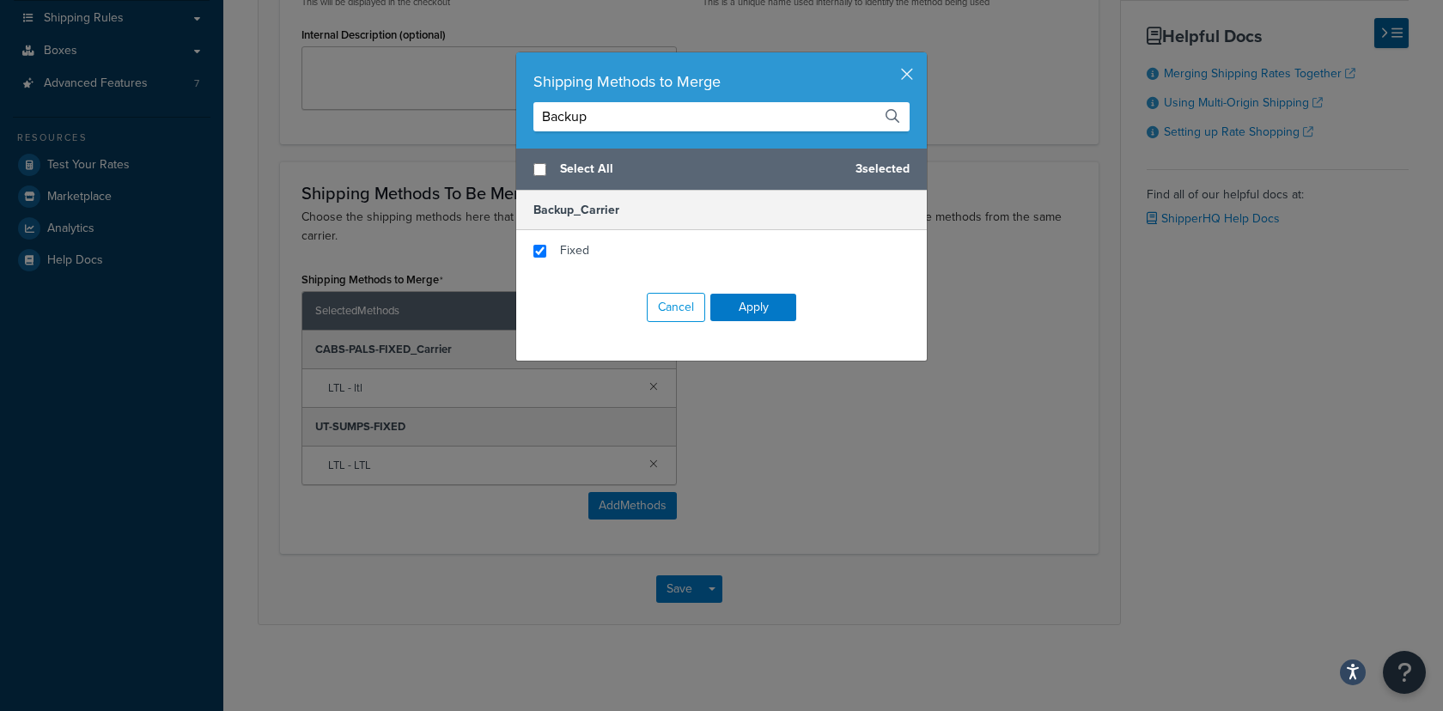
click at [615, 122] on input "Backup" at bounding box center [722, 116] width 376 height 29
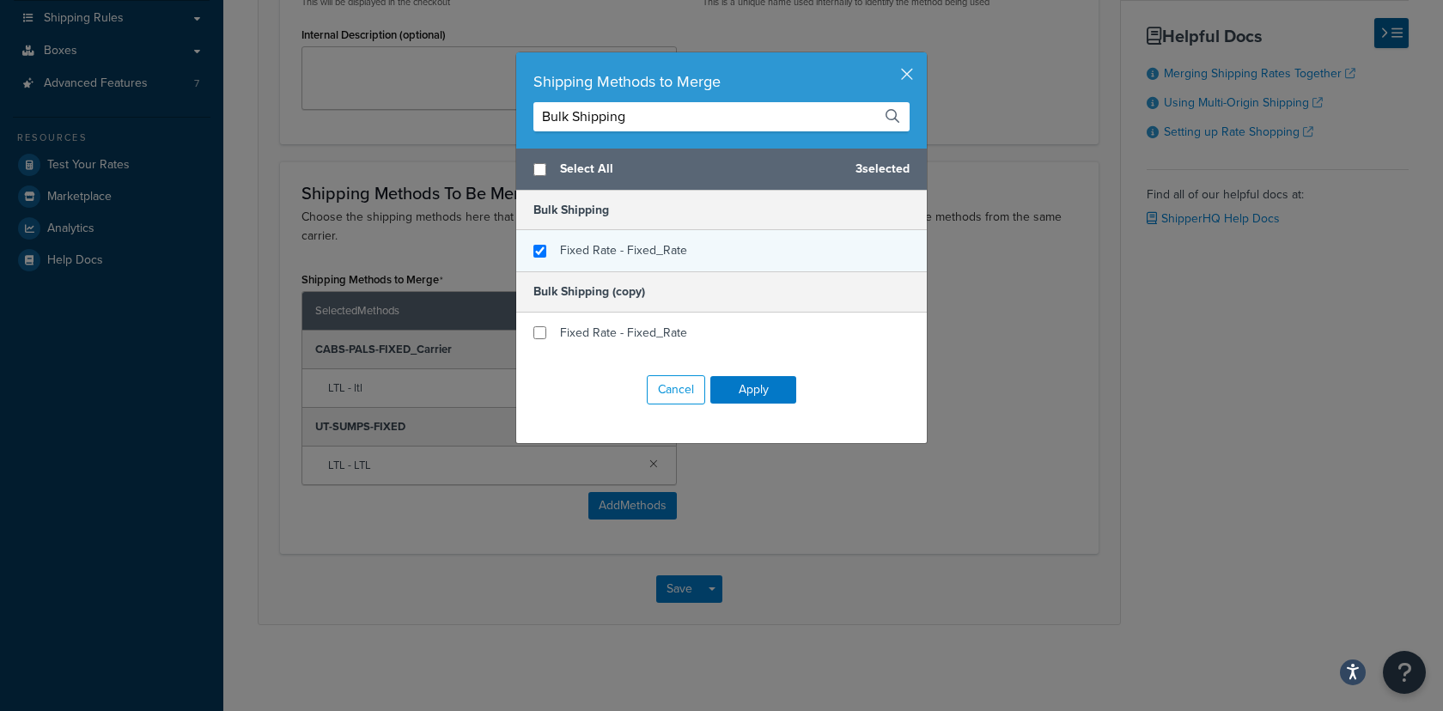
type input "Bulk Shipping"
checkbox input "true"
click at [589, 251] on span "Fixed Rate - Fixed_Rate" at bounding box center [623, 250] width 127 height 18
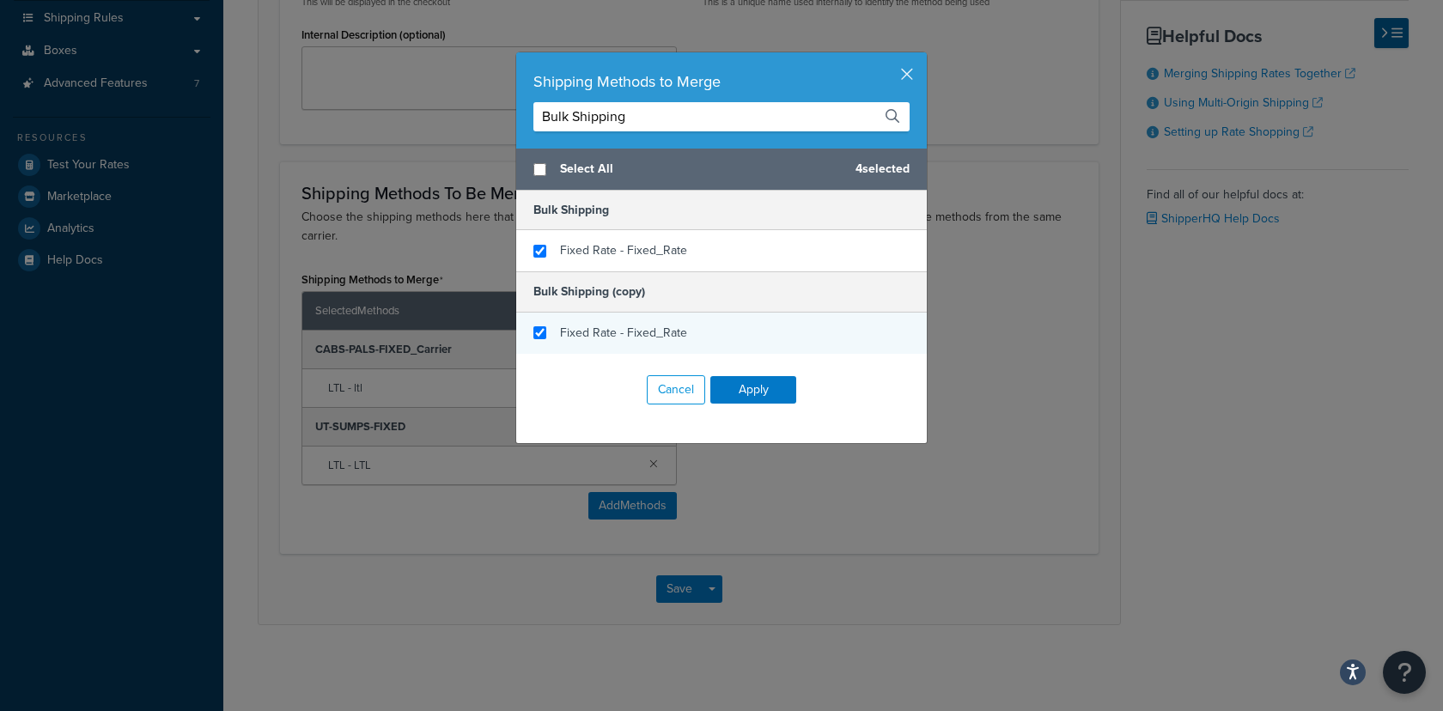
checkbox input "true"
click at [587, 329] on span "Fixed Rate - Fixed_Rate" at bounding box center [623, 333] width 127 height 18
click at [648, 125] on input "Bulk Shipping" at bounding box center [722, 116] width 376 height 29
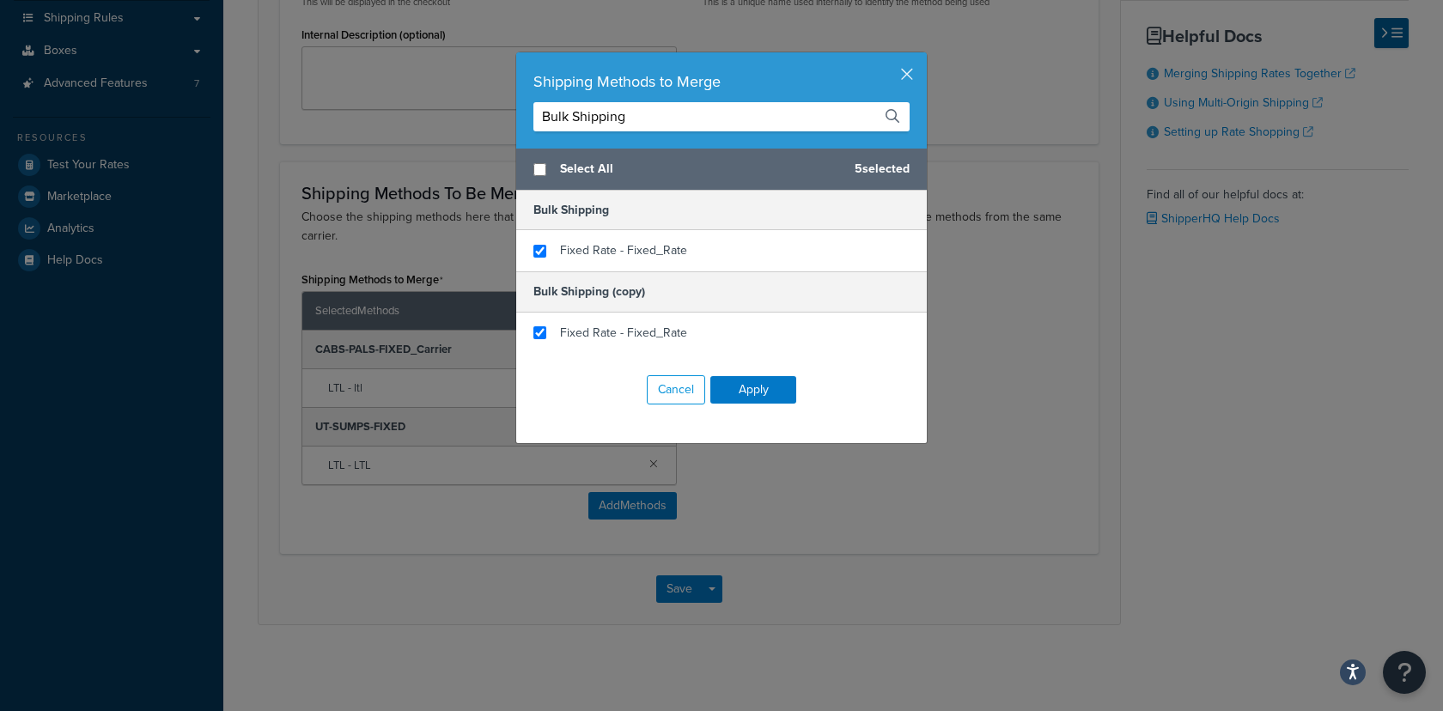
click at [648, 125] on input "Bulk Shipping" at bounding box center [722, 116] width 376 height 29
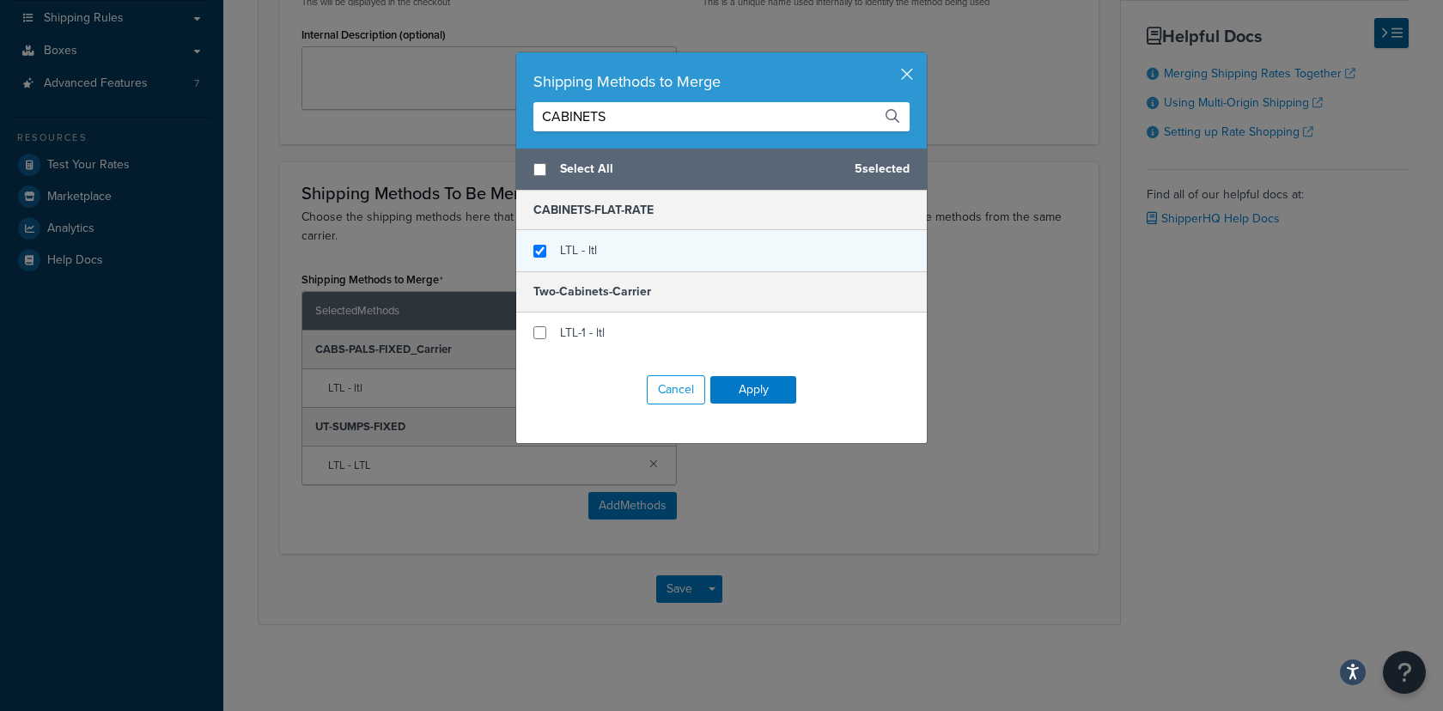
type input "CABINETS"
checkbox input "true"
click at [619, 248] on div "LTL - ltl" at bounding box center [721, 250] width 411 height 41
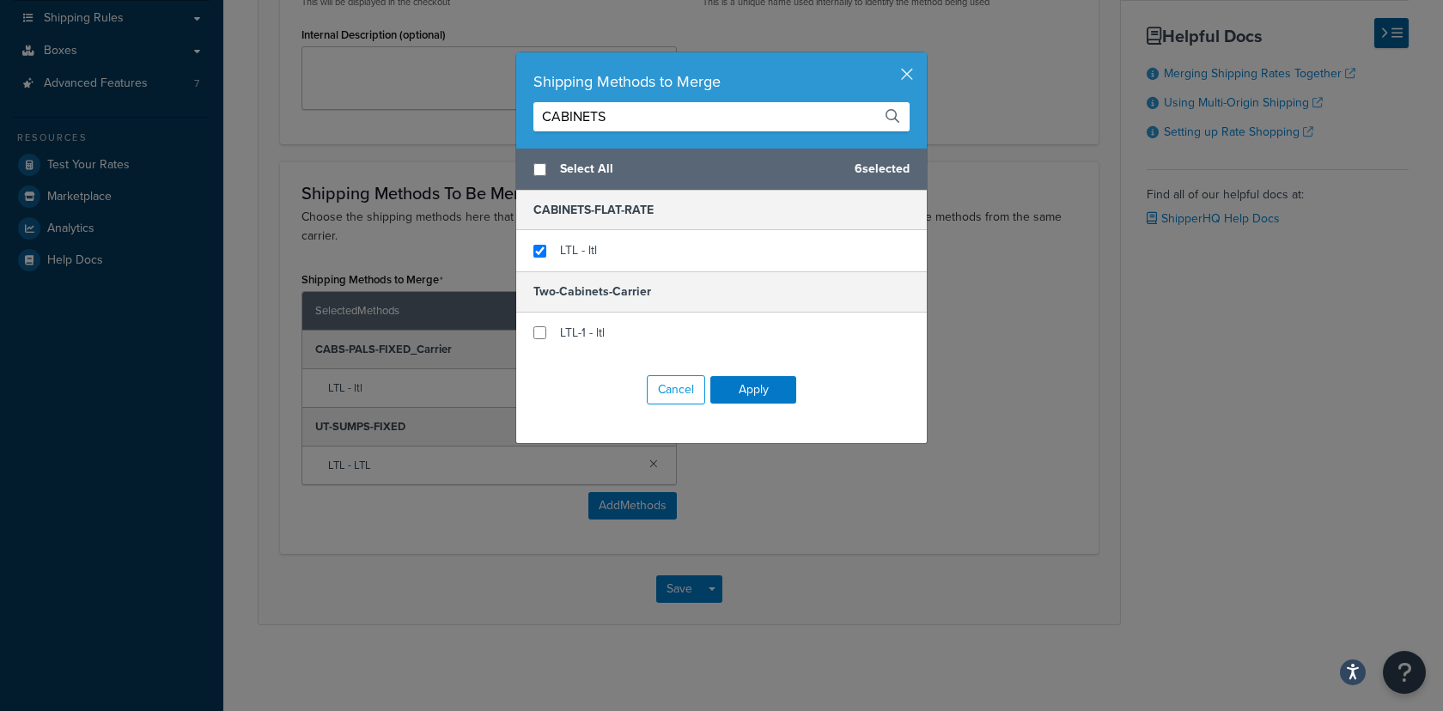
click at [636, 112] on input "CABINETS" at bounding box center [722, 116] width 376 height 29
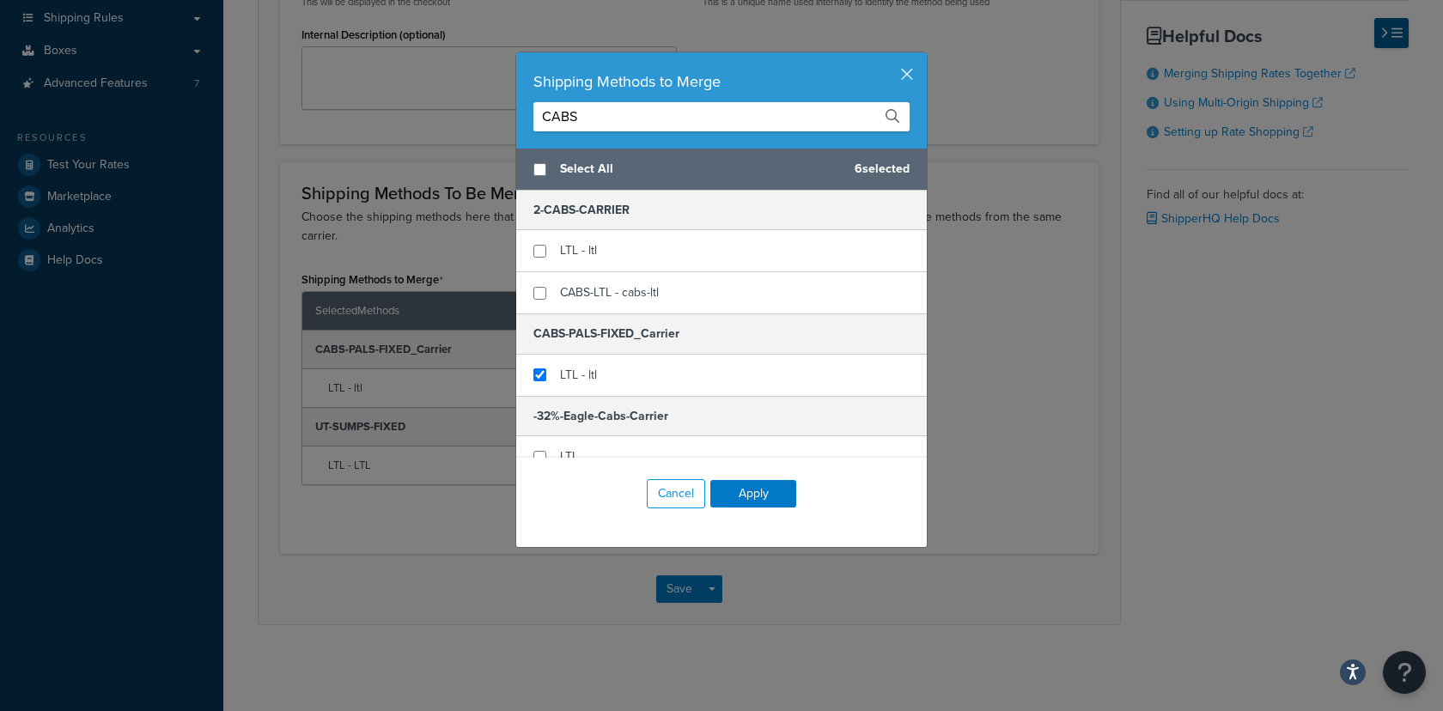
click at [637, 111] on input "CABS" at bounding box center [722, 116] width 376 height 29
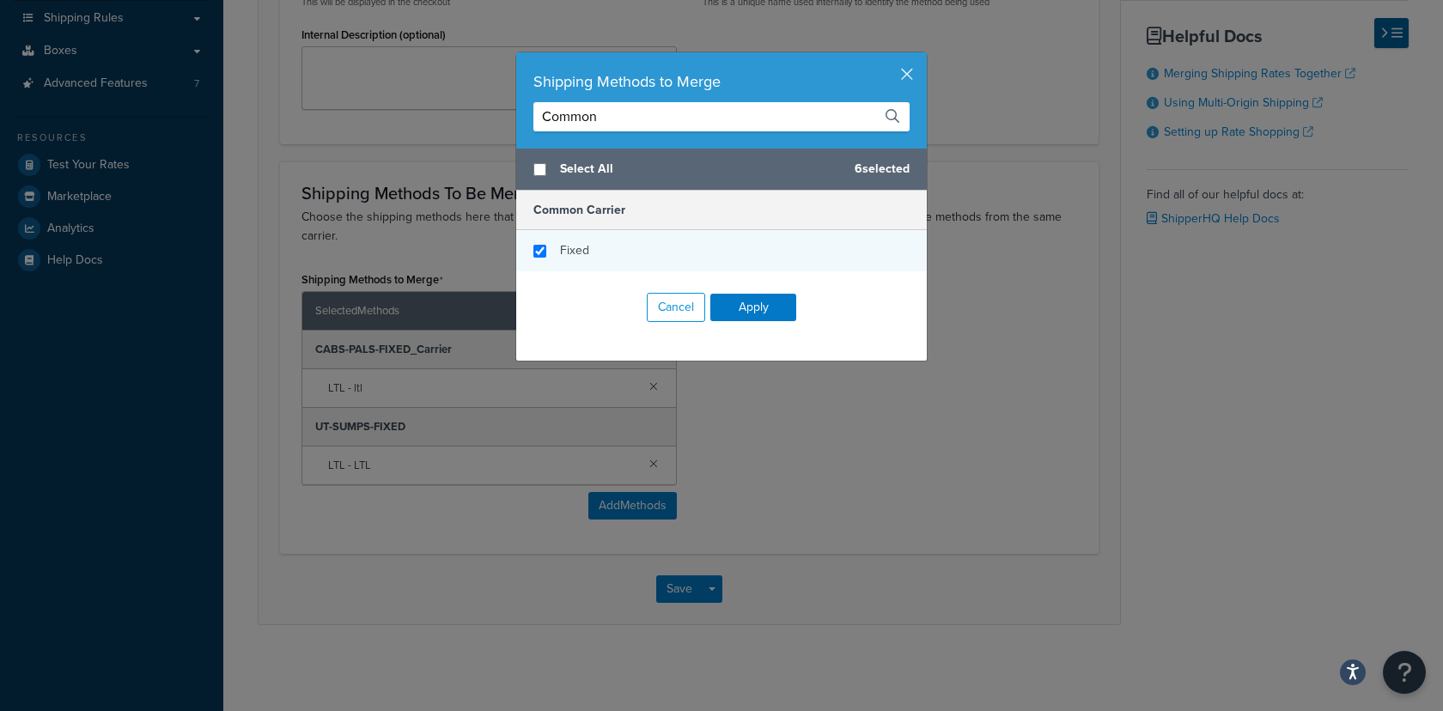
type input "Common"
checkbox input "true"
click at [613, 245] on div "Fixed" at bounding box center [721, 250] width 411 height 41
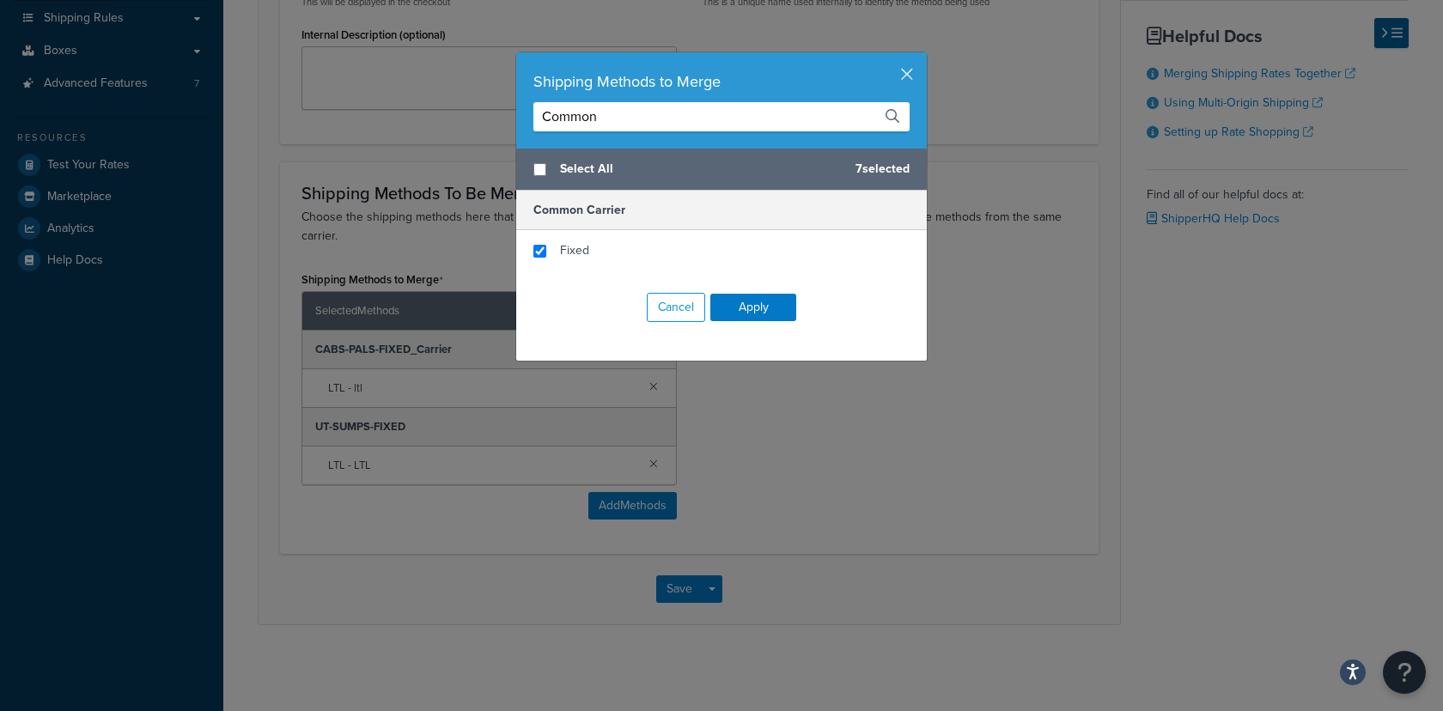
click at [599, 123] on input "Common" at bounding box center [722, 116] width 376 height 29
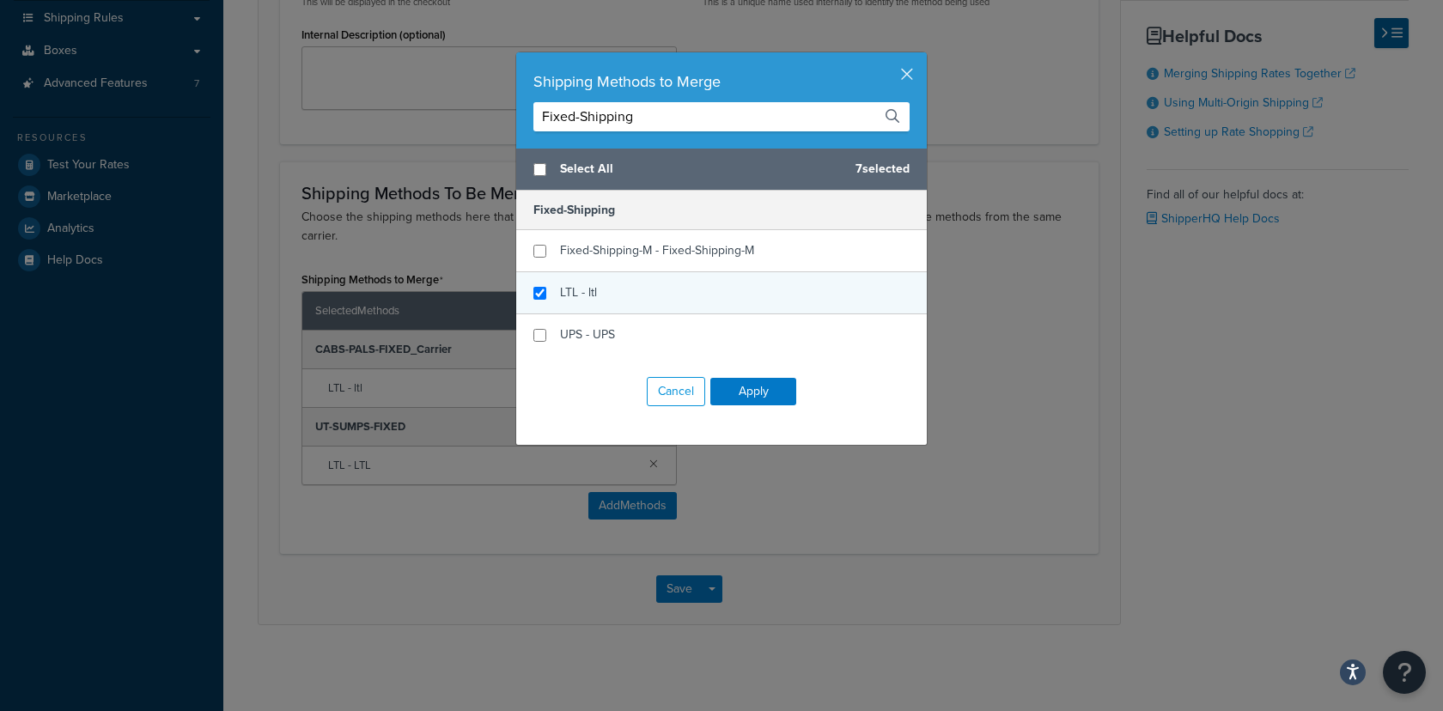
type input "Fixed-Shipping"
checkbox input "true"
click at [560, 300] on span "LTL - ltl" at bounding box center [578, 293] width 37 height 18
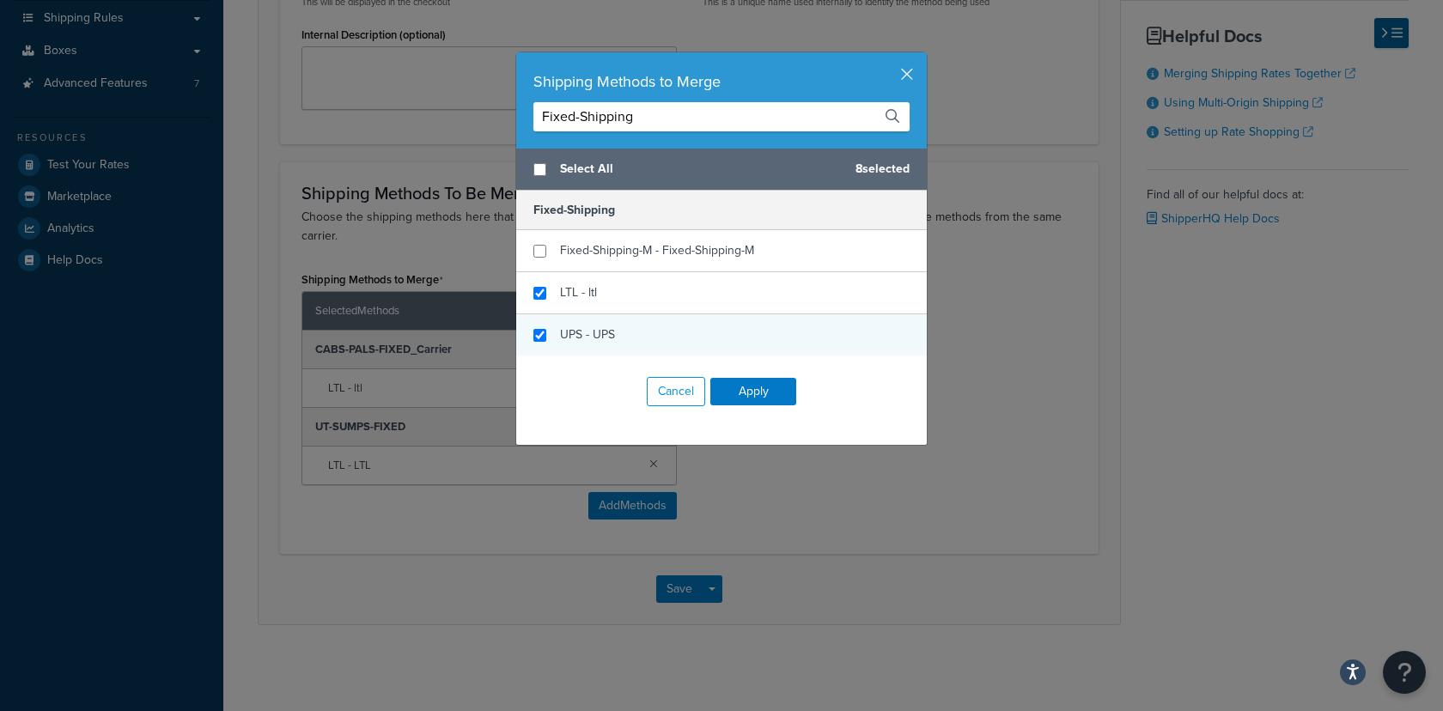
checkbox input "true"
click at [567, 326] on span "UPS - UPS" at bounding box center [587, 335] width 55 height 18
click at [669, 126] on input "Fixed-Shipping" at bounding box center [722, 116] width 376 height 29
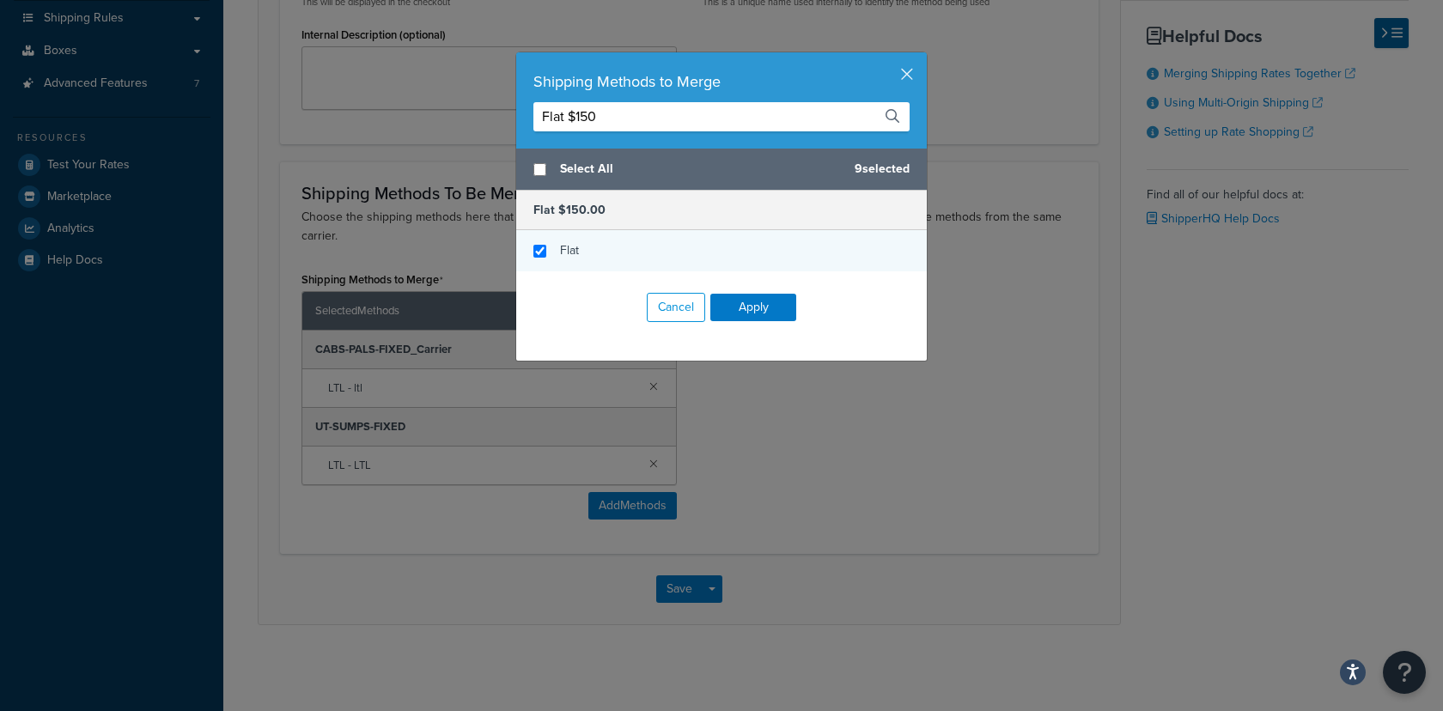
type input "Flat $150"
checkbox input "true"
click at [546, 258] on div "Flat" at bounding box center [721, 250] width 411 height 41
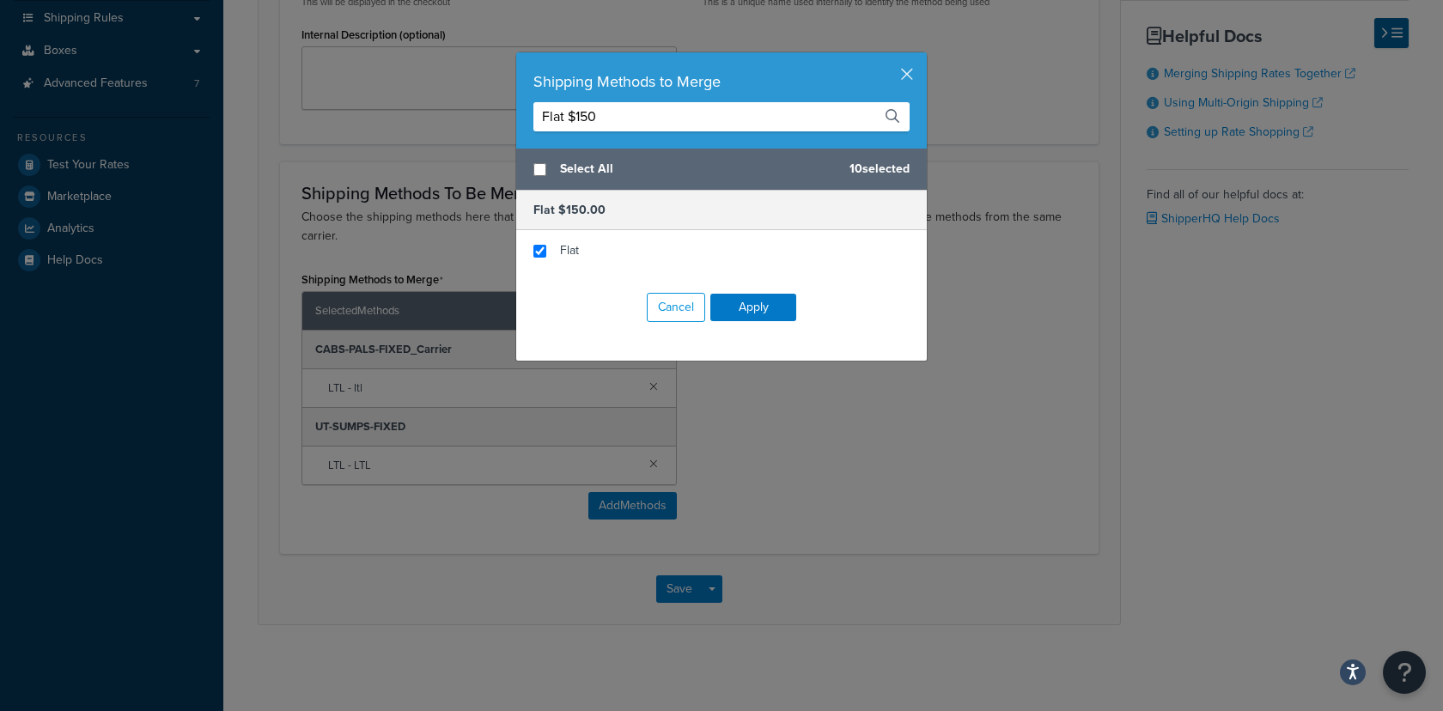
click at [625, 118] on input "Flat $150" at bounding box center [722, 116] width 376 height 29
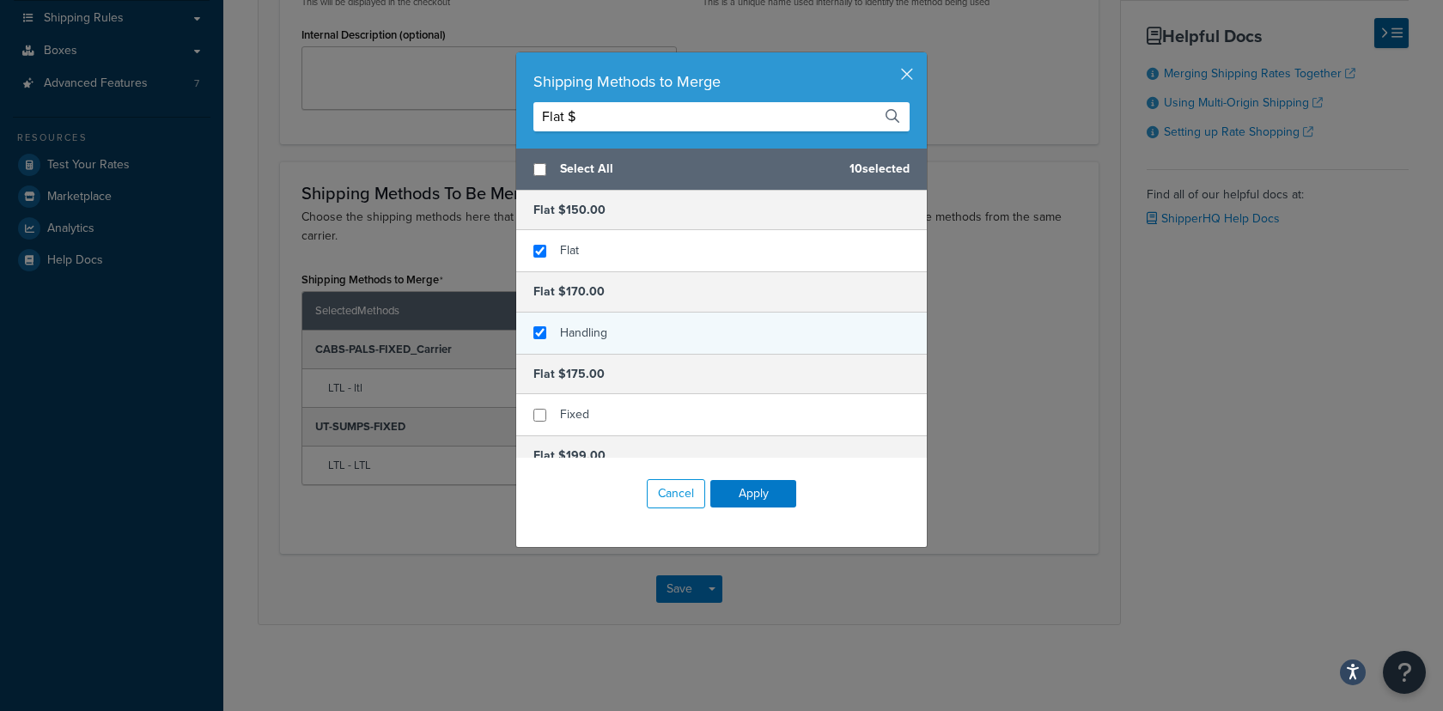
type input "Flat $"
checkbox input "true"
drag, startPoint x: 570, startPoint y: 347, endPoint x: 569, endPoint y: 363, distance: 16.4
click at [570, 347] on div "Handling" at bounding box center [721, 333] width 411 height 41
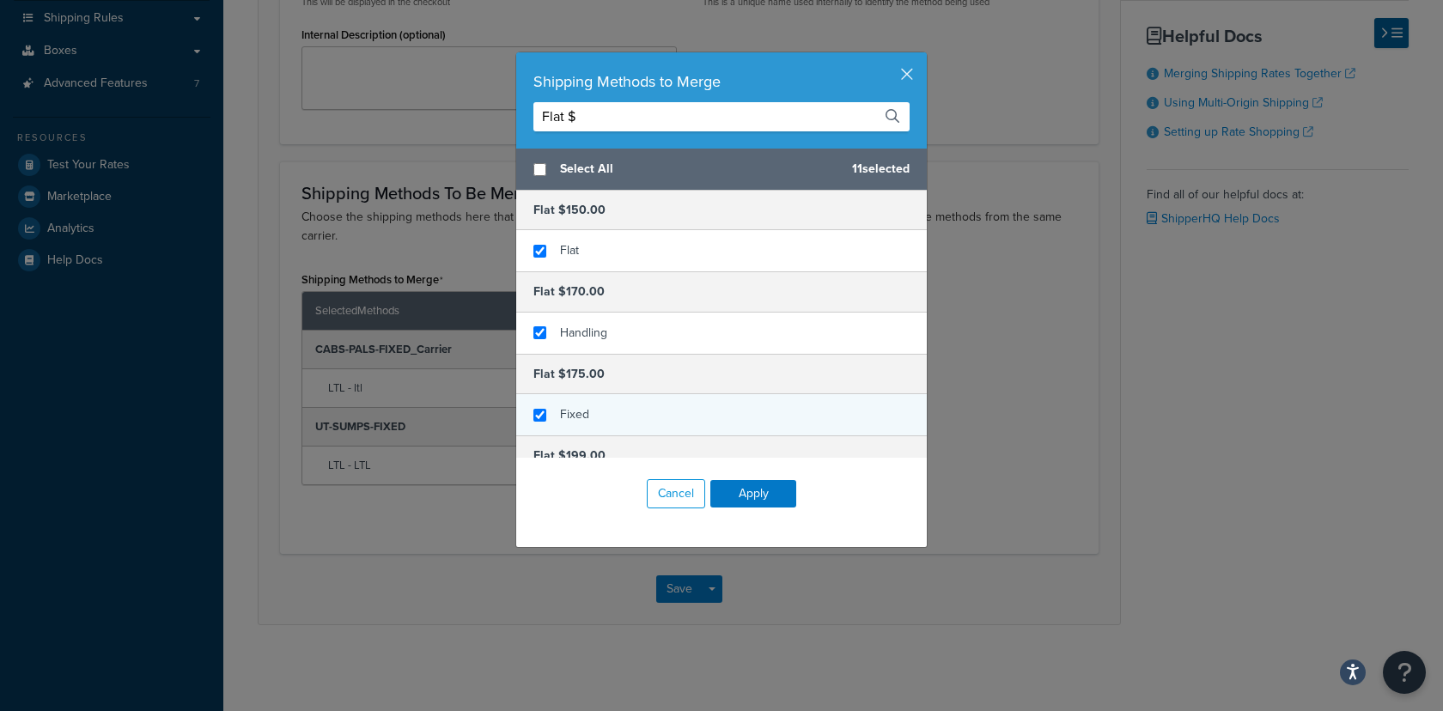
checkbox input "true"
click at [560, 409] on span "Fixed" at bounding box center [574, 415] width 29 height 18
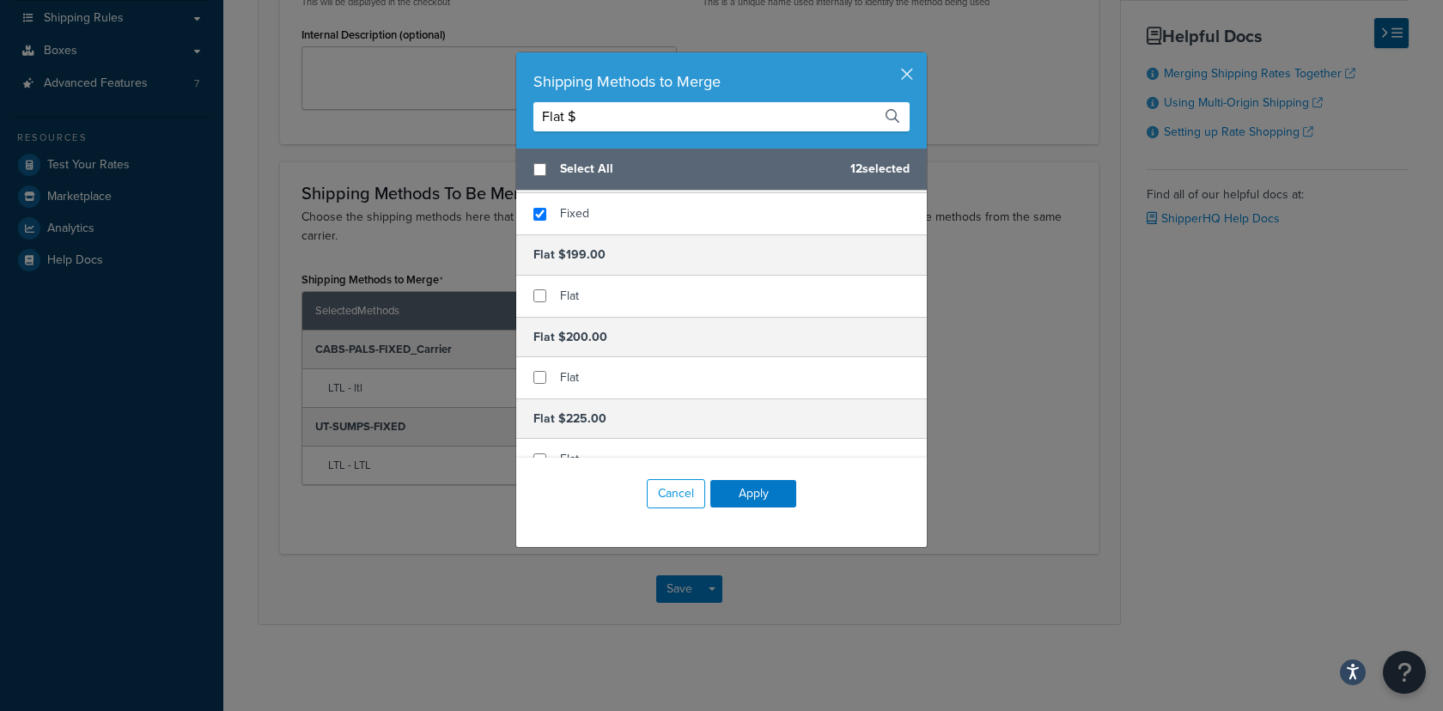
scroll to position [236, 0]
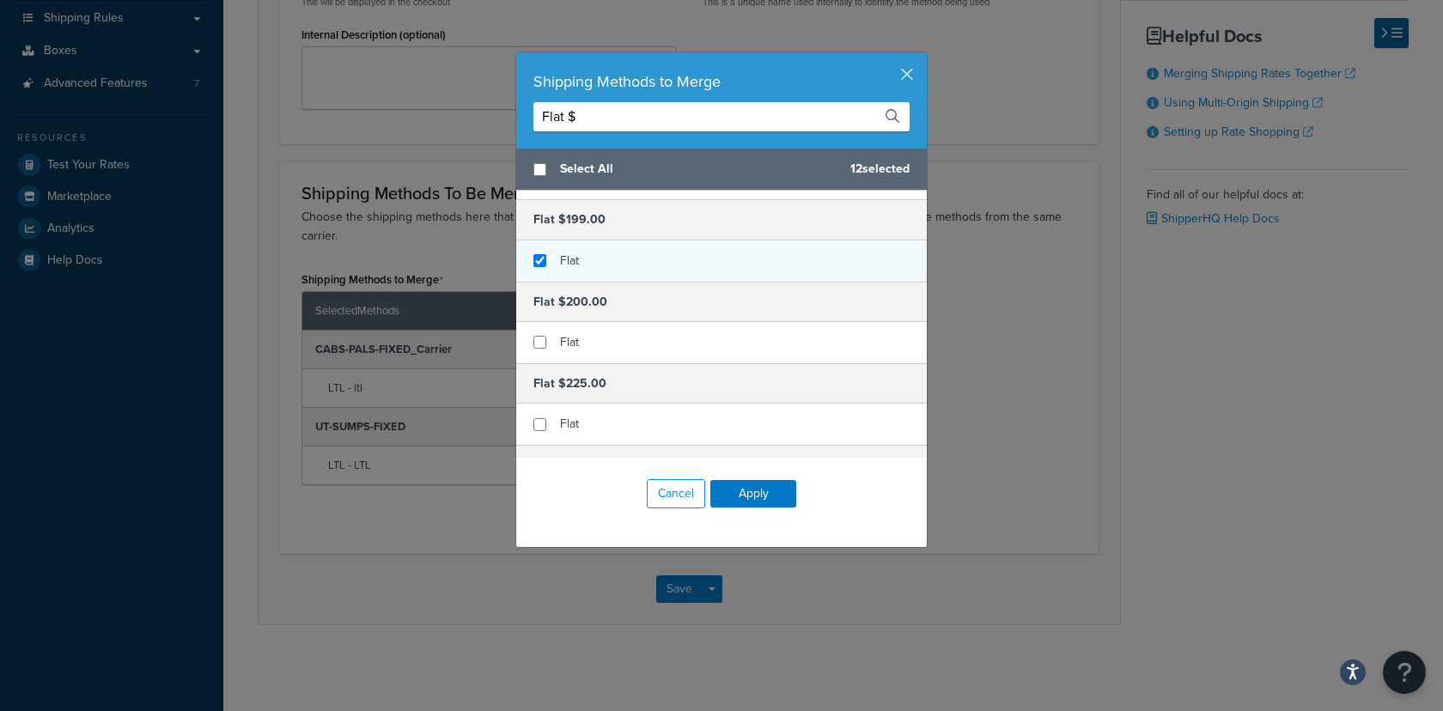
checkbox input "true"
click at [575, 265] on div "Flat" at bounding box center [721, 261] width 411 height 41
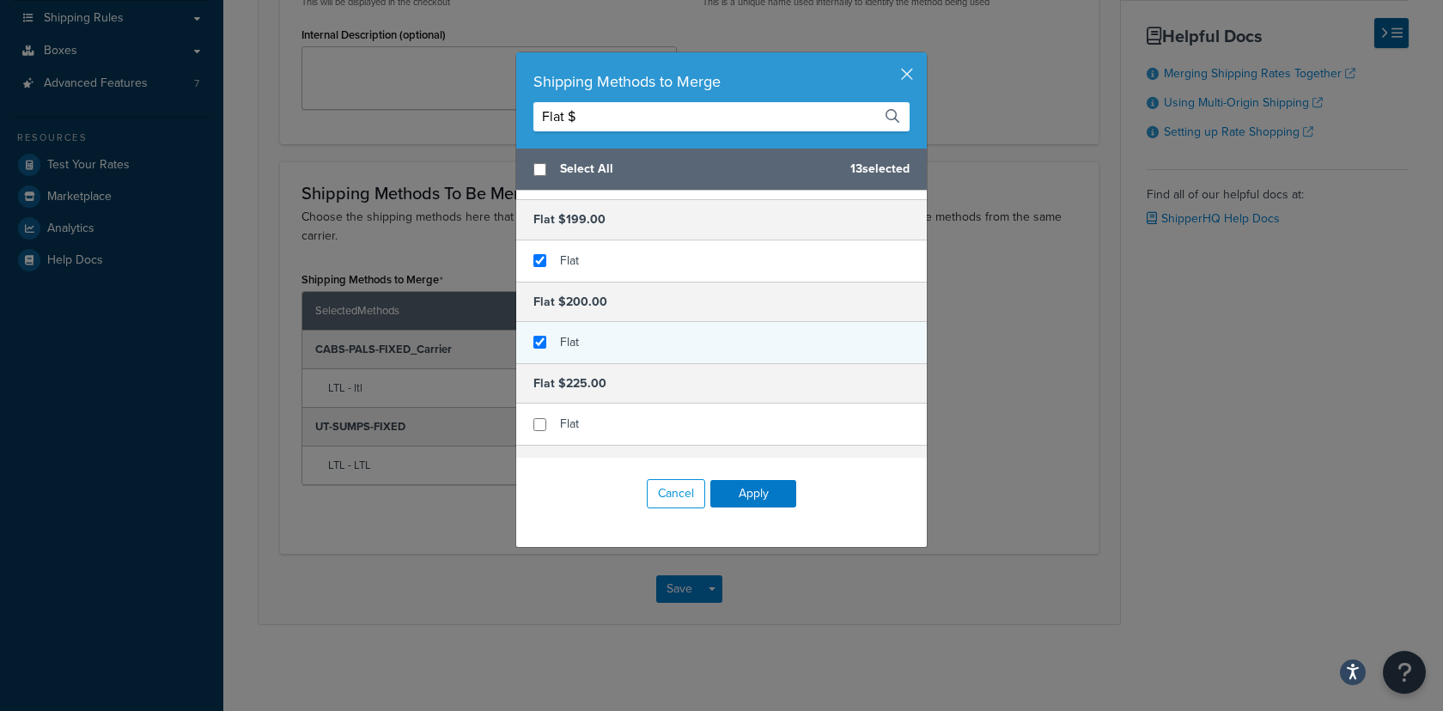
checkbox input "true"
click at [594, 342] on div "Flat" at bounding box center [721, 342] width 411 height 41
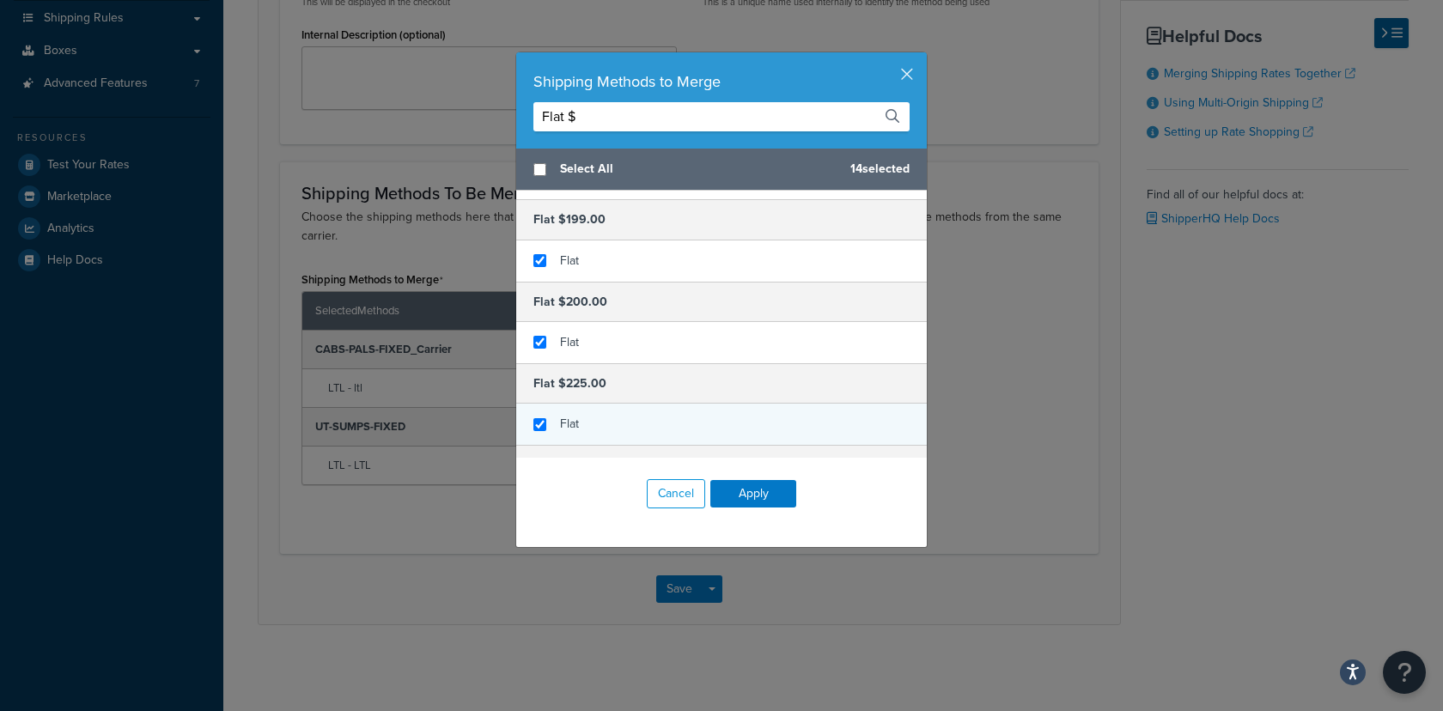
checkbox input "true"
click at [577, 420] on div "Flat" at bounding box center [721, 424] width 411 height 41
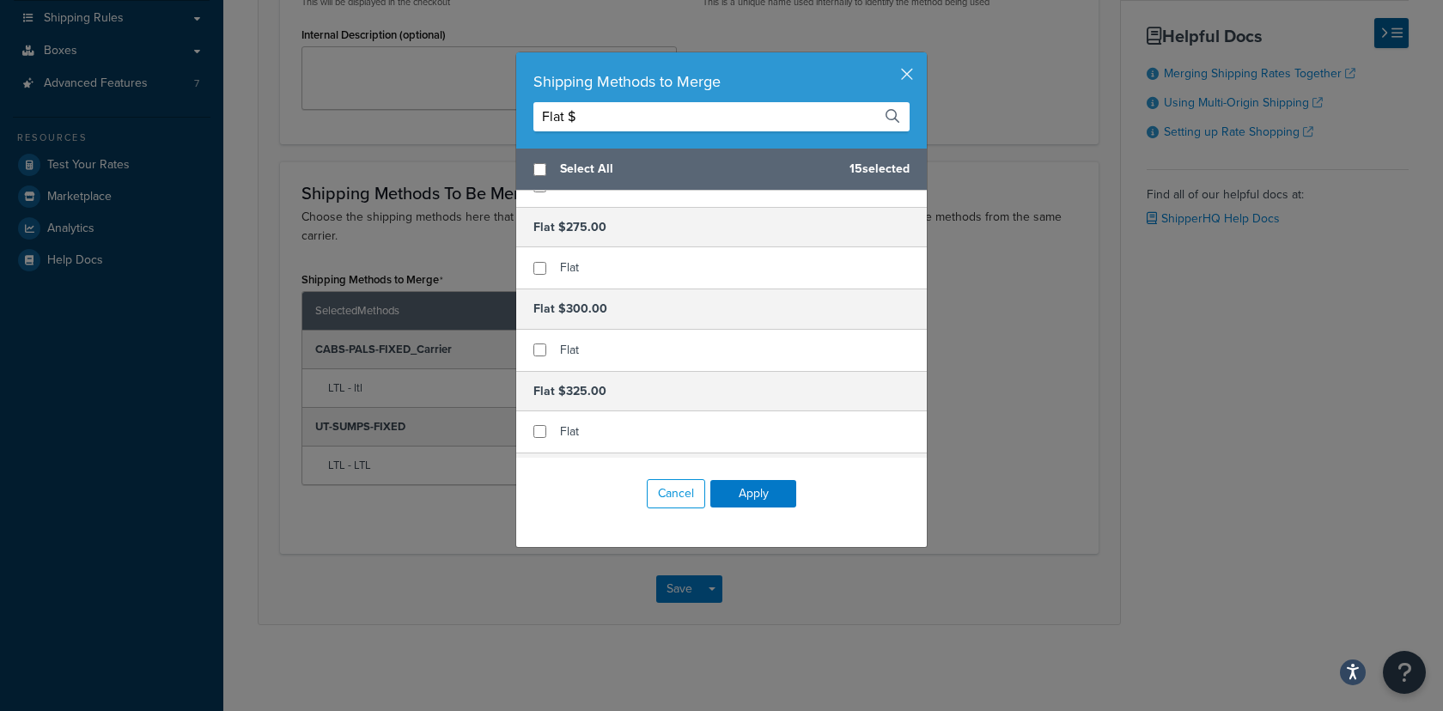
scroll to position [443, 0]
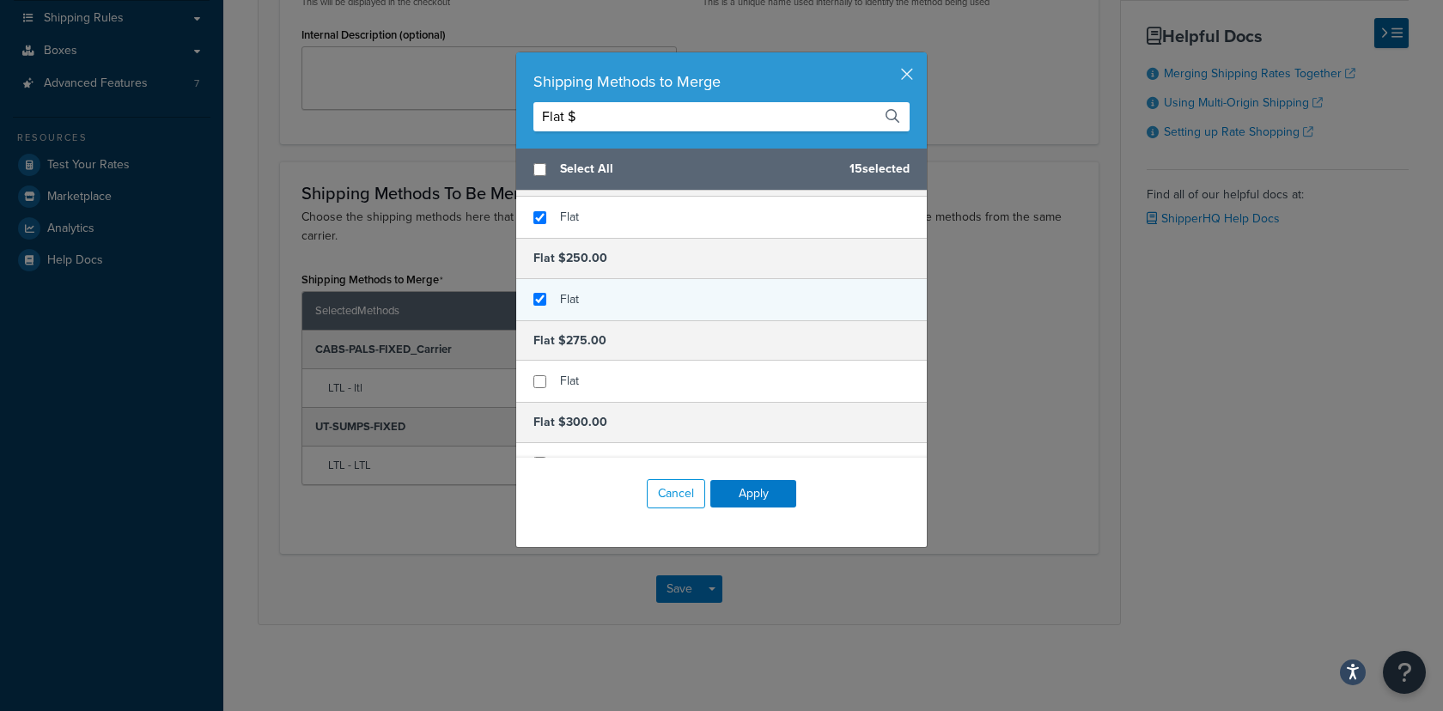
checkbox input "true"
click at [562, 290] on div "Flat" at bounding box center [569, 300] width 19 height 24
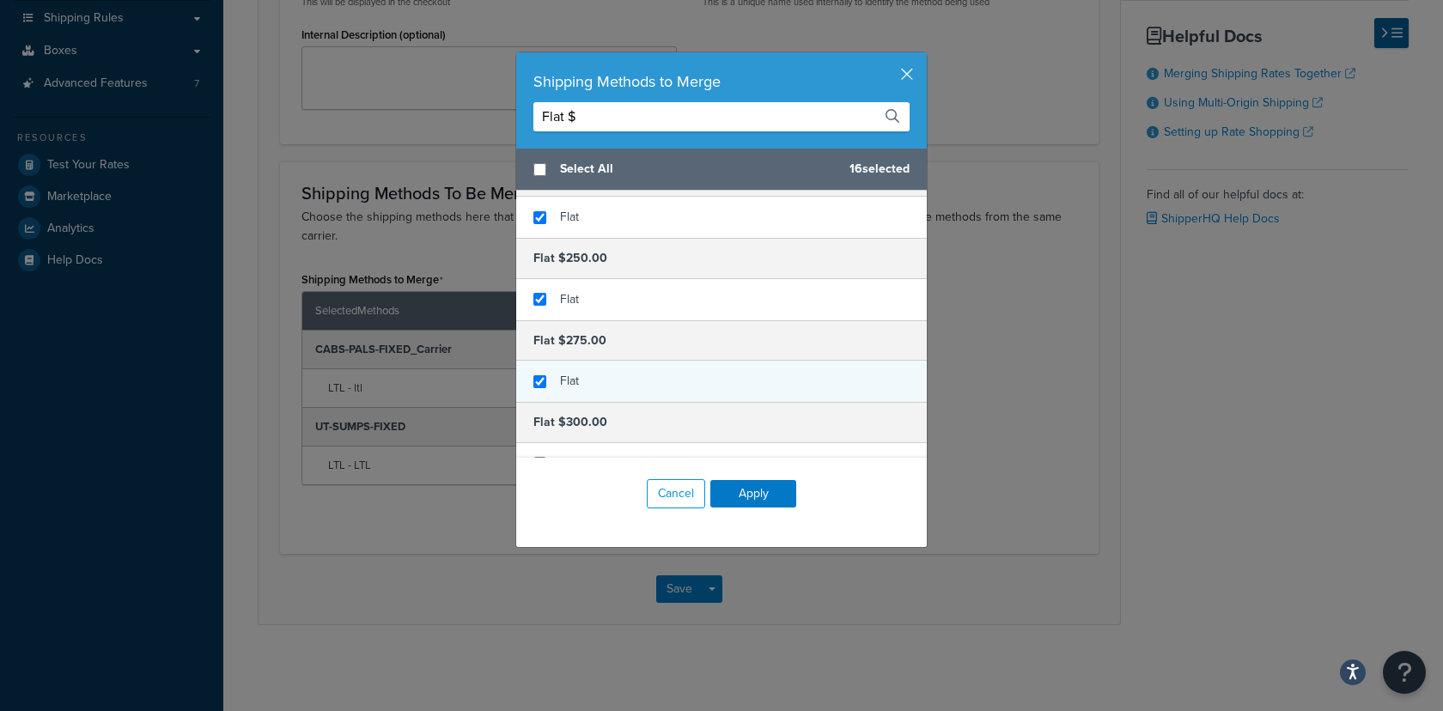
checkbox input "true"
click at [593, 373] on div "Flat" at bounding box center [721, 381] width 411 height 41
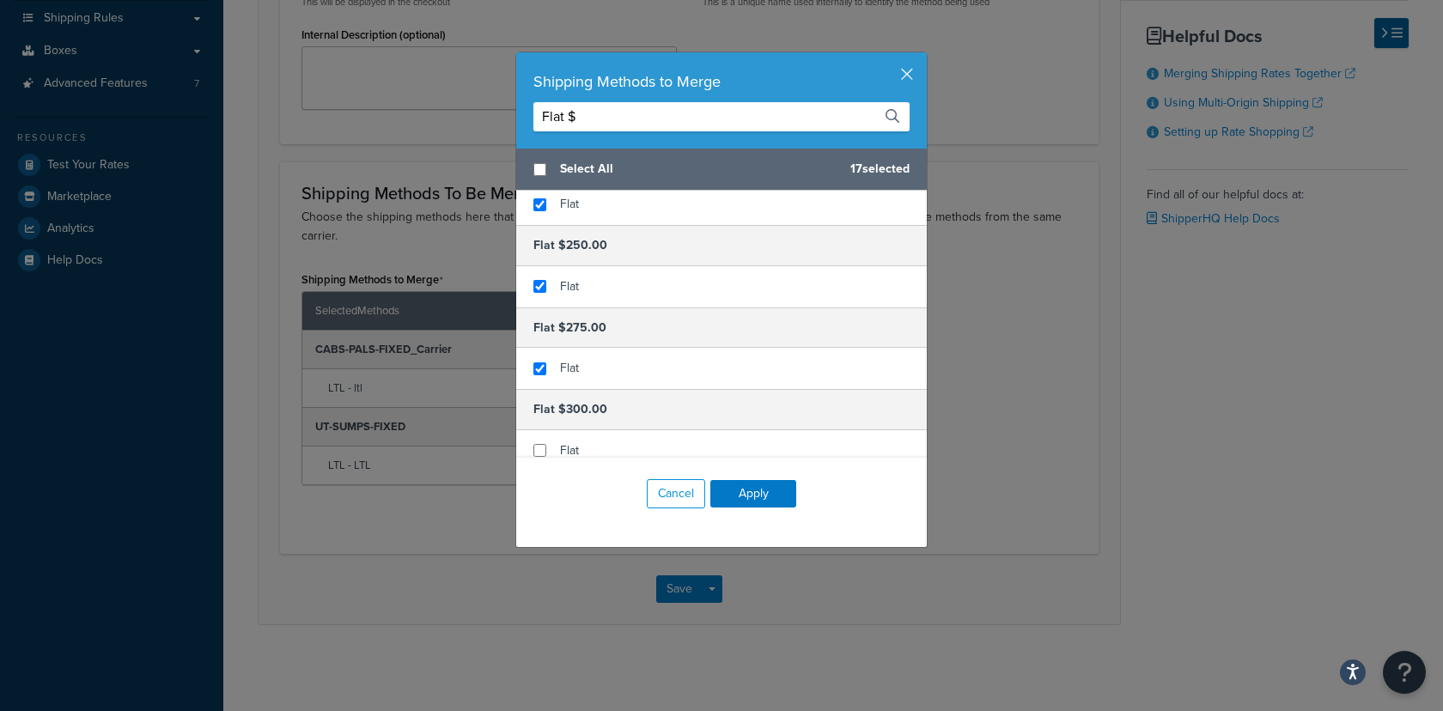
scroll to position [573, 0]
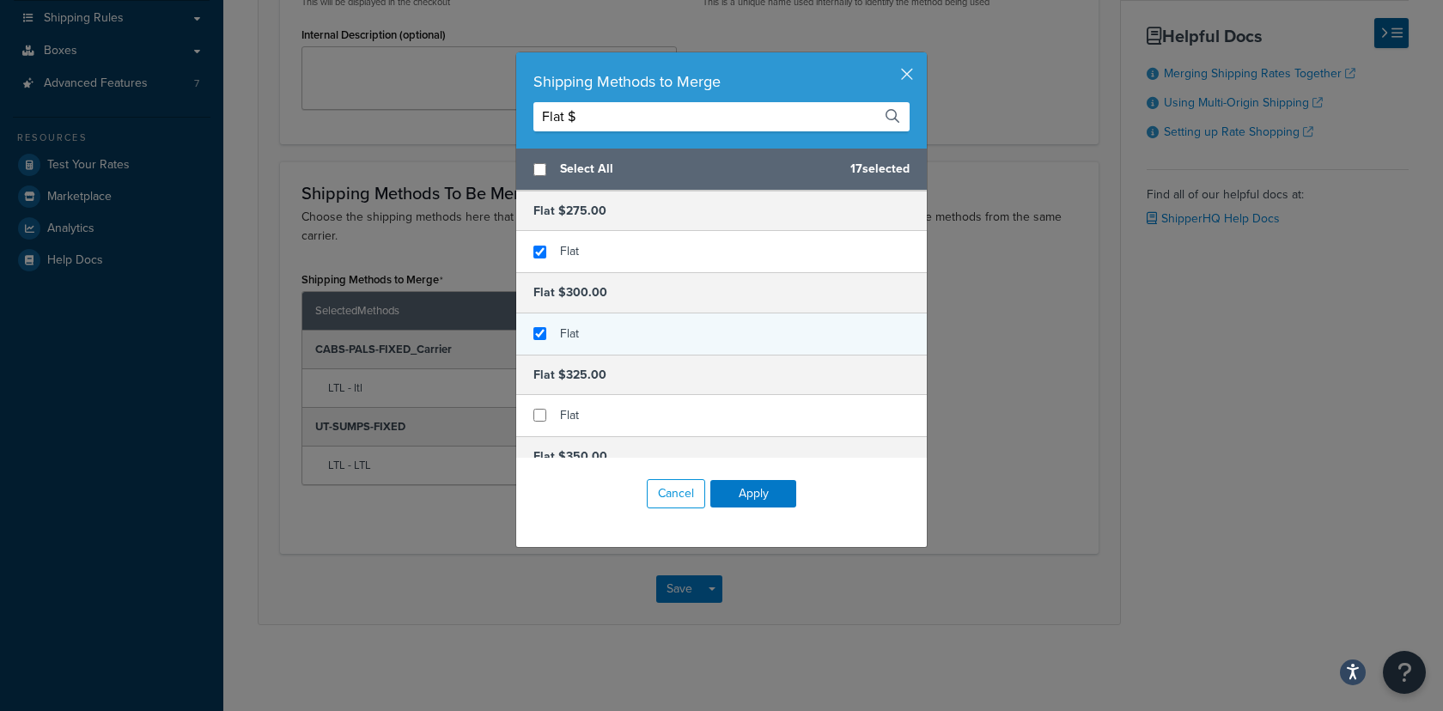
checkbox input "true"
click at [613, 332] on div "Flat" at bounding box center [721, 334] width 411 height 41
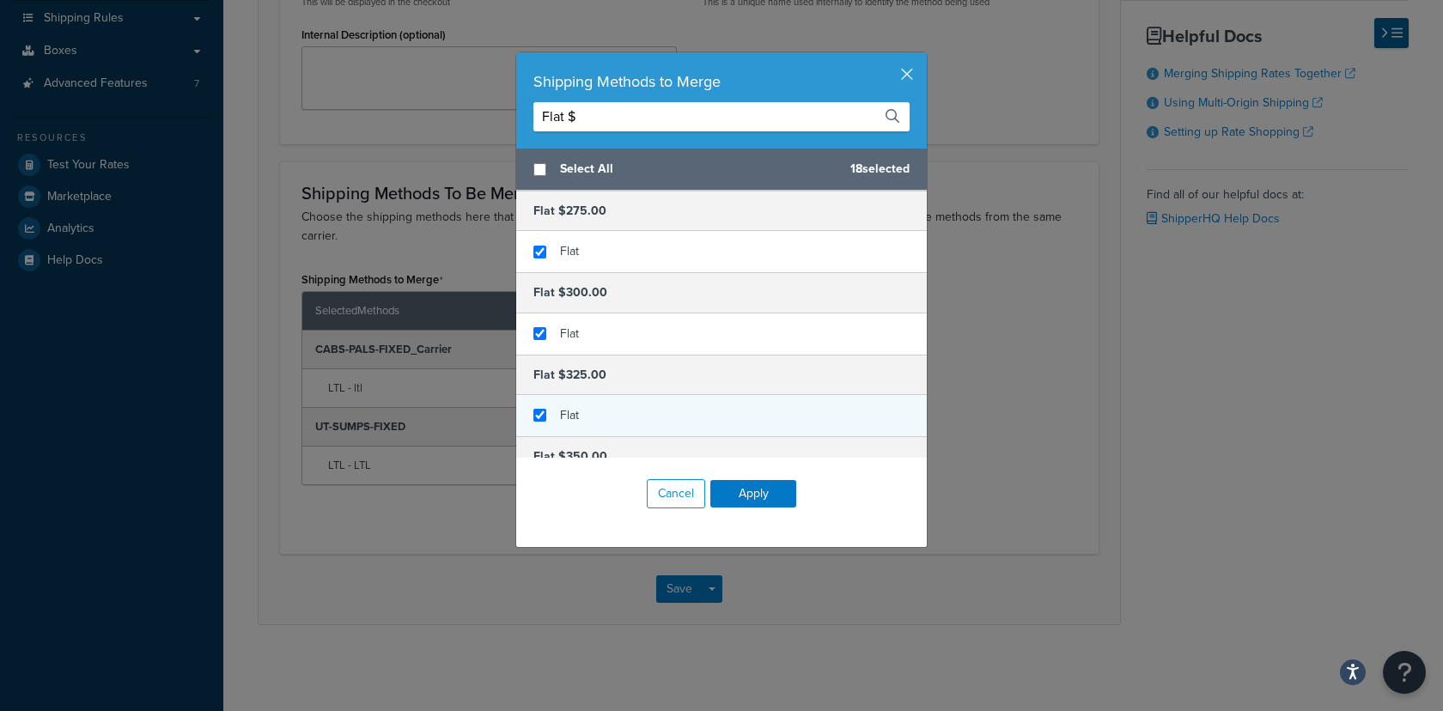
checkbox input "true"
click at [602, 412] on div "Flat" at bounding box center [721, 415] width 411 height 41
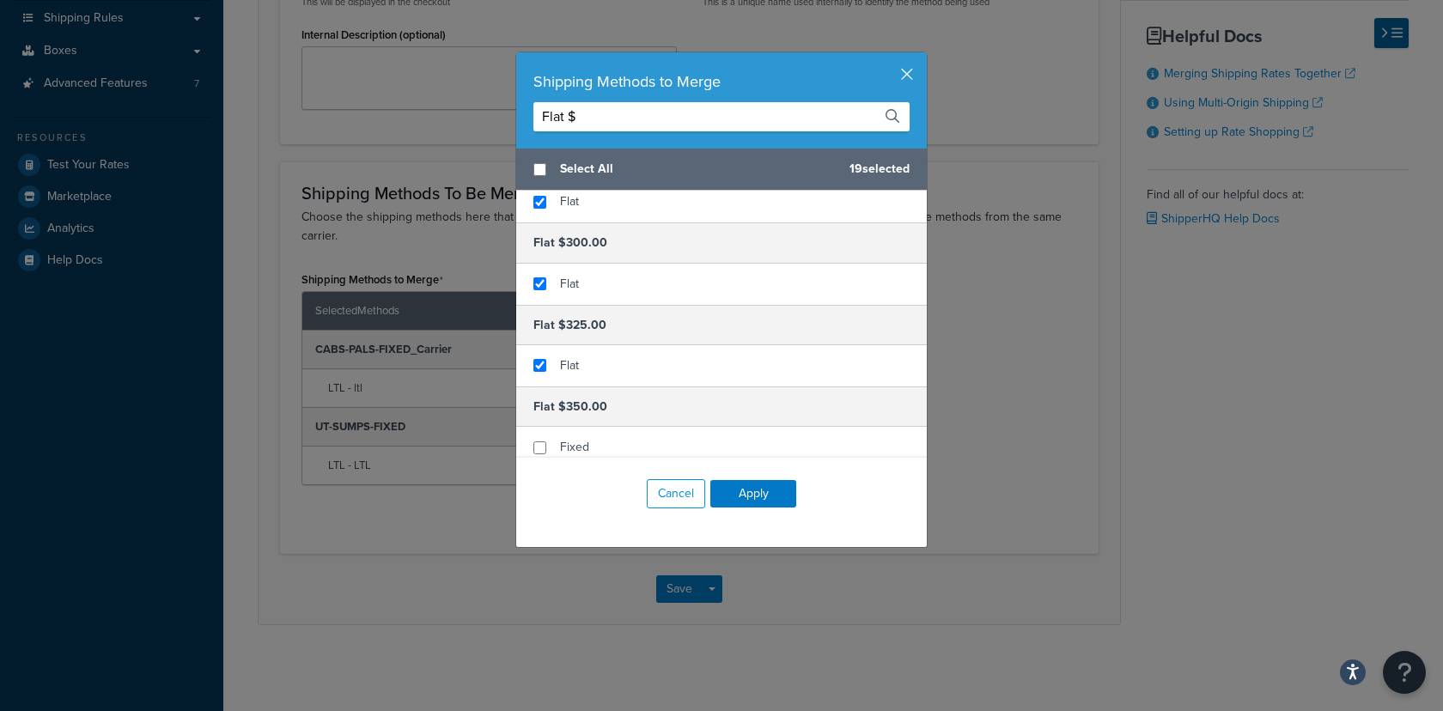
scroll to position [648, 0]
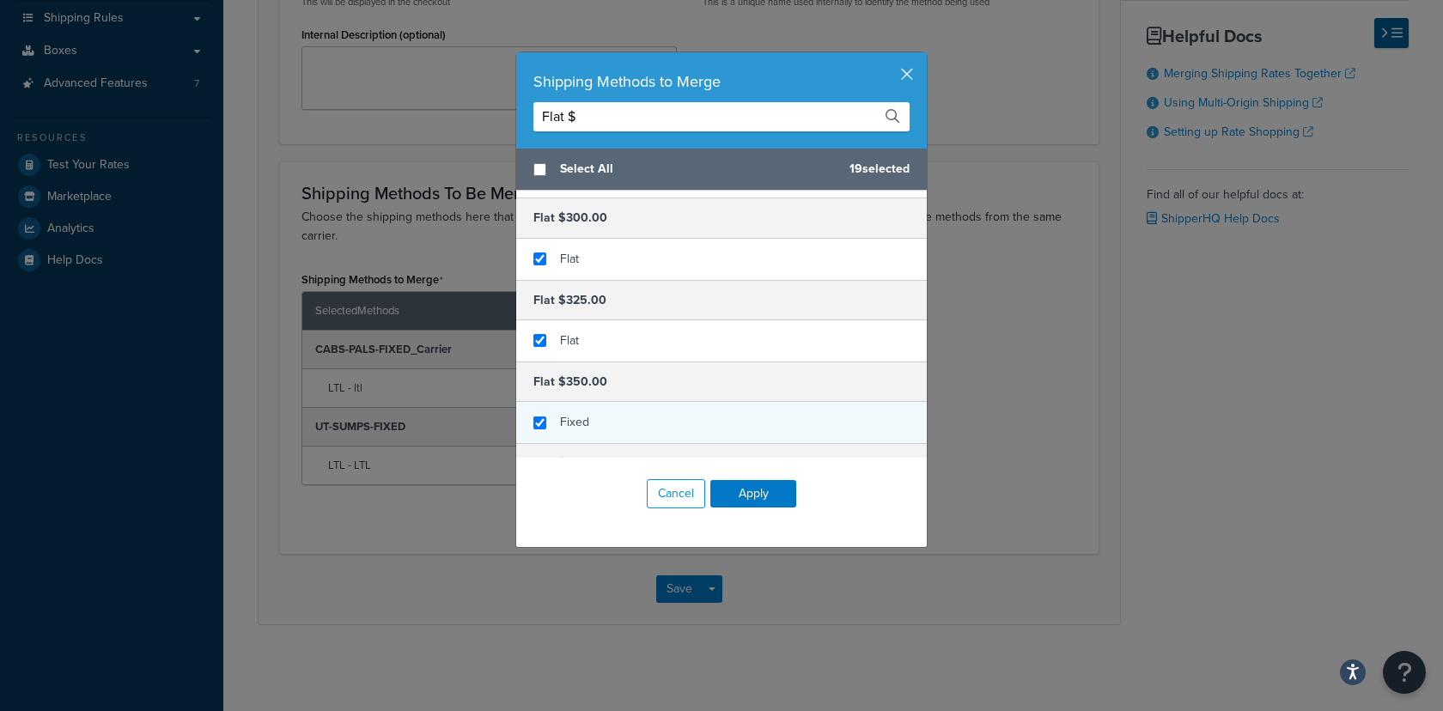
checkbox input "true"
click at [565, 433] on div "Fixed" at bounding box center [574, 423] width 29 height 24
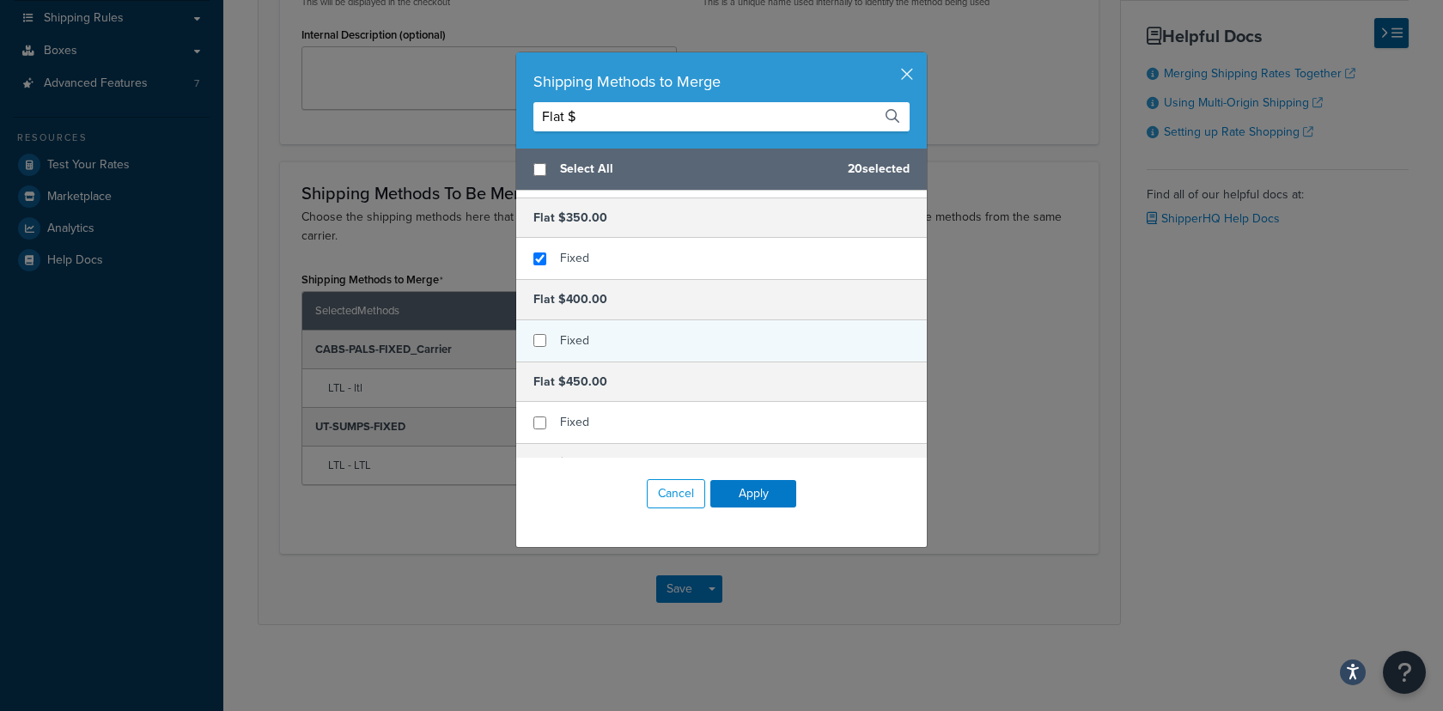
scroll to position [816, 0]
checkbox input "true"
click at [619, 338] on div "Fixed" at bounding box center [721, 336] width 411 height 41
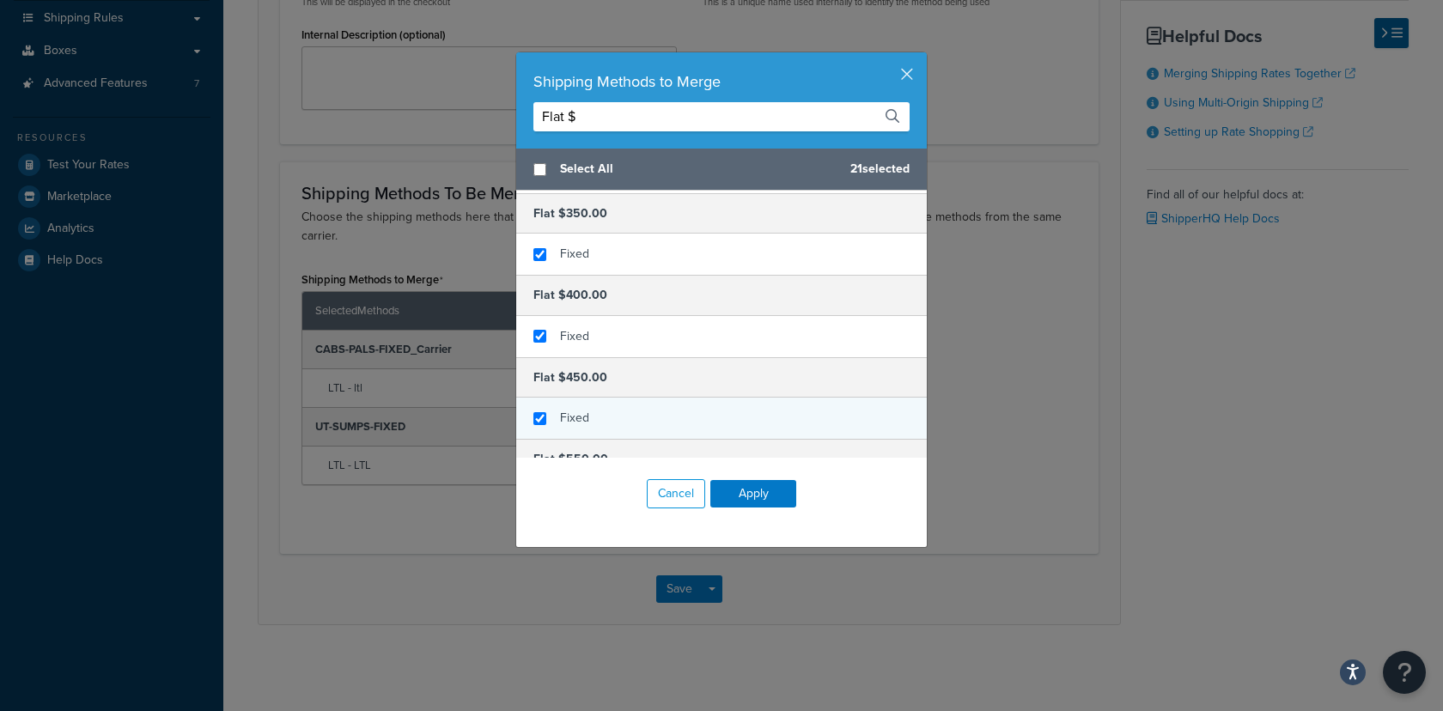
checkbox input "true"
click at [595, 406] on div "Fixed" at bounding box center [721, 418] width 411 height 41
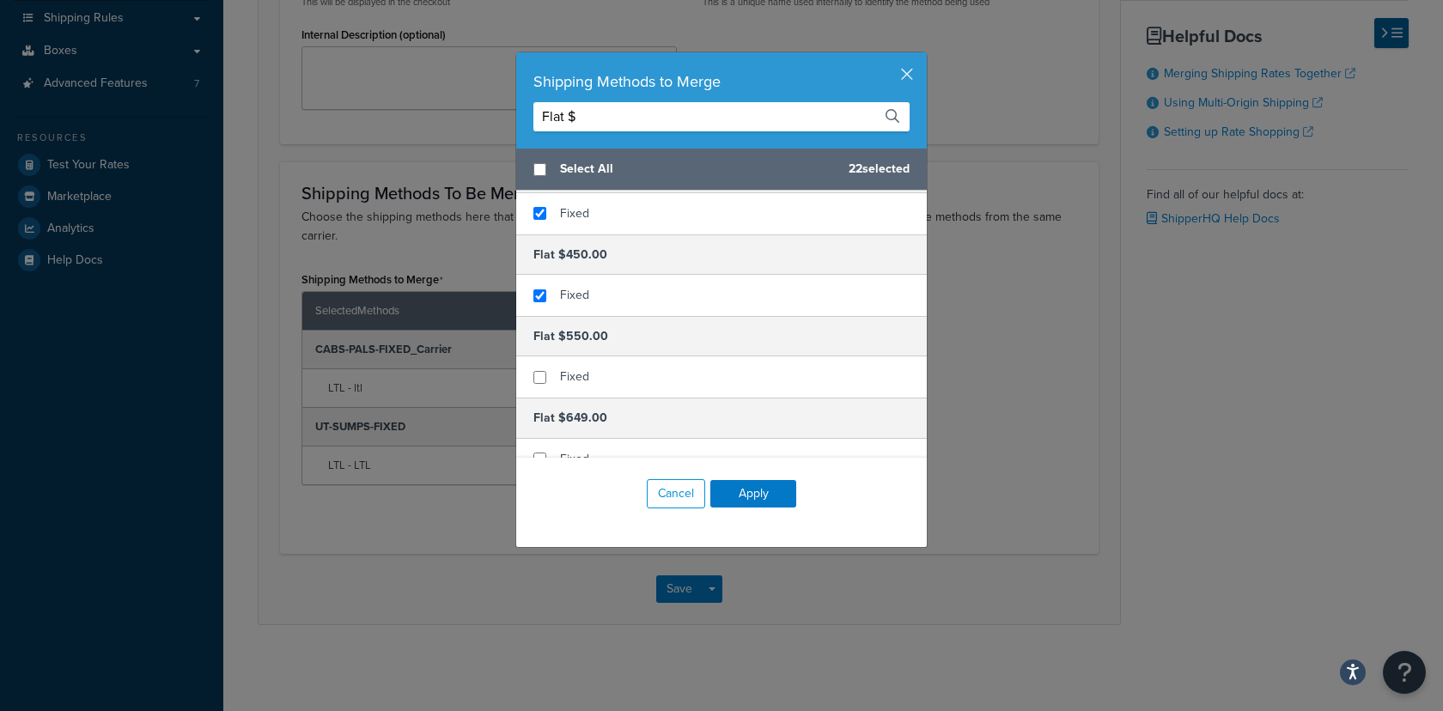
scroll to position [956, 0]
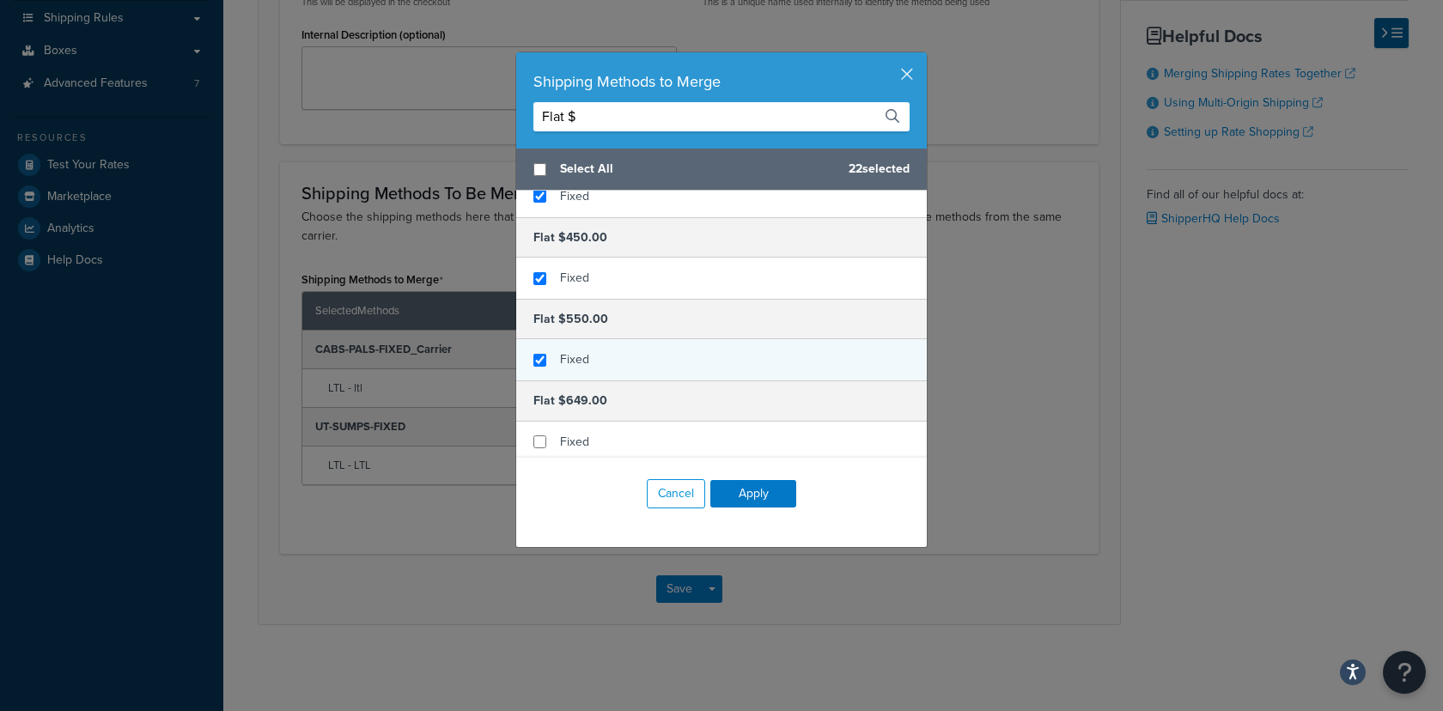
checkbox input "true"
click at [607, 368] on div "Fixed" at bounding box center [721, 359] width 411 height 41
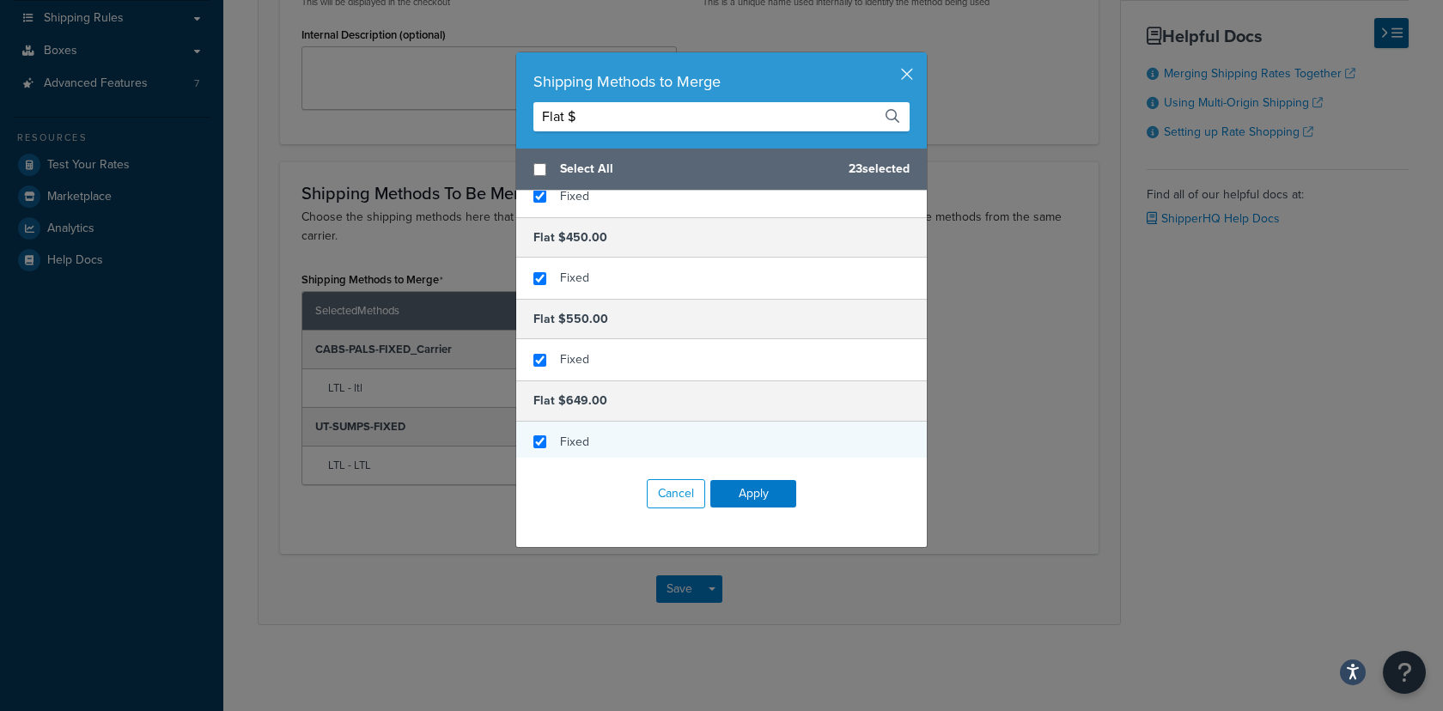
checkbox input "true"
click at [617, 431] on div "Fixed" at bounding box center [721, 442] width 411 height 41
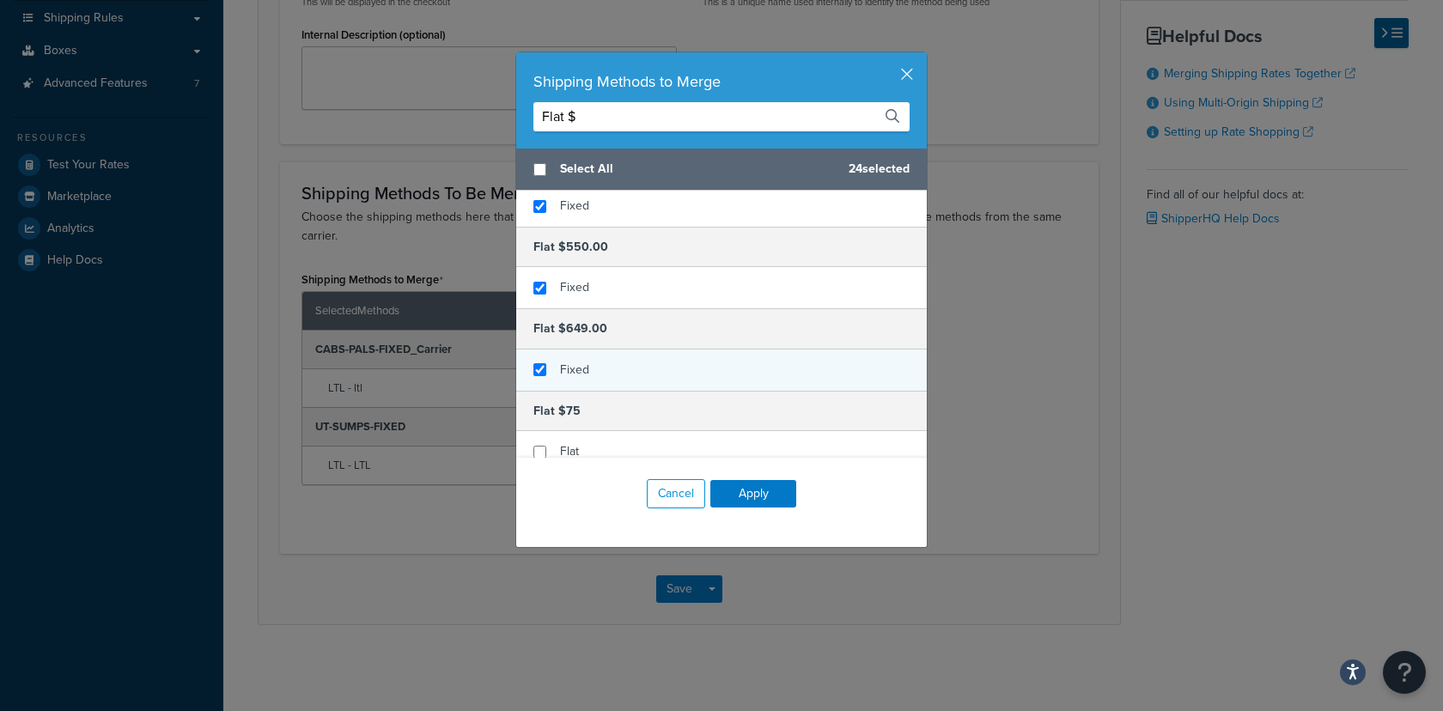
scroll to position [1043, 0]
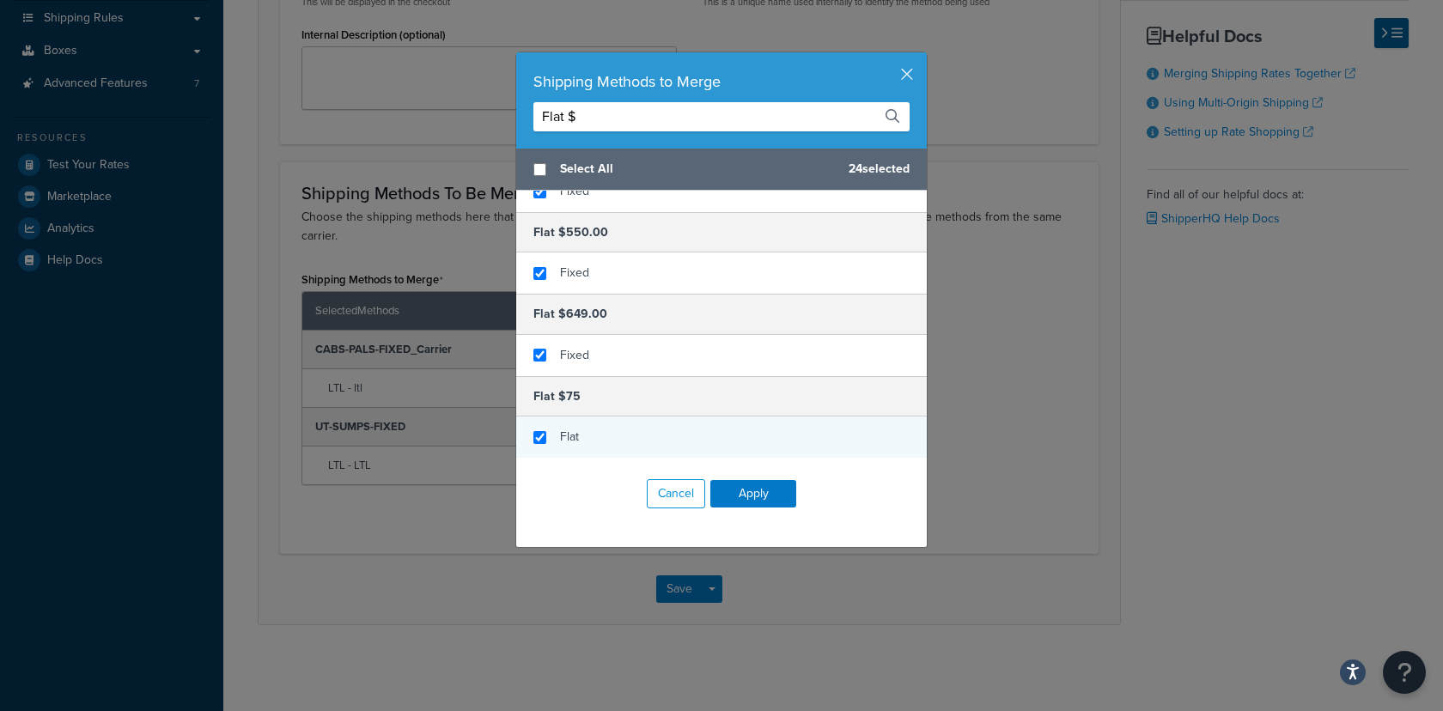
checkbox input "true"
drag, startPoint x: 590, startPoint y: 426, endPoint x: 620, endPoint y: 440, distance: 33.1
click at [590, 426] on div "Flat" at bounding box center [721, 437] width 411 height 41
click at [610, 134] on div "Shipping Methods to Merge Flat $" at bounding box center [721, 100] width 411 height 96
click at [604, 113] on input "Flat $" at bounding box center [722, 116] width 376 height 29
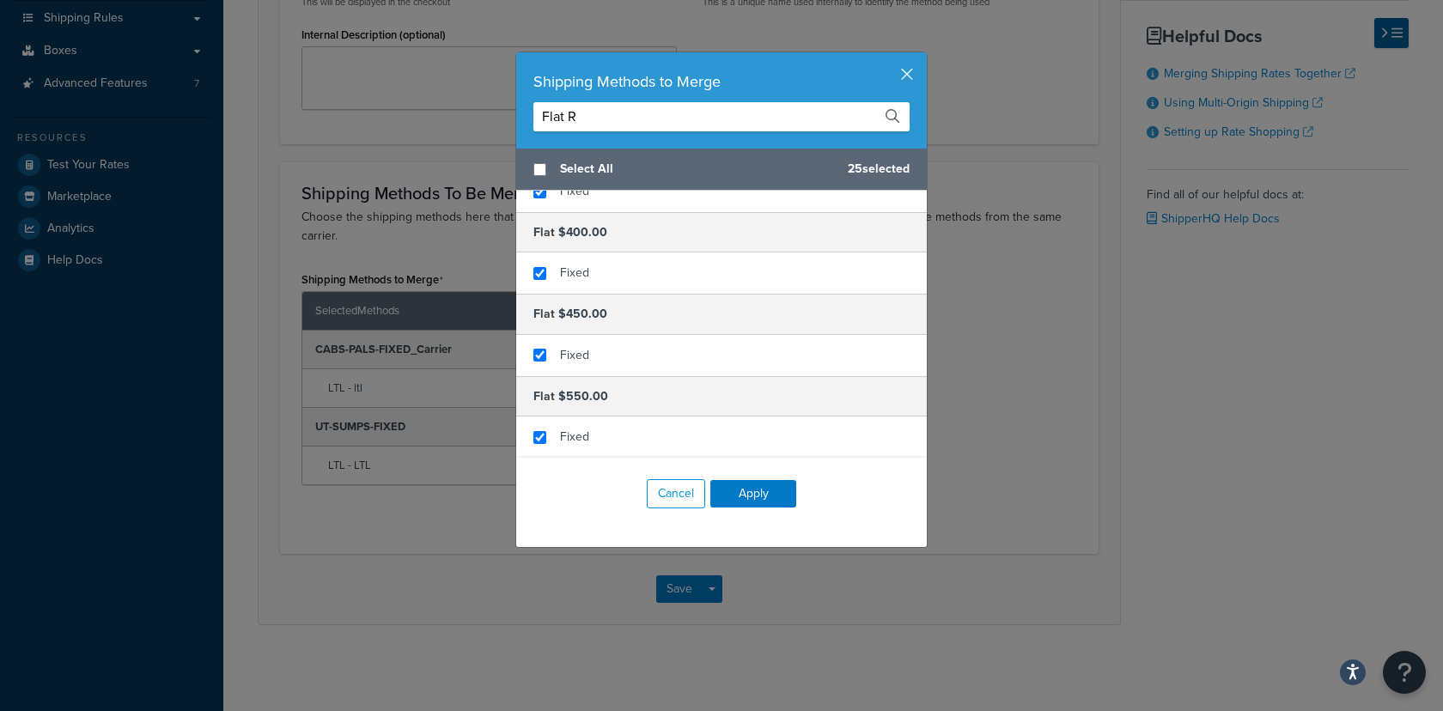
scroll to position [0, 0]
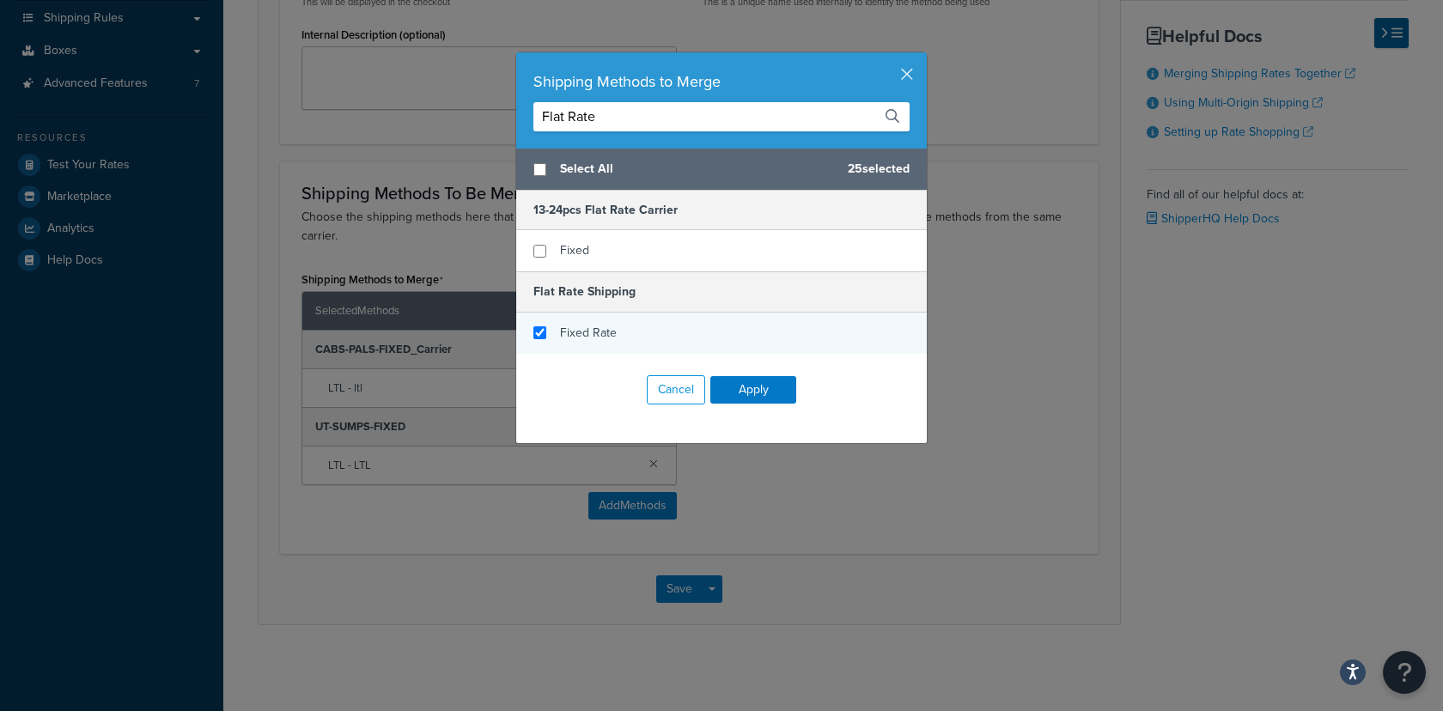
type input "Flat Rate"
checkbox input "true"
click at [582, 327] on span "Fixed Rate" at bounding box center [588, 333] width 57 height 18
click at [622, 119] on input "Flat Rate" at bounding box center [722, 116] width 376 height 29
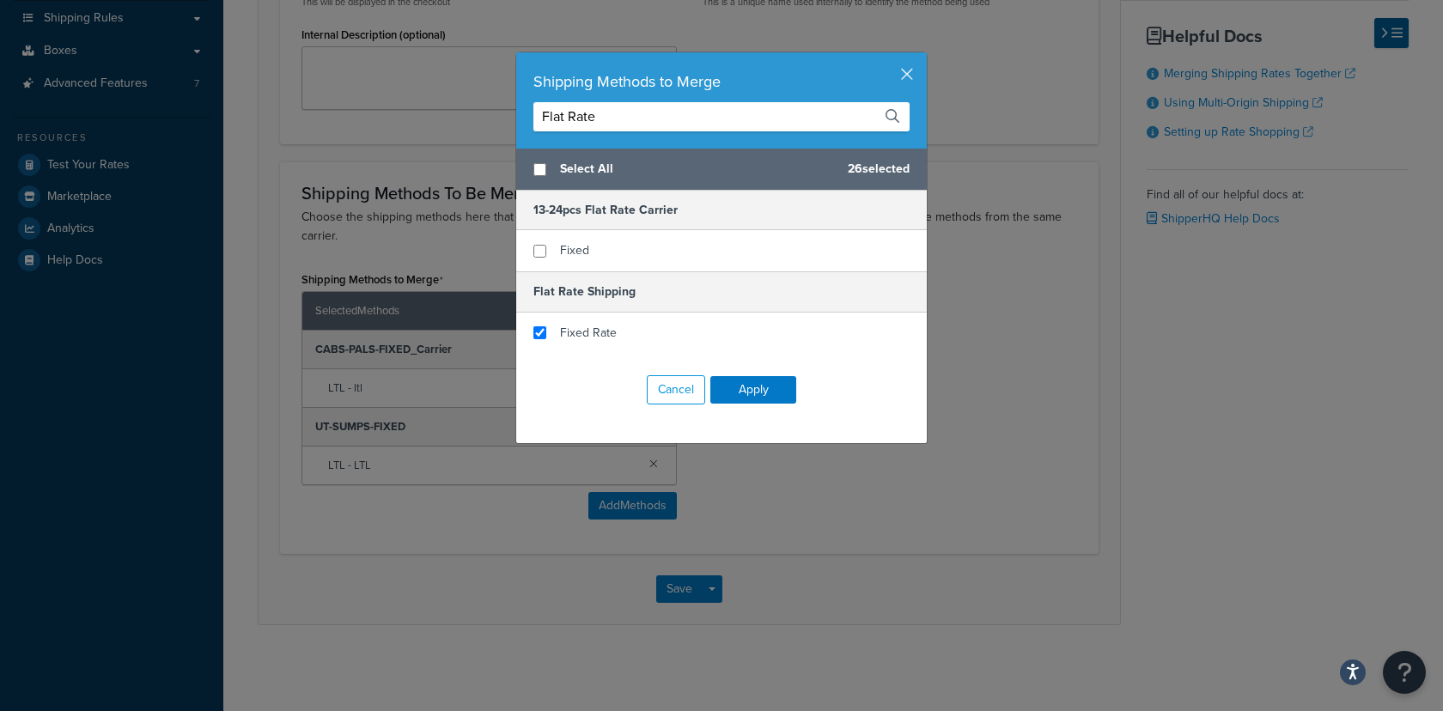
click at [622, 119] on input "Flat Rate" at bounding box center [722, 116] width 376 height 29
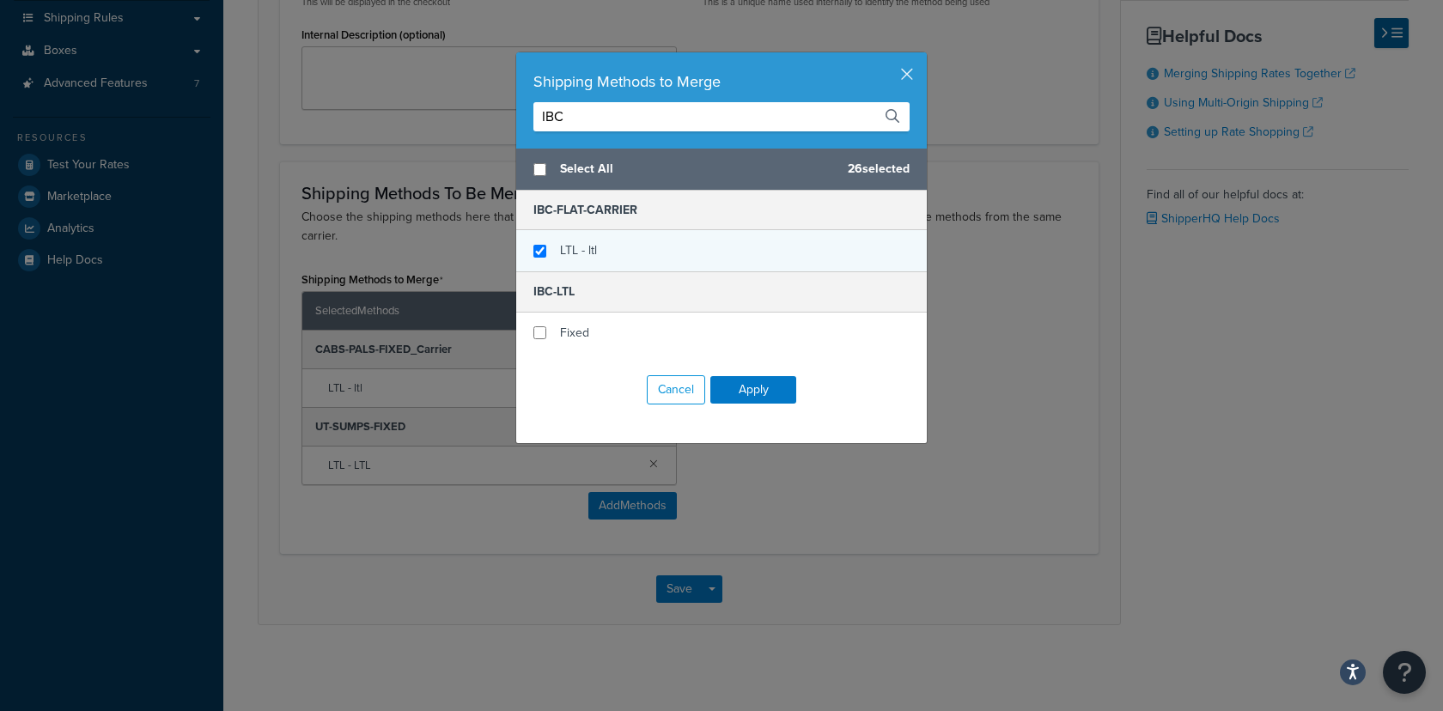
type input "IBC"
checkbox input "true"
click at [560, 256] on span "LTL - ltl" at bounding box center [578, 250] width 37 height 18
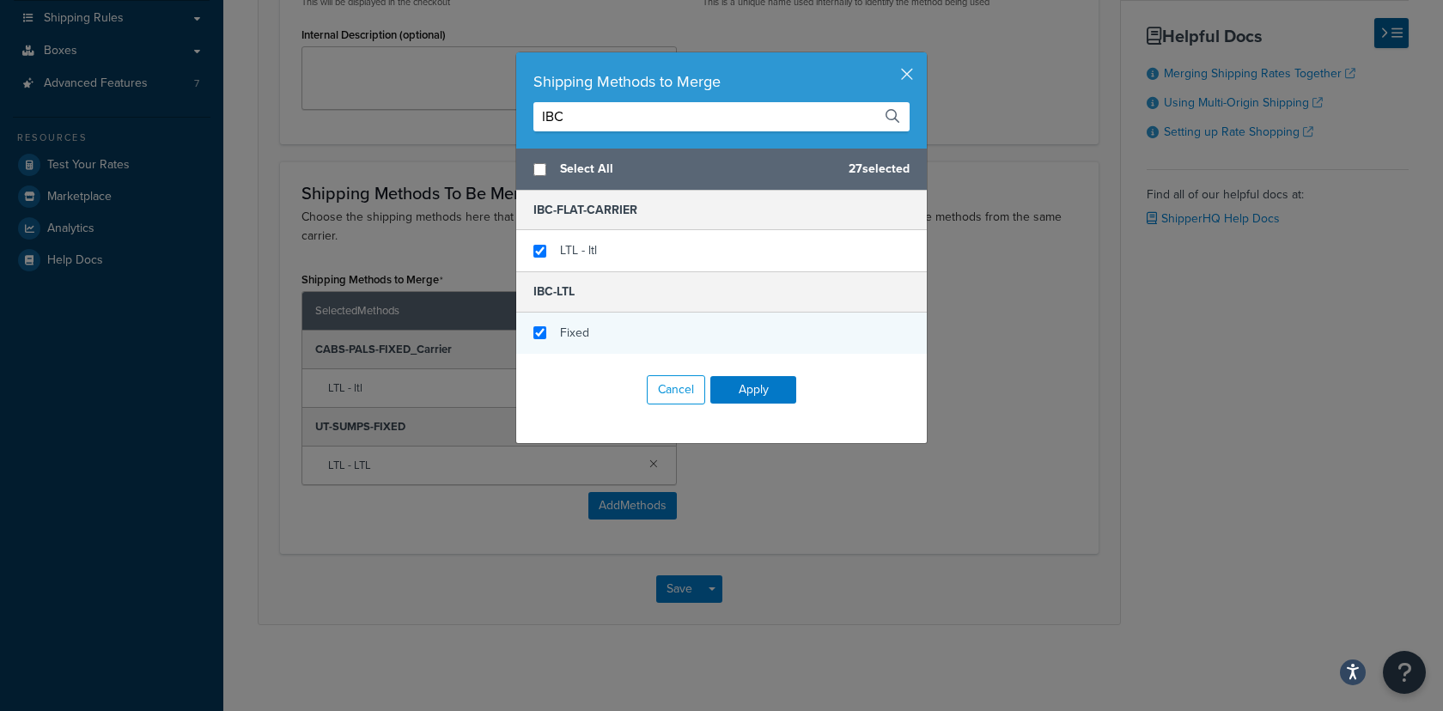
checkbox input "true"
click at [545, 331] on div "Fixed" at bounding box center [721, 333] width 411 height 41
click at [591, 122] on input "IBC" at bounding box center [722, 116] width 376 height 29
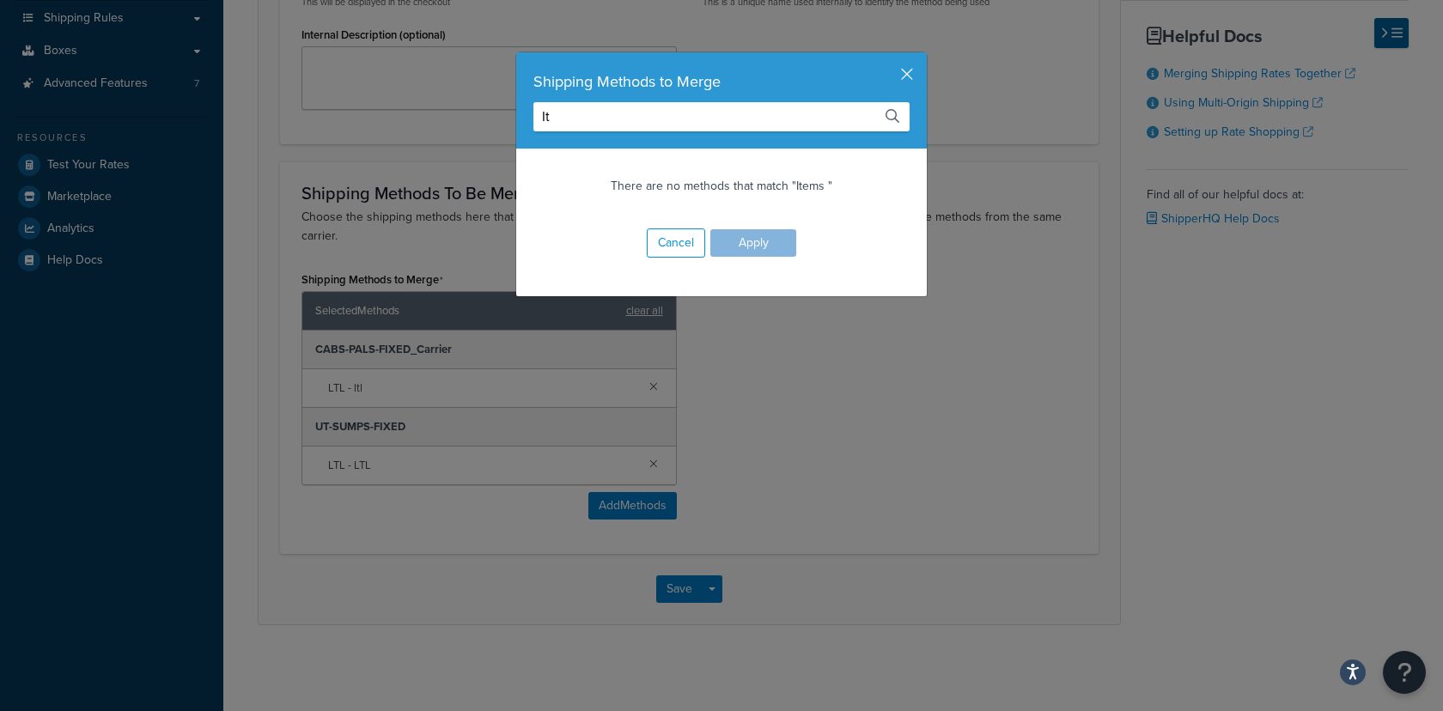
type input "I"
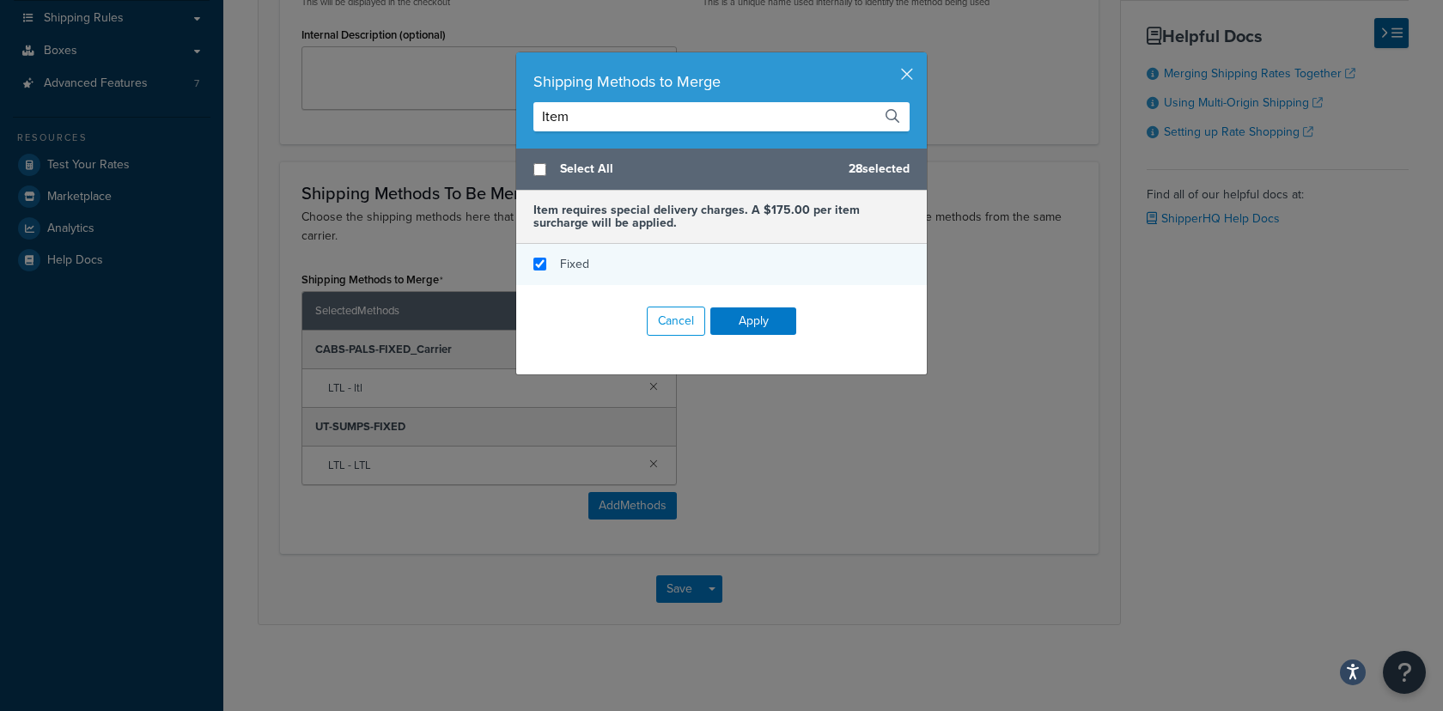
type input "Item"
checkbox input "true"
click at [568, 273] on div "Fixed" at bounding box center [574, 265] width 29 height 24
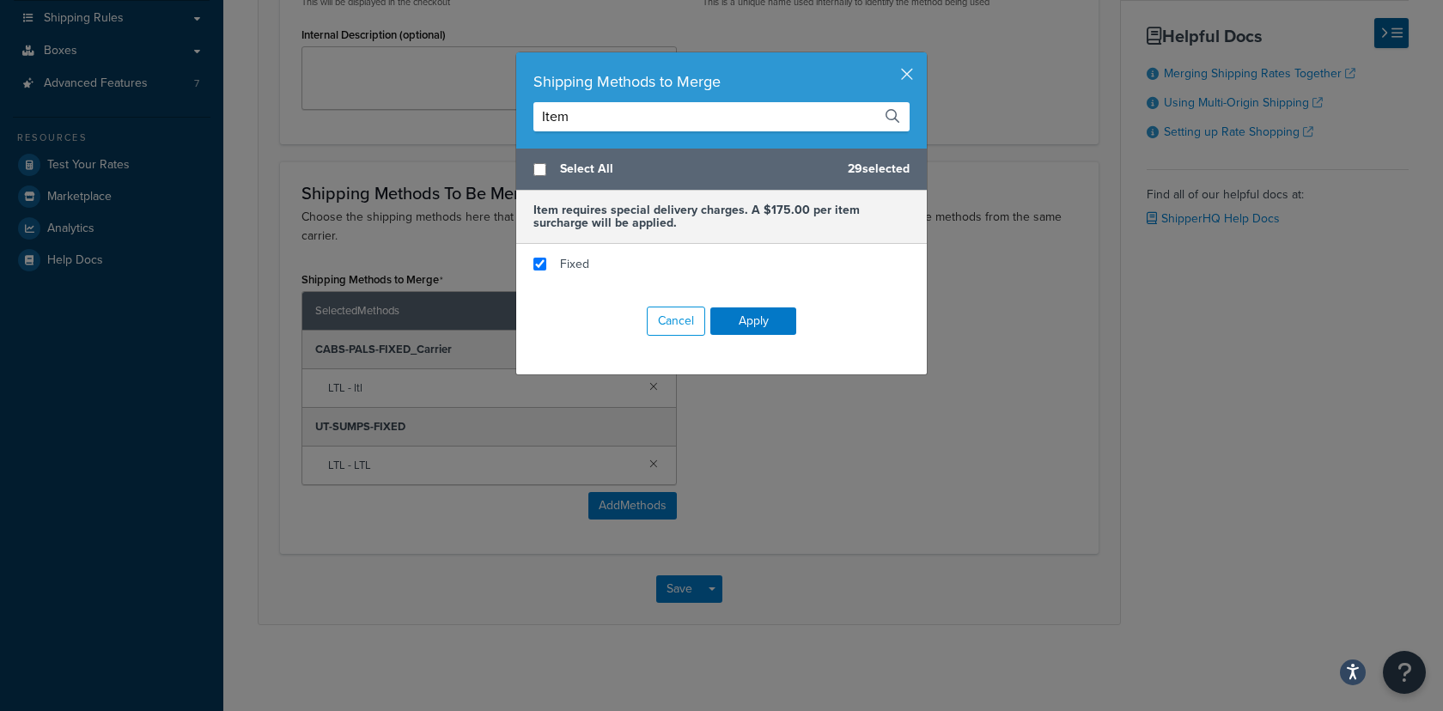
click at [579, 117] on input "Item" at bounding box center [722, 116] width 376 height 29
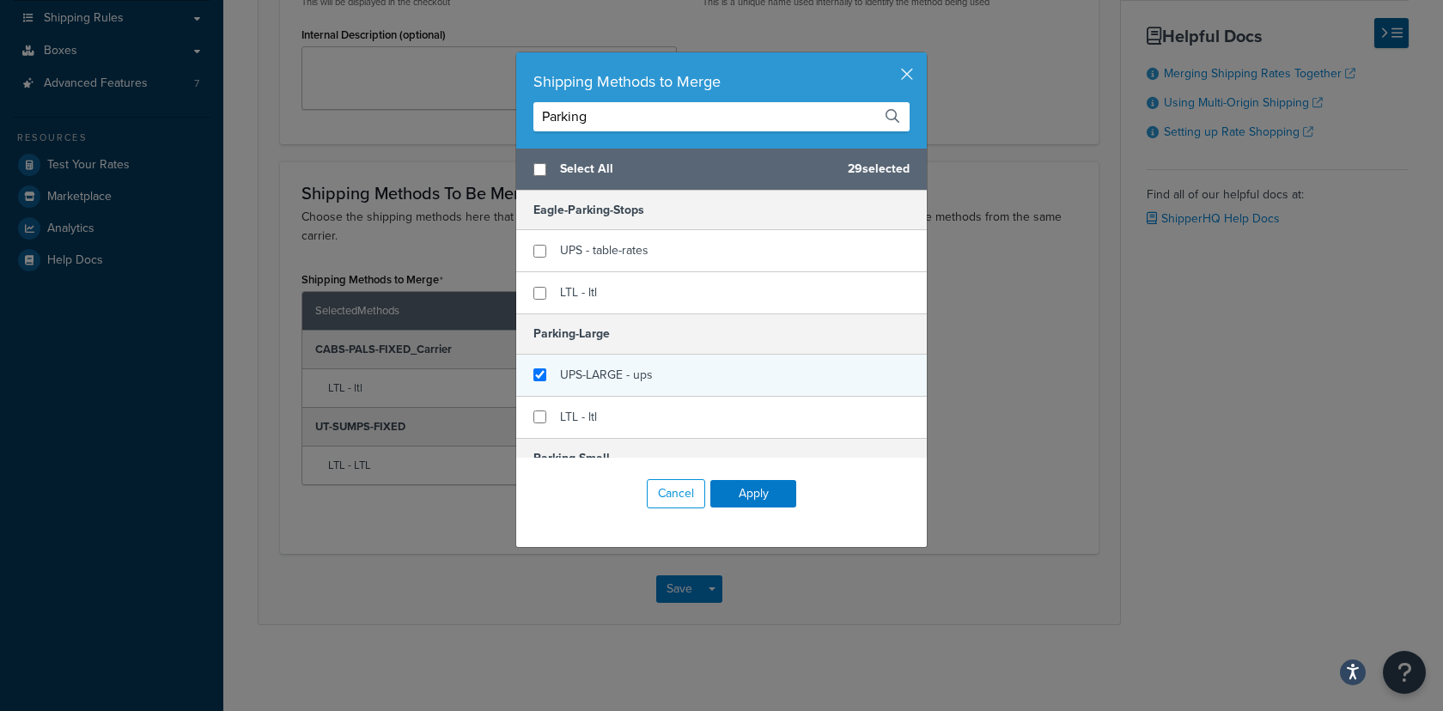
type input "Parking"
checkbox input "true"
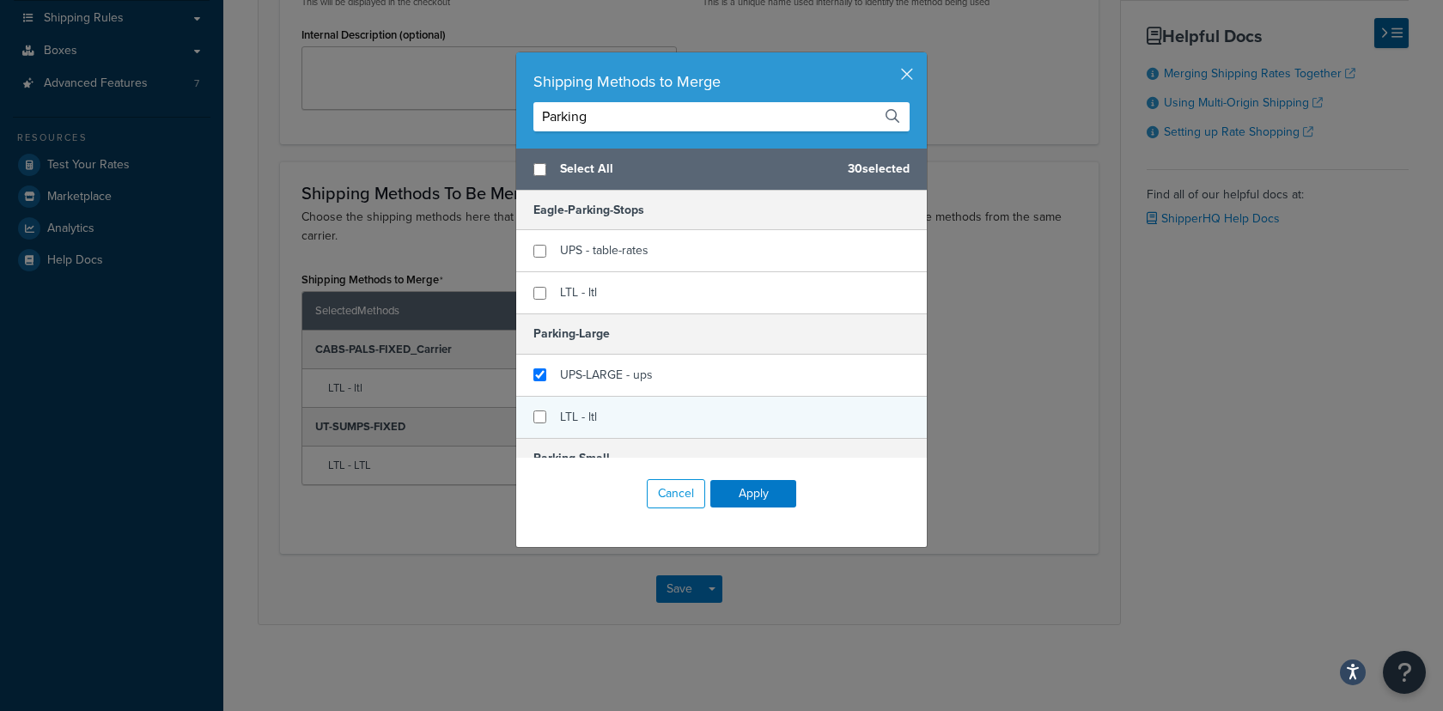
drag, startPoint x: 595, startPoint y: 371, endPoint x: 585, endPoint y: 412, distance: 42.3
click at [595, 371] on span "UPS-LARGE - ups" at bounding box center [606, 375] width 93 height 18
checkbox input "true"
click at [584, 415] on span "LTL - ltl" at bounding box center [578, 417] width 37 height 18
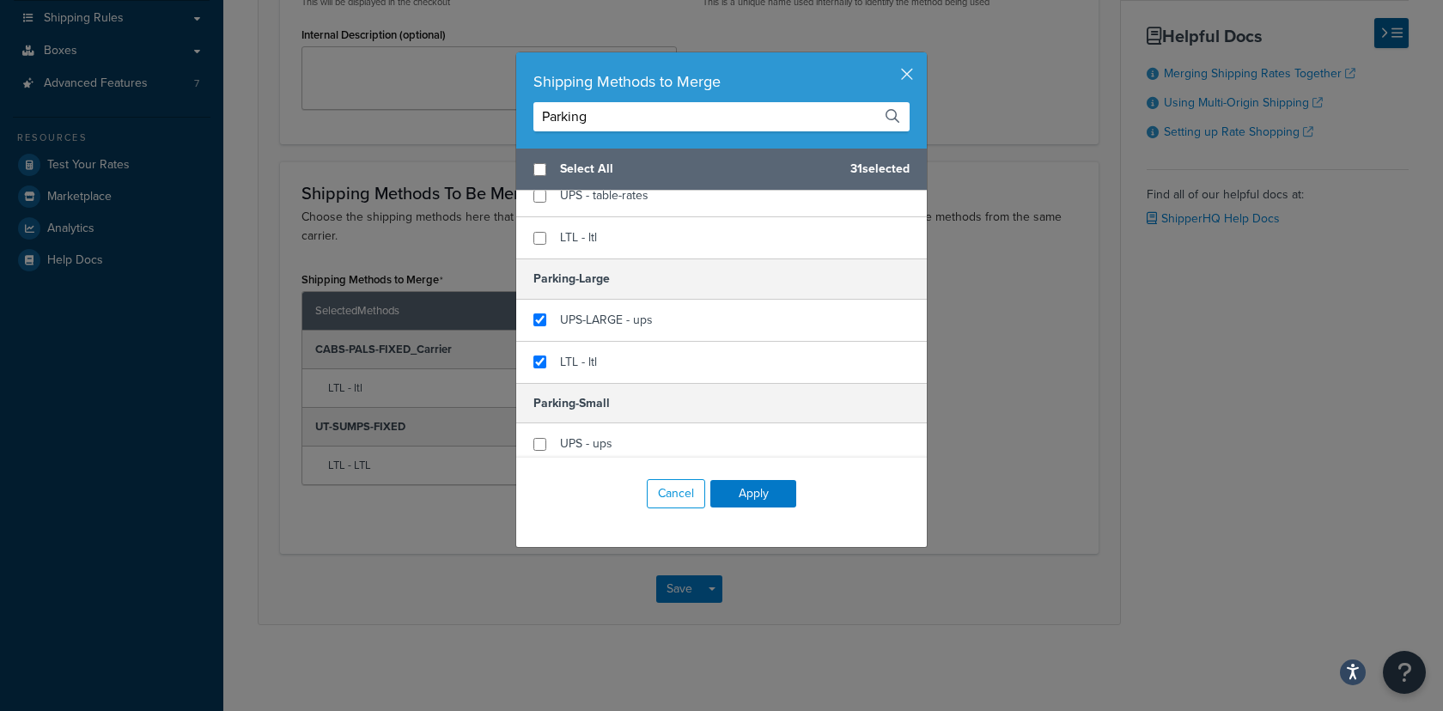
scroll to position [142, 0]
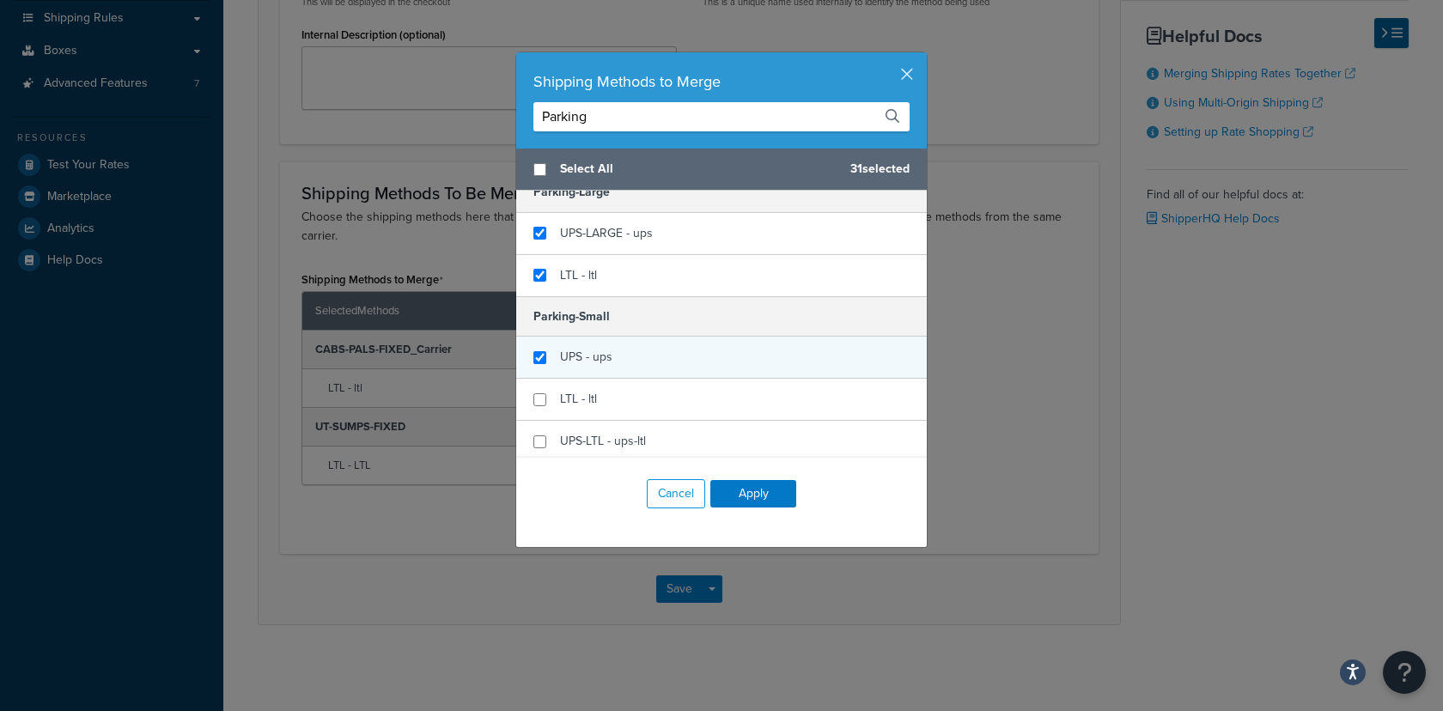
checkbox input "true"
click at [591, 374] on div "UPS - ups" at bounding box center [721, 358] width 411 height 42
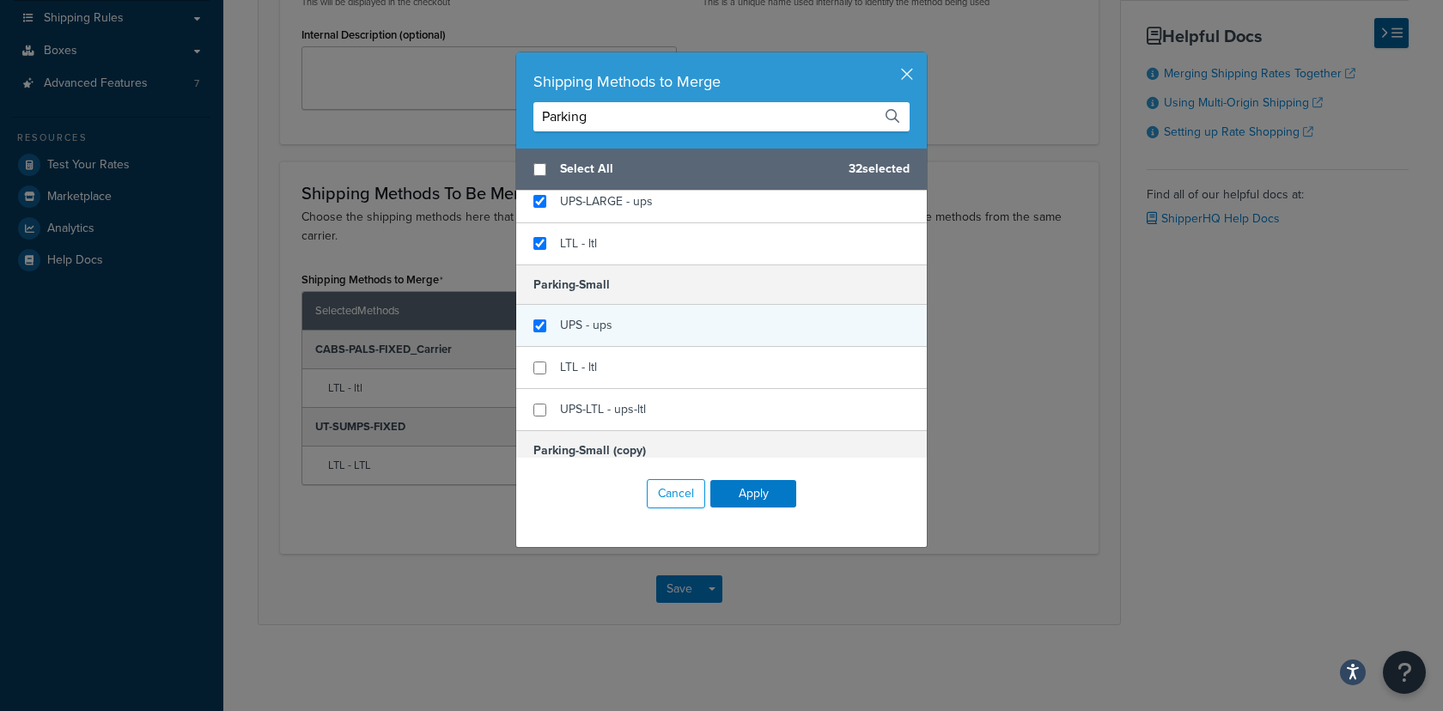
scroll to position [198, 0]
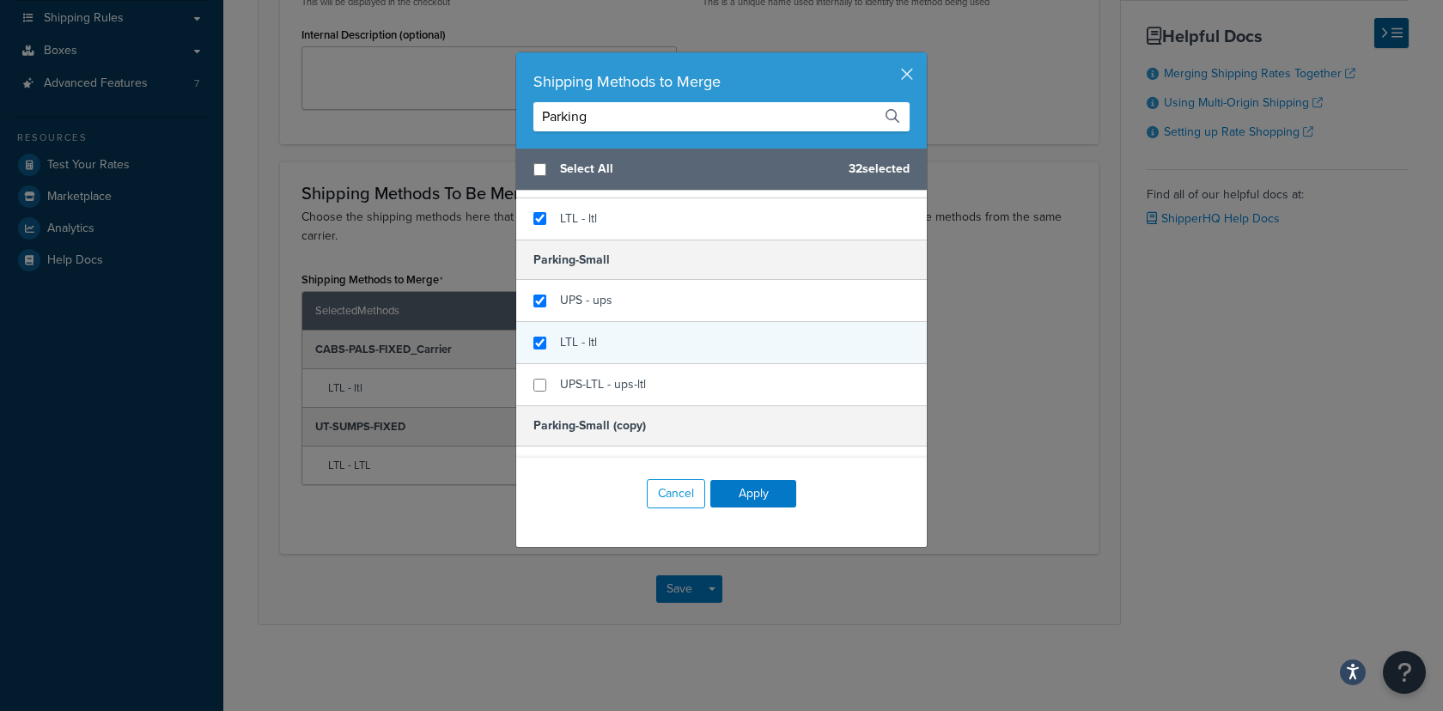
checkbox input "true"
click at [650, 354] on div "LTL - ltl" at bounding box center [721, 343] width 411 height 42
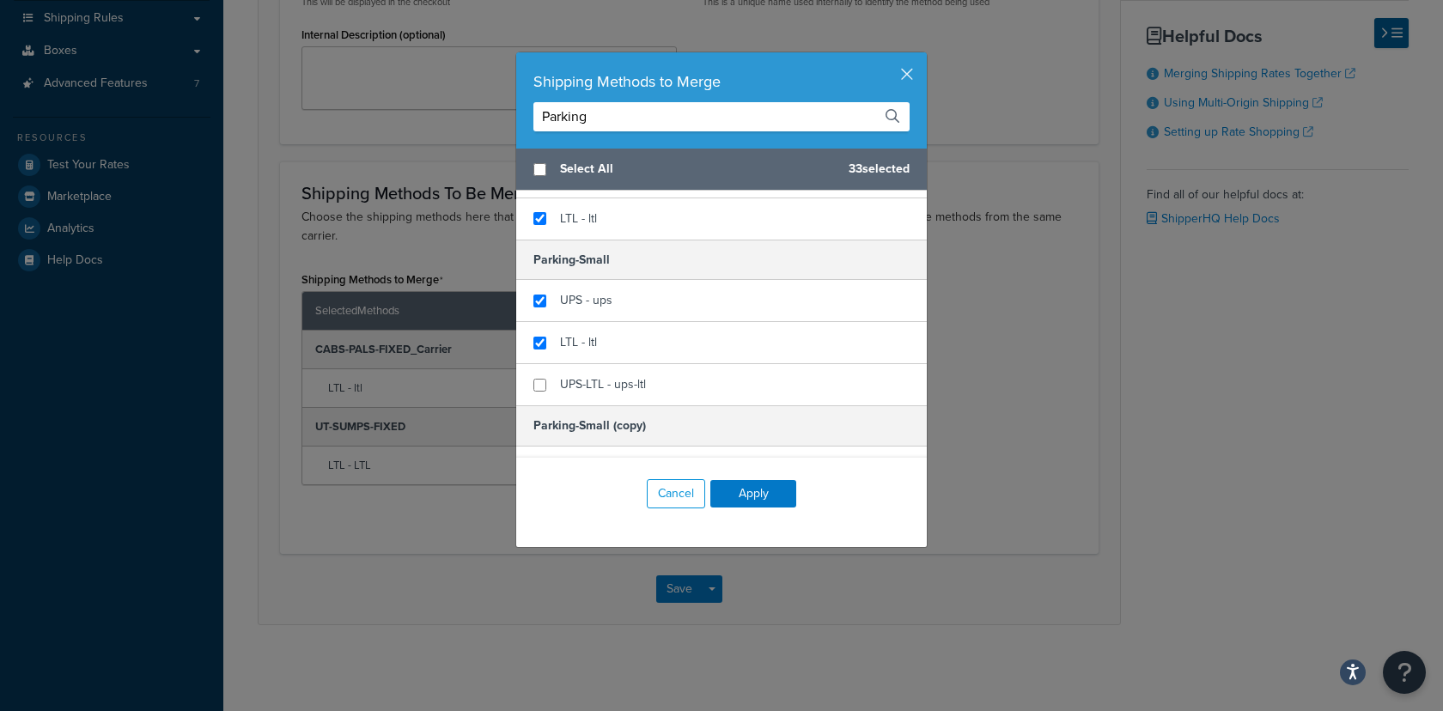
click at [618, 122] on input "Parking" at bounding box center [722, 116] width 376 height 29
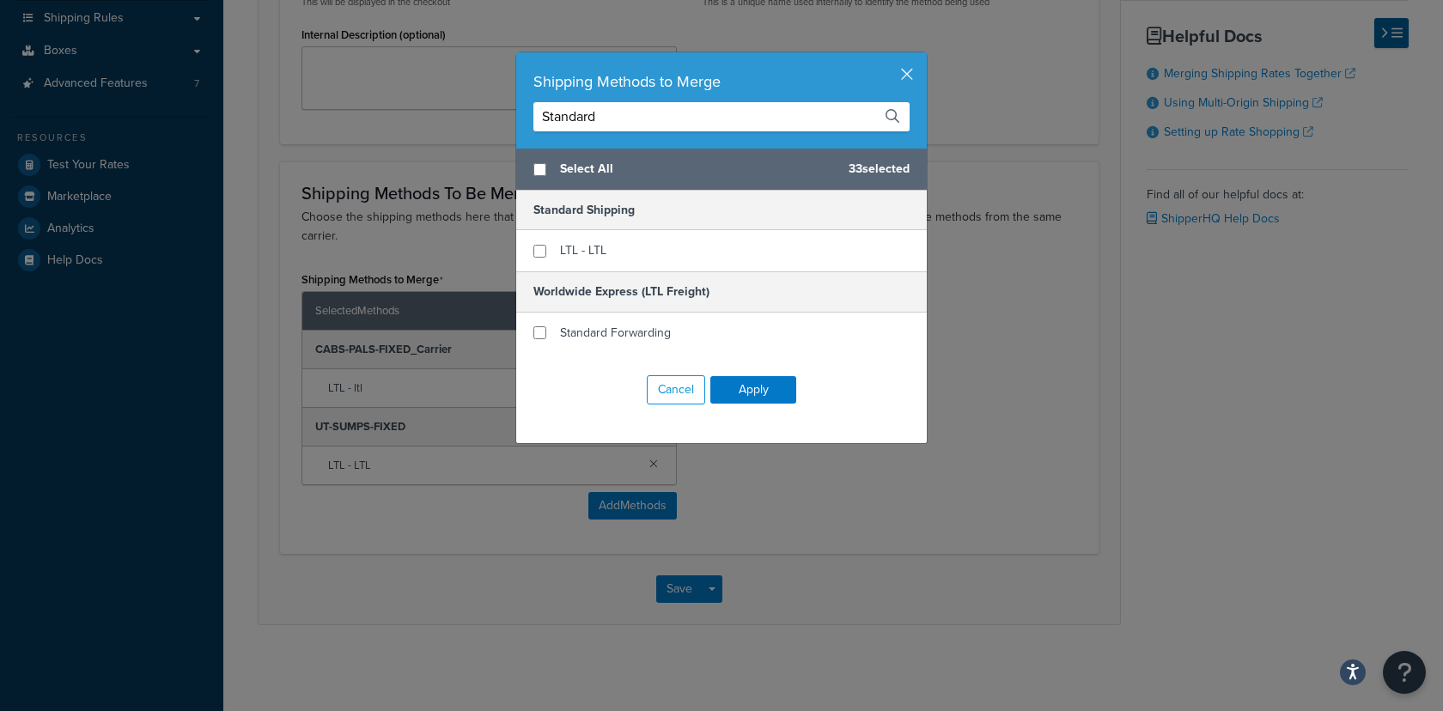
scroll to position [0, 0]
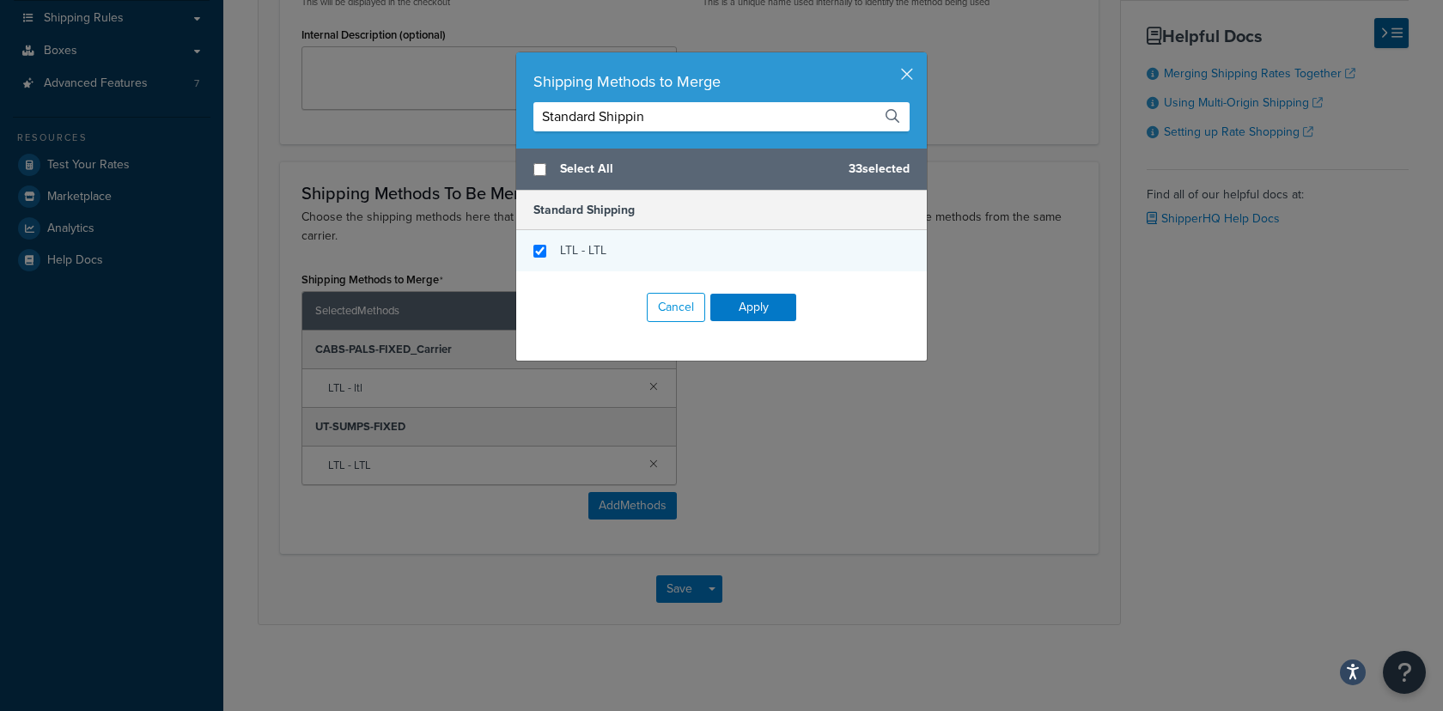
type input "Standard Shippin"
checkbox input "true"
click at [579, 252] on span "LTL - LTL" at bounding box center [583, 250] width 46 height 18
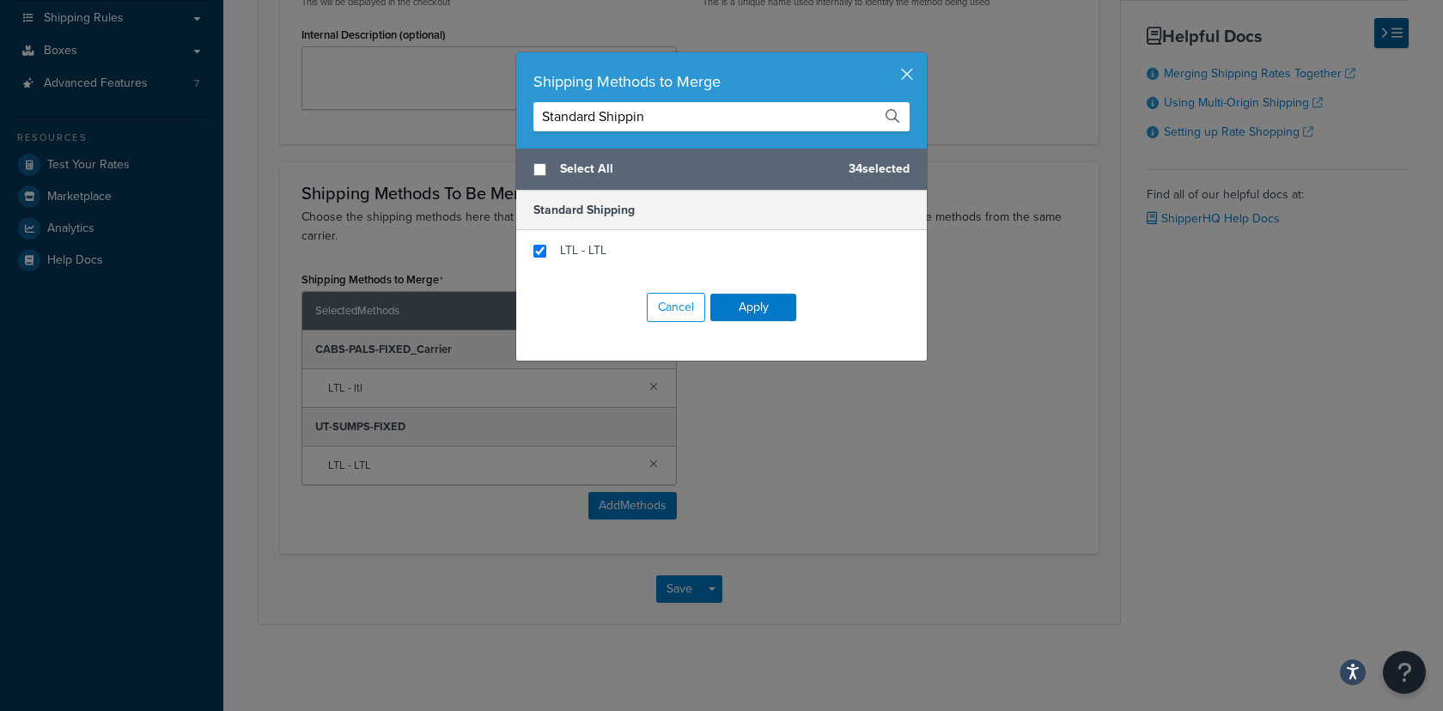
click at [628, 119] on input "Standard Shippin" at bounding box center [722, 116] width 376 height 29
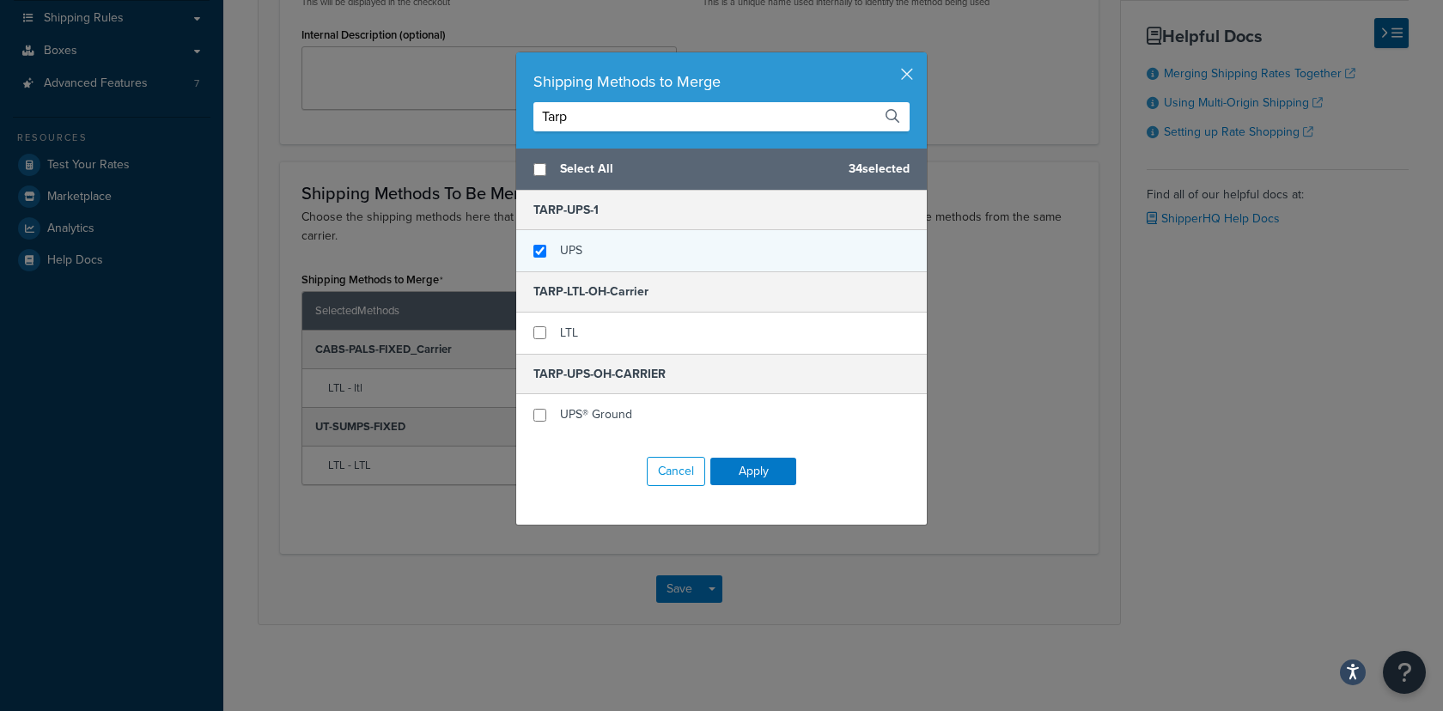
type input "Tarp"
checkbox input "true"
click at [614, 251] on div "UPS" at bounding box center [721, 250] width 411 height 41
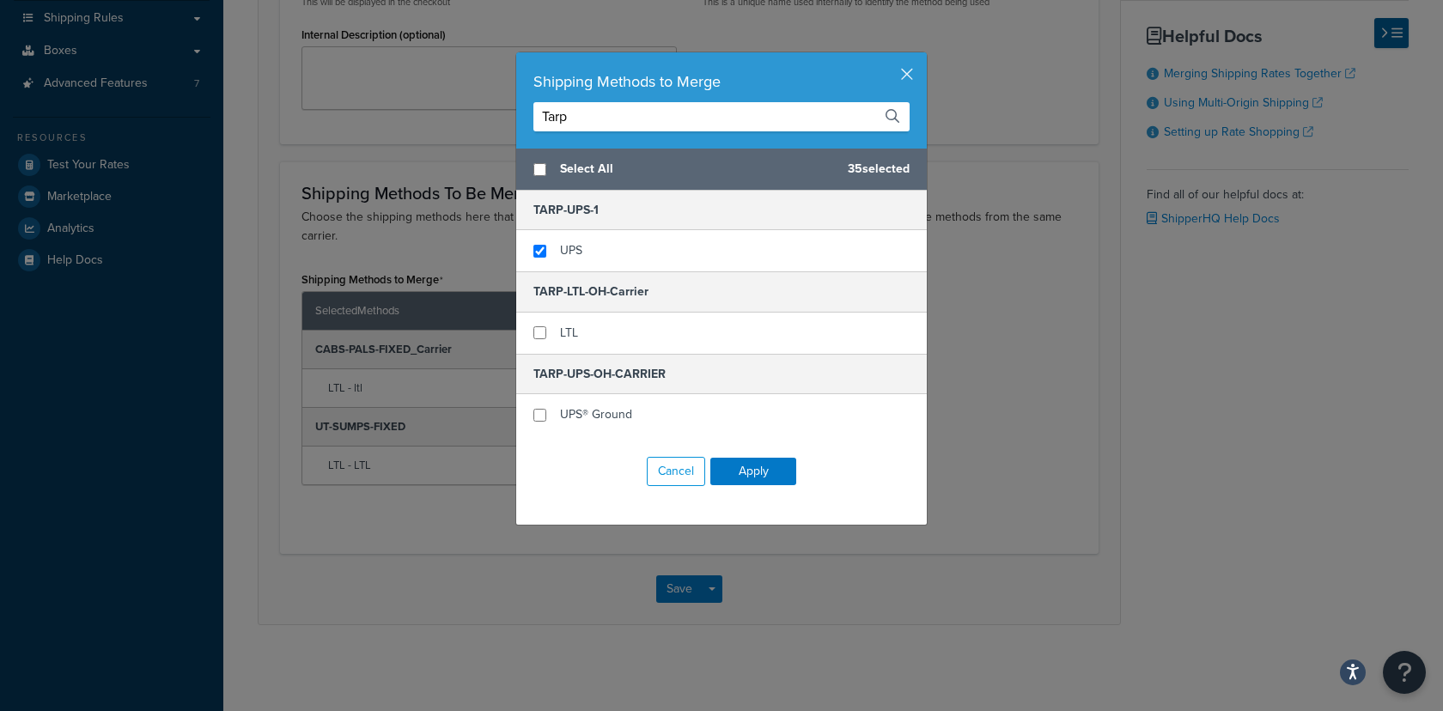
click at [600, 113] on input "Tarp" at bounding box center [722, 116] width 376 height 29
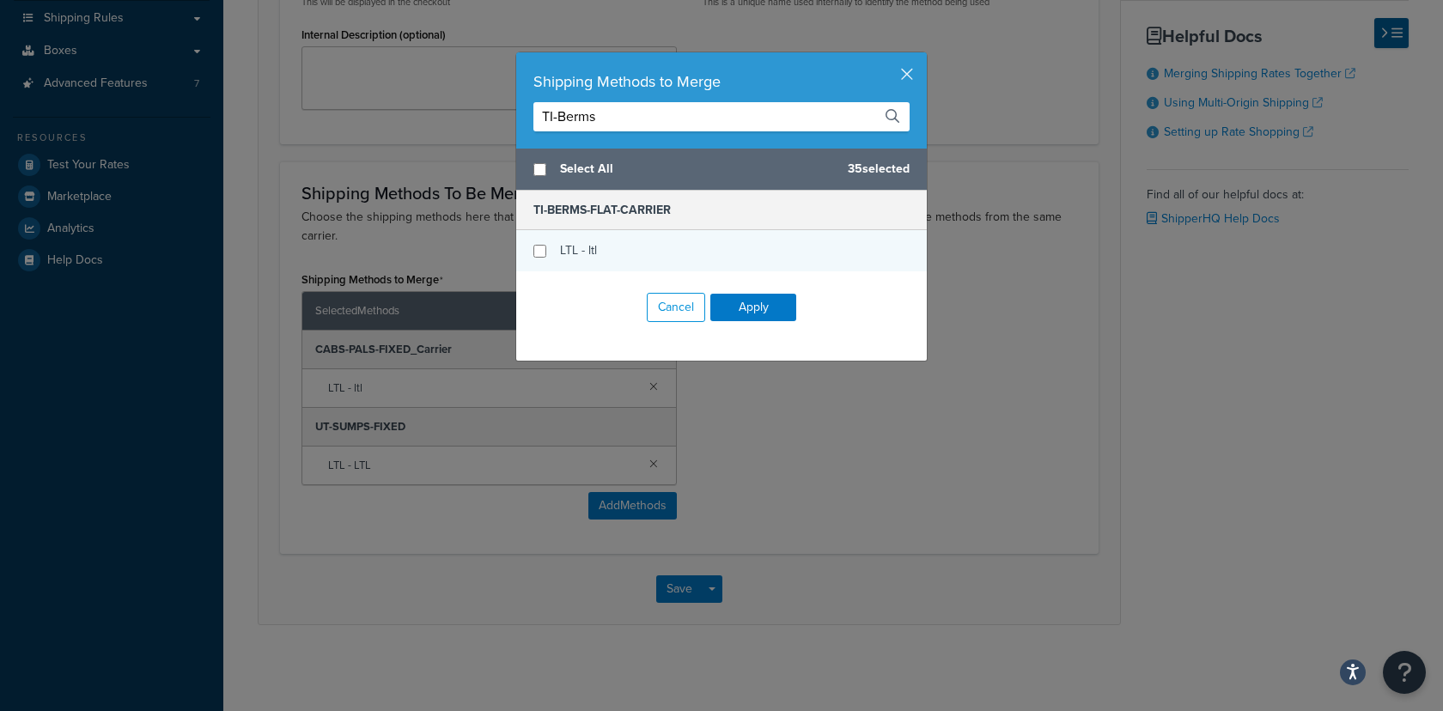
type input "TI-Berms"
checkbox input "true"
click at [585, 244] on span "LTL - ltl" at bounding box center [578, 250] width 37 height 18
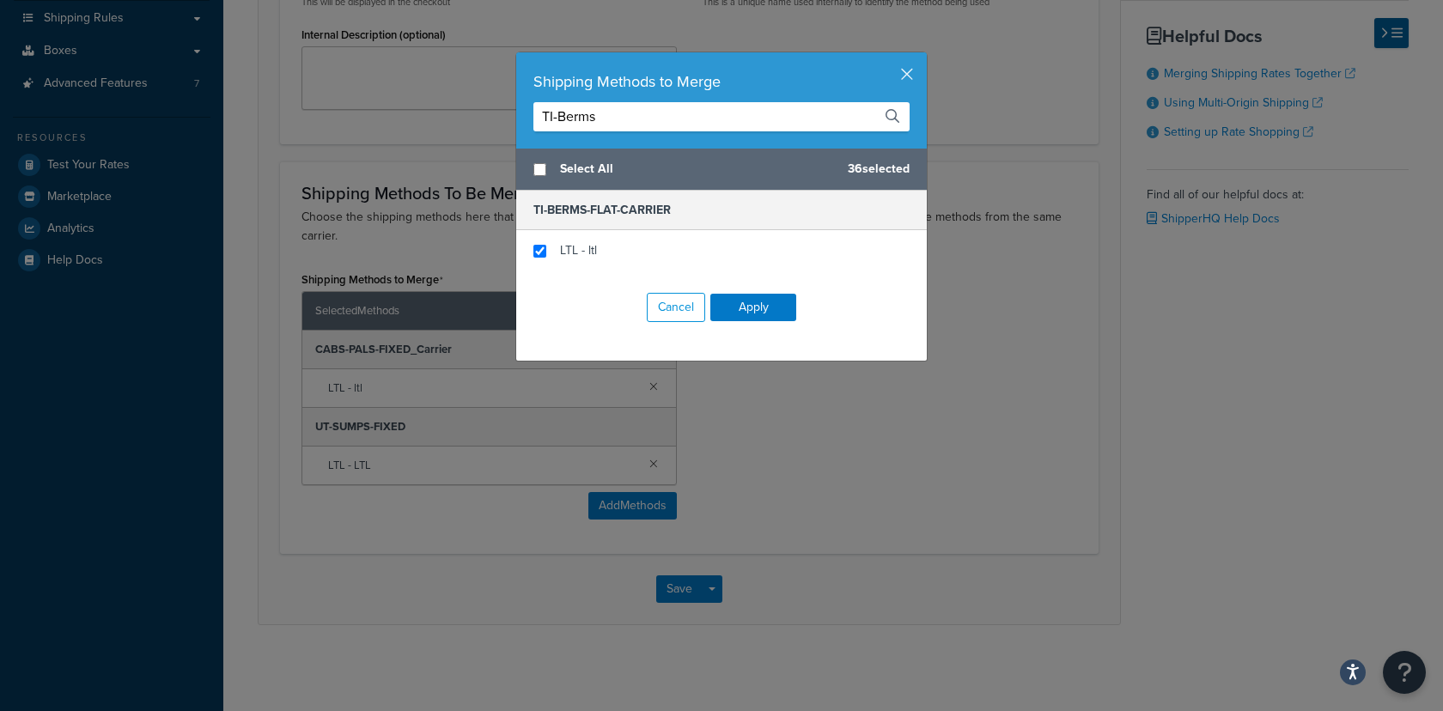
click at [633, 126] on input "TI-Berms" at bounding box center [722, 116] width 376 height 29
click at [633, 125] on input "TI-Berms" at bounding box center [722, 116] width 376 height 29
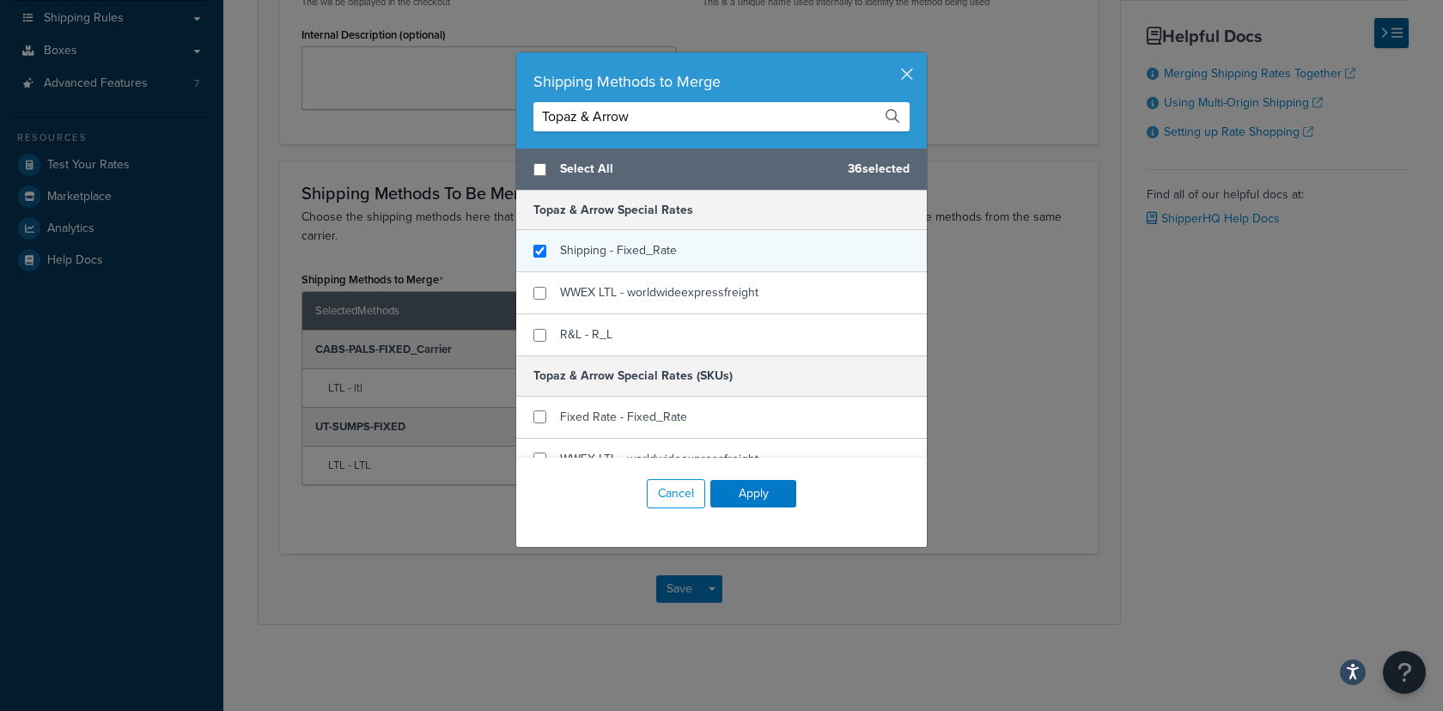
type input "Topaz & Arrow"
checkbox input "true"
click at [646, 259] on div "Shipping - Fixed_Rate" at bounding box center [618, 251] width 117 height 24
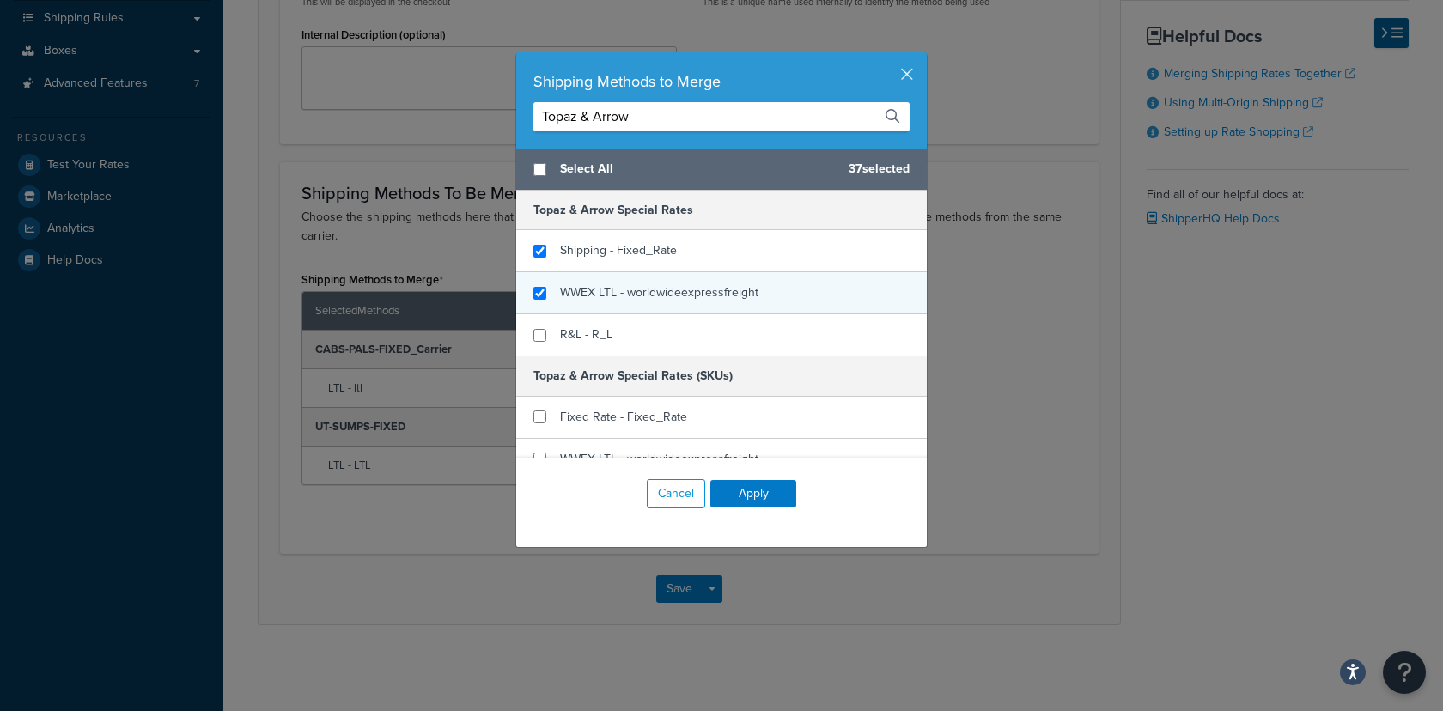
checkbox input "true"
click at [660, 286] on span "WWEX LTL - worldwideexpressfreight" at bounding box center [659, 293] width 198 height 18
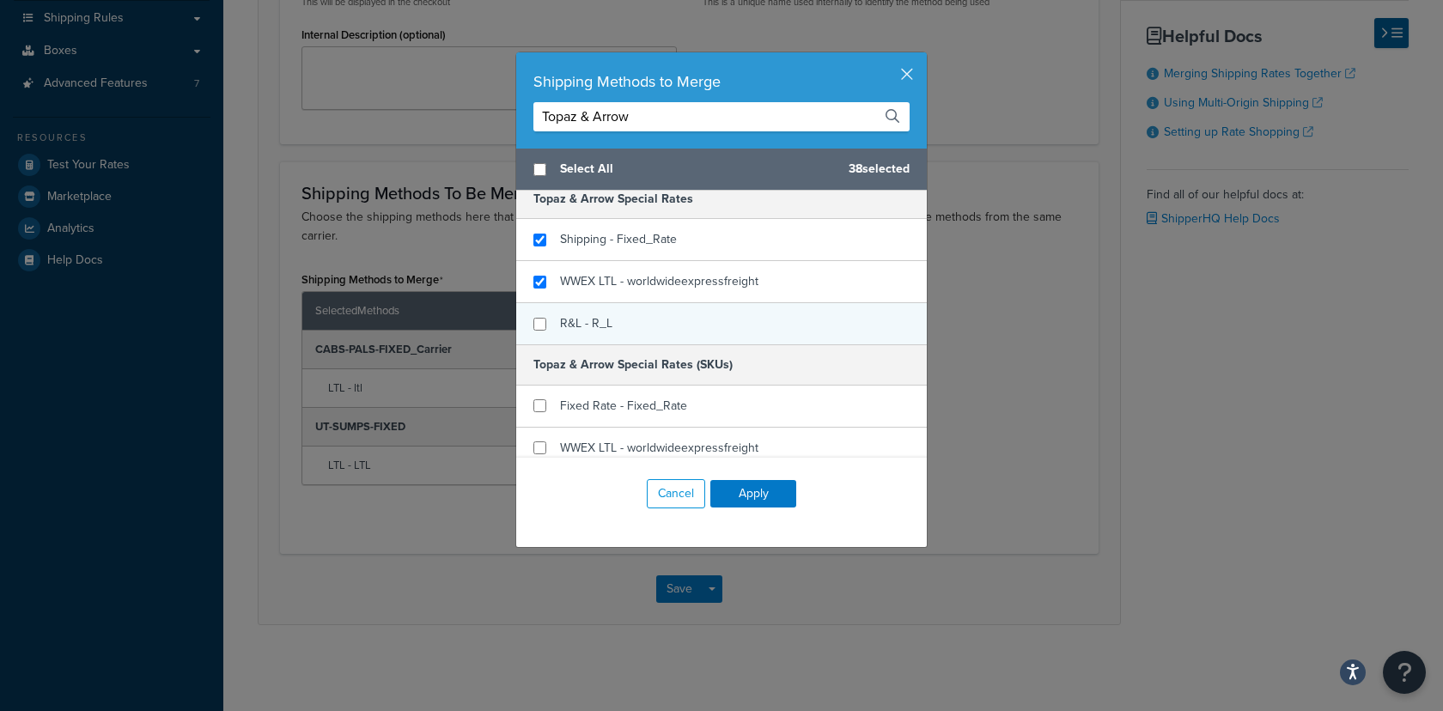
scroll to position [22, 0]
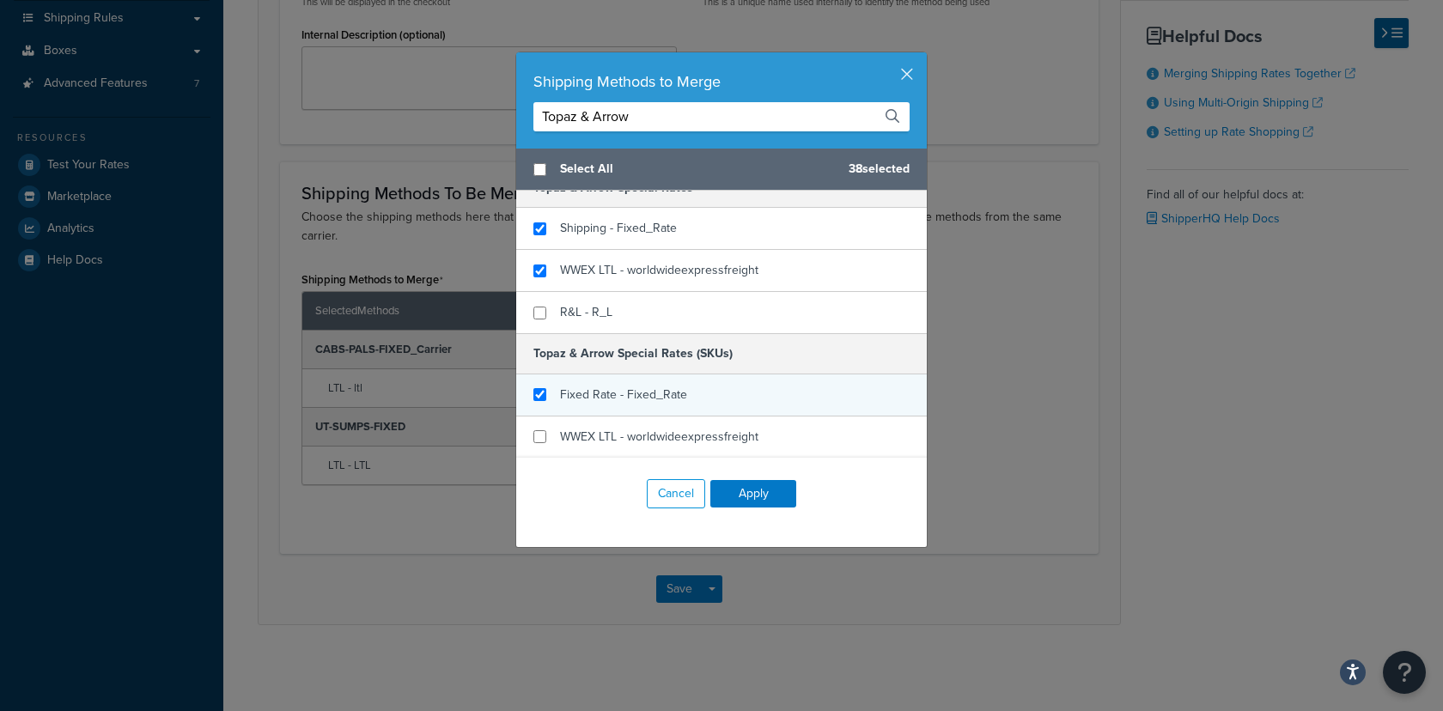
checkbox input "true"
click at [653, 387] on span "Fixed Rate - Fixed_Rate" at bounding box center [623, 395] width 127 height 18
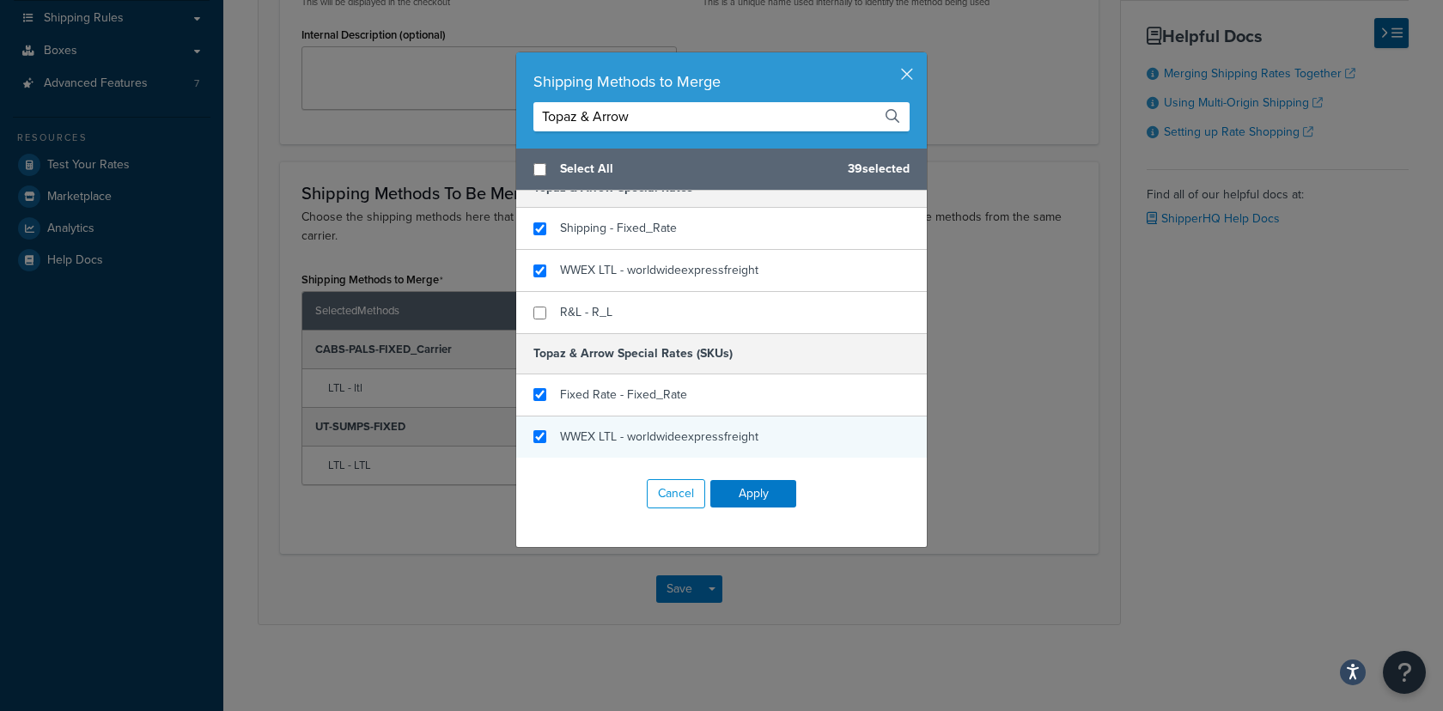
checkbox input "true"
click at [649, 426] on div "WWEX LTL - worldwideexpressfreight" at bounding box center [659, 437] width 198 height 24
drag, startPoint x: 610, startPoint y: 108, endPoint x: 416, endPoint y: 113, distance: 194.2
click at [415, 111] on div "Shipping Methods to Merge Topaz & Arrow Select All 40 selected Topaz & Arrow Sp…" at bounding box center [721, 355] width 1443 height 711
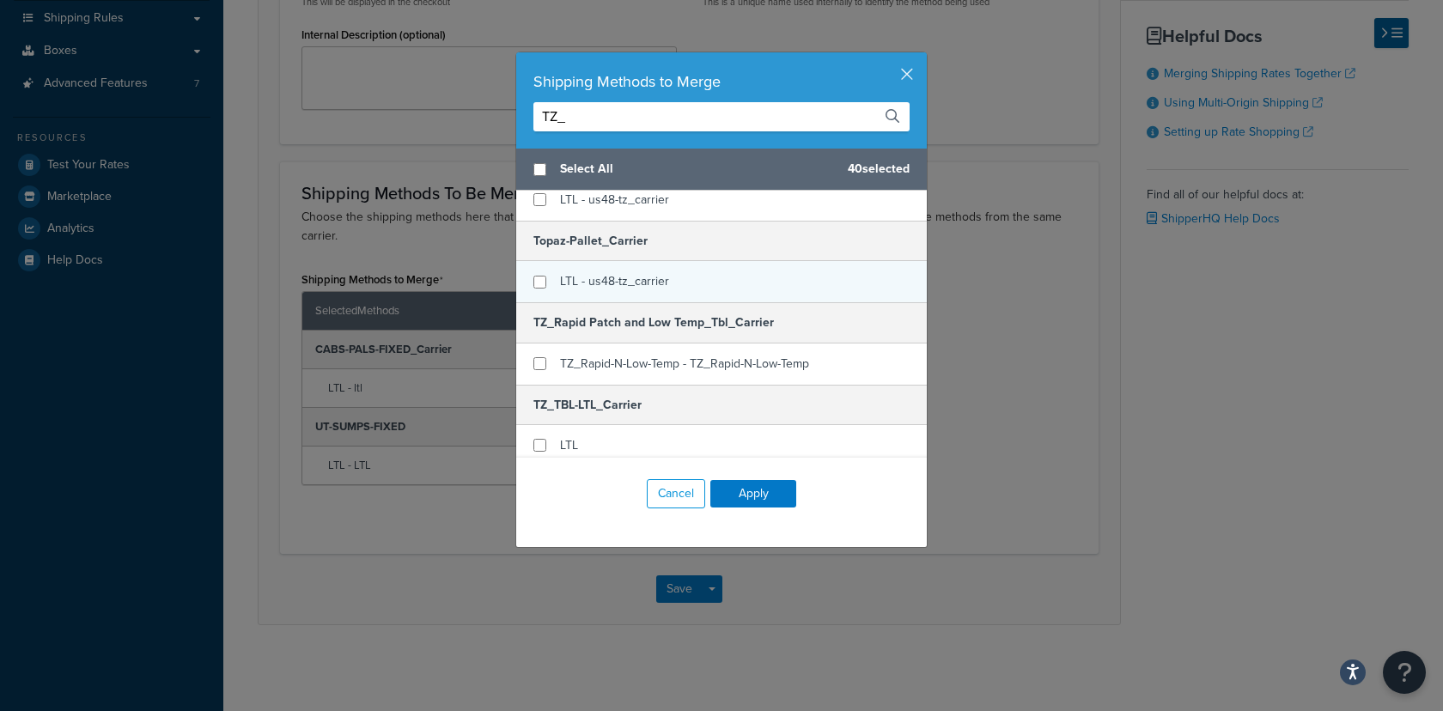
scroll to position [142, 0]
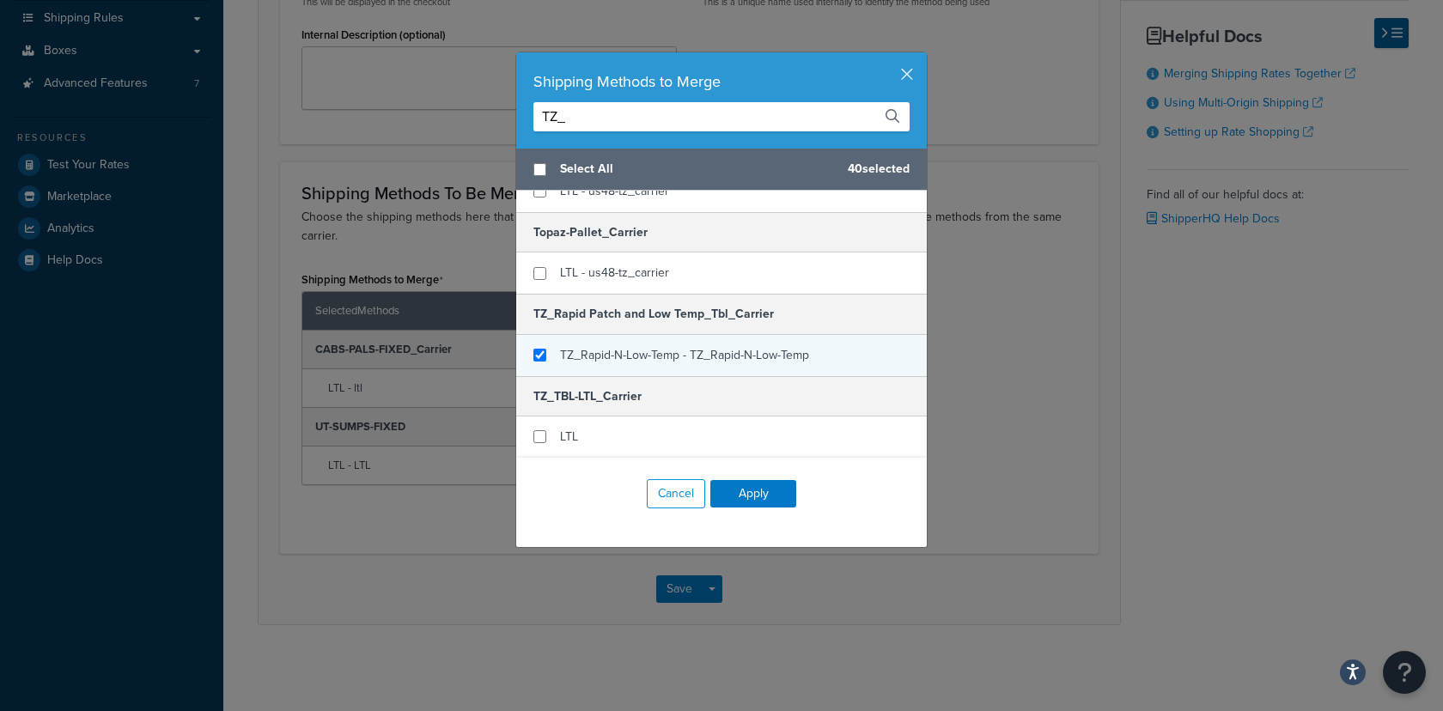
type input "TZ_"
checkbox input "true"
click at [623, 363] on span "TZ_Rapid-N-Low-Temp - TZ_Rapid-N-Low-Temp" at bounding box center [684, 355] width 249 height 18
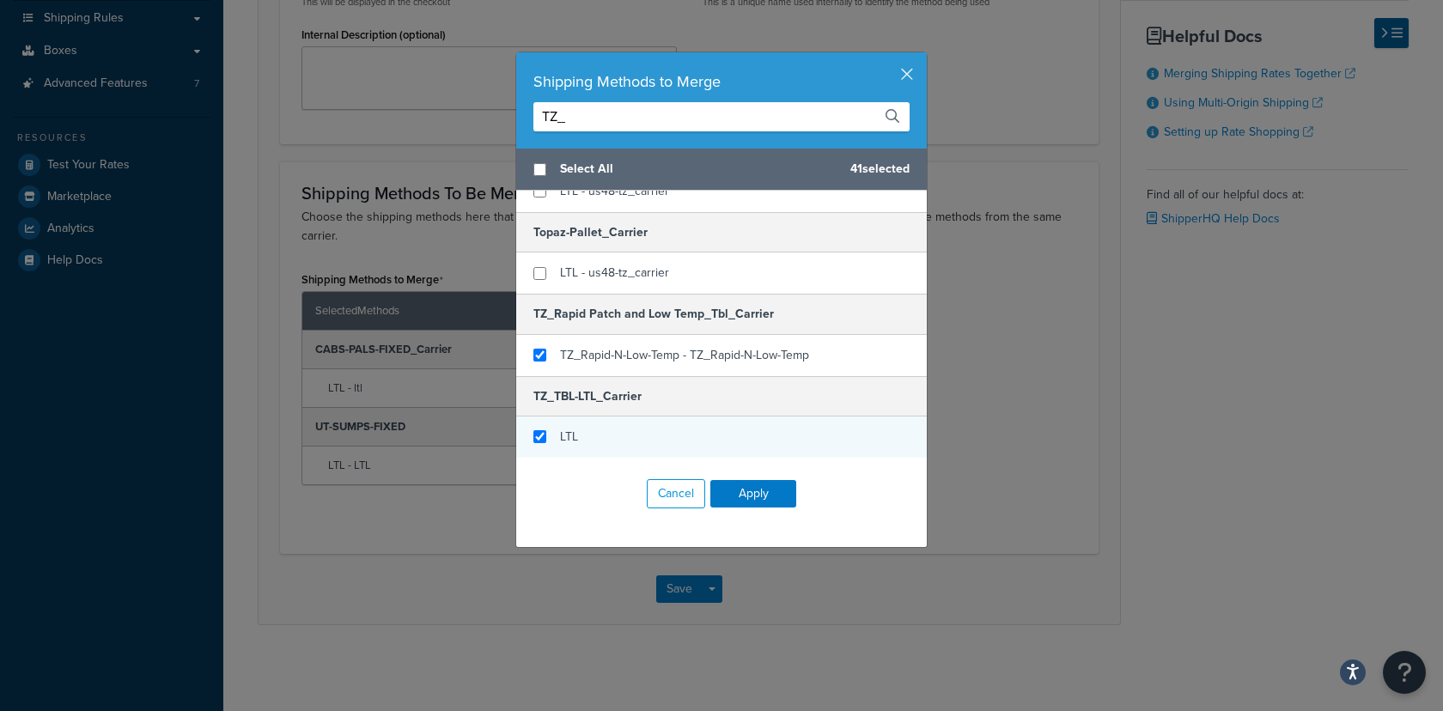
checkbox input "true"
click at [591, 431] on div "LTL" at bounding box center [721, 437] width 411 height 41
click at [594, 133] on div "Shipping Methods to Merge TZ_" at bounding box center [721, 100] width 411 height 96
click at [596, 112] on input "TZ_" at bounding box center [722, 116] width 376 height 29
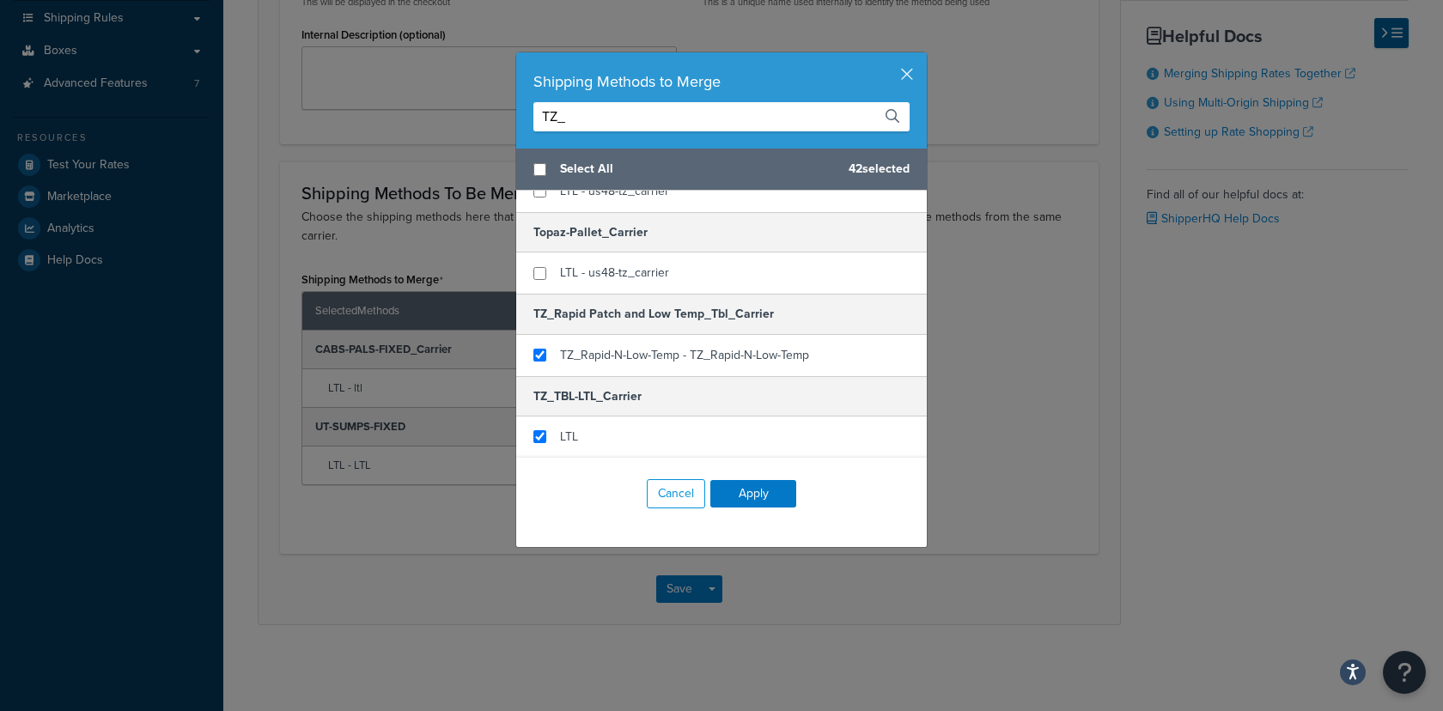
click at [596, 112] on input "TZ_" at bounding box center [722, 116] width 376 height 29
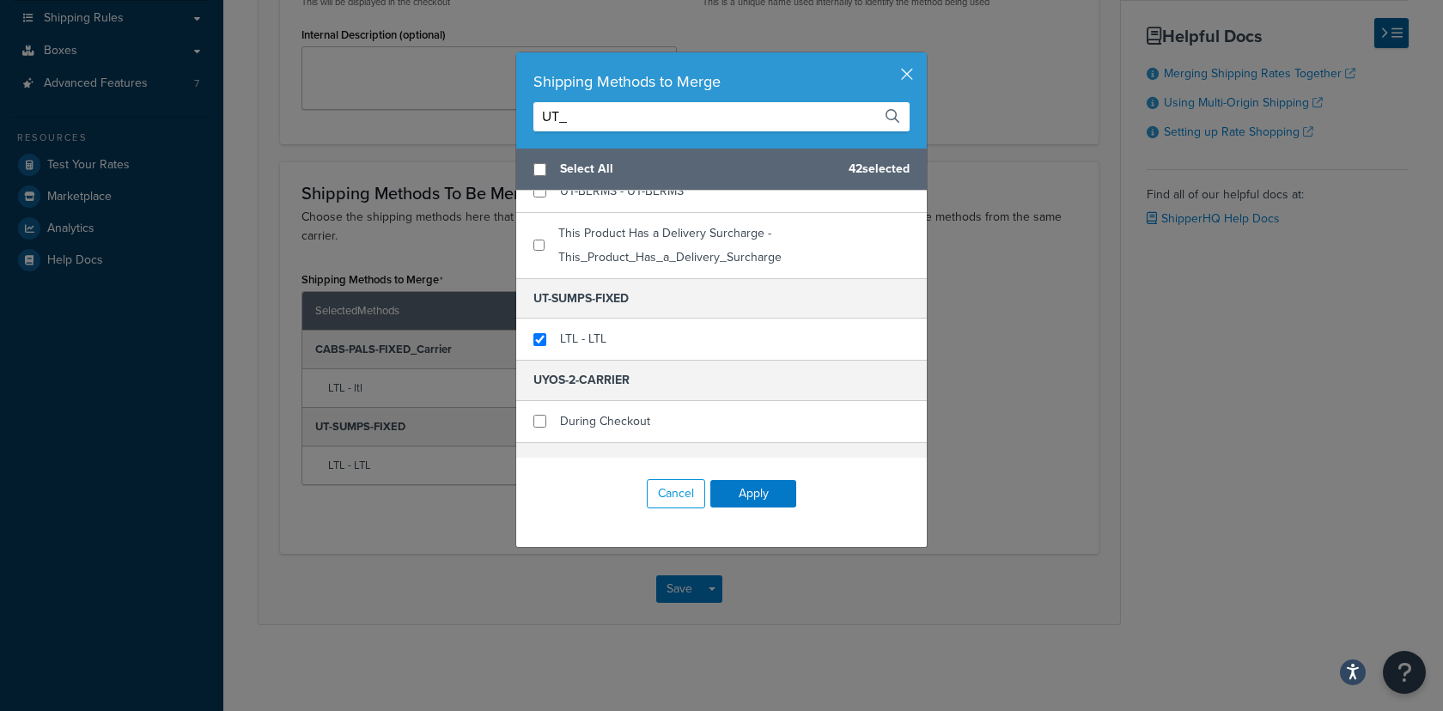
scroll to position [0, 0]
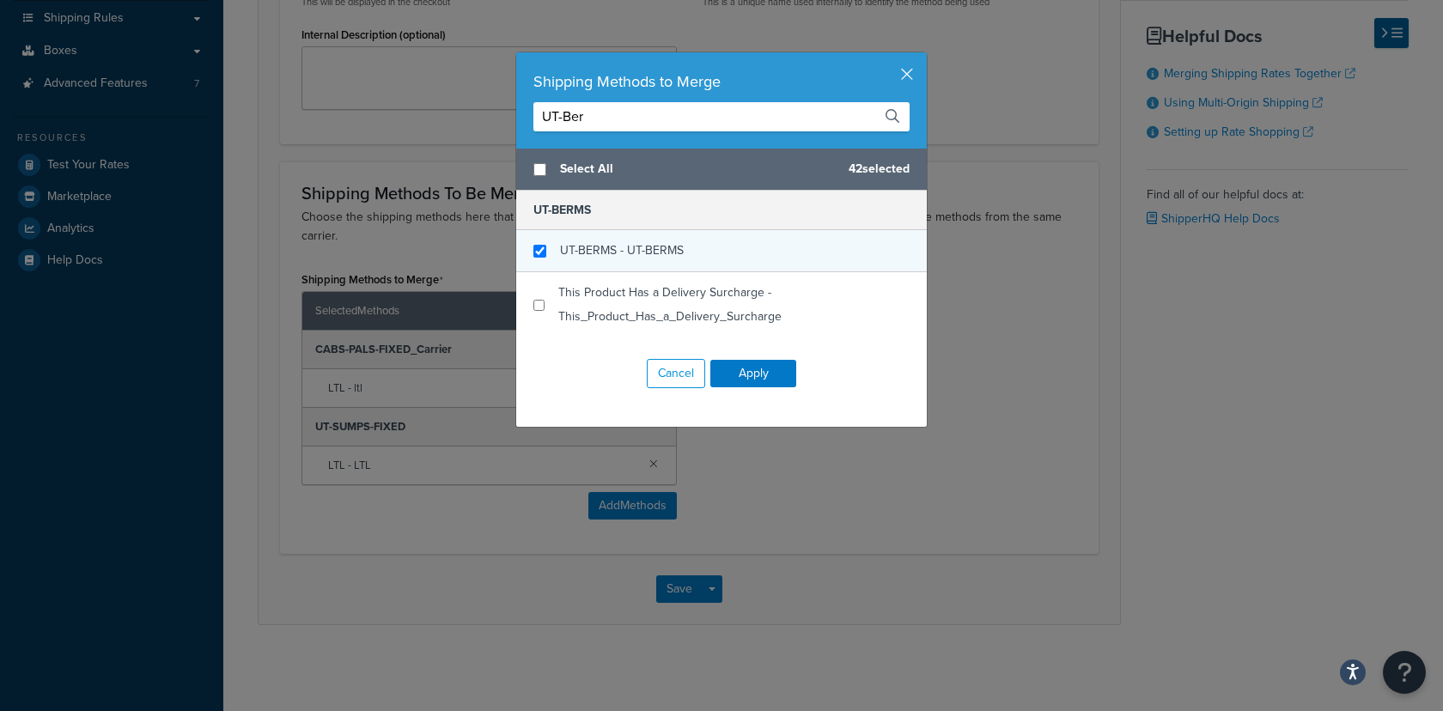
type input "UT-Ber"
checkbox input "true"
click at [601, 258] on span "UT-BERMS - UT-BERMS" at bounding box center [622, 250] width 124 height 18
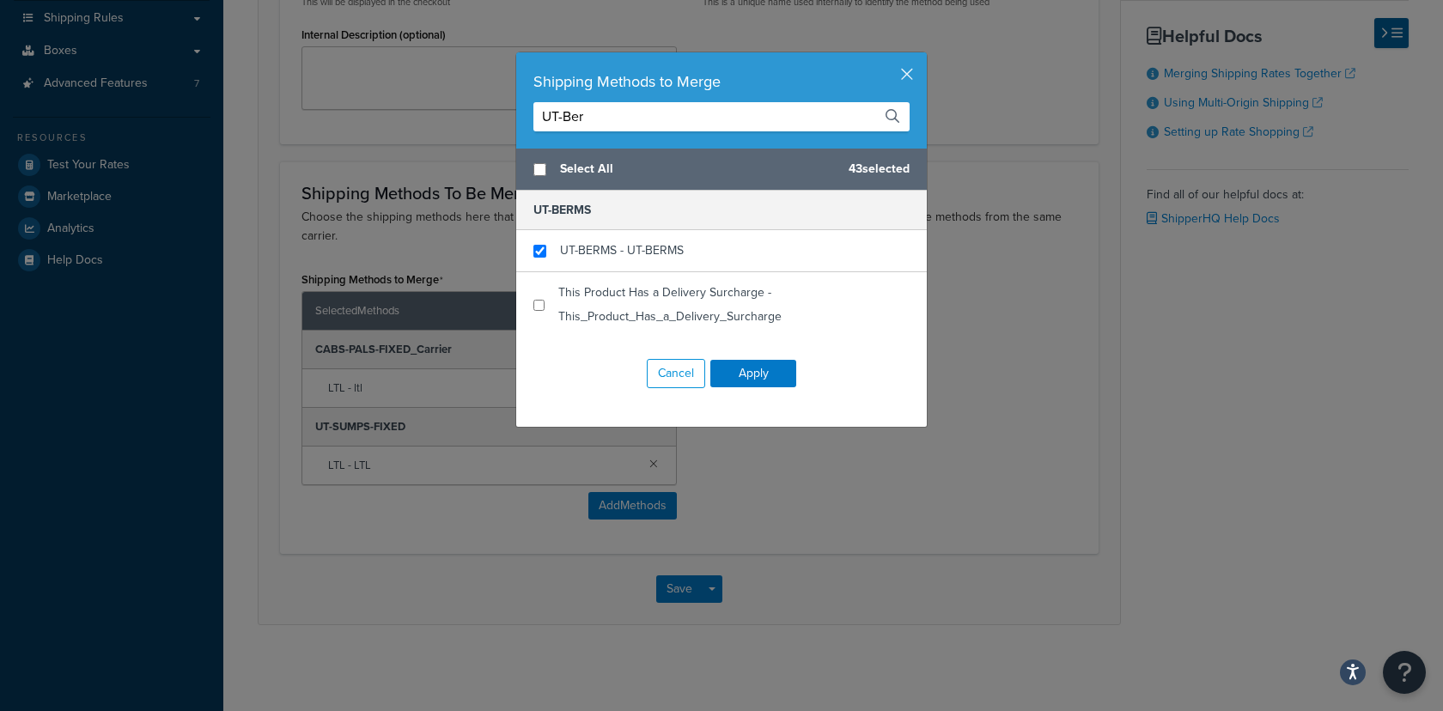
click at [643, 119] on input "UT-Ber" at bounding box center [722, 116] width 376 height 29
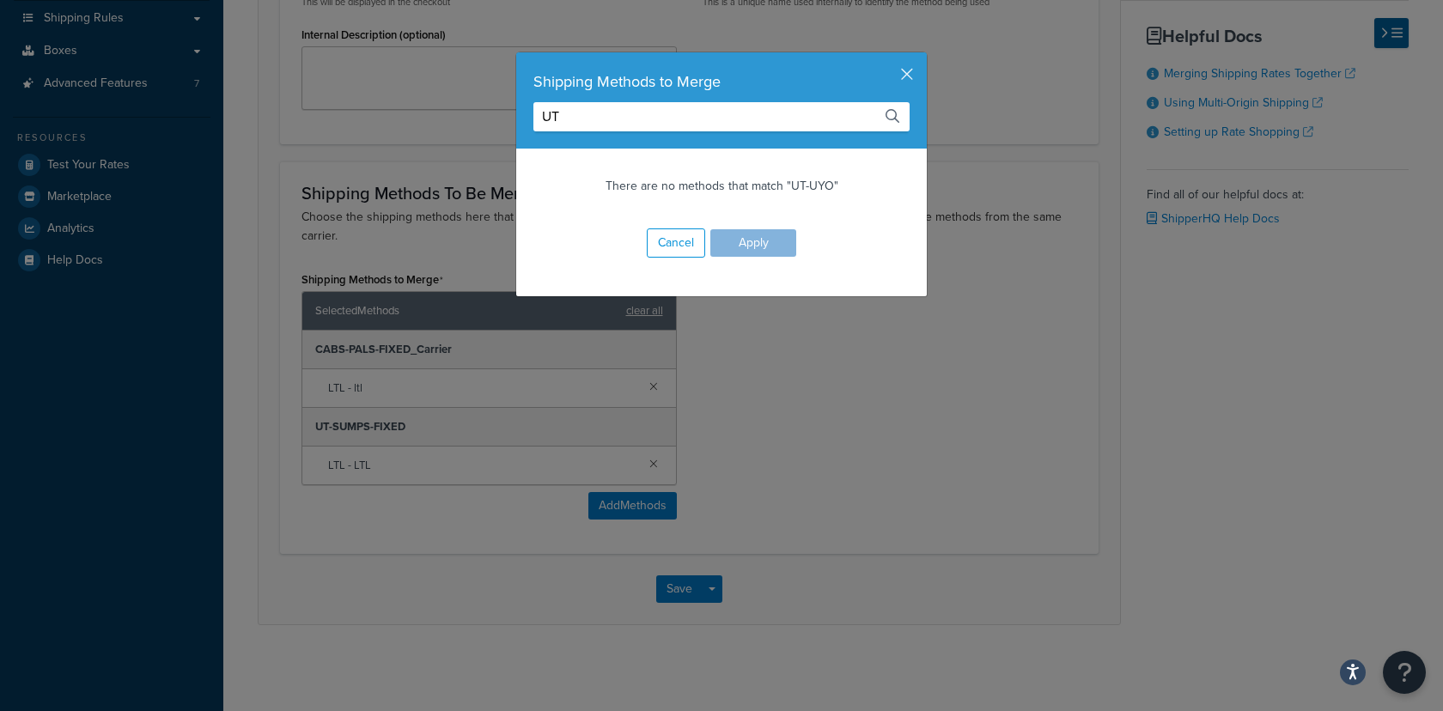
type input "U"
type input "I"
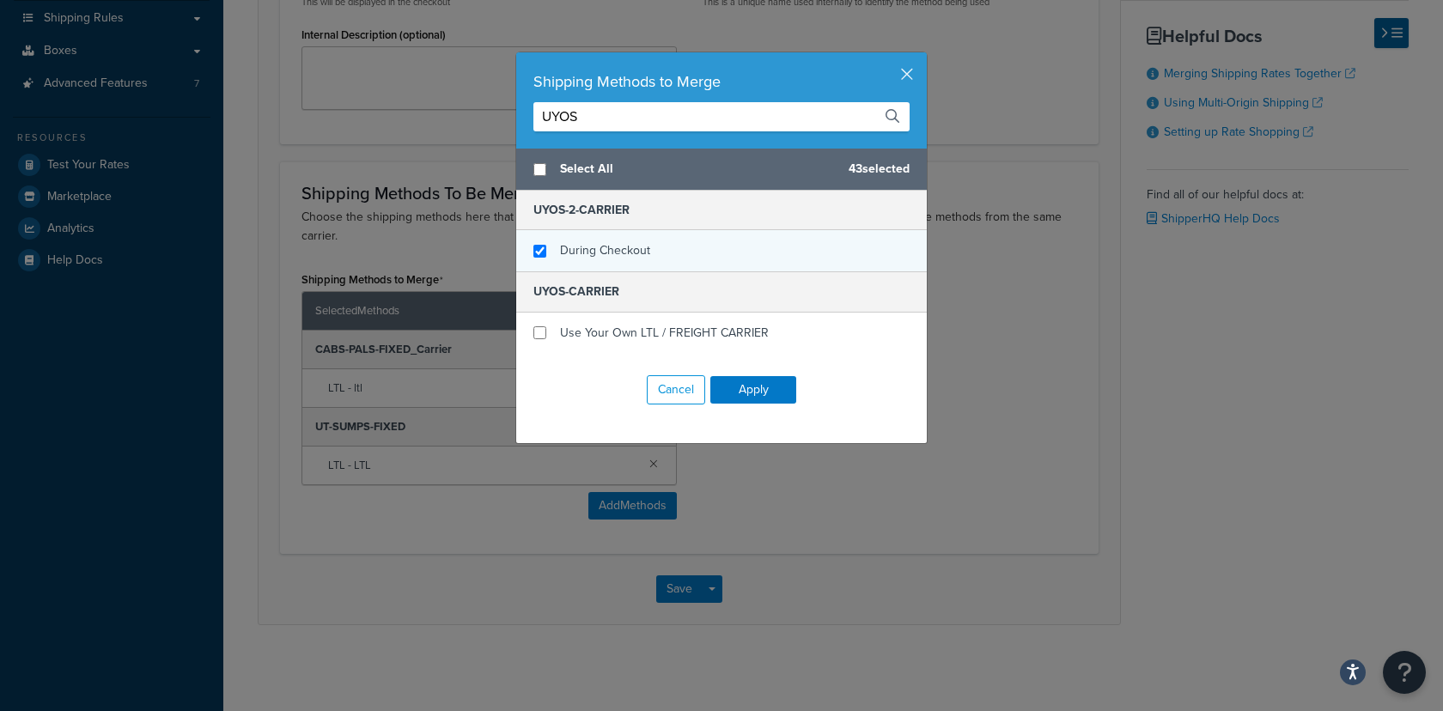
type input "UYOS"
checkbox input "true"
click at [621, 256] on span "During Checkout" at bounding box center [605, 250] width 90 height 18
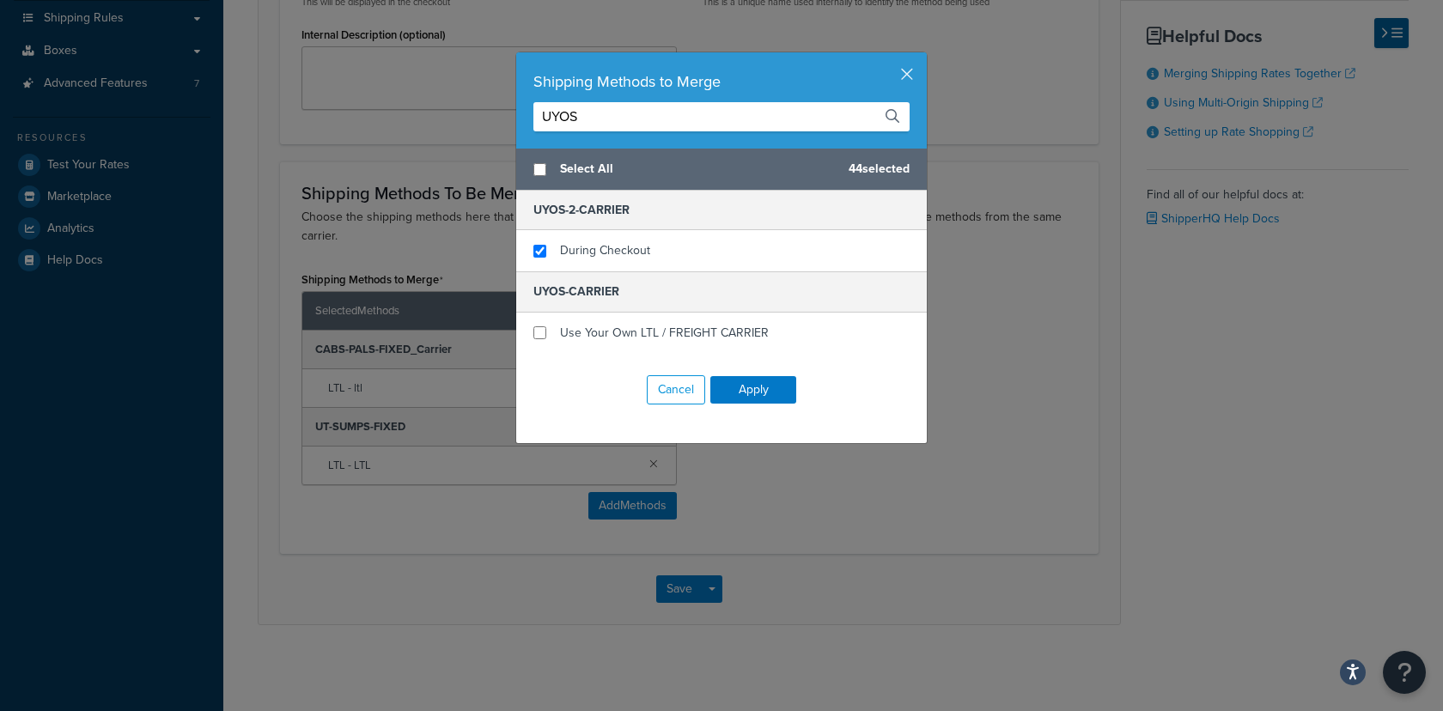
click at [587, 119] on input "UYOS" at bounding box center [722, 116] width 376 height 29
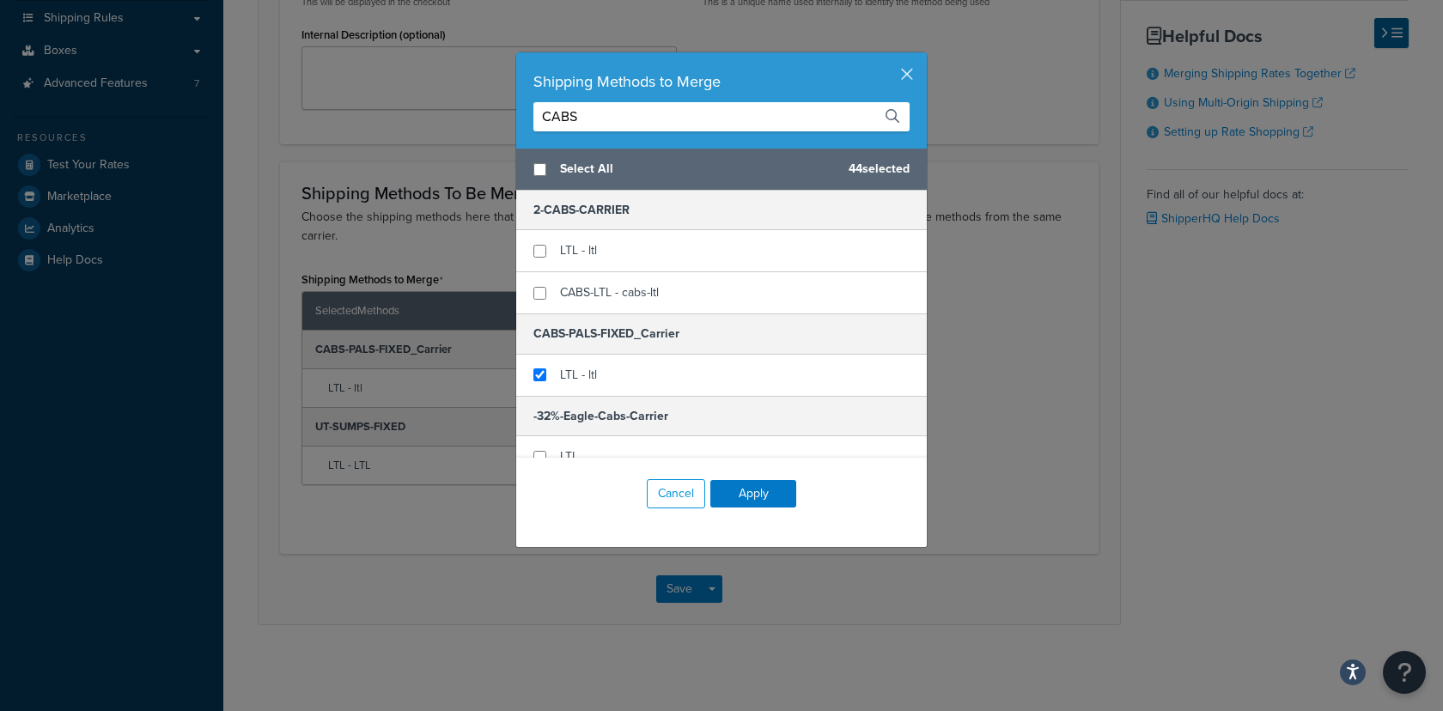
scroll to position [116, 0]
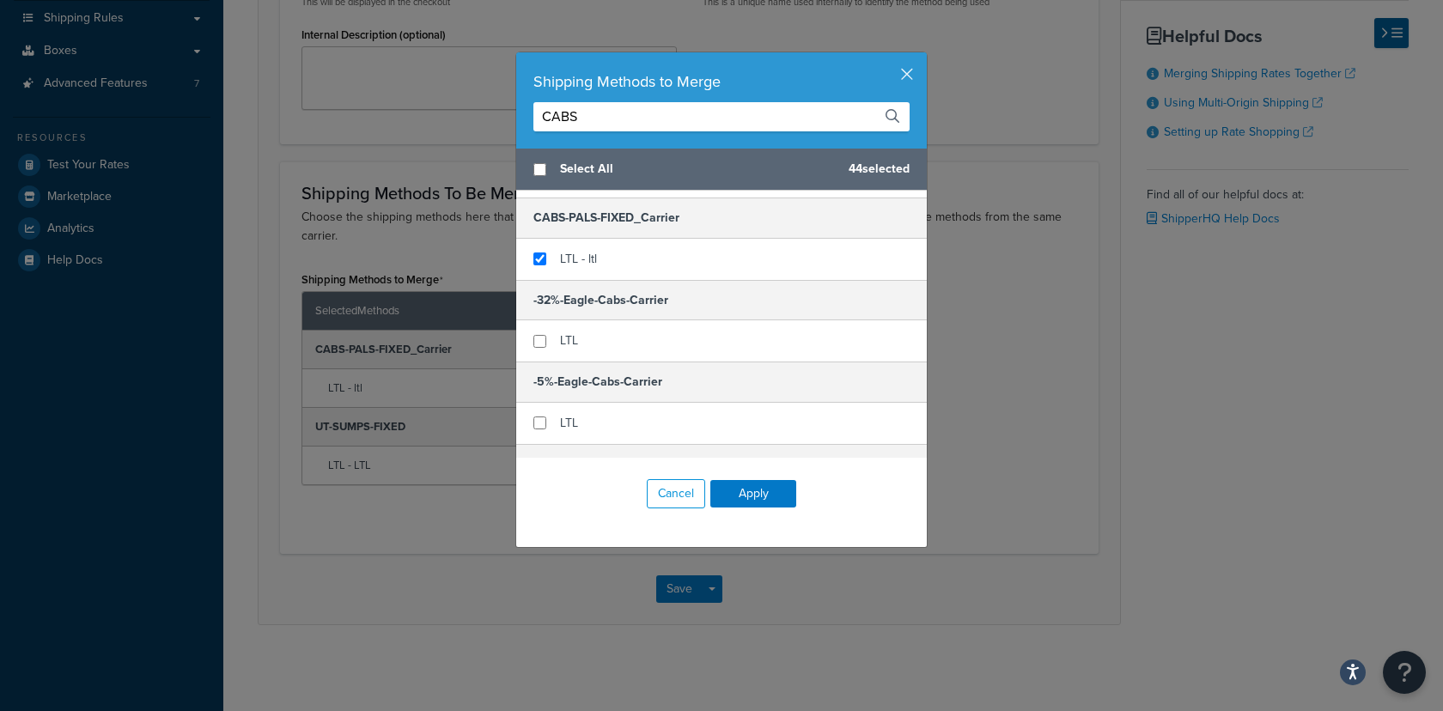
click at [575, 124] on input "CABS" at bounding box center [722, 116] width 376 height 29
click at [575, 123] on input "CABS" at bounding box center [722, 116] width 376 height 29
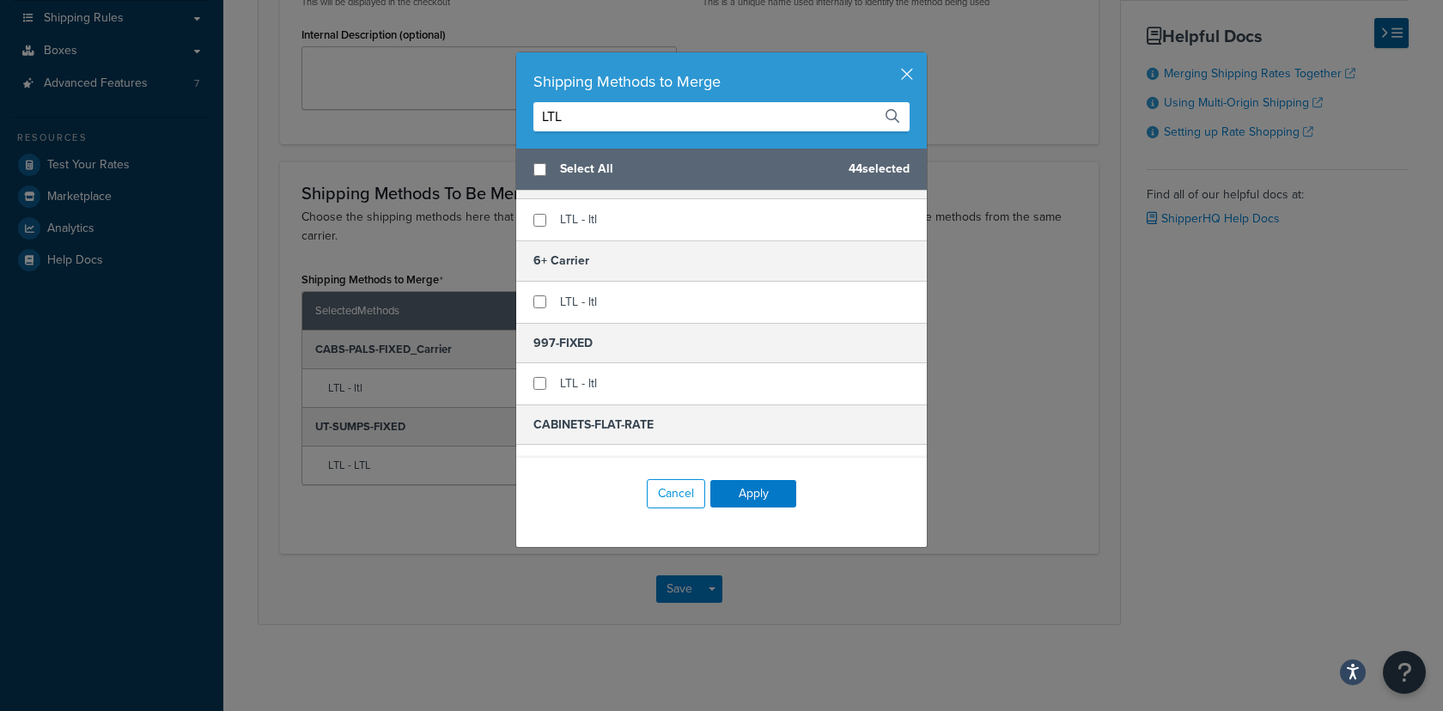
scroll to position [0, 0]
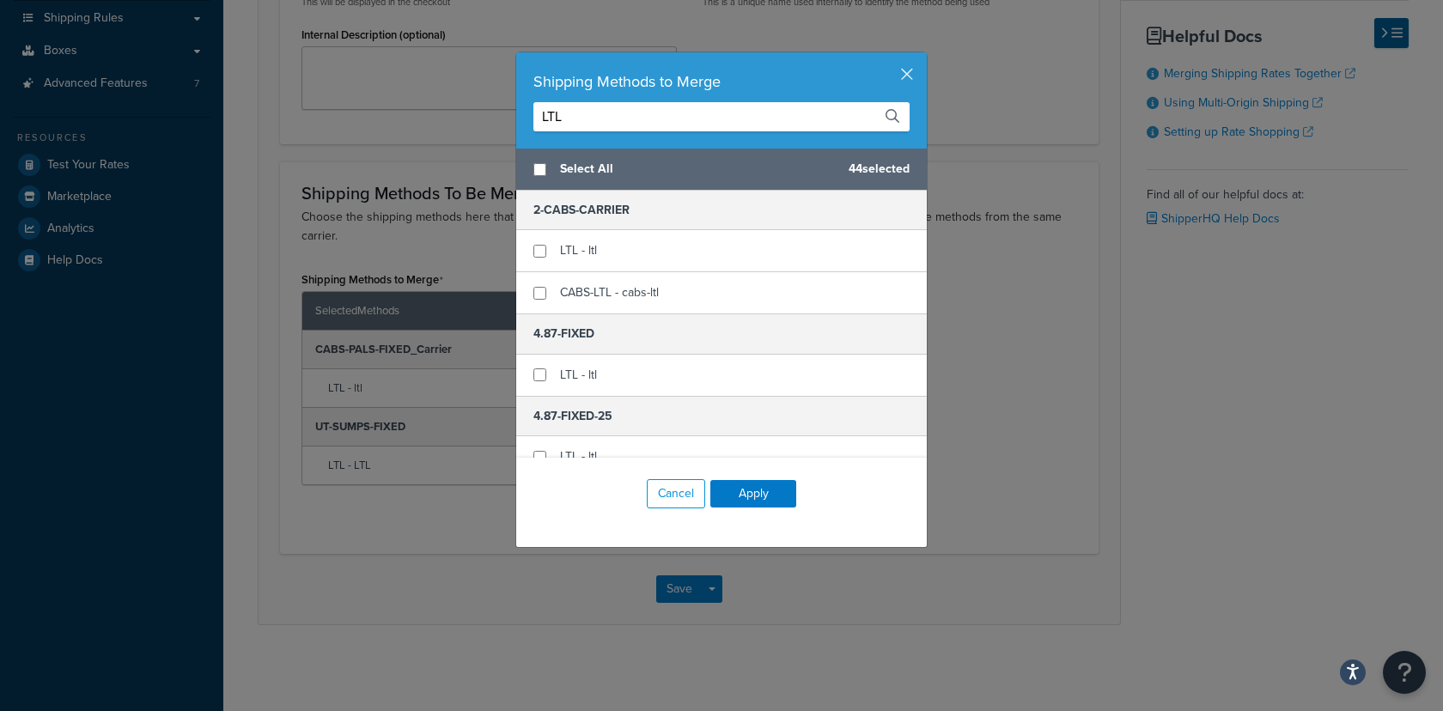
drag, startPoint x: 551, startPoint y: 119, endPoint x: 430, endPoint y: 125, distance: 120.4
click at [430, 125] on div "Shipping Methods to Merge LTL Select All 44 selected 2-CABS-CARRIER LTL - ltl C…" at bounding box center [721, 355] width 1443 height 711
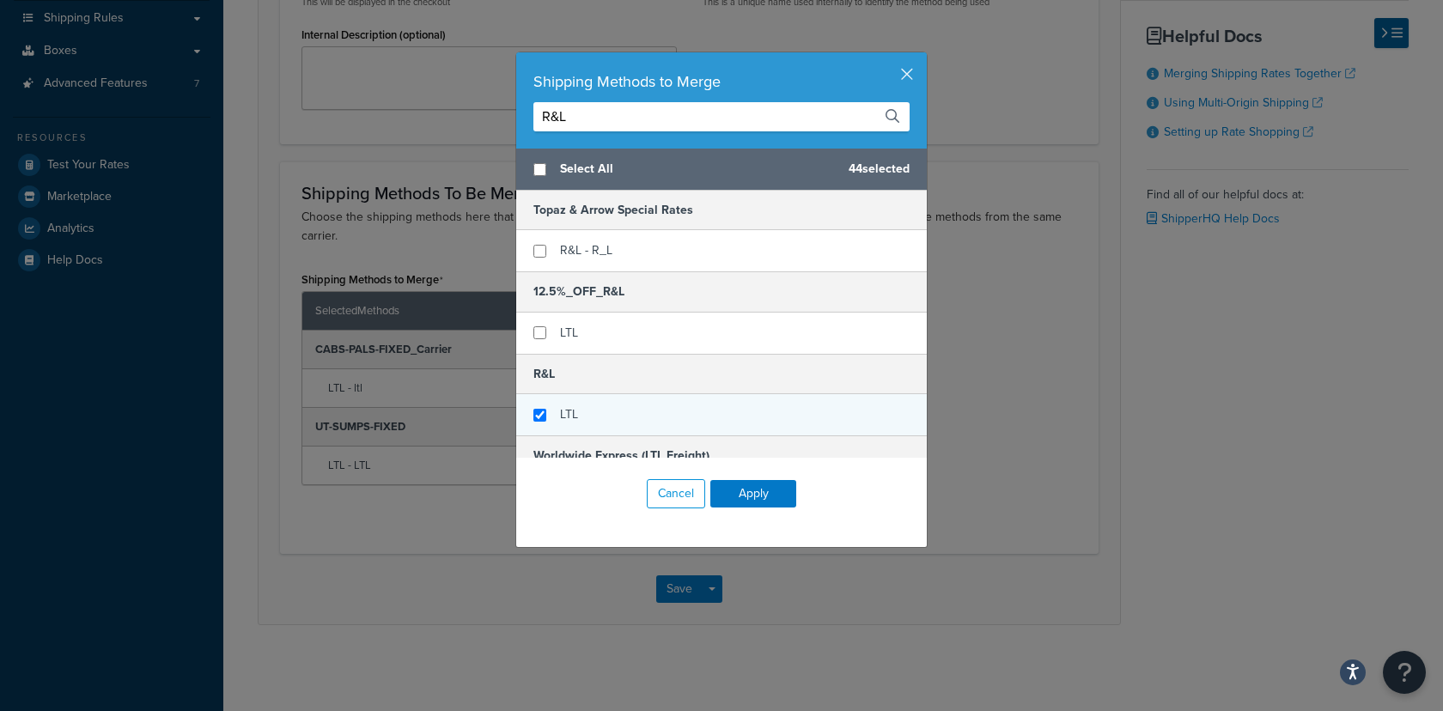
type input "R&L"
checkbox input "true"
click at [583, 412] on div "LTL" at bounding box center [721, 414] width 411 height 41
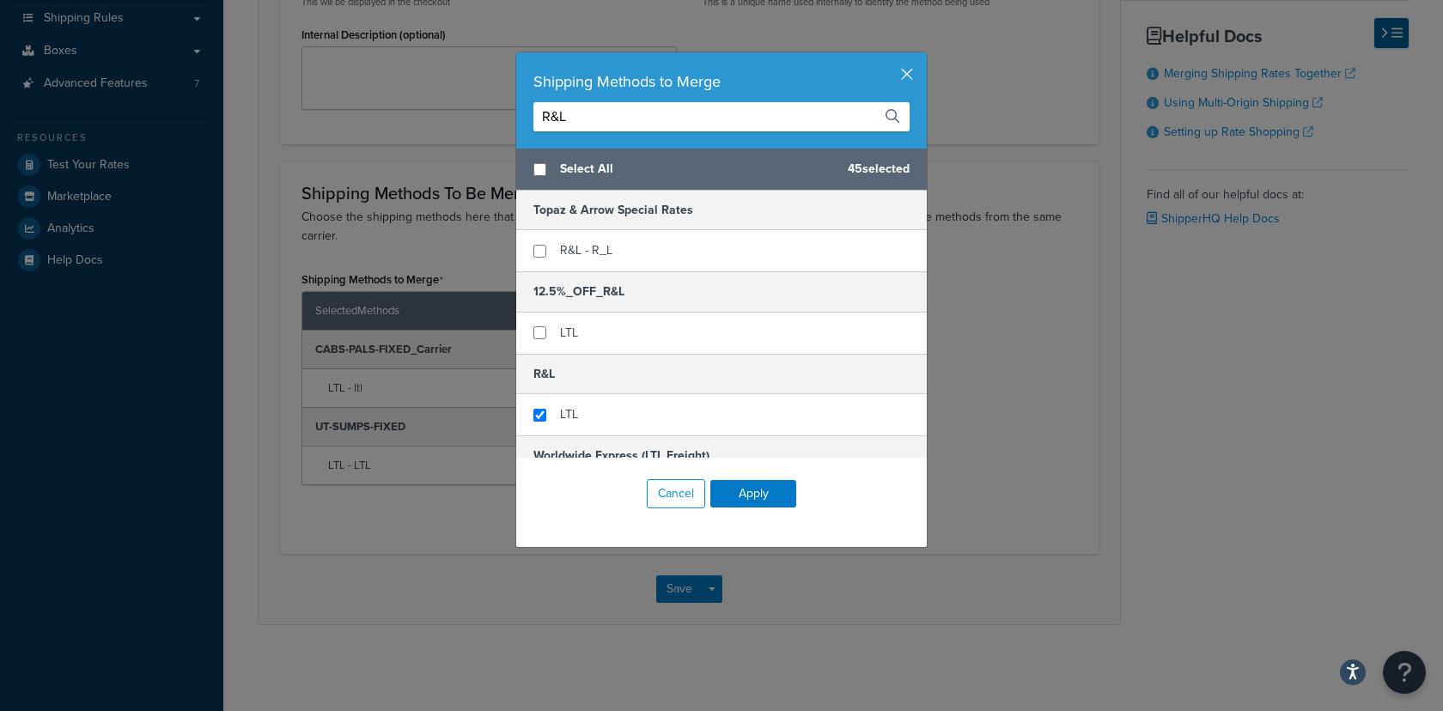
click at [573, 114] on input "R&L" at bounding box center [722, 116] width 376 height 29
click at [573, 115] on input "R&L" at bounding box center [722, 116] width 376 height 29
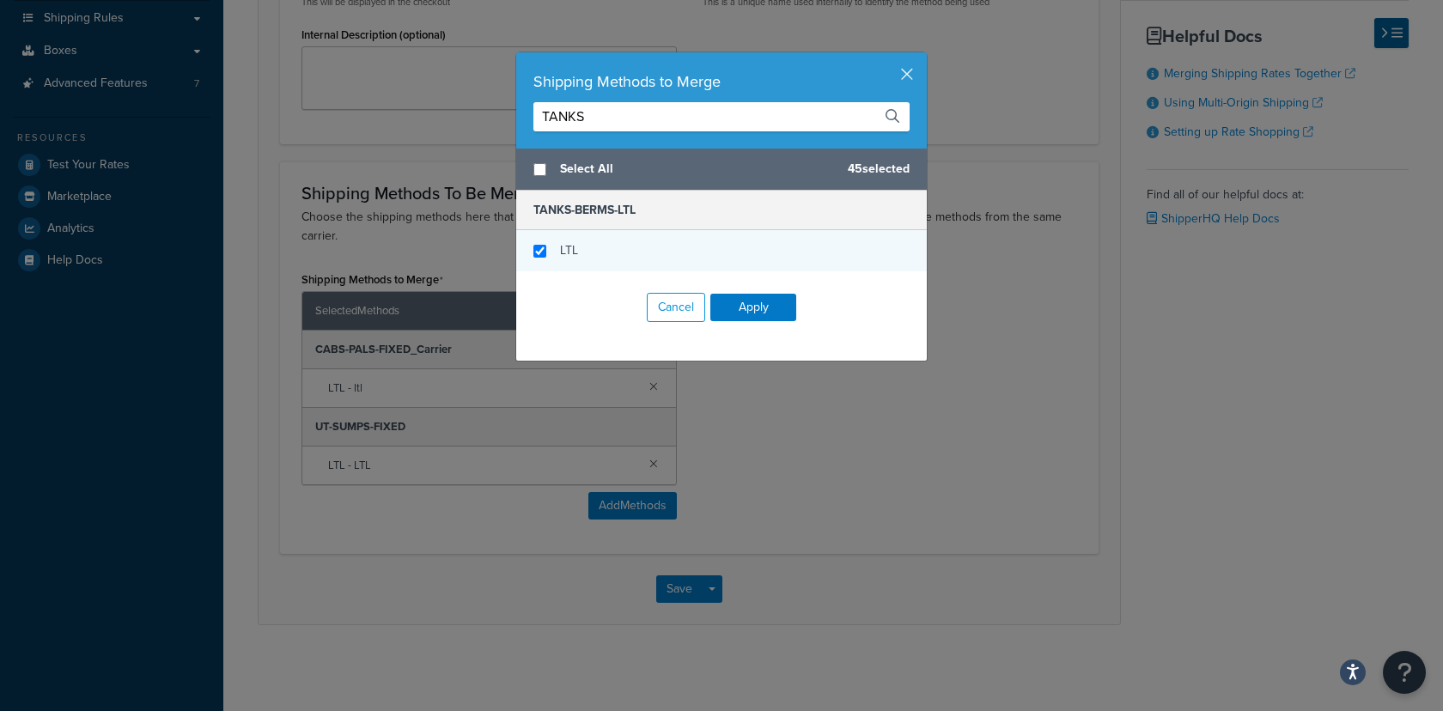
type input "TANKS"
checkbox input "true"
click at [560, 259] on div "LTL" at bounding box center [569, 251] width 18 height 24
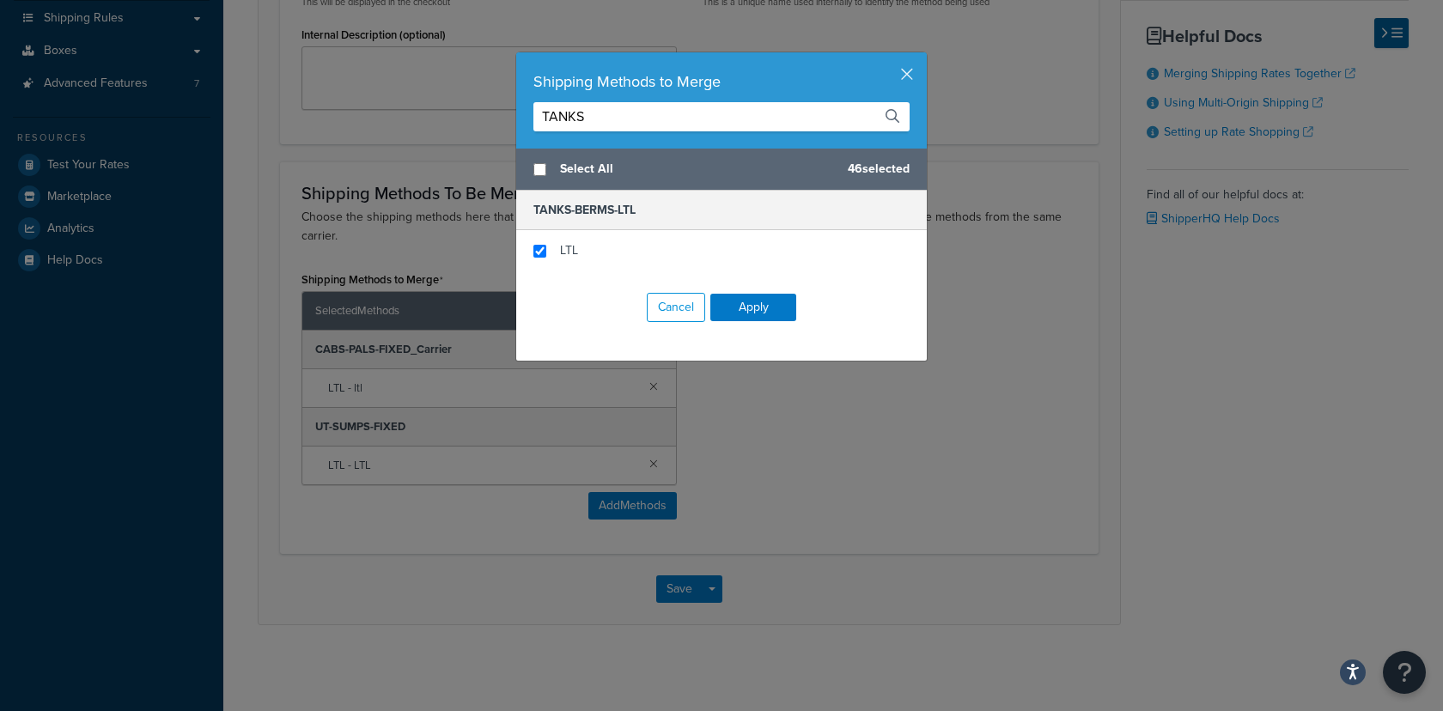
click at [608, 111] on input "TANKS" at bounding box center [722, 116] width 376 height 29
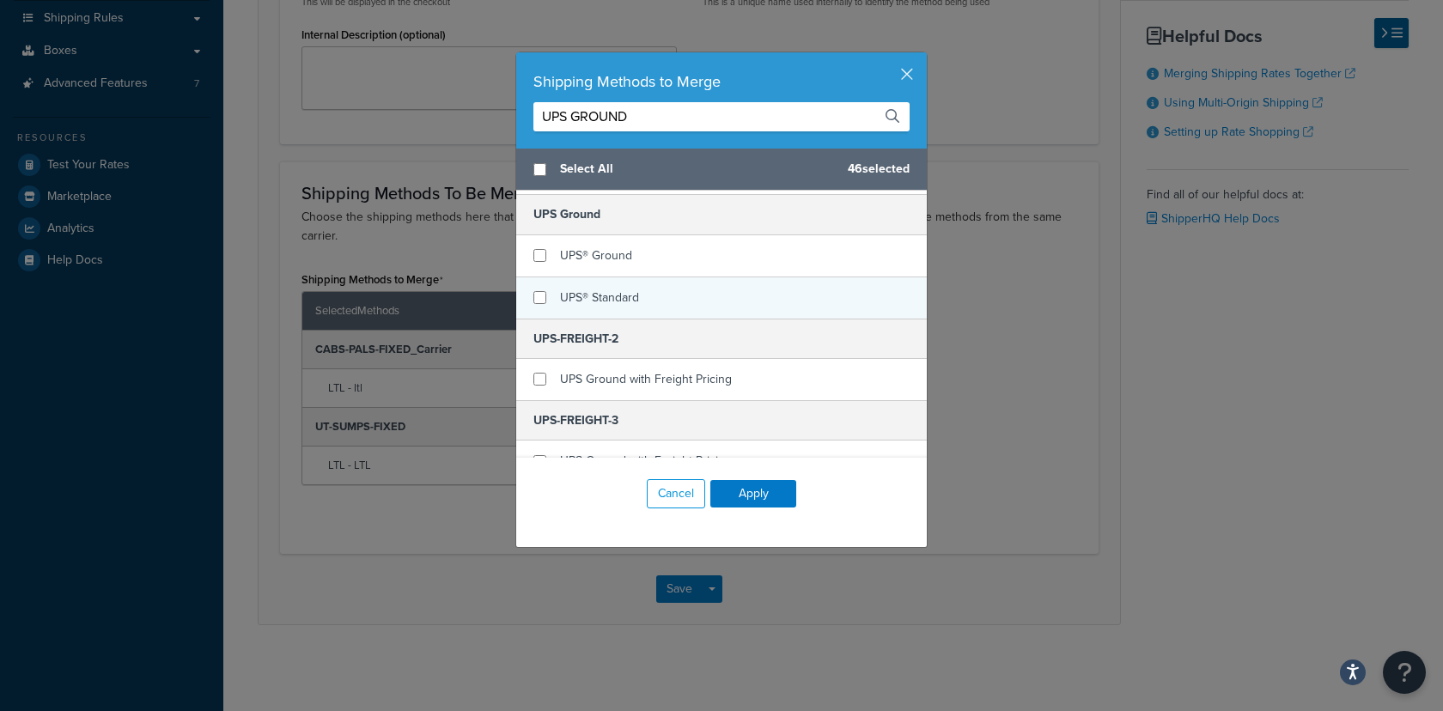
scroll to position [241, 0]
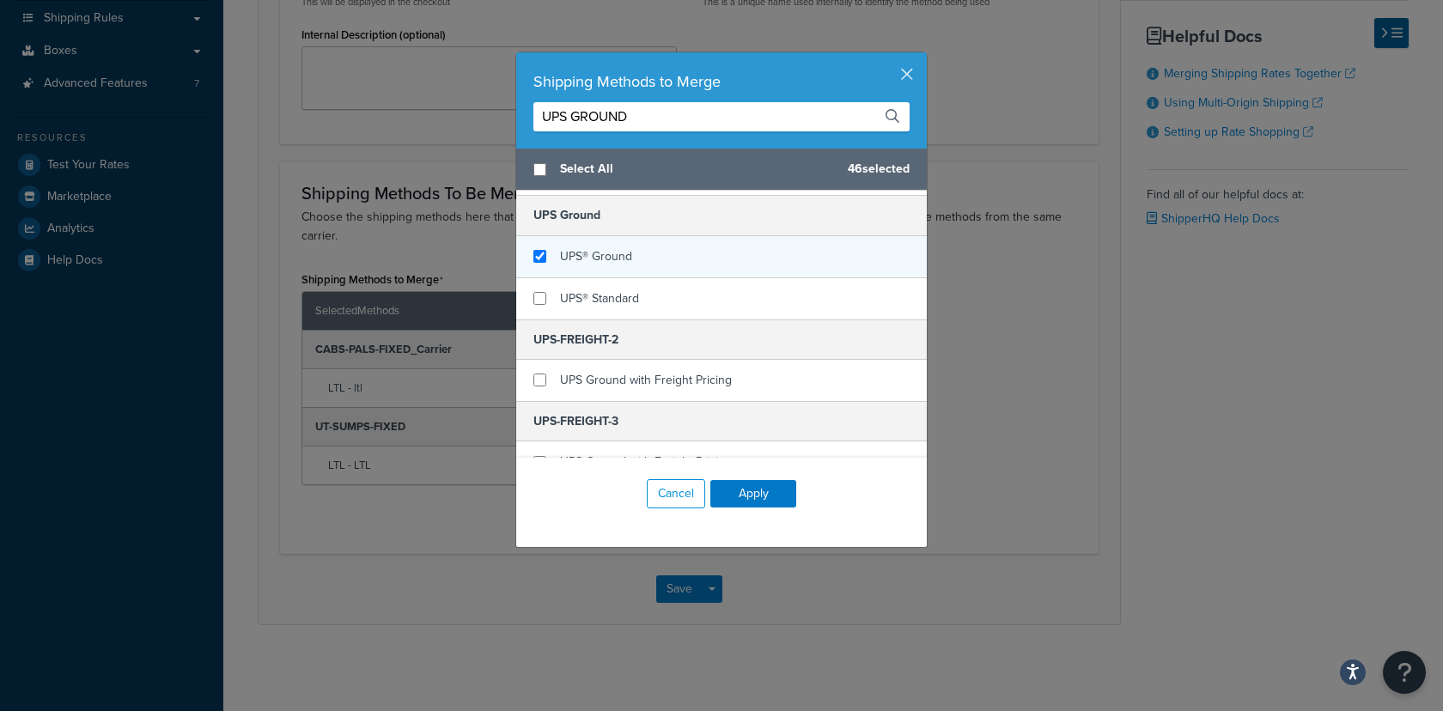
type input "UPS GROUND"
checkbox input "true"
click at [623, 264] on div "UPS® Ground" at bounding box center [596, 257] width 72 height 24
click at [668, 126] on input "UPS GROUND" at bounding box center [722, 116] width 376 height 29
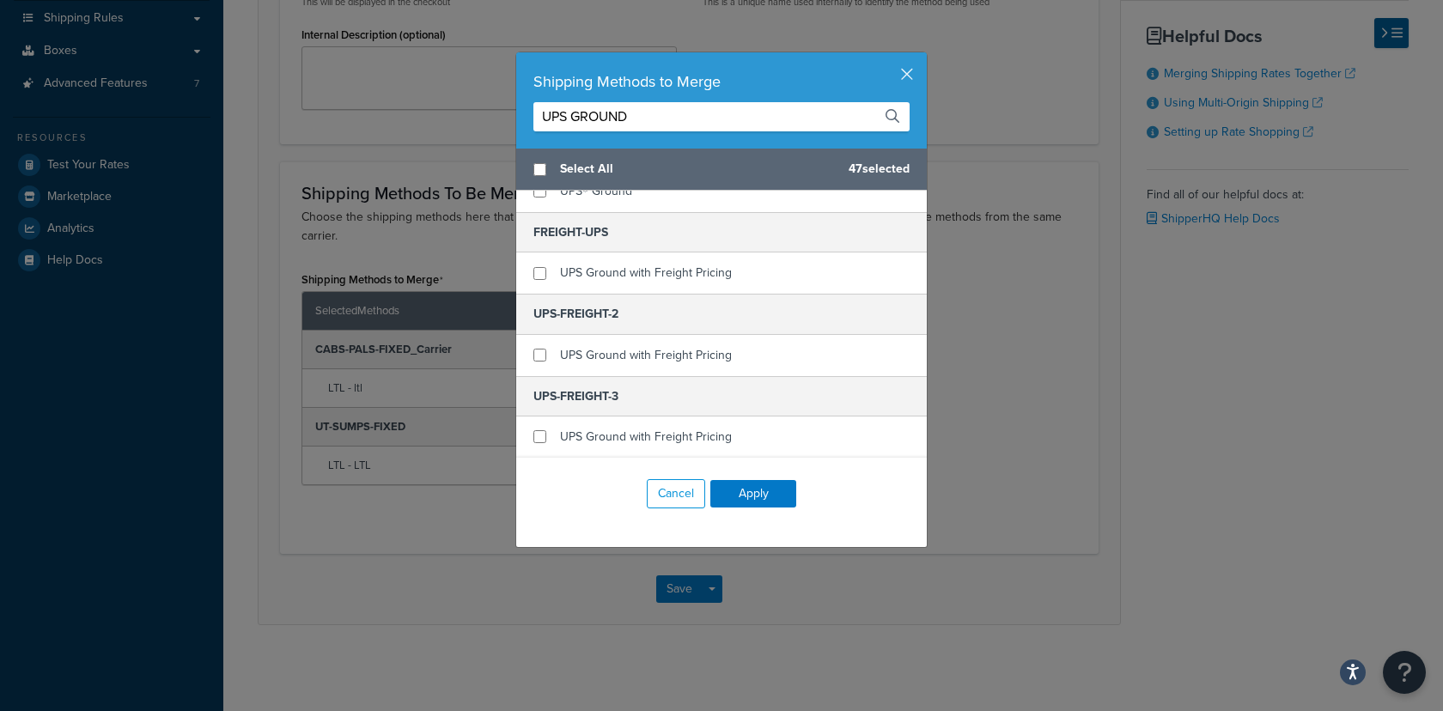
scroll to position [142, 0]
drag, startPoint x: 658, startPoint y: 118, endPoint x: 491, endPoint y: 109, distance: 166.9
click at [491, 109] on div "Shipping Methods to Merge UPS GROUND Select All 47 selected Fixed Rate Shipping…" at bounding box center [721, 355] width 1443 height 711
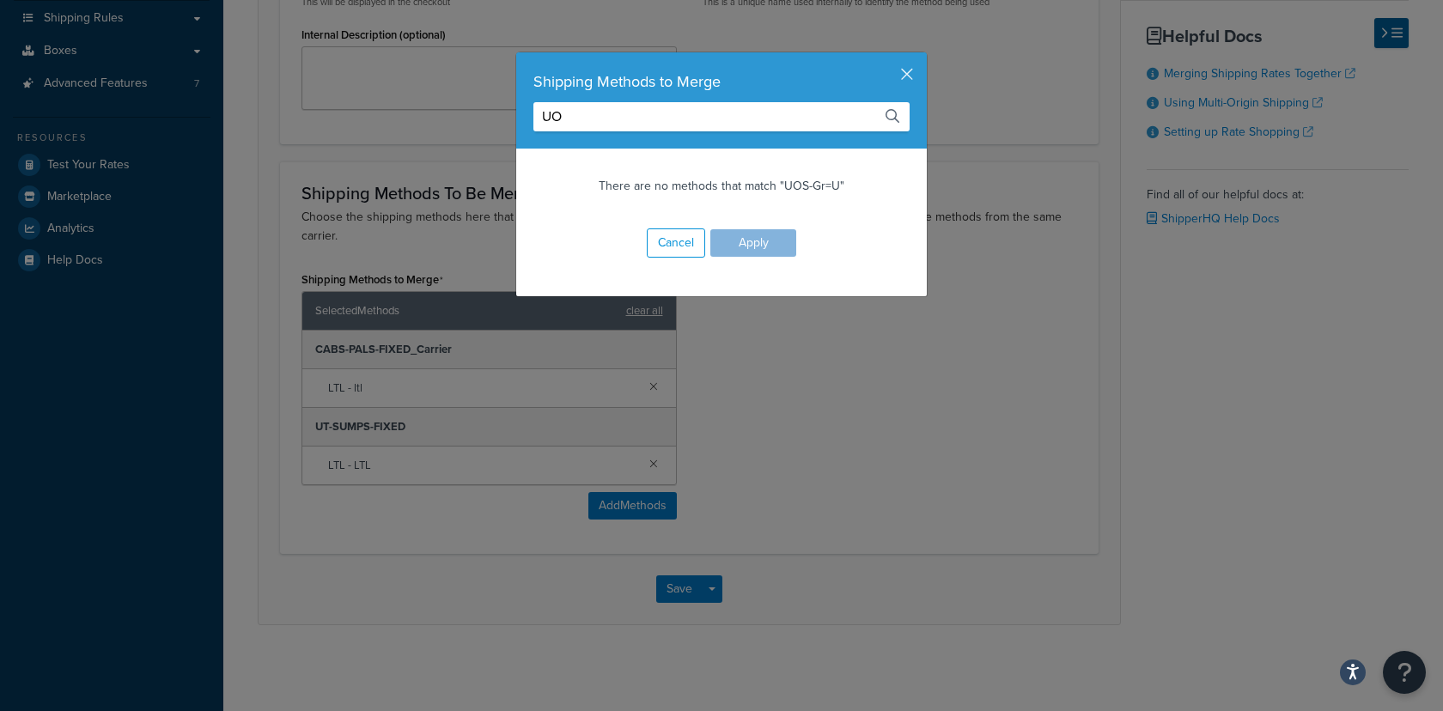
type input "U"
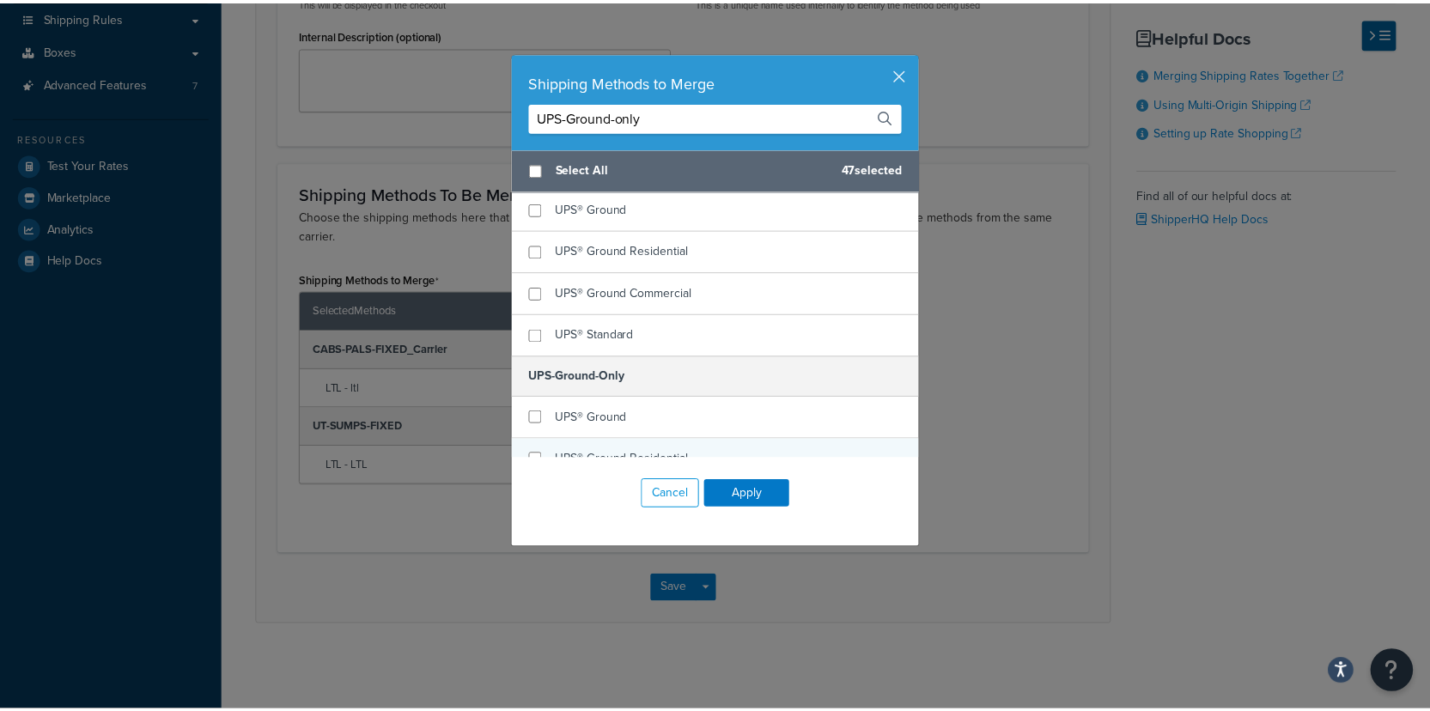
scroll to position [137, 0]
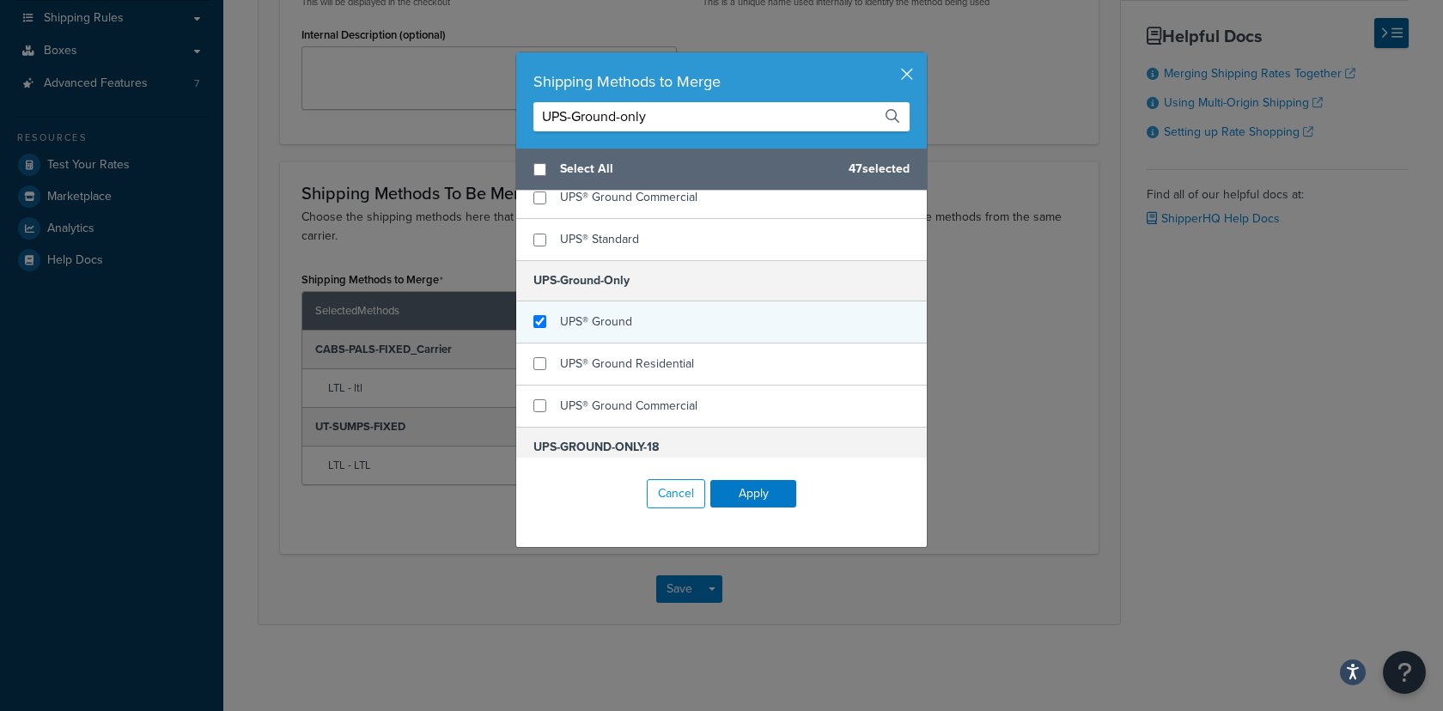
type input "UPS-Ground-only"
checkbox input "true"
click at [650, 316] on div "UPS® Ground" at bounding box center [721, 323] width 411 height 42
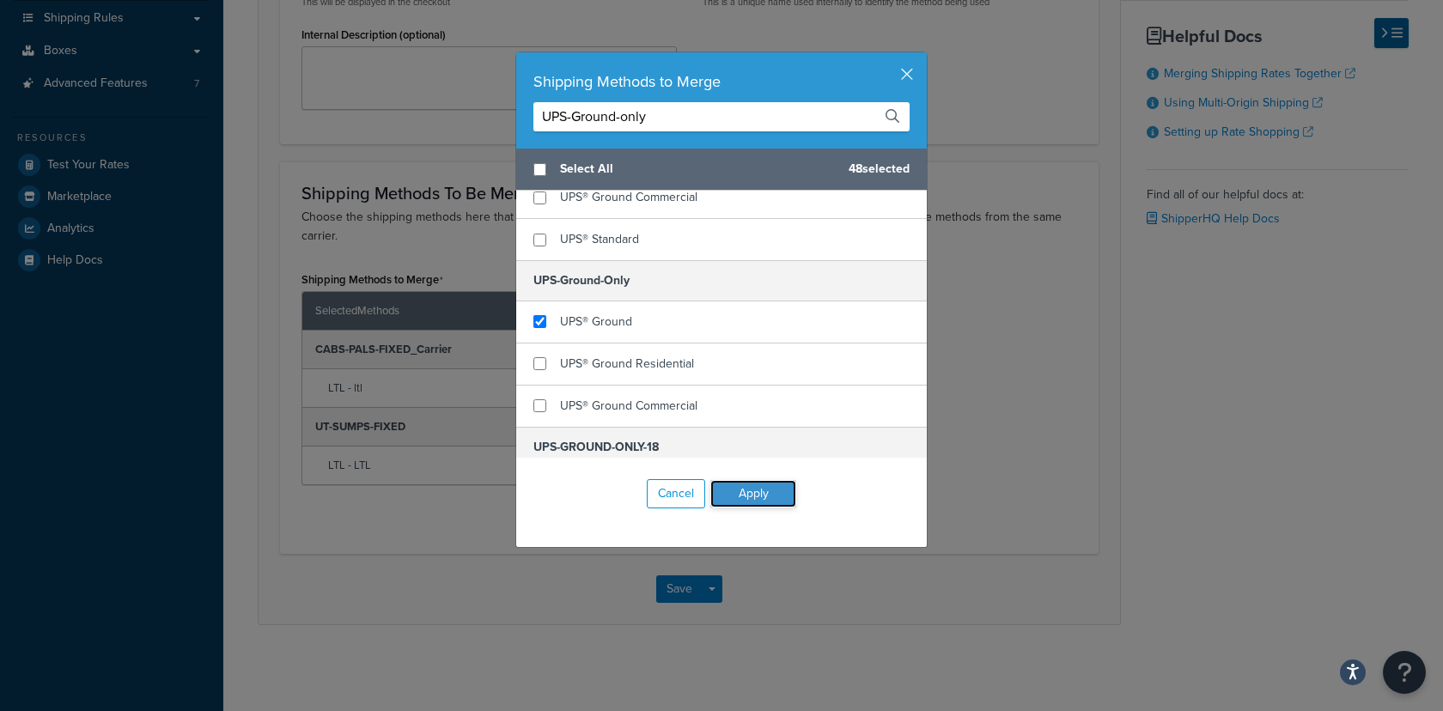
click at [744, 504] on button "Apply" at bounding box center [754, 493] width 86 height 27
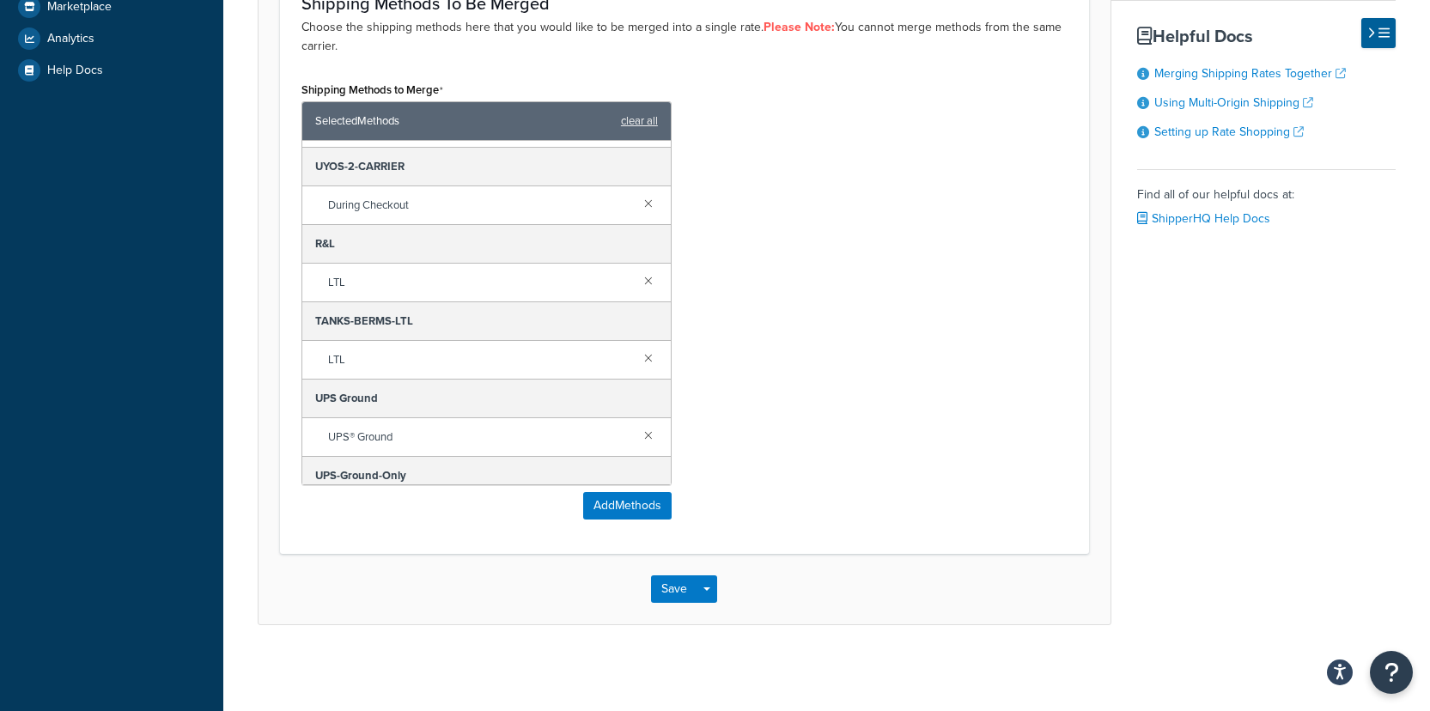
scroll to position [3059, 0]
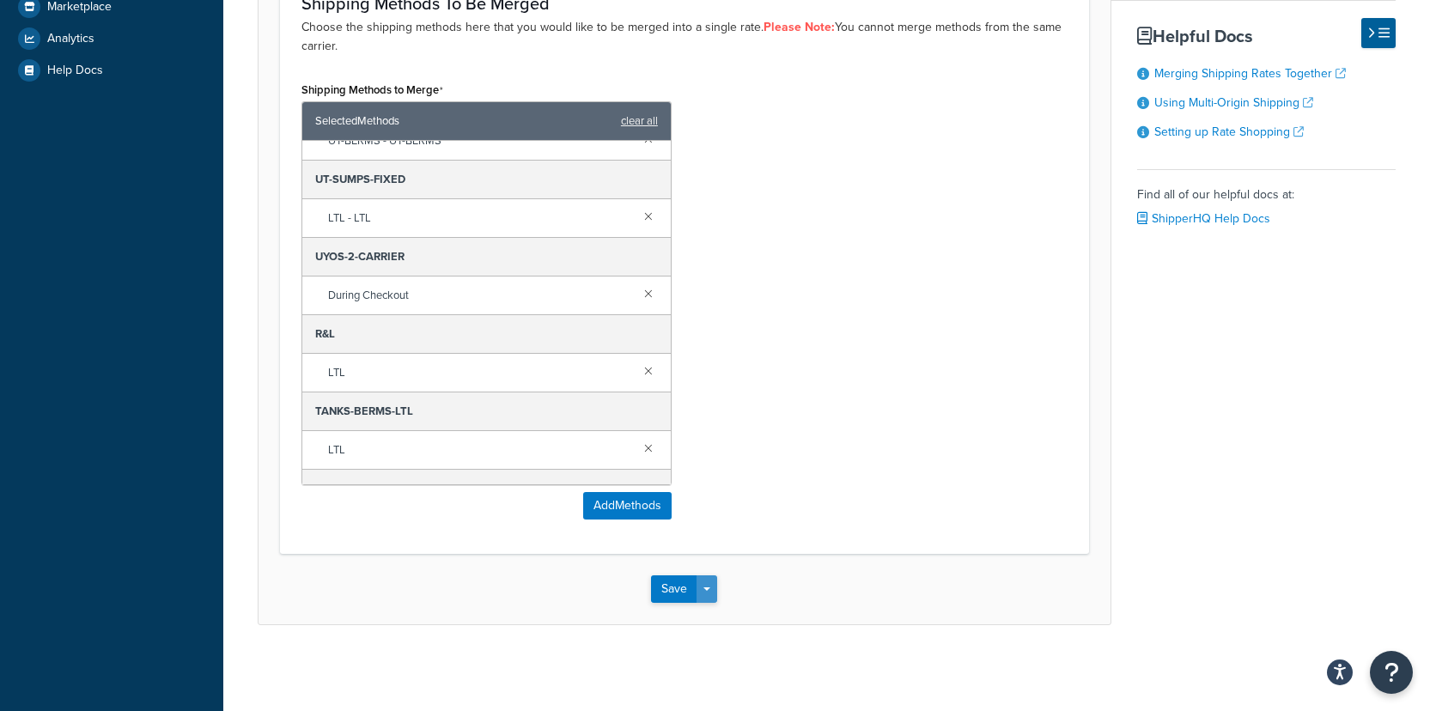
click at [717, 584] on button "Save Dropdown" at bounding box center [707, 589] width 21 height 27
click at [723, 619] on button "Save and Edit" at bounding box center [734, 621] width 166 height 36
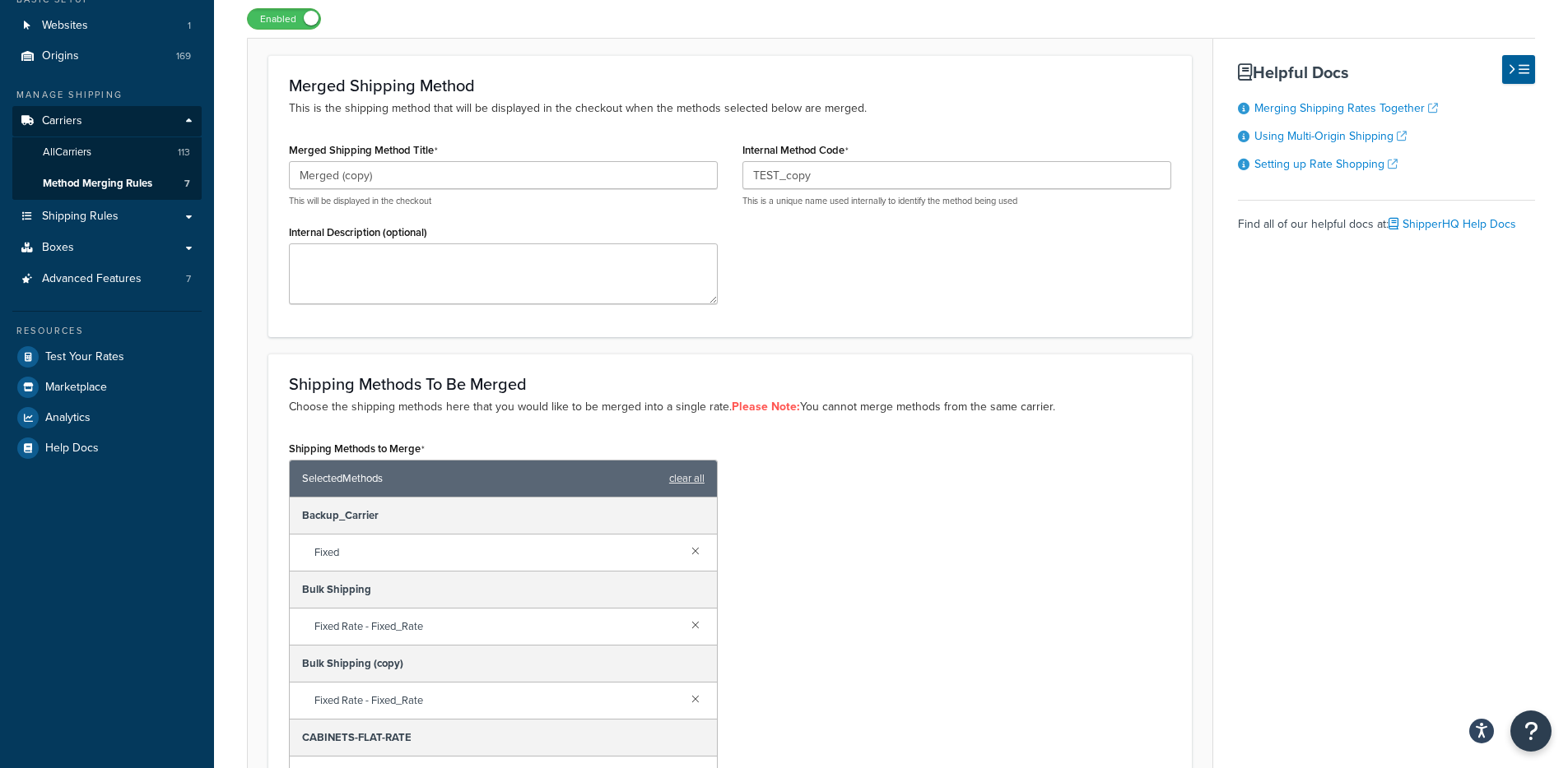
scroll to position [0, 0]
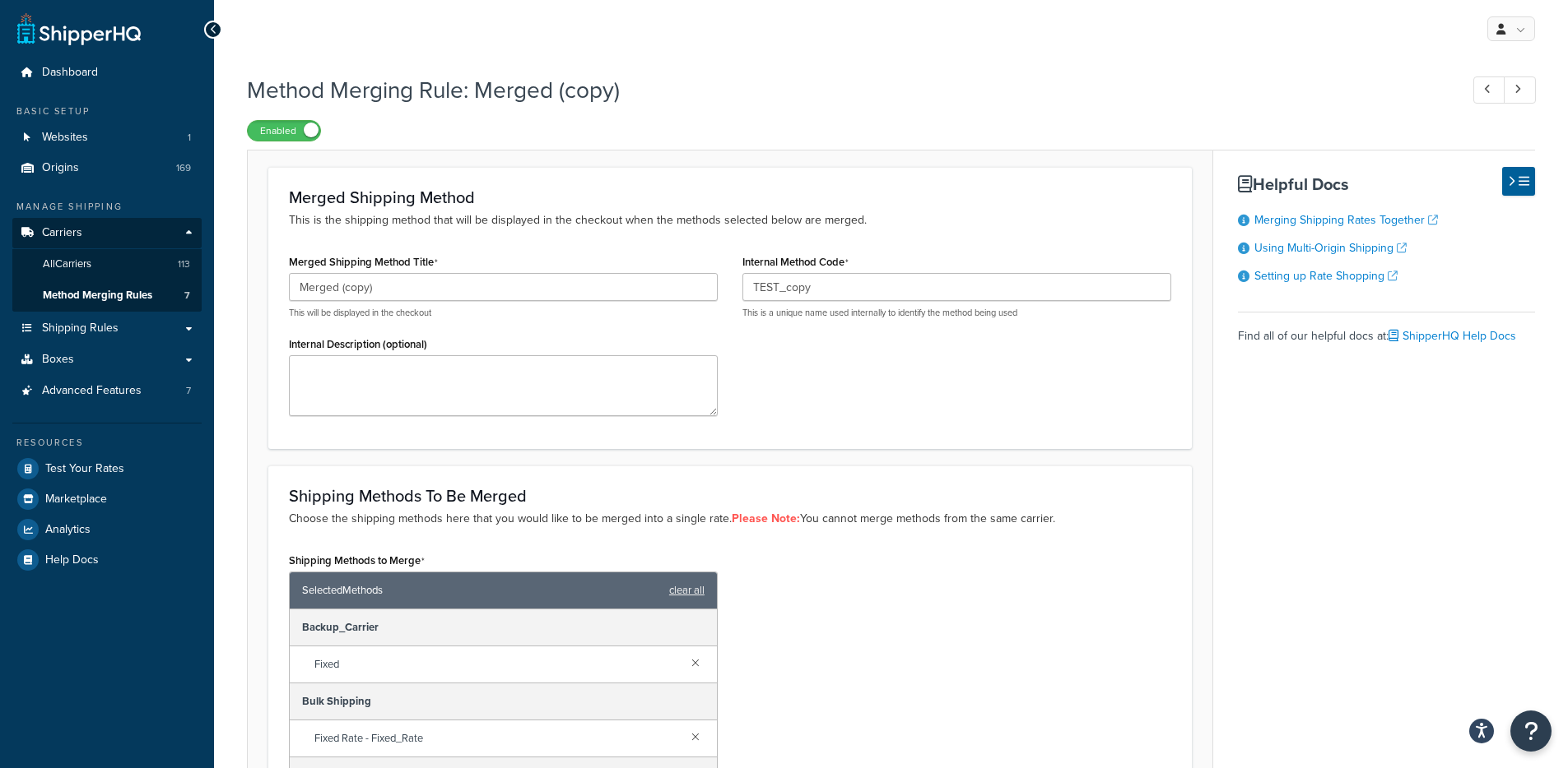
click at [293, 131] on label "Enabled" at bounding box center [284, 130] width 73 height 20
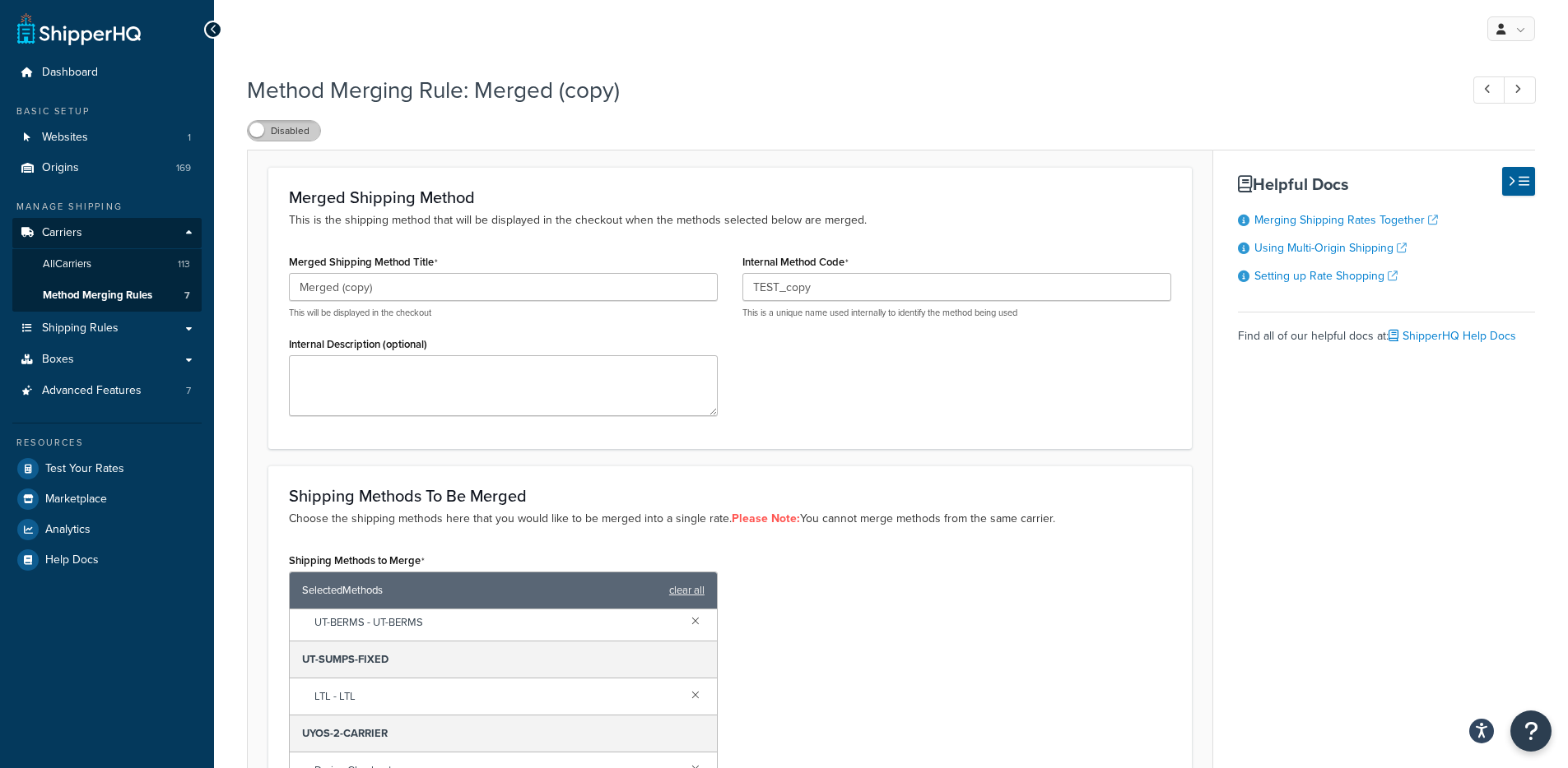
click at [272, 133] on label "Disabled" at bounding box center [284, 130] width 73 height 20
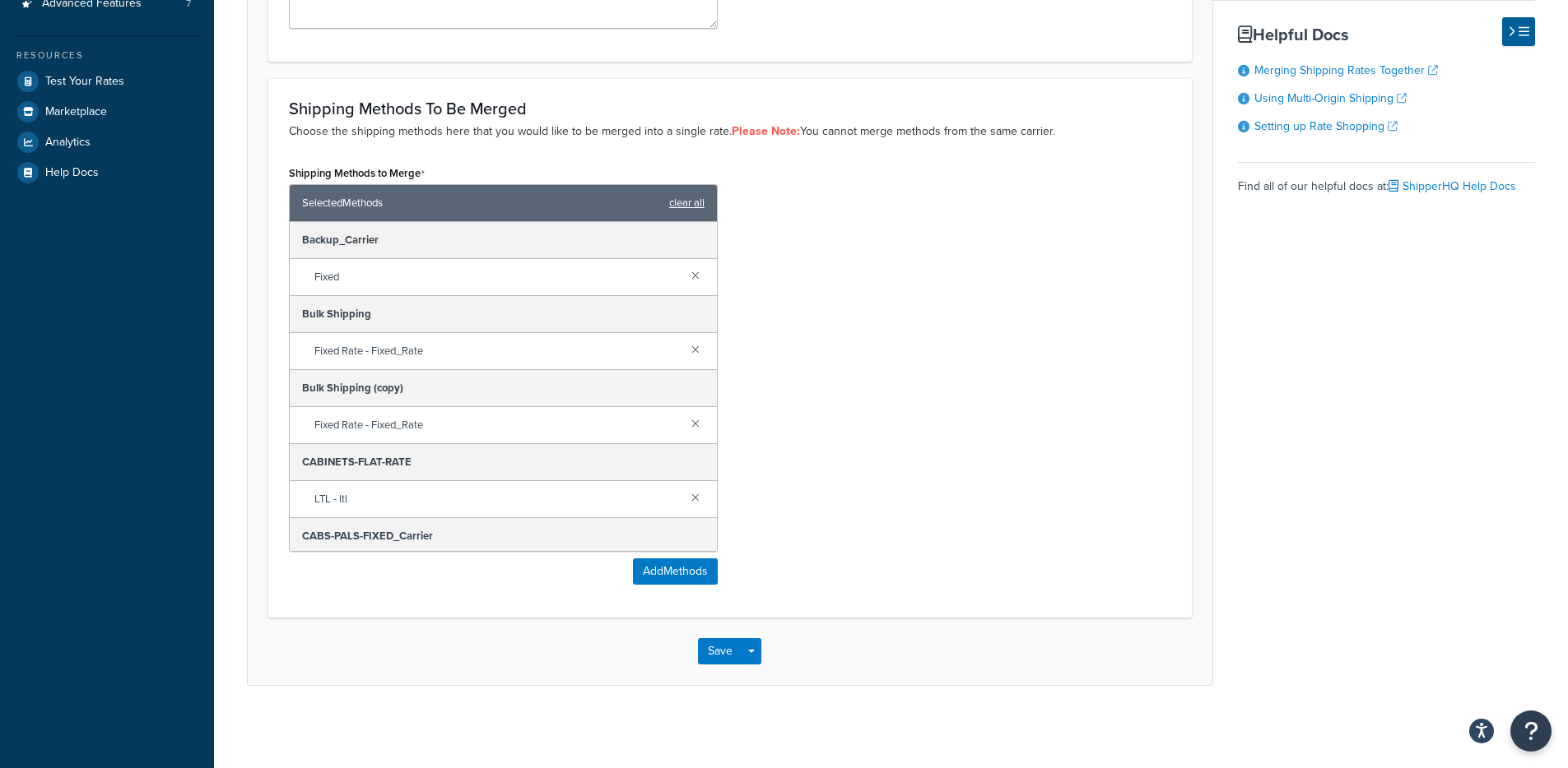
click at [674, 208] on link "clear all" at bounding box center [686, 203] width 35 height 23
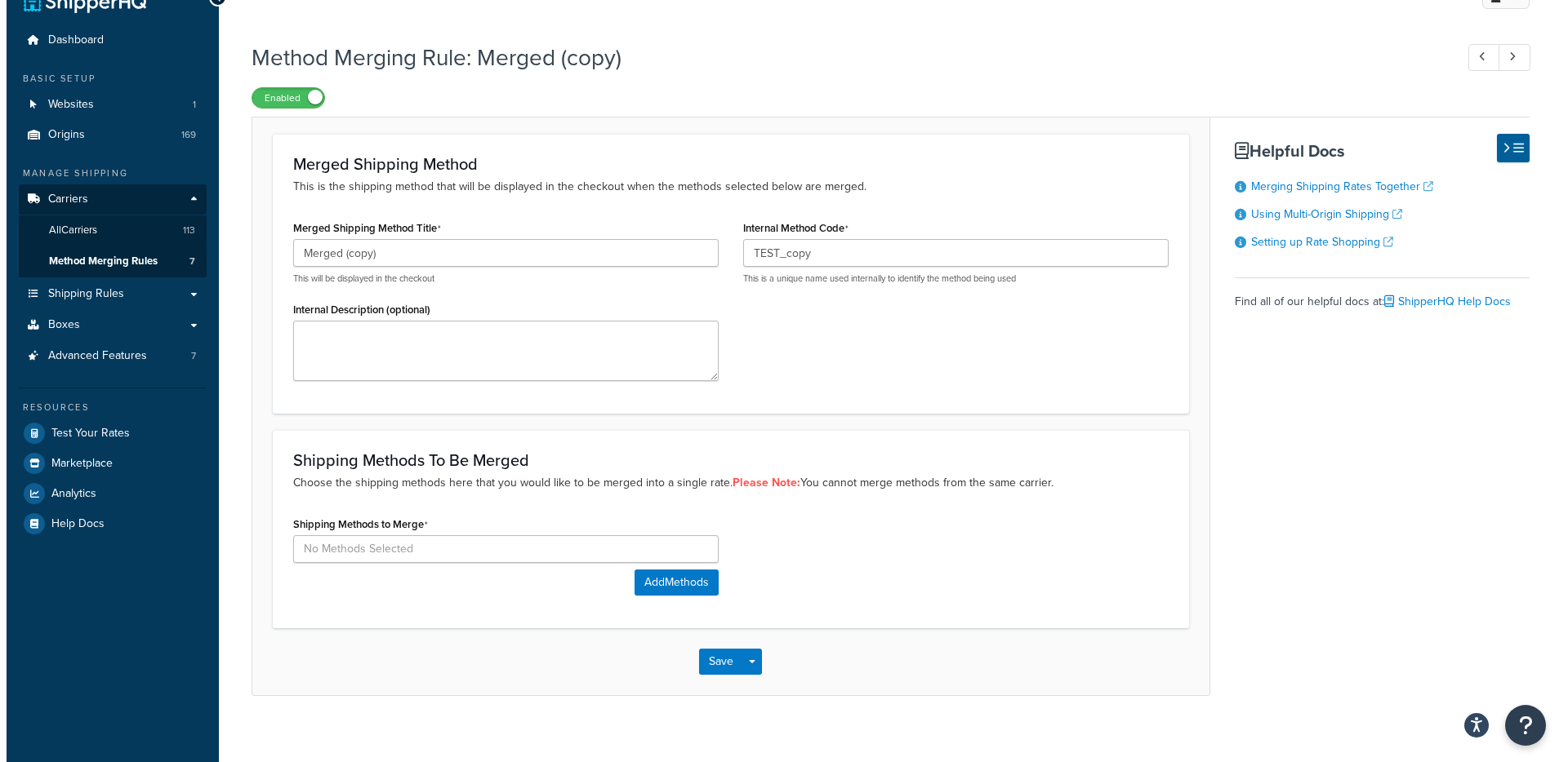
scroll to position [31, 0]
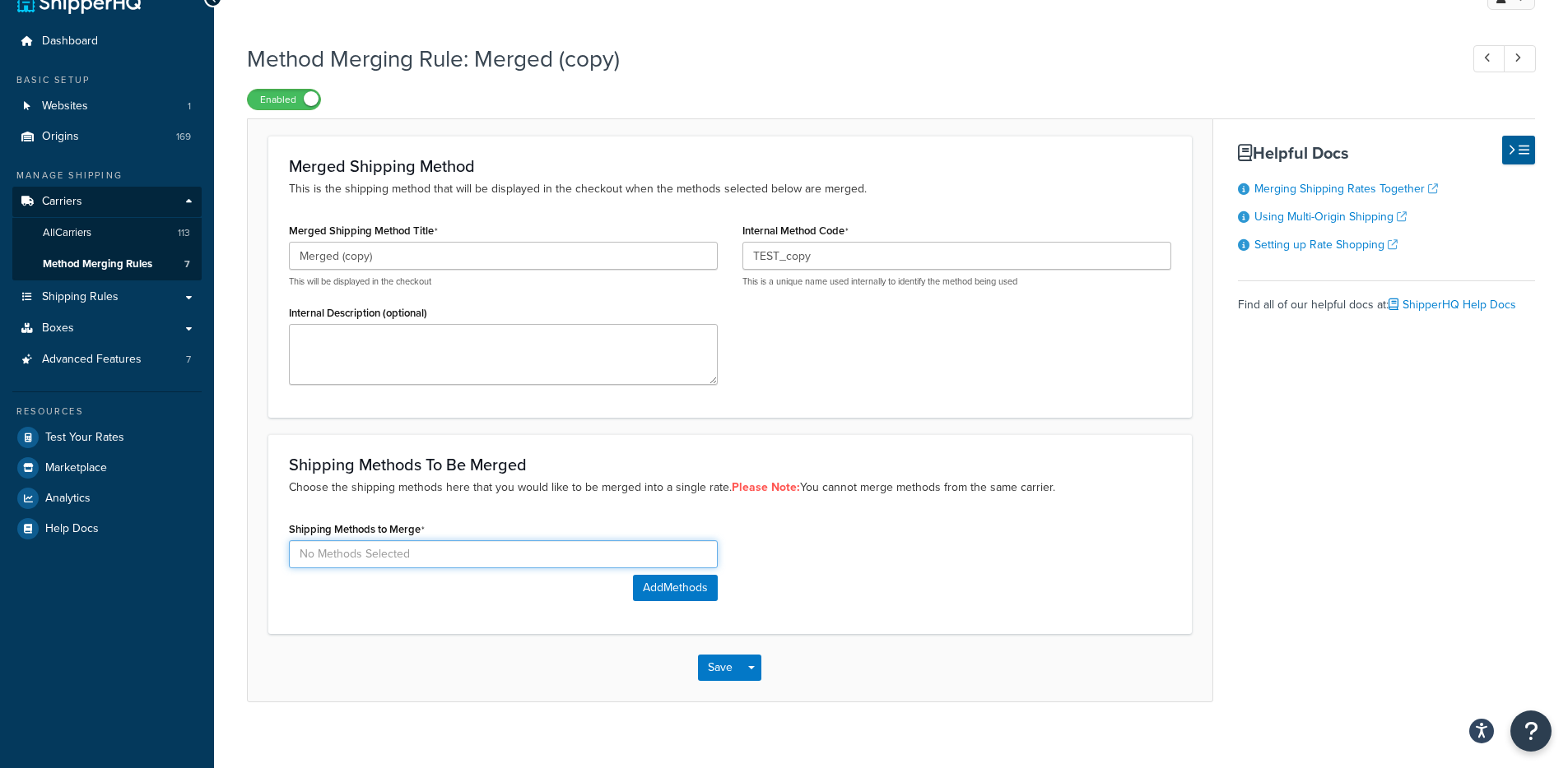
click at [475, 543] on input at bounding box center [504, 553] width 429 height 28
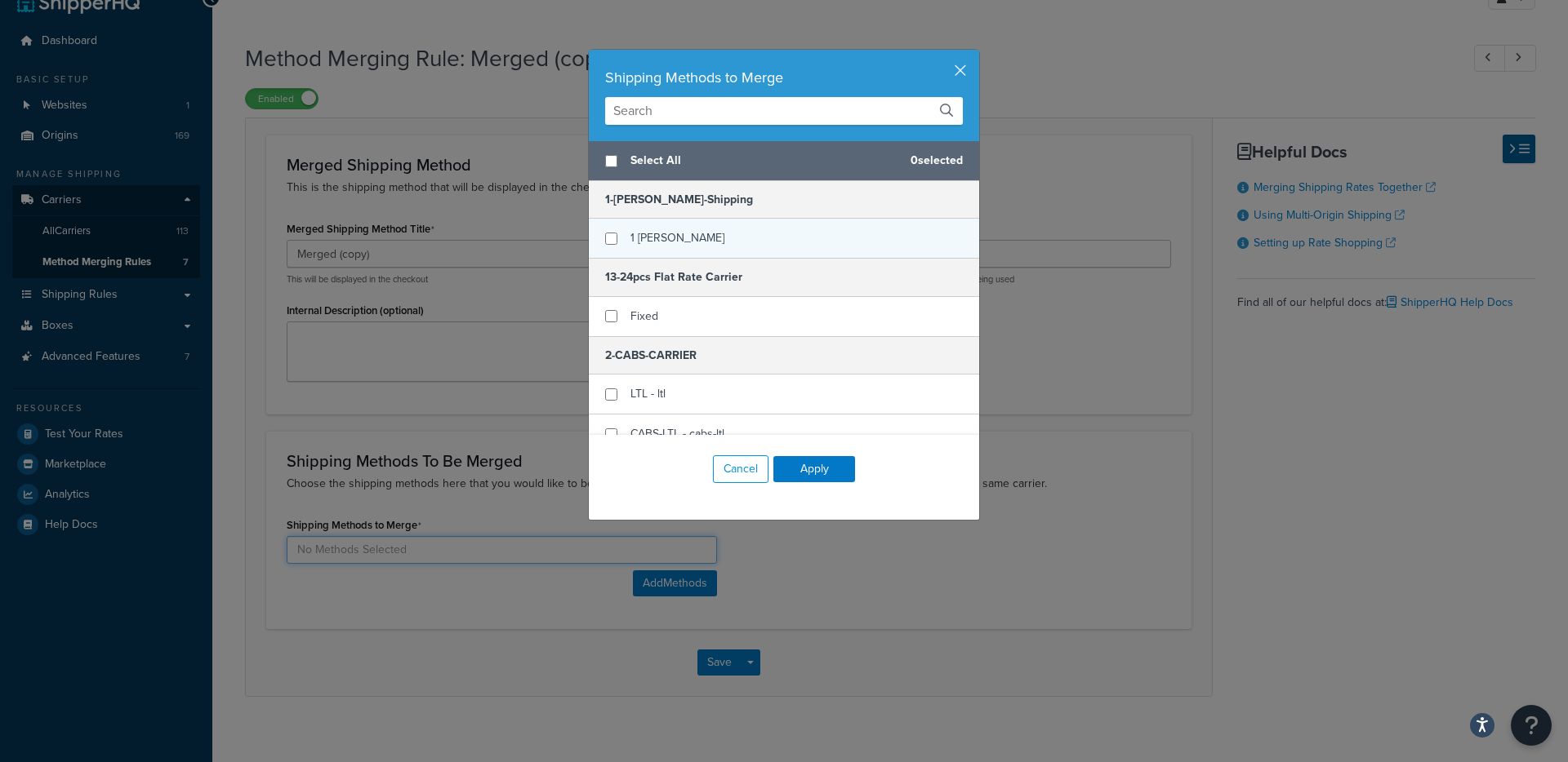
scroll to position [38, 0]
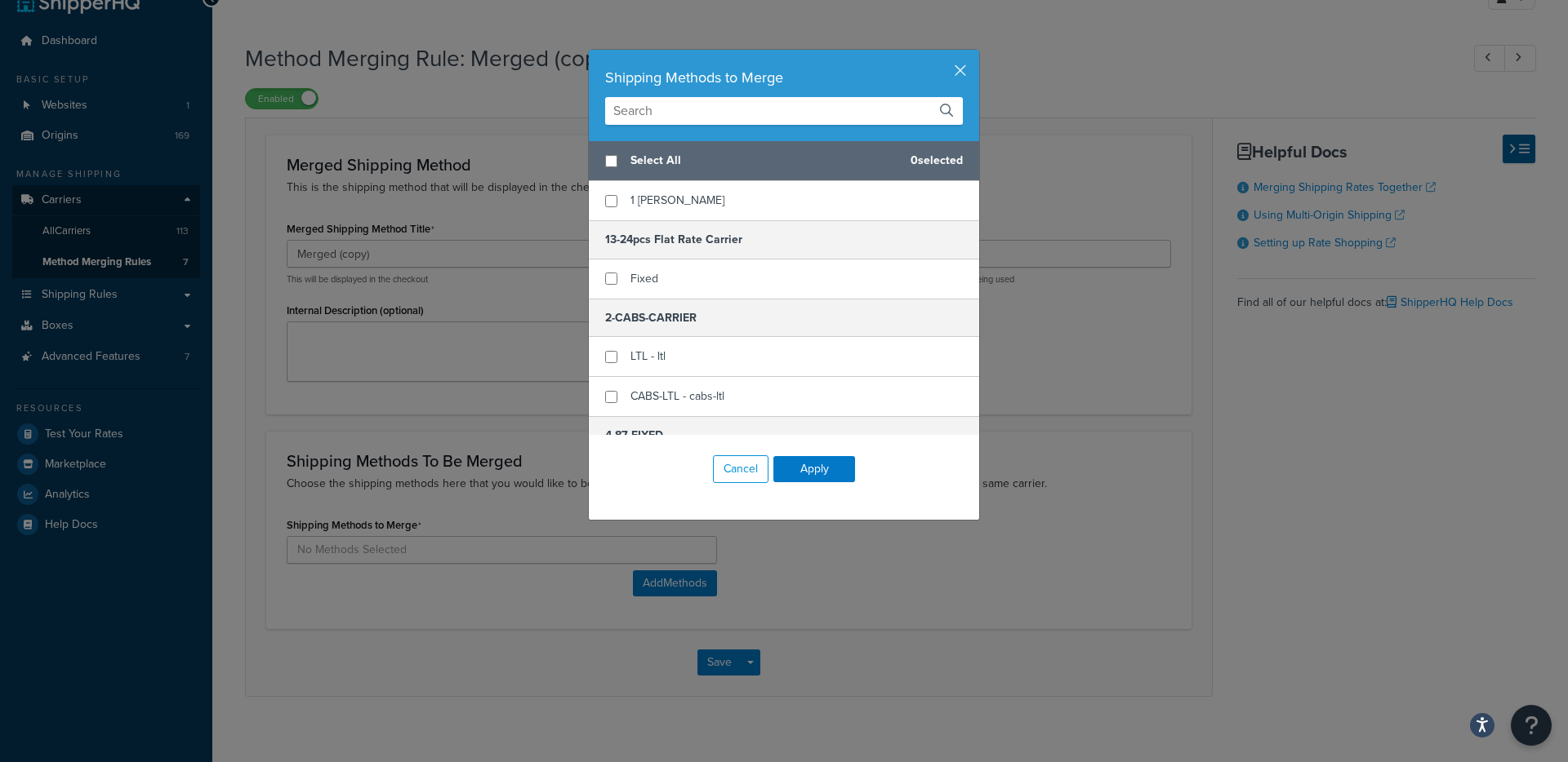
click at [712, 113] on input "text" at bounding box center [784, 110] width 357 height 28
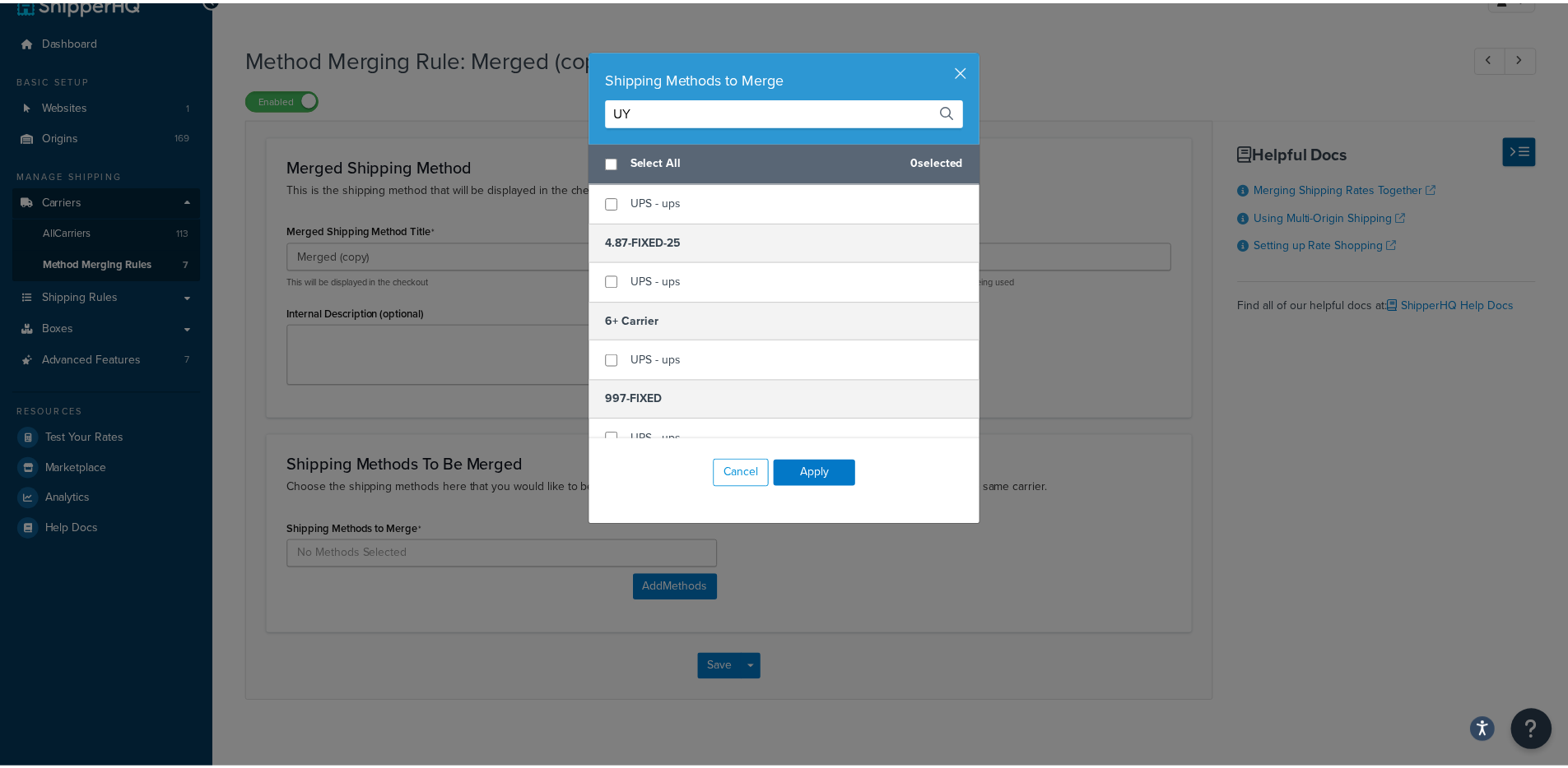
scroll to position [0, 0]
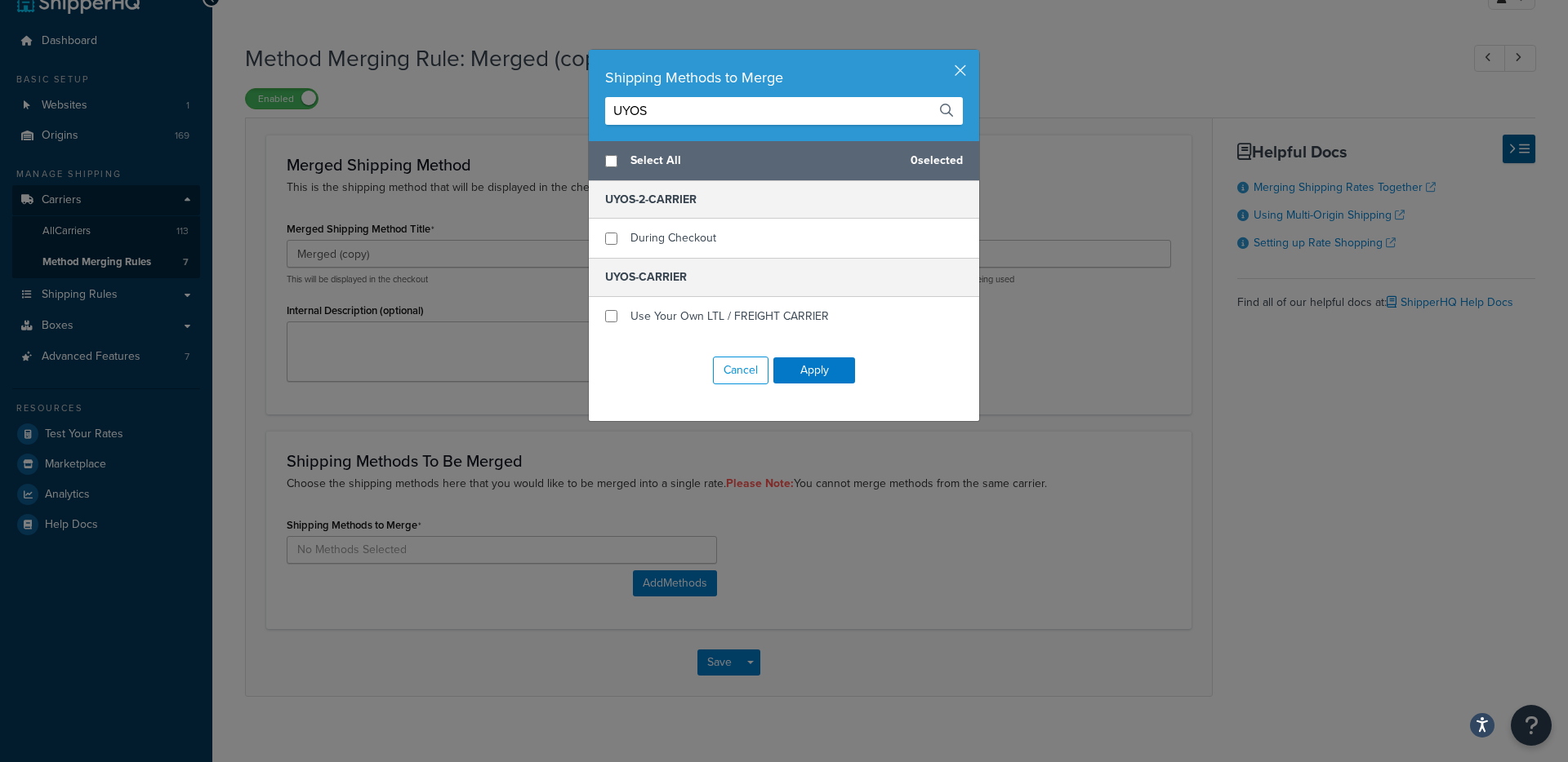
type input "UYOS"
checkbox input "true"
click at [663, 234] on span "During Checkout" at bounding box center [673, 238] width 86 height 17
checkbox input "true"
click at [706, 319] on span "Use Your Own LTL / FREIGHT CARRIER" at bounding box center [729, 316] width 199 height 17
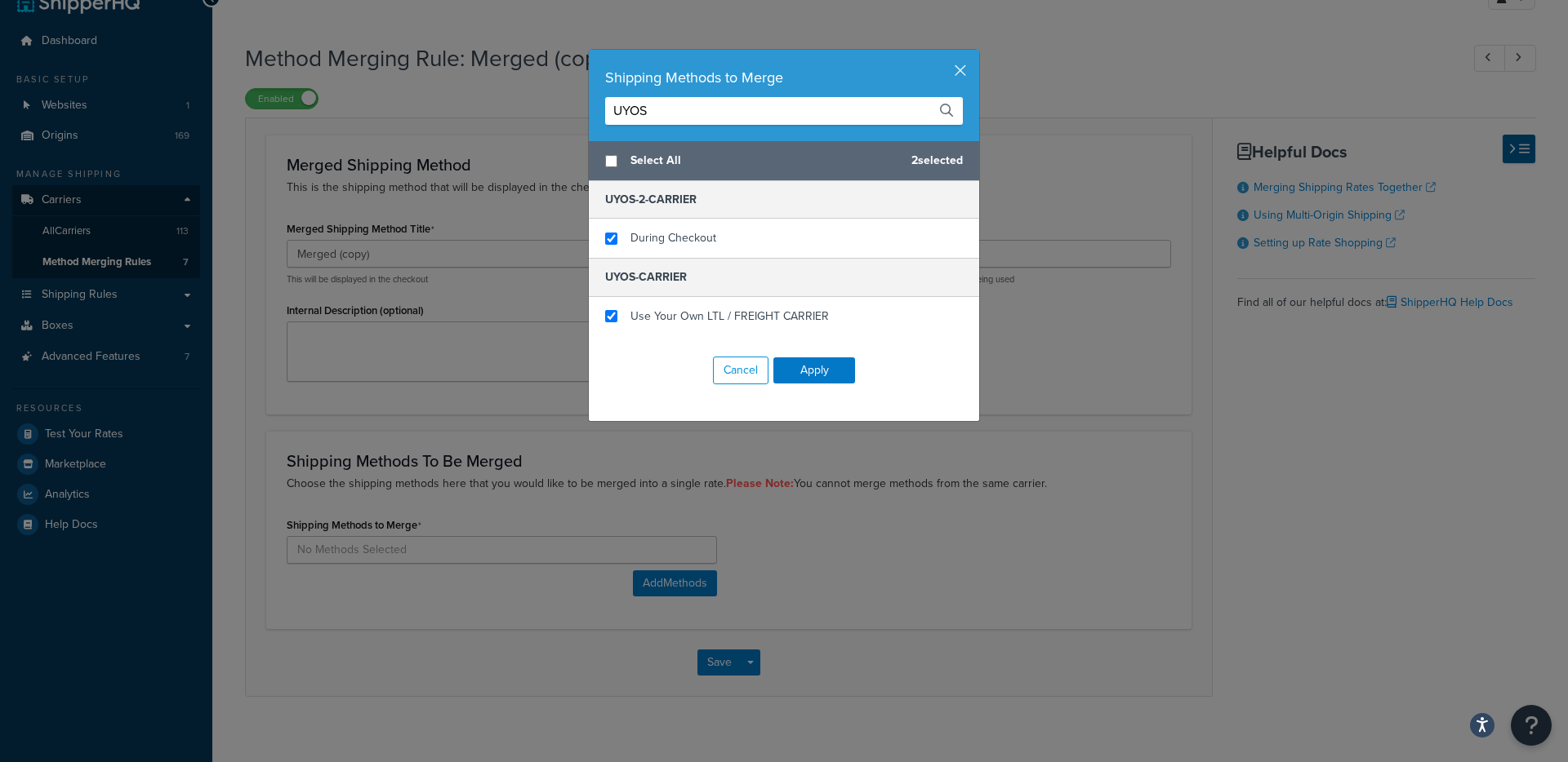
click at [697, 103] on input "UYOS" at bounding box center [784, 110] width 357 height 28
click at [697, 104] on input "UYOS" at bounding box center [784, 110] width 357 height 28
click at [696, 104] on input "UYOS" at bounding box center [784, 110] width 357 height 28
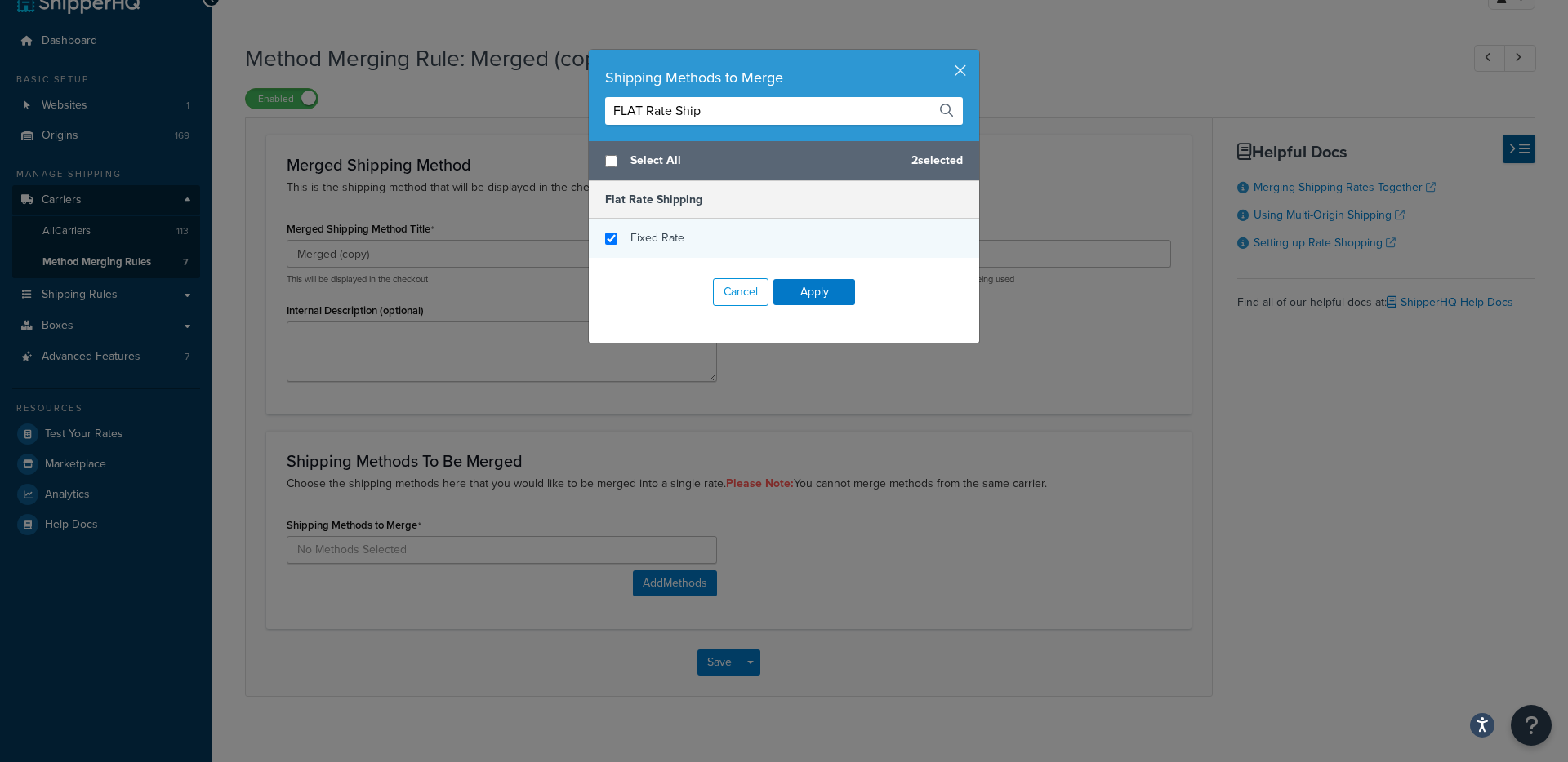
type input "FLAT Rate Ship"
checkbox input "true"
click at [646, 234] on span "Fixed Rate" at bounding box center [657, 238] width 54 height 17
drag, startPoint x: 729, startPoint y: 123, endPoint x: 653, endPoint y: 119, distance: 76.1
click at [564, 127] on div "Shipping Methods to Merge FLAT Rate Ship Select All 3 selected Flat Rate Shippi…" at bounding box center [784, 381] width 1568 height 762
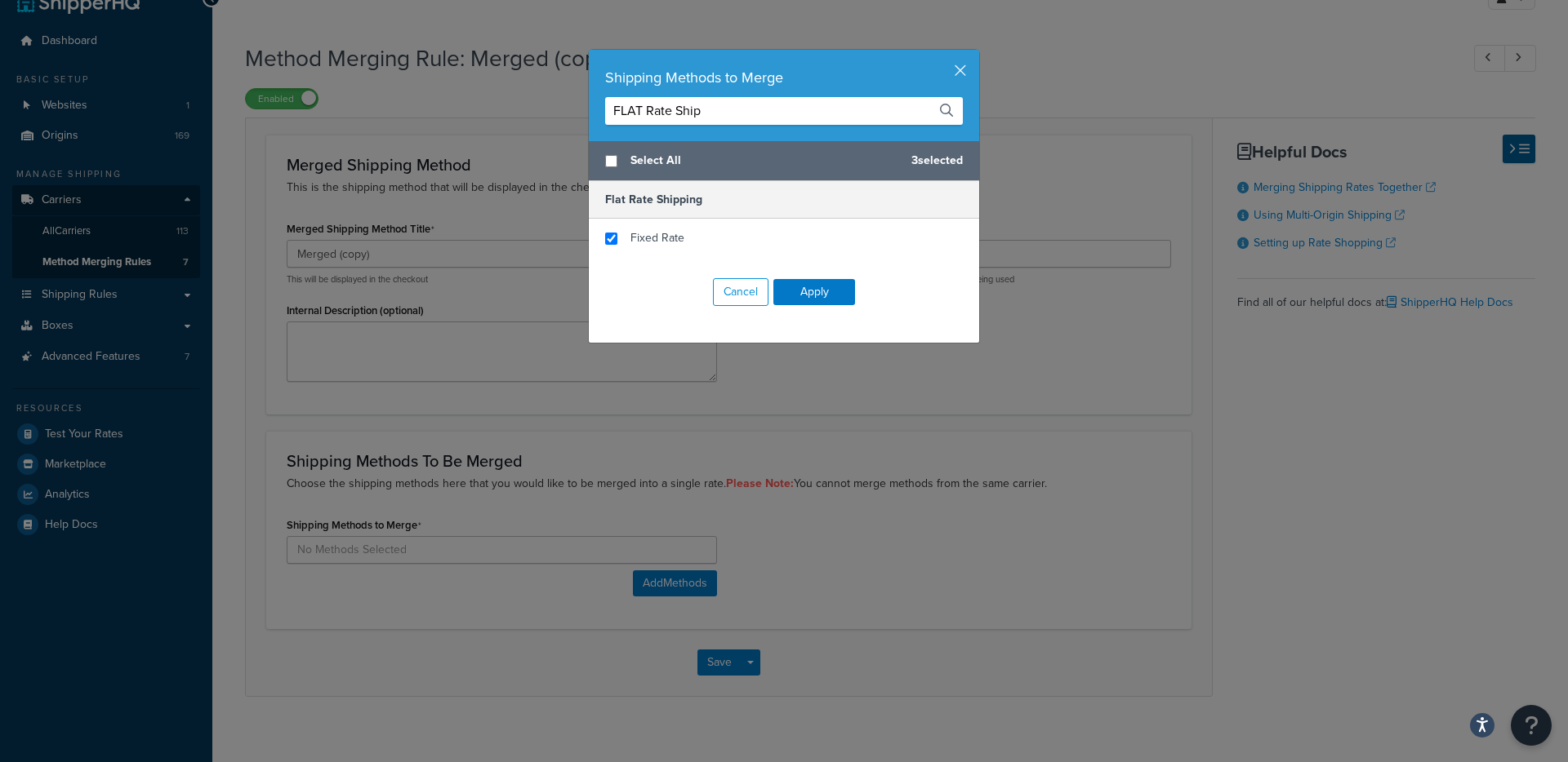
drag, startPoint x: 720, startPoint y: 119, endPoint x: 529, endPoint y: 119, distance: 191.0
click at [529, 119] on div "Shipping Methods to Merge FLAT Rate Ship Select All 3 selected Flat Rate Shippi…" at bounding box center [784, 381] width 1568 height 762
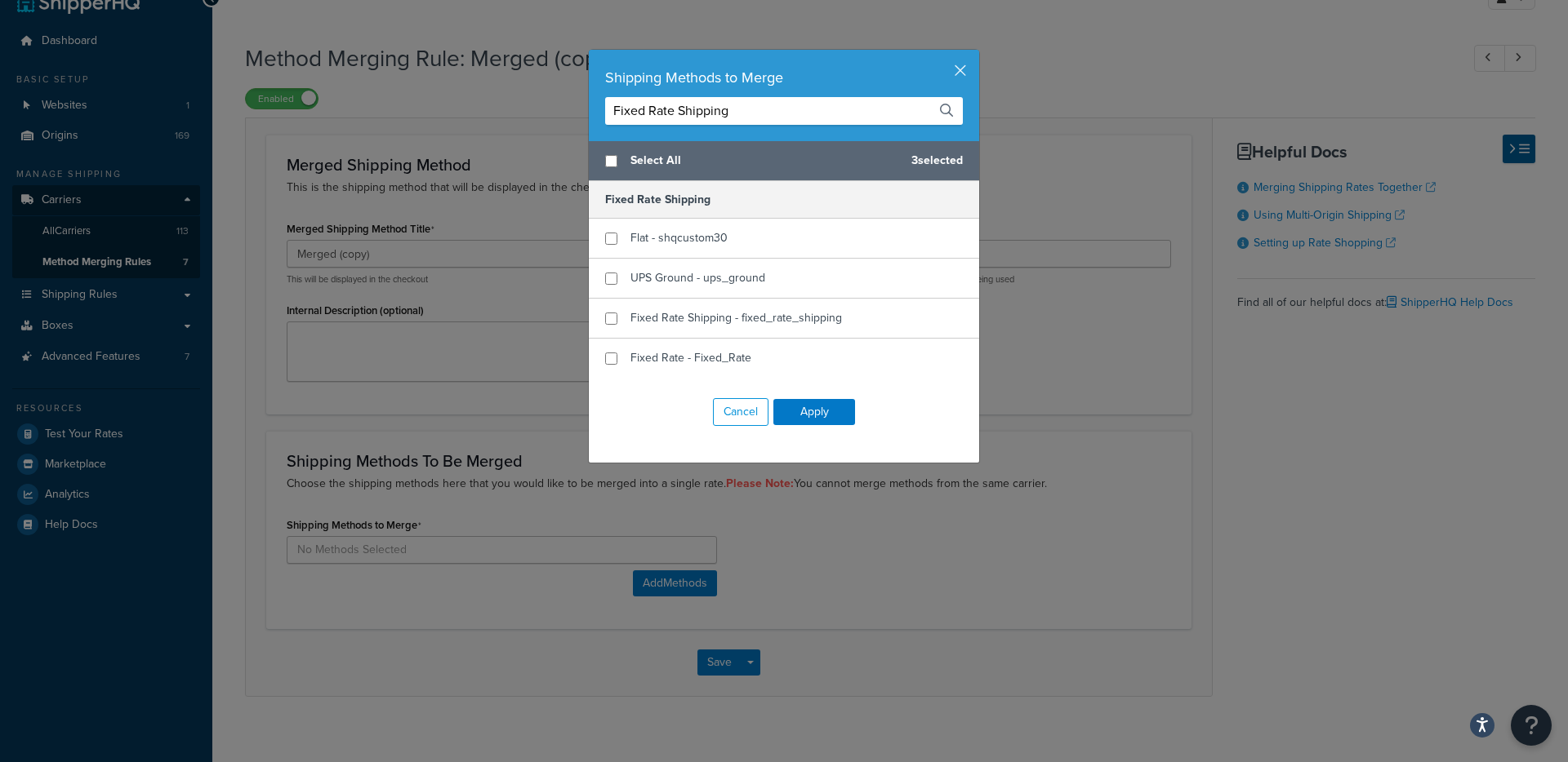
type input "Fixed Rate Shipping"
checkbox input "true"
click at [701, 362] on span "Fixed Rate - Fixed_Rate" at bounding box center [690, 358] width 121 height 17
click at [784, 409] on button "Apply" at bounding box center [814, 411] width 82 height 26
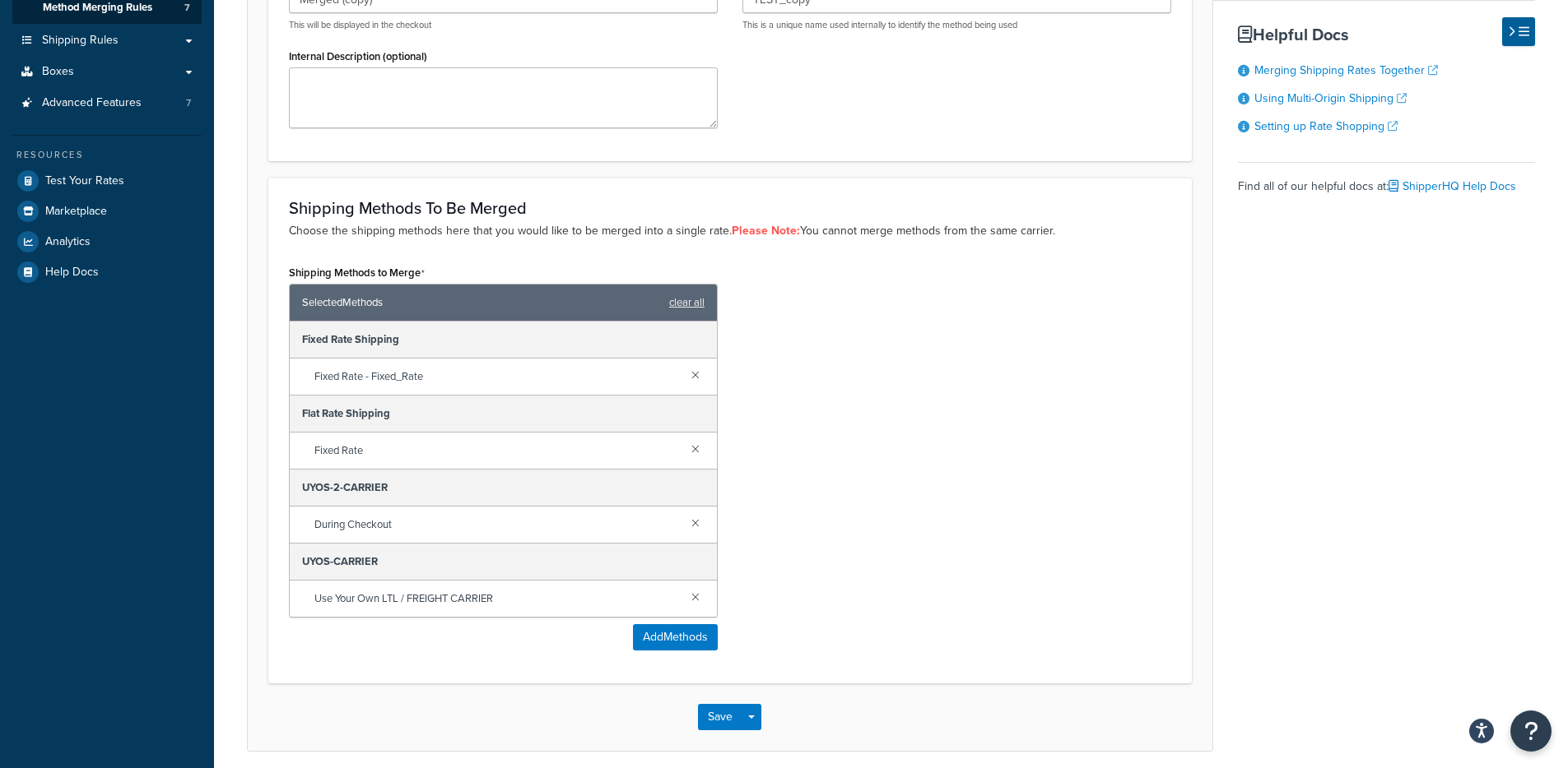
scroll to position [354, 0]
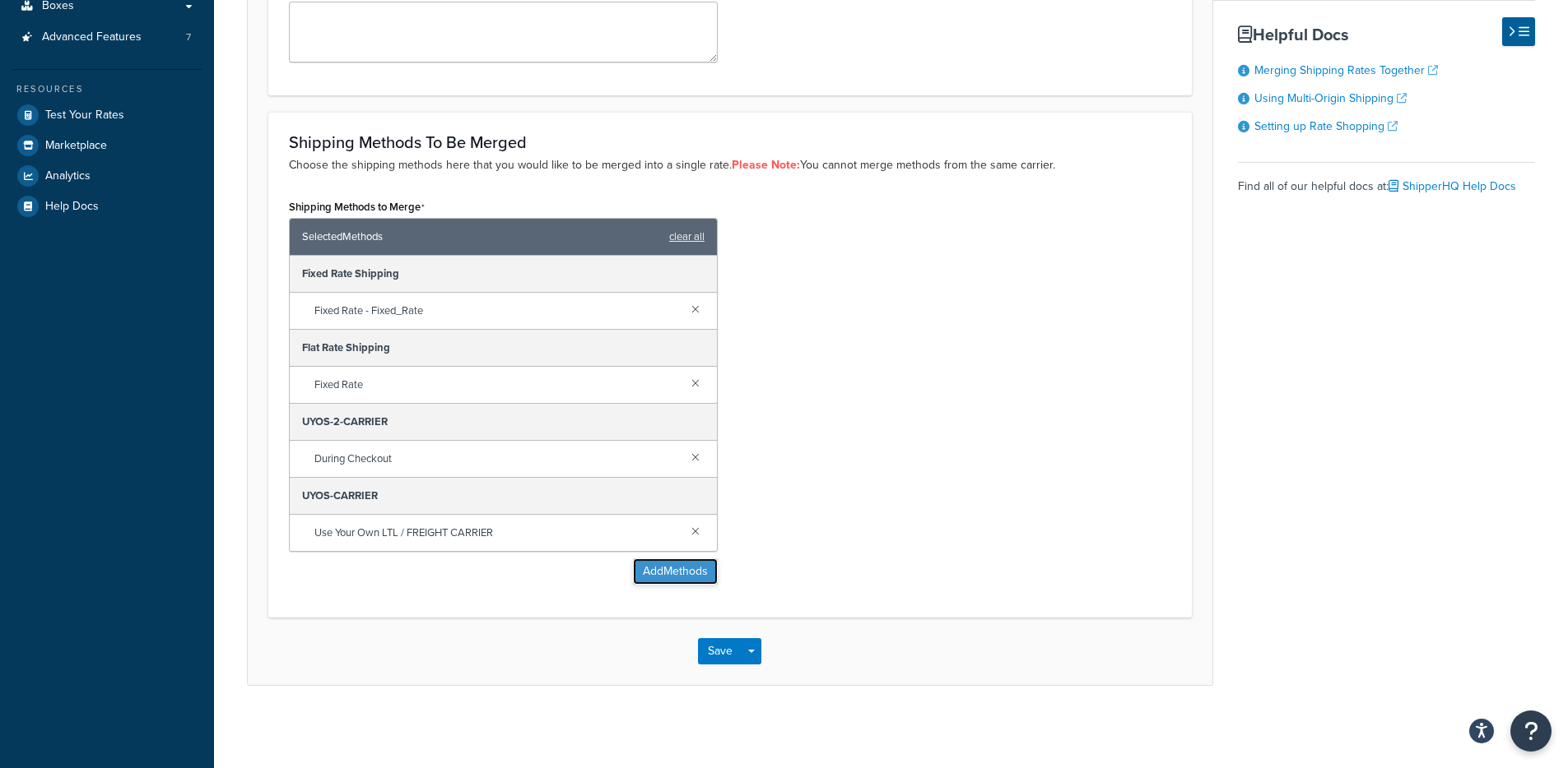
click at [650, 576] on button "Add Methods" at bounding box center [675, 571] width 84 height 26
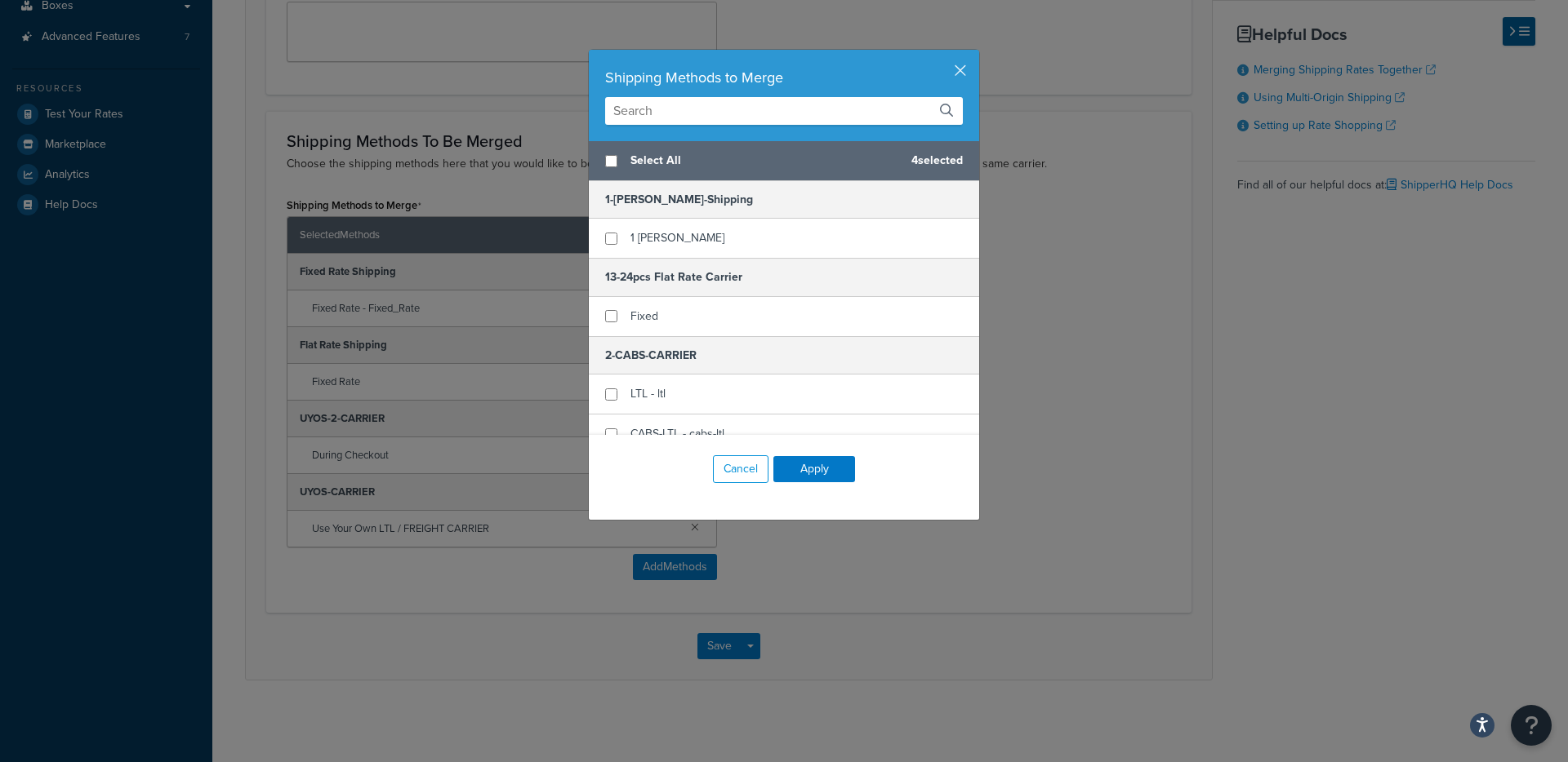
click at [695, 119] on input "text" at bounding box center [784, 110] width 357 height 28
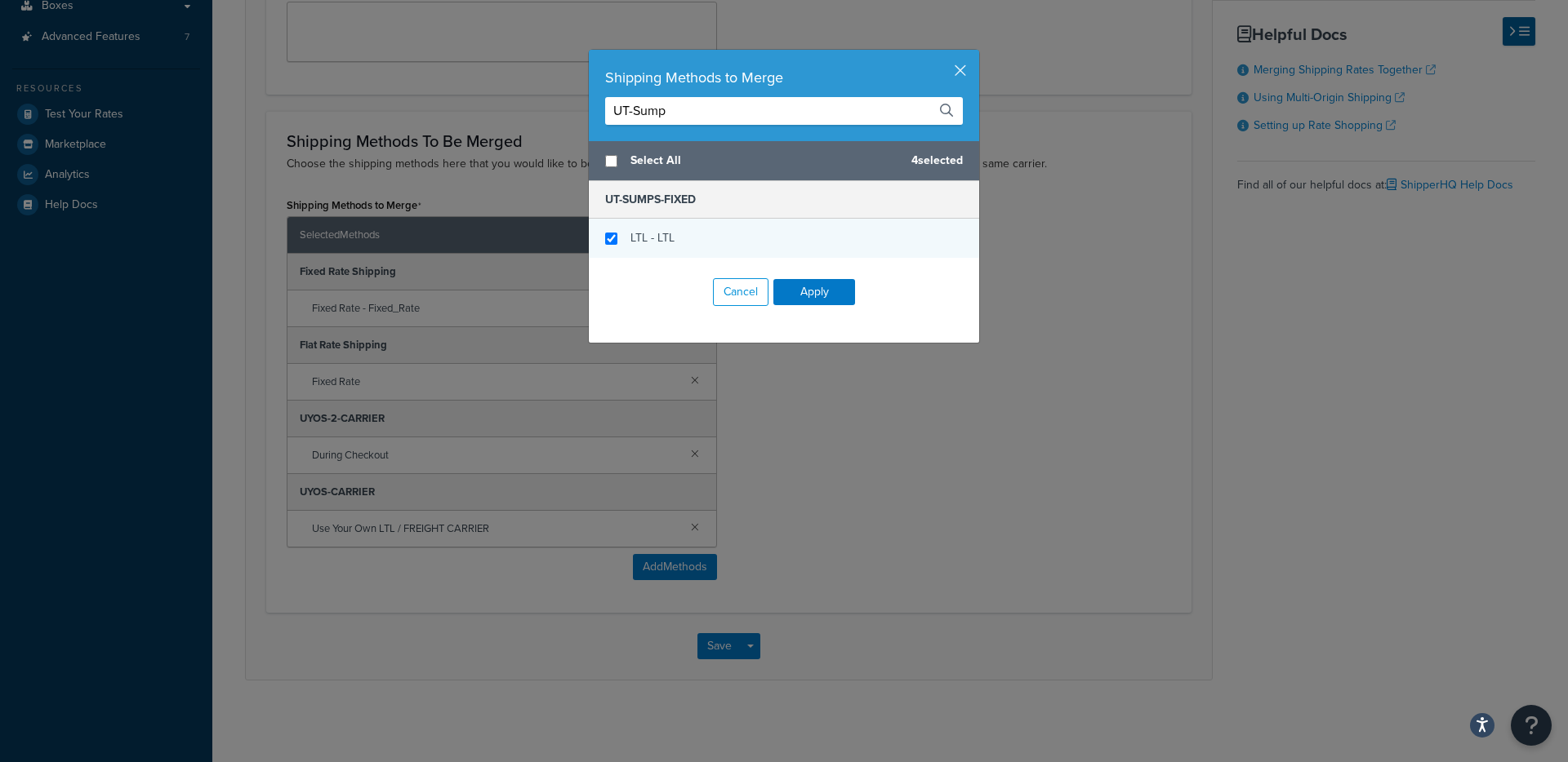
type input "UT-Sump"
checkbox input "true"
click at [635, 219] on div "LTL - LTL" at bounding box center [783, 238] width 391 height 39
click at [806, 294] on button "Apply" at bounding box center [814, 292] width 82 height 26
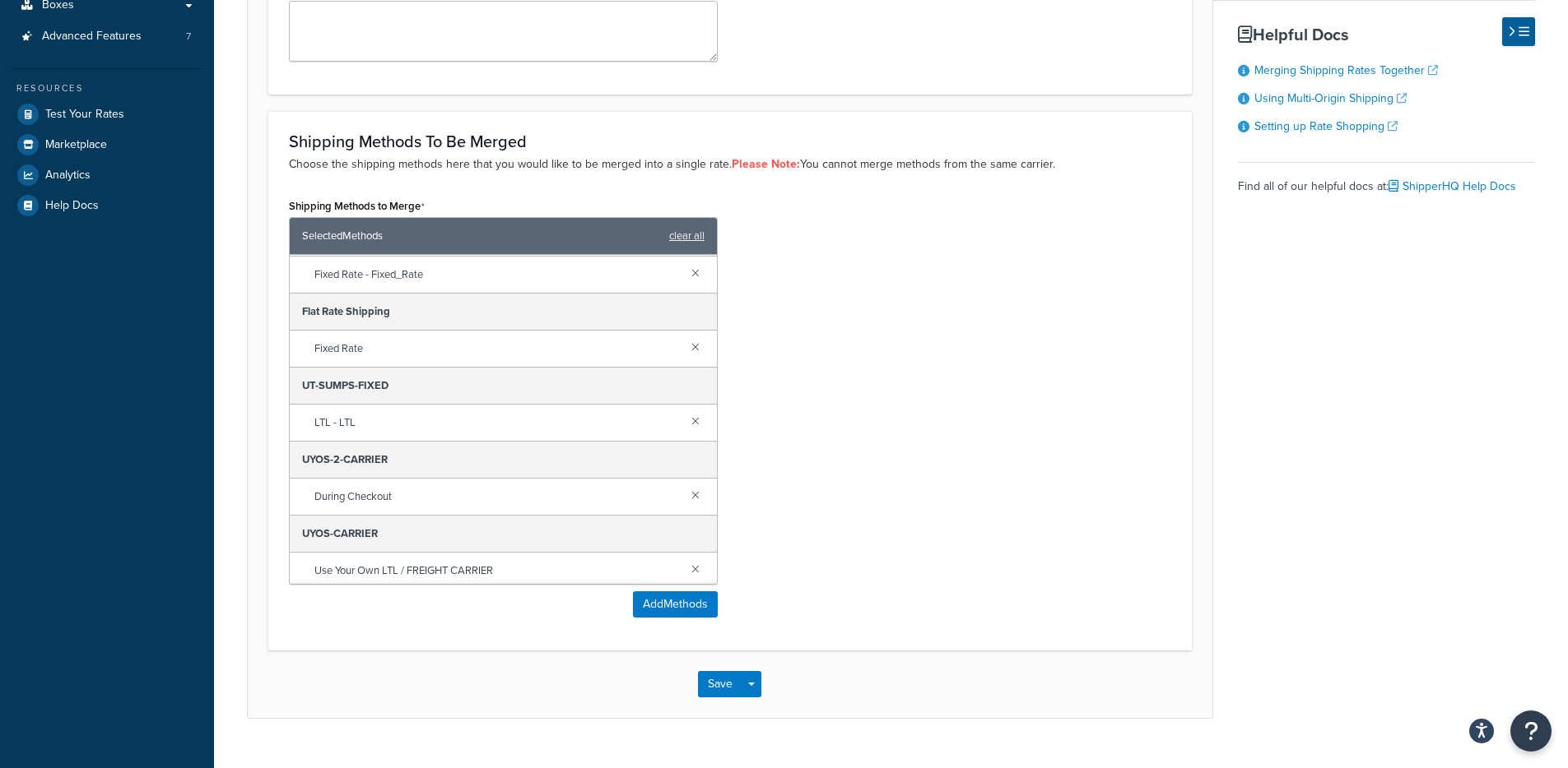
scroll to position [40, 0]
click at [677, 603] on button "Add Methods" at bounding box center [675, 604] width 84 height 26
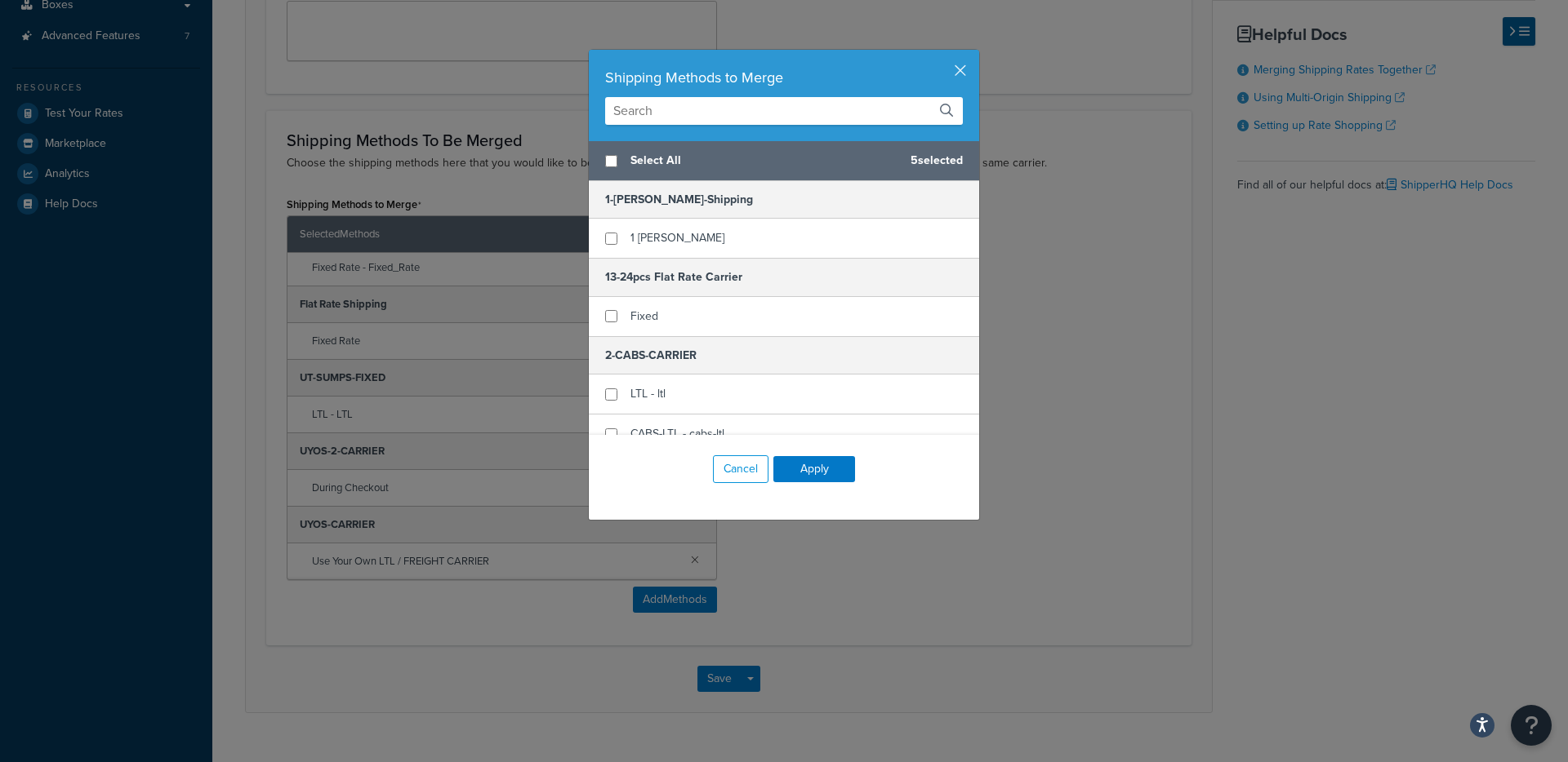
click at [704, 123] on input "text" at bounding box center [784, 110] width 357 height 28
click at [710, 104] on input "text" at bounding box center [784, 110] width 357 height 28
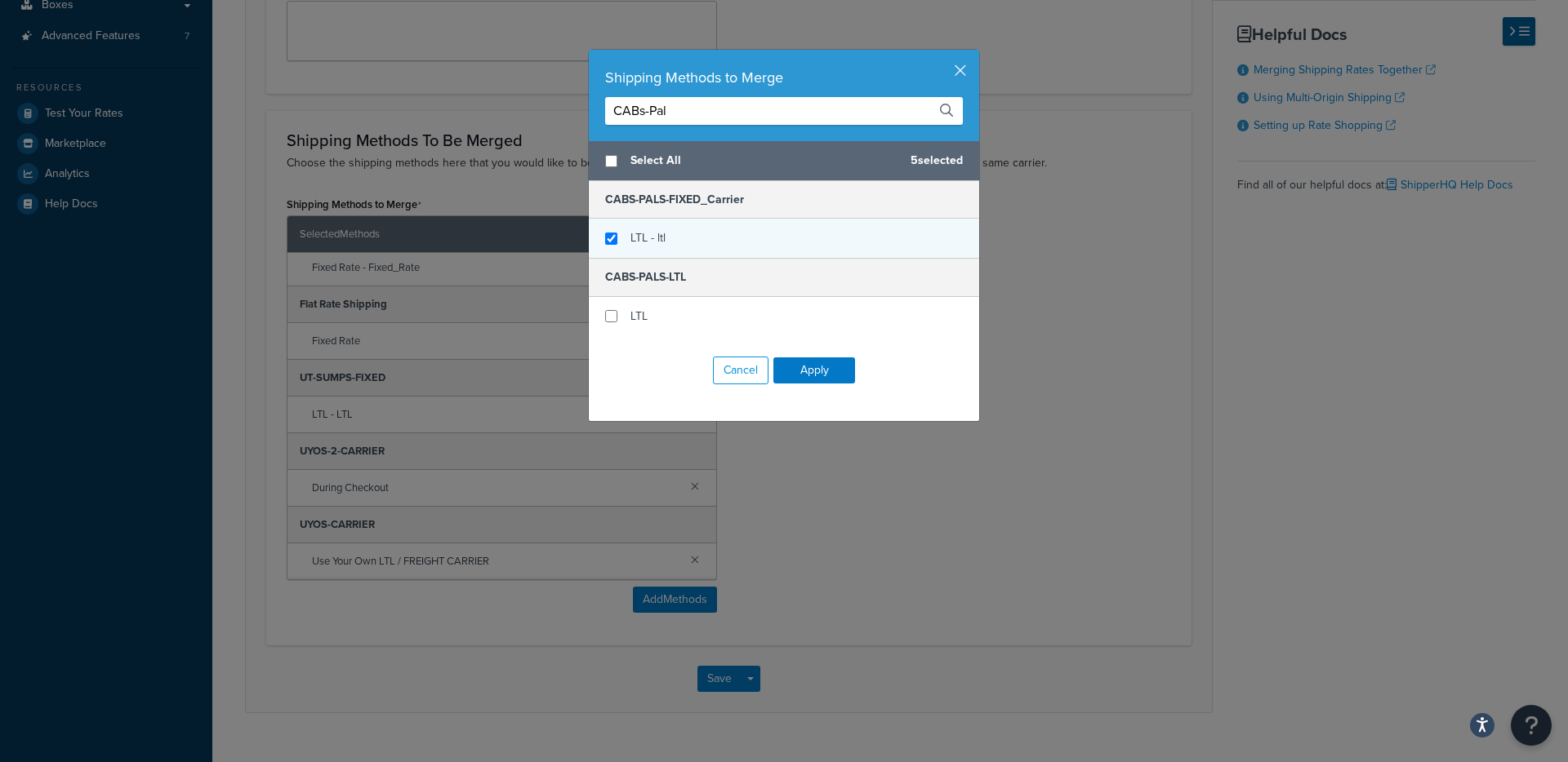
type input "CABs-Pal"
checkbox input "true"
click at [631, 234] on span "LTL - ltl" at bounding box center [647, 238] width 35 height 17
click at [813, 379] on button "Apply" at bounding box center [814, 370] width 82 height 26
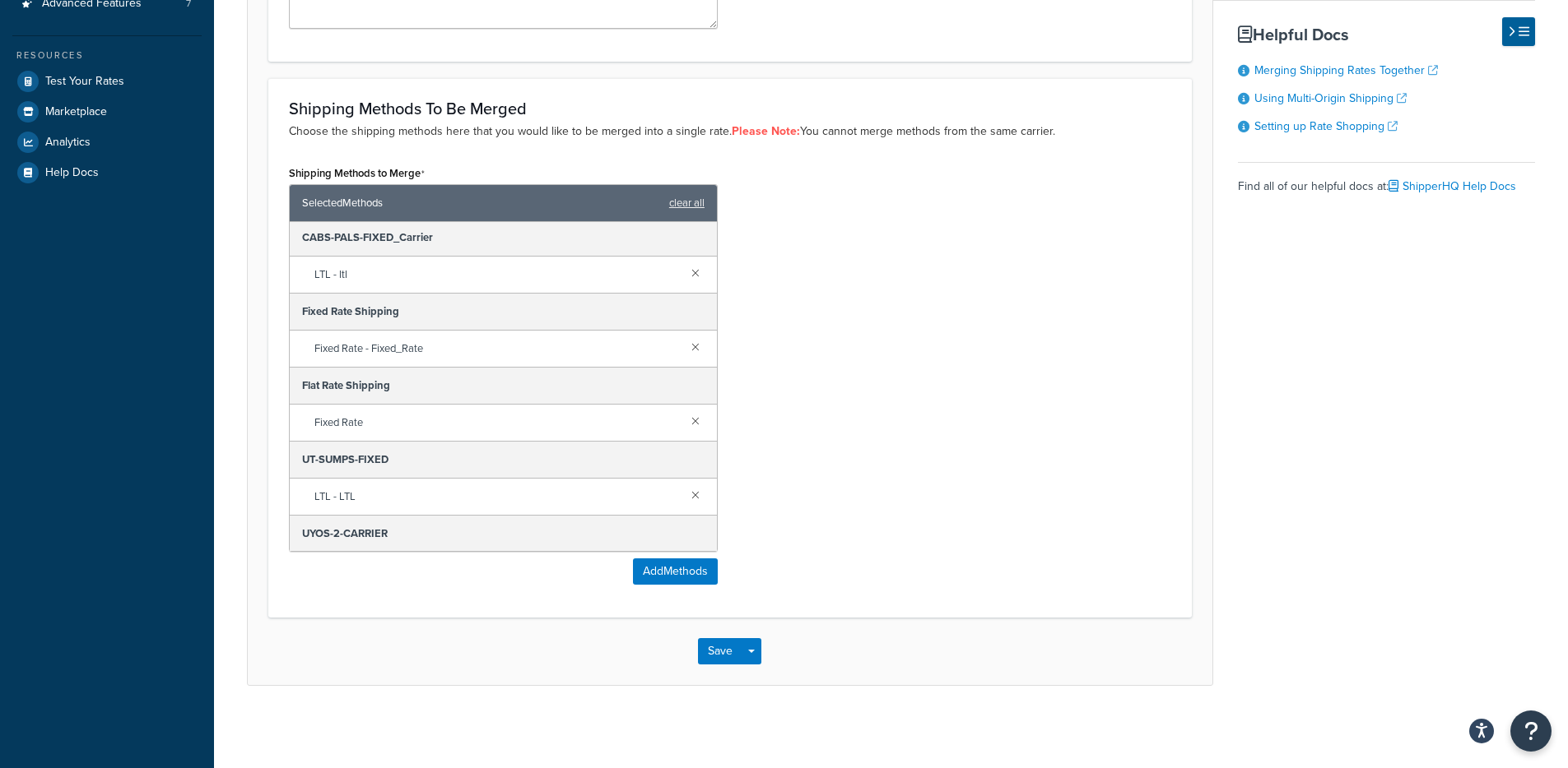
scroll to position [3, 0]
click at [664, 567] on button "Add Methods" at bounding box center [675, 571] width 84 height 26
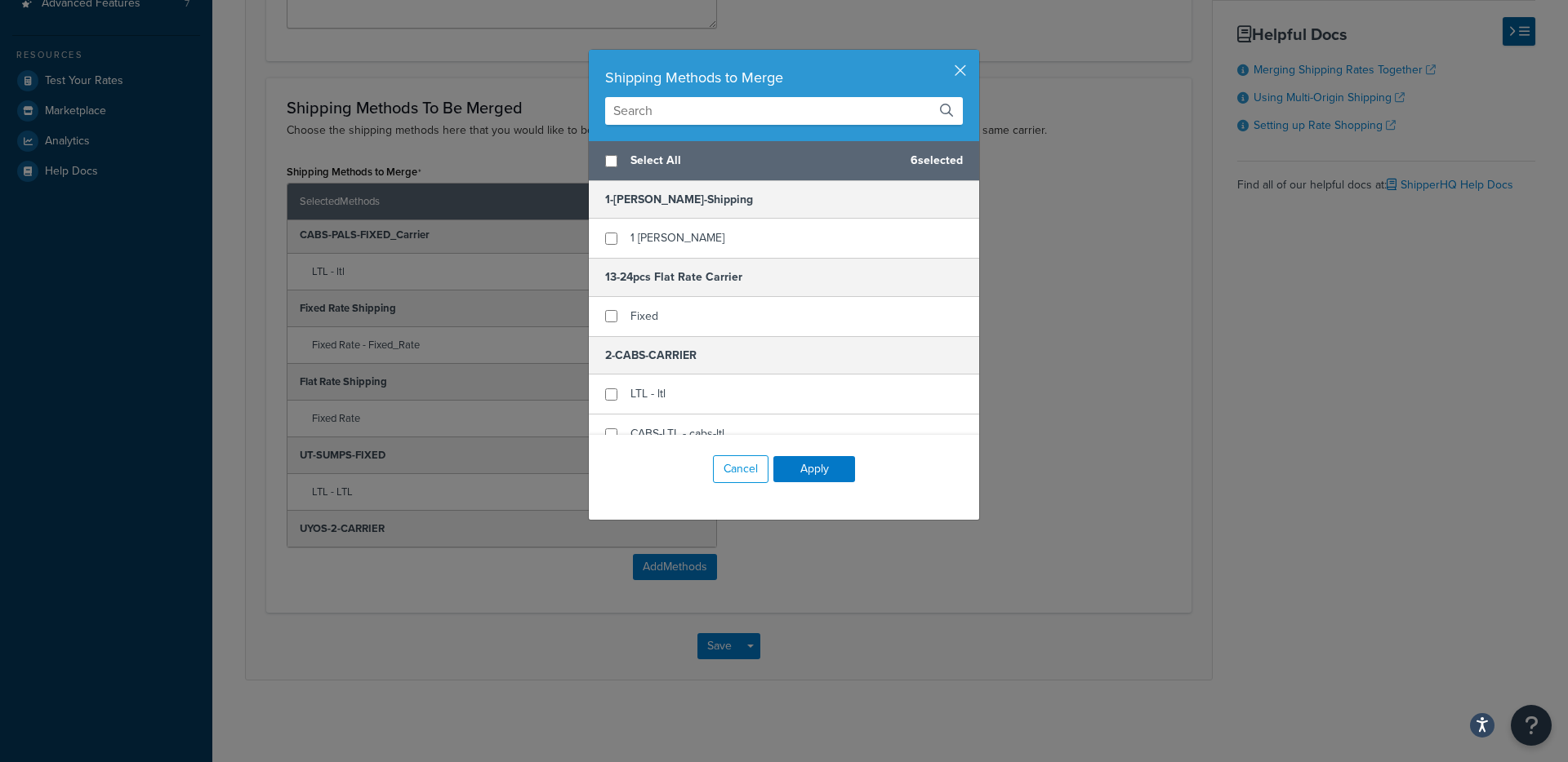
click at [689, 115] on input "text" at bounding box center [784, 110] width 357 height 28
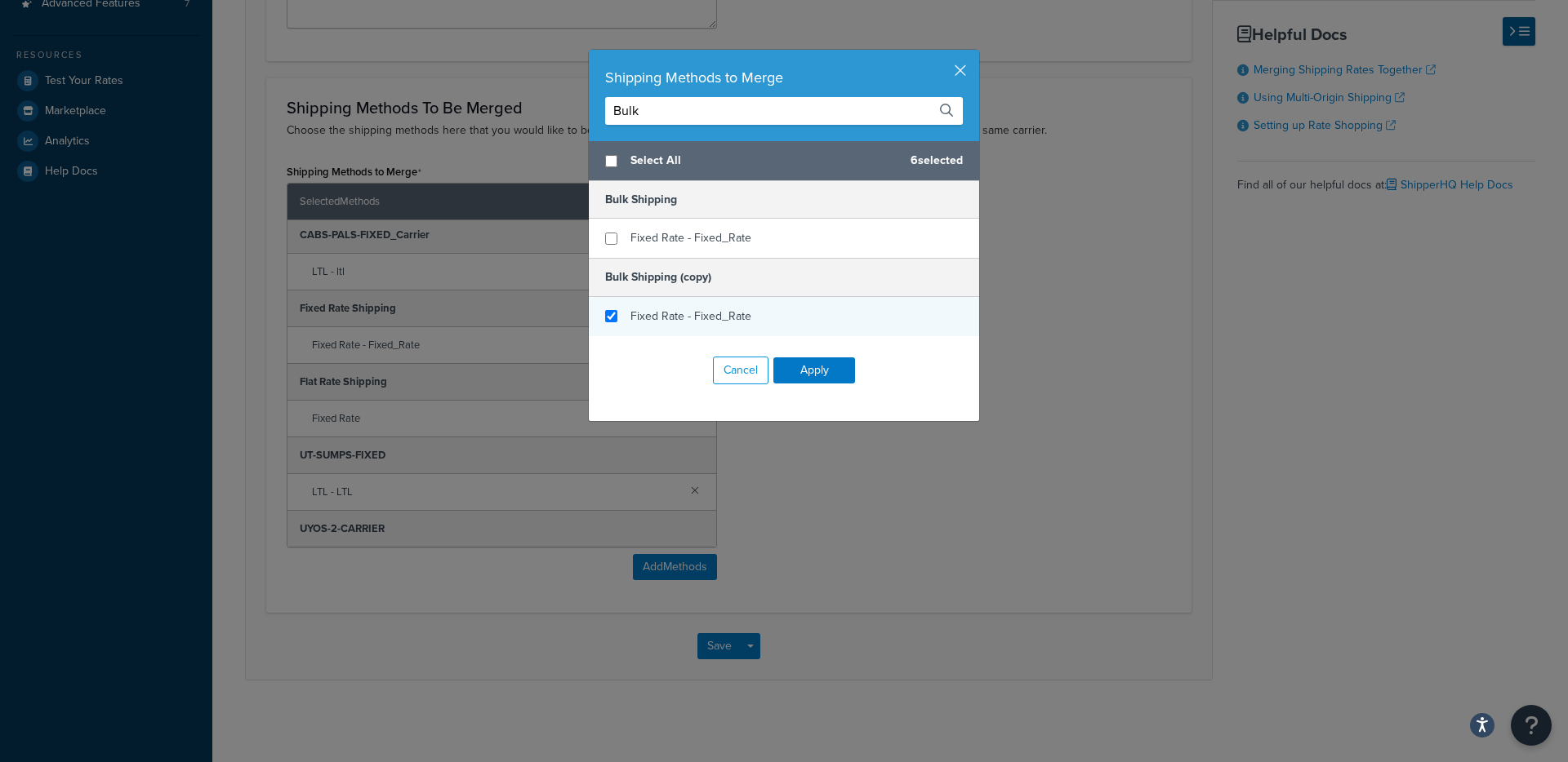
type input "Bulk"
checkbox input "true"
drag, startPoint x: 692, startPoint y: 314, endPoint x: 698, endPoint y: 320, distance: 8.5
click at [692, 315] on span "Fixed Rate - Fixed_Rate" at bounding box center [690, 316] width 121 height 17
click at [823, 374] on button "Apply" at bounding box center [814, 370] width 82 height 26
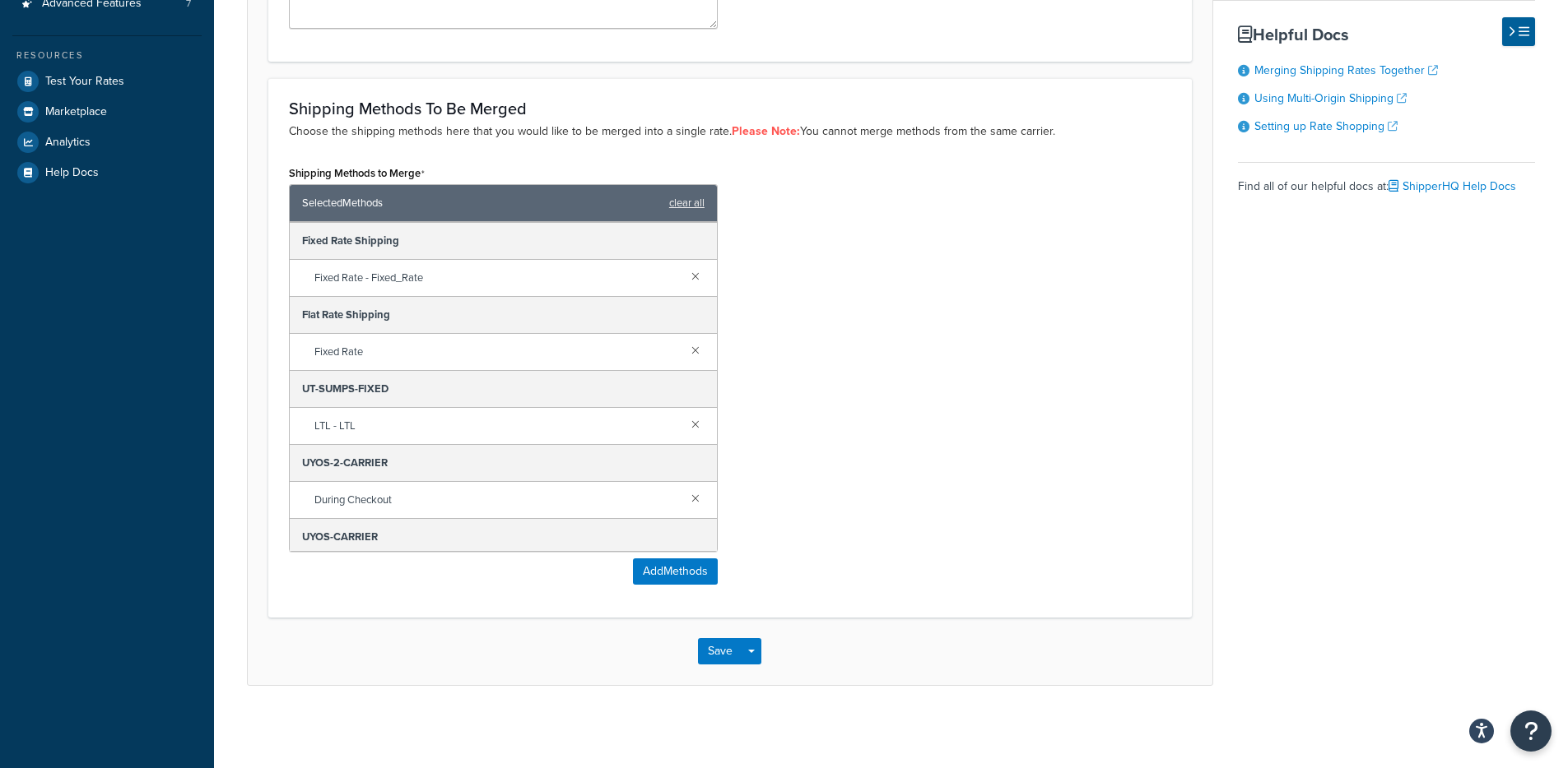
scroll to position [189, 0]
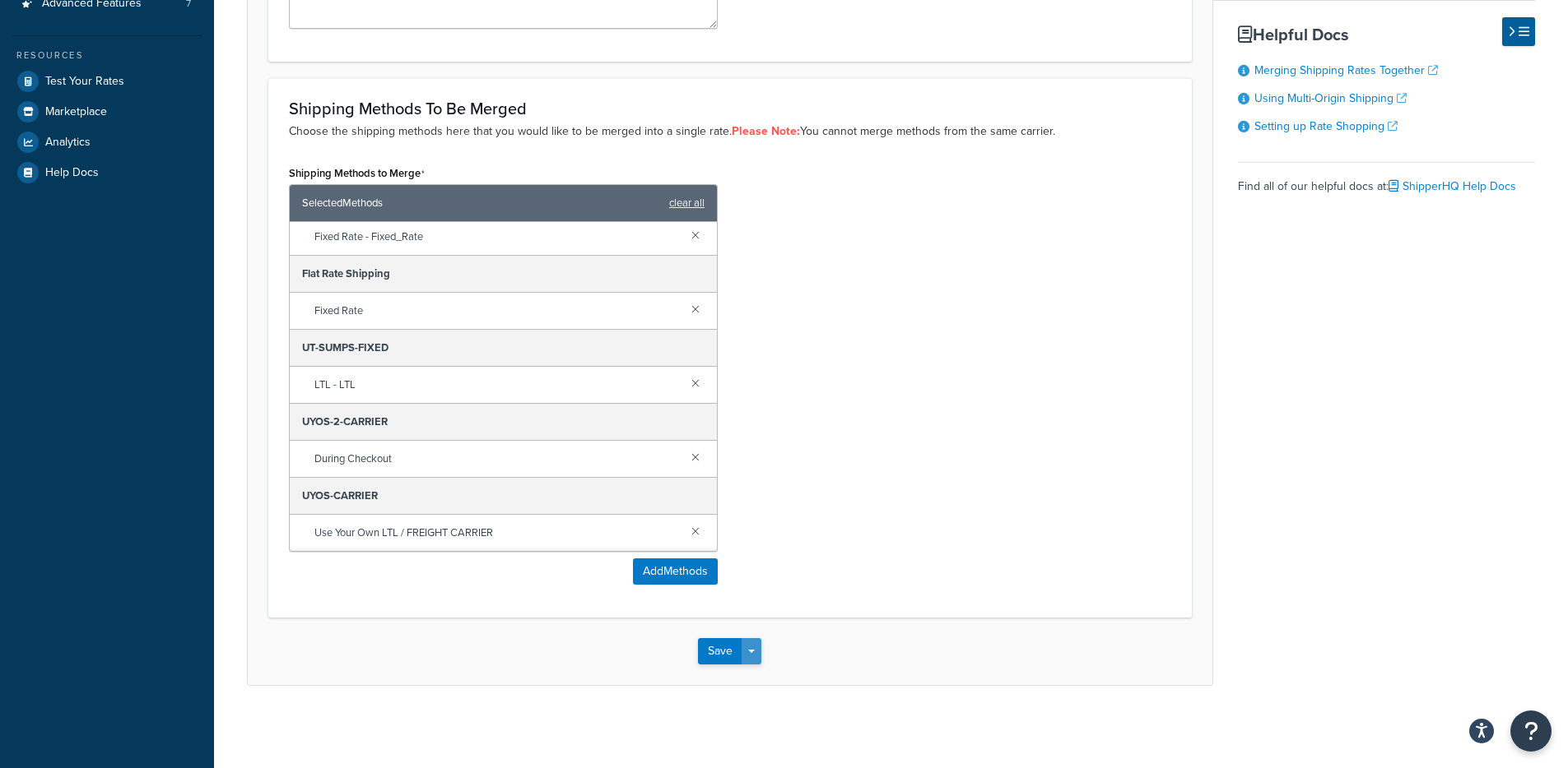
click at [758, 650] on button "Save Dropdown" at bounding box center [751, 651] width 20 height 26
click at [753, 673] on button "Save and Edit" at bounding box center [778, 682] width 159 height 34
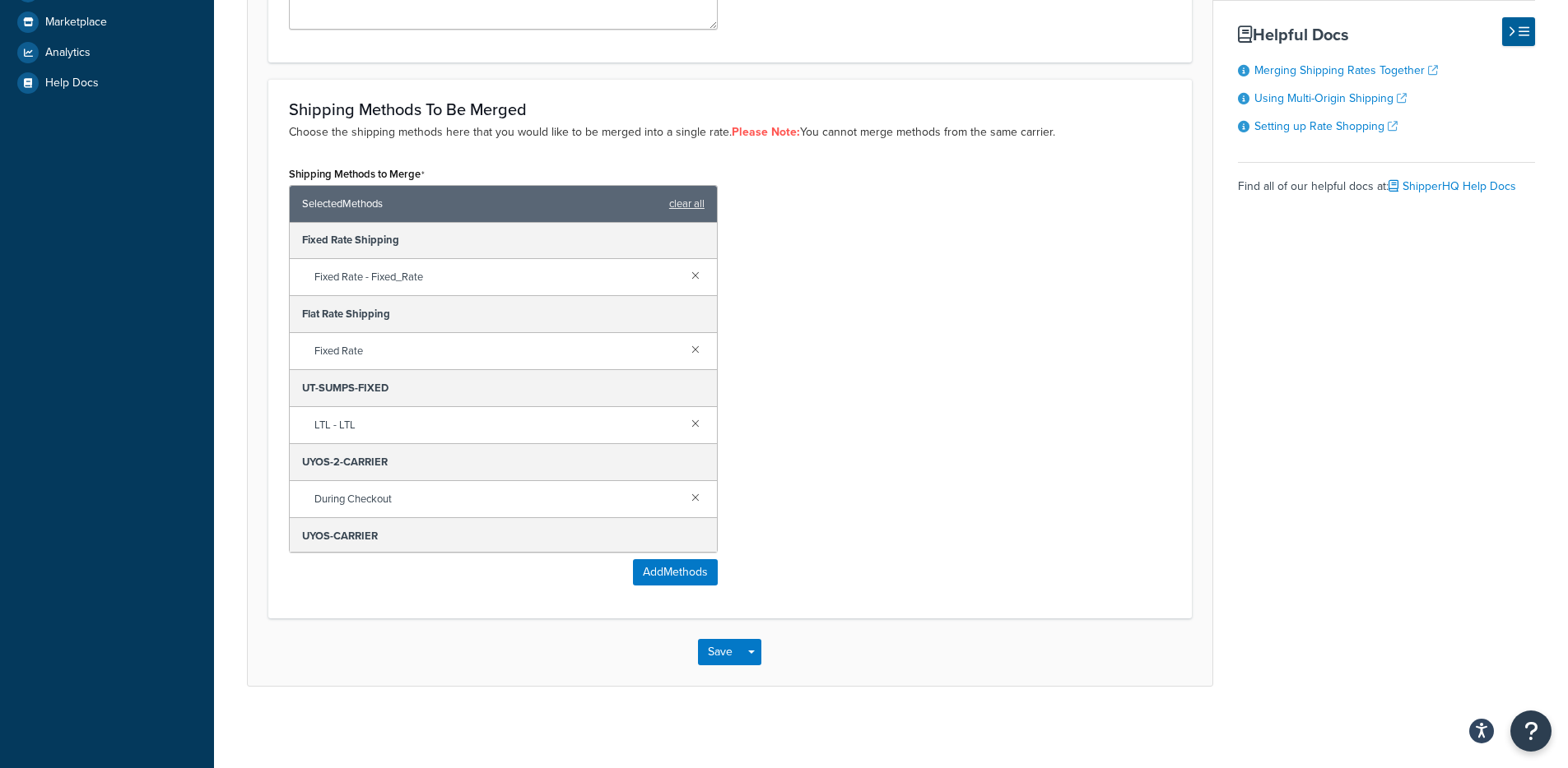
scroll to position [0, 0]
click at [1037, 385] on div "Shipping Methods to Merge Selected Methods clear all Bulk Shipping (copy) Fixed…" at bounding box center [730, 379] width 907 height 436
click at [981, 385] on div "Shipping Methods to Merge Selected Methods clear all Bulk Shipping (copy) Fixed…" at bounding box center [730, 379] width 907 height 436
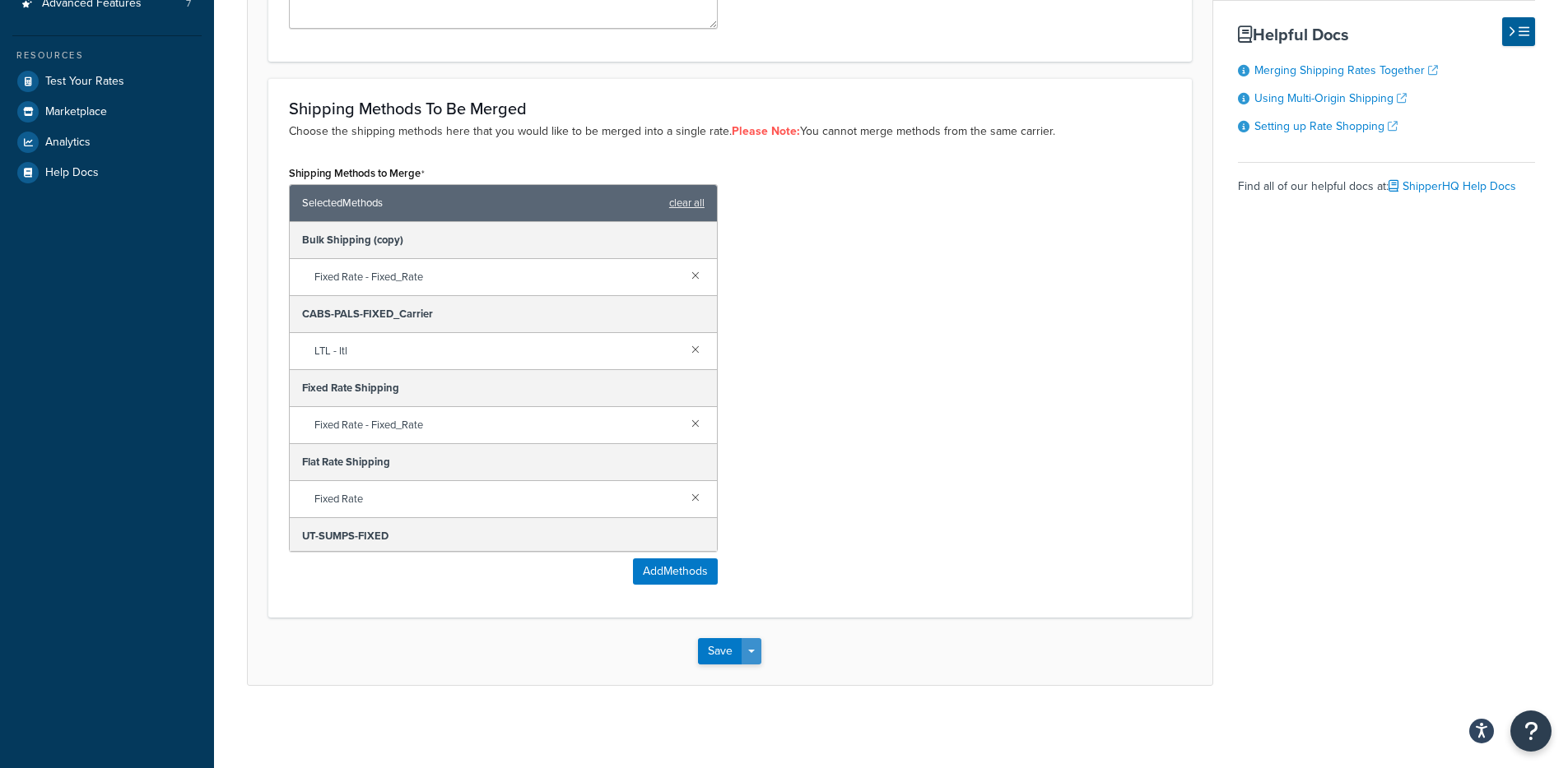
click at [751, 645] on button "Save Dropdown" at bounding box center [751, 651] width 20 height 26
drag, startPoint x: 751, startPoint y: 672, endPoint x: 765, endPoint y: 643, distance: 32.2
click at [751, 673] on button "Save and Edit" at bounding box center [778, 682] width 159 height 34
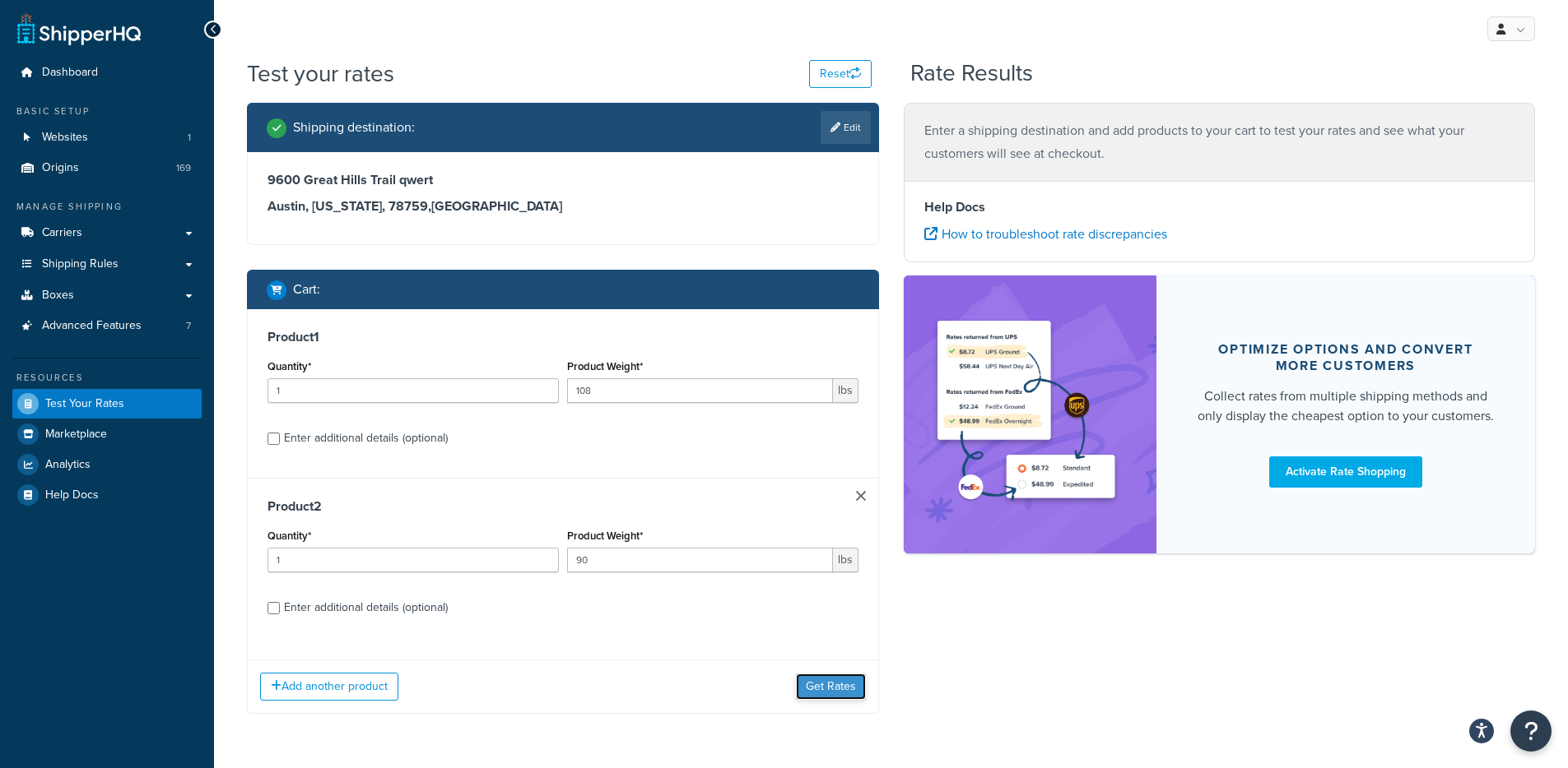
click at [813, 697] on button "Get Rates" at bounding box center [830, 687] width 70 height 26
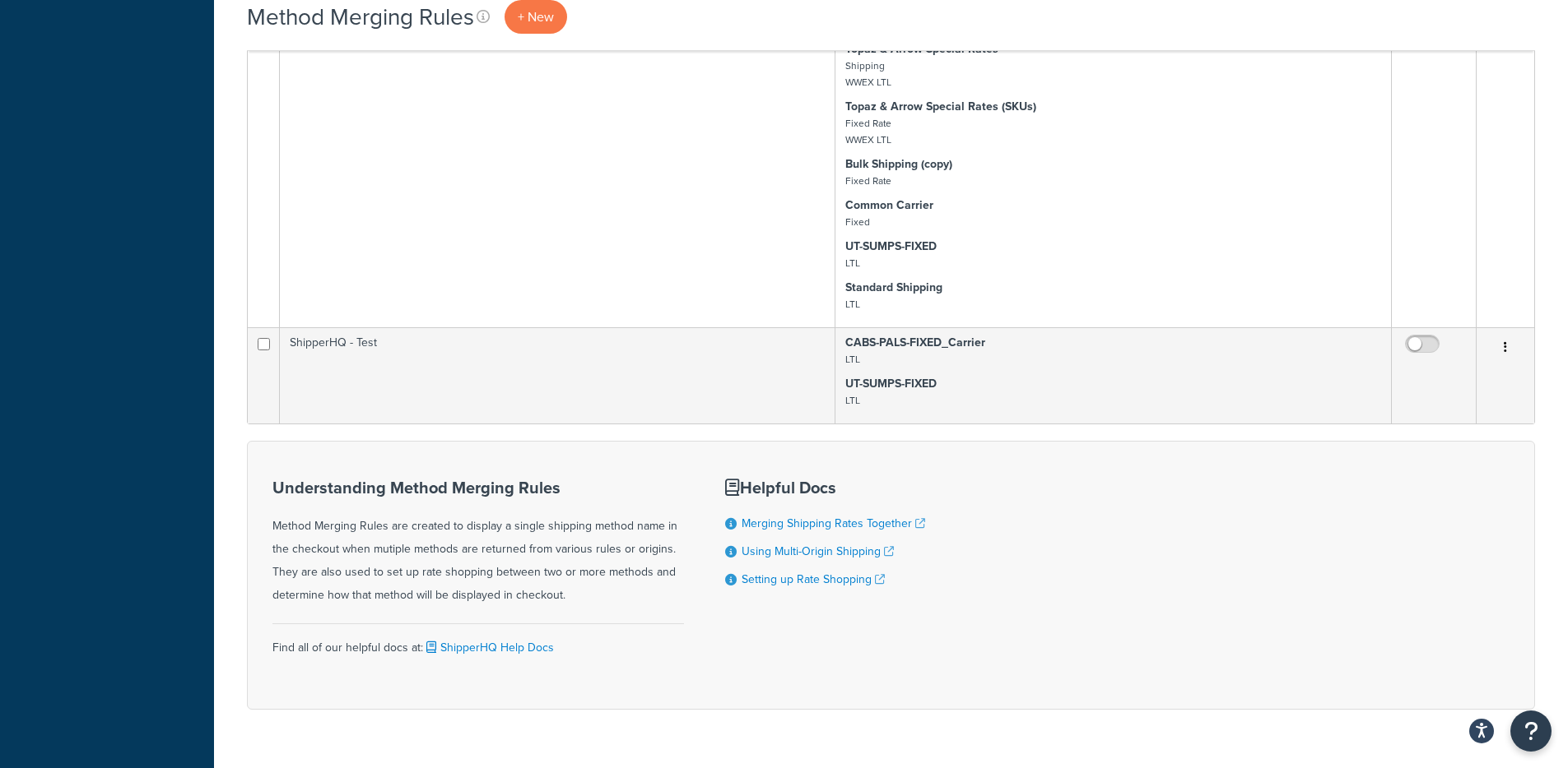
scroll to position [8185, 0]
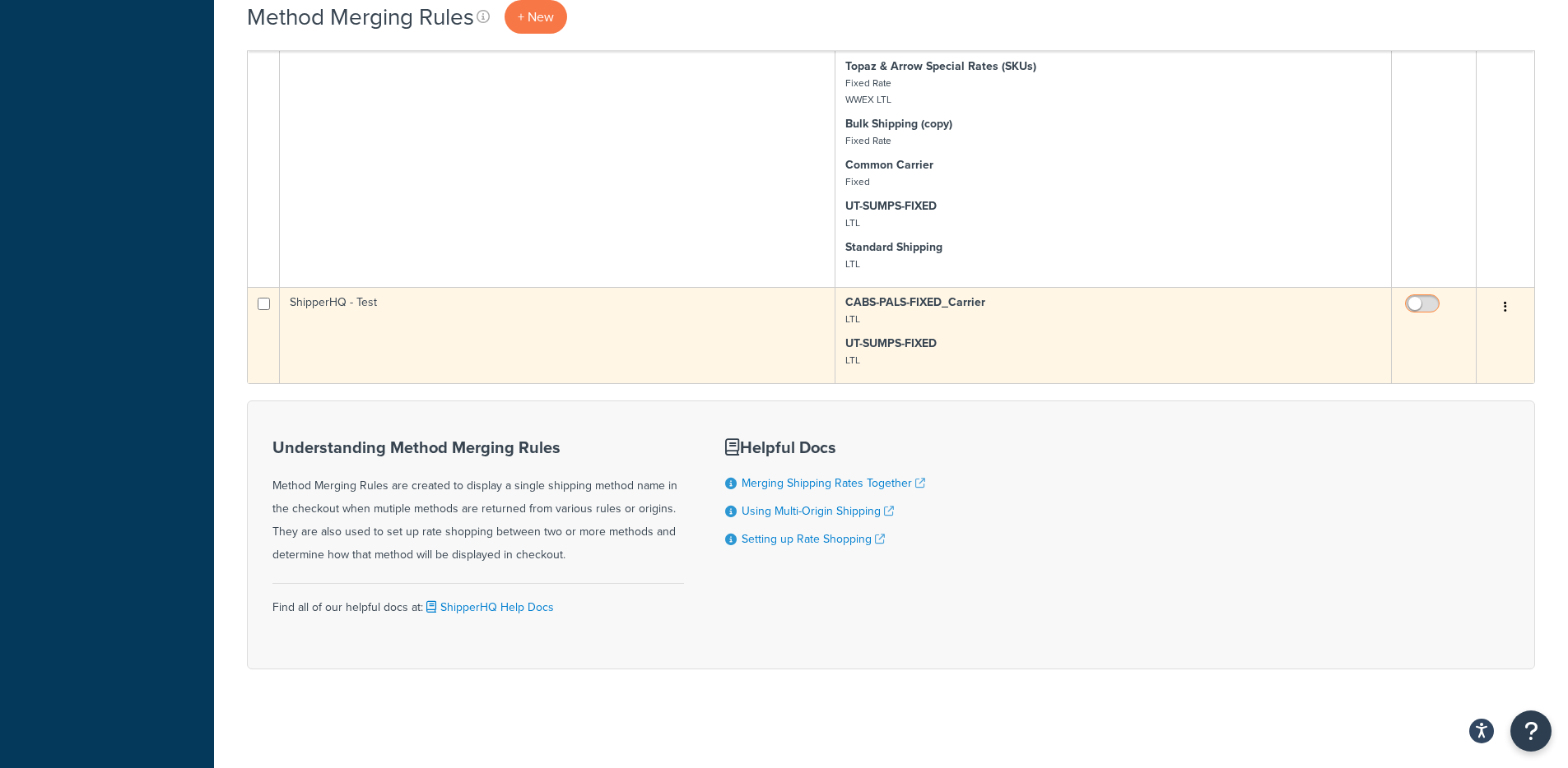
click at [1422, 306] on input "checkbox" at bounding box center [1423, 307] width 45 height 20
checkbox input "true"
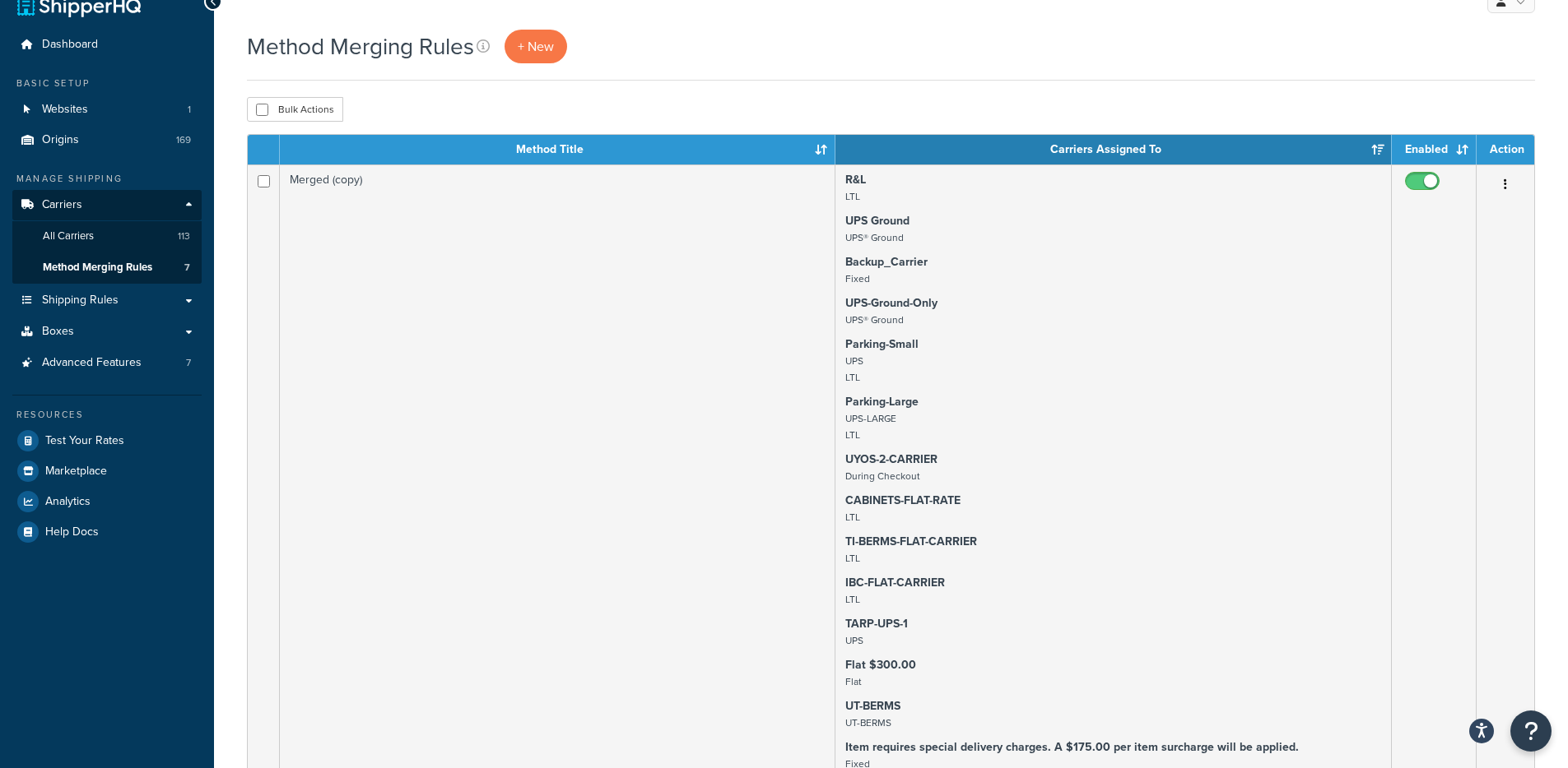
scroll to position [0, 0]
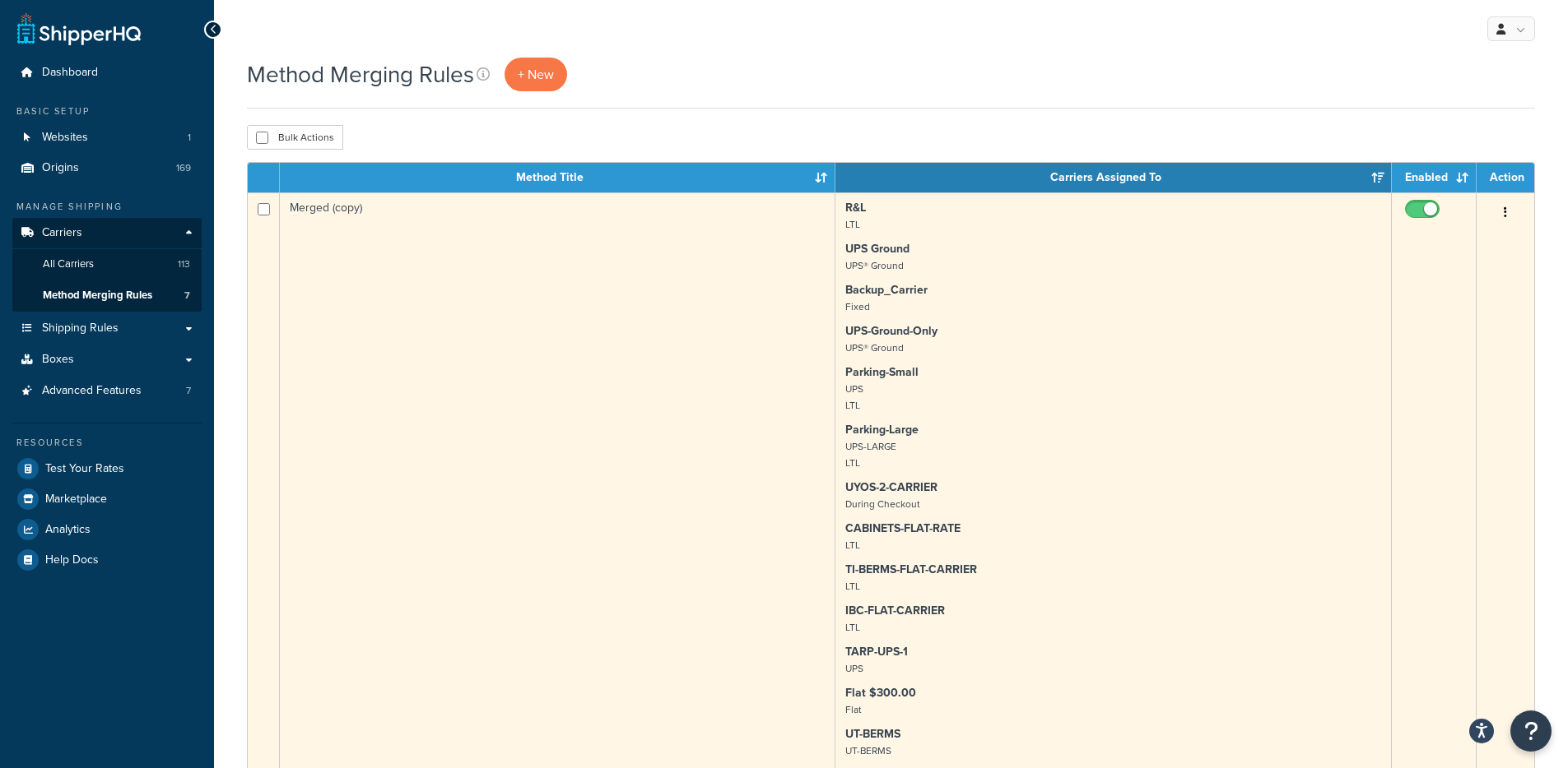
click at [1415, 206] on input "checkbox" at bounding box center [1423, 213] width 45 height 20
checkbox input "false"
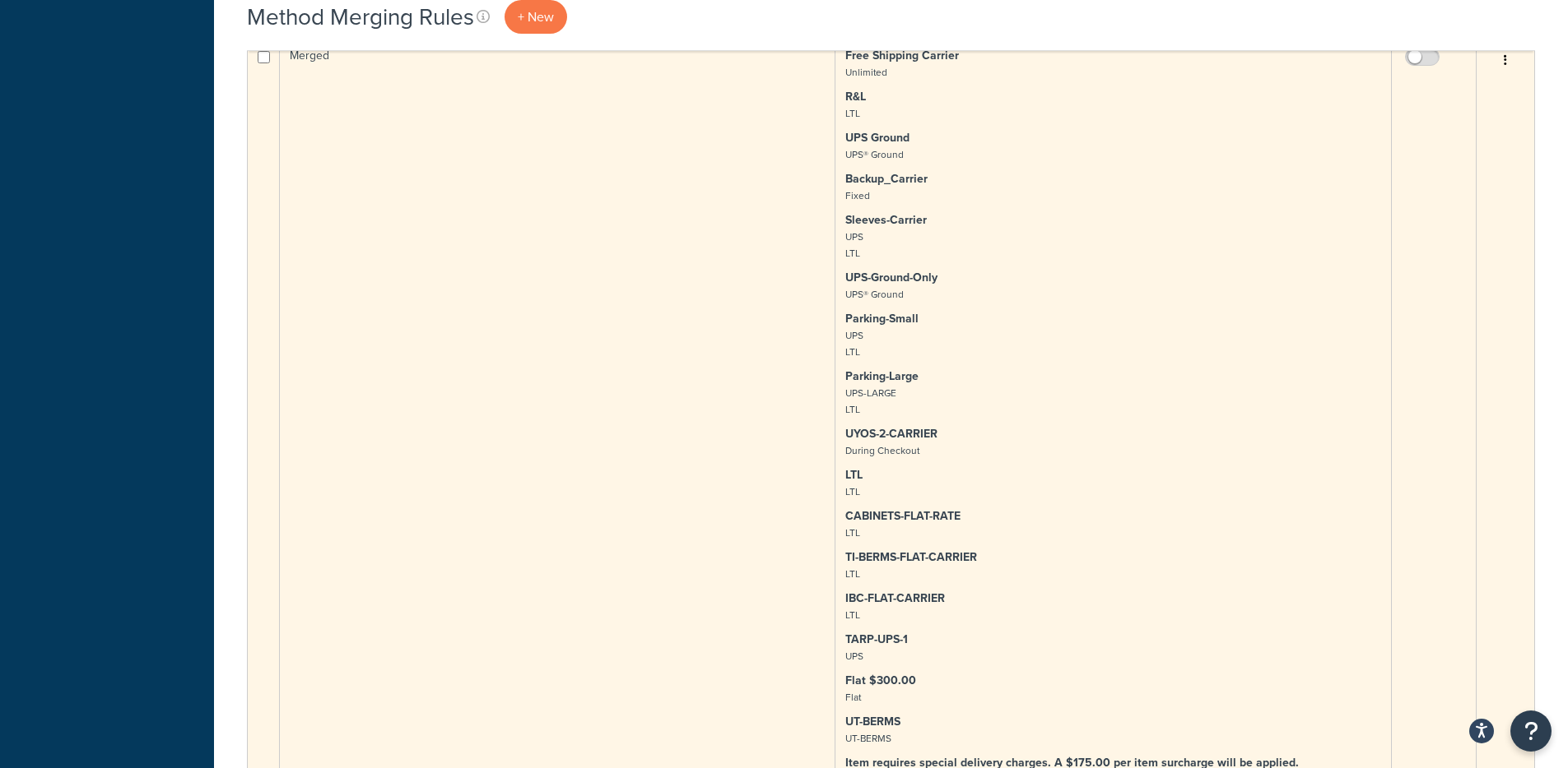
scroll to position [6381, 0]
click at [1414, 63] on input "checkbox" at bounding box center [1423, 64] width 45 height 20
checkbox input "true"
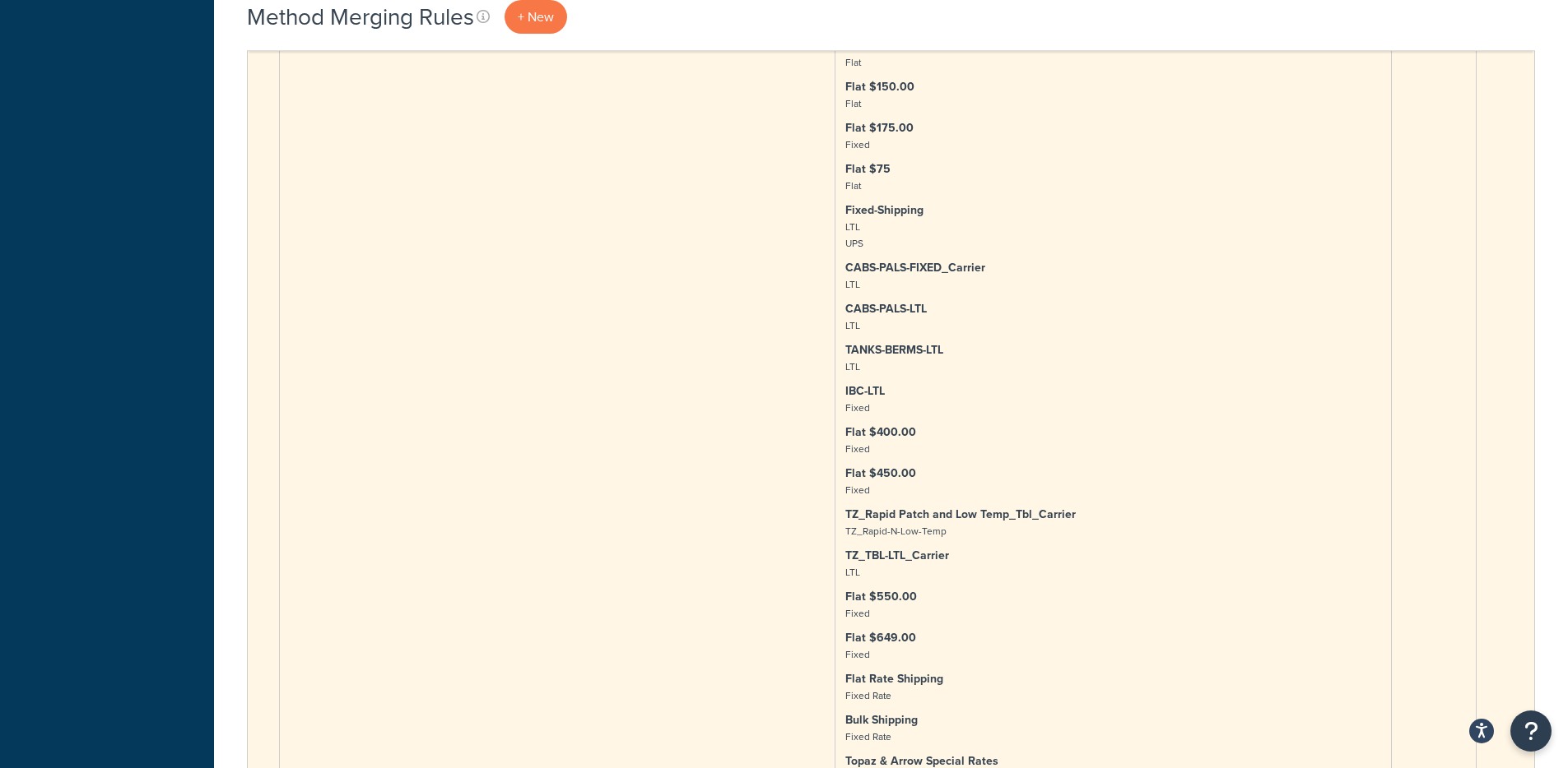
scroll to position [8185, 0]
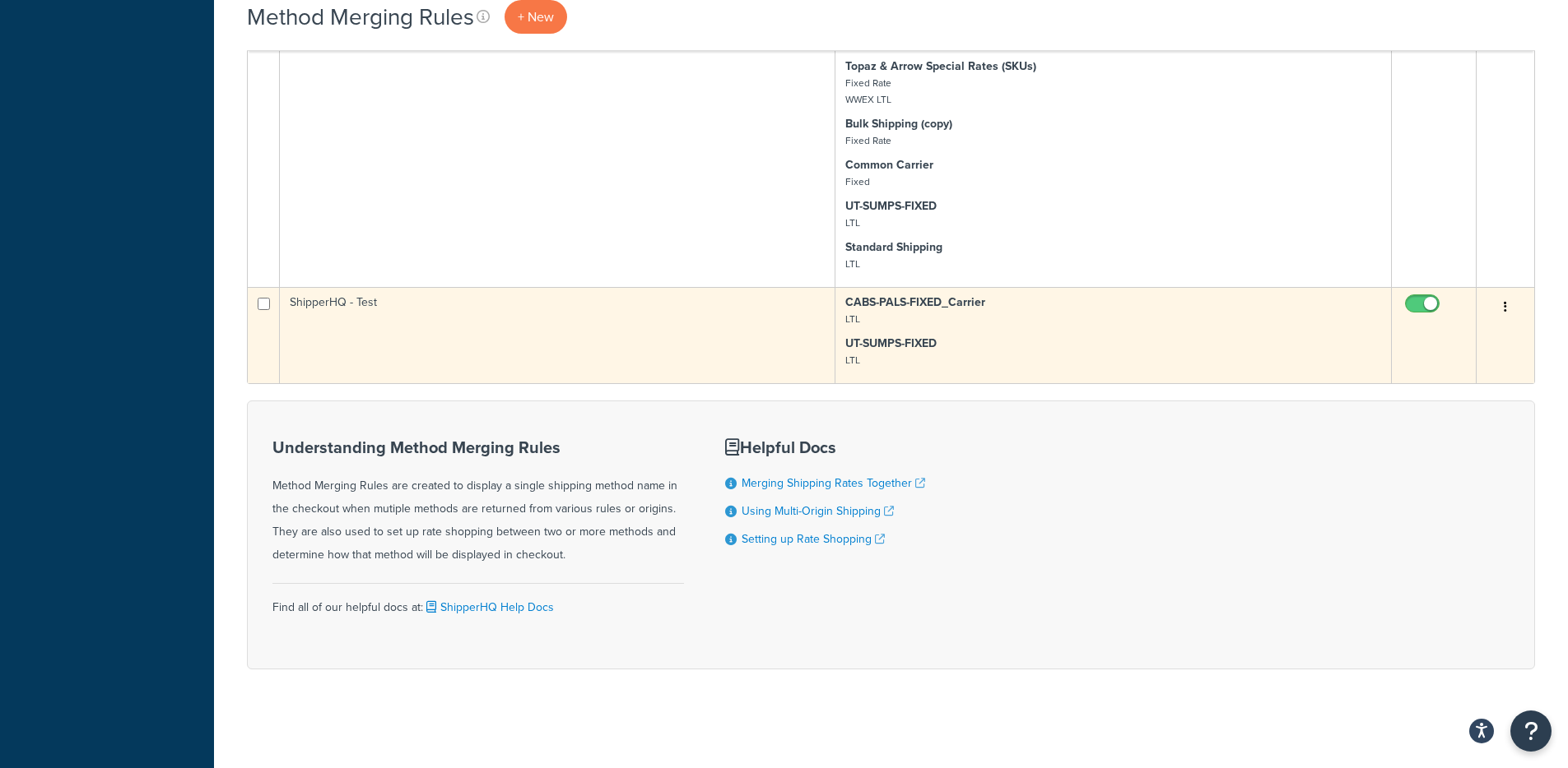
click at [1423, 298] on input "checkbox" at bounding box center [1423, 307] width 45 height 20
checkbox input "false"
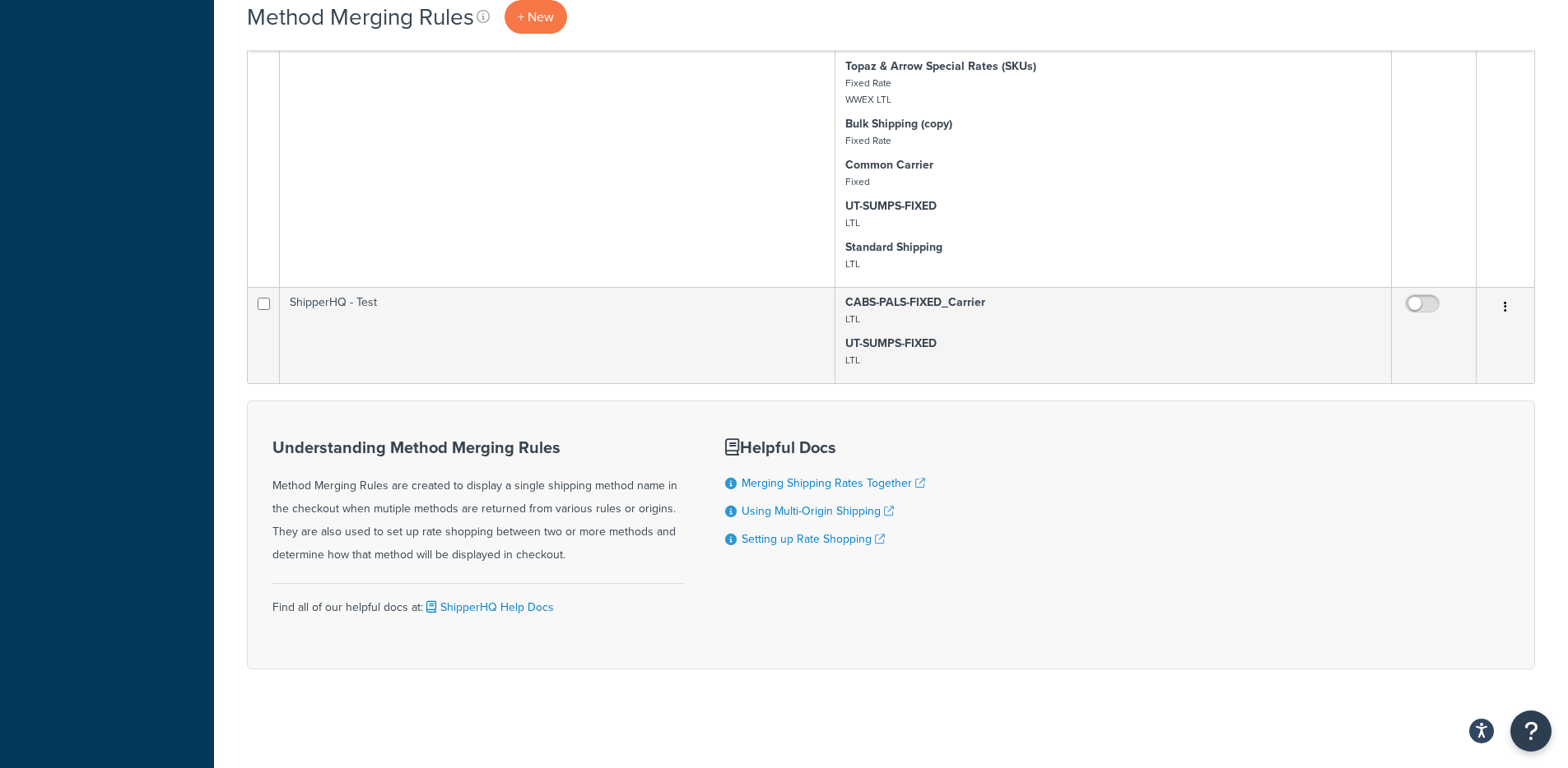
scroll to position [8181, 0]
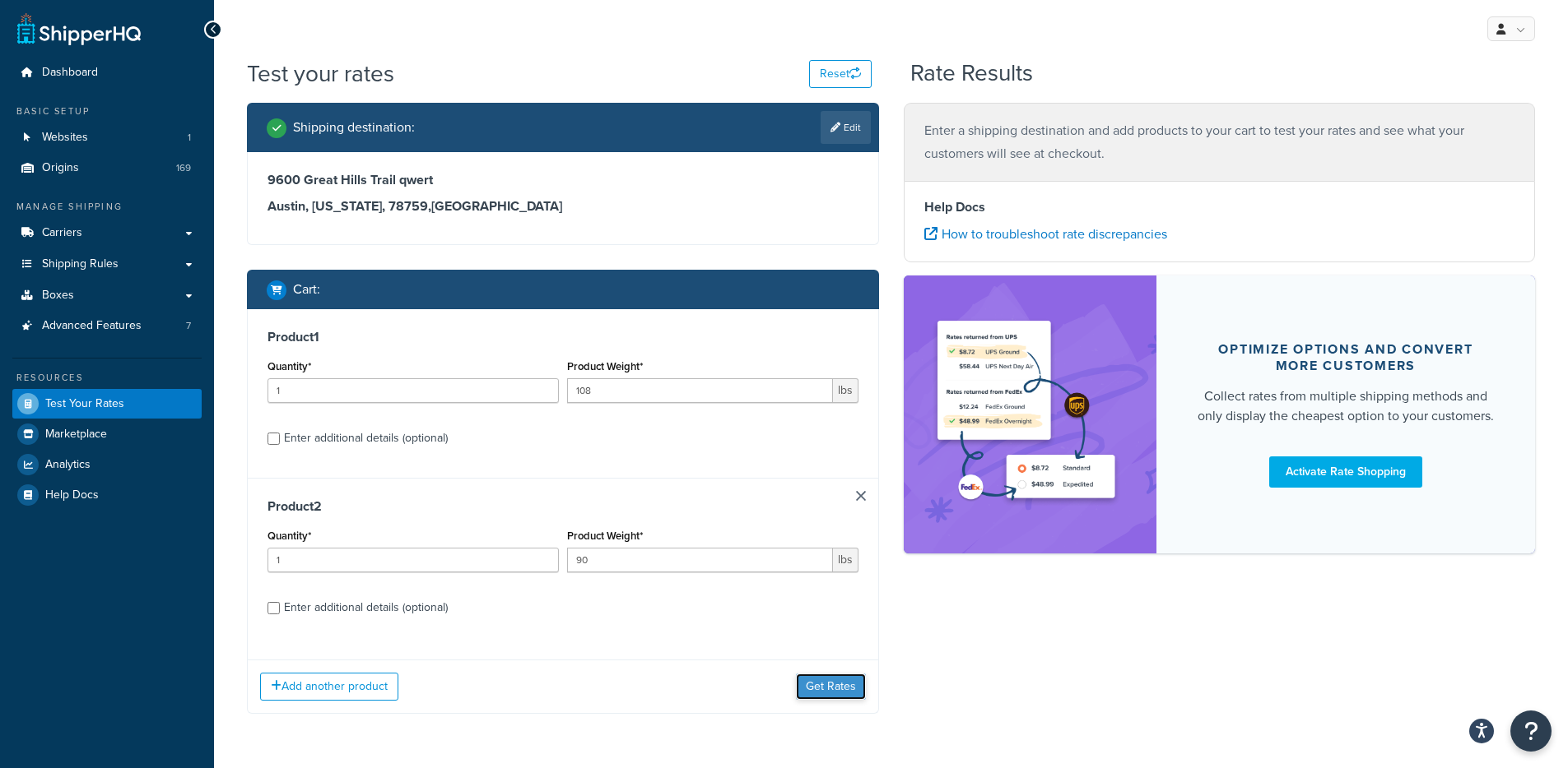
click at [828, 678] on button "Get Rates" at bounding box center [830, 687] width 70 height 26
click at [813, 685] on button "Get Rates" at bounding box center [830, 687] width 70 height 26
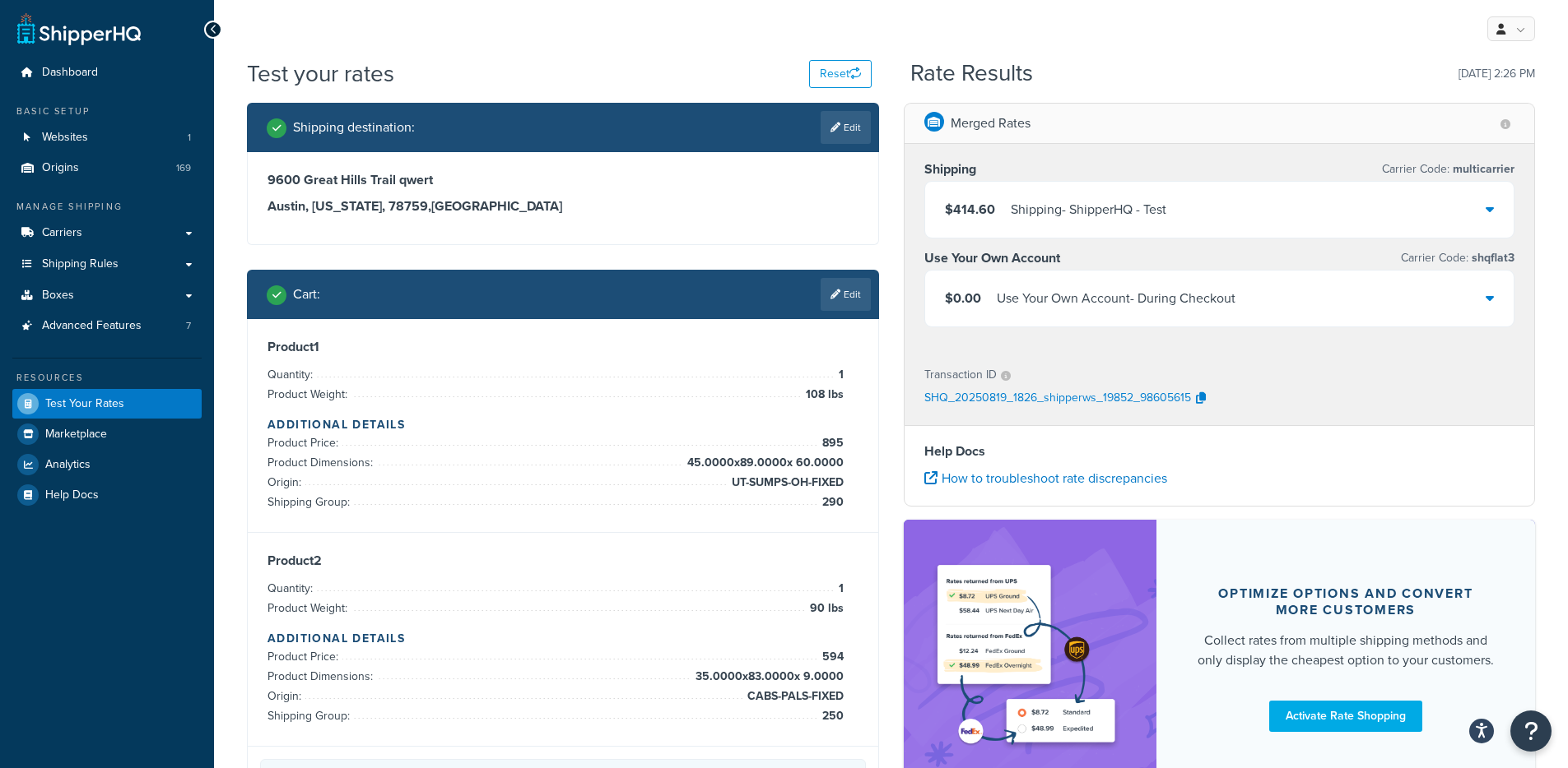
click at [1119, 219] on div "Shipping - ShipperHQ - Test" at bounding box center [1088, 210] width 155 height 23
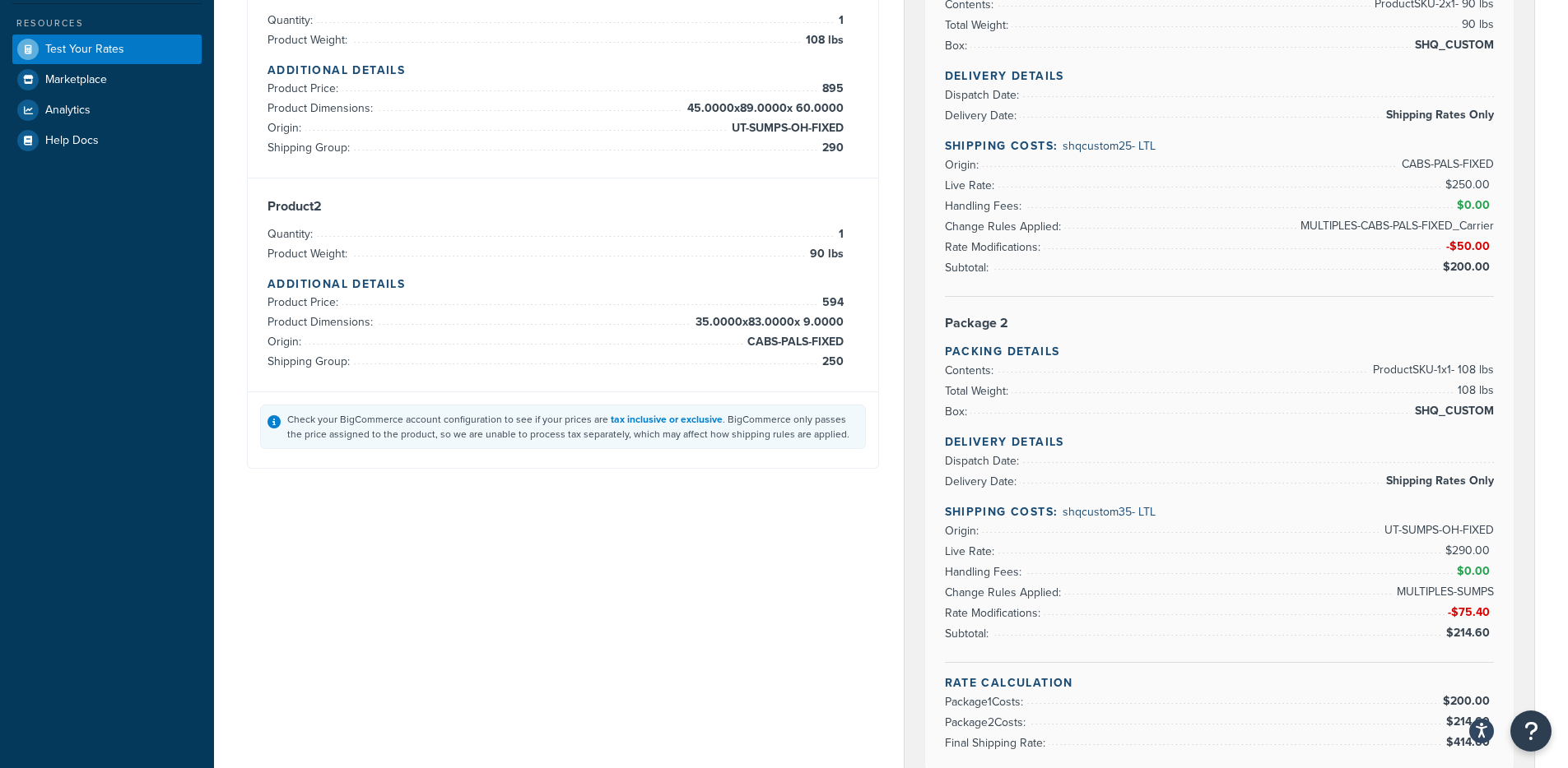
scroll to position [351, 0]
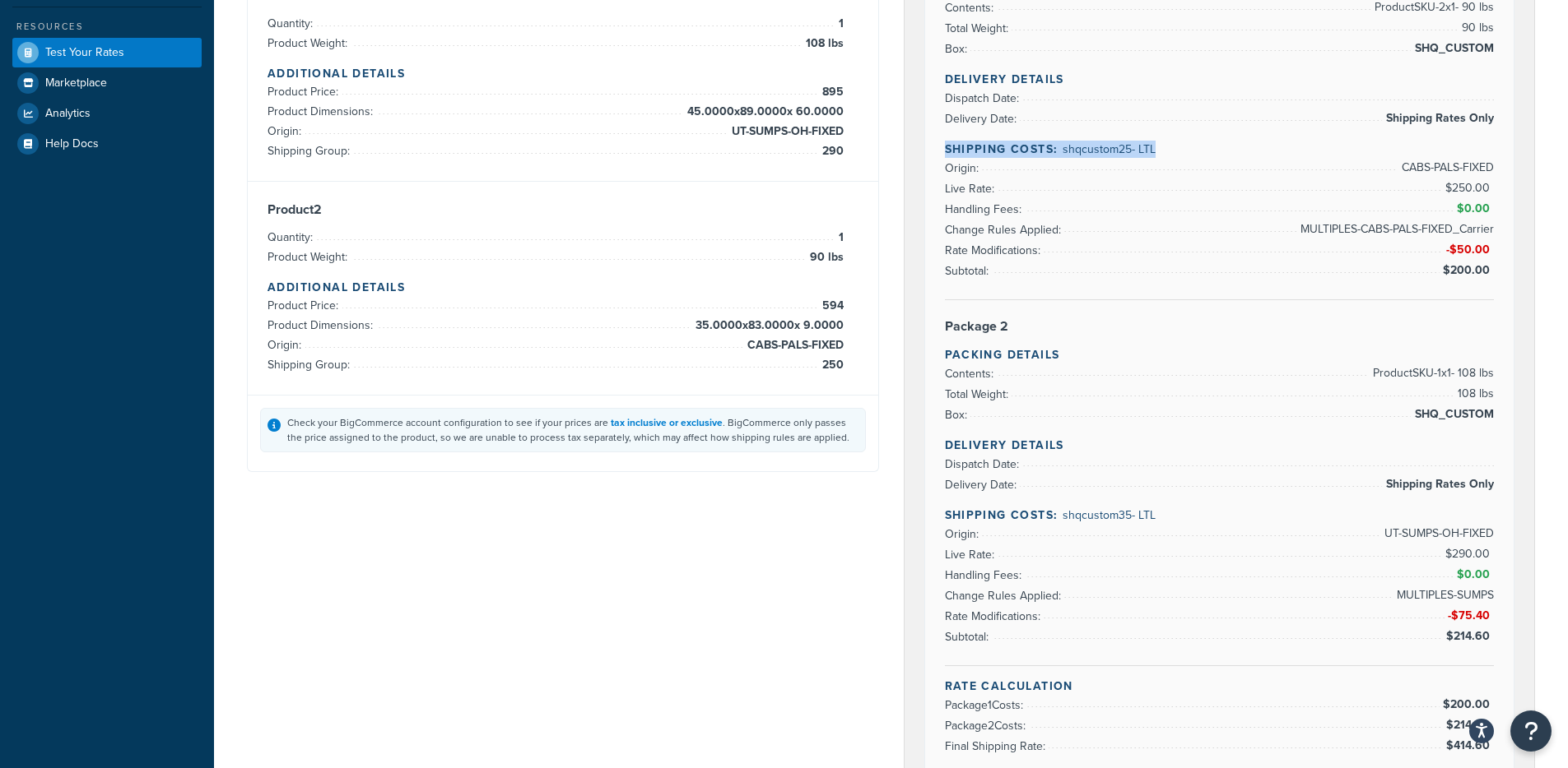
drag, startPoint x: 1060, startPoint y: 139, endPoint x: 990, endPoint y: 426, distance: 295.4
click at [1162, 194] on div "Delivery Details Dispatch Date: Delivery Date: Shipping Rates Only Shipping Cos…" at bounding box center [1219, 186] width 550 height 230
drag, startPoint x: 1074, startPoint y: 511, endPoint x: 1188, endPoint y: 513, distance: 114.0
click at [1194, 523] on h4 "Shipping Costs: shqcustom35 - LTL" at bounding box center [1219, 515] width 550 height 17
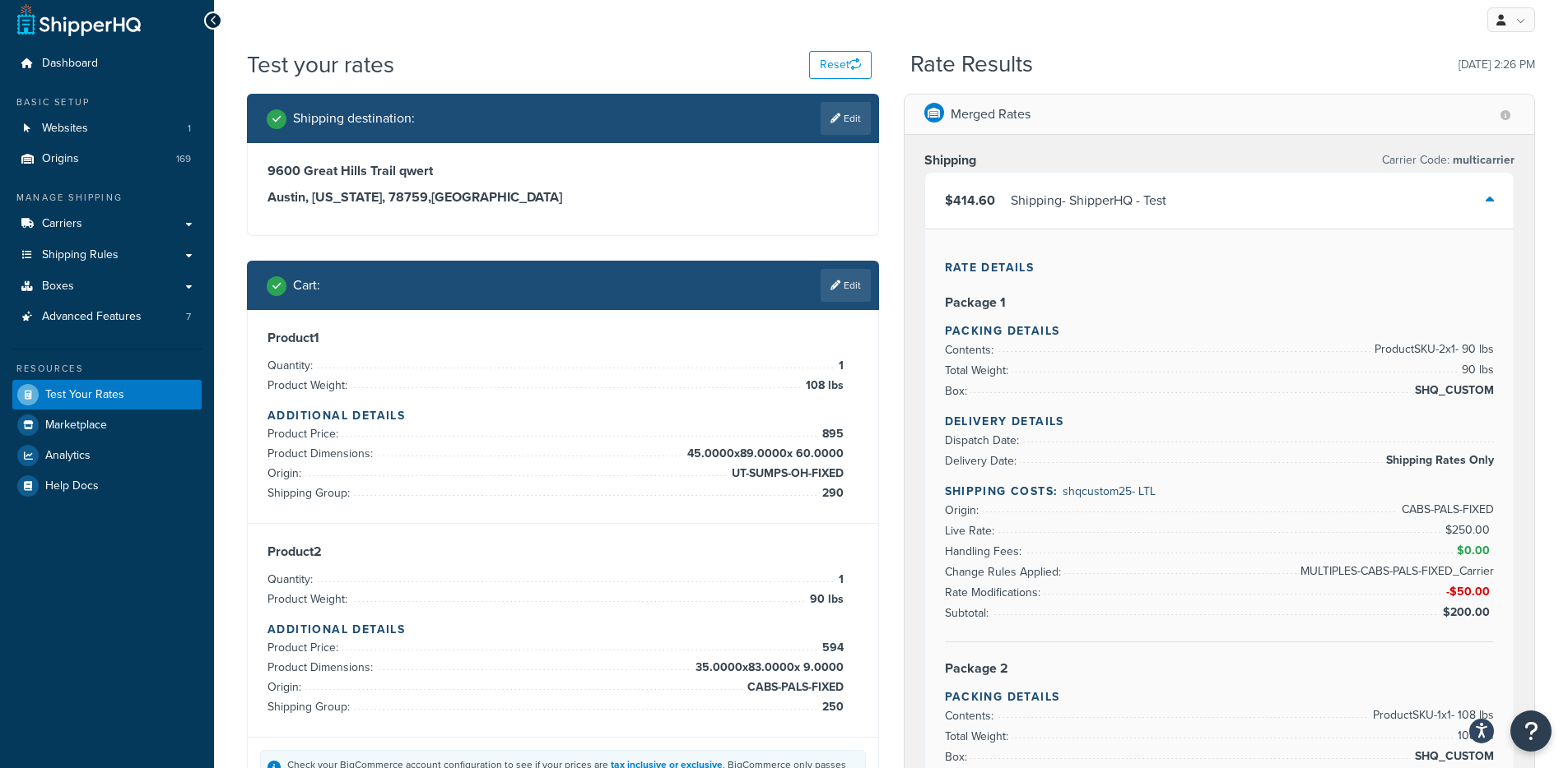
scroll to position [0, 0]
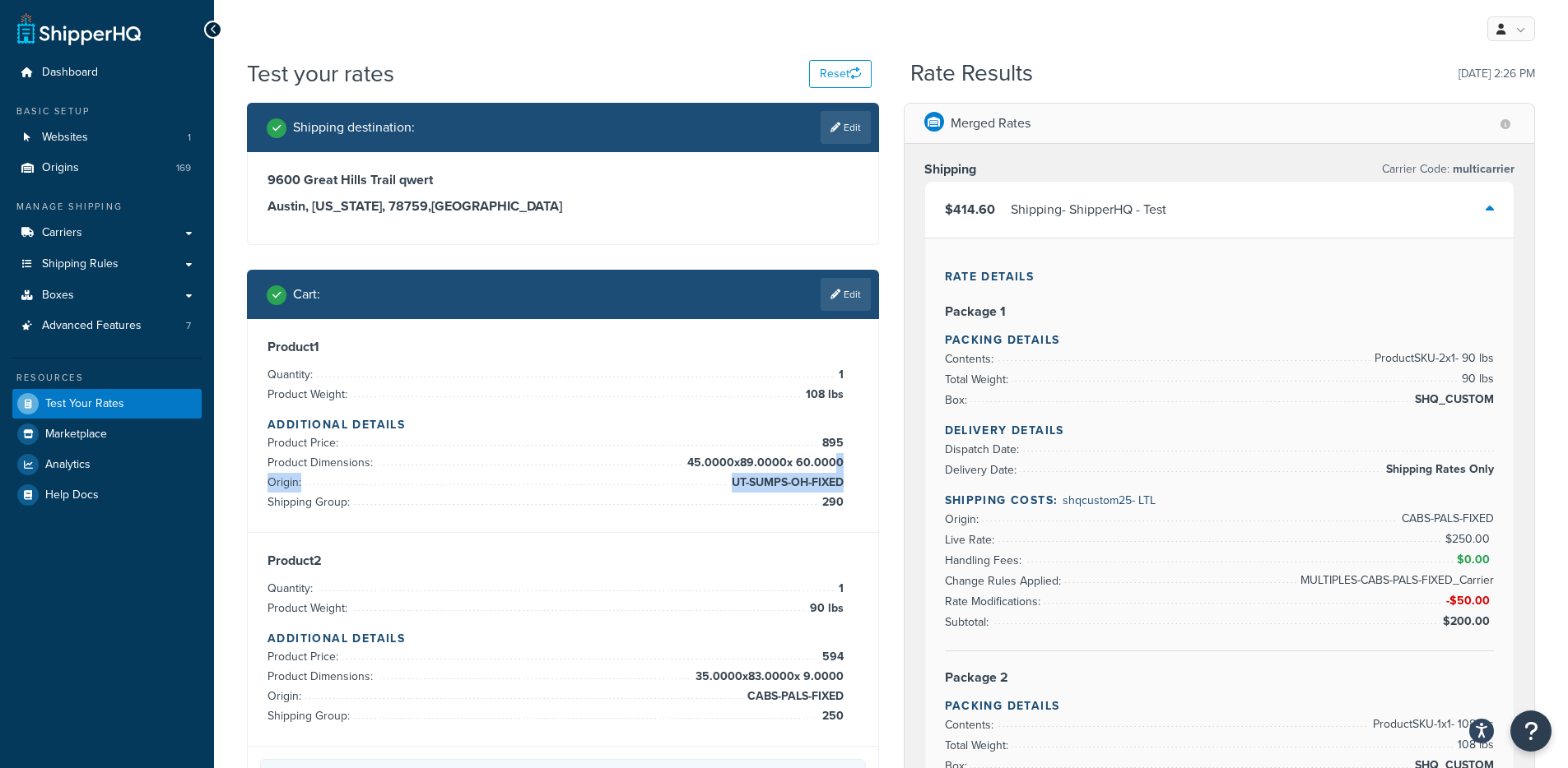
drag, startPoint x: 794, startPoint y: 461, endPoint x: 838, endPoint y: 468, distance: 44.6
click at [838, 468] on ul "Product Price: 895 Product Dimensions: 45.0000 x 89.0000 x 60.0000 Origin: UT-S…" at bounding box center [555, 473] width 576 height 79
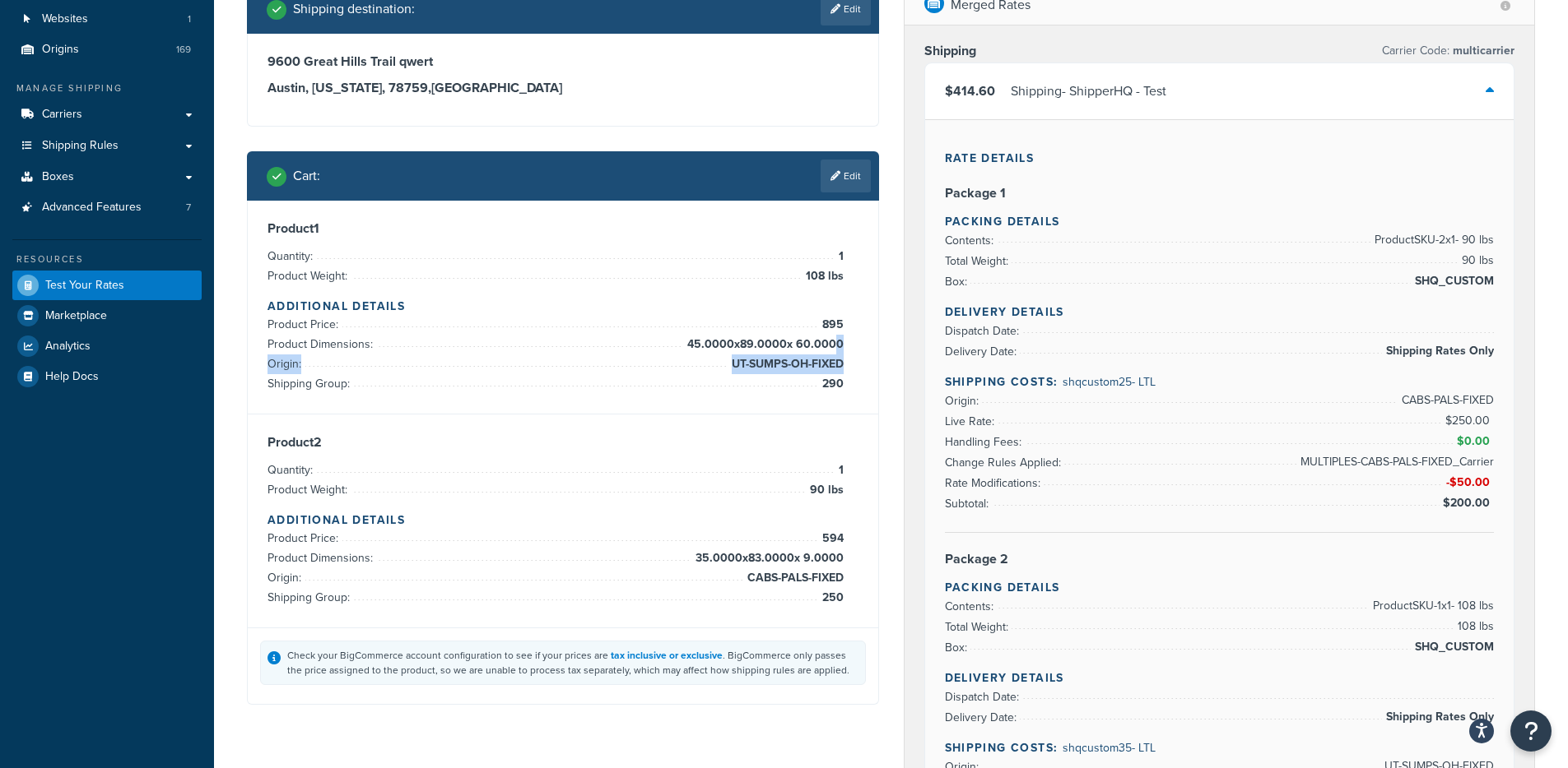
scroll to position [298, 0]
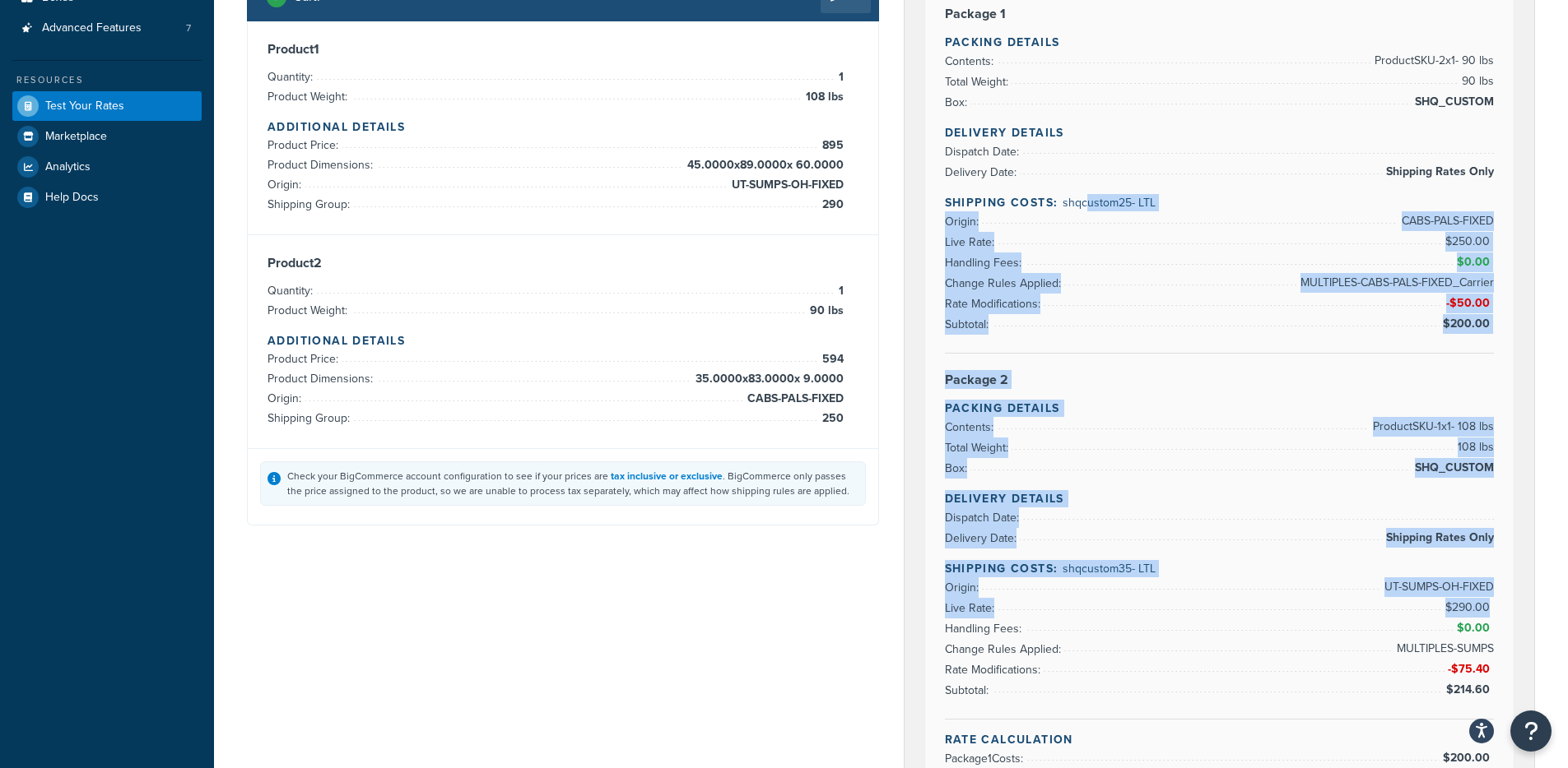
drag, startPoint x: 1088, startPoint y: 203, endPoint x: 1200, endPoint y: 561, distance: 375.1
click at [1149, 631] on div "Rate Details Package 1 Packing Details Contents: Product SKU-2 x 1 - 90 lbs Tot…" at bounding box center [1219, 384] width 589 height 889
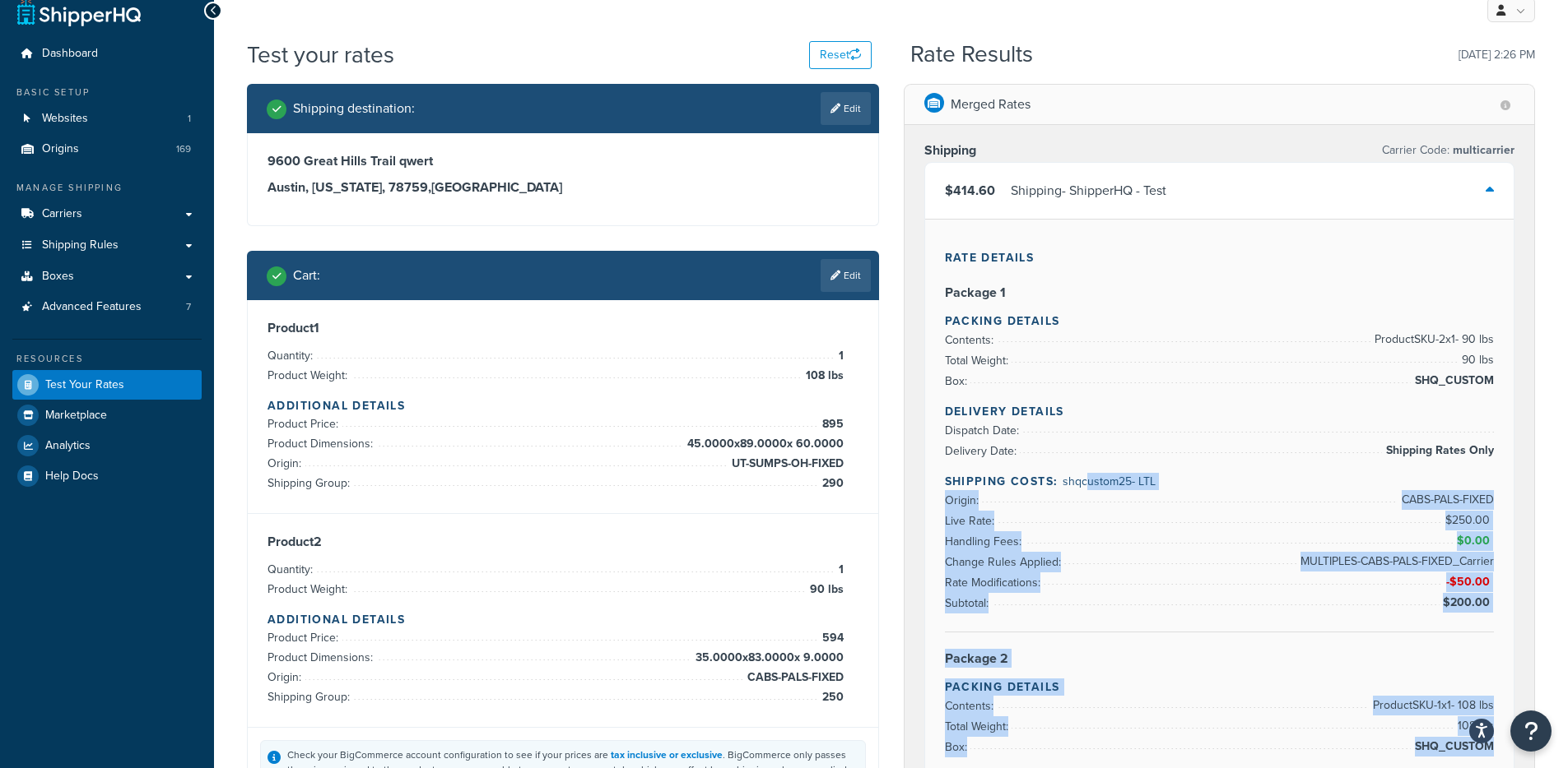
scroll to position [0, 0]
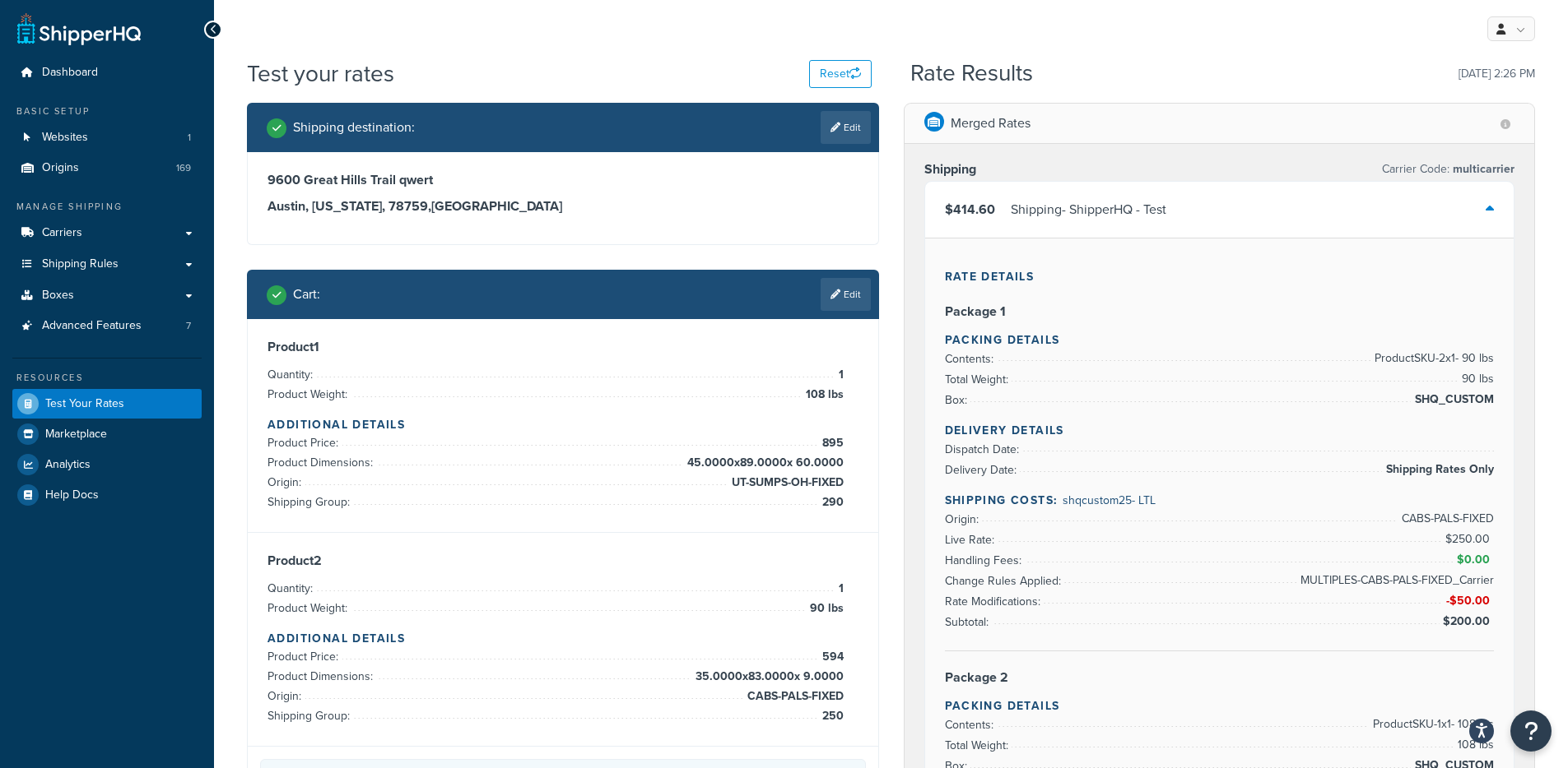
click at [1107, 210] on div "Shipping - ShipperHQ - Test" at bounding box center [1088, 210] width 155 height 23
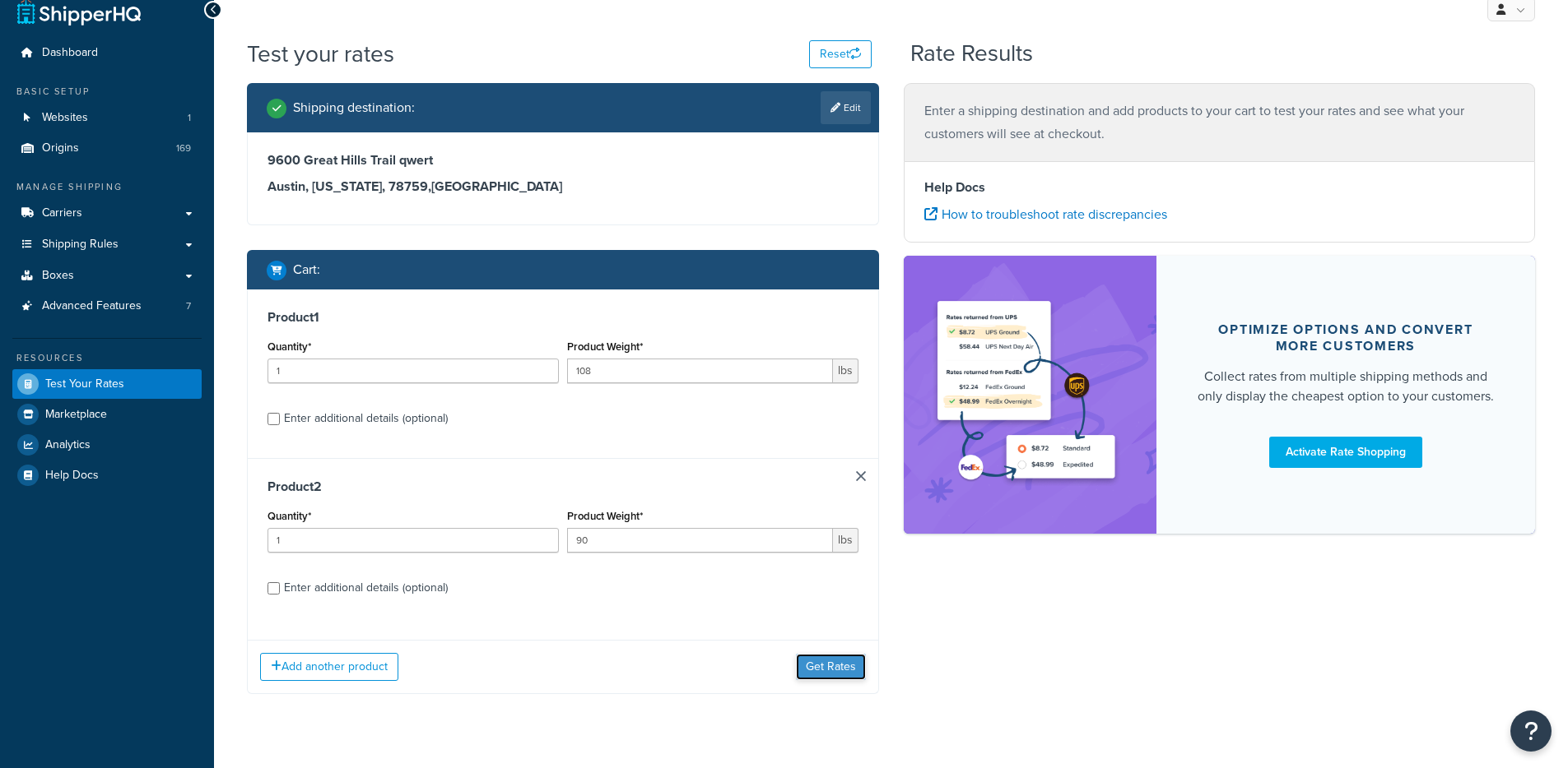
click at [850, 657] on button "Get Rates" at bounding box center [830, 666] width 70 height 26
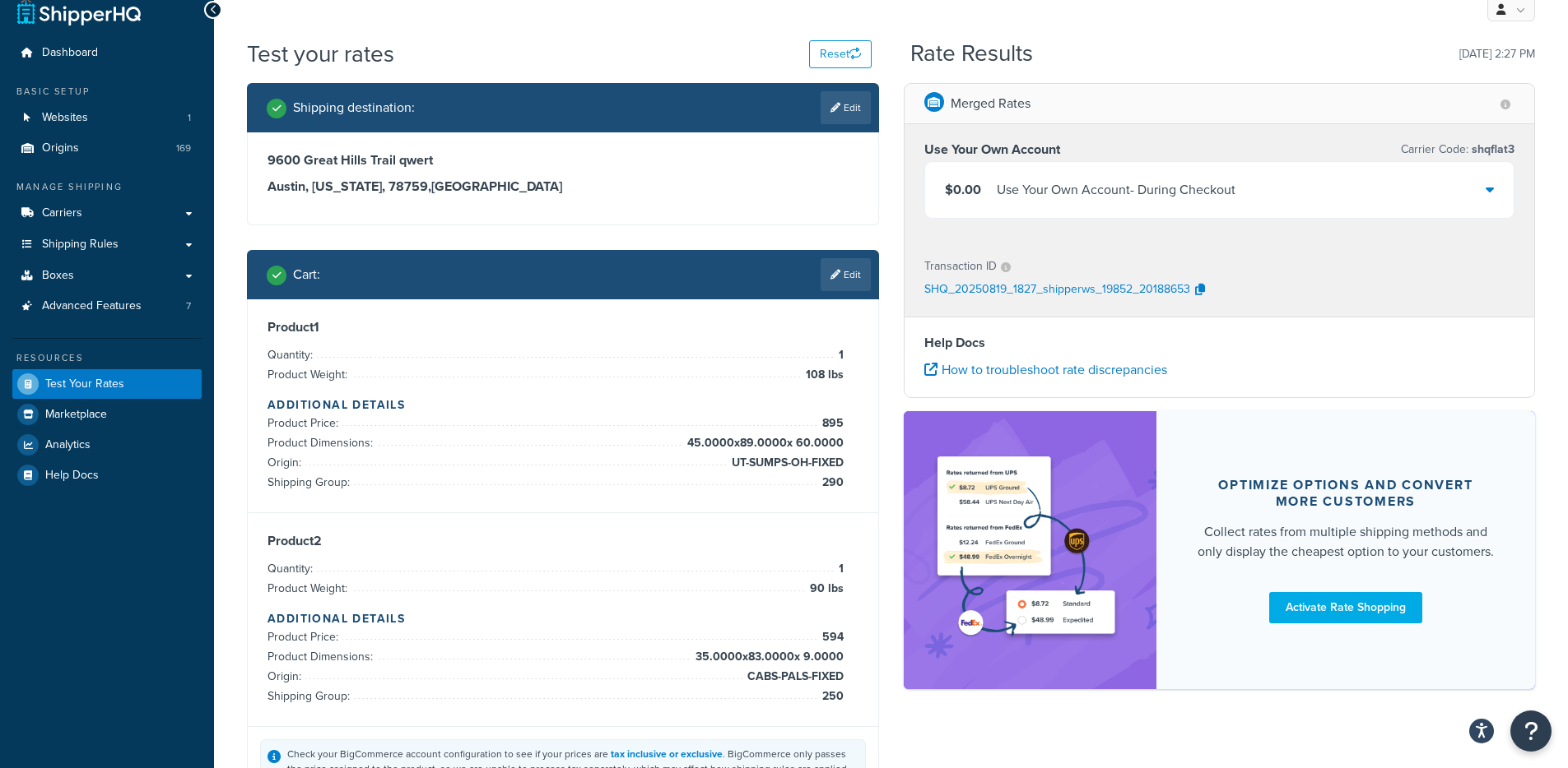
click at [1090, 199] on div "Use Your Own Account - During Checkout" at bounding box center [1115, 190] width 239 height 23
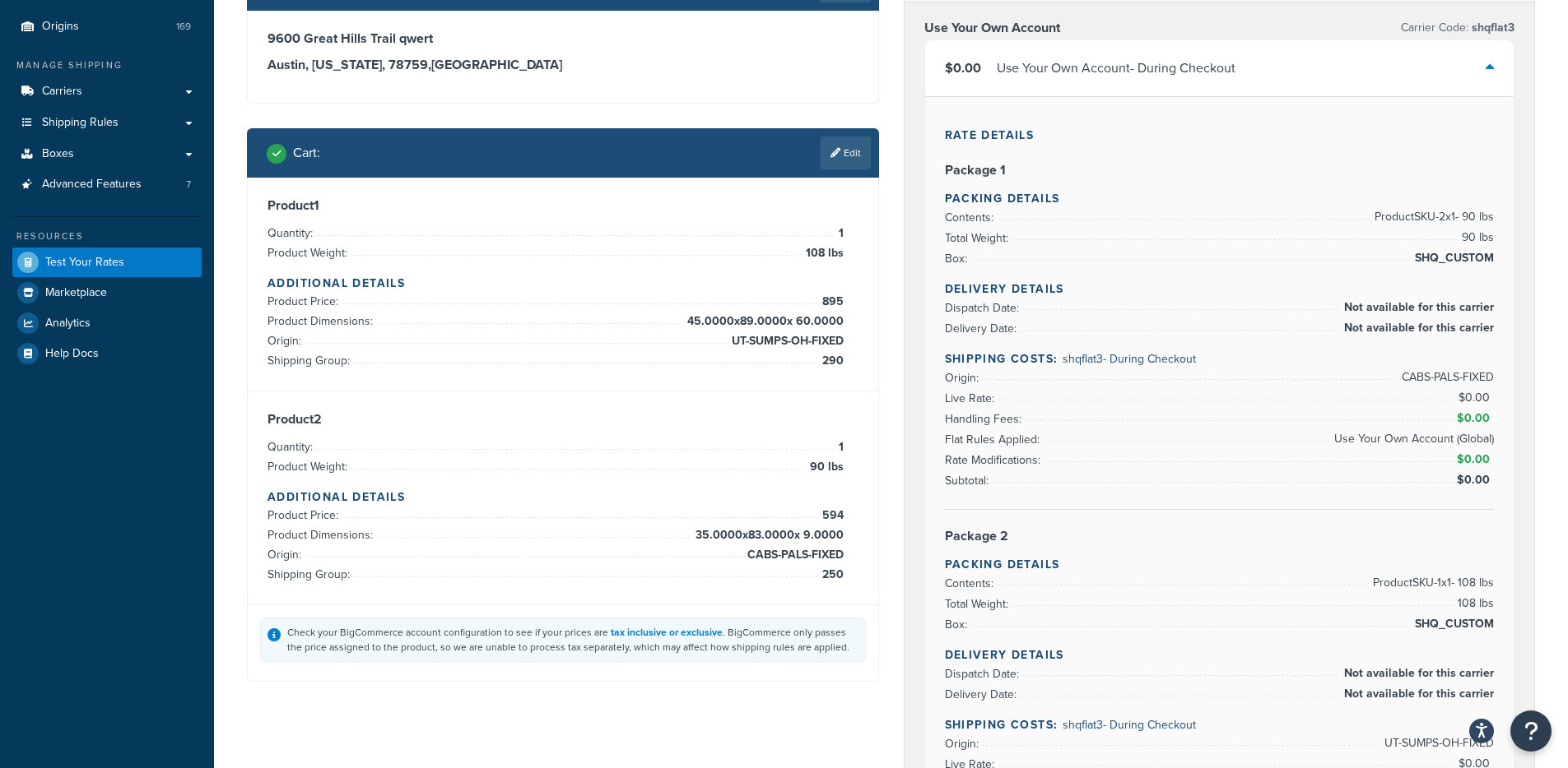
scroll to position [149, 0]
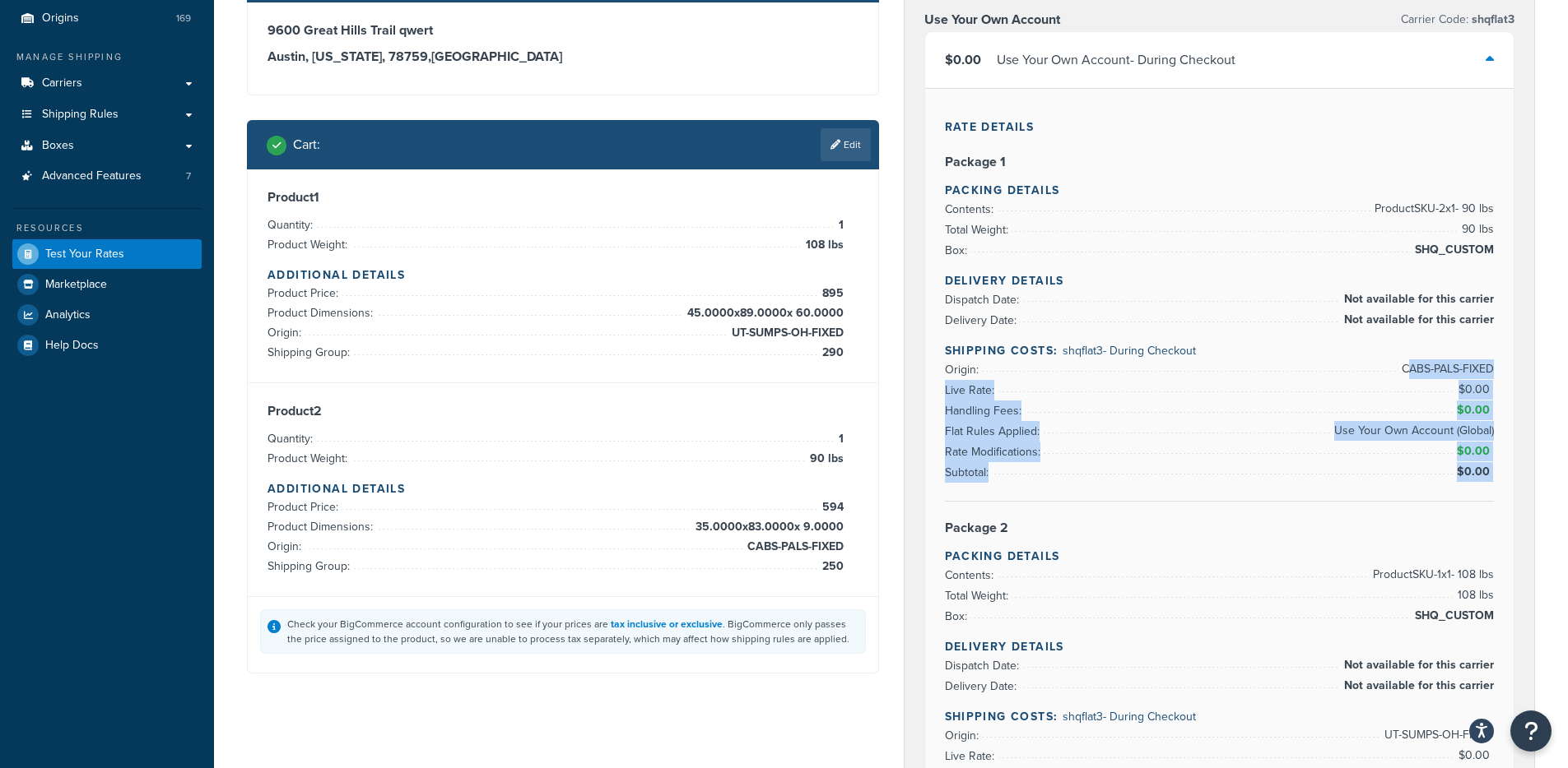
drag, startPoint x: 1428, startPoint y: 365, endPoint x: 1490, endPoint y: 520, distance: 166.9
click at [1490, 520] on div "Rate Details Package 1 Packing Details Contents: Product SKU-2 x 1 - 90 lbs Tot…" at bounding box center [1219, 732] width 589 height 1288
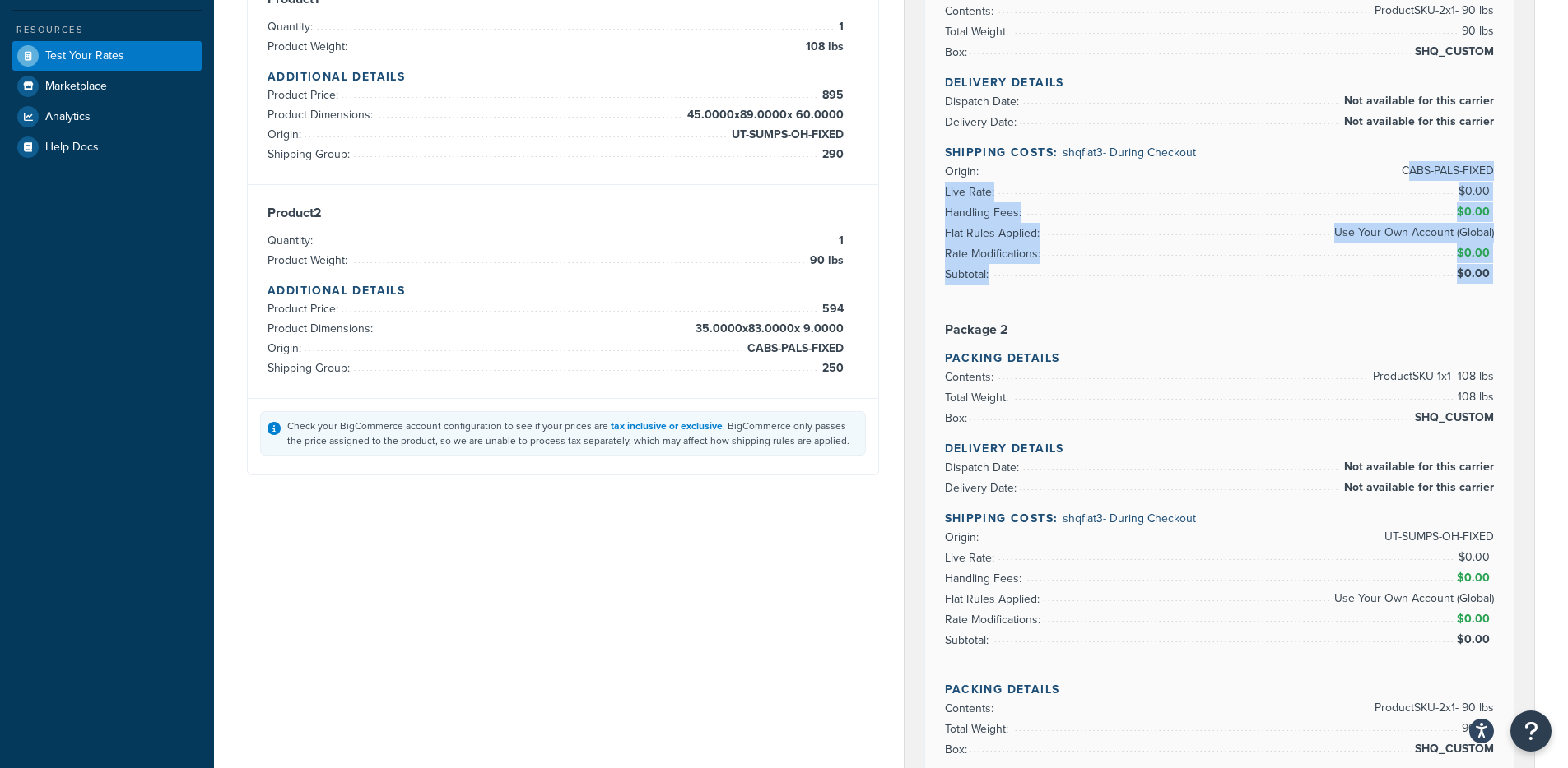
scroll to position [358, 0]
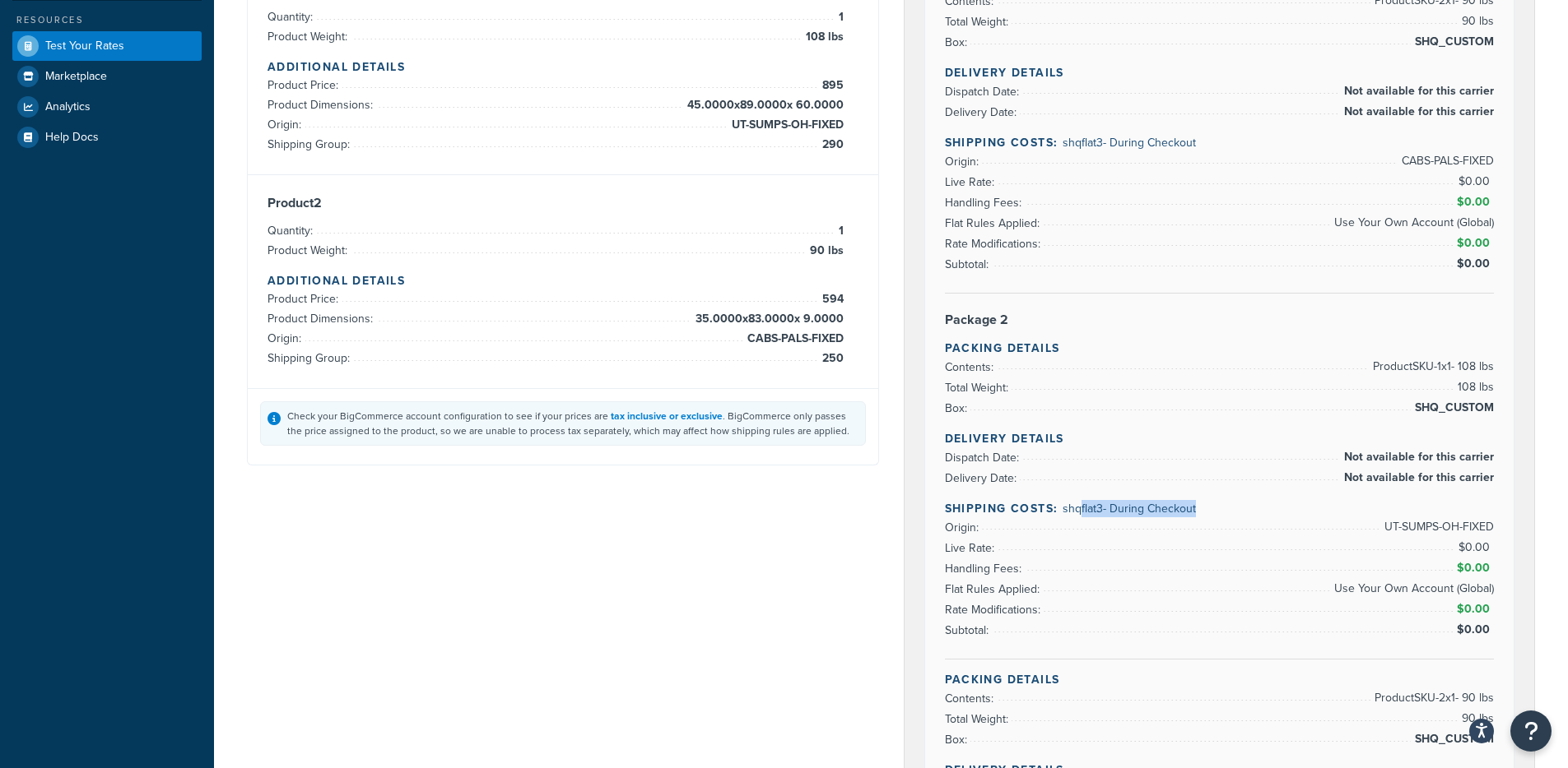
drag, startPoint x: 1078, startPoint y: 510, endPoint x: 1355, endPoint y: 528, distance: 277.6
click at [1355, 528] on div "Delivery Details Dispatch Date: Not available for this carrier Delivery Date: N…" at bounding box center [1219, 545] width 550 height 230
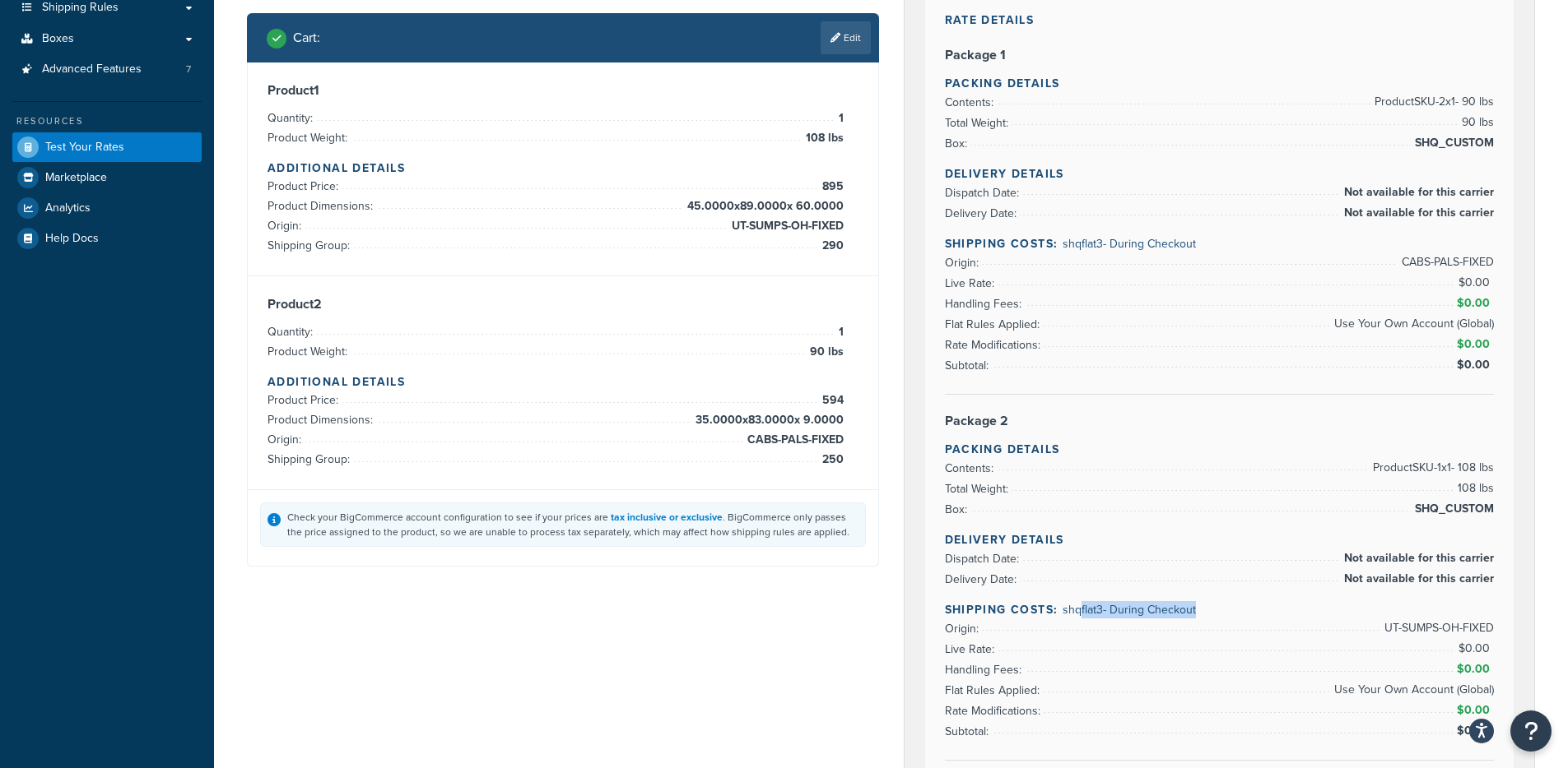
scroll to position [0, 0]
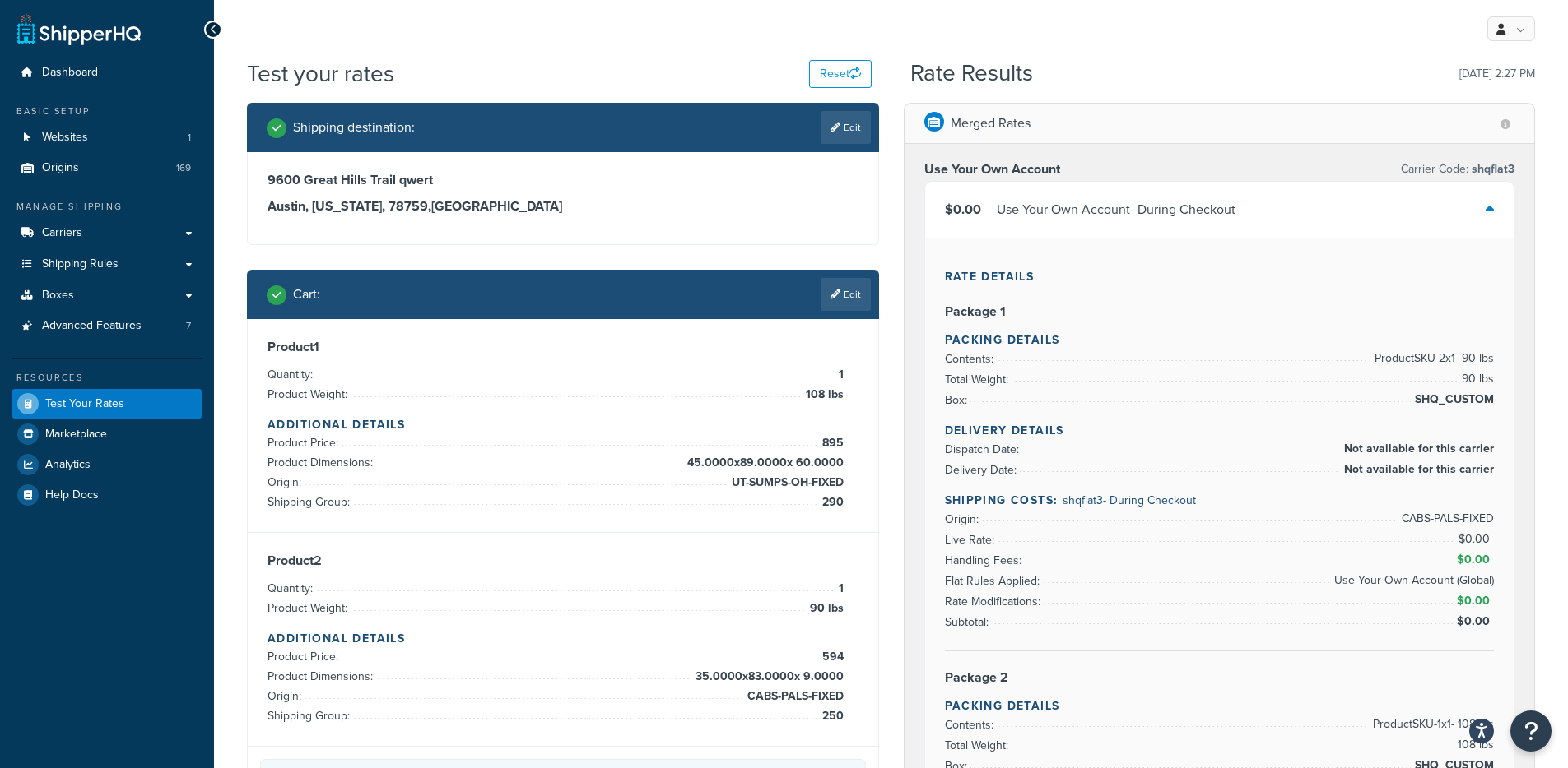
drag, startPoint x: 1142, startPoint y: 211, endPoint x: 1140, endPoint y: 233, distance: 22.1
click at [1142, 211] on div "Use Your Own Account - During Checkout" at bounding box center [1115, 210] width 239 height 23
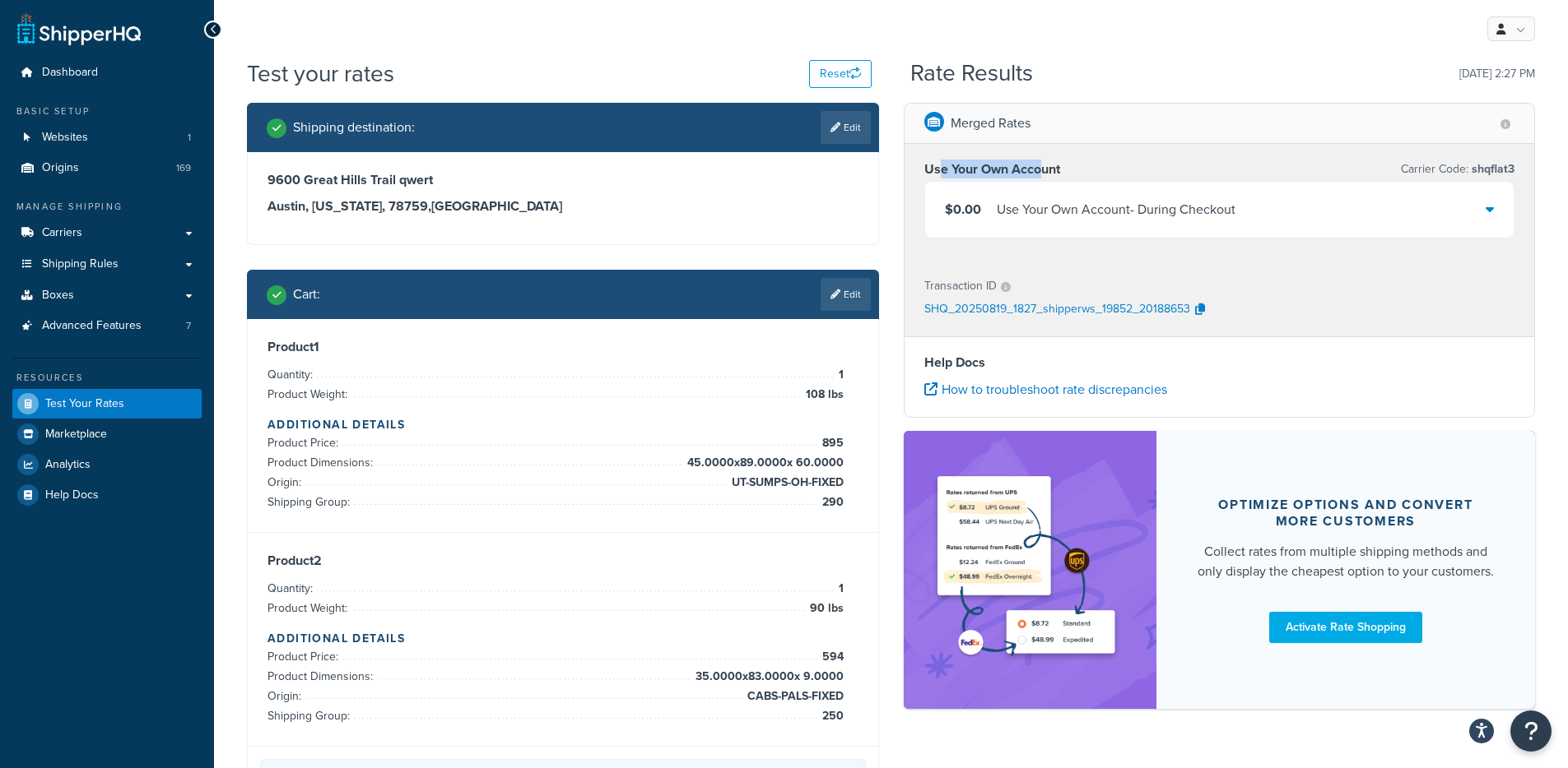
drag, startPoint x: 961, startPoint y: 168, endPoint x: 1040, endPoint y: 169, distance: 79.0
click at [1040, 169] on h3 "Use Your Own Account" at bounding box center [992, 169] width 136 height 16
click at [1078, 154] on div "Use Your Own Account Carrier Code: shqflat3 $0.00 Use Your Own Account - During…" at bounding box center [1219, 202] width 630 height 117
drag, startPoint x: 991, startPoint y: 166, endPoint x: 897, endPoint y: 175, distance: 94.4
click at [897, 175] on div "Merged Rates Use Your Own Account Carrier Code: shqflat3 $0.00 Use Your Own Acc…" at bounding box center [1219, 414] width 657 height 622
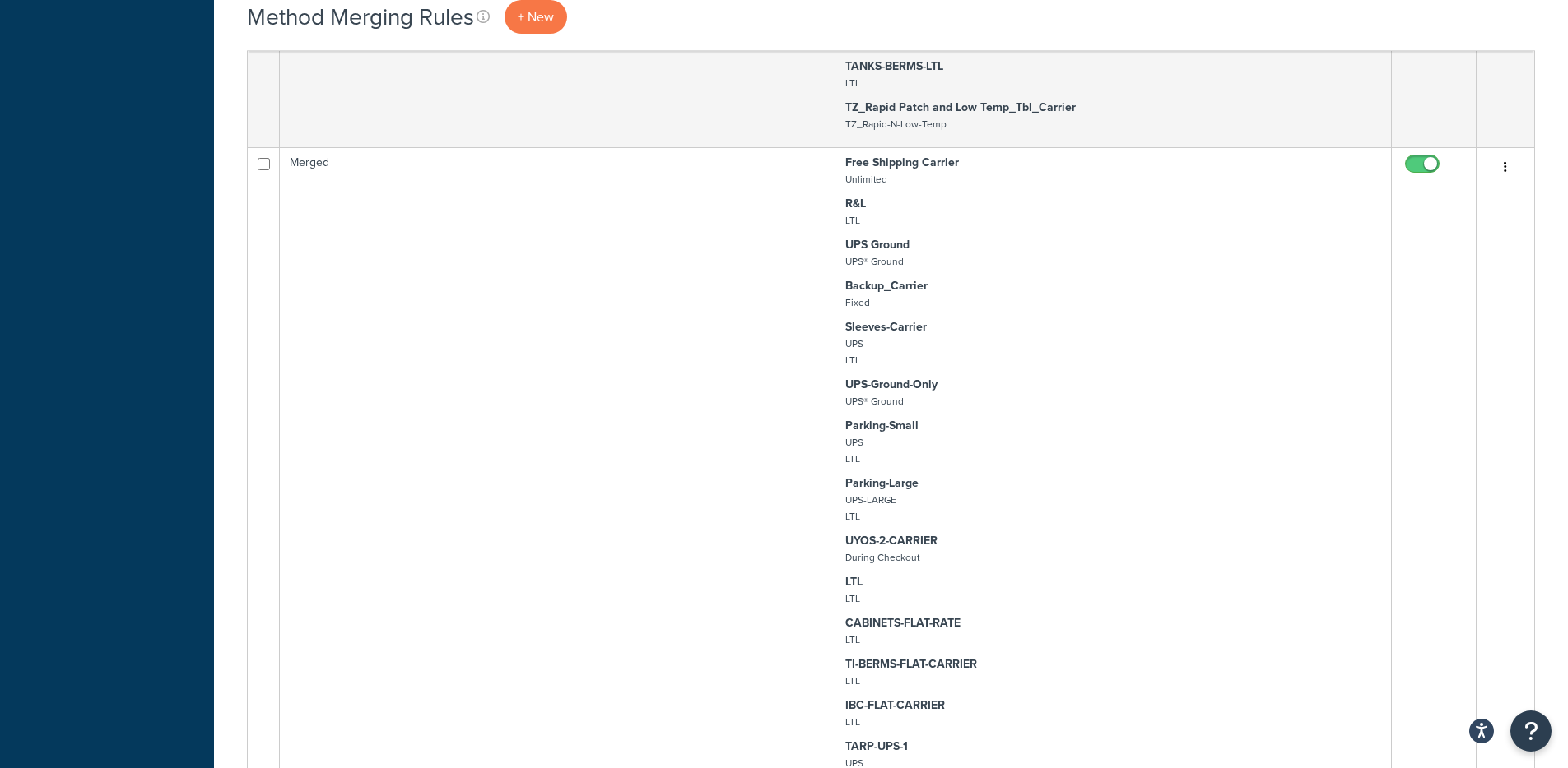
scroll to position [4529, 0]
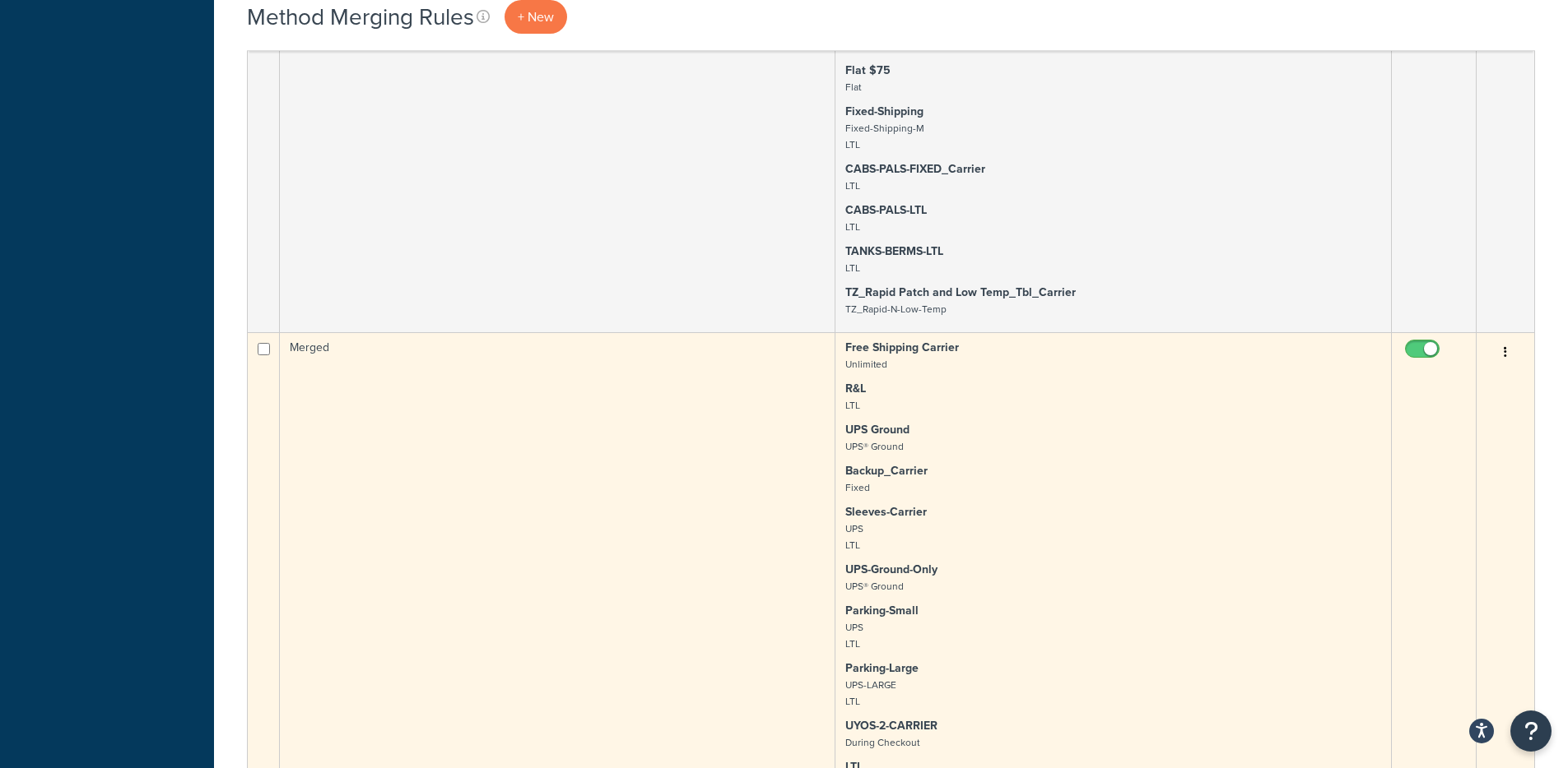
click at [1426, 350] on input "checkbox" at bounding box center [1423, 352] width 45 height 20
checkbox input "false"
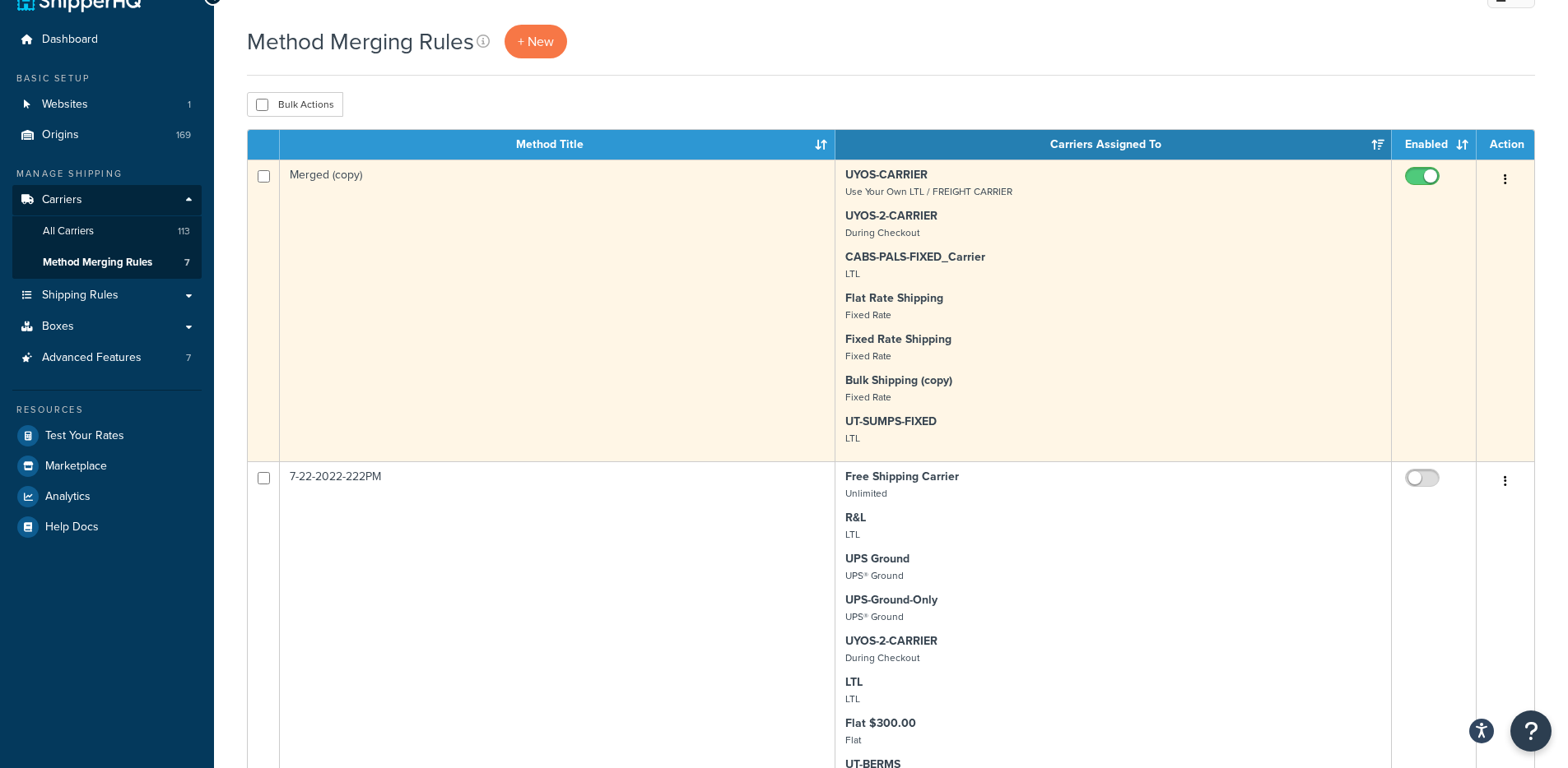
scroll to position [0, 0]
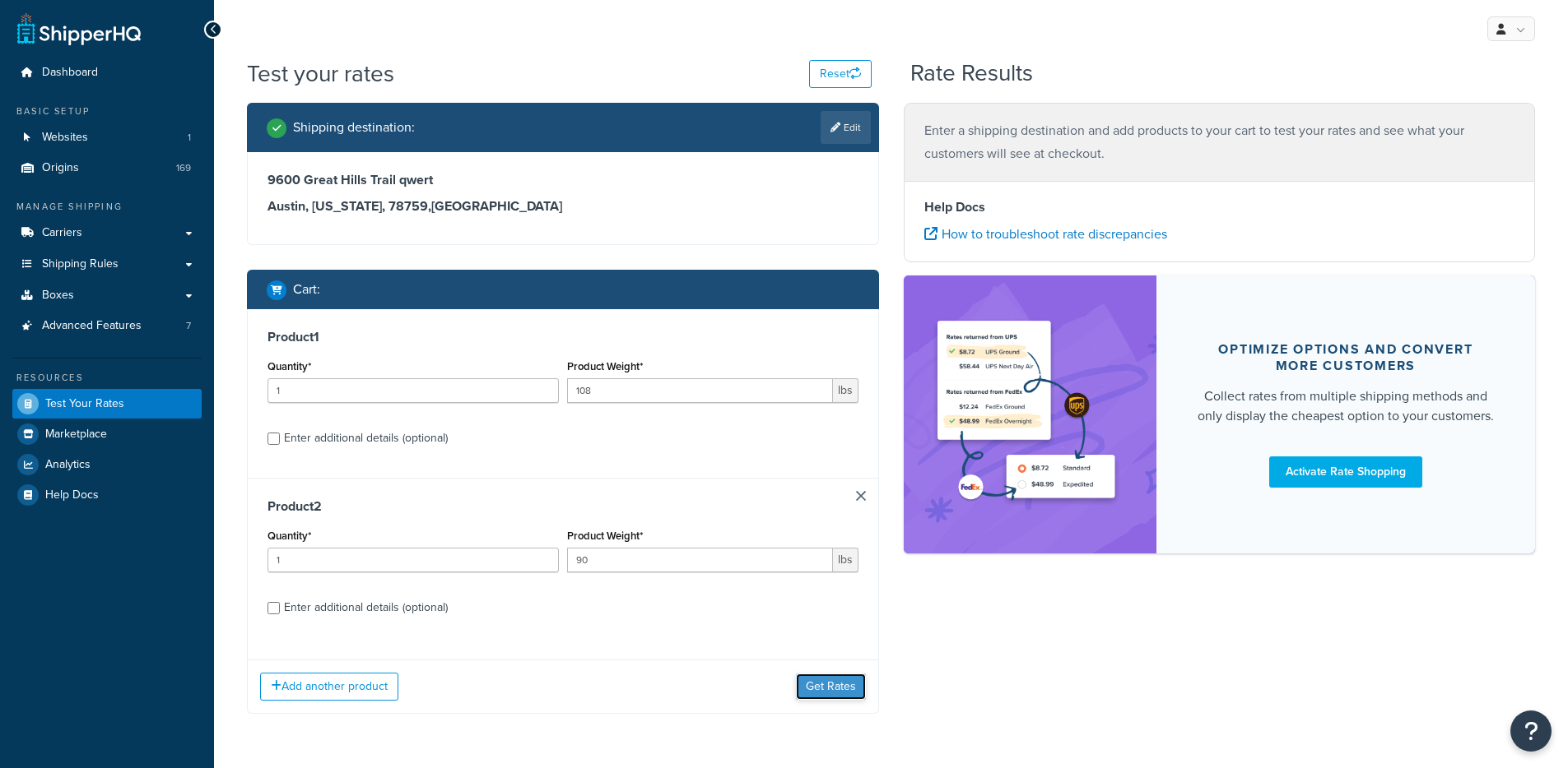
click at [812, 692] on button "Get Rates" at bounding box center [830, 687] width 70 height 26
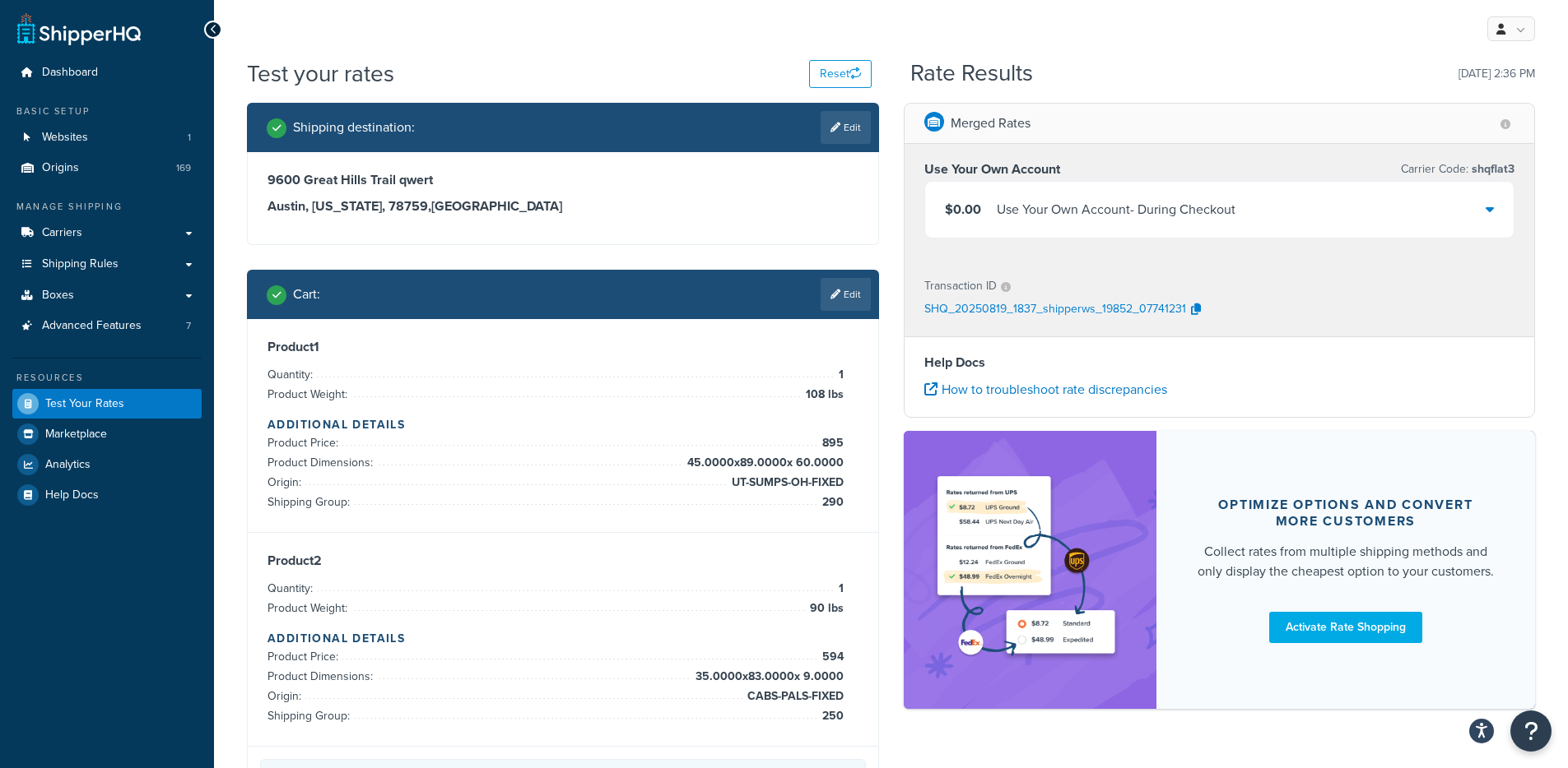
click at [1017, 199] on div "Use Your Own Account - During Checkout" at bounding box center [1115, 210] width 239 height 23
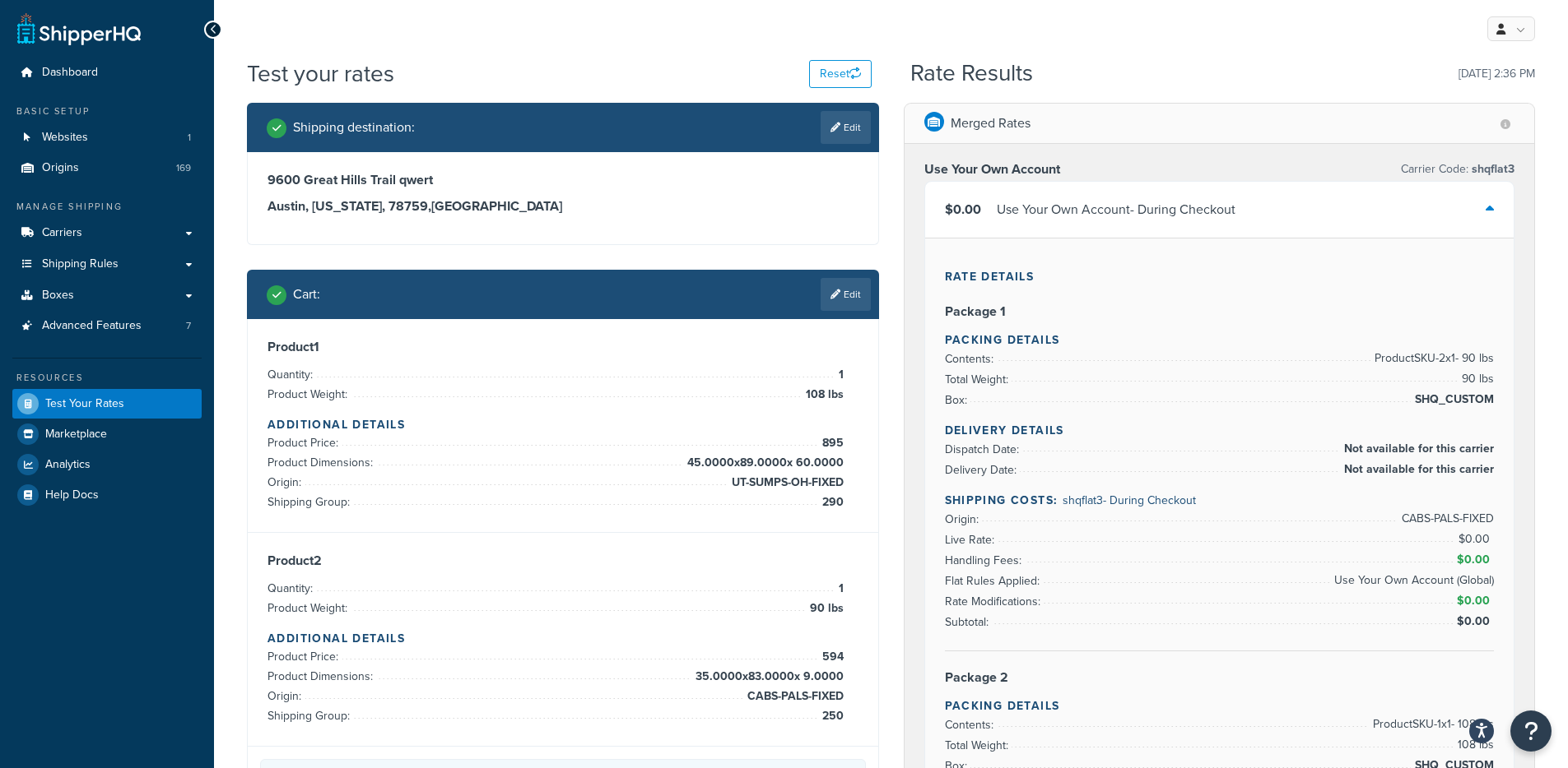
click at [996, 219] on div "Use Your Own Account - During Checkout" at bounding box center [1115, 210] width 239 height 23
